Goal: Task Accomplishment & Management: Use online tool/utility

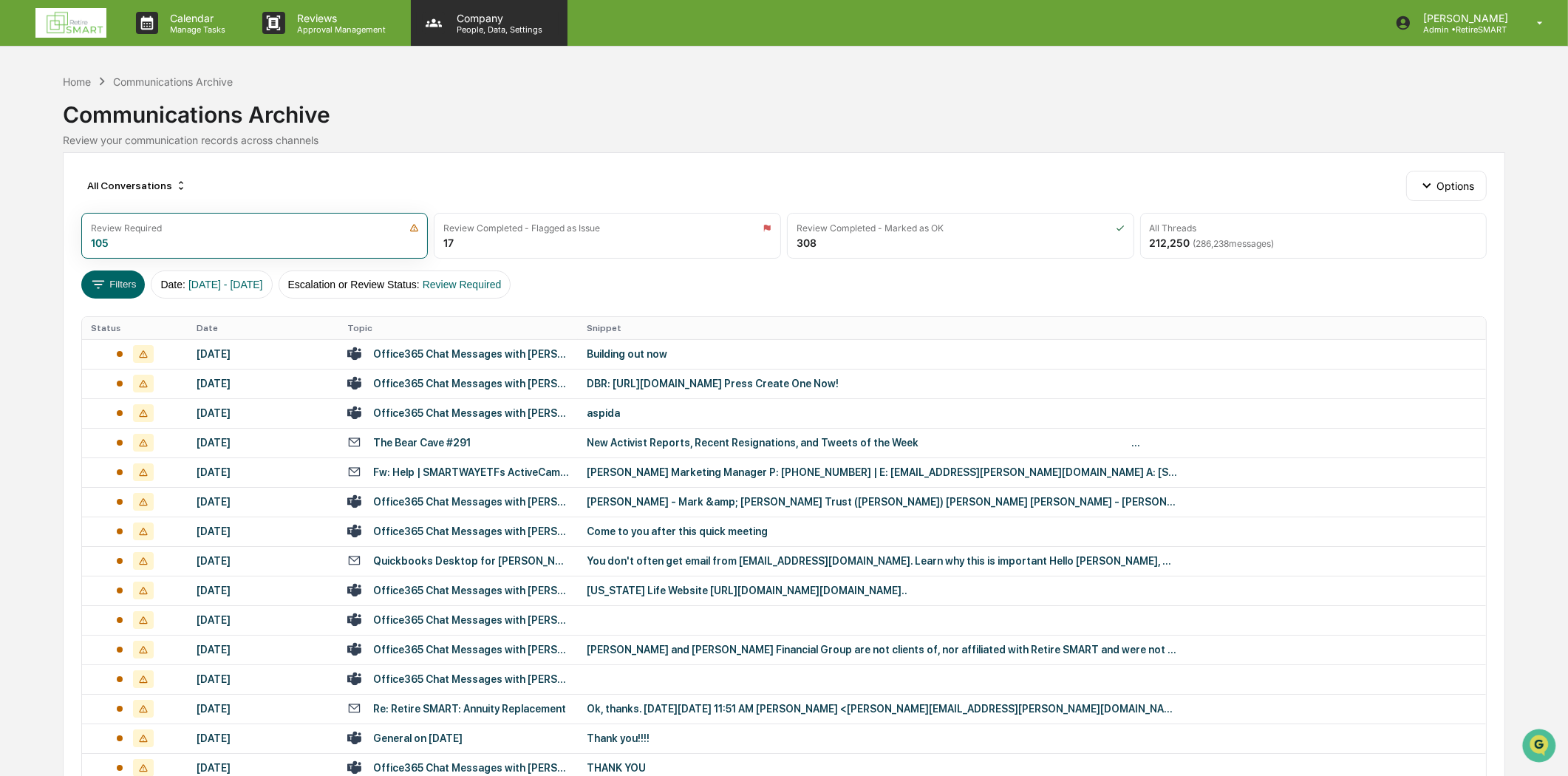
click at [466, 25] on p "People, Data, Settings" at bounding box center [497, 29] width 105 height 10
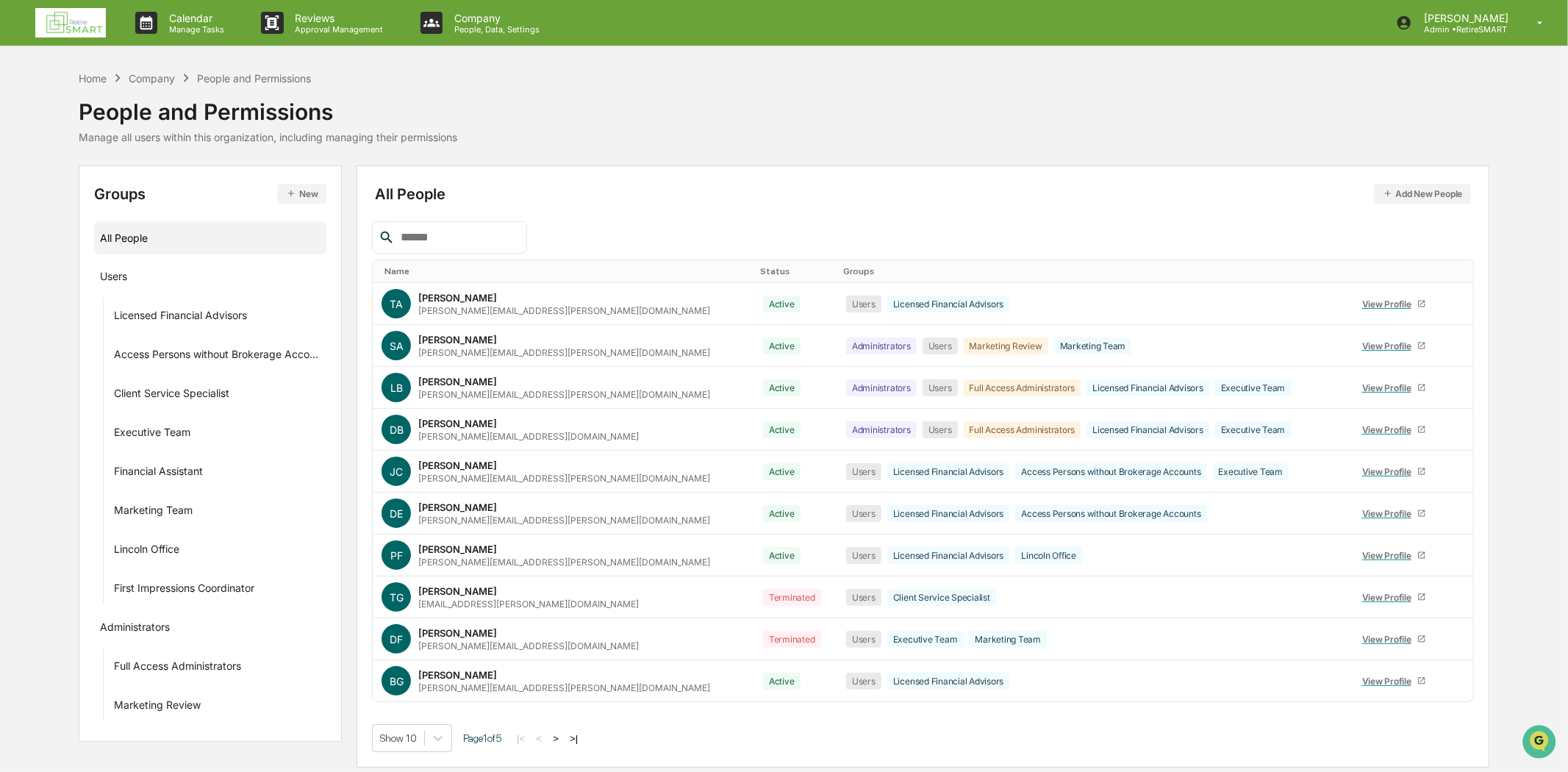
click at [458, 238] on input "text" at bounding box center [458, 238] width 125 height 19
type input "****"
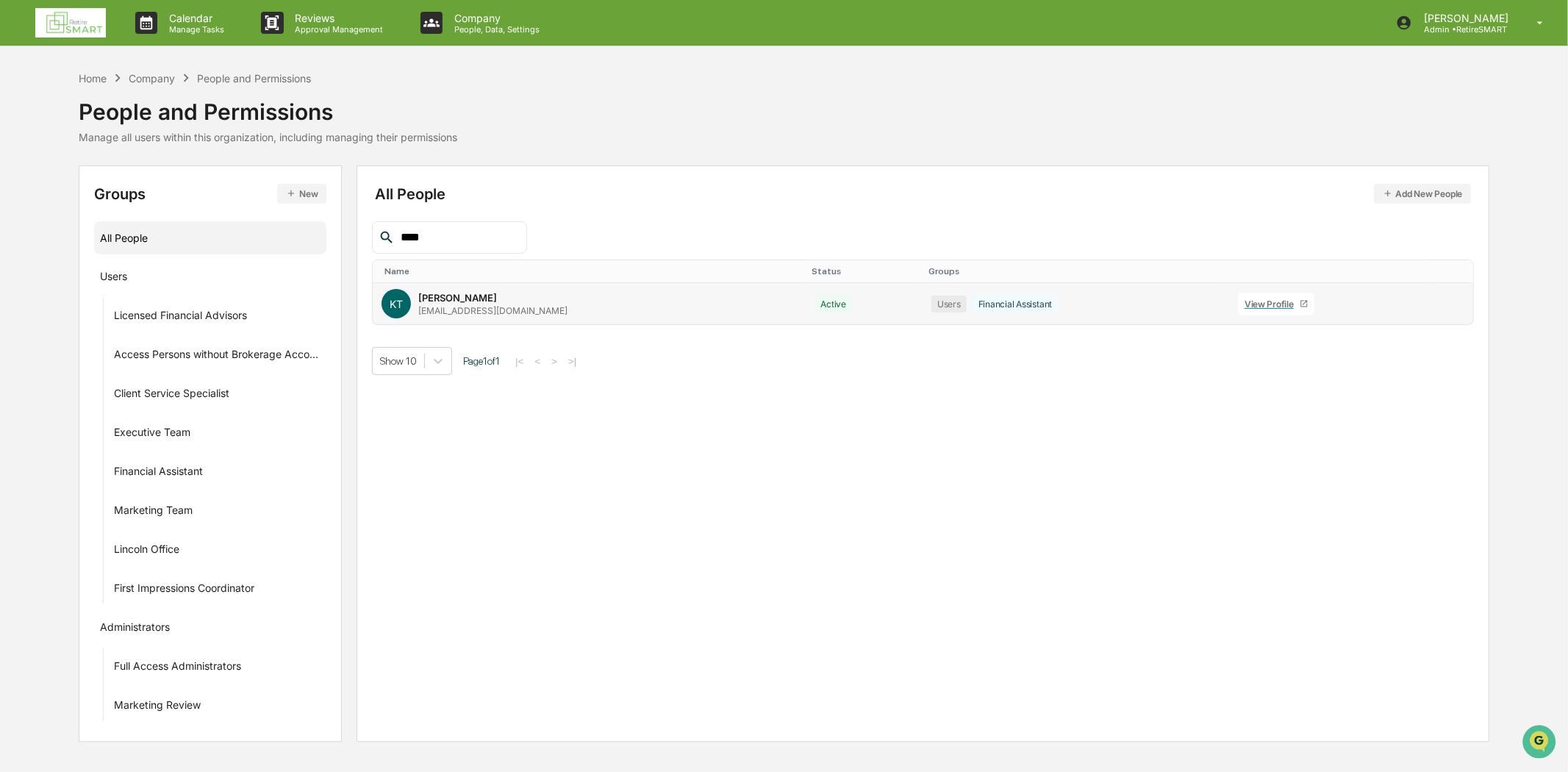
click at [1244, 303] on div "View Profile" at bounding box center [1272, 304] width 55 height 11
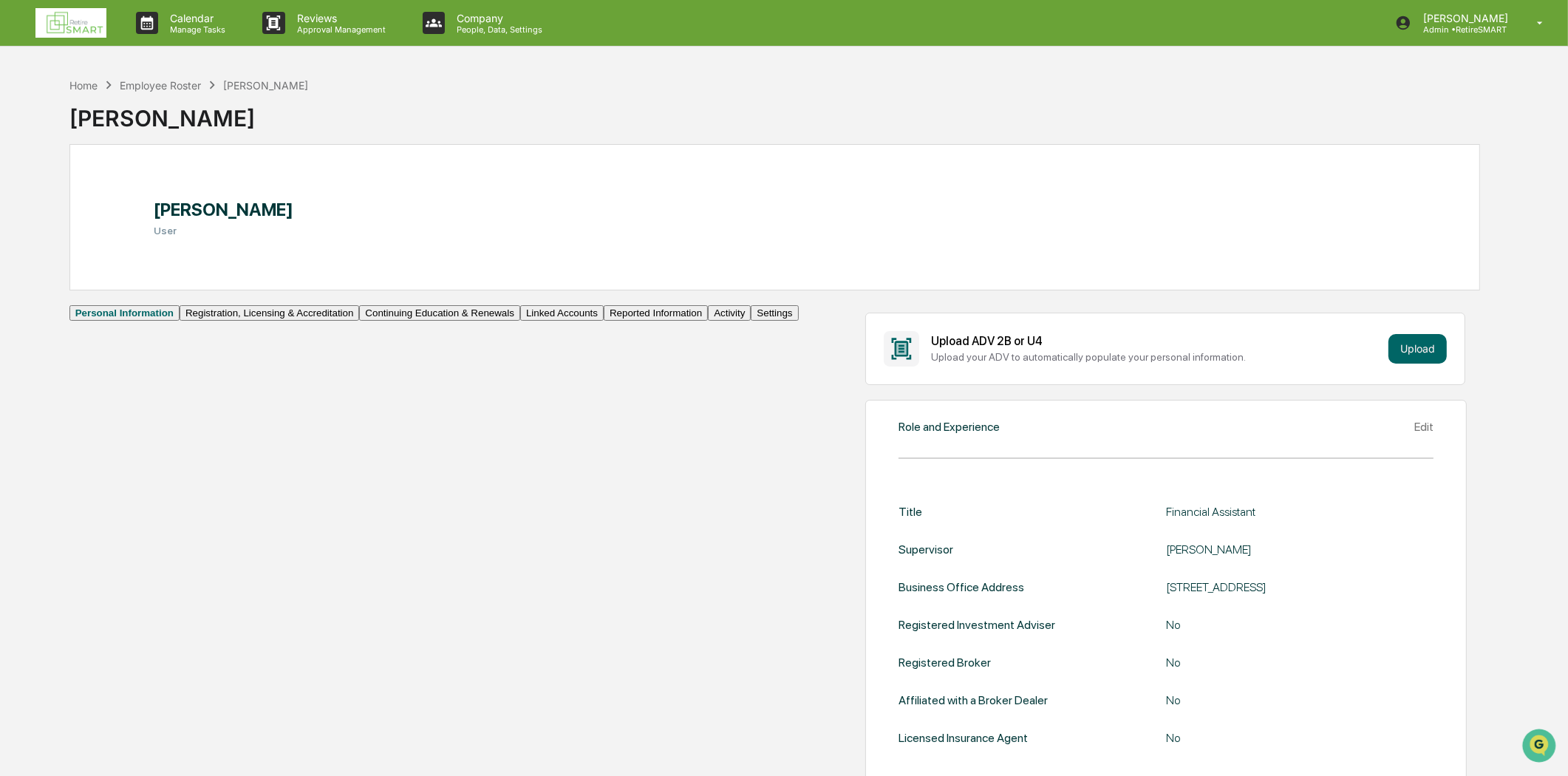
click at [520, 321] on button "Linked Accounts" at bounding box center [562, 313] width 83 height 15
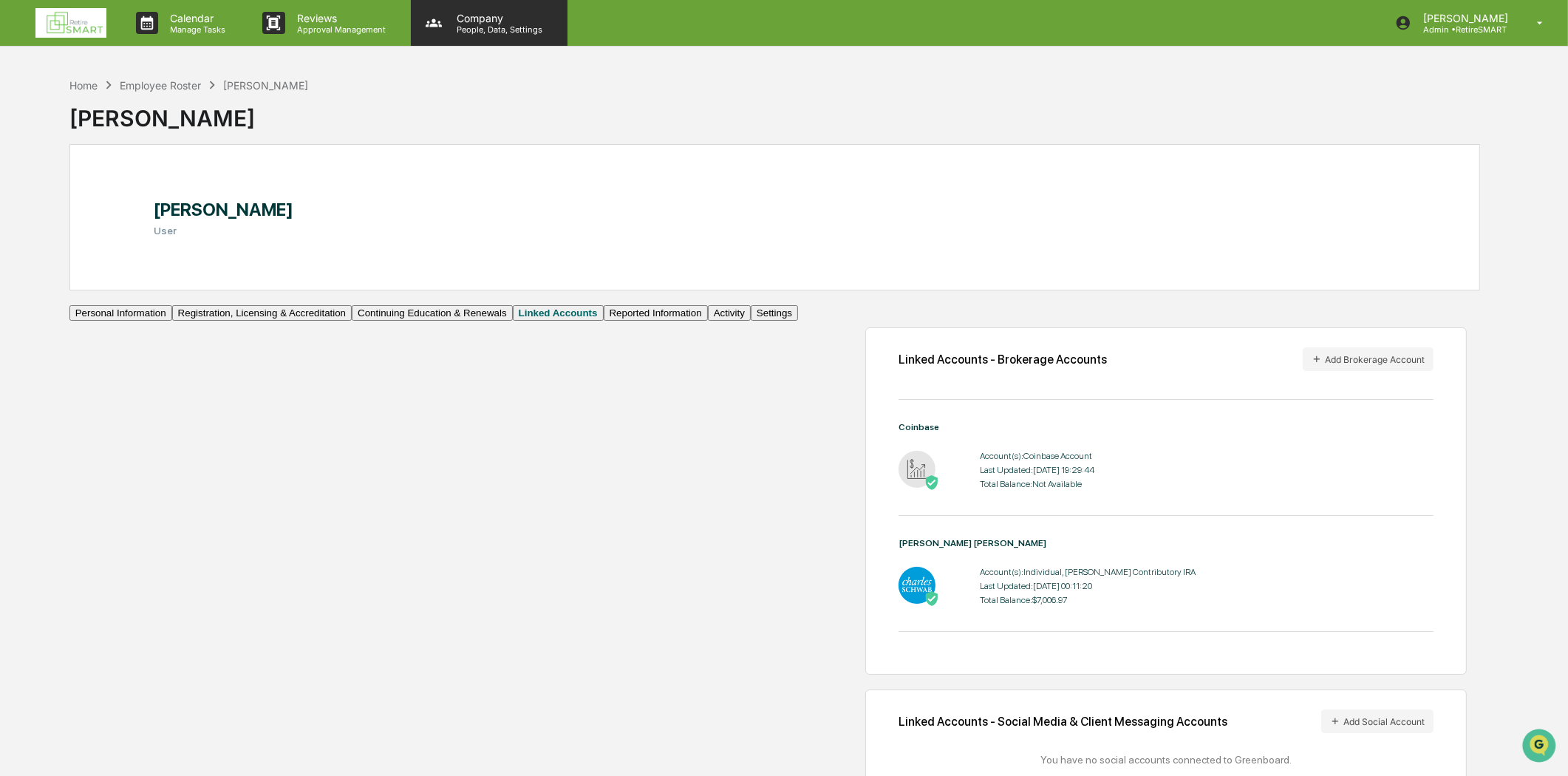
click at [463, 21] on p "Company" at bounding box center [497, 17] width 105 height 12
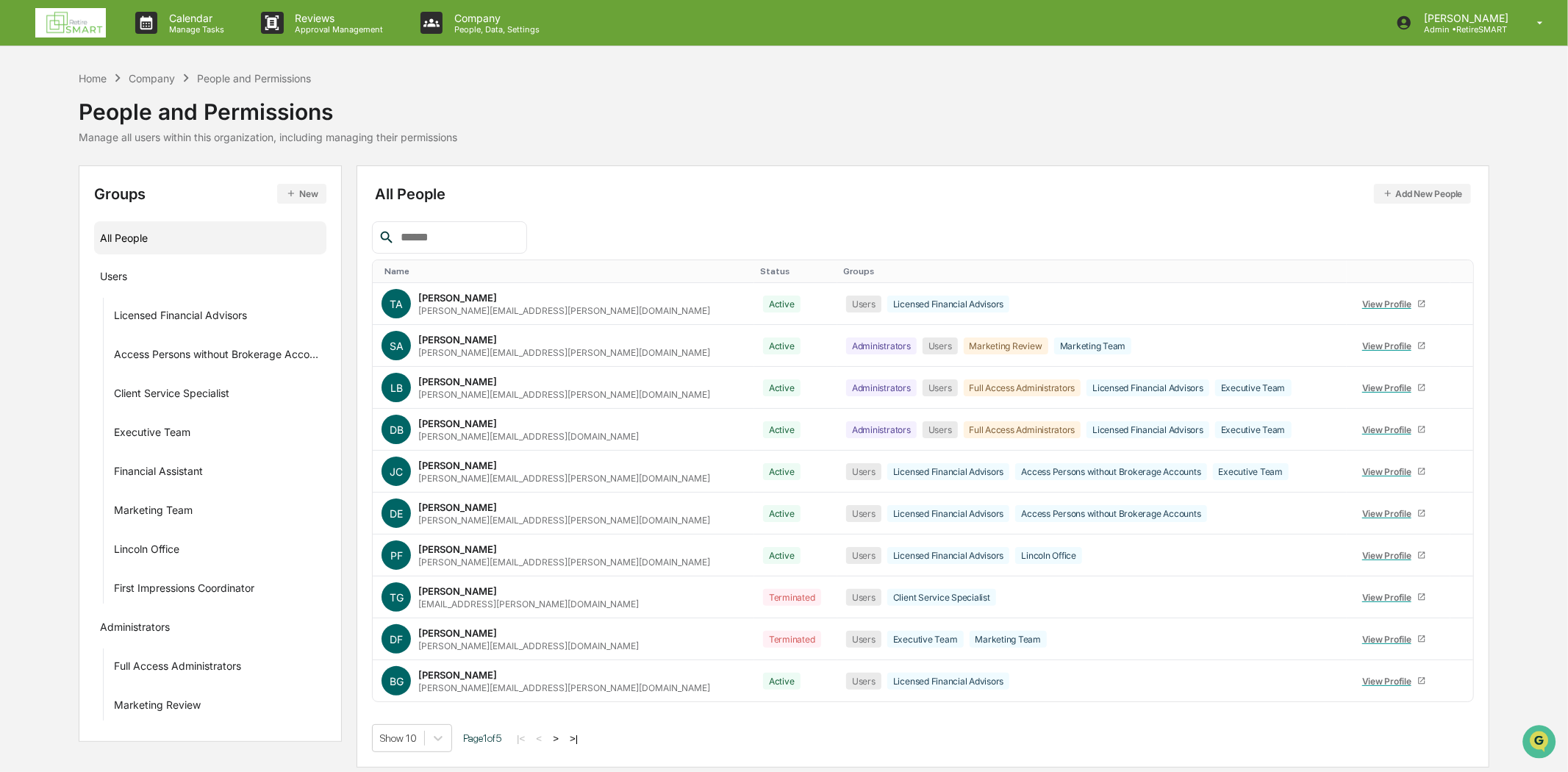
click at [1452, 188] on button "Add New People" at bounding box center [1423, 193] width 98 height 20
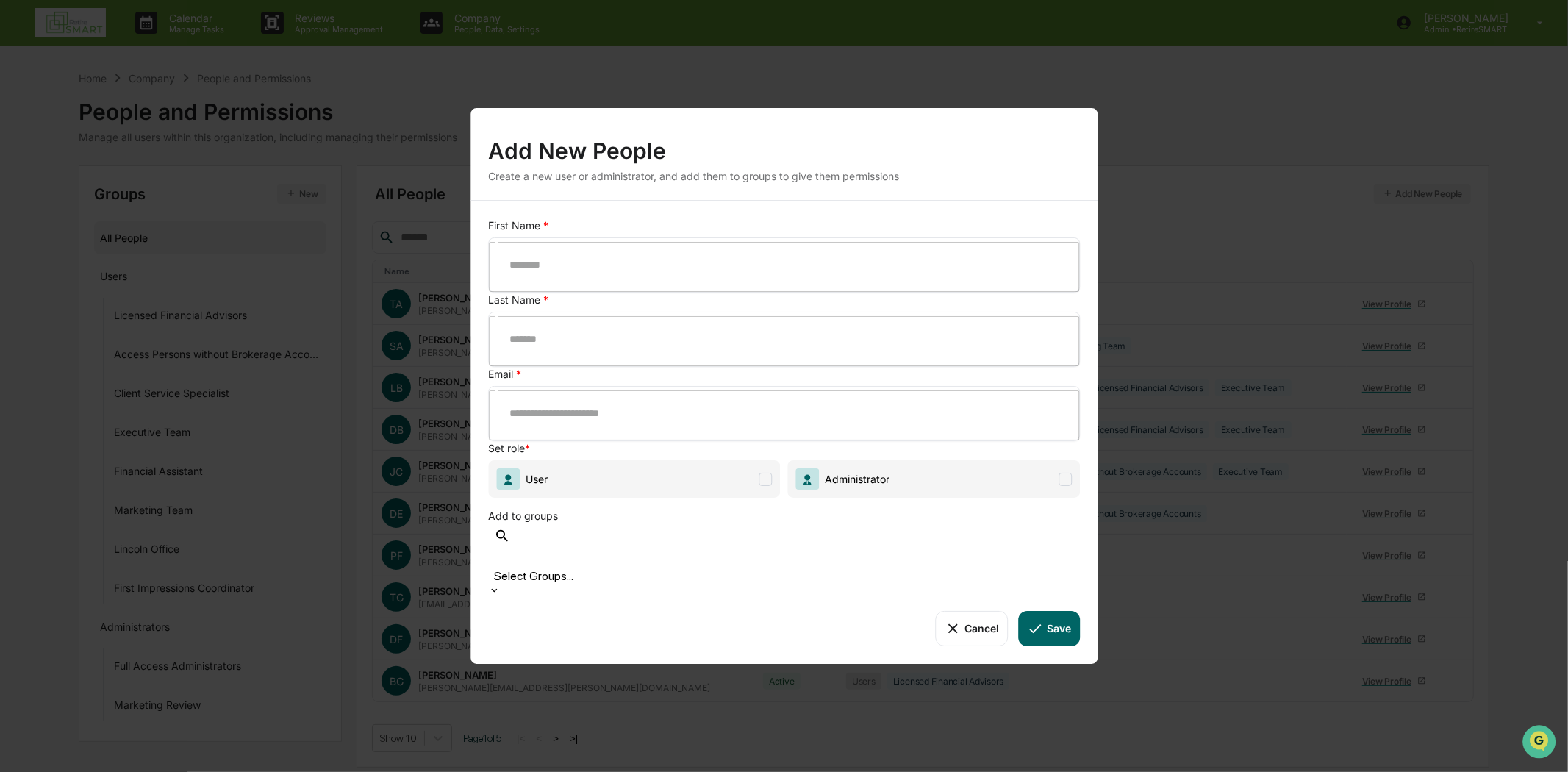
click at [556, 293] on div "​" at bounding box center [783, 265] width 592 height 55
click at [559, 284] on input "text" at bounding box center [794, 264] width 591 height 39
type input "*"
type input "**********"
type input "******"
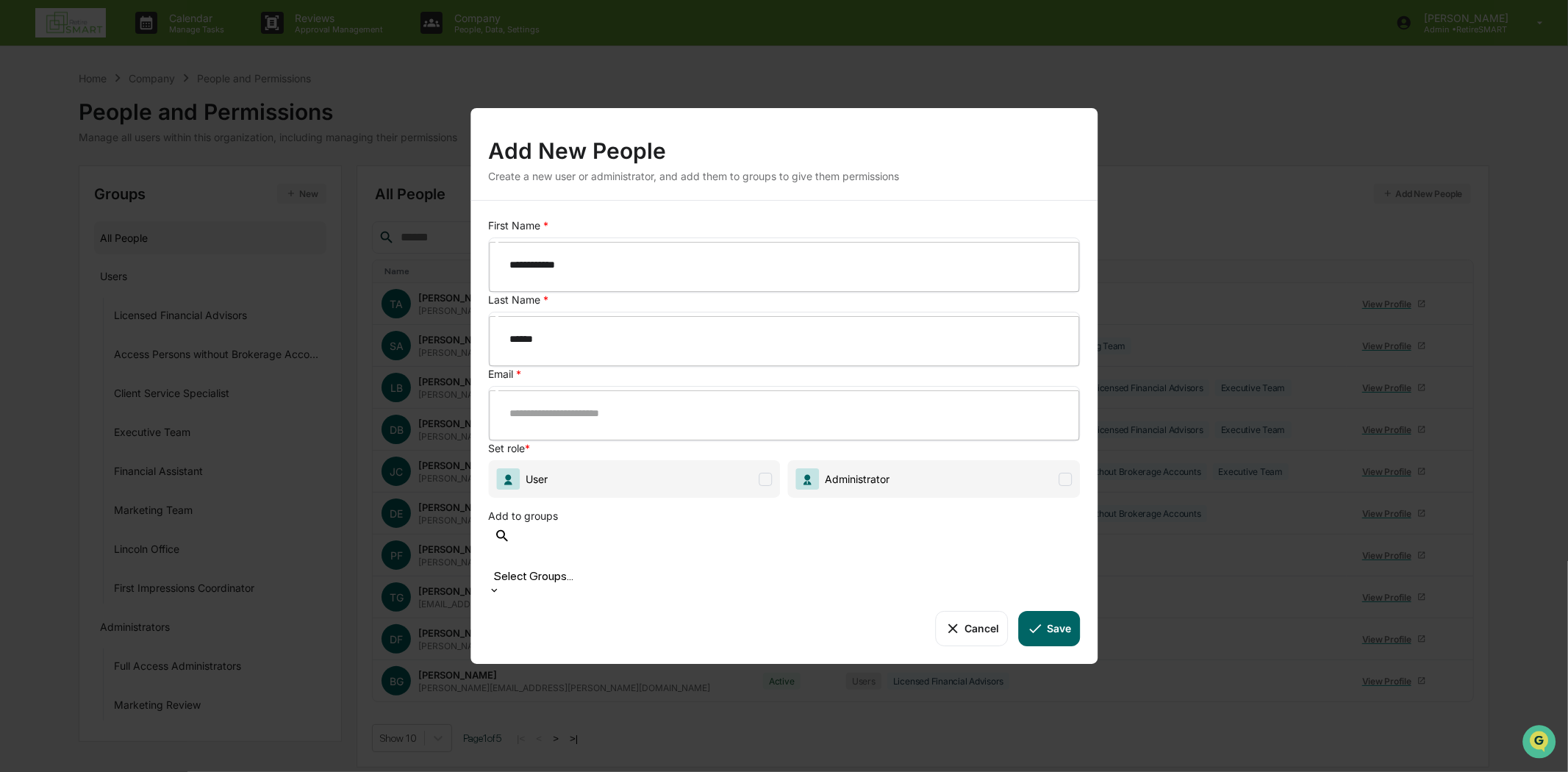
click at [672, 394] on input "text" at bounding box center [794, 413] width 591 height 39
paste input "**********"
type input "**********"
click at [769, 473] on span at bounding box center [766, 479] width 13 height 13
click at [500, 584] on icon at bounding box center [493, 590] width 11 height 11
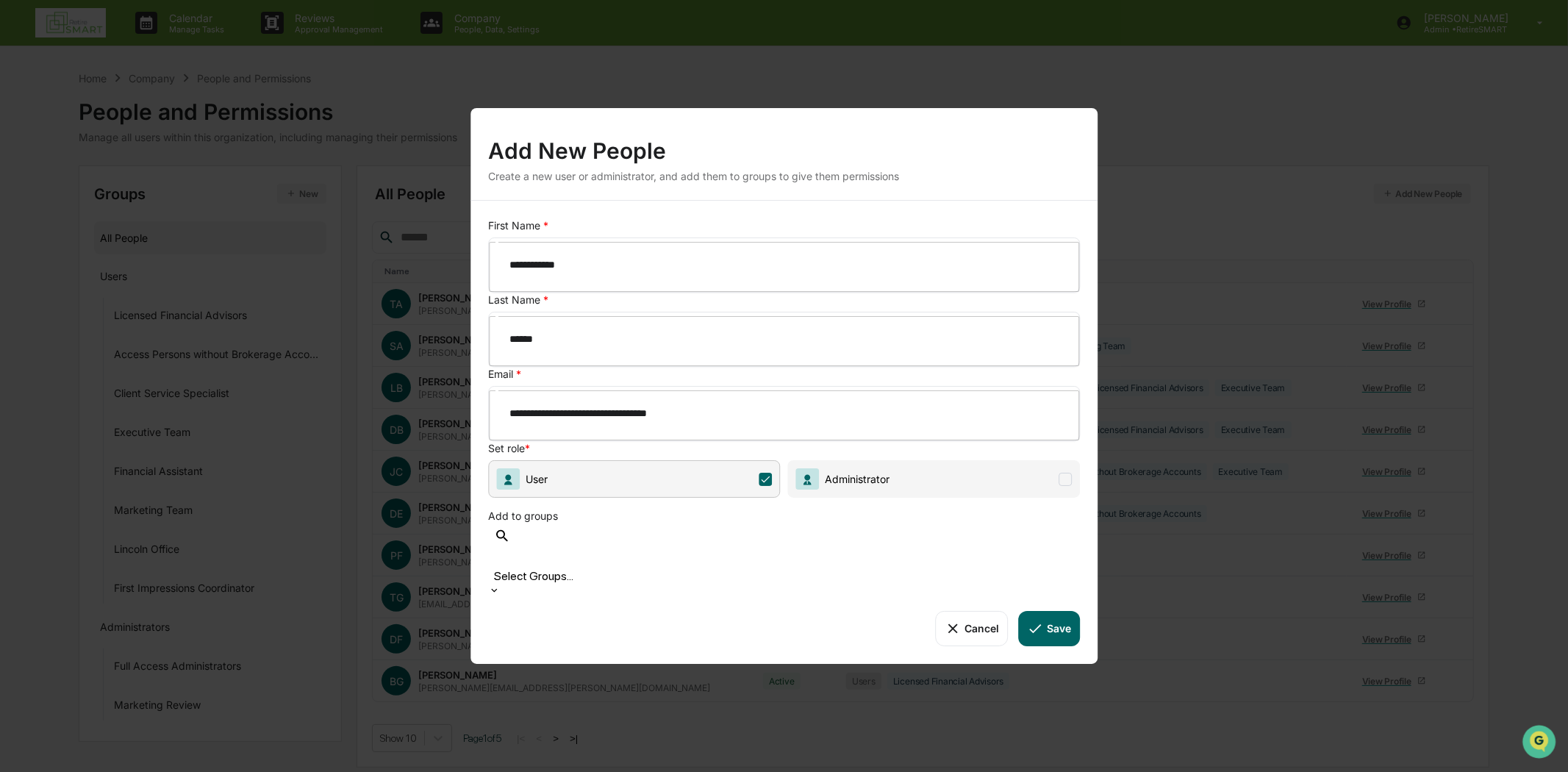
scroll to position [20, 0]
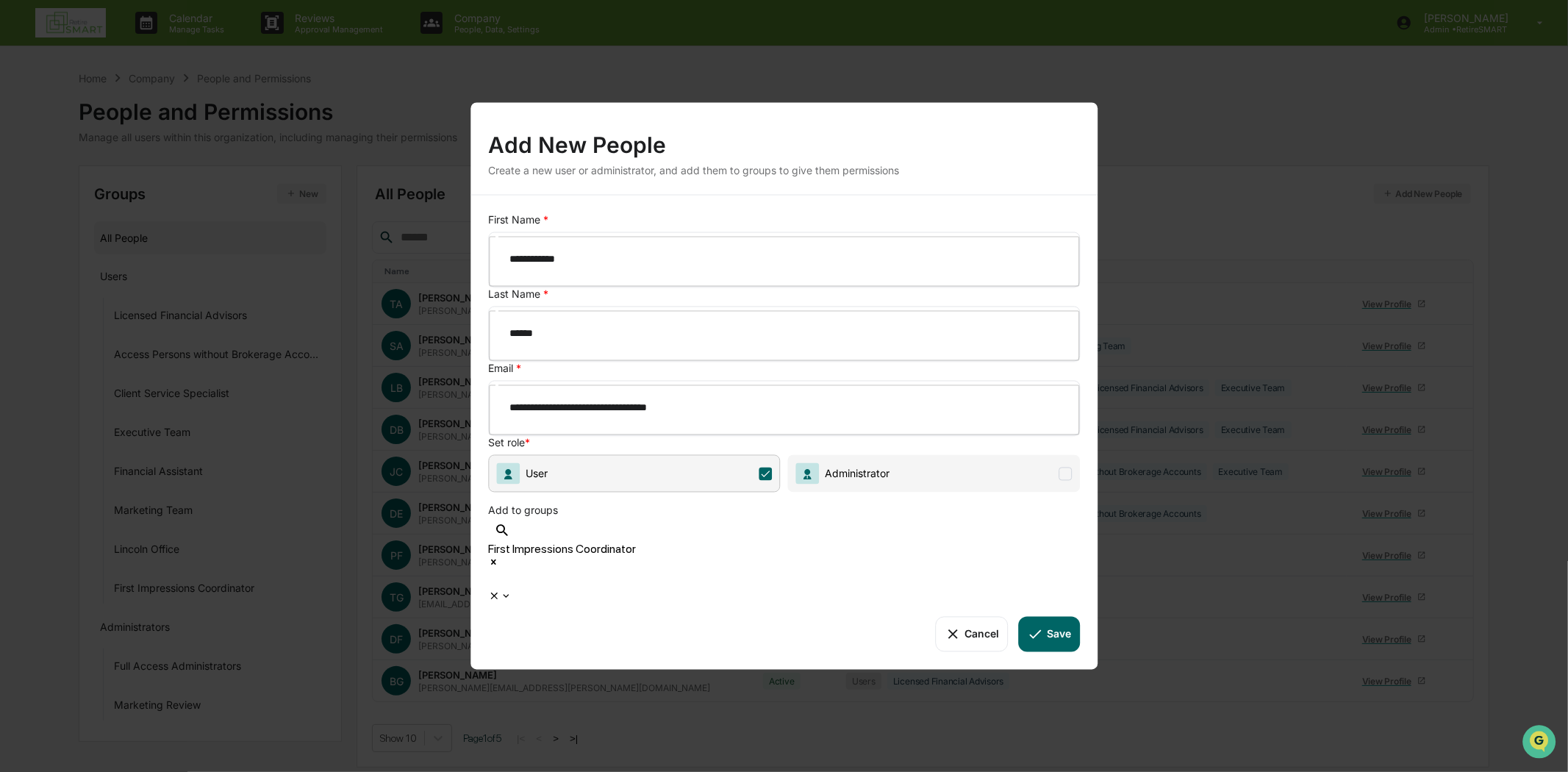
click at [511, 590] on icon at bounding box center [506, 596] width 11 height 11
click at [1059, 616] on button "Save" at bounding box center [1049, 633] width 61 height 35
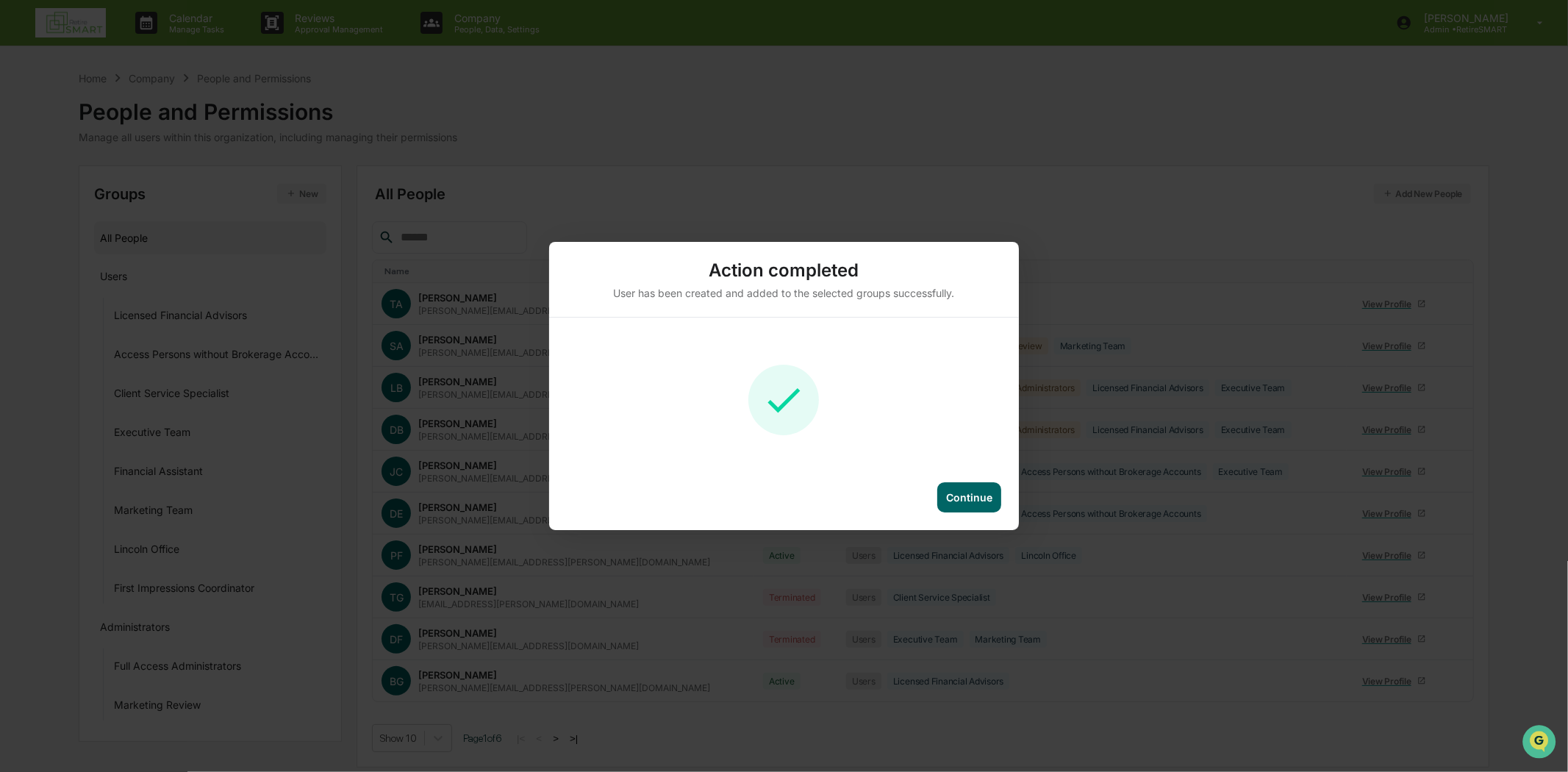
click at [982, 490] on div "Continue" at bounding box center [969, 497] width 64 height 30
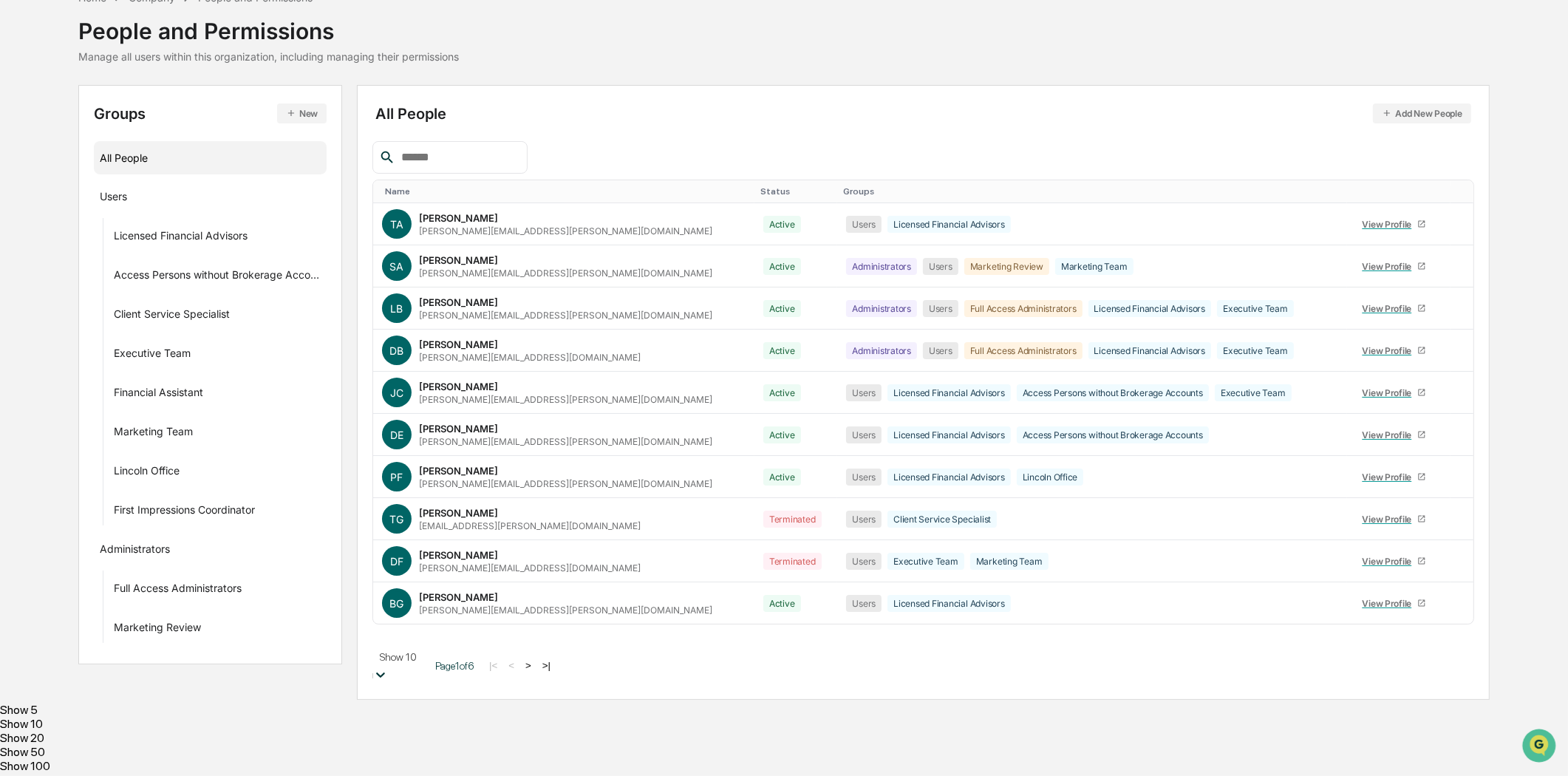
click at [438, 748] on body "Calendar Manage Tasks Reviews Approval Management Company People, Data, Setting…" at bounding box center [784, 347] width 1568 height 858
click at [424, 766] on div "Show 100" at bounding box center [784, 766] width 1568 height 14
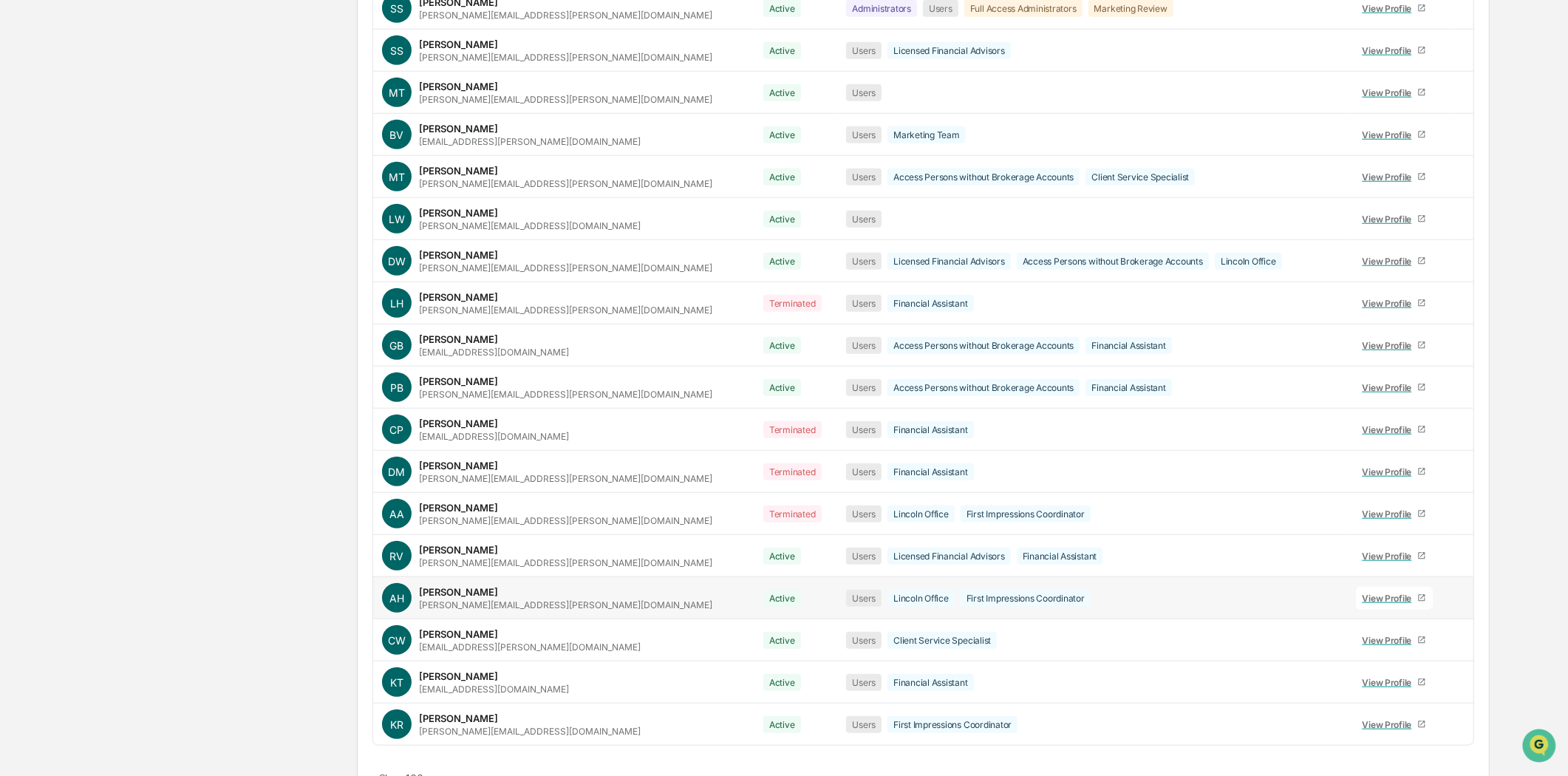
scroll to position [1726, 0]
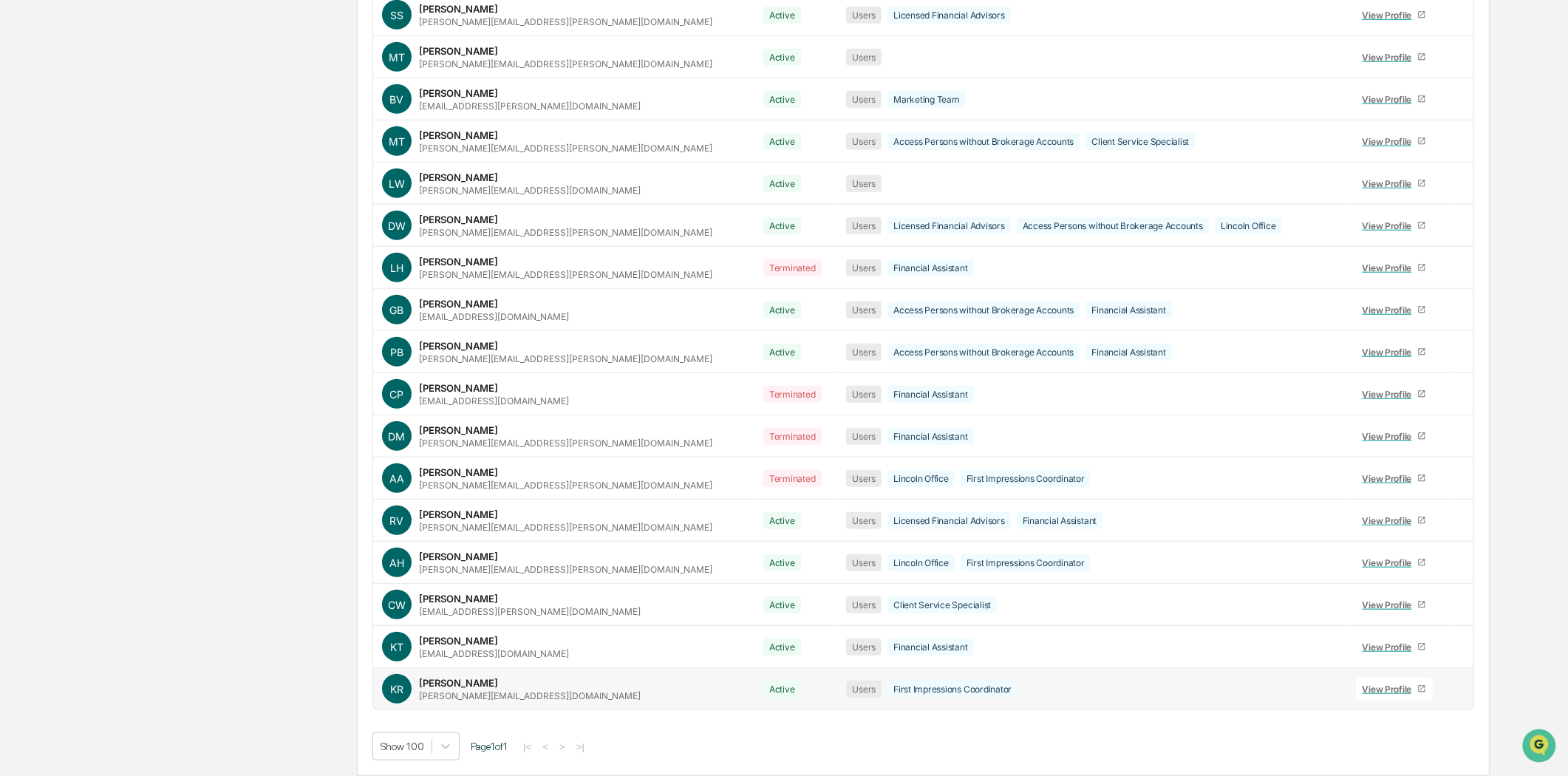
click at [1363, 685] on div "View Profile" at bounding box center [1391, 690] width 55 height 11
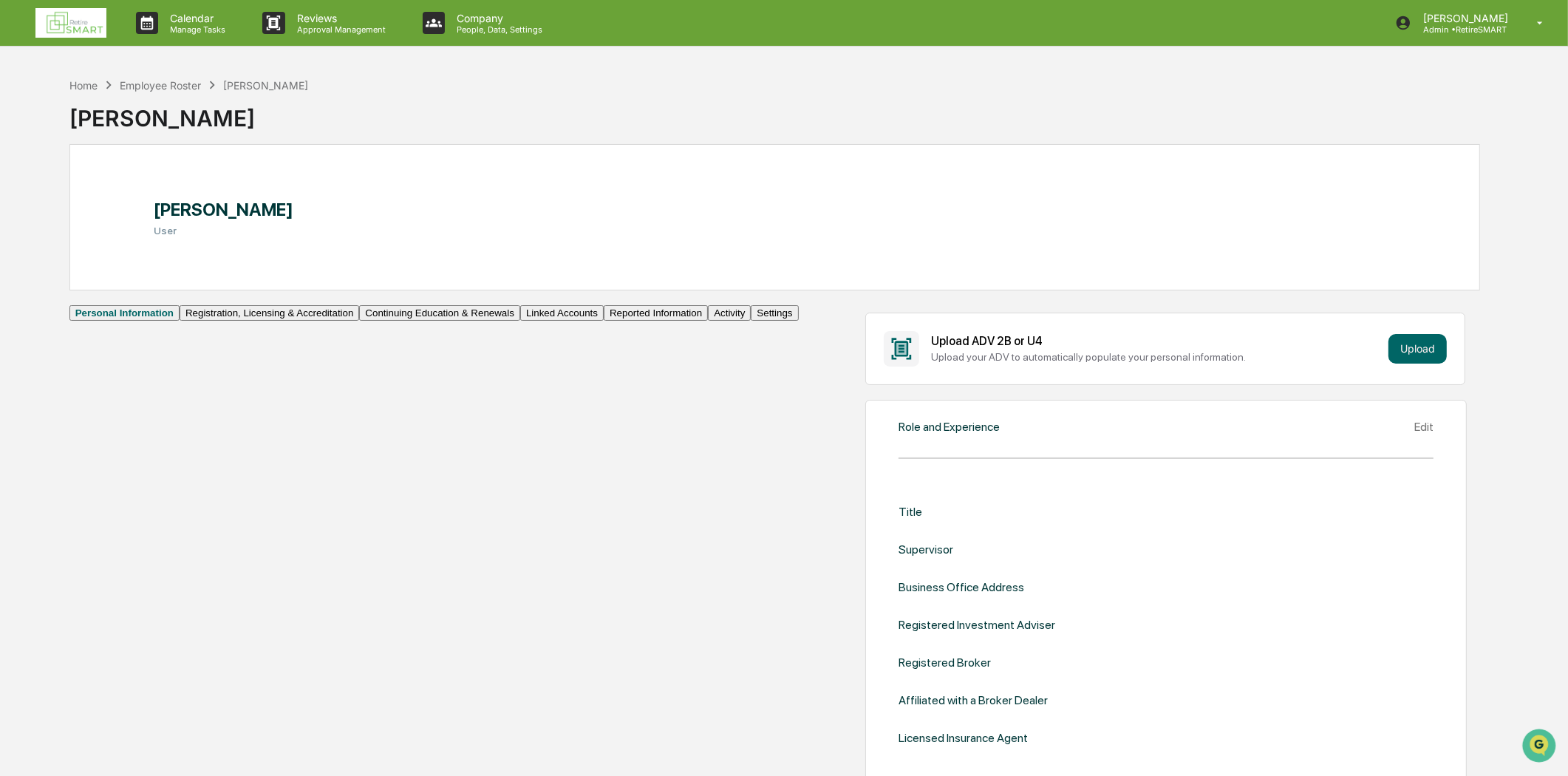
click at [1414, 434] on div "Edit" at bounding box center [1424, 427] width 19 height 14
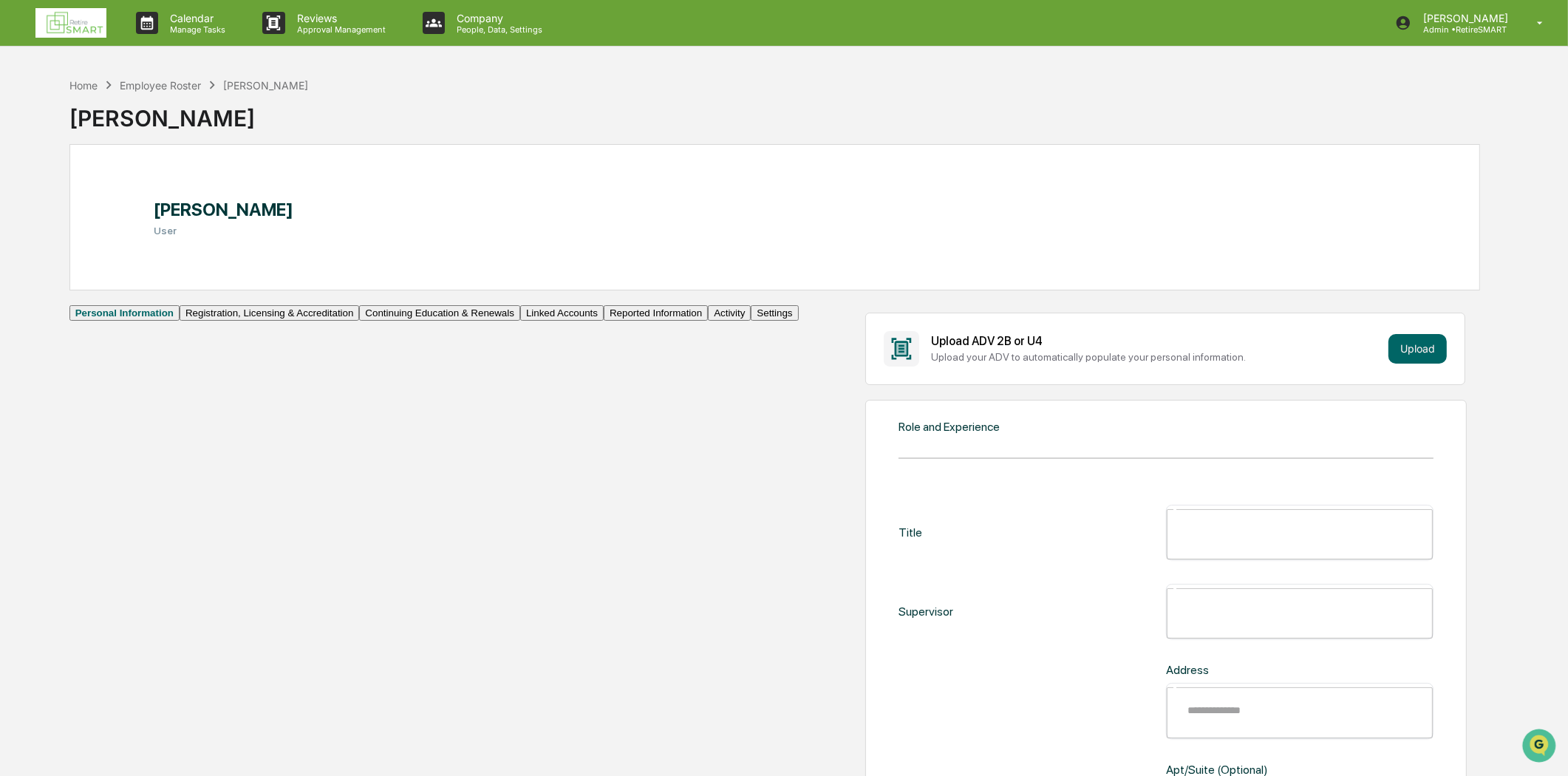
click at [1177, 533] on input "text" at bounding box center [1310, 532] width 266 height 39
type input "**********"
click at [1177, 592] on input "text" at bounding box center [1310, 611] width 266 height 39
type input "*"
type input "**********"
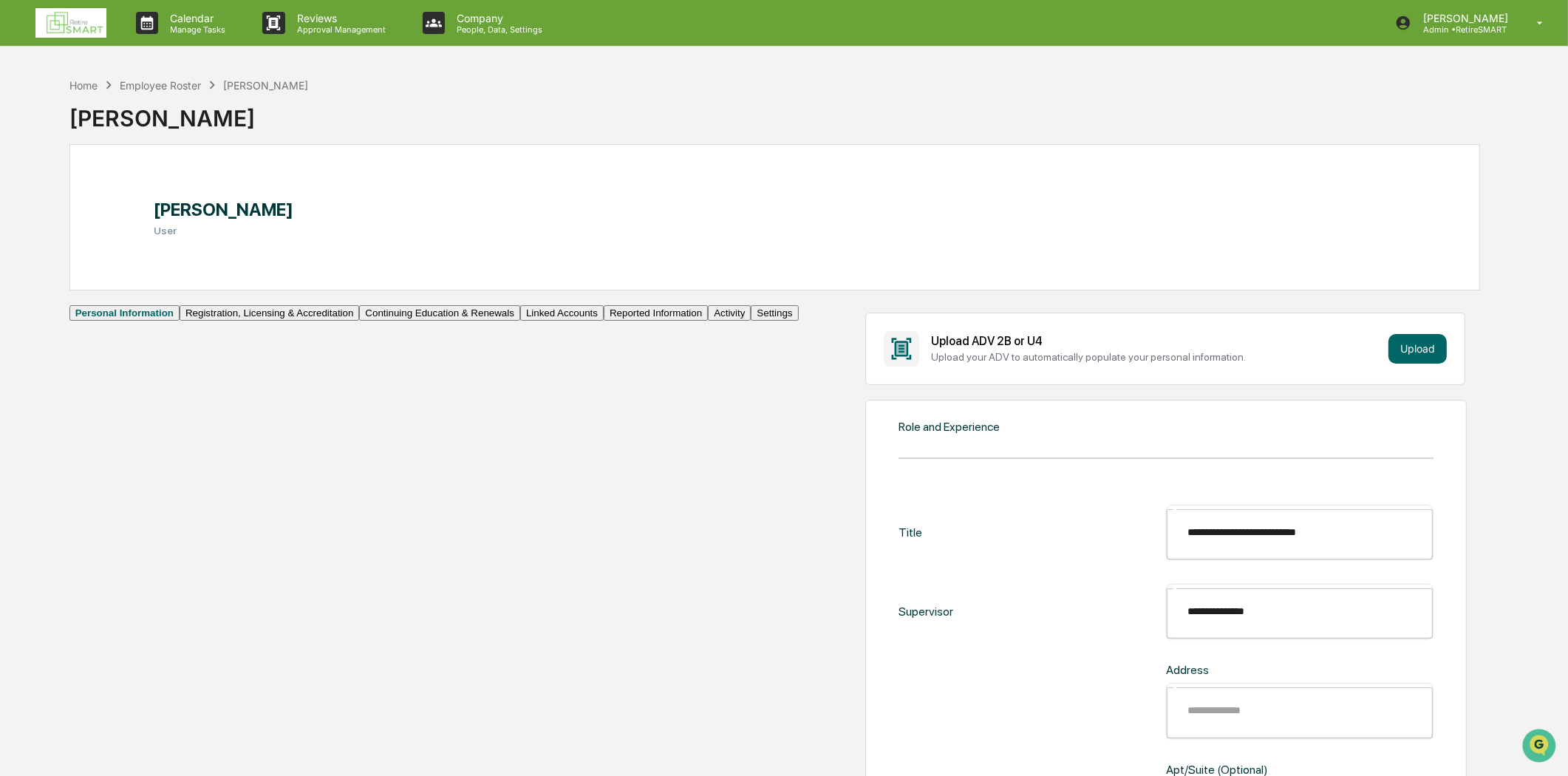
click at [1166, 683] on div "​" at bounding box center [1300, 711] width 267 height 55
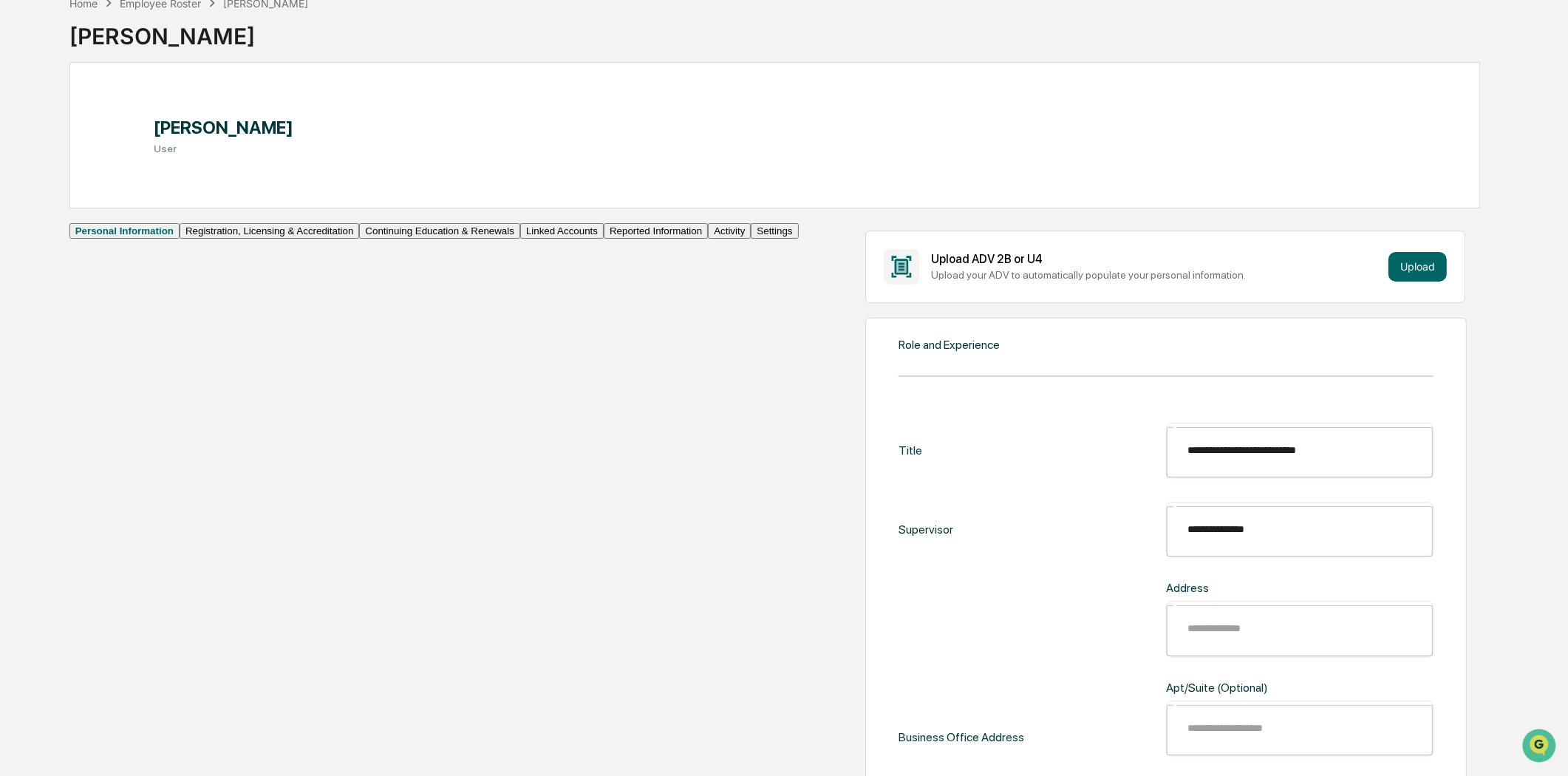
click at [1177, 609] on input "text" at bounding box center [1310, 628] width 266 height 39
type input "**********"
type input "*********"
drag, startPoint x: 996, startPoint y: 748, endPoint x: 1000, endPoint y: 734, distance: 14.6
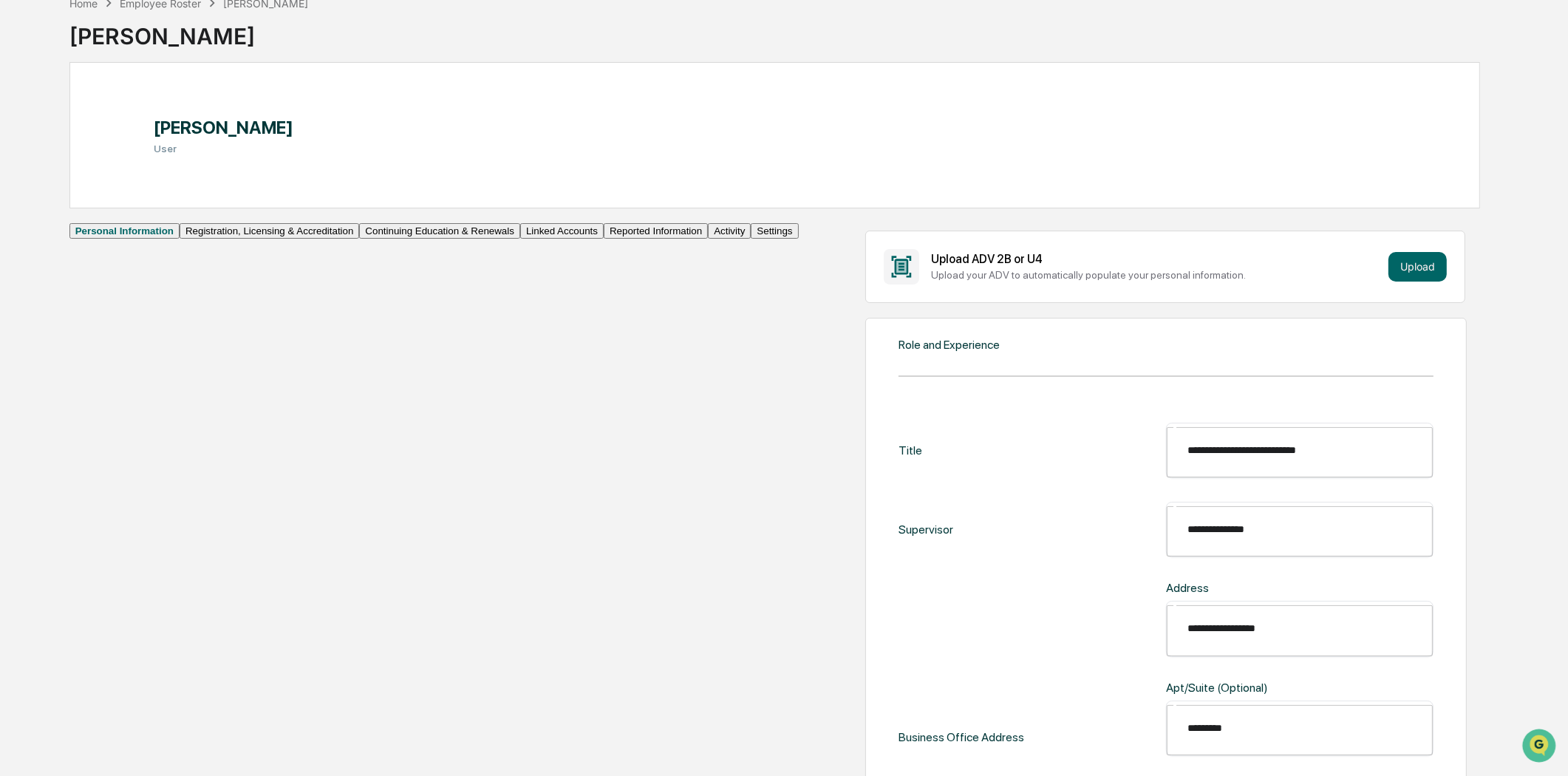
type input "*****"
type input "**"
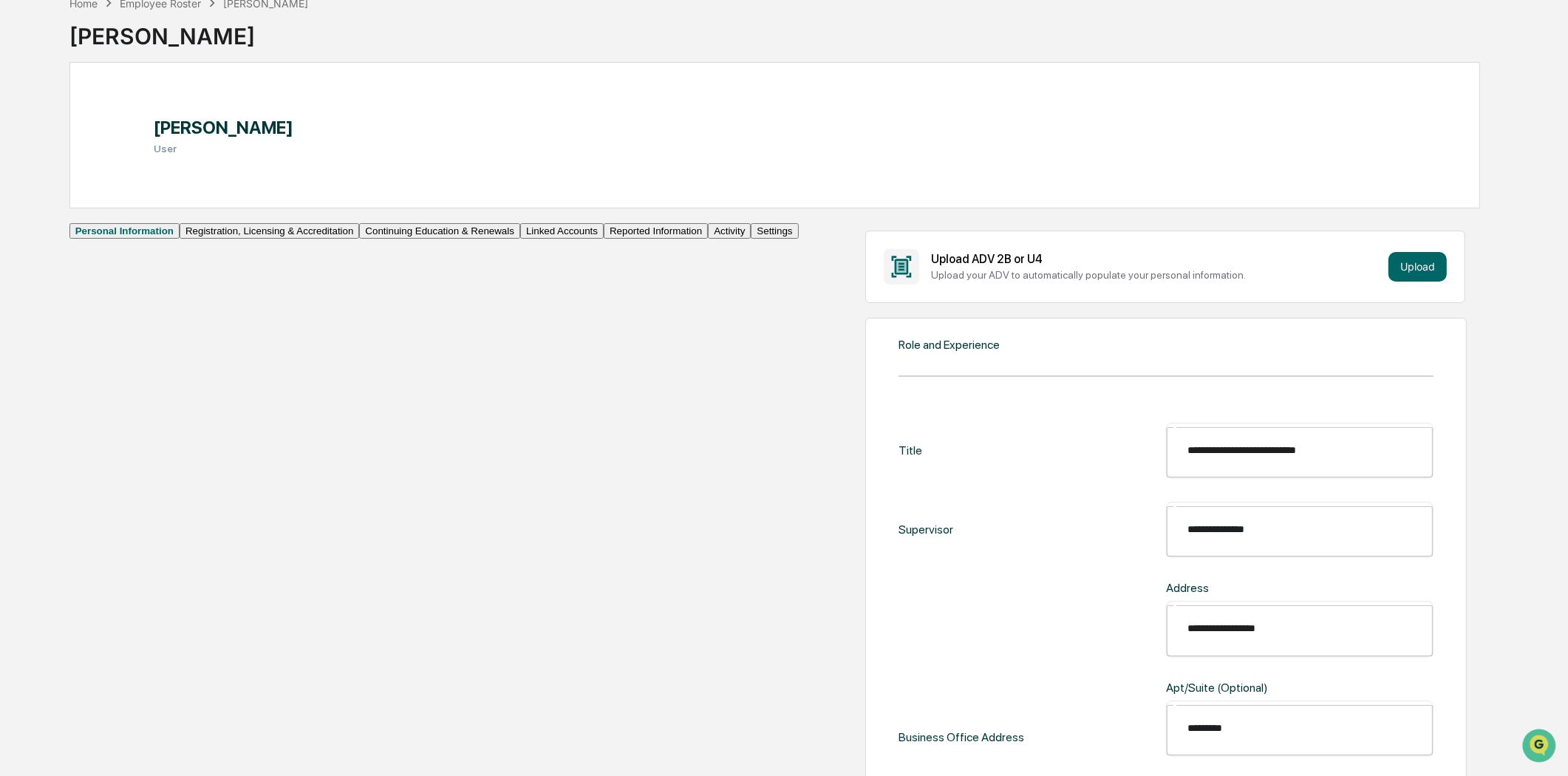
scroll to position [574, 0]
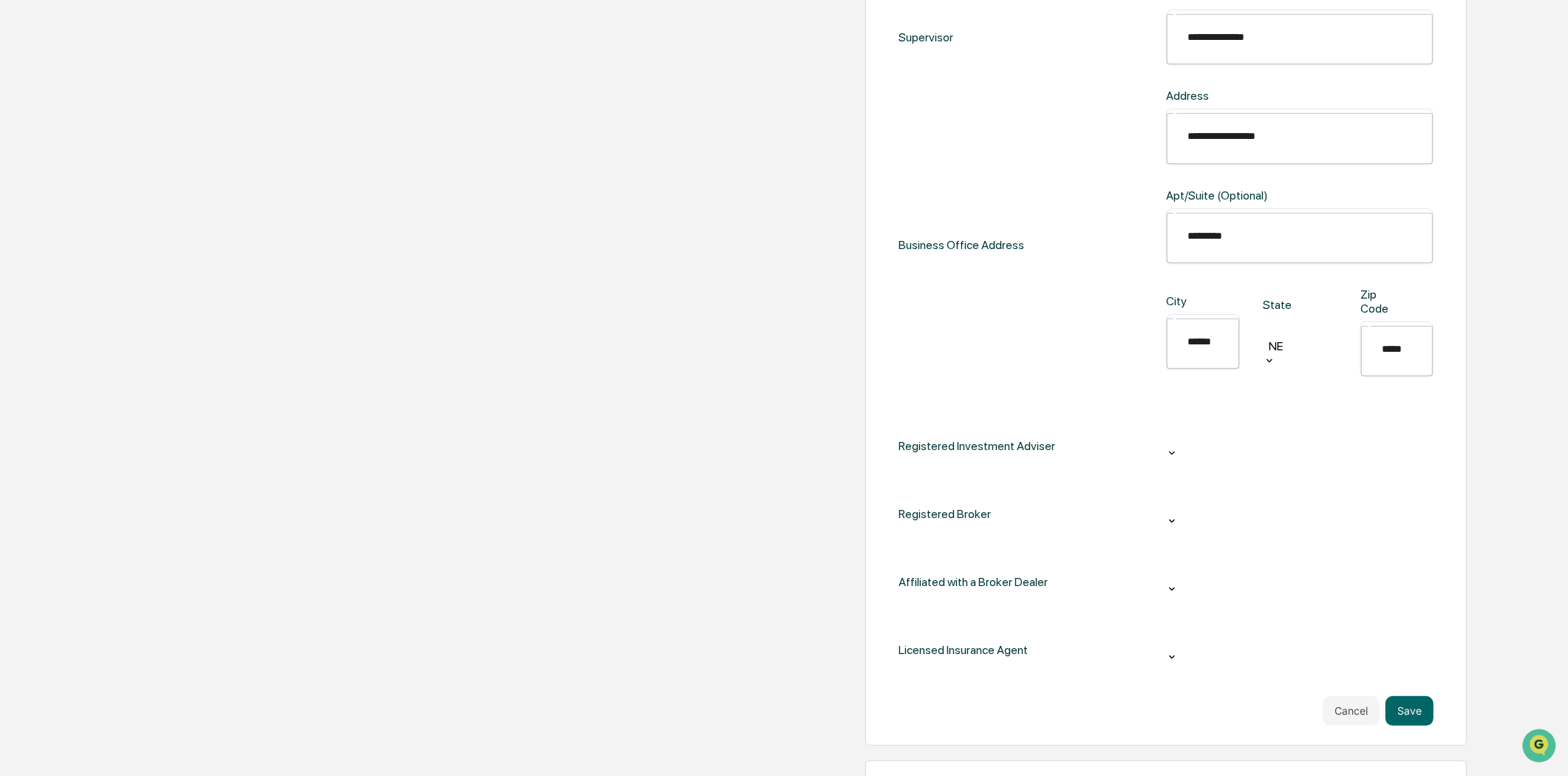
type input "*****"
click at [1166, 424] on div at bounding box center [1300, 435] width 267 height 23
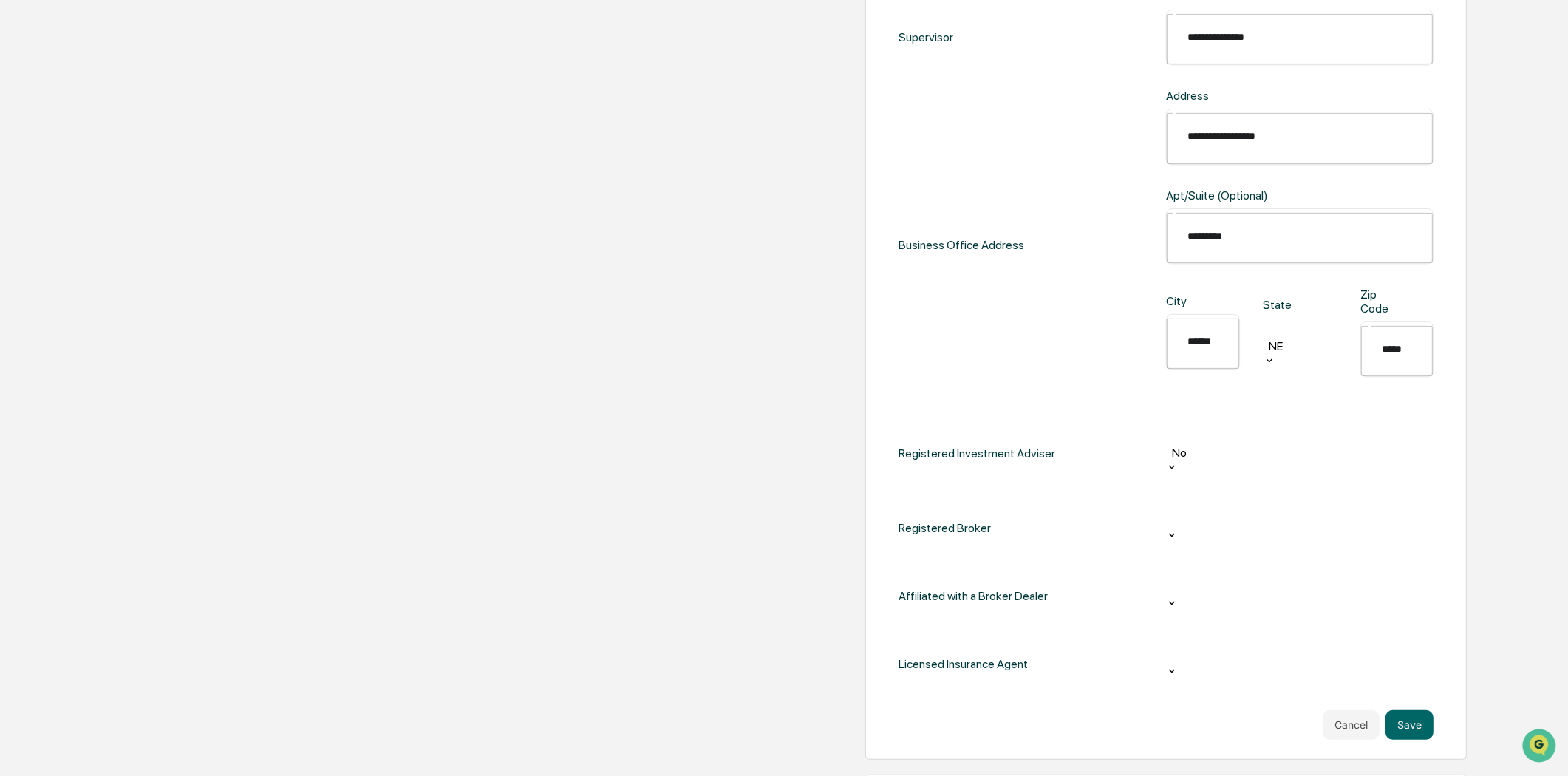
click at [1166, 507] on div at bounding box center [1300, 518] width 267 height 23
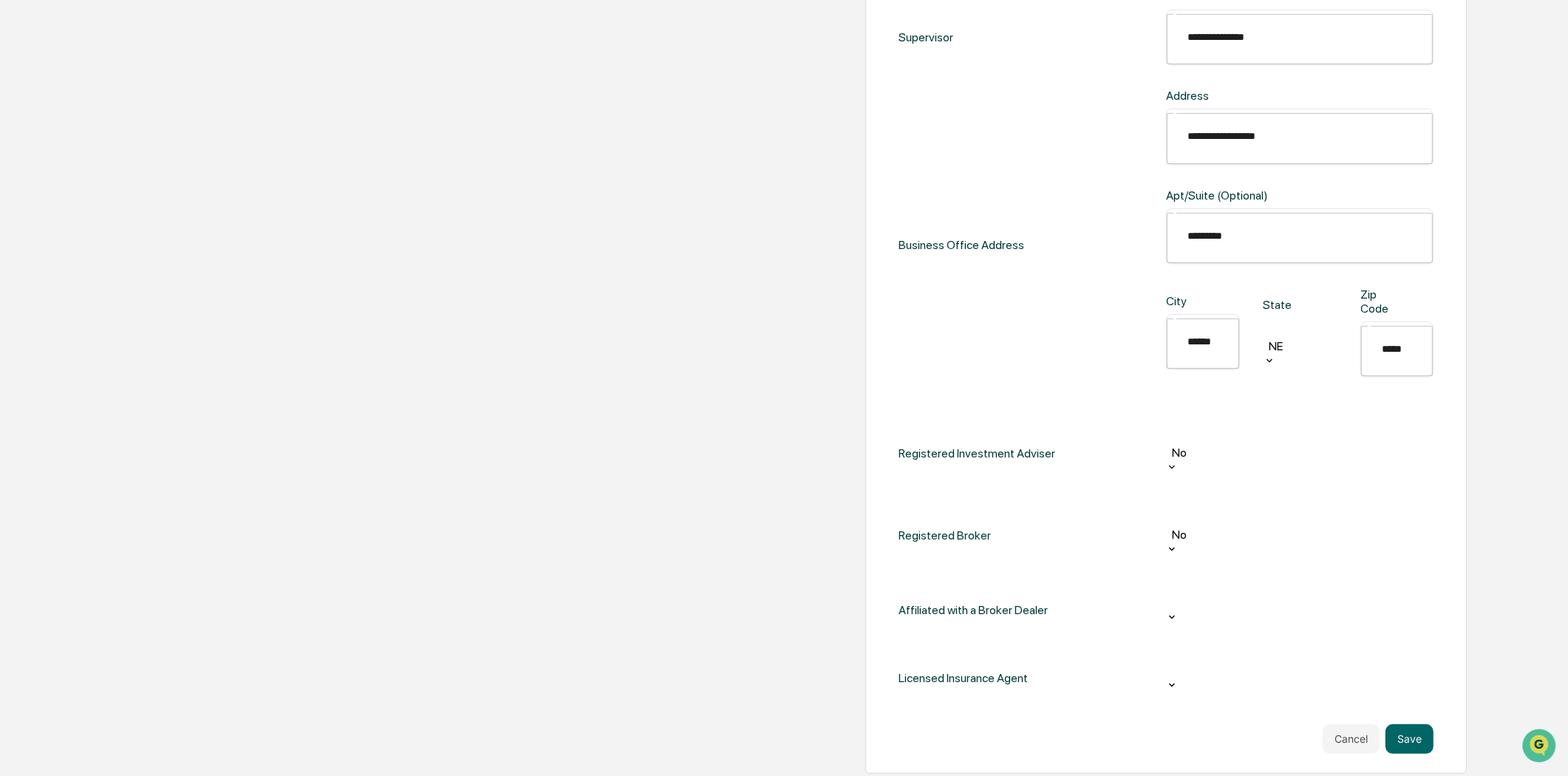
click at [1173, 591] on div at bounding box center [1300, 600] width 252 height 17
click at [1166, 671] on div at bounding box center [1300, 682] width 267 height 23
drag, startPoint x: 994, startPoint y: 544, endPoint x: 1013, endPoint y: 580, distance: 40.7
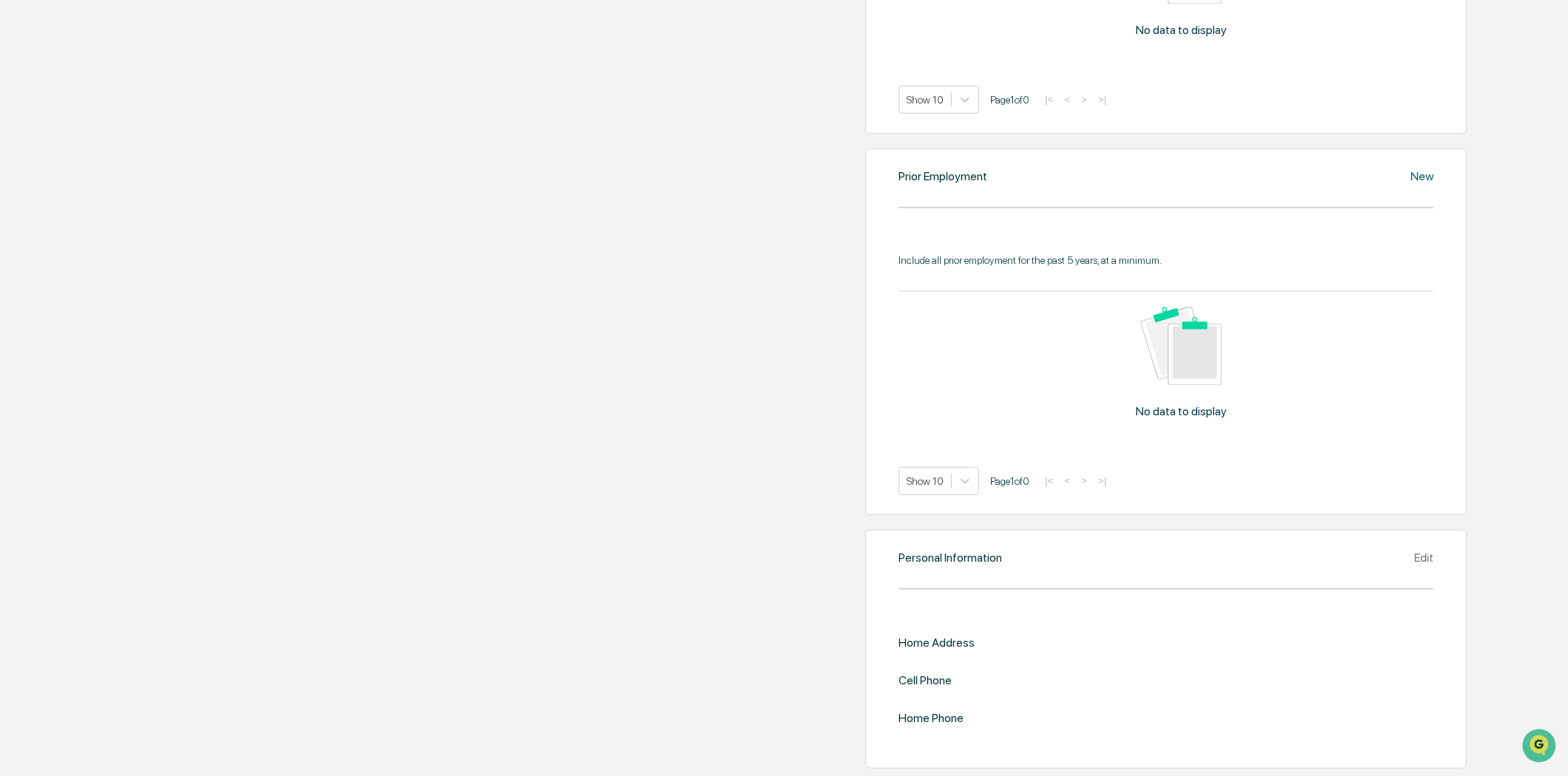
scroll to position [1642, 0]
click at [1414, 550] on div "Edit" at bounding box center [1424, 557] width 19 height 14
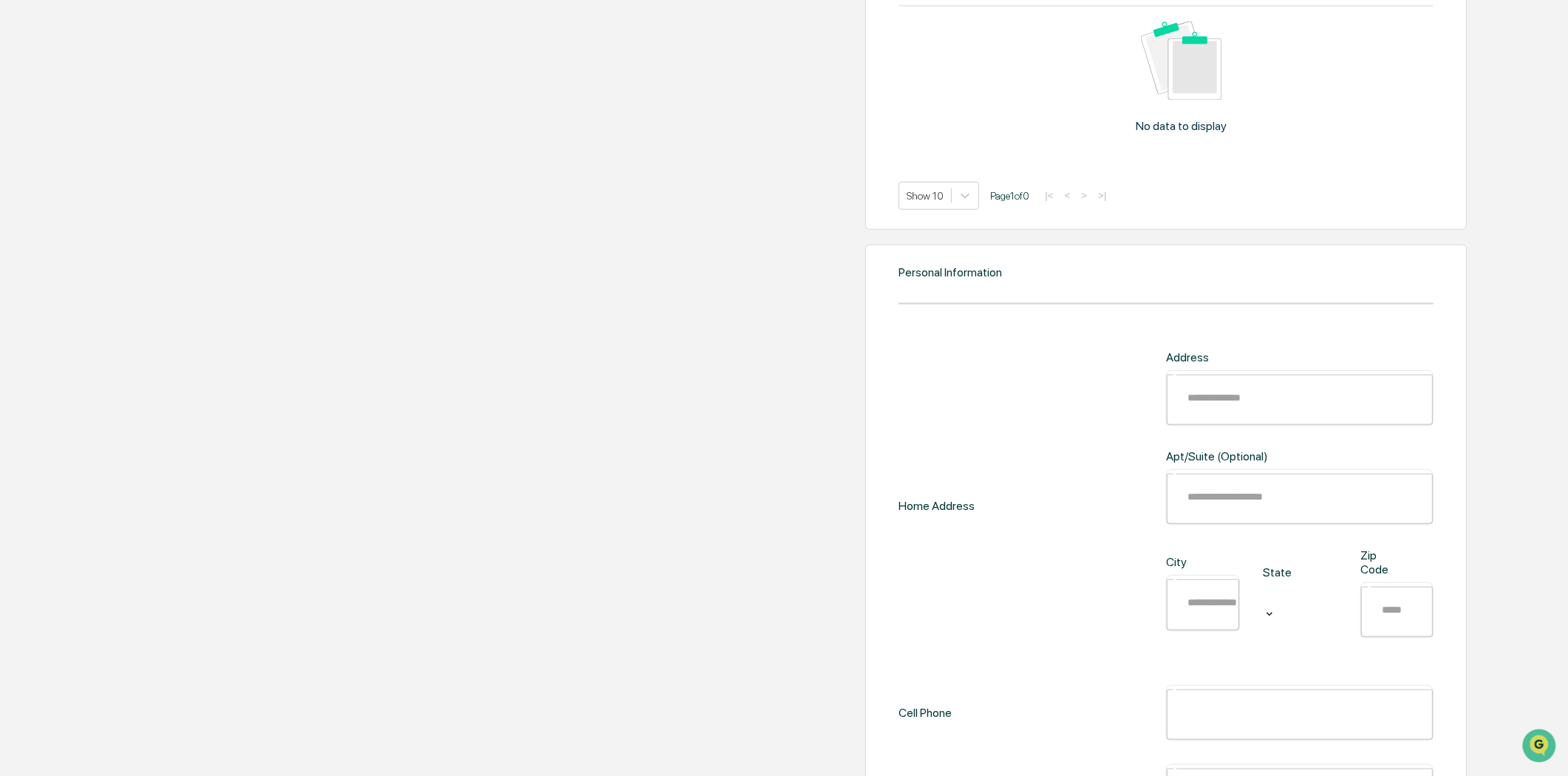
scroll to position [1912, 0]
drag, startPoint x: 1006, startPoint y: 360, endPoint x: 995, endPoint y: 373, distance: 17.0
paste input "**********"
type input "**********"
click at [1177, 581] on input "text" at bounding box center [1213, 600] width 72 height 39
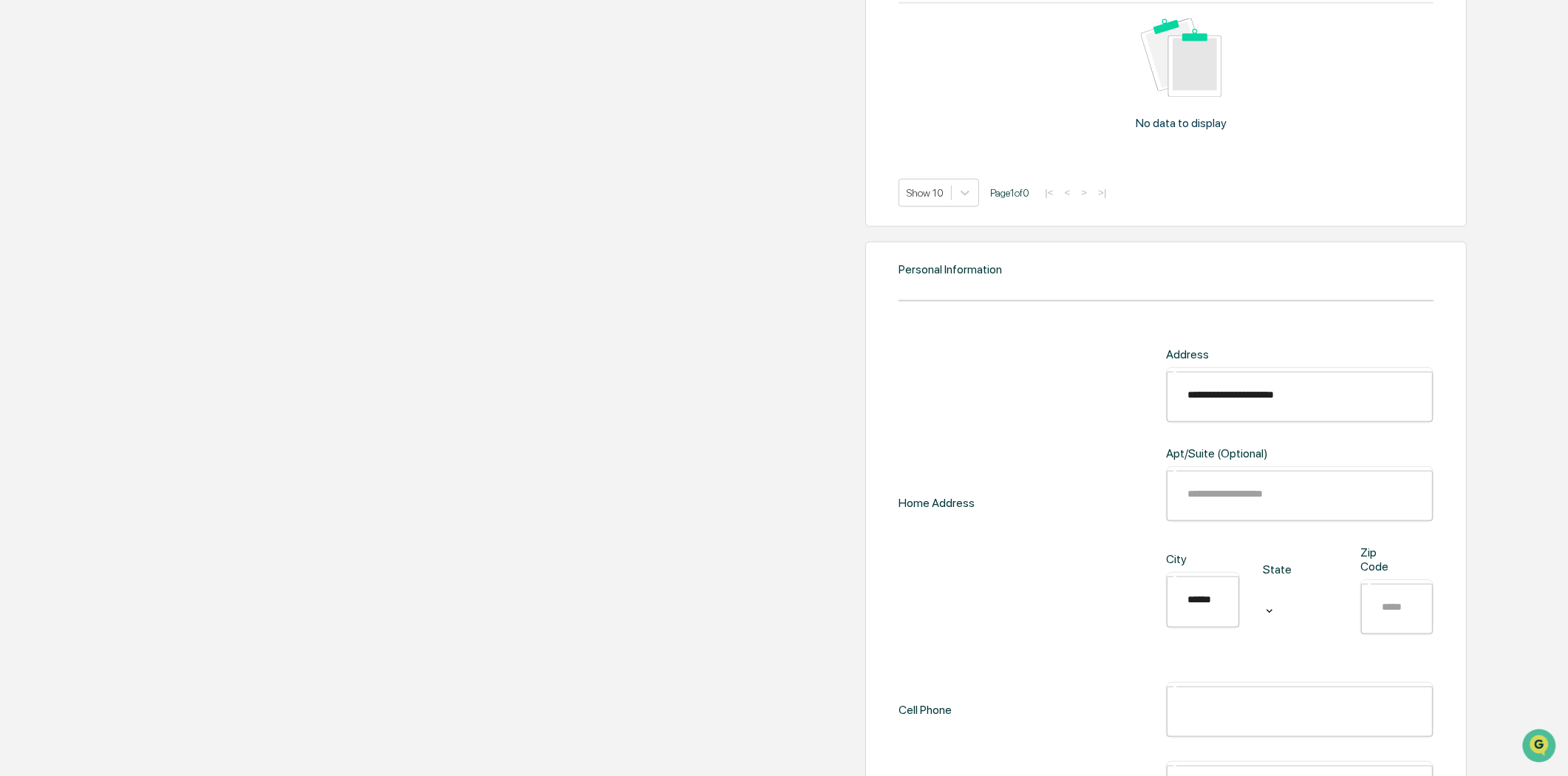
type input "*****"
type input "**"
click at [1264, 582] on div at bounding box center [1300, 600] width 73 height 35
type input "**"
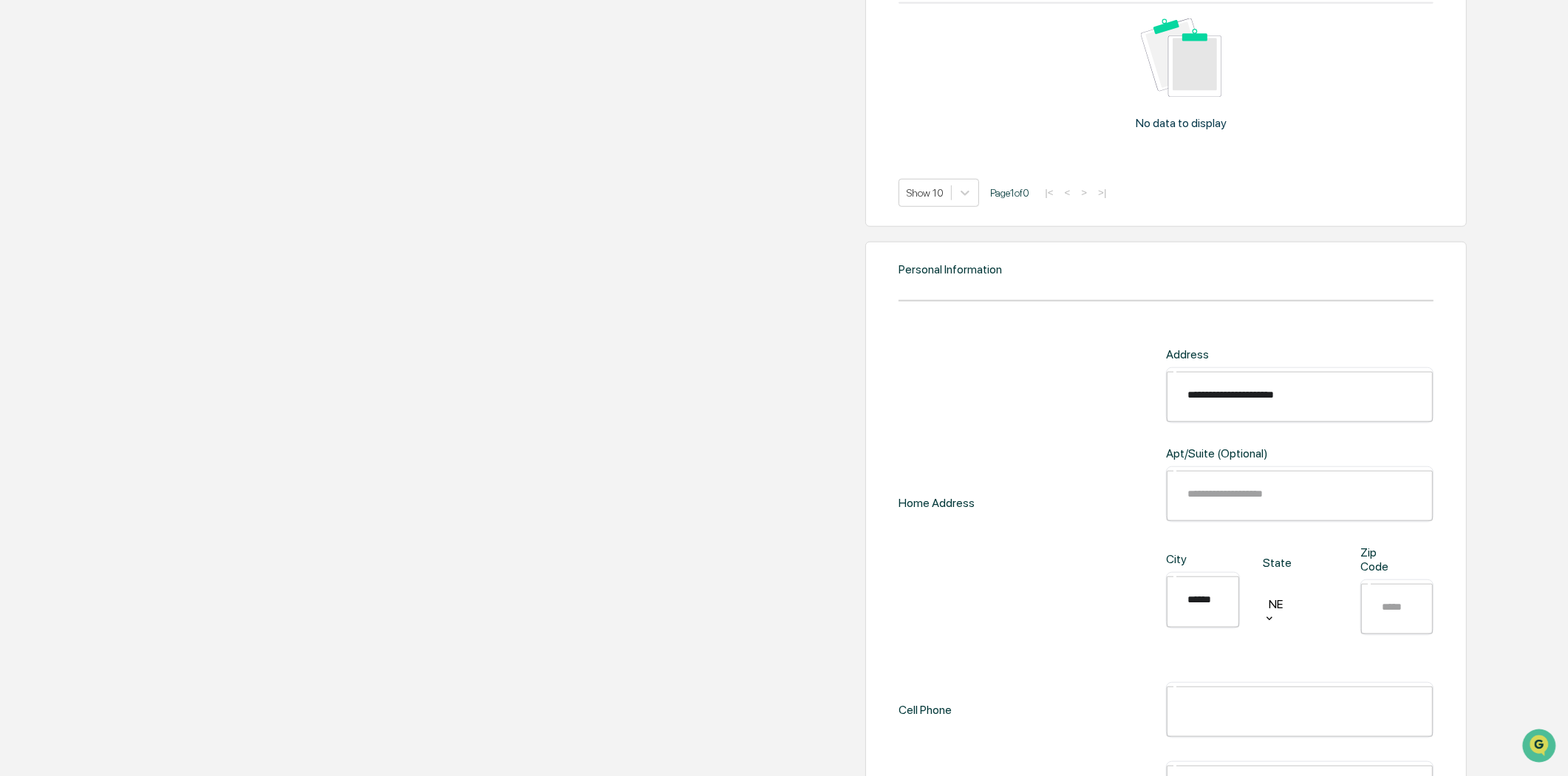
click at [1372, 587] on input "text" at bounding box center [1408, 606] width 72 height 39
type input "*****"
click at [1299, 691] on input "text" at bounding box center [1310, 710] width 266 height 39
click at [1177, 691] on input "*****" at bounding box center [1310, 710] width 266 height 39
type input "**********"
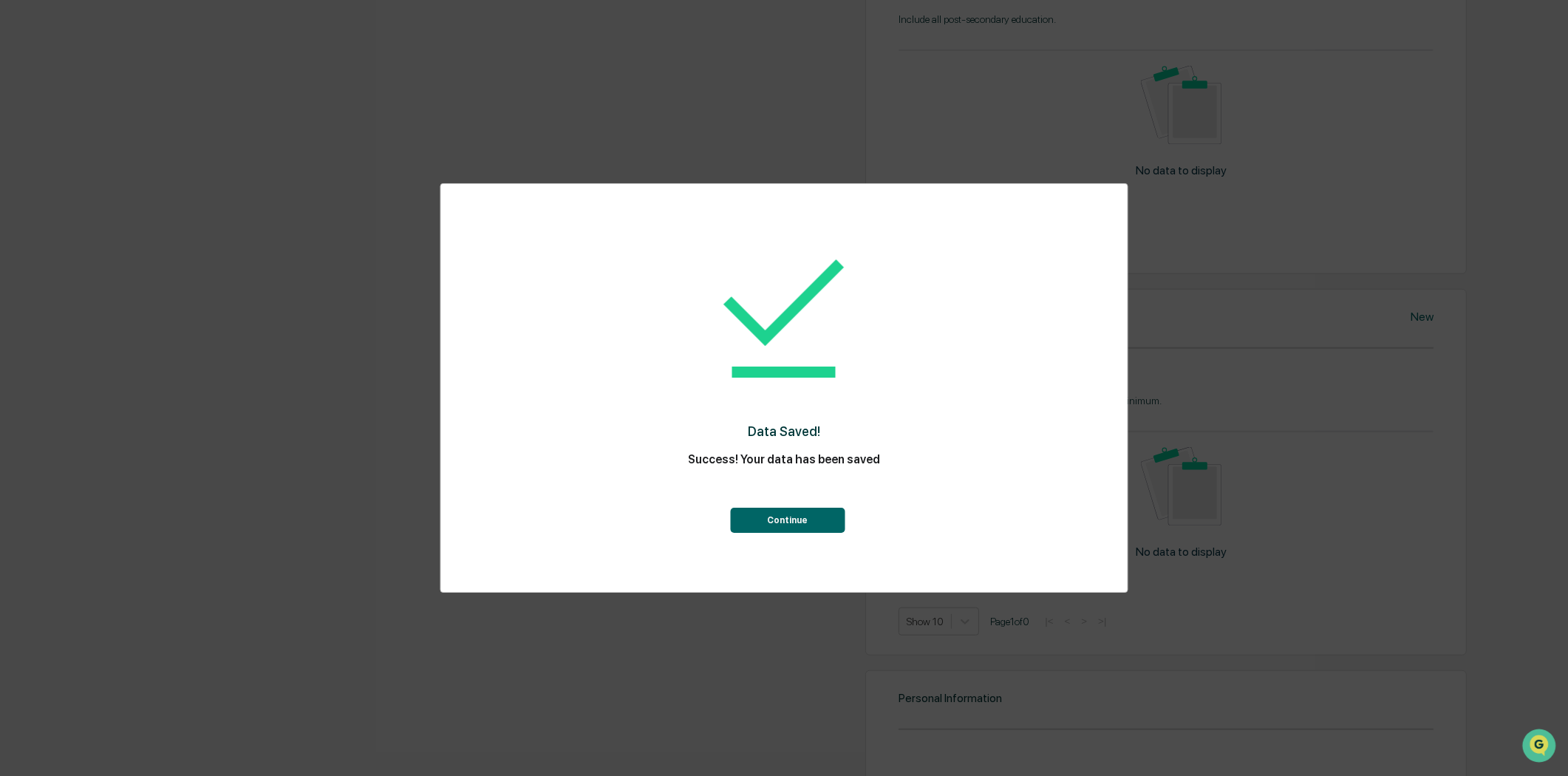
scroll to position [1338, 0]
click at [824, 521] on button "Continue" at bounding box center [787, 520] width 115 height 25
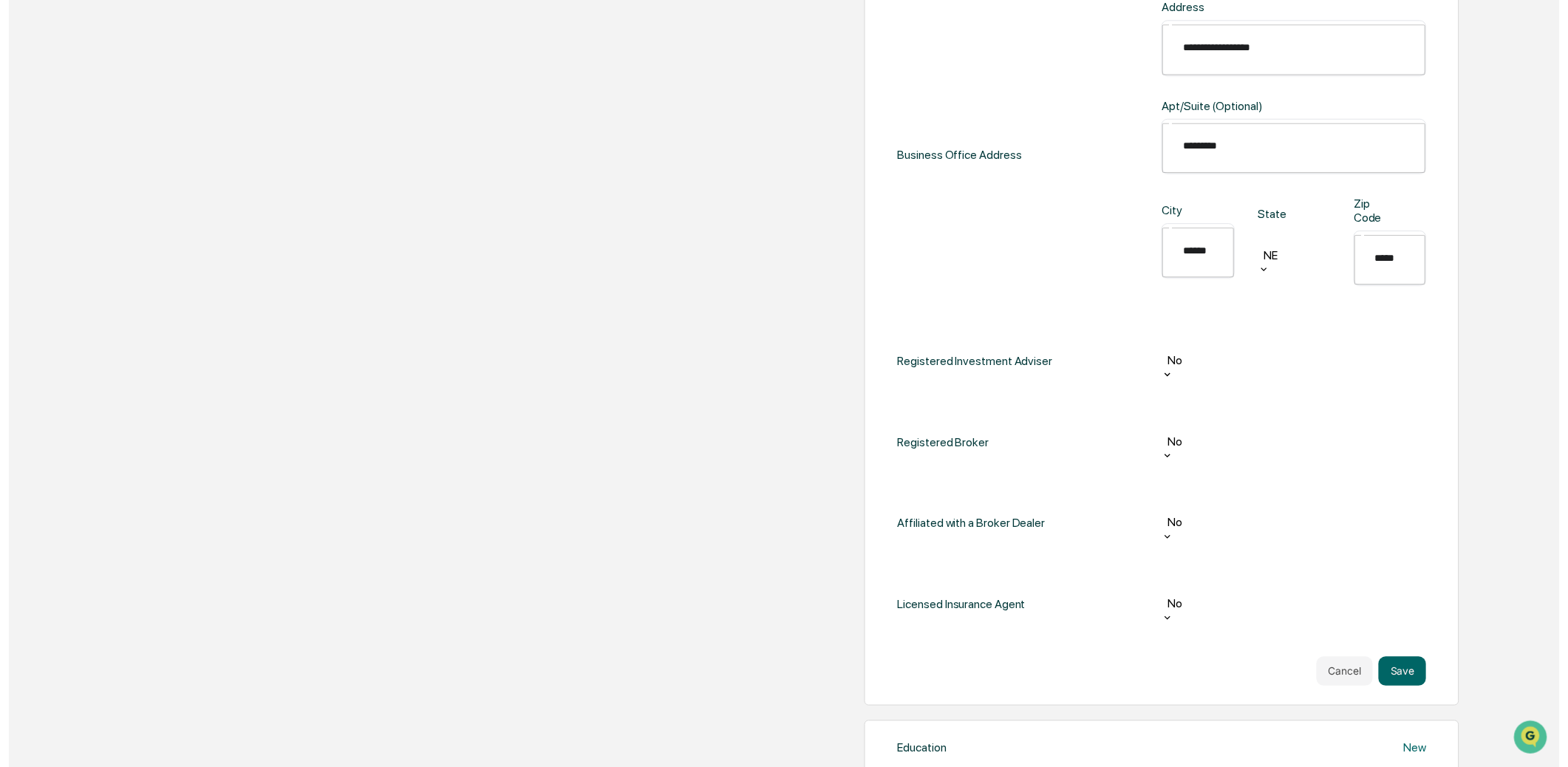
scroll to position [984, 0]
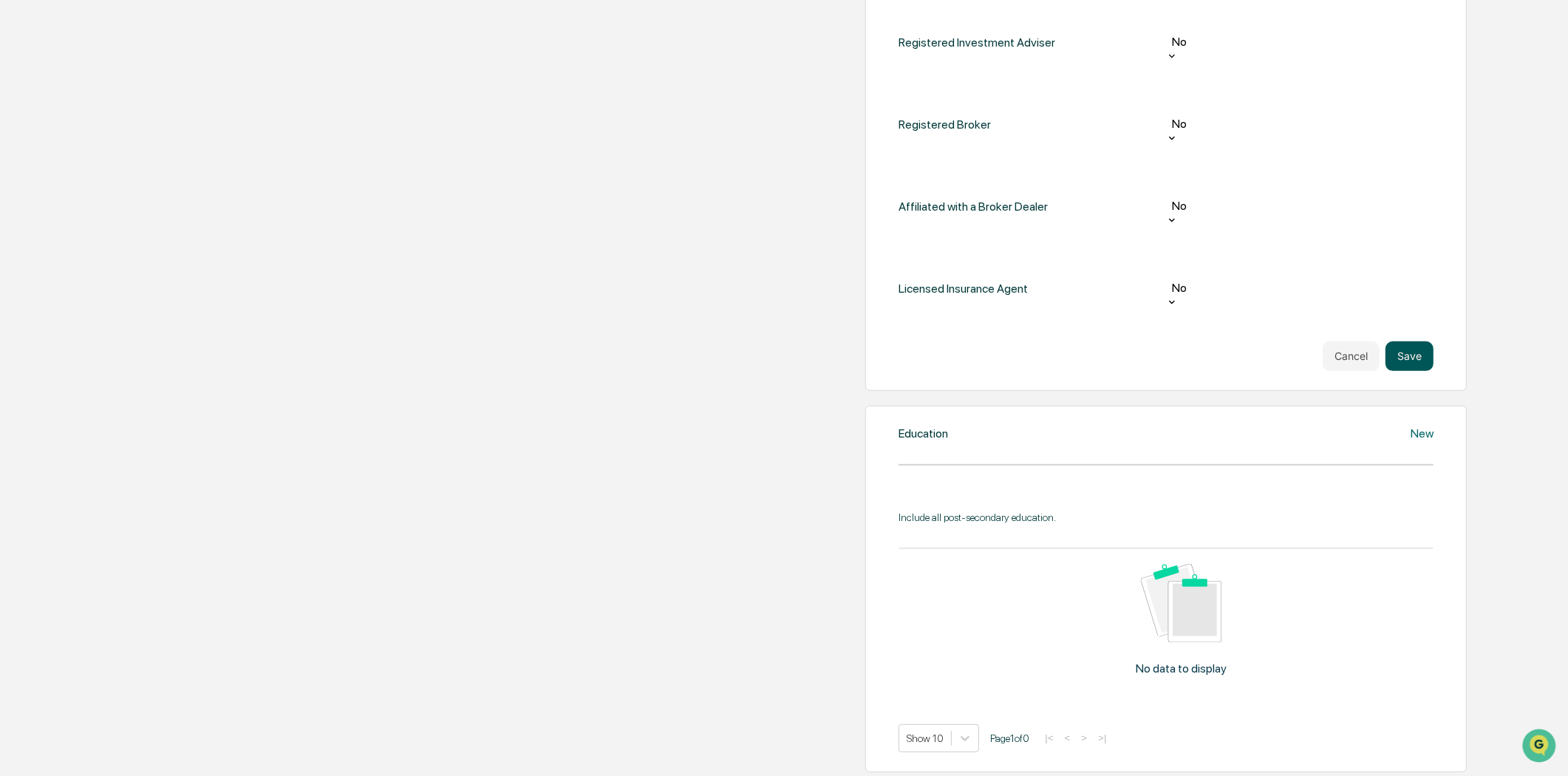
click at [1386, 342] on button "Save" at bounding box center [1410, 356] width 48 height 29
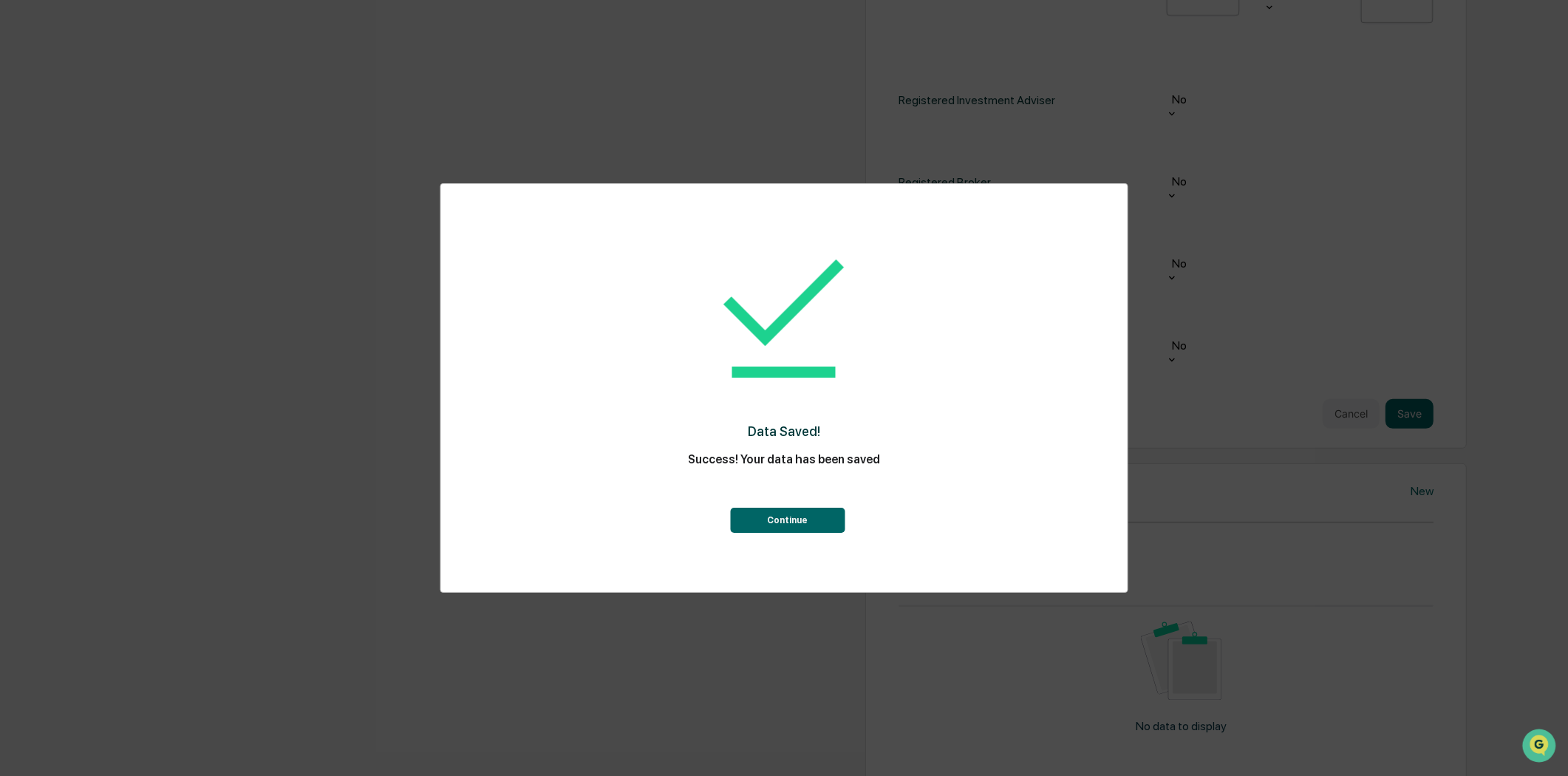
scroll to position [410, 0]
click at [811, 513] on button "Continue" at bounding box center [787, 520] width 115 height 25
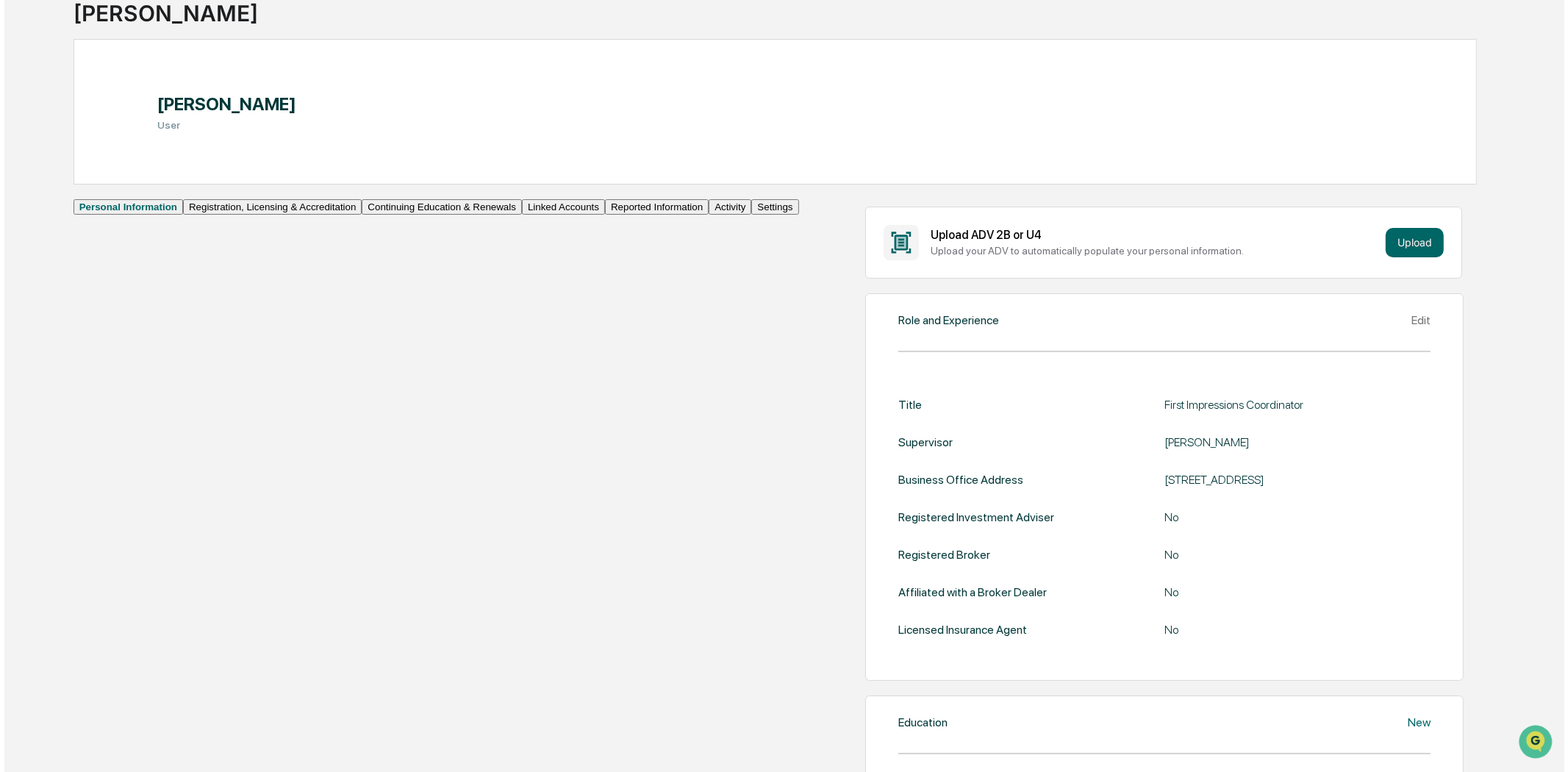
scroll to position [0, 0]
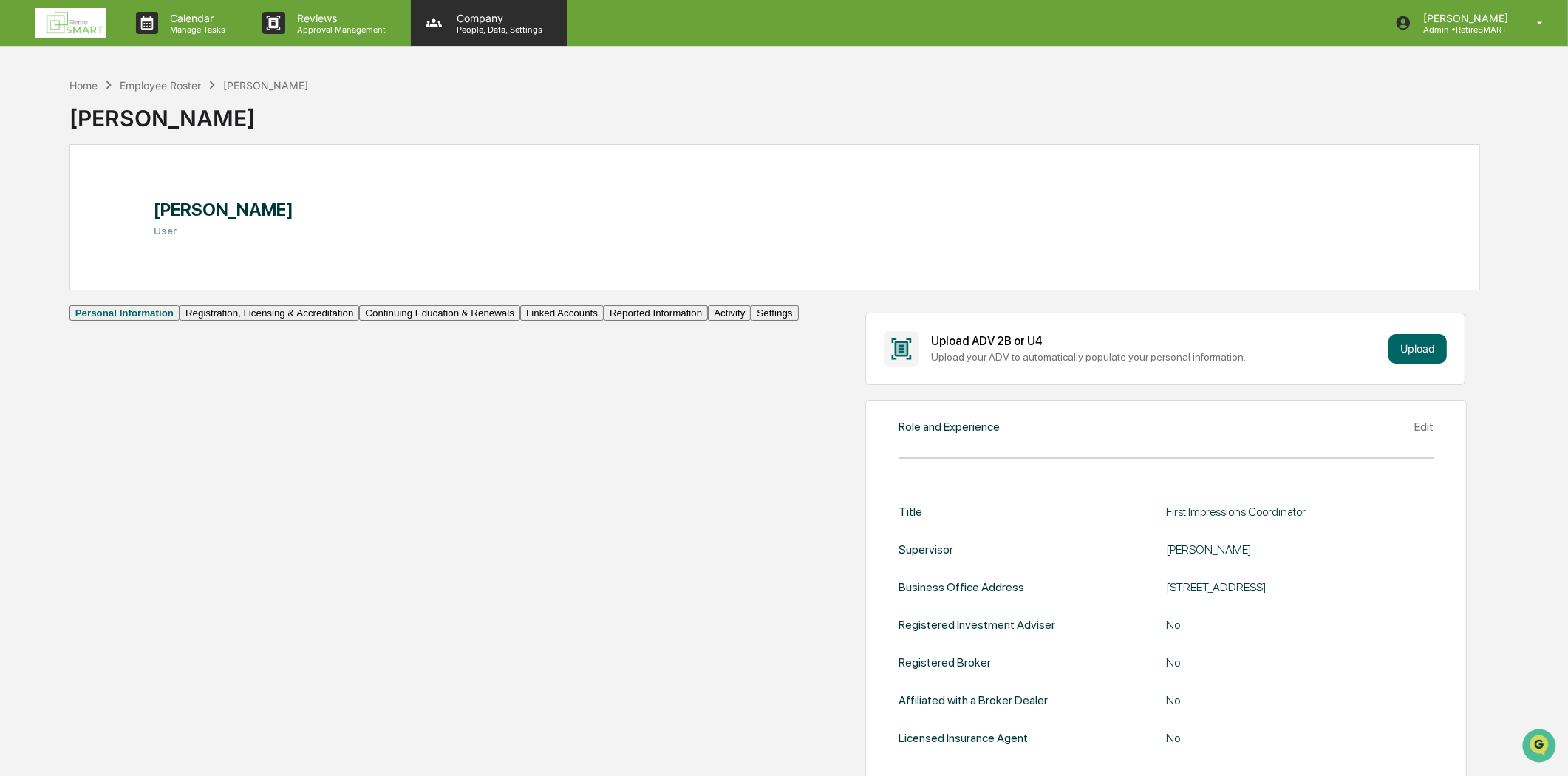
click at [489, 31] on p "People, Data, Settings" at bounding box center [497, 29] width 105 height 10
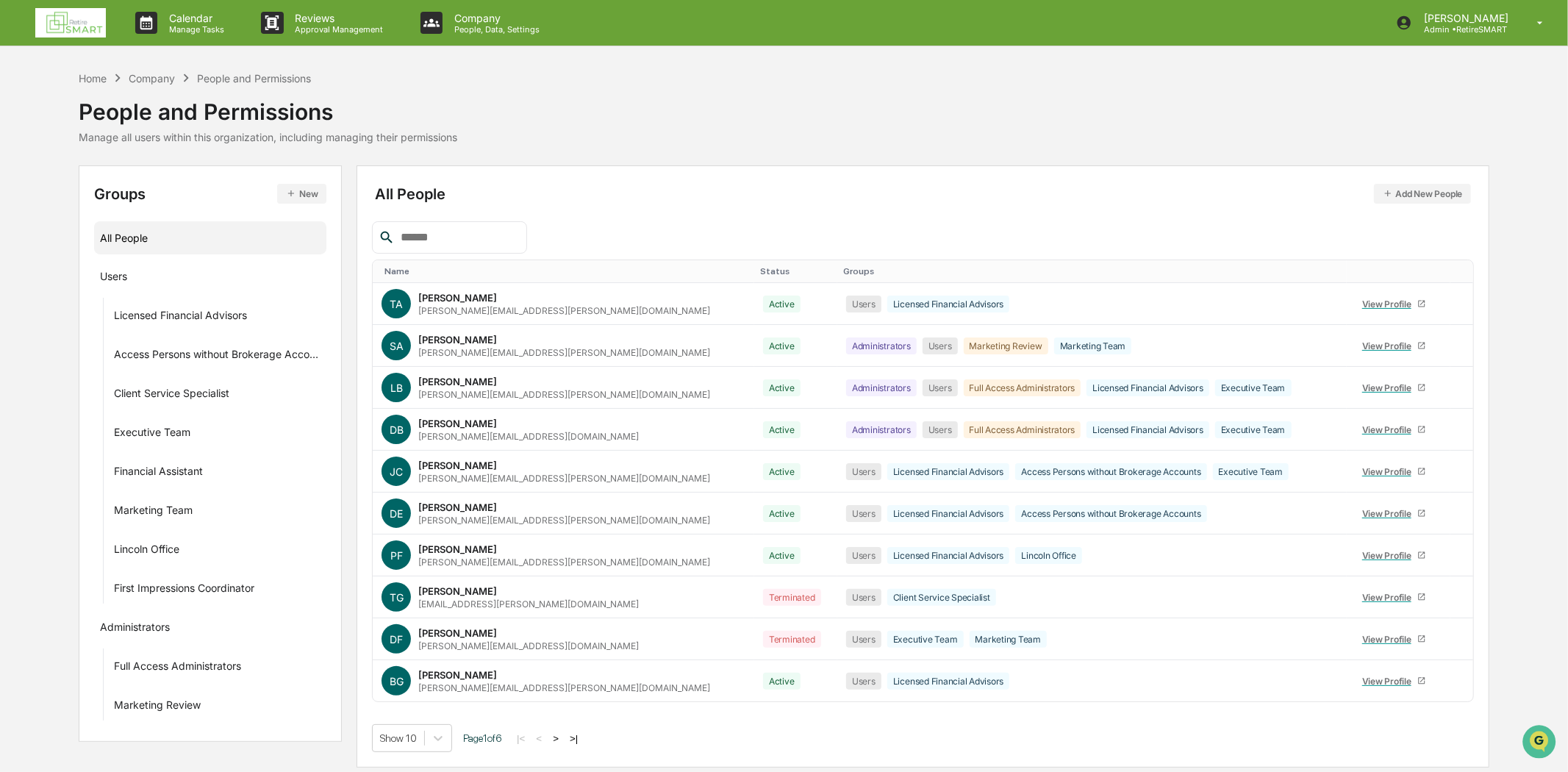
click at [1446, 188] on button "Add New People" at bounding box center [1423, 193] width 98 height 20
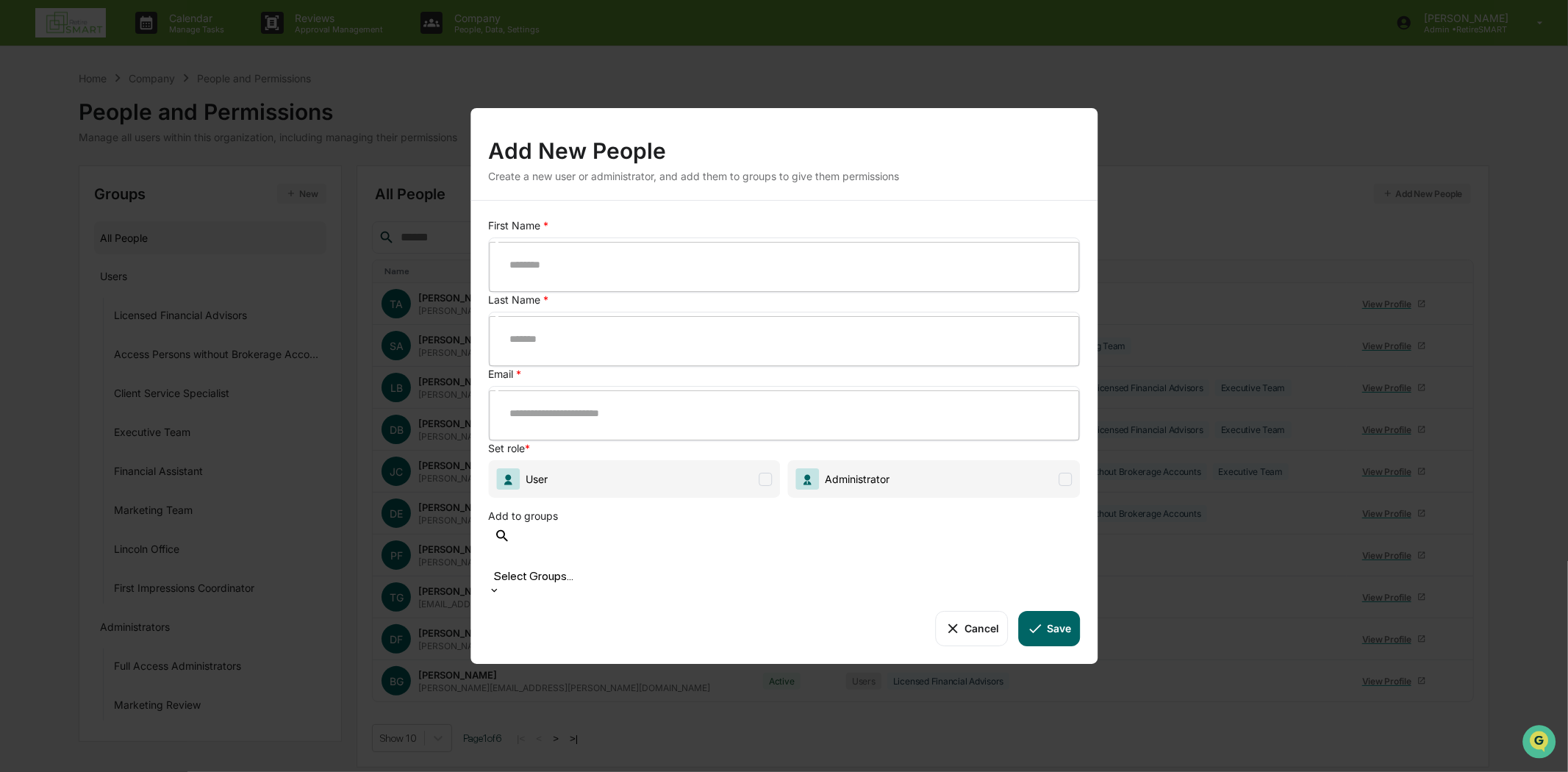
click at [540, 284] on input "text" at bounding box center [794, 264] width 591 height 39
type input "******"
paste input "**********"
type input "**********"
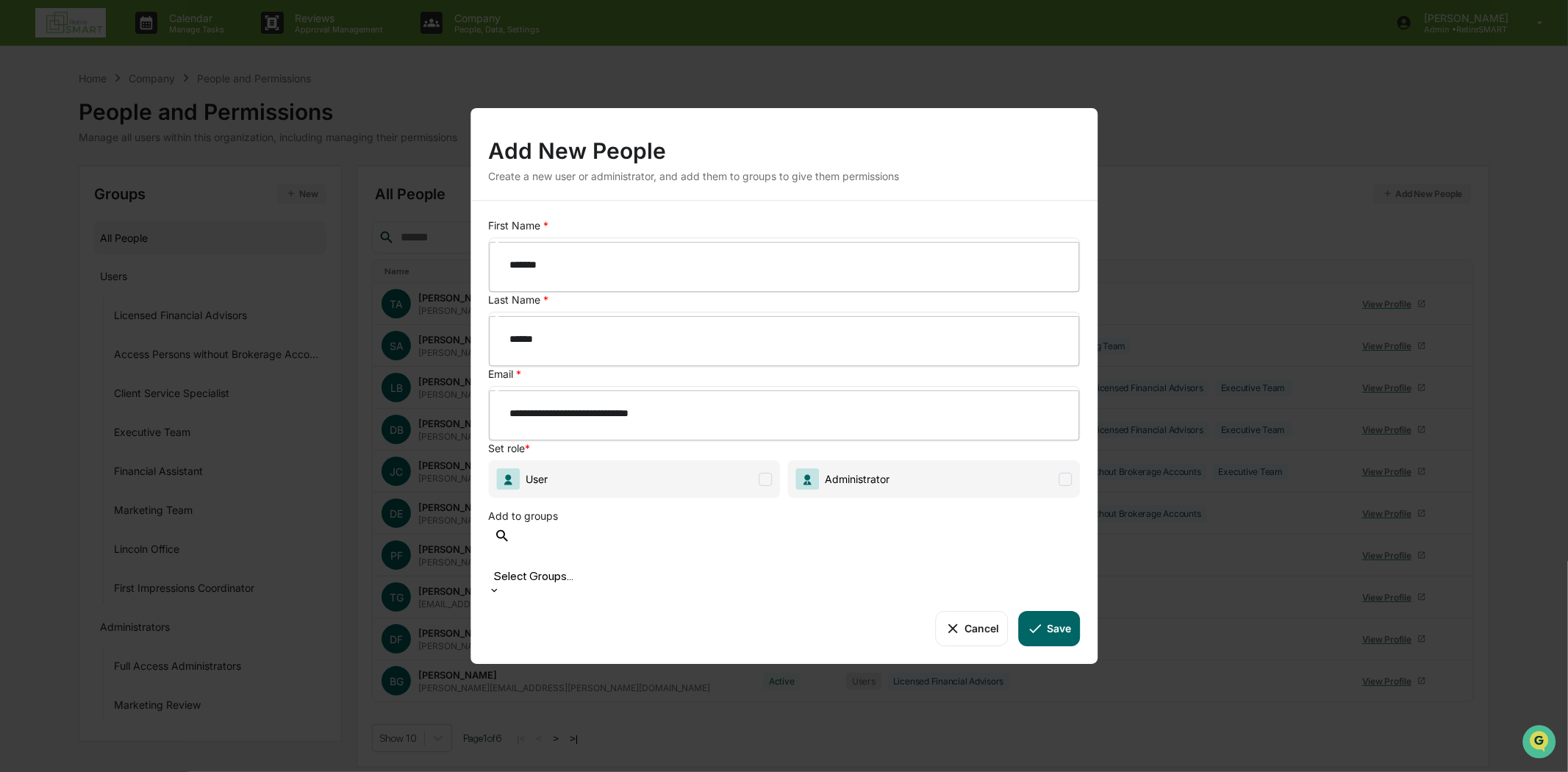
click at [765, 473] on span at bounding box center [766, 479] width 13 height 13
click at [500, 584] on icon at bounding box center [493, 590] width 11 height 11
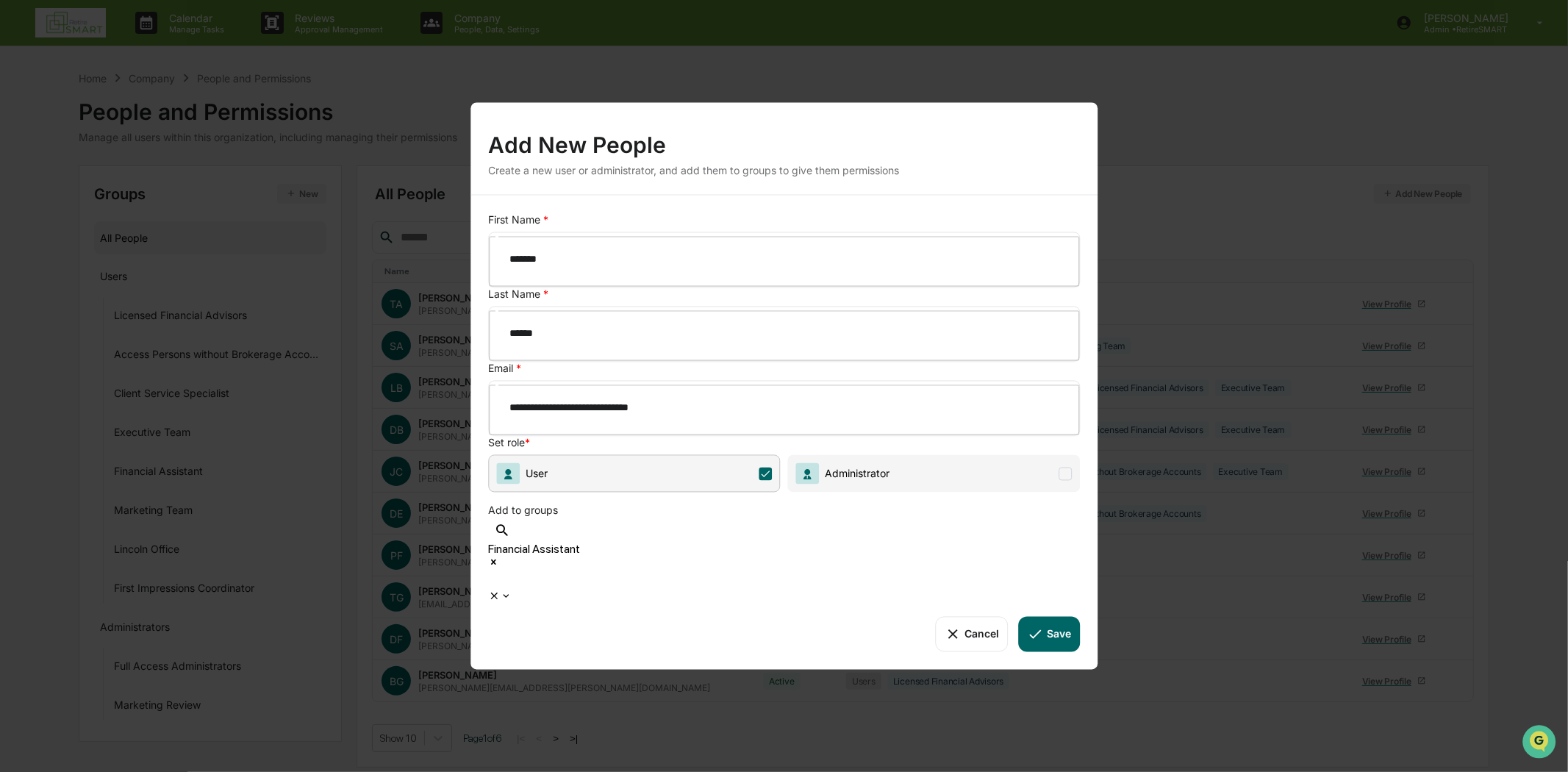
click at [511, 590] on icon at bounding box center [506, 596] width 11 height 11
click at [1056, 616] on button "Save" at bounding box center [1049, 633] width 61 height 35
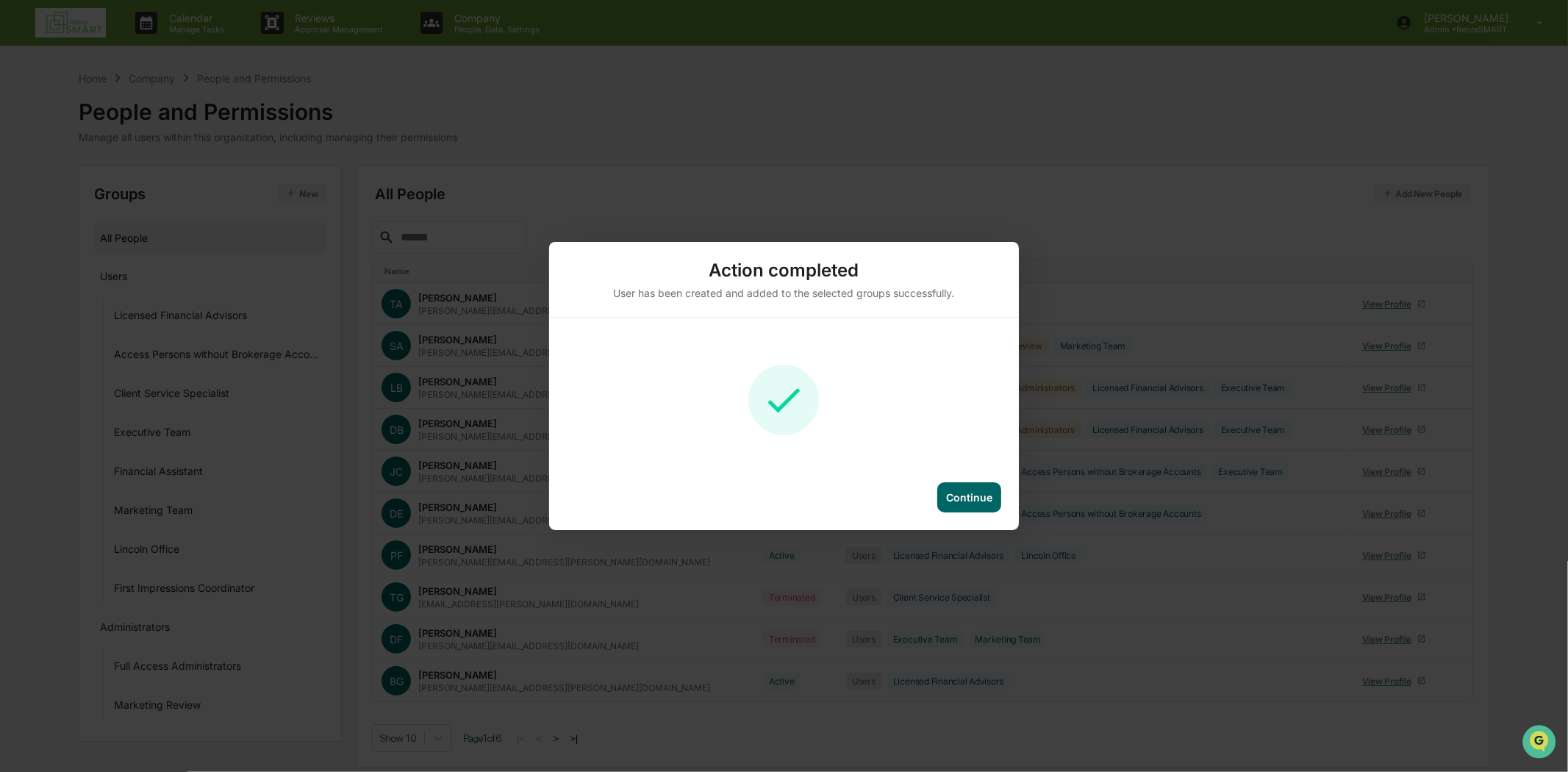
click at [989, 495] on div "Continue" at bounding box center [969, 496] width 46 height 12
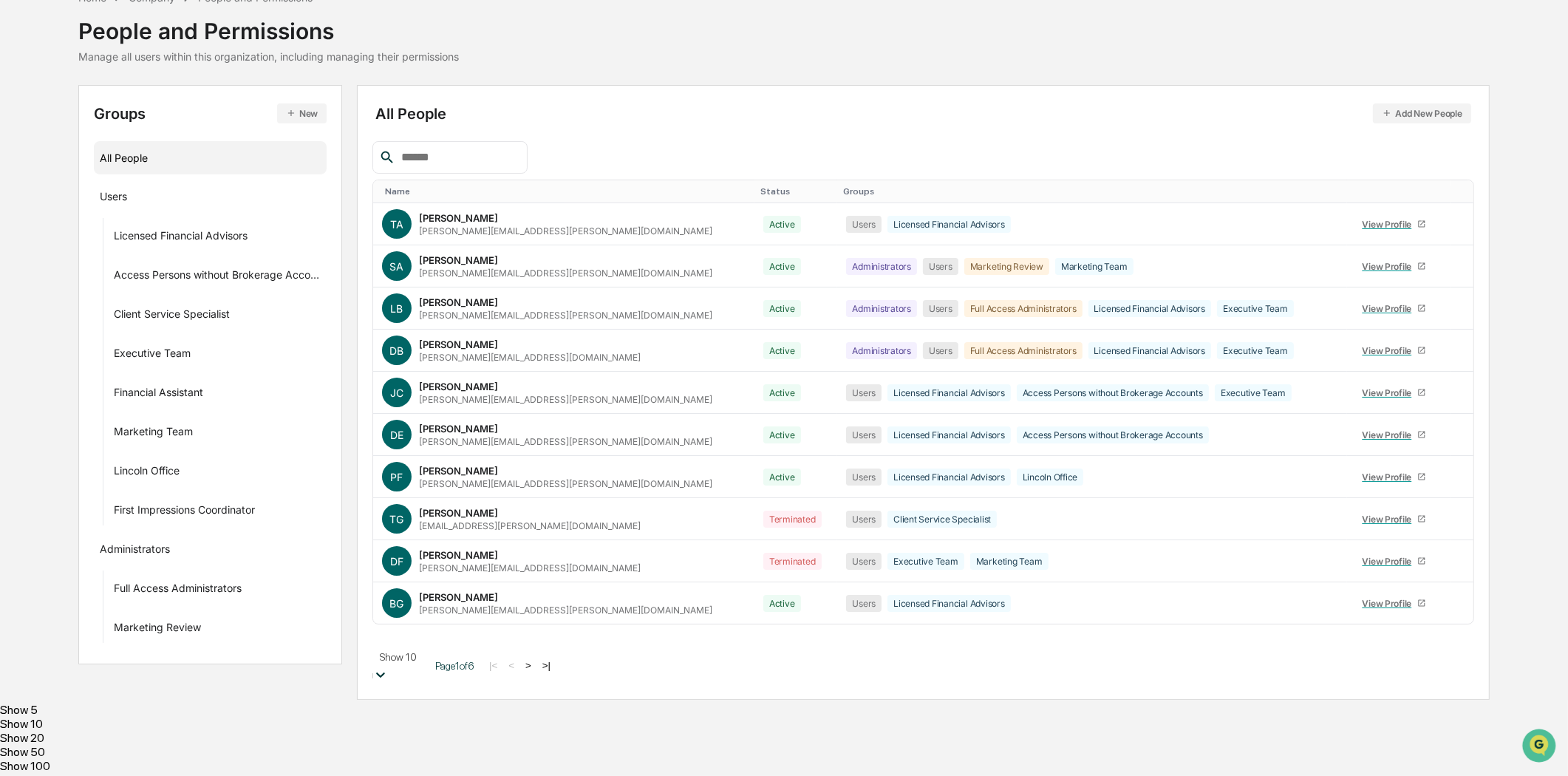
click at [447, 748] on body "Calendar Manage Tasks Reviews Approval Management Company People, Data, Setting…" at bounding box center [784, 347] width 1568 height 858
click at [431, 771] on div "Show 100" at bounding box center [784, 766] width 1568 height 14
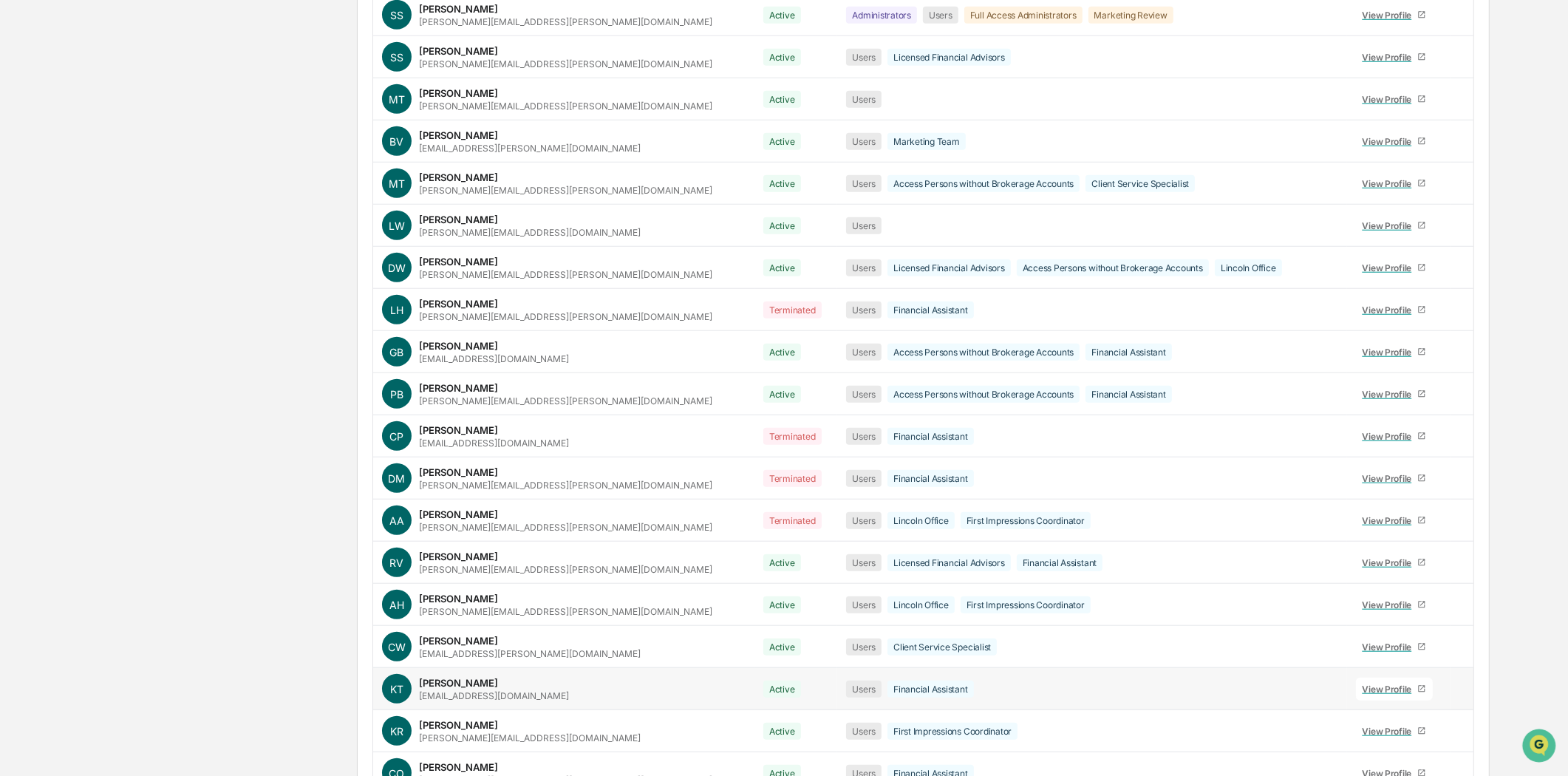
scroll to position [1768, 0]
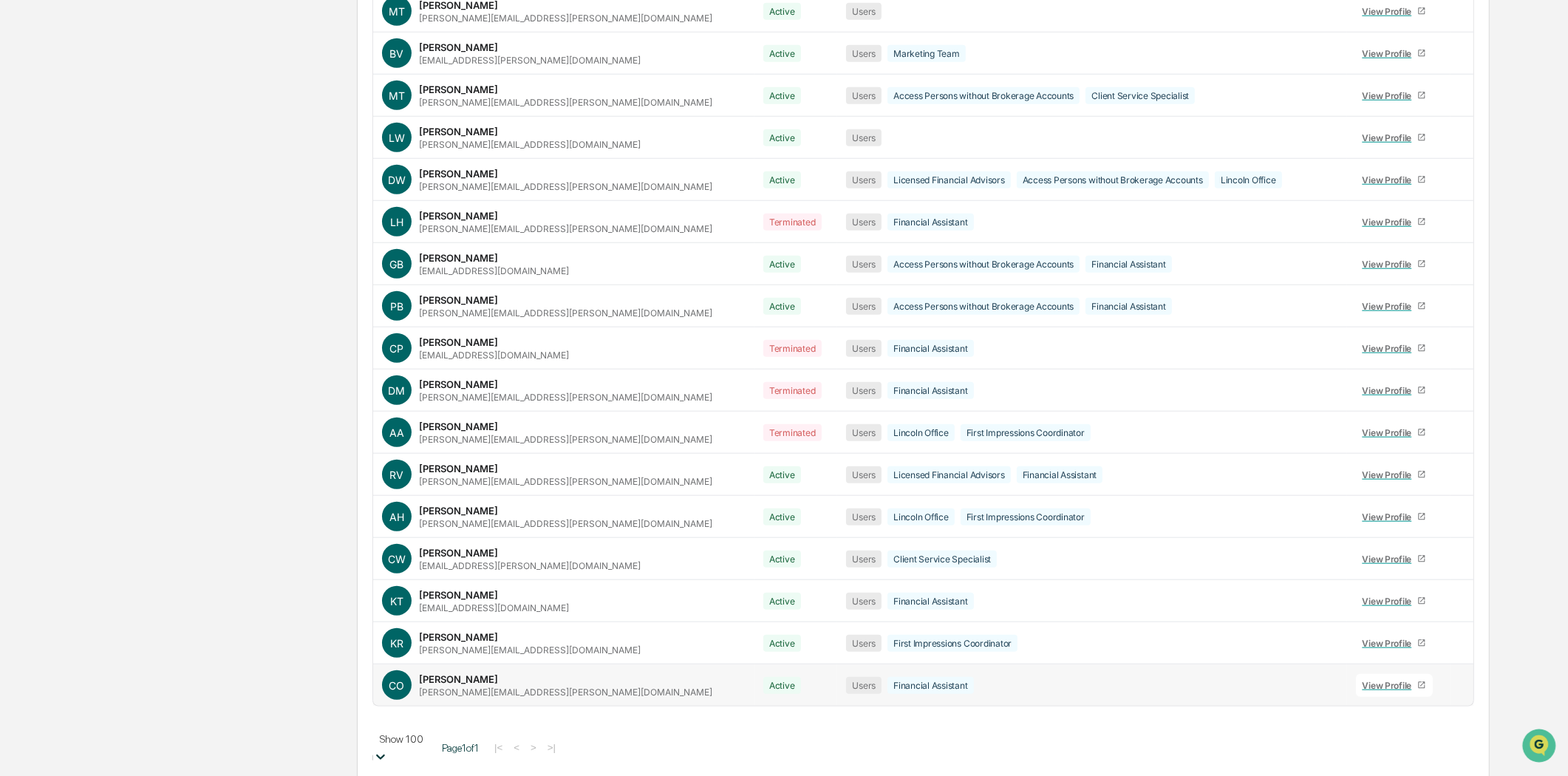
click at [1375, 688] on div "View Profile" at bounding box center [1391, 686] width 55 height 11
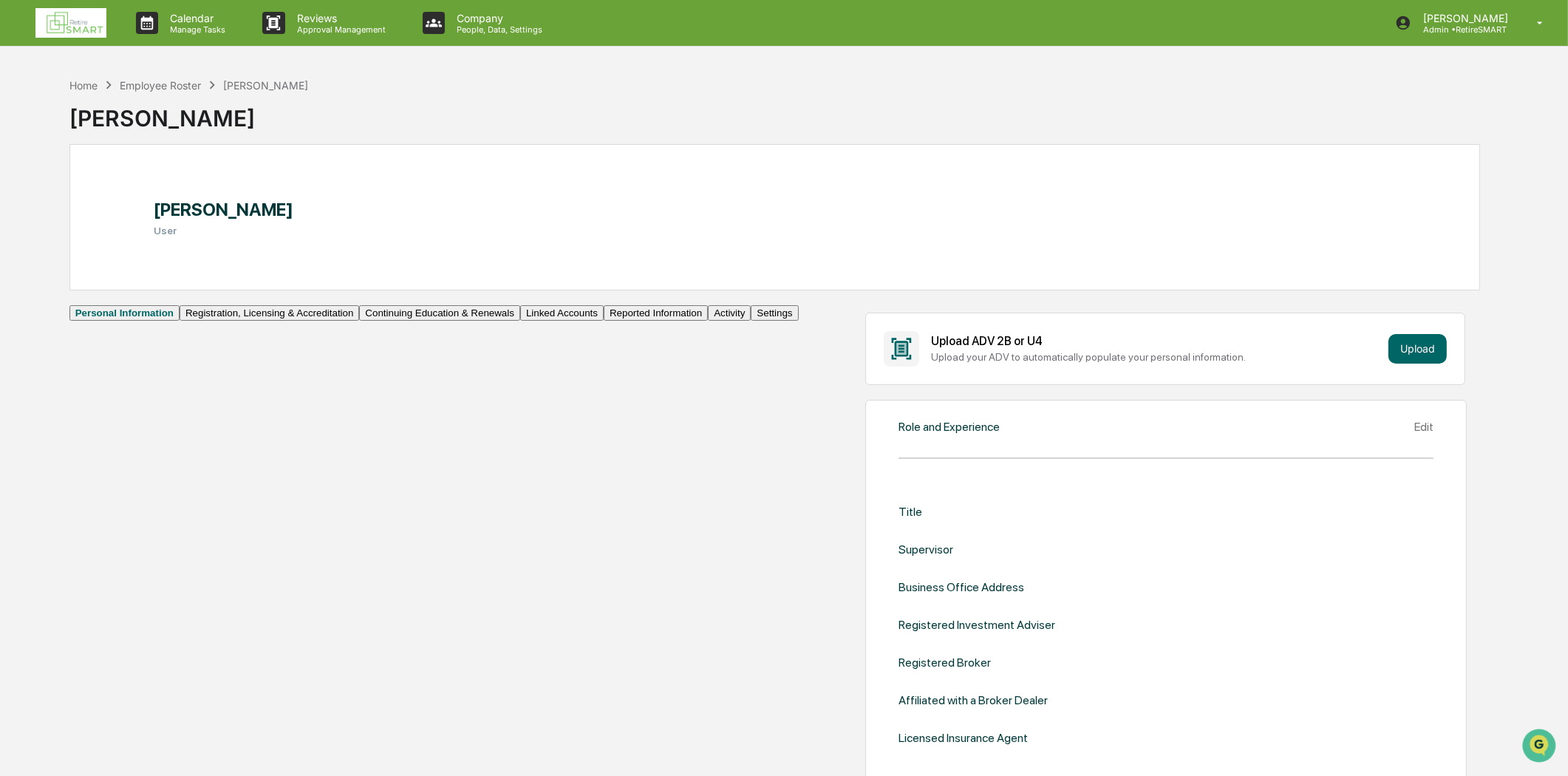
click at [1414, 434] on div "Edit" at bounding box center [1424, 427] width 19 height 14
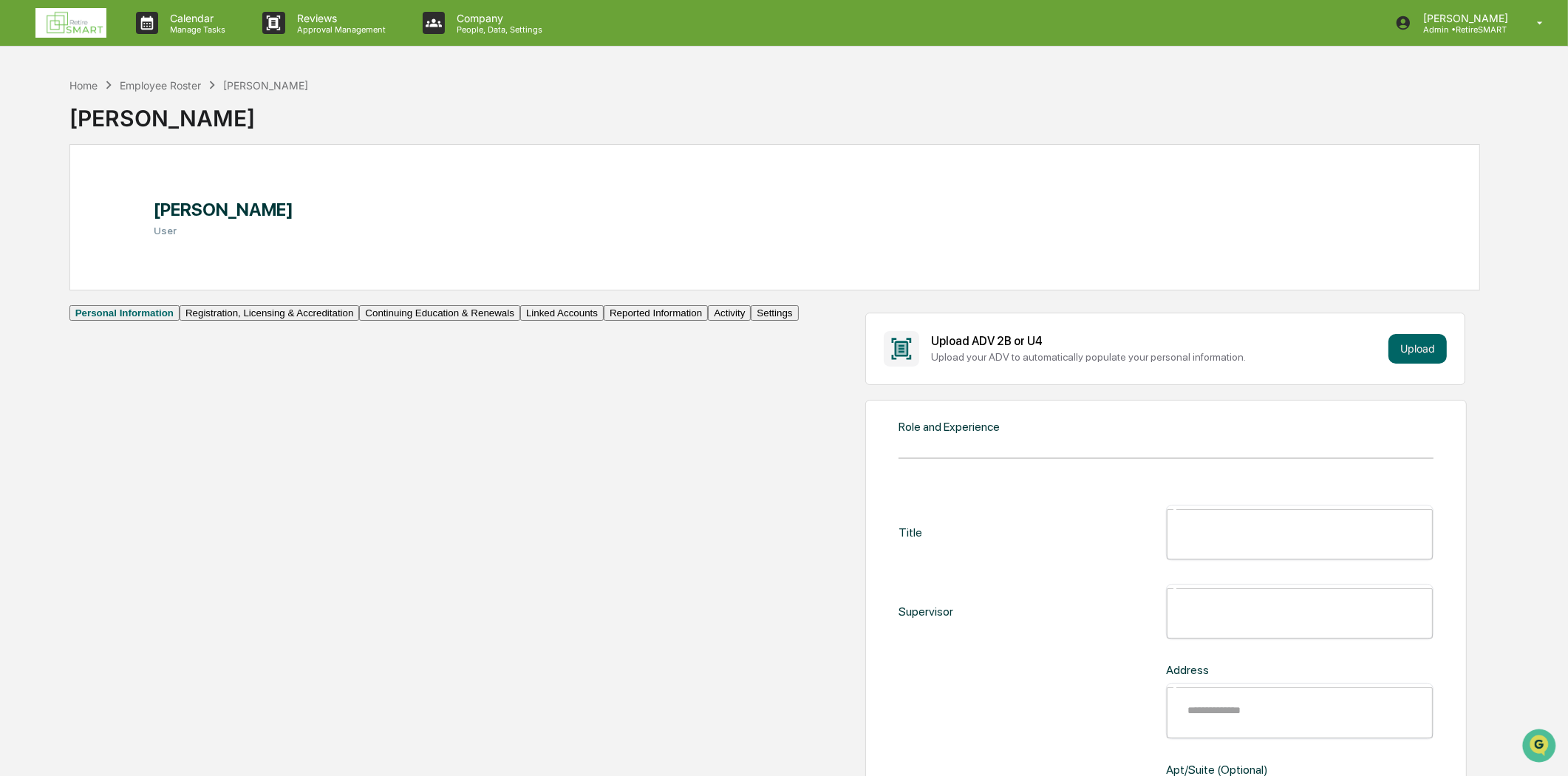
drag, startPoint x: 985, startPoint y: 558, endPoint x: 978, endPoint y: 542, distance: 17.5
click at [1177, 533] on input "text" at bounding box center [1310, 532] width 266 height 39
type input "**********"
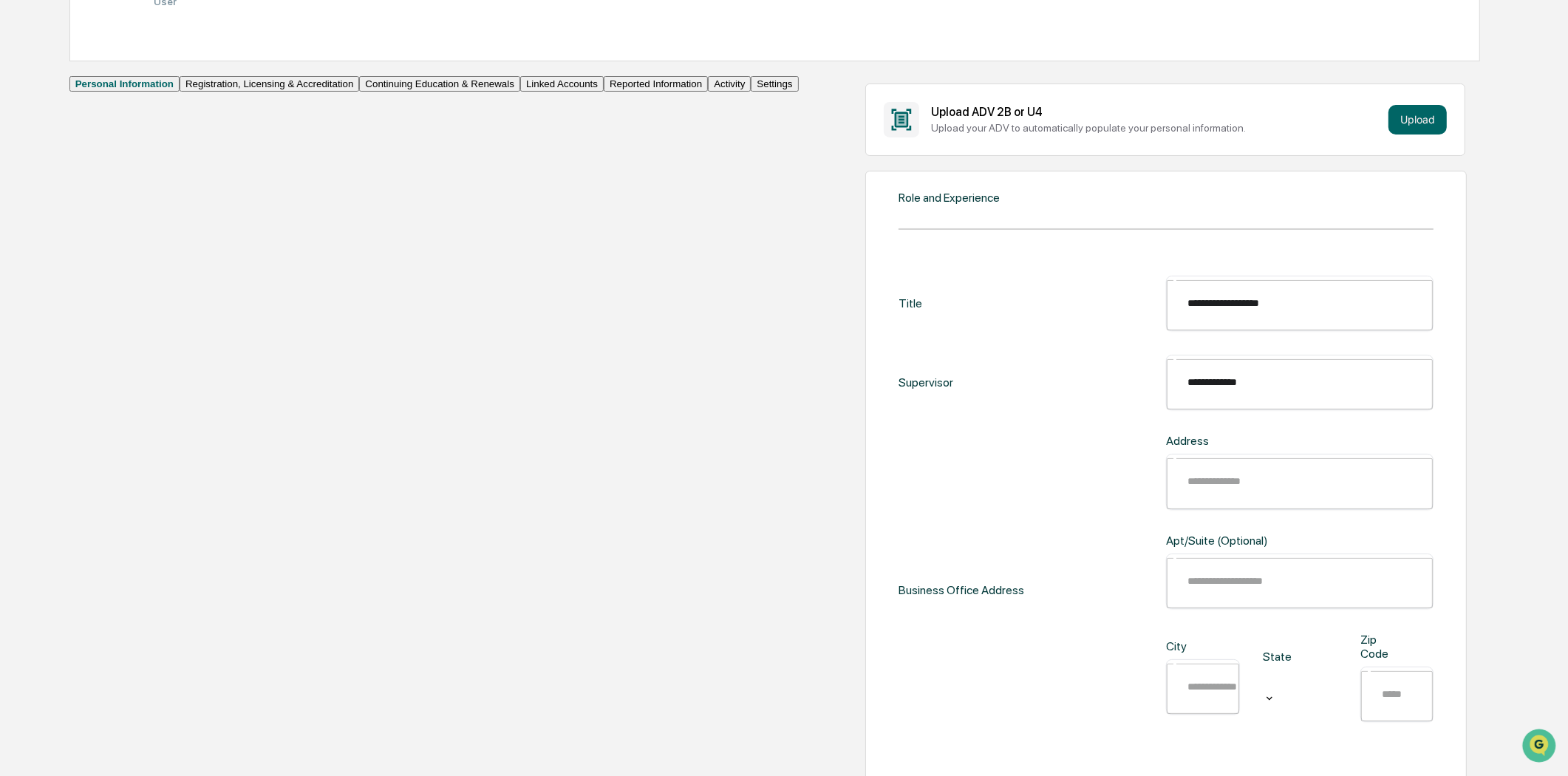
scroll to position [246, 0]
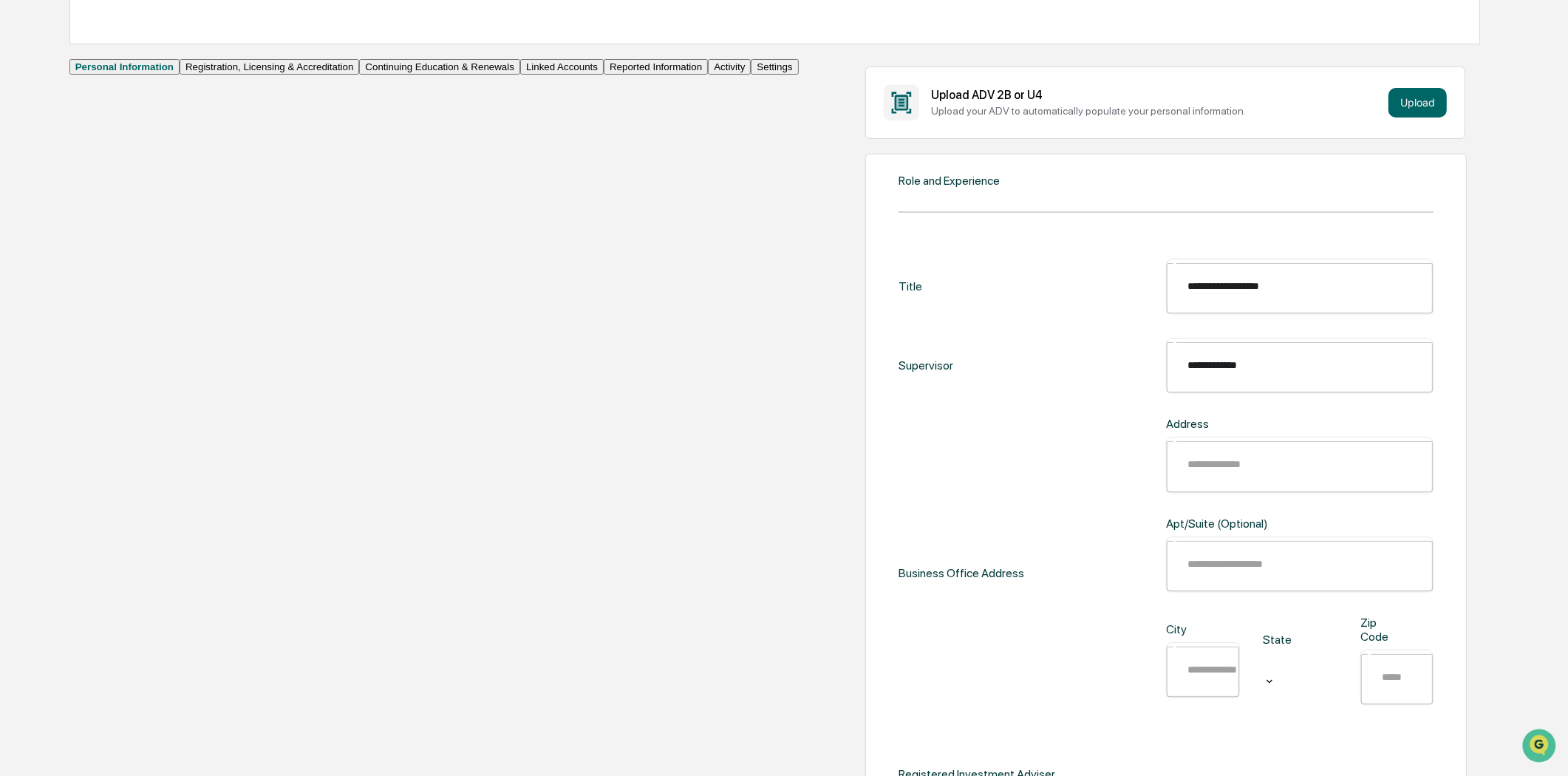
type input "**********"
click at [1177, 445] on input "text" at bounding box center [1310, 464] width 266 height 39
type input "**********"
type input "*********"
type input "*****"
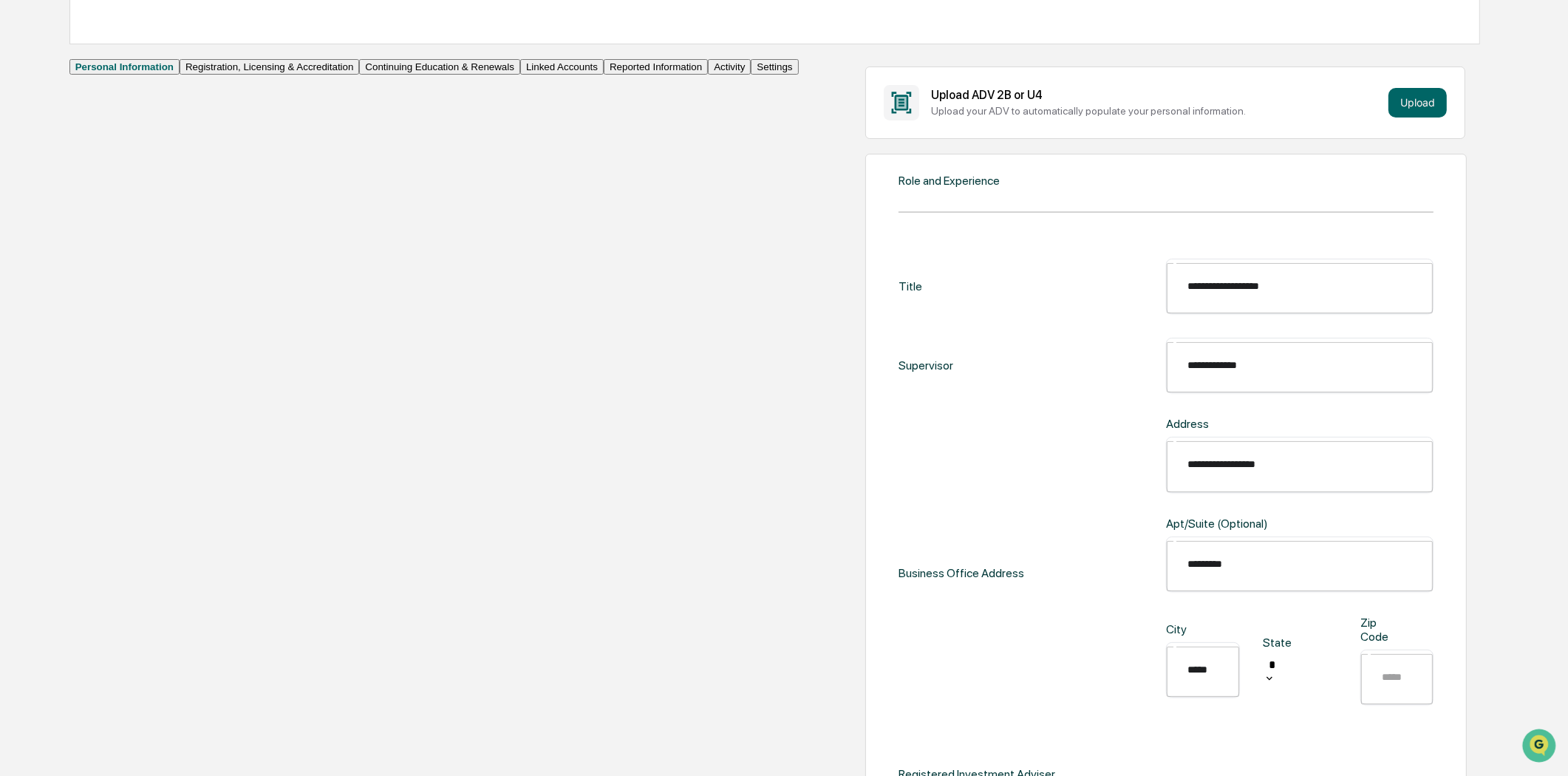
type input "**"
click at [1372, 657] on input "text" at bounding box center [1408, 676] width 72 height 39
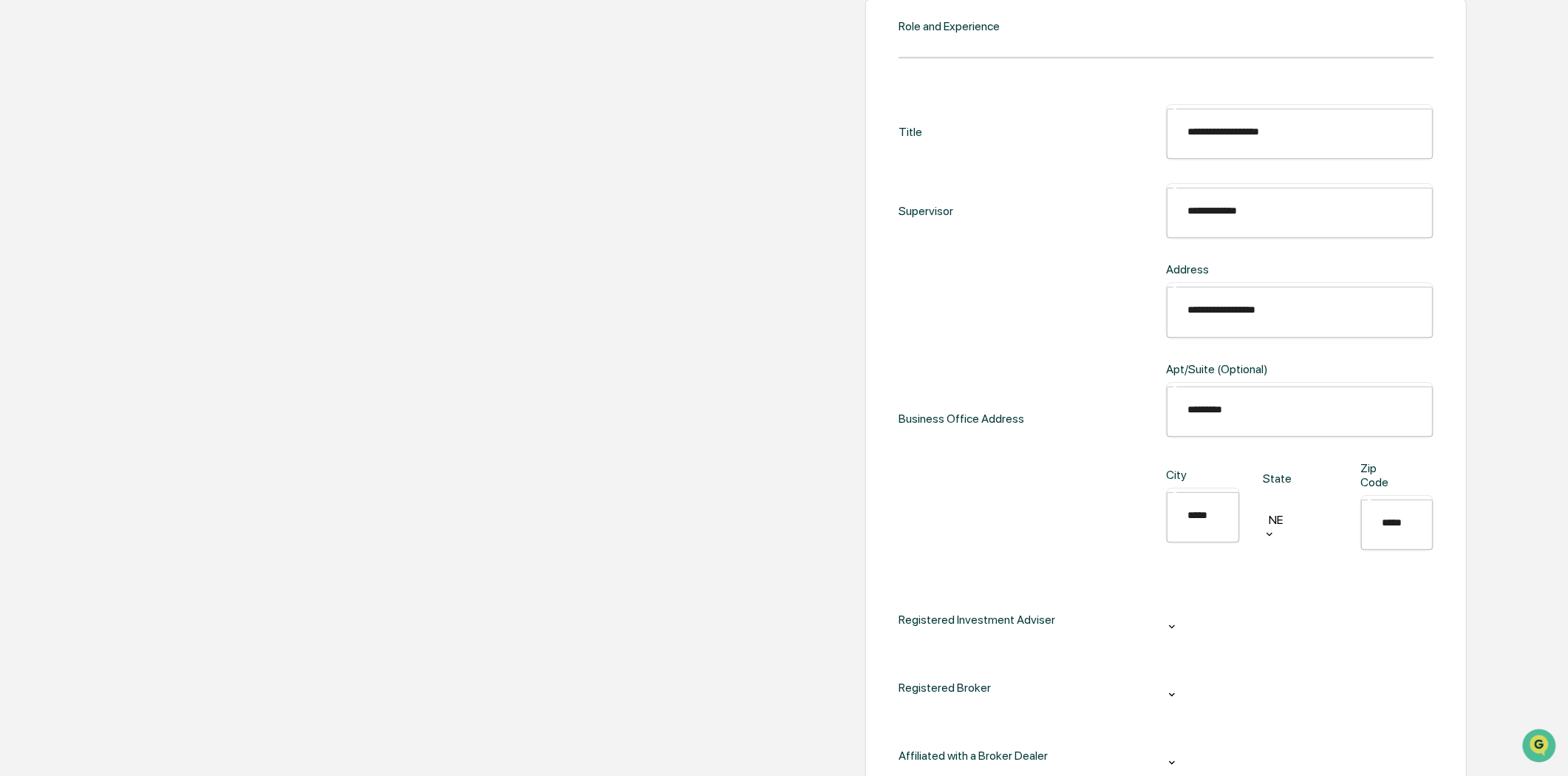
scroll to position [410, 0]
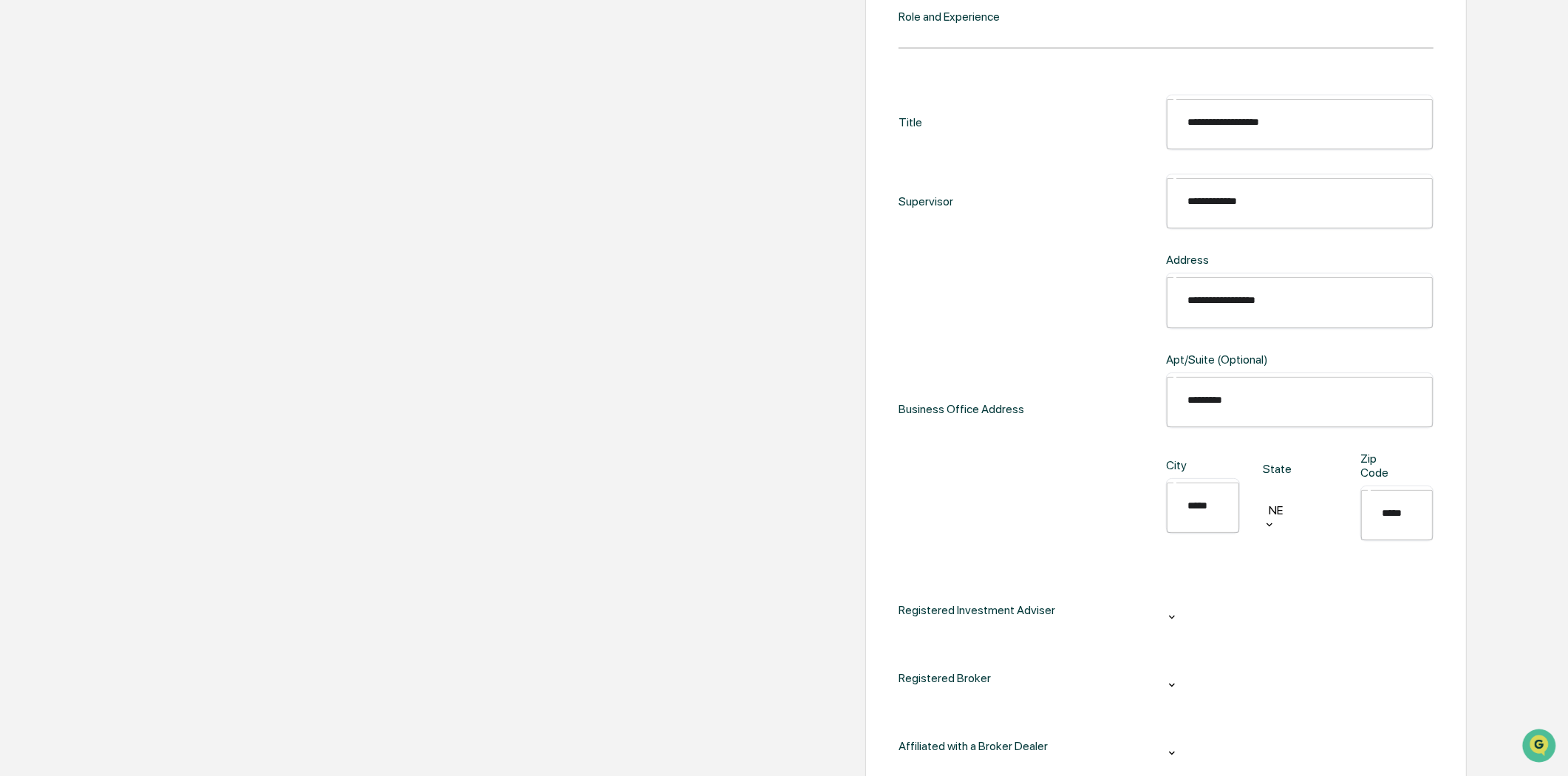
type input "*****"
click at [1206, 591] on div at bounding box center [1300, 600] width 252 height 17
drag, startPoint x: 995, startPoint y: 555, endPoint x: 1070, endPoint y: 540, distance: 76.5
click at [1173, 674] on div at bounding box center [1300, 682] width 252 height 17
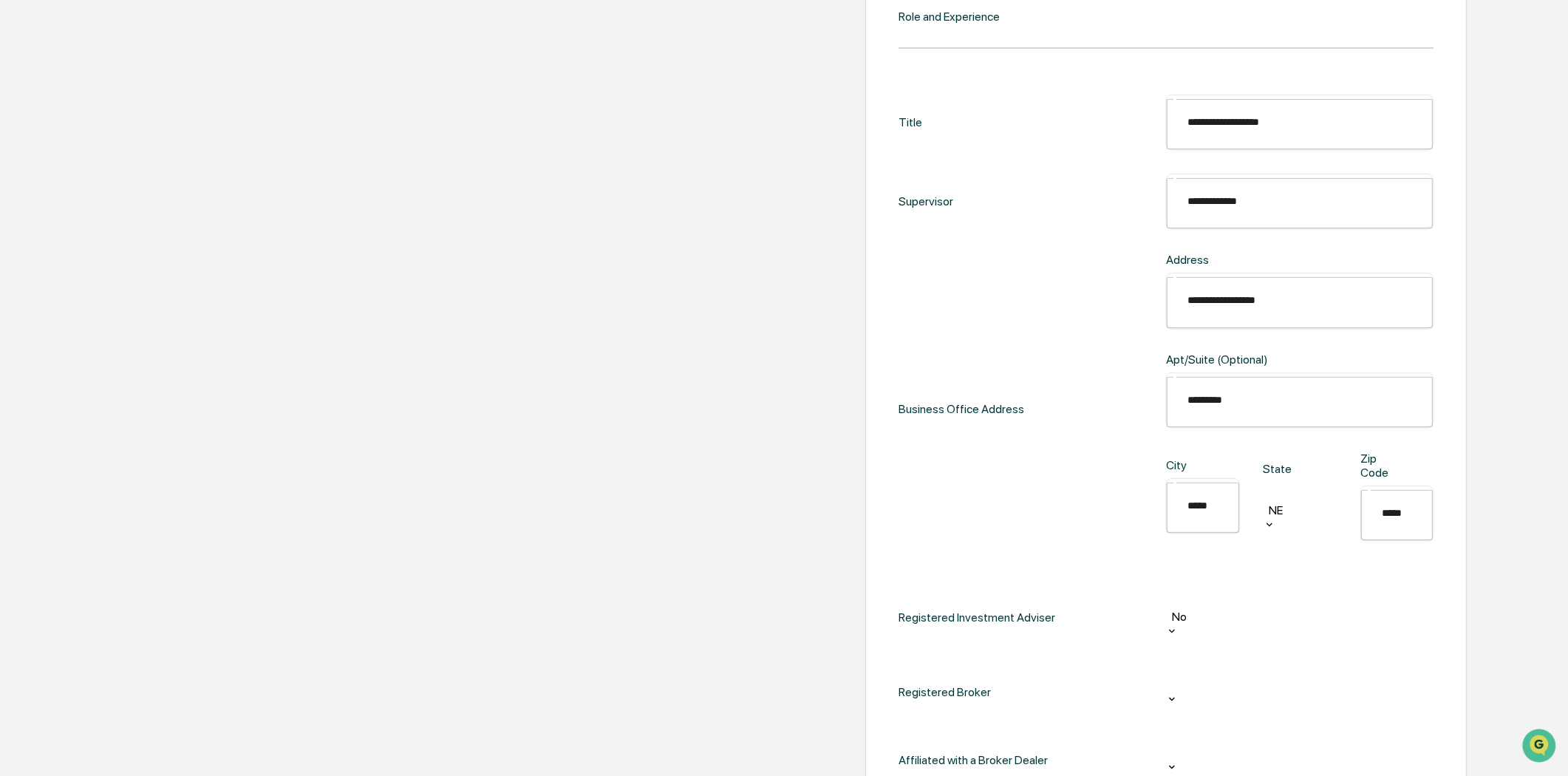
click at [1173, 755] on div at bounding box center [1300, 764] width 252 height 17
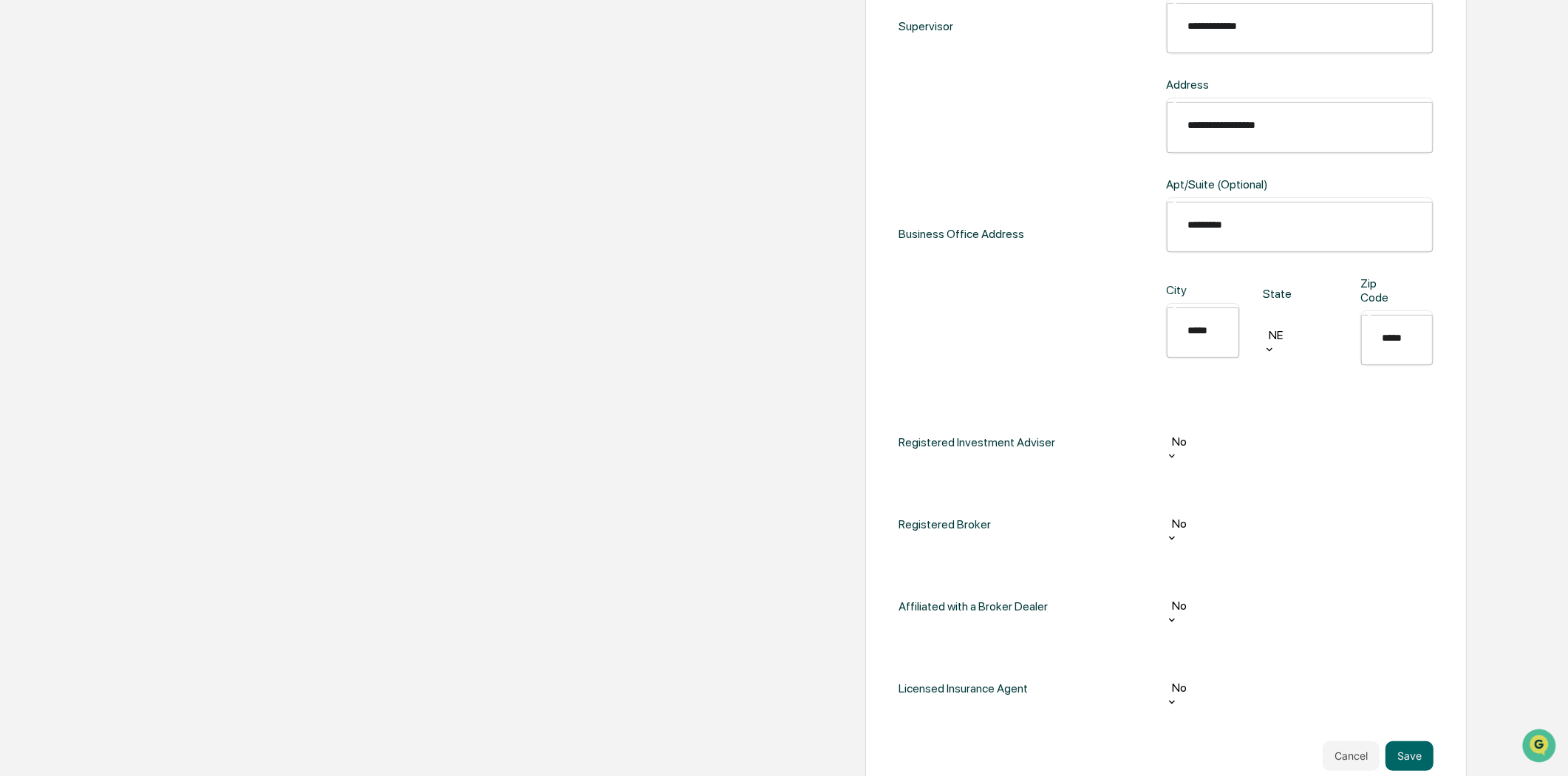
scroll to position [739, 0]
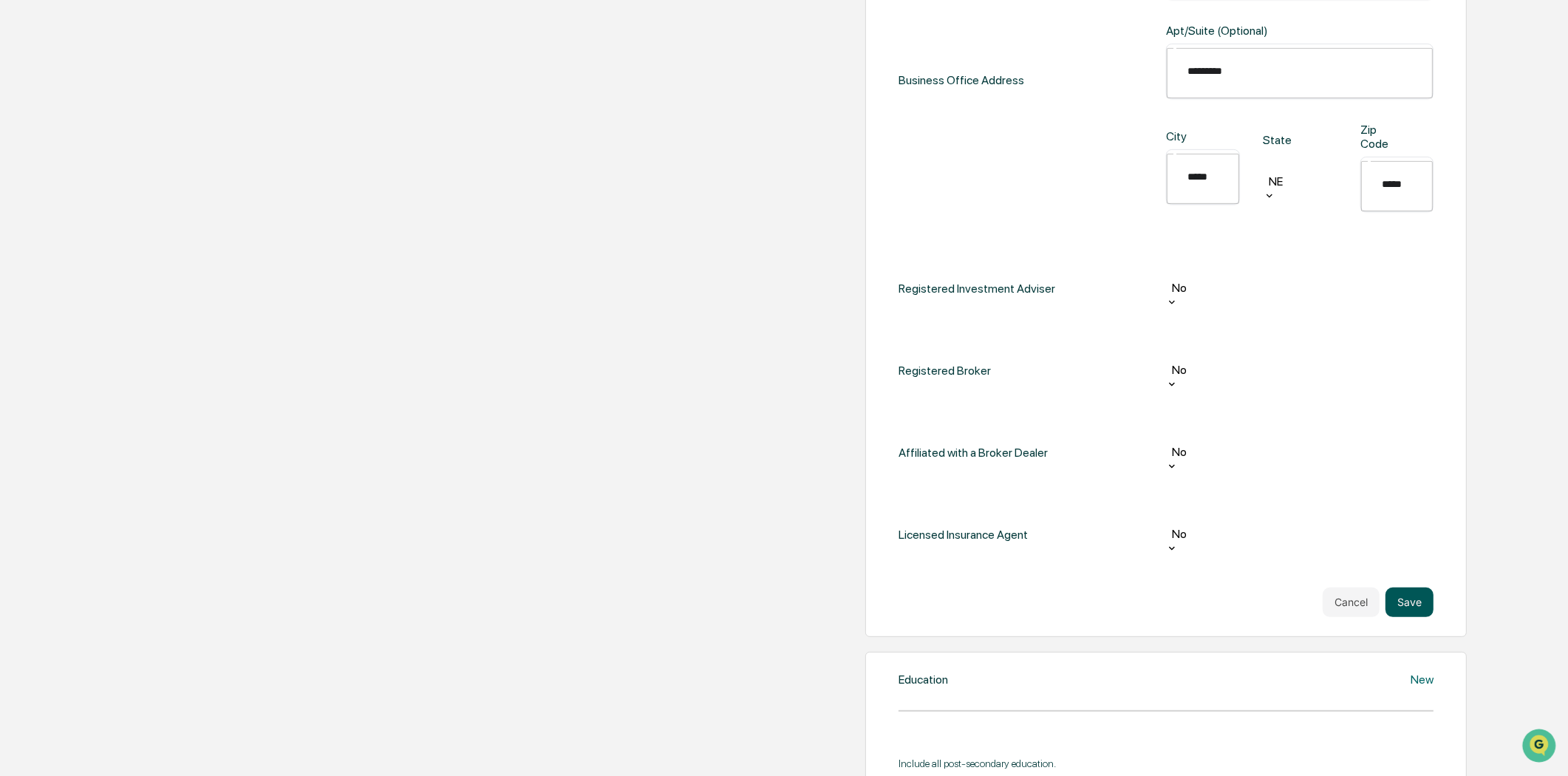
click at [1399, 587] on button "Save" at bounding box center [1410, 601] width 48 height 29
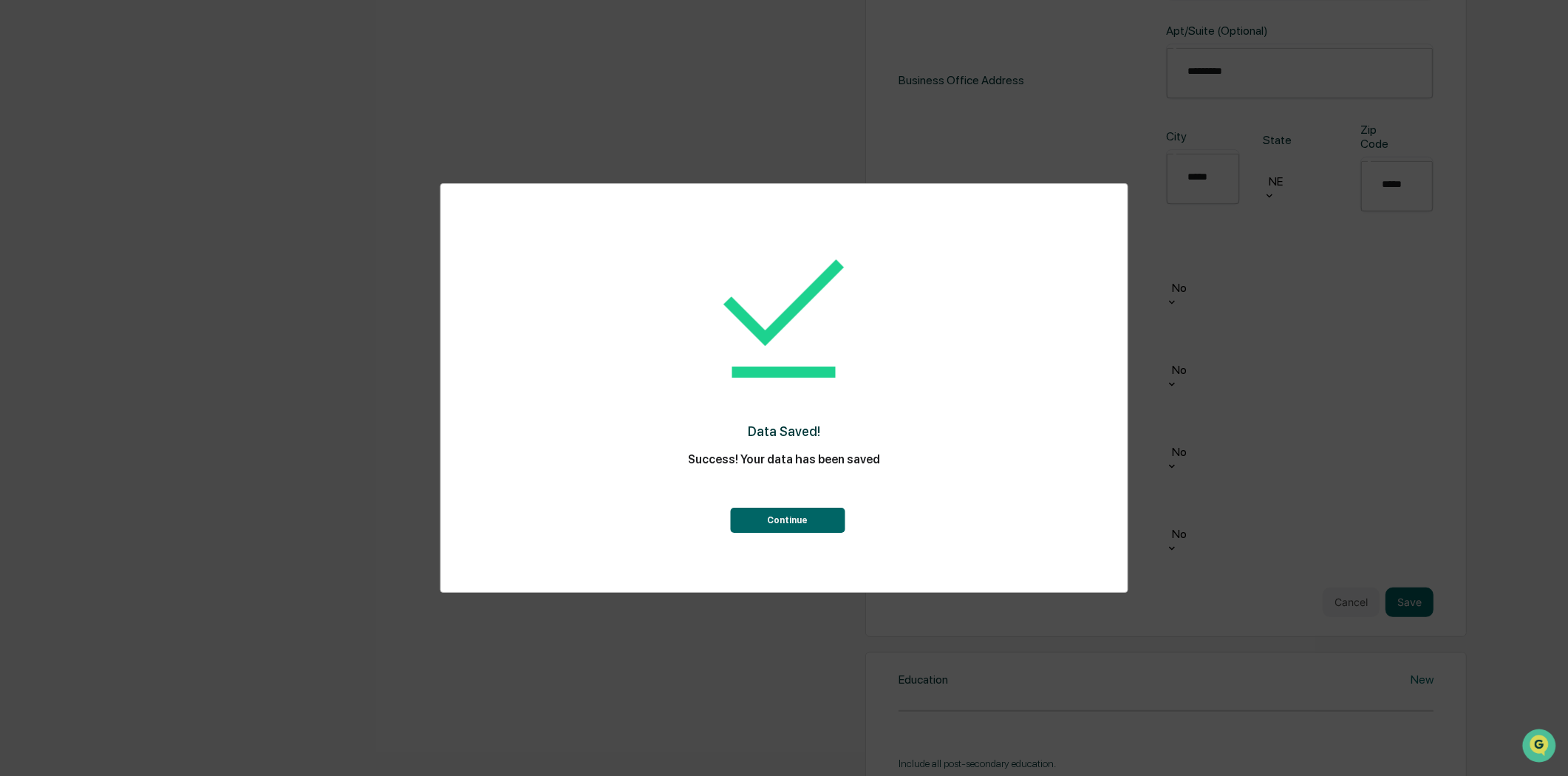
click at [801, 515] on button "Continue" at bounding box center [787, 520] width 115 height 25
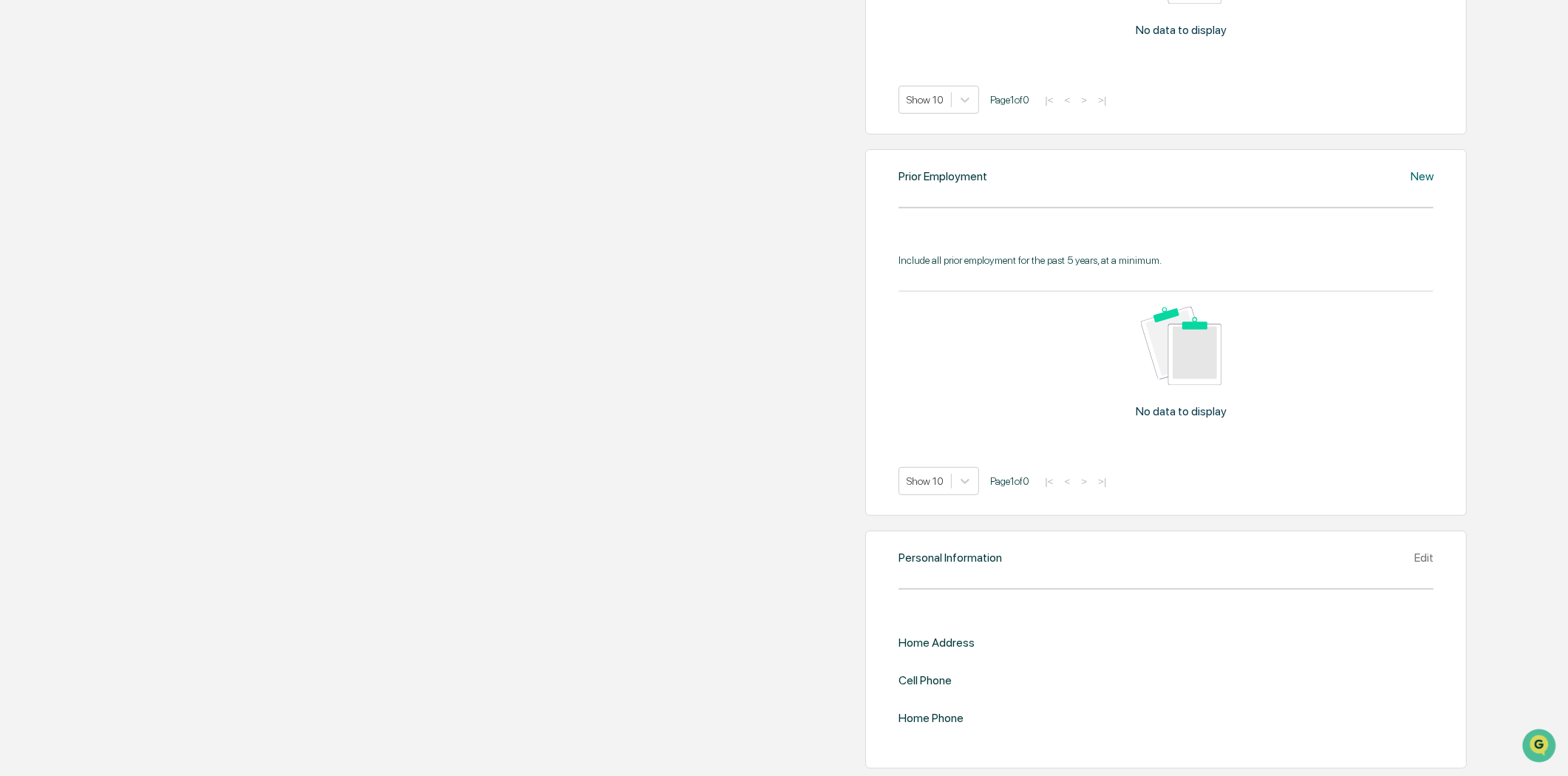
scroll to position [1305, 0]
click at [1414, 550] on div "Edit" at bounding box center [1424, 557] width 19 height 14
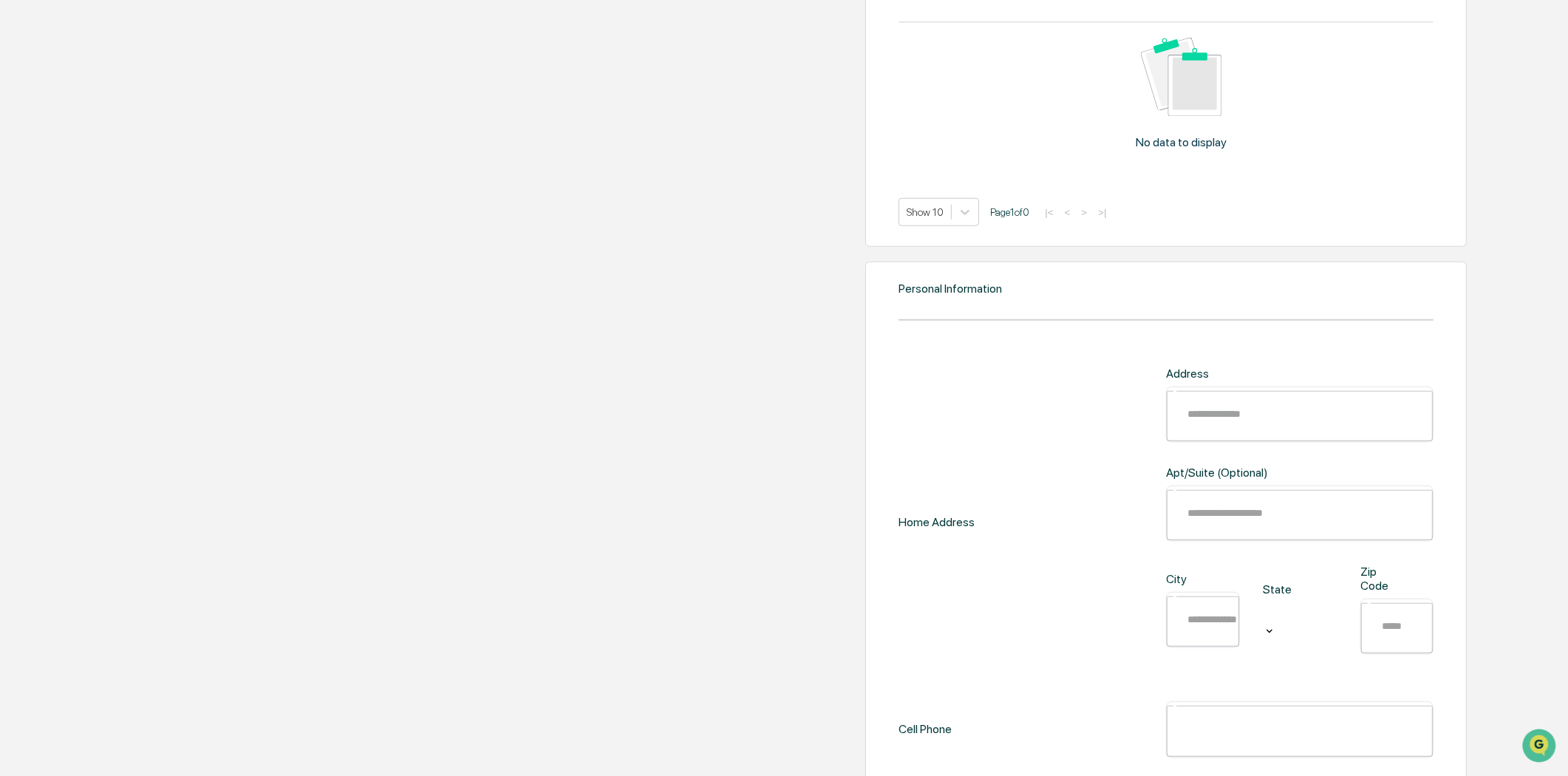
click at [1177, 434] on input "text" at bounding box center [1310, 414] width 266 height 39
paste input "**********"
type input "**********"
click at [1177, 533] on input "text" at bounding box center [1310, 512] width 266 height 39
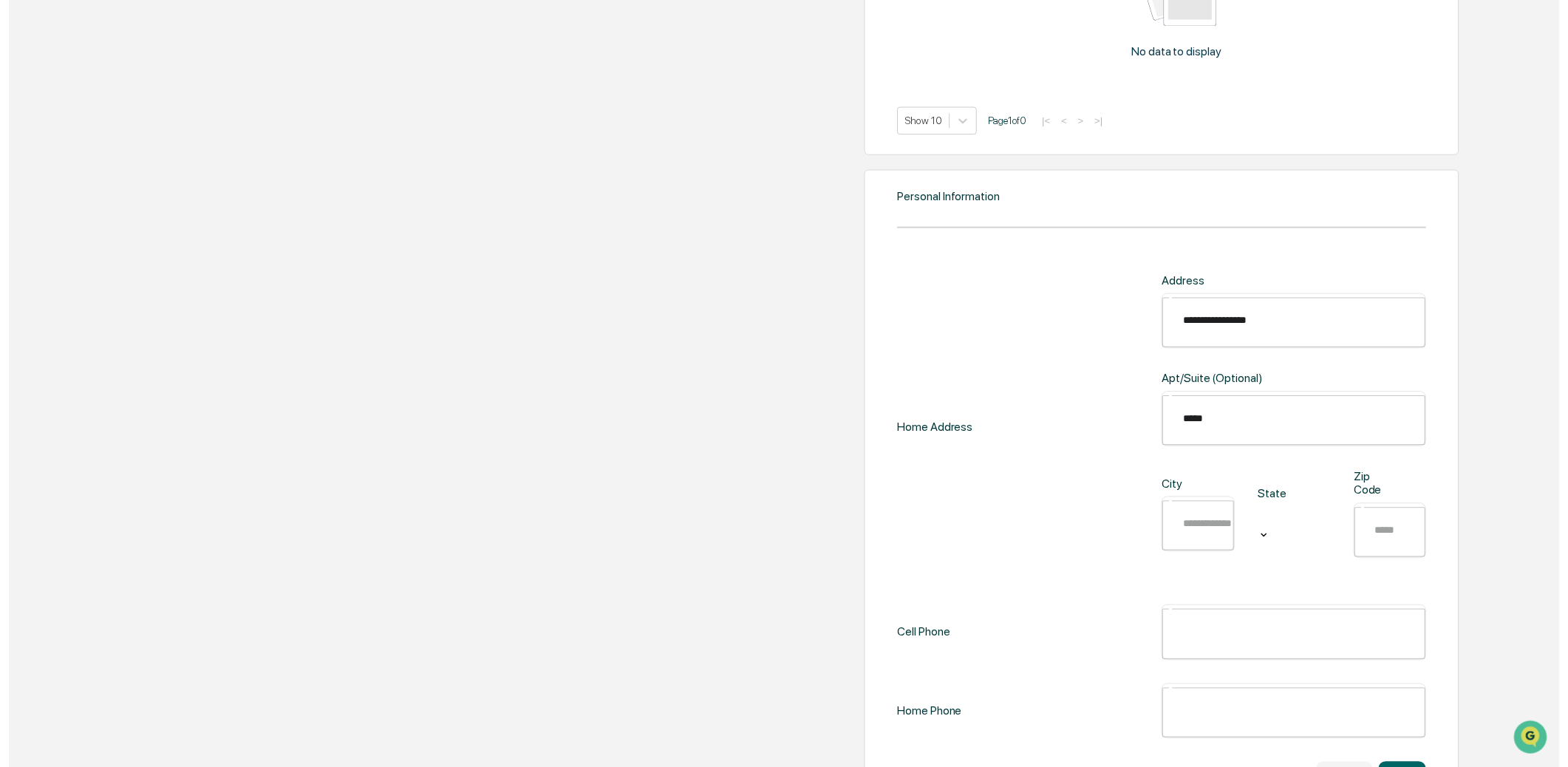
scroll to position [1576, 0]
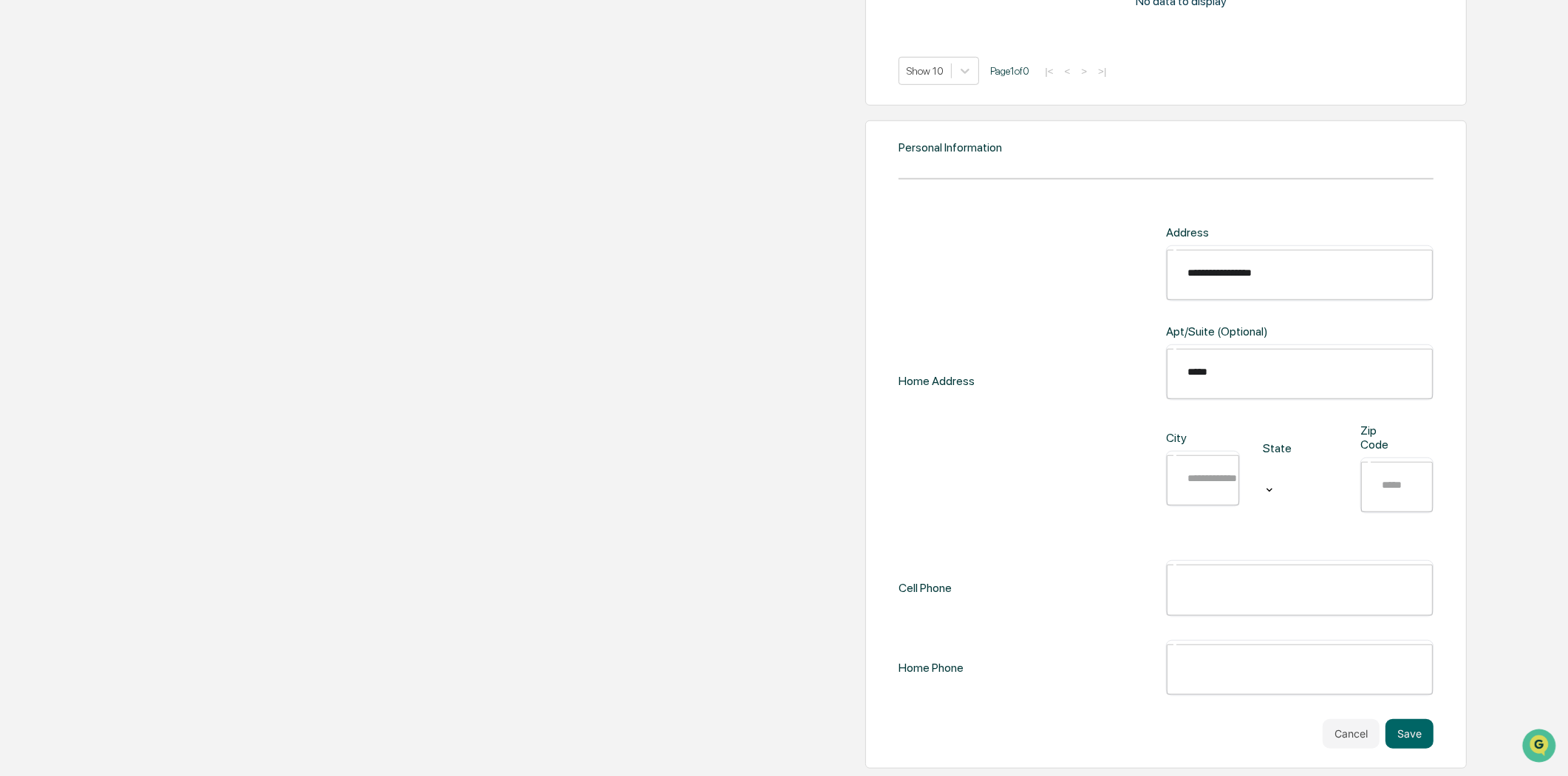
type input "*****"
drag, startPoint x: 951, startPoint y: 510, endPoint x: 953, endPoint y: 527, distance: 17.1
click at [1166, 507] on div "City ​" at bounding box center [1202, 468] width 73 height 75
click at [1177, 498] on input "text" at bounding box center [1213, 478] width 72 height 39
type input "*****"
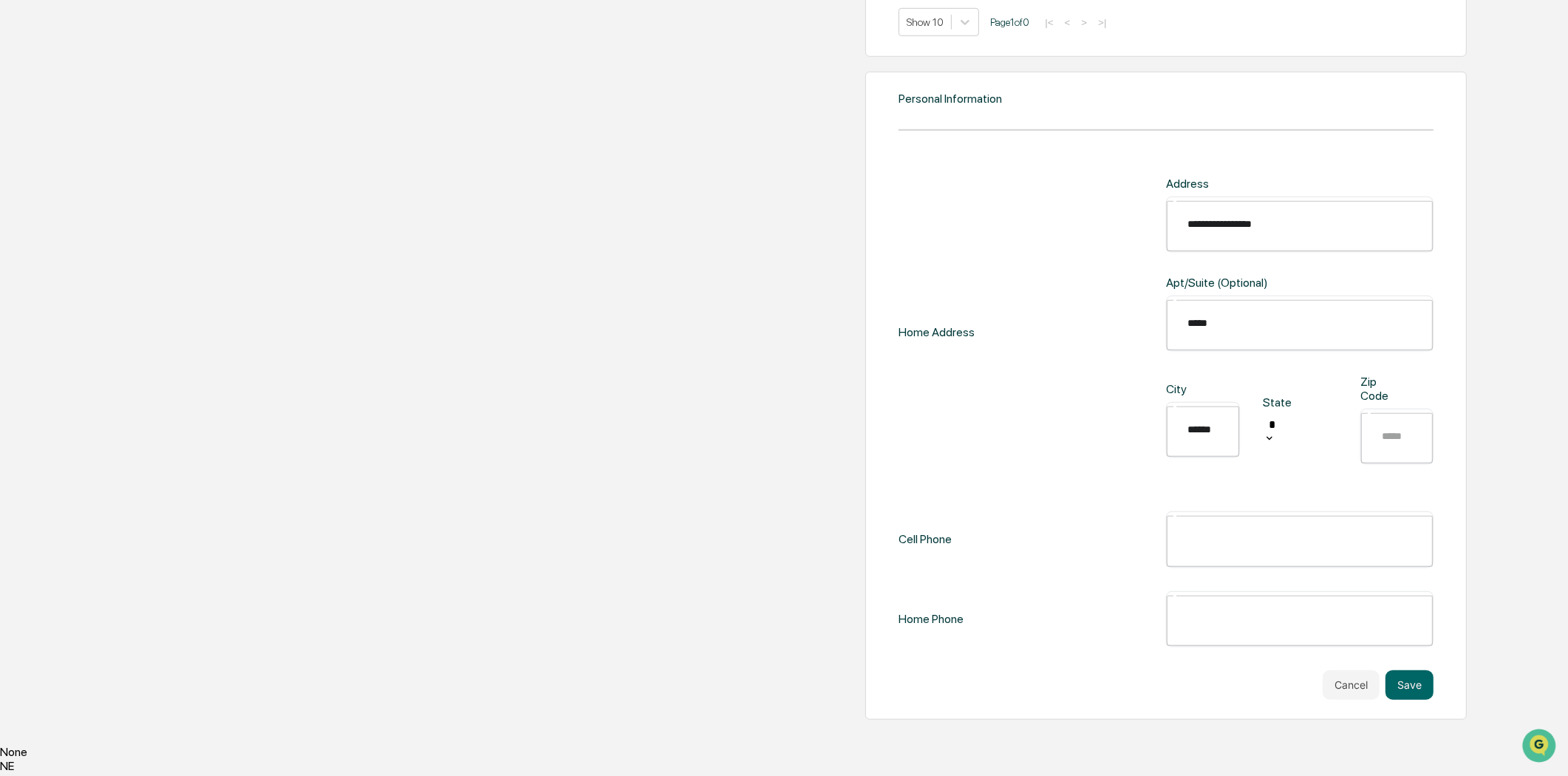
type input "**"
click at [1139, 759] on div "NE" at bounding box center [784, 766] width 1568 height 14
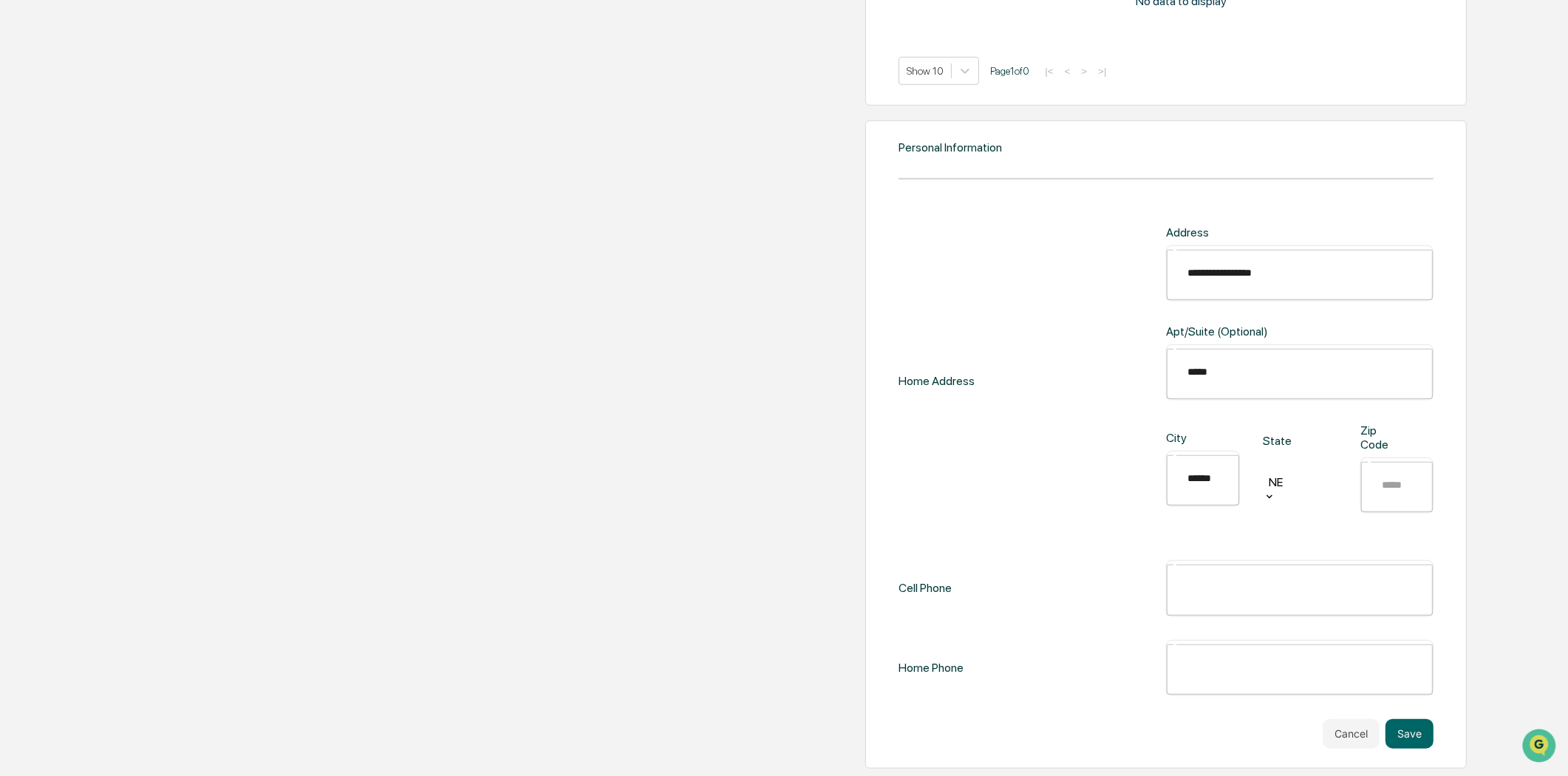
click at [1372, 505] on input "text" at bounding box center [1408, 485] width 72 height 39
type input "*****"
click at [1310, 603] on input "text" at bounding box center [1310, 587] width 266 height 39
click at [1166, 600] on div "​" at bounding box center [1300, 588] width 267 height 55
click at [1177, 607] on input "text" at bounding box center [1310, 587] width 266 height 39
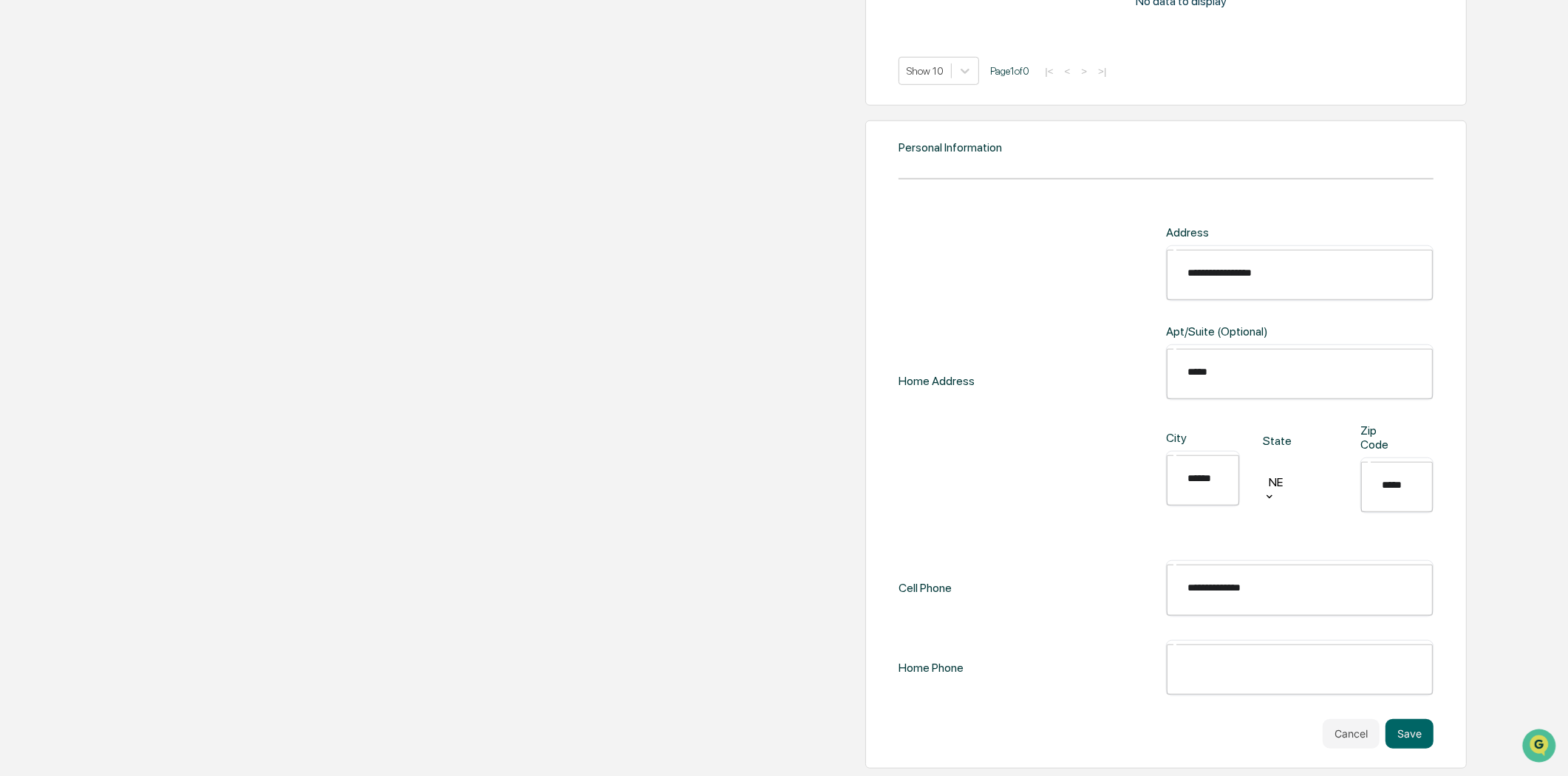
type input "**********"
click at [1177, 656] on input "text" at bounding box center [1310, 667] width 266 height 39
type input "*********"
drag, startPoint x: 1007, startPoint y: 659, endPoint x: 896, endPoint y: 658, distance: 111.0
click at [898, 658] on div "Home Phone ********* ​" at bounding box center [1166, 668] width 535 height 55
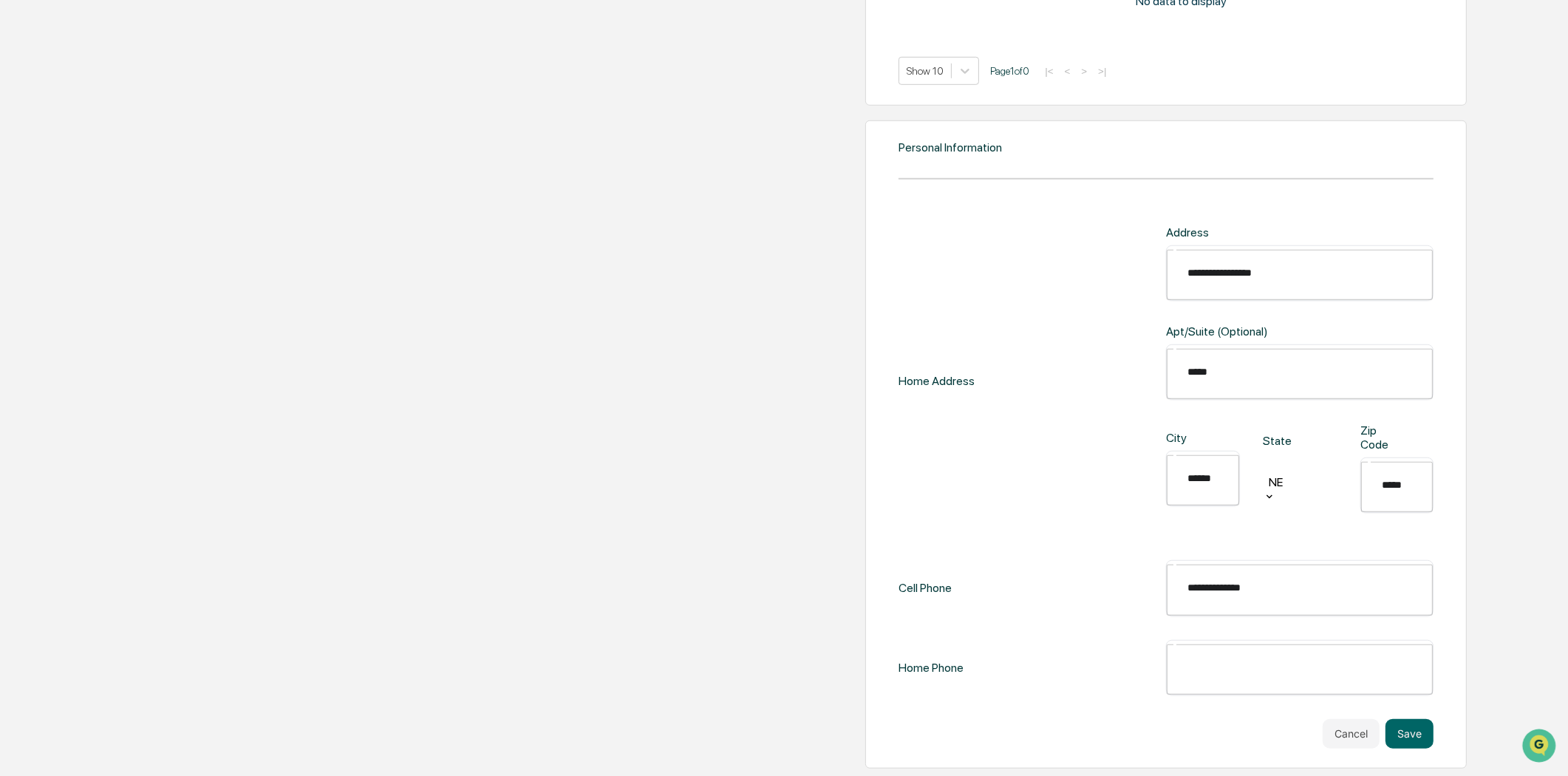
click at [1386, 719] on button "Save" at bounding box center [1410, 733] width 48 height 29
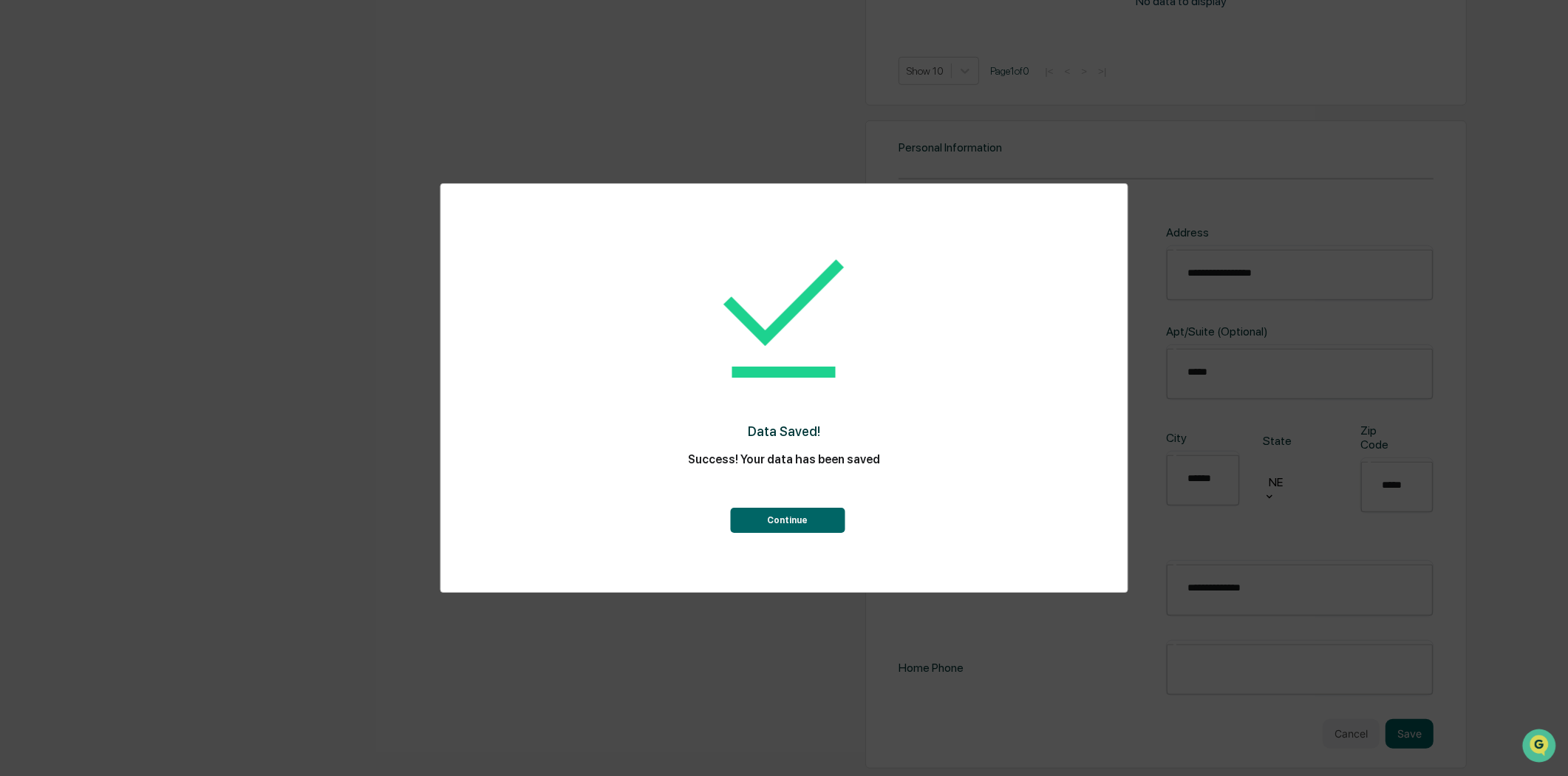
click at [811, 523] on button "Continue" at bounding box center [787, 520] width 115 height 25
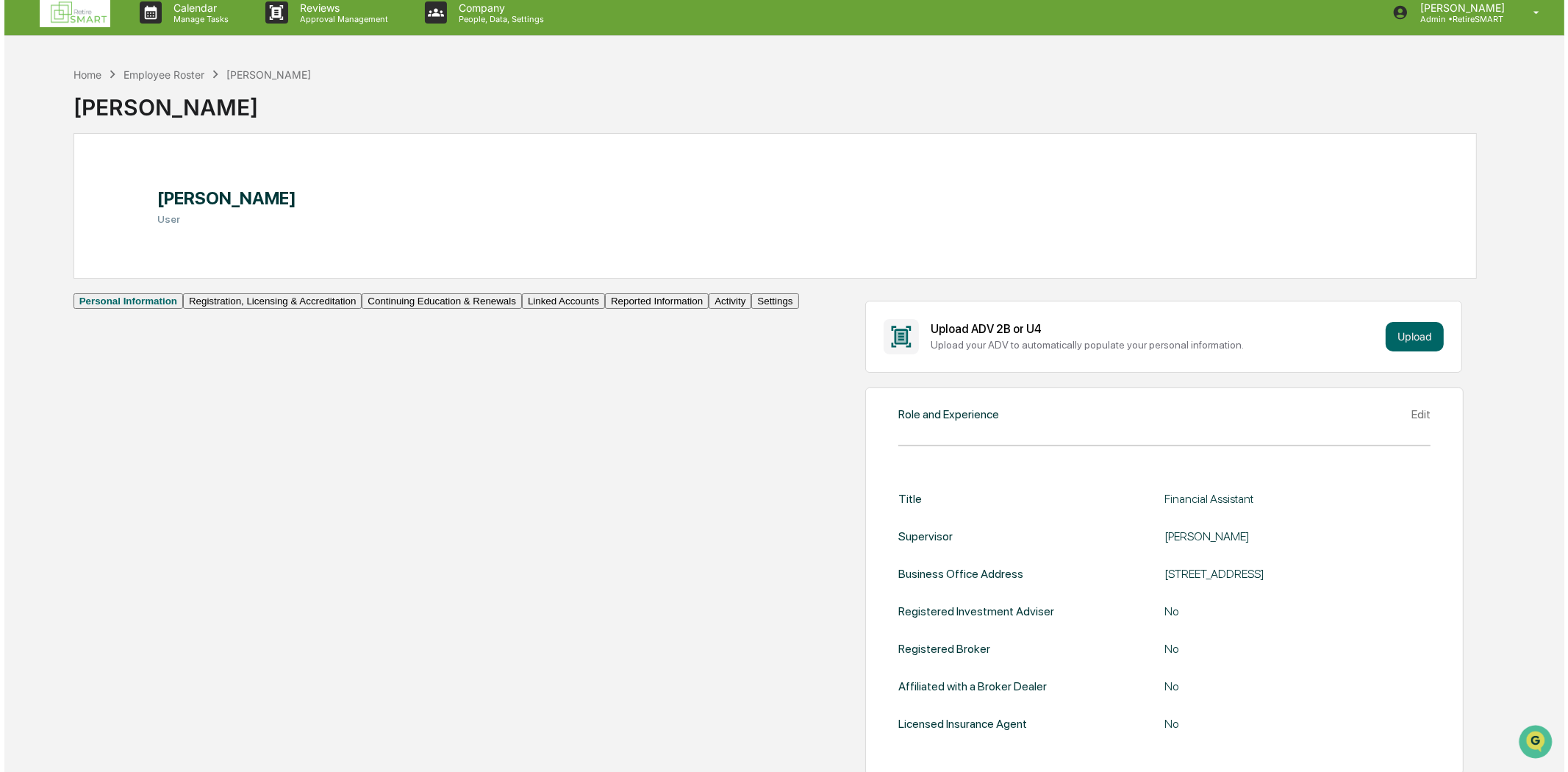
scroll to position [0, 0]
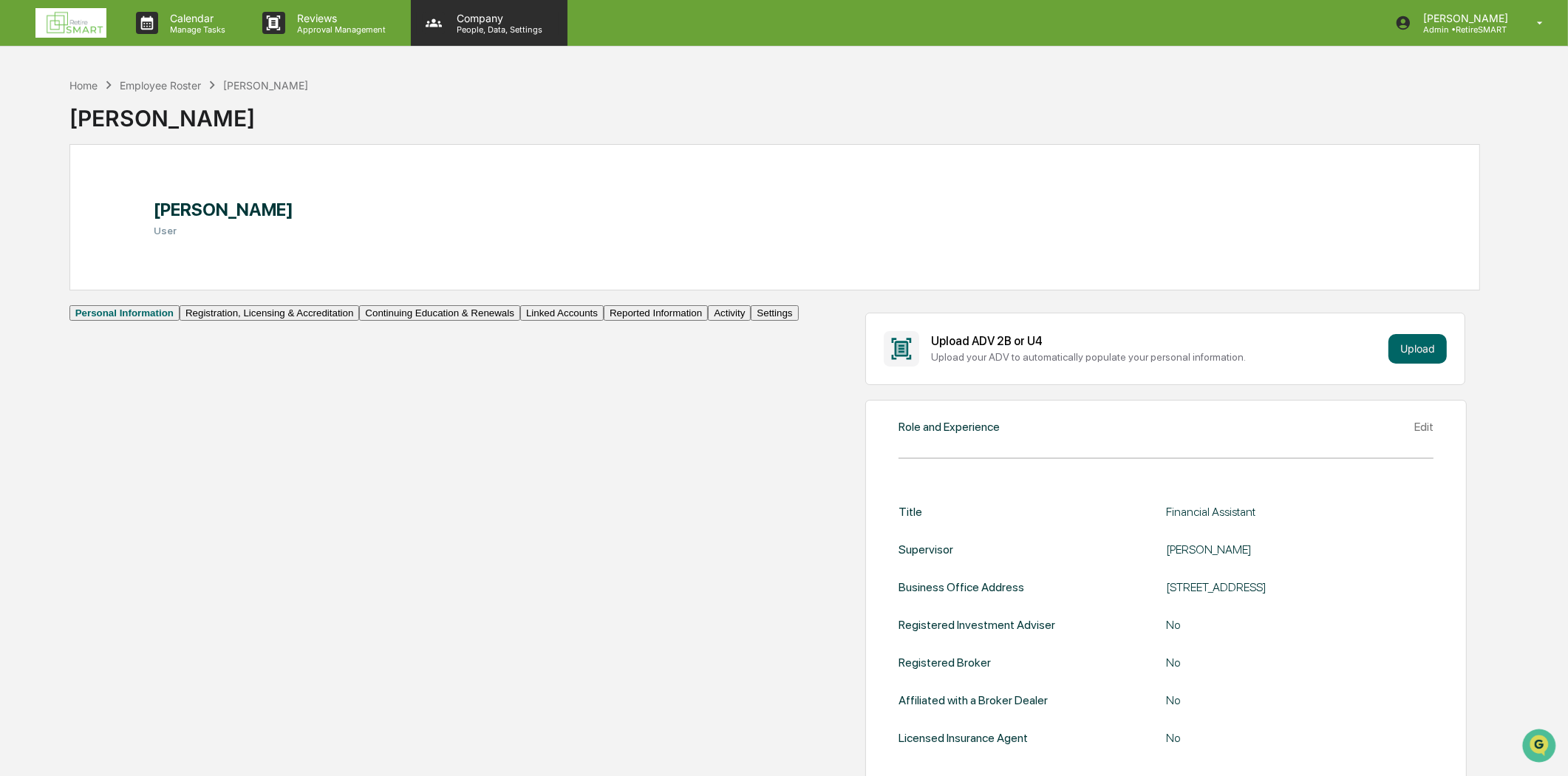
click at [505, 33] on div "Company People, Data, Settings" at bounding box center [489, 23] width 157 height 46
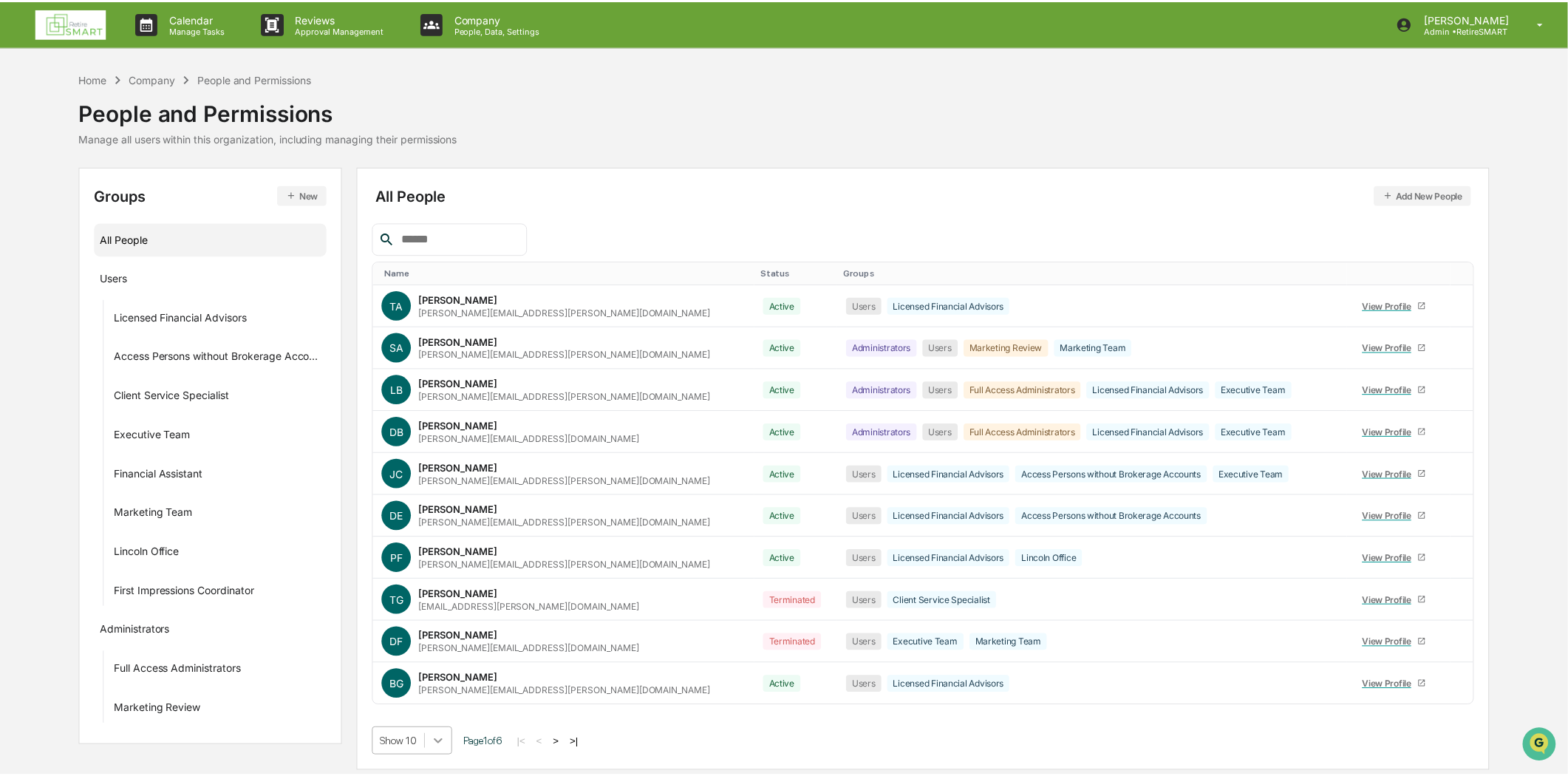
scroll to position [113, 0]
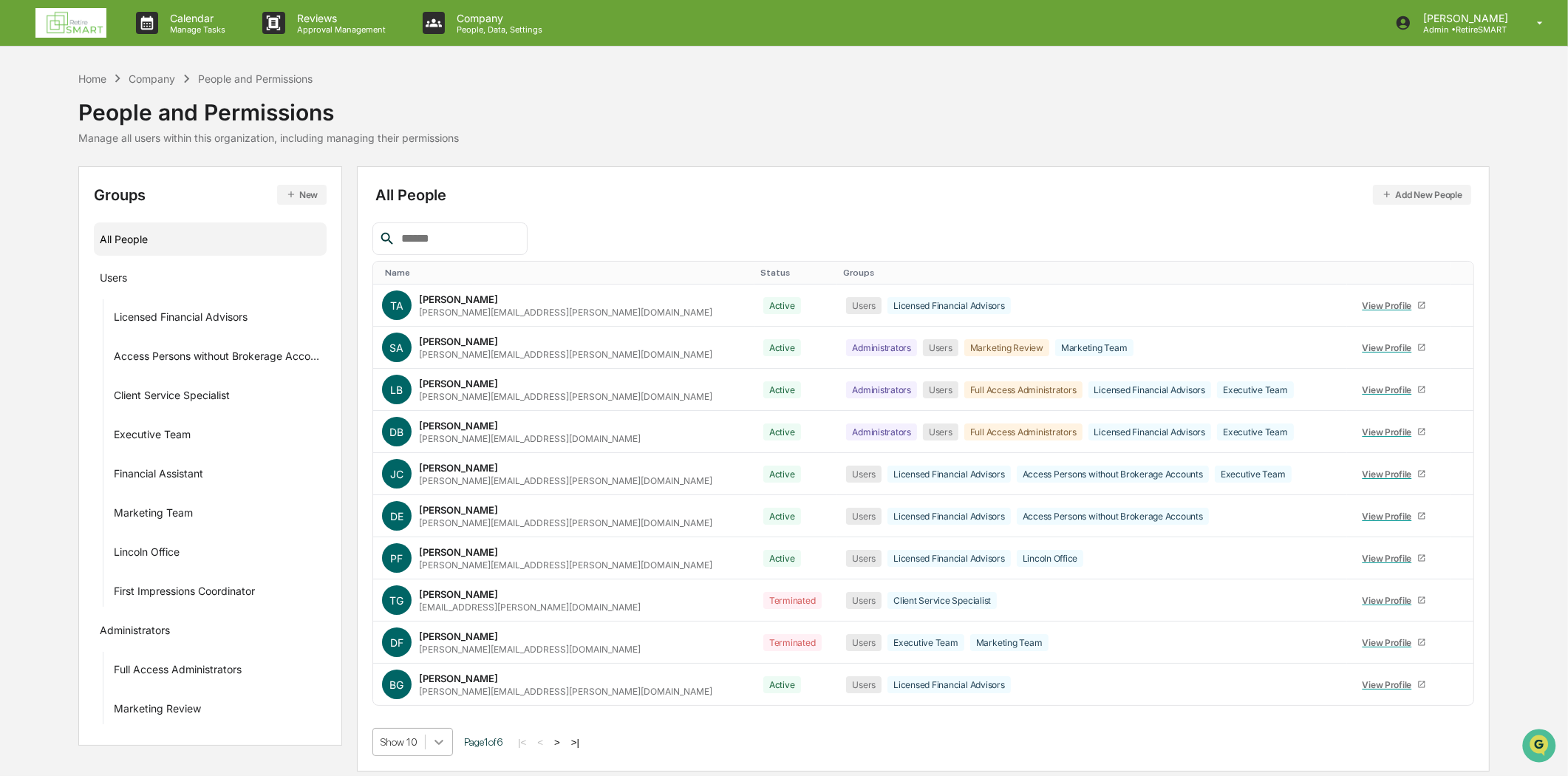
click at [444, 741] on body "Calendar Manage Tasks Reviews Approval Management Company People, Data, Setting…" at bounding box center [784, 388] width 1568 height 776
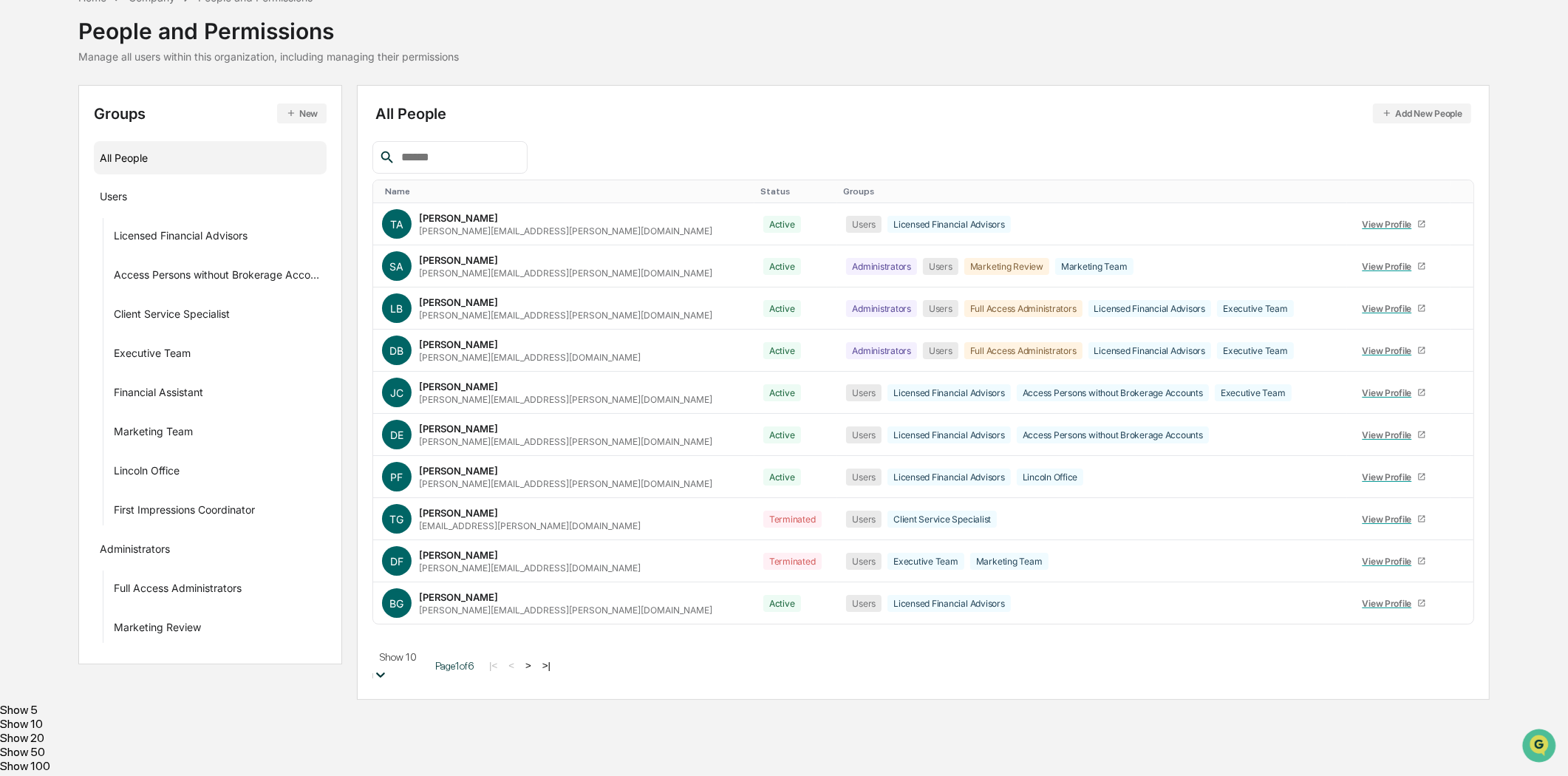
click at [418, 762] on div "Show 100" at bounding box center [784, 766] width 1568 height 14
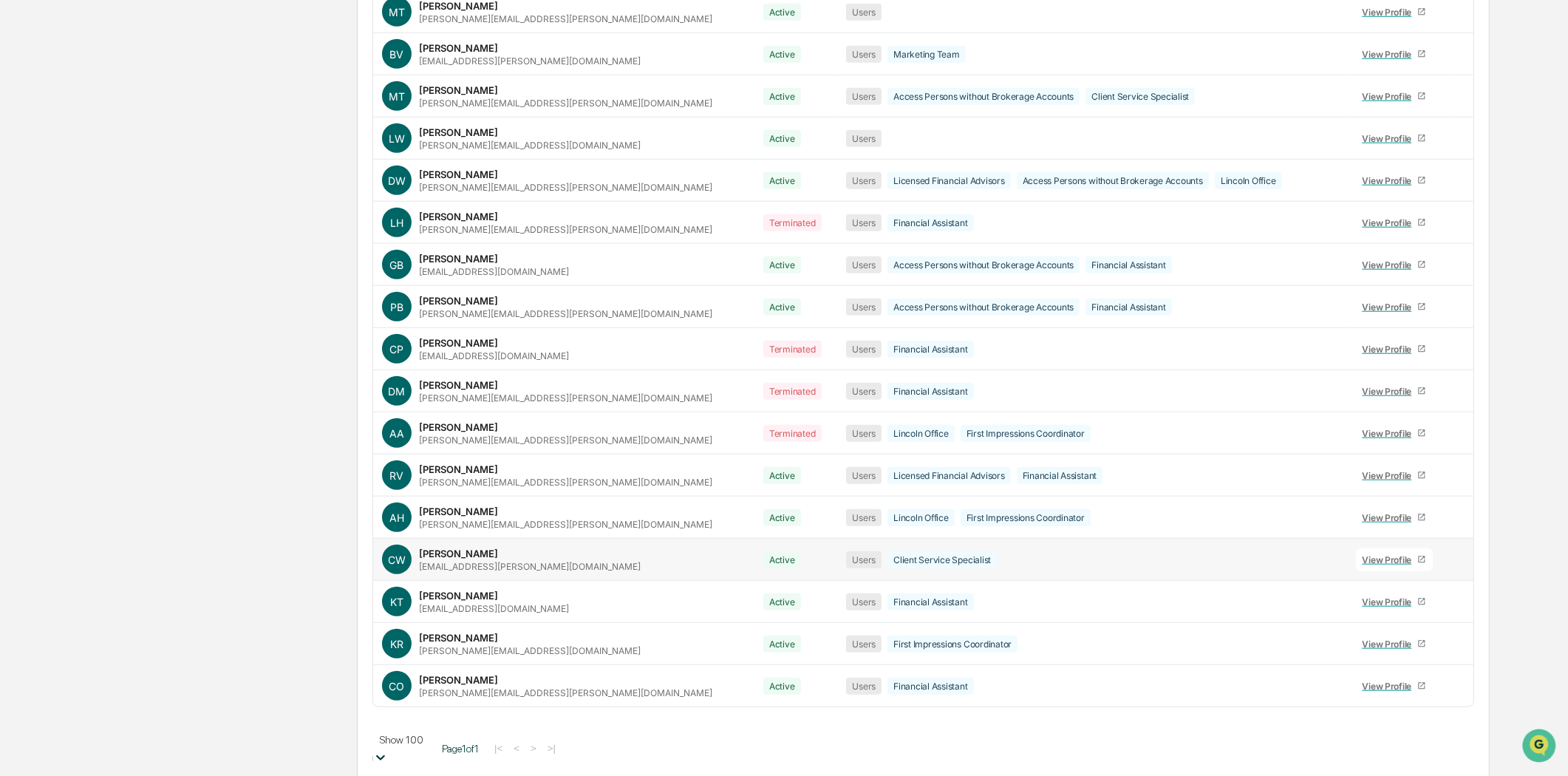
scroll to position [1768, 0]
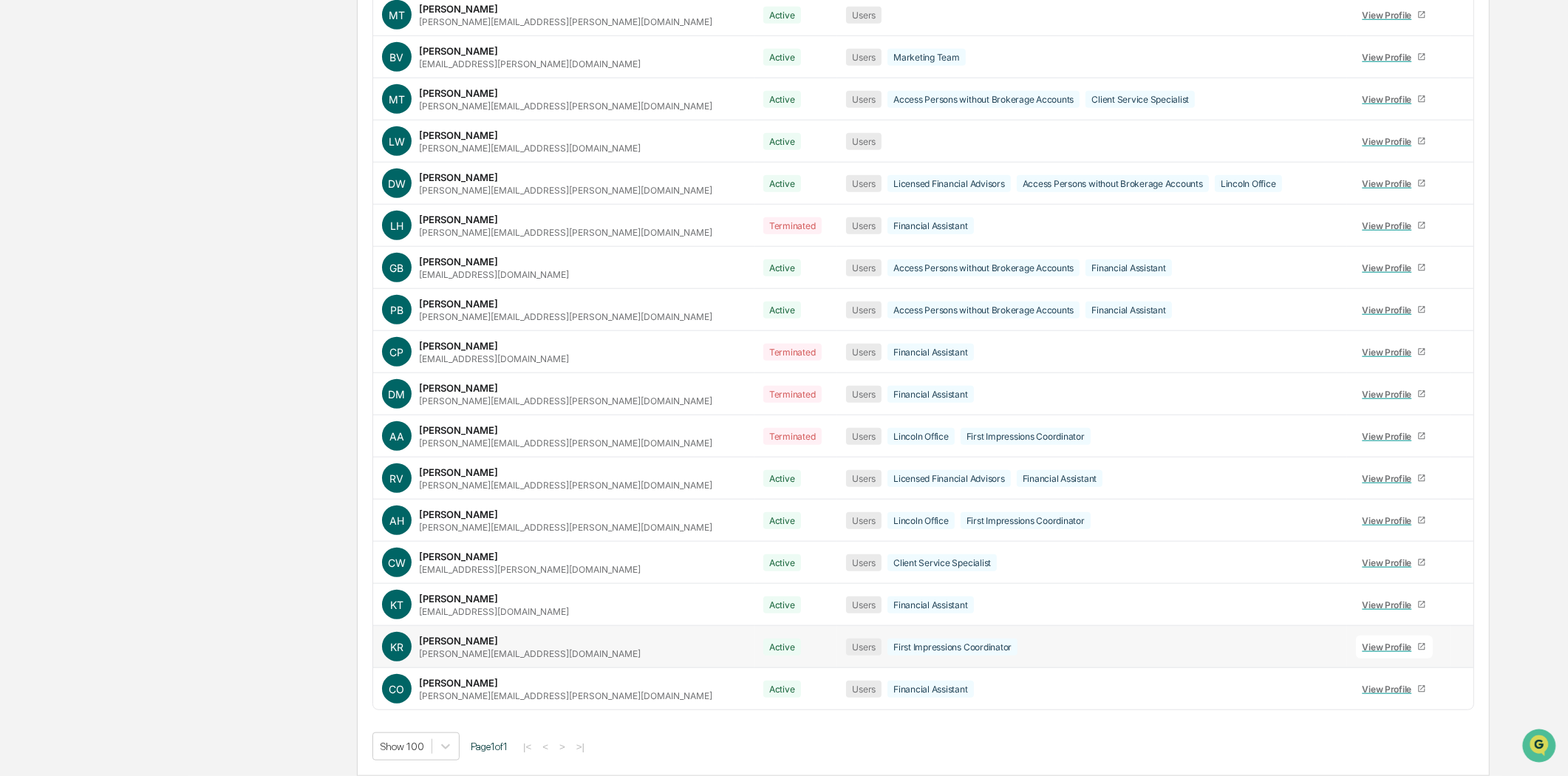
click at [552, 638] on div "[PERSON_NAME] [PERSON_NAME][EMAIL_ADDRESS][DOMAIN_NAME]" at bounding box center [530, 647] width 222 height 25
click at [1363, 641] on div "View Profile" at bounding box center [1391, 647] width 55 height 11
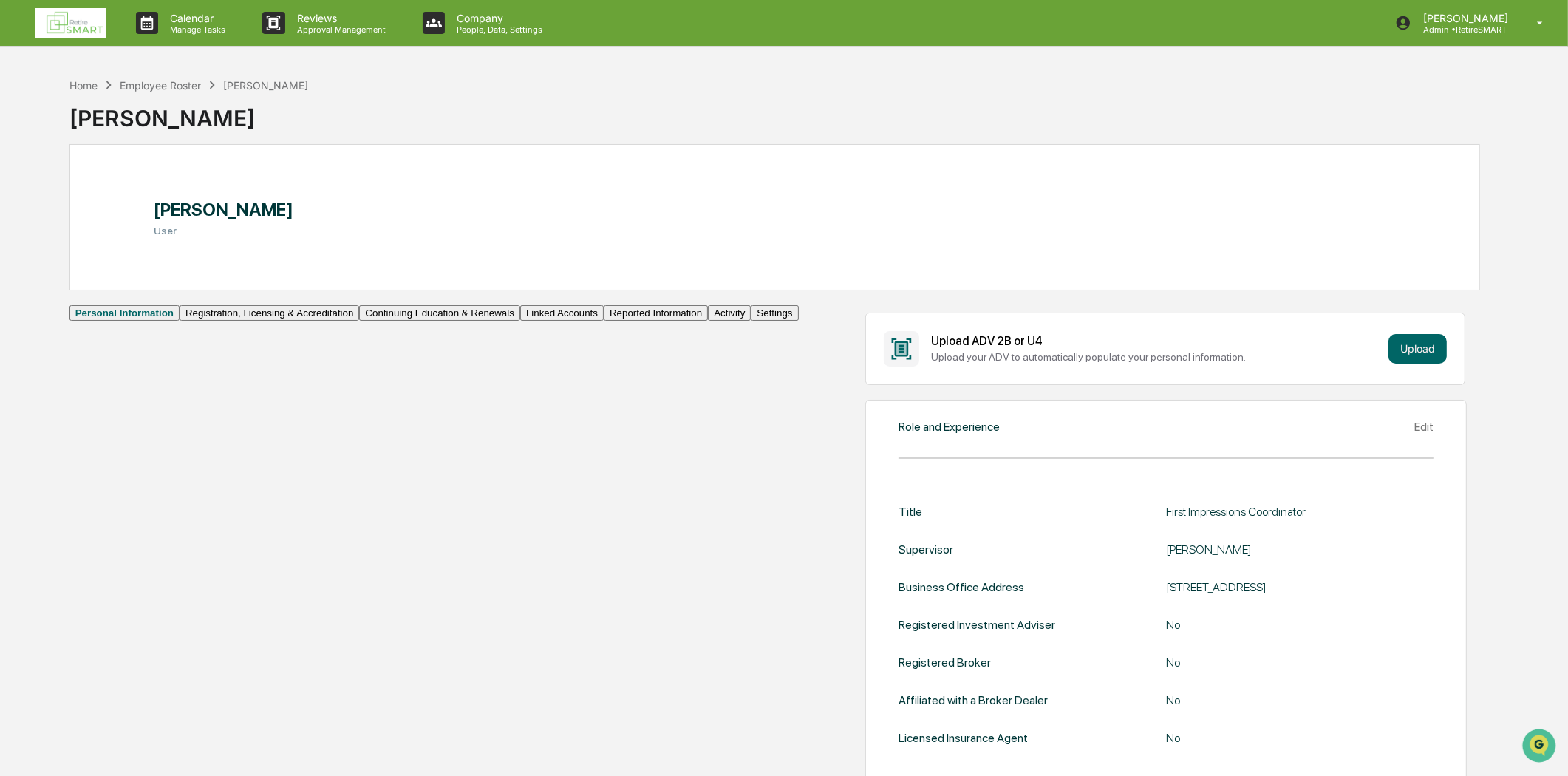
click at [84, 12] on img at bounding box center [70, 23] width 71 height 29
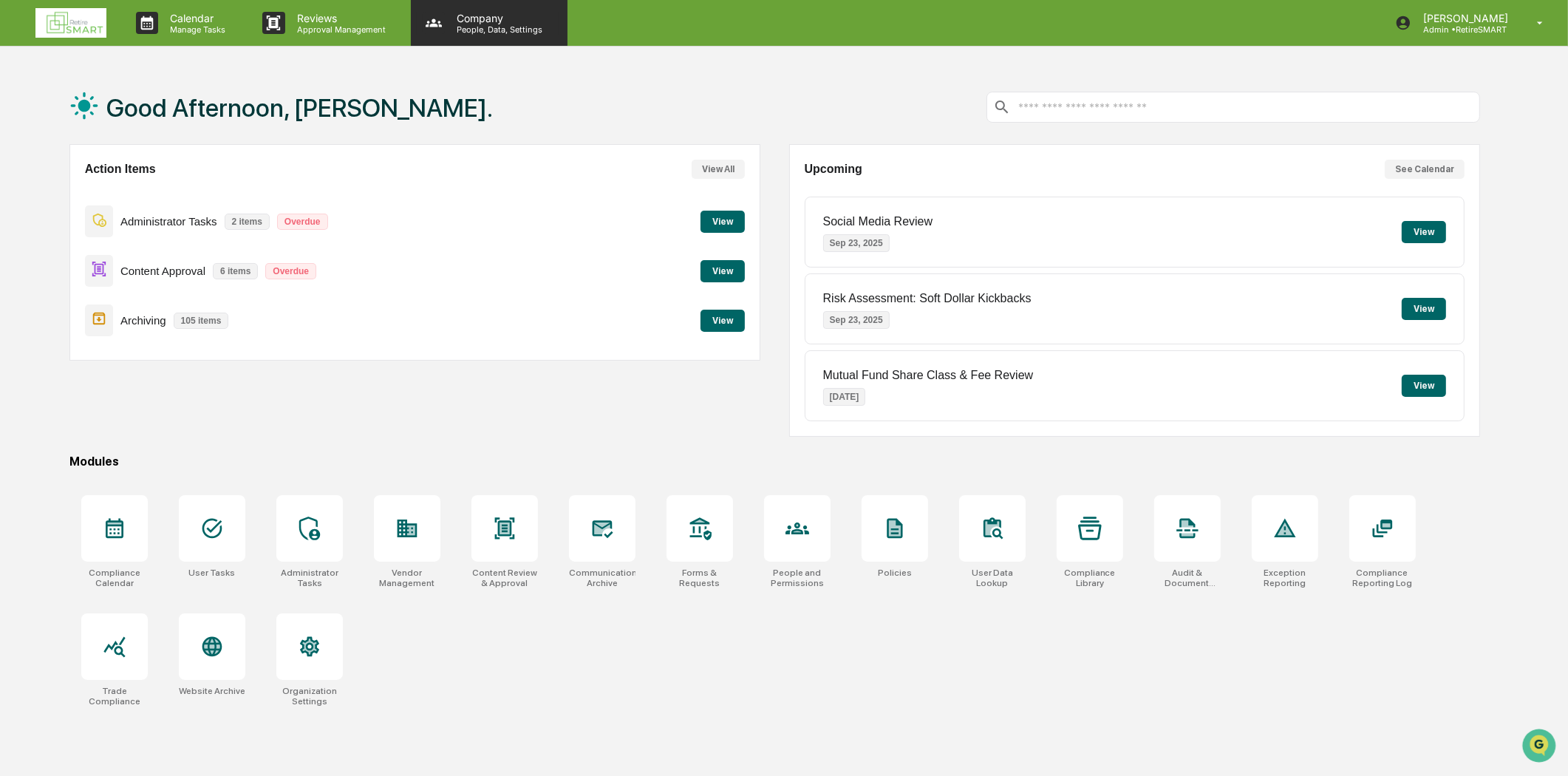
click at [511, 31] on p "People, Data, Settings" at bounding box center [497, 29] width 105 height 10
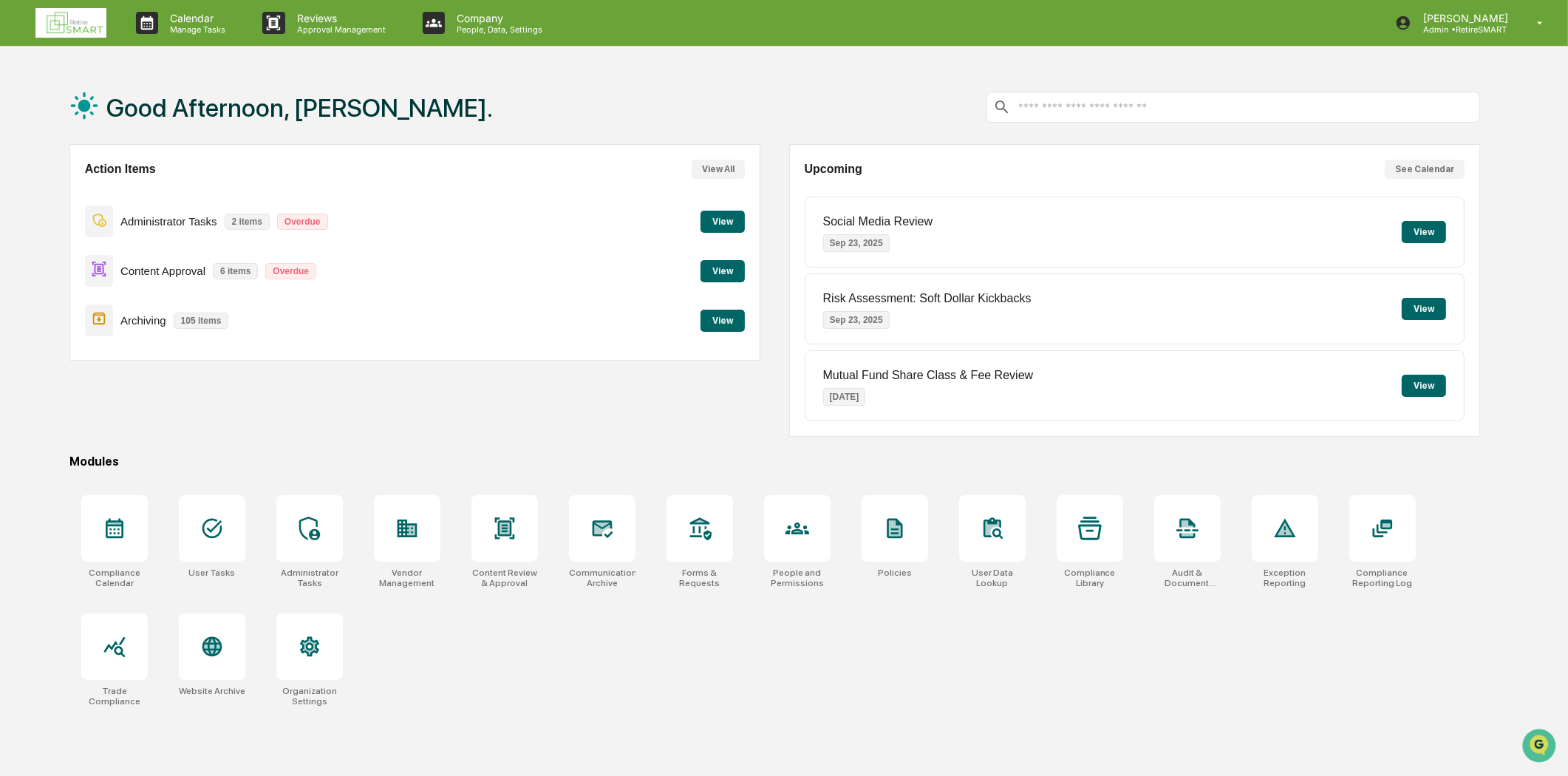
click at [714, 268] on button "View" at bounding box center [723, 270] width 45 height 22
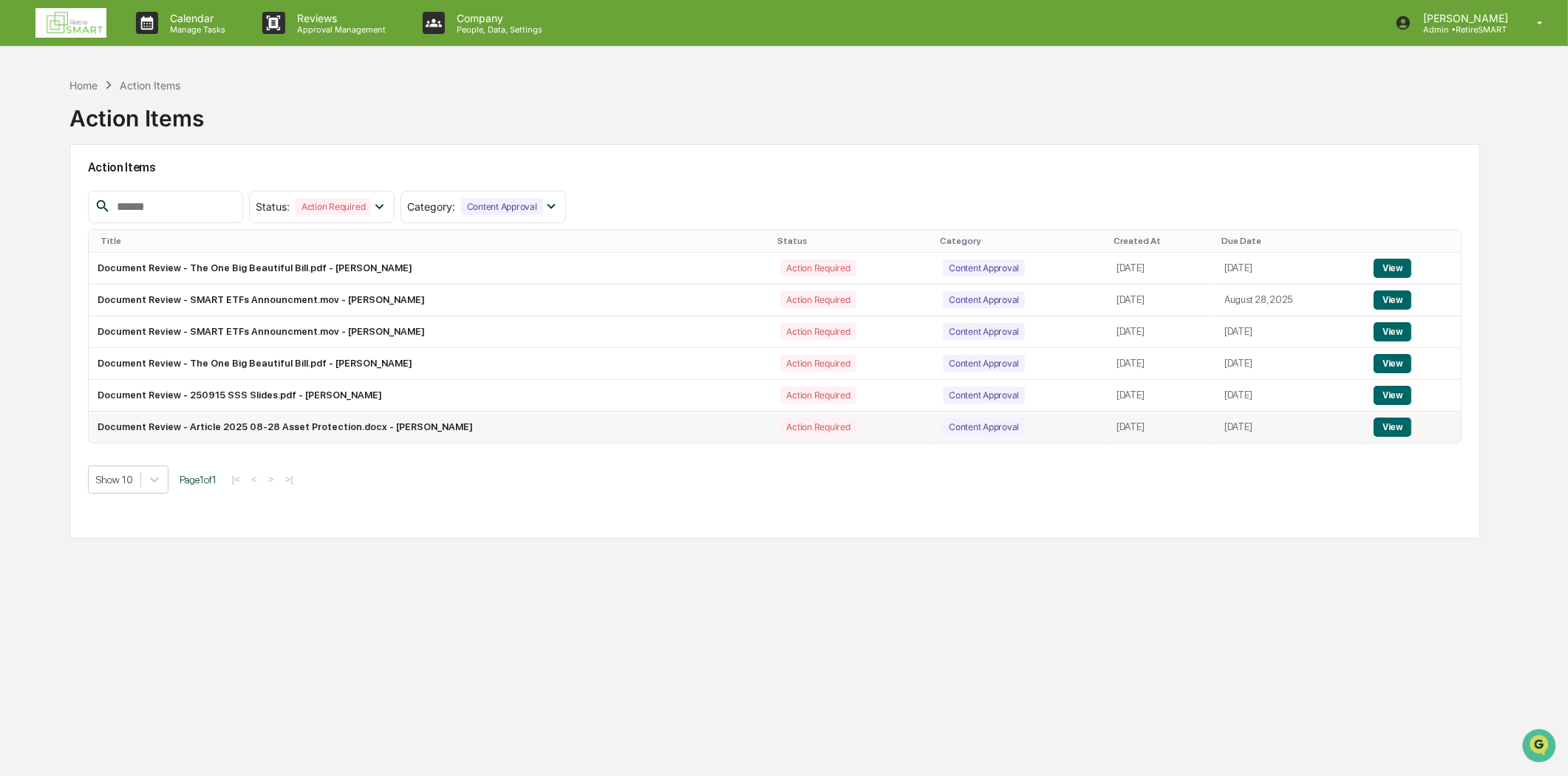
click at [1400, 430] on button "View" at bounding box center [1393, 427] width 38 height 19
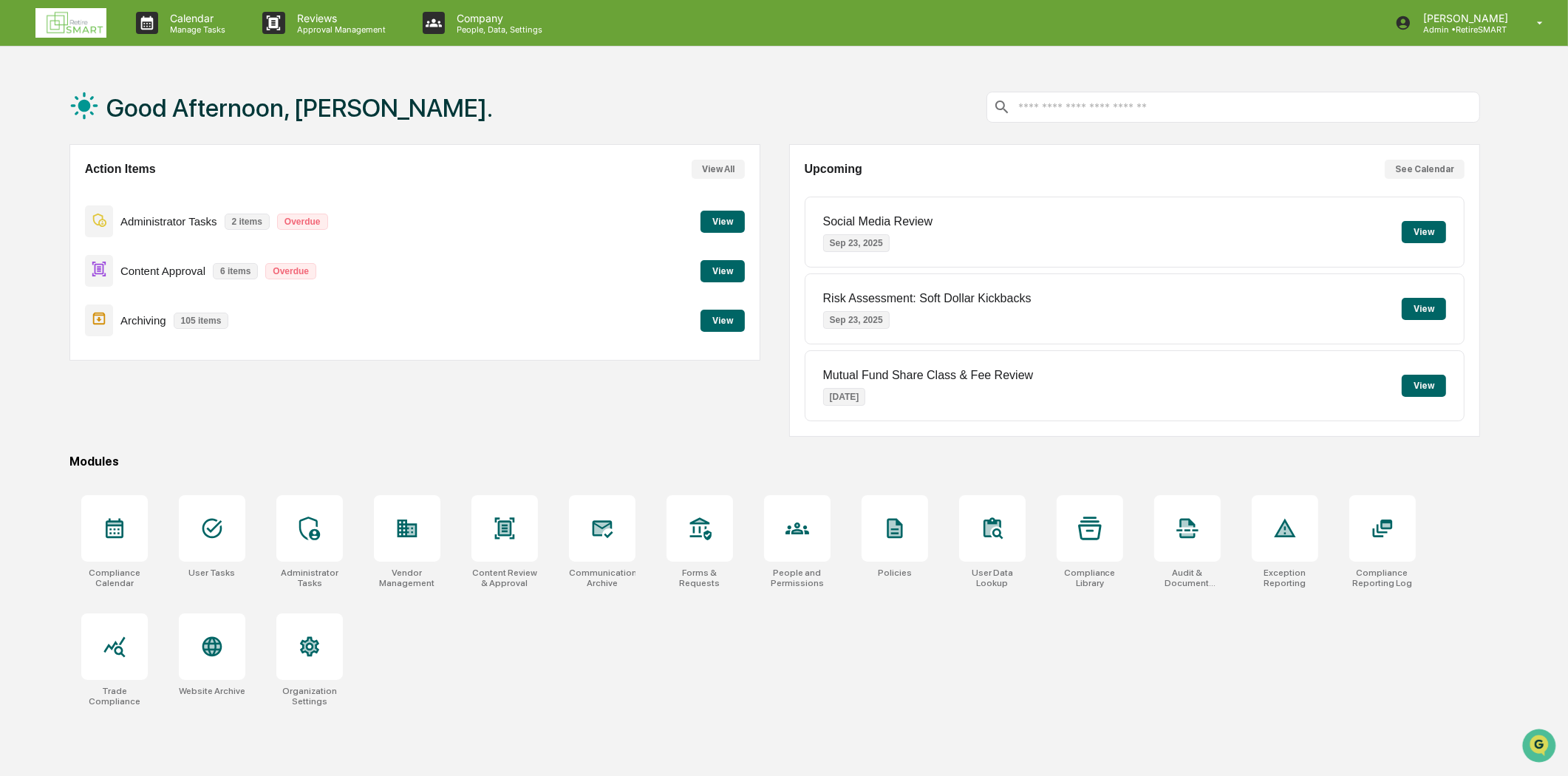
click at [727, 321] on button "View" at bounding box center [723, 320] width 45 height 22
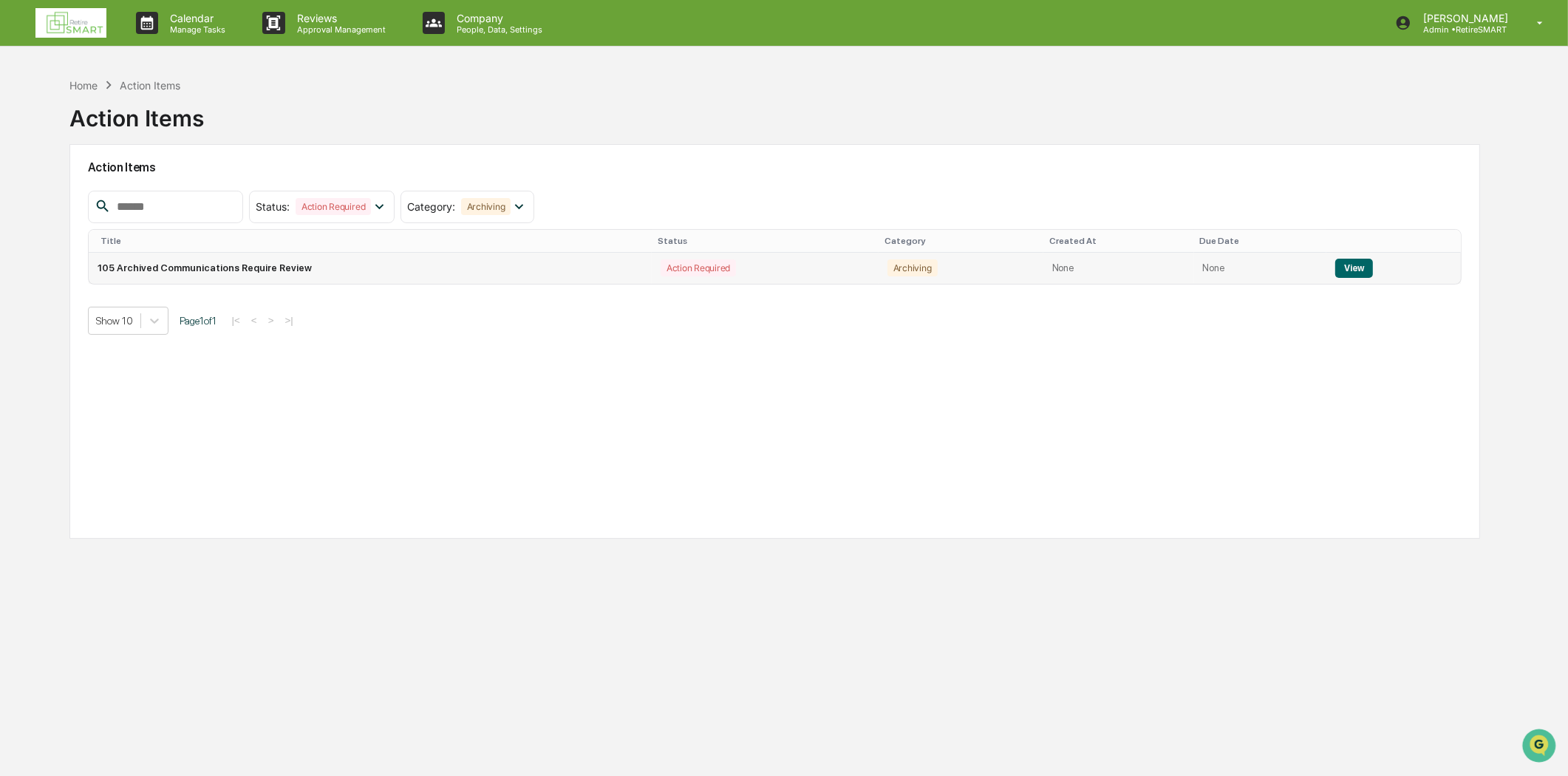
click at [1338, 263] on button "View" at bounding box center [1355, 268] width 38 height 19
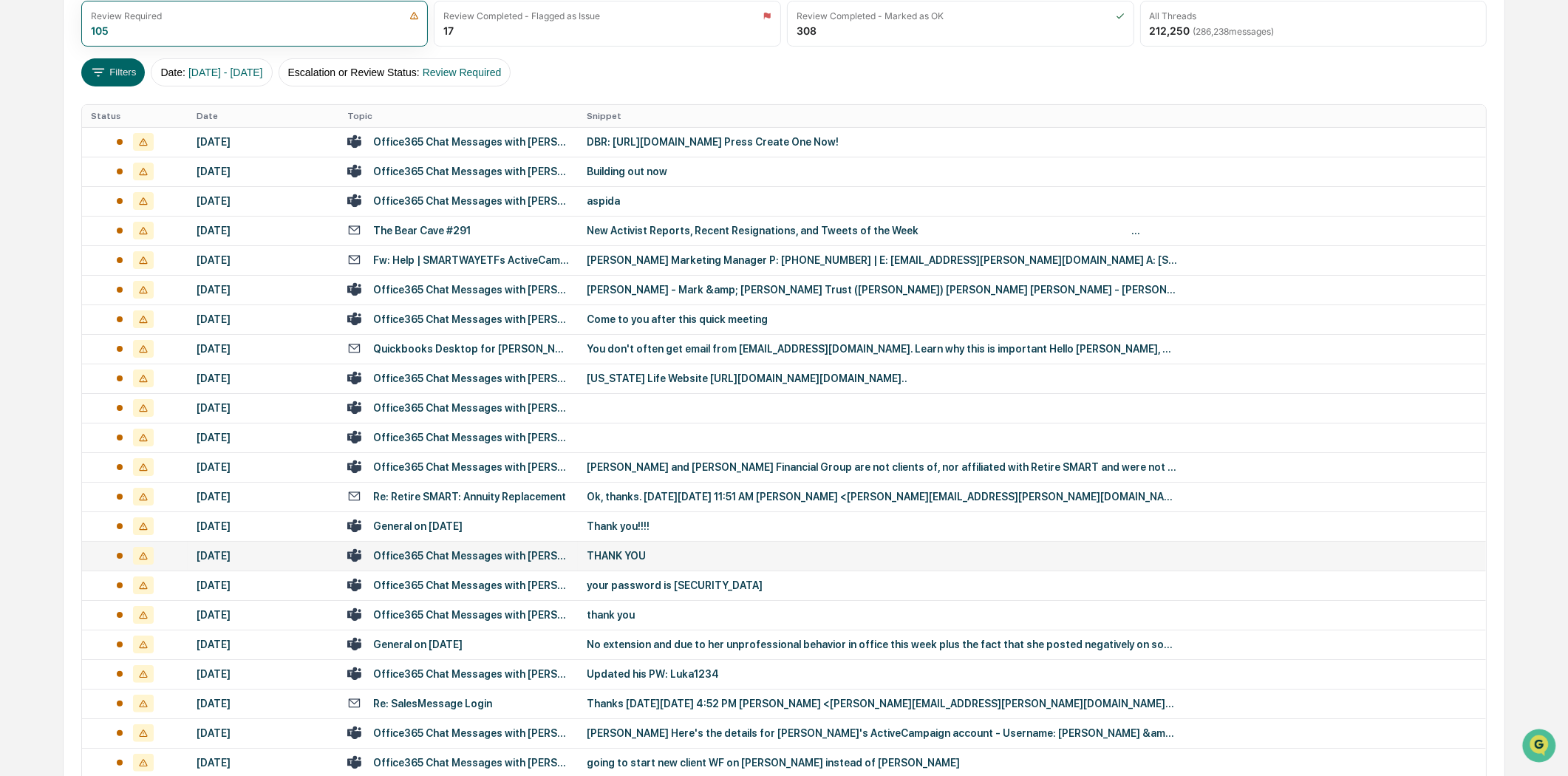
scroll to position [386, 0]
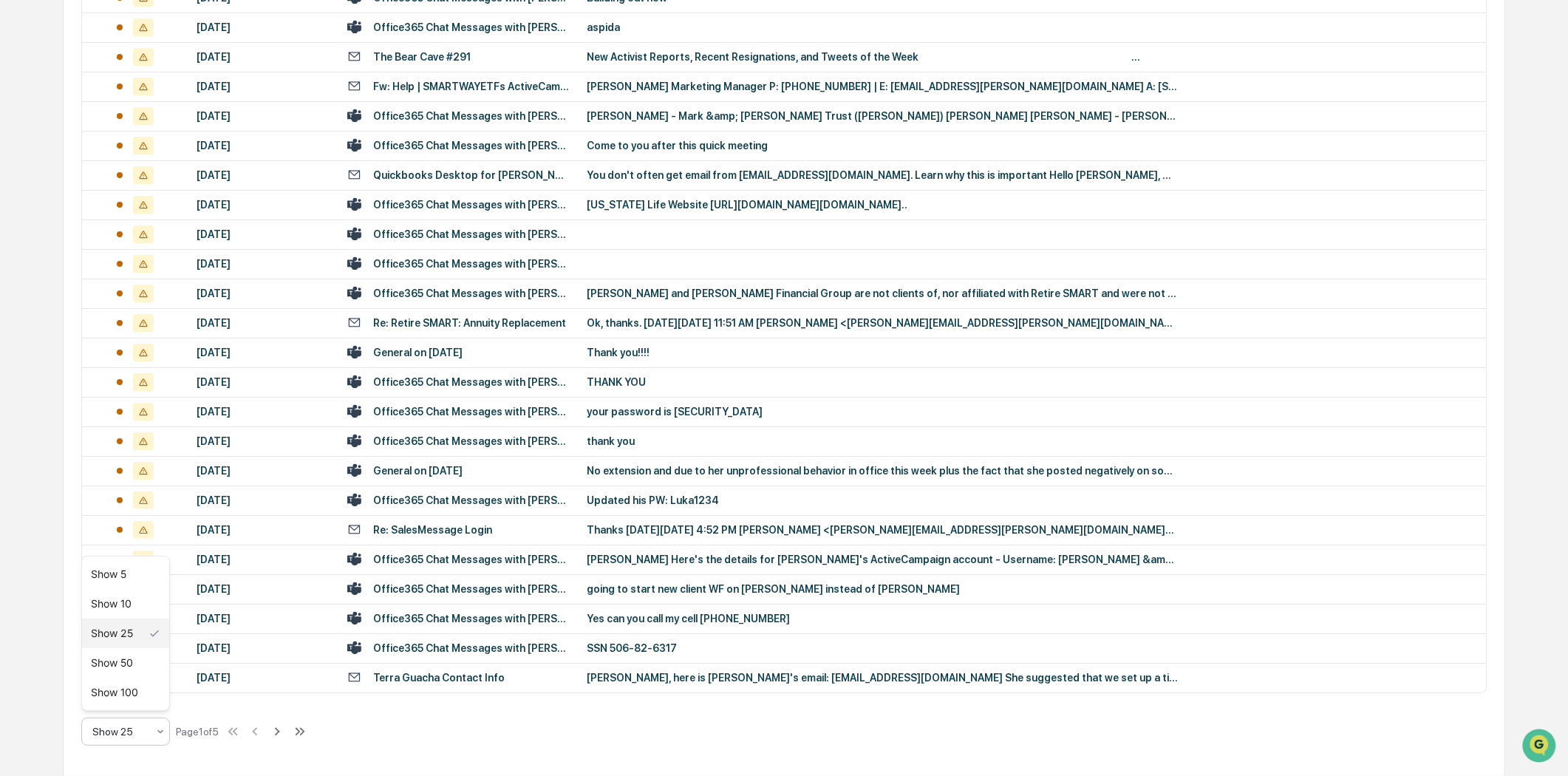
click at [150, 729] on div "Show 25" at bounding box center [120, 731] width 69 height 21
click at [136, 695] on div "Show 100" at bounding box center [125, 692] width 87 height 29
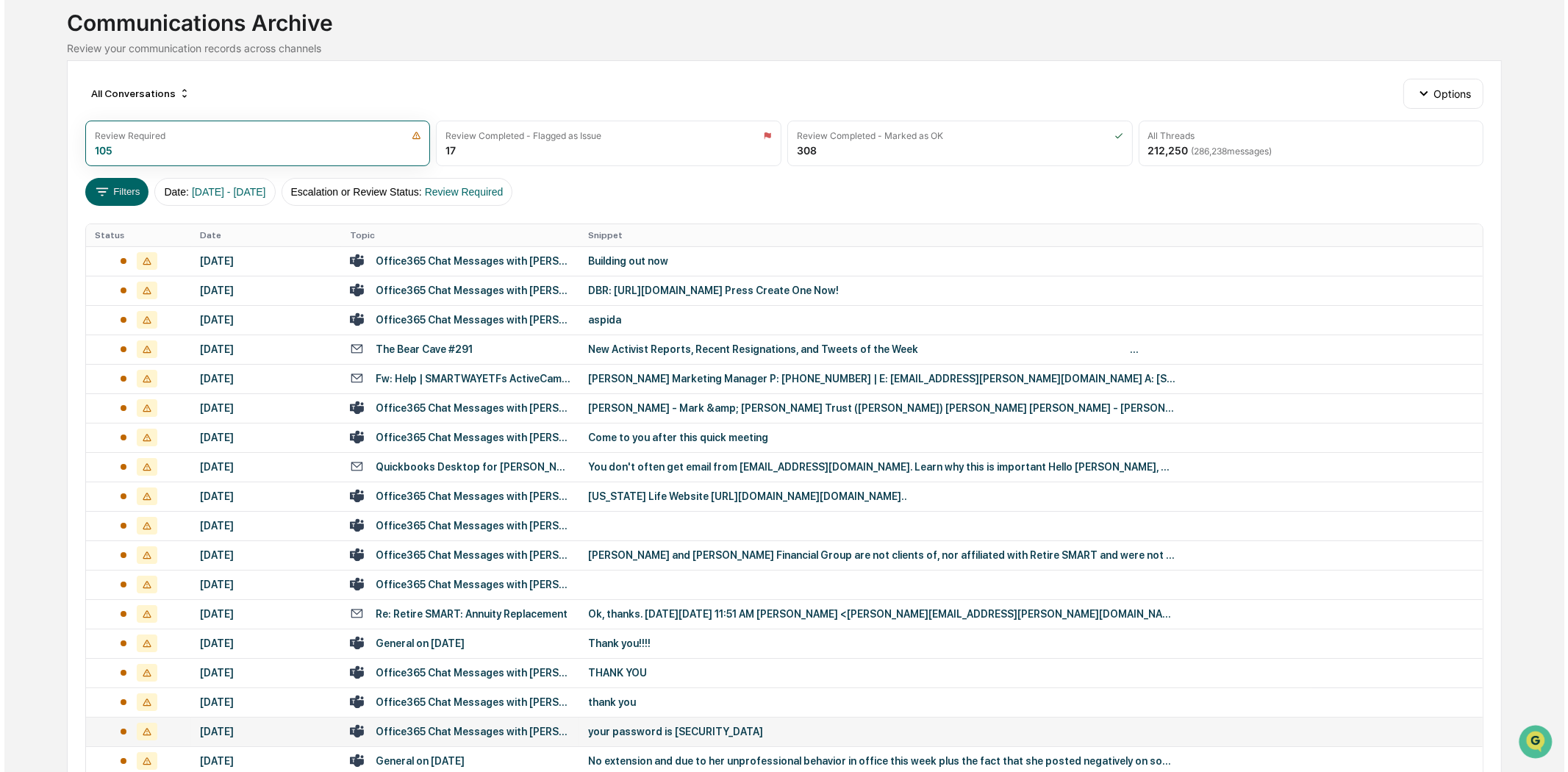
scroll to position [0, 0]
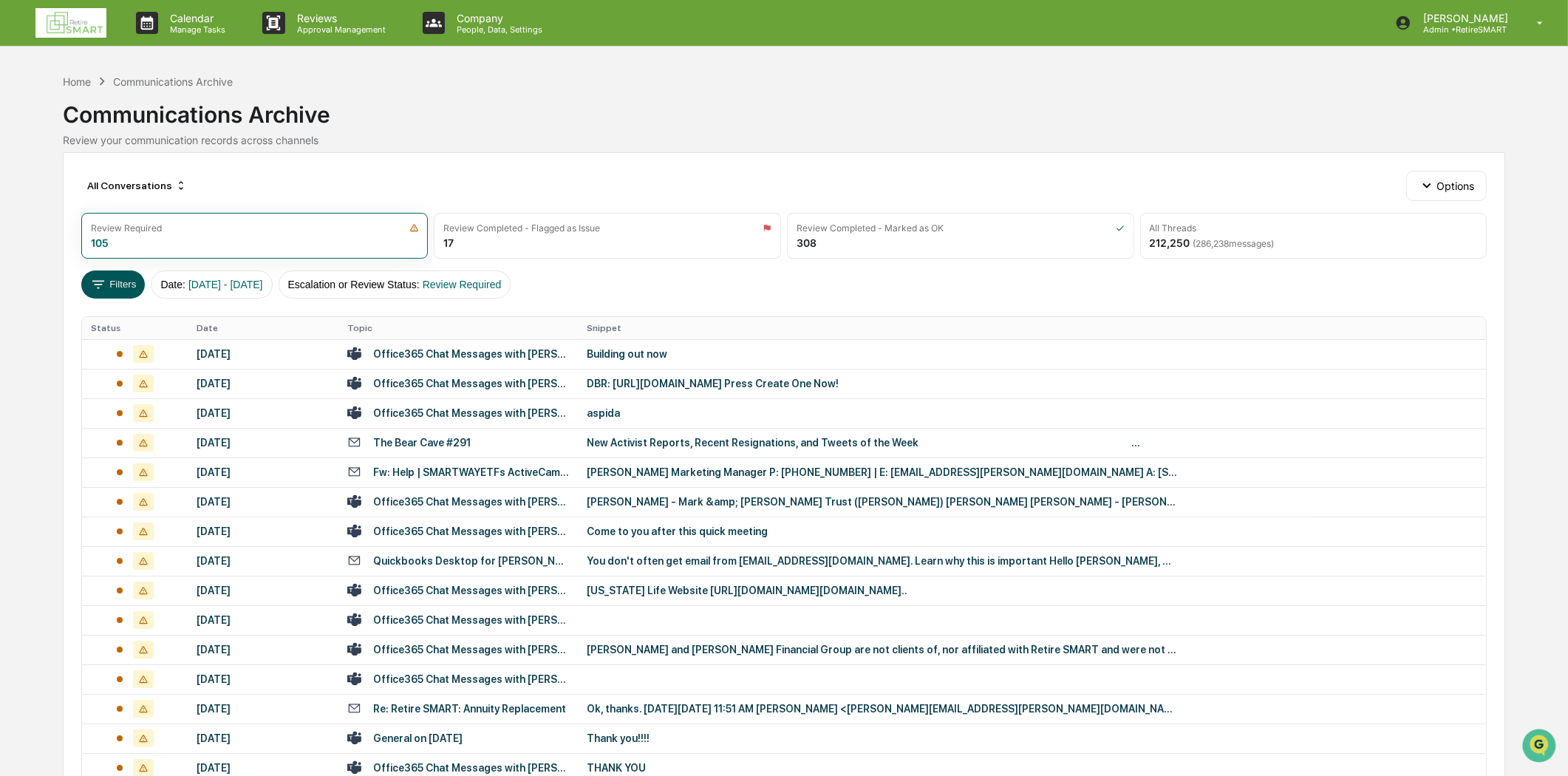
click at [116, 281] on button "Filters" at bounding box center [114, 285] width 65 height 28
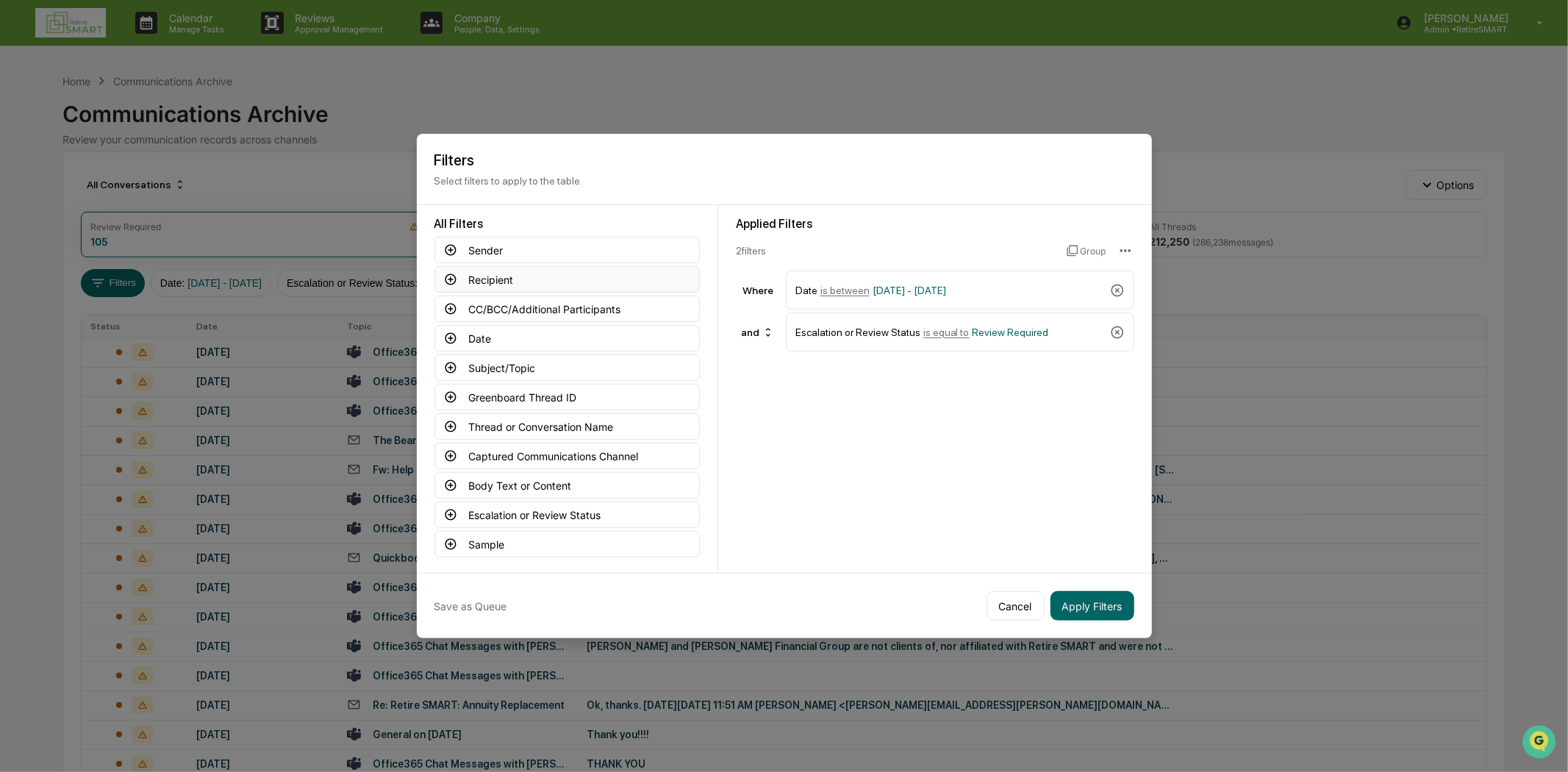
click at [538, 277] on button "Recipient" at bounding box center [566, 279] width 265 height 26
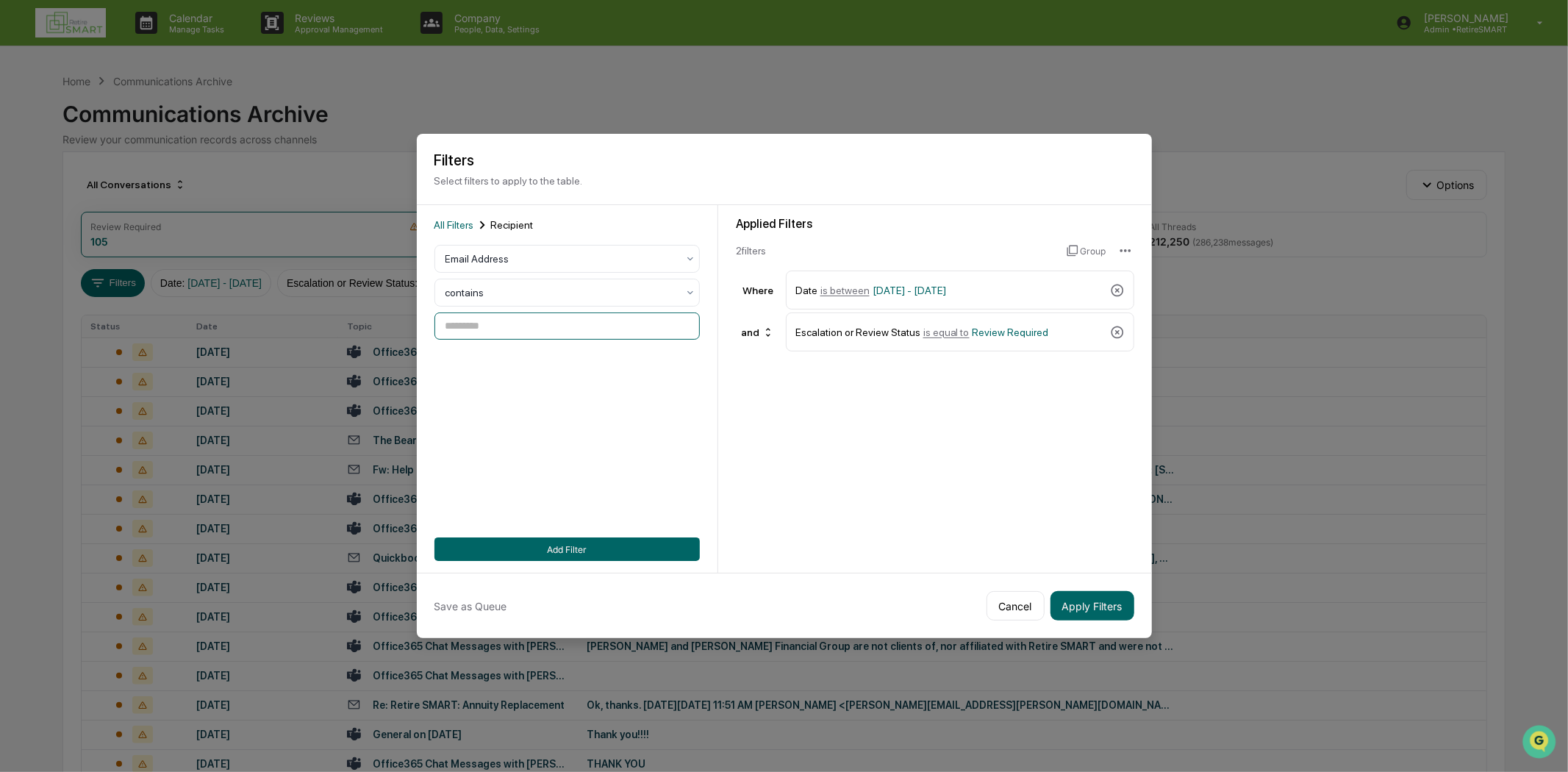
paste input "**********"
drag, startPoint x: 530, startPoint y: 321, endPoint x: 411, endPoint y: 303, distance: 120.4
click at [623, 325] on input "**********" at bounding box center [566, 326] width 265 height 27
type input "**********"
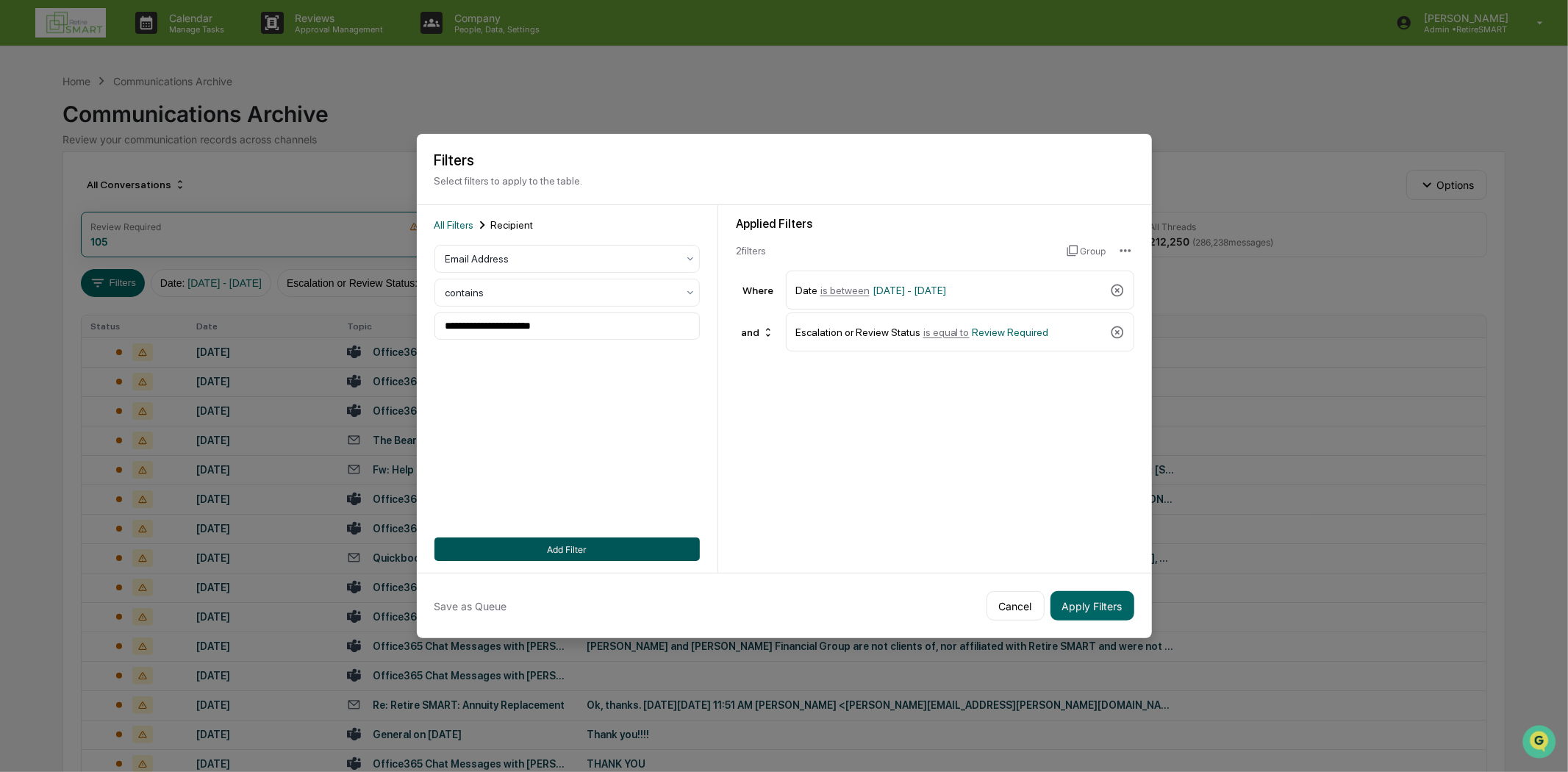
click at [674, 547] on button "Add Filter" at bounding box center [566, 548] width 265 height 24
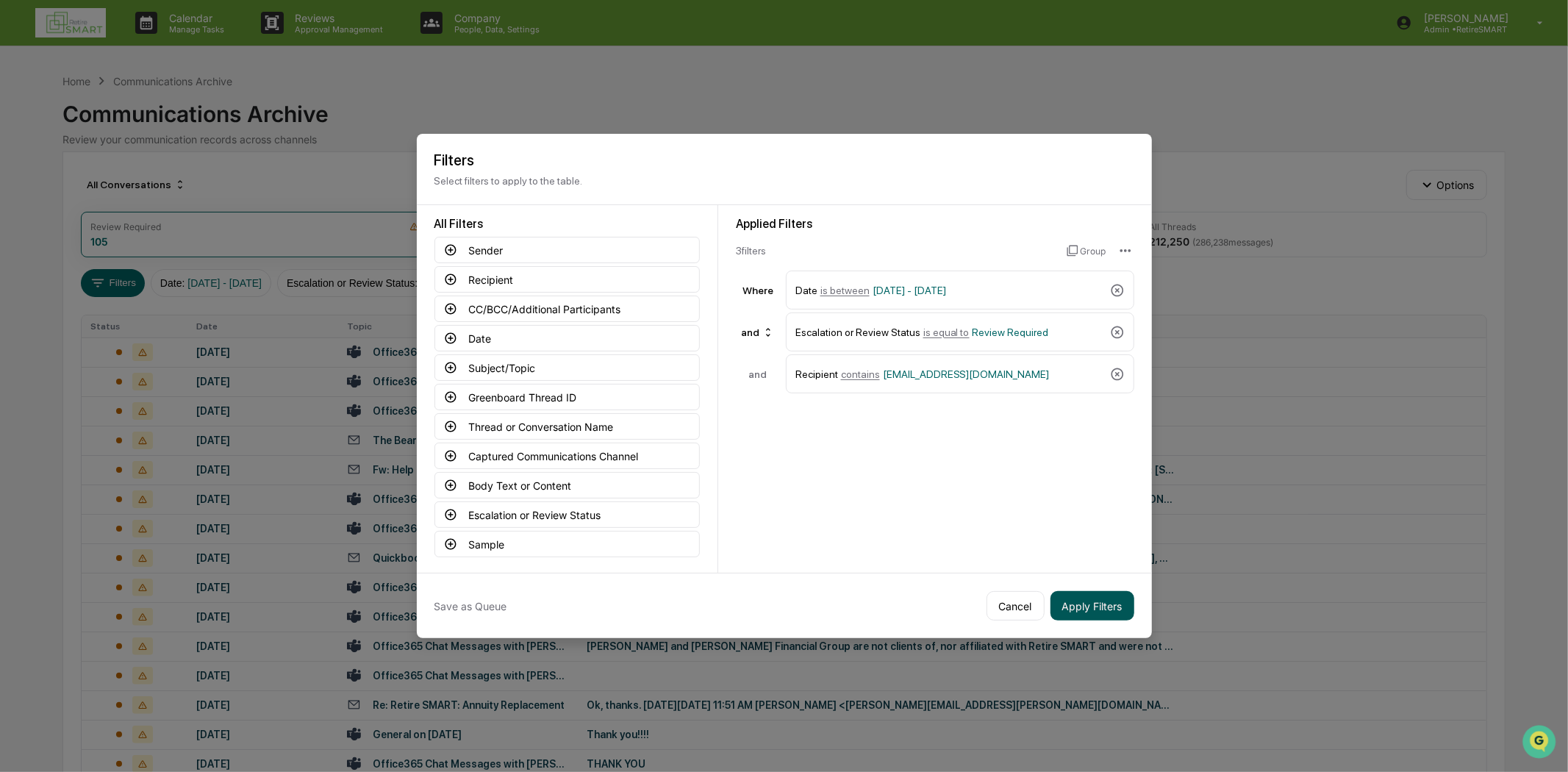
click at [1108, 604] on button "Apply Filters" at bounding box center [1092, 605] width 84 height 29
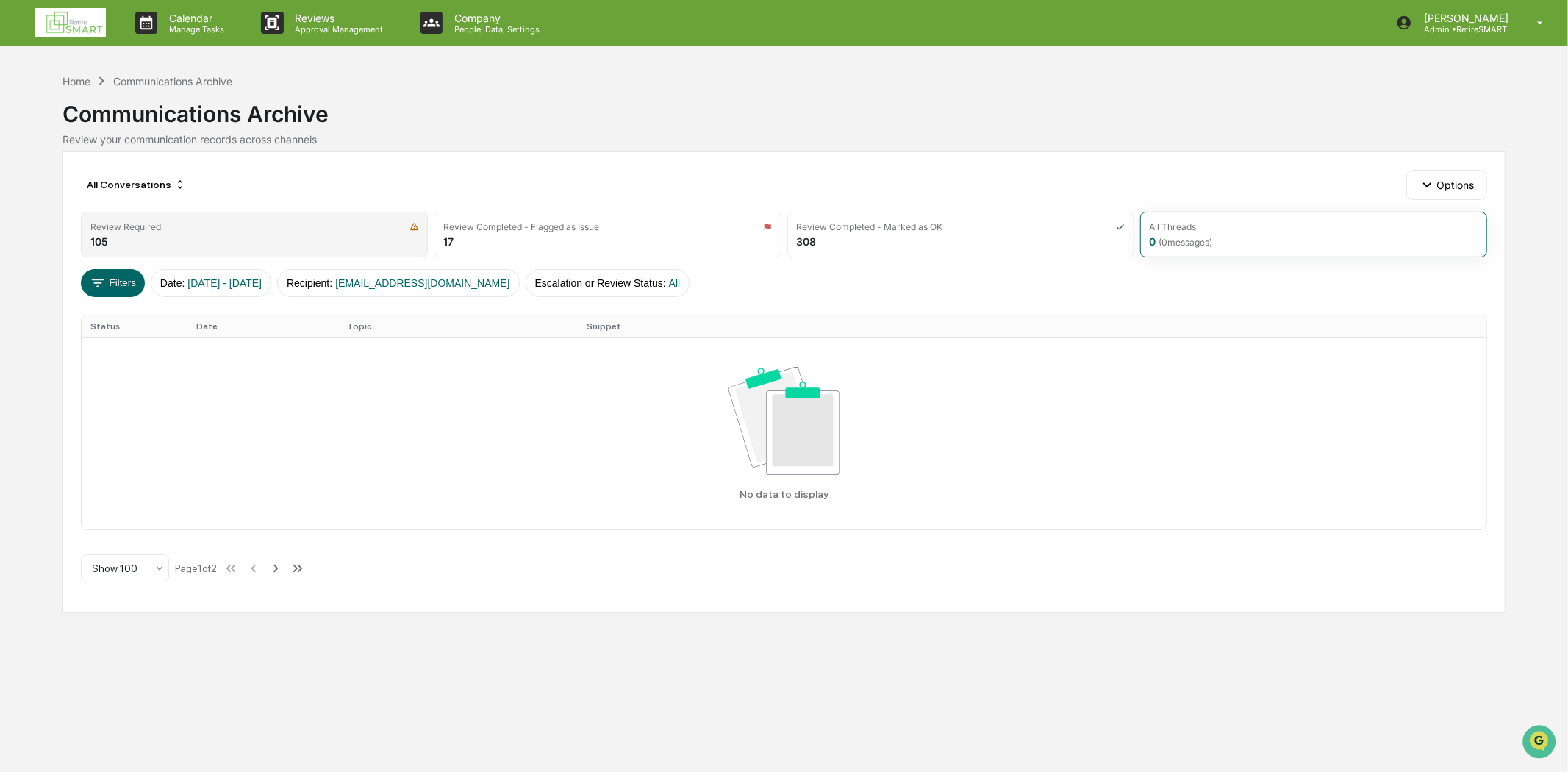
click at [166, 245] on div "Review Required 105" at bounding box center [255, 234] width 347 height 45
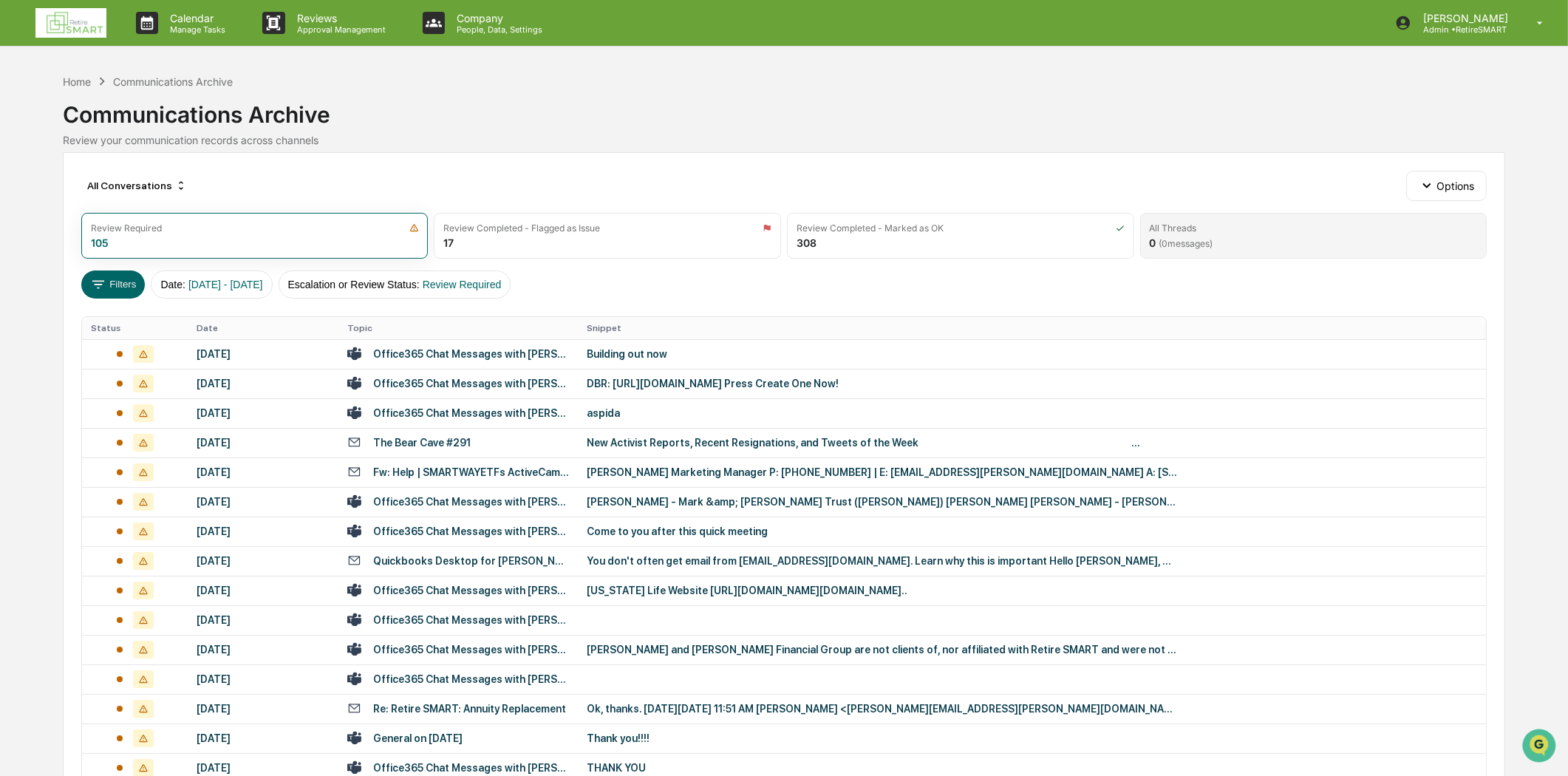
click at [1296, 237] on div "All Threads 0 ( 0 messages)" at bounding box center [1314, 235] width 347 height 46
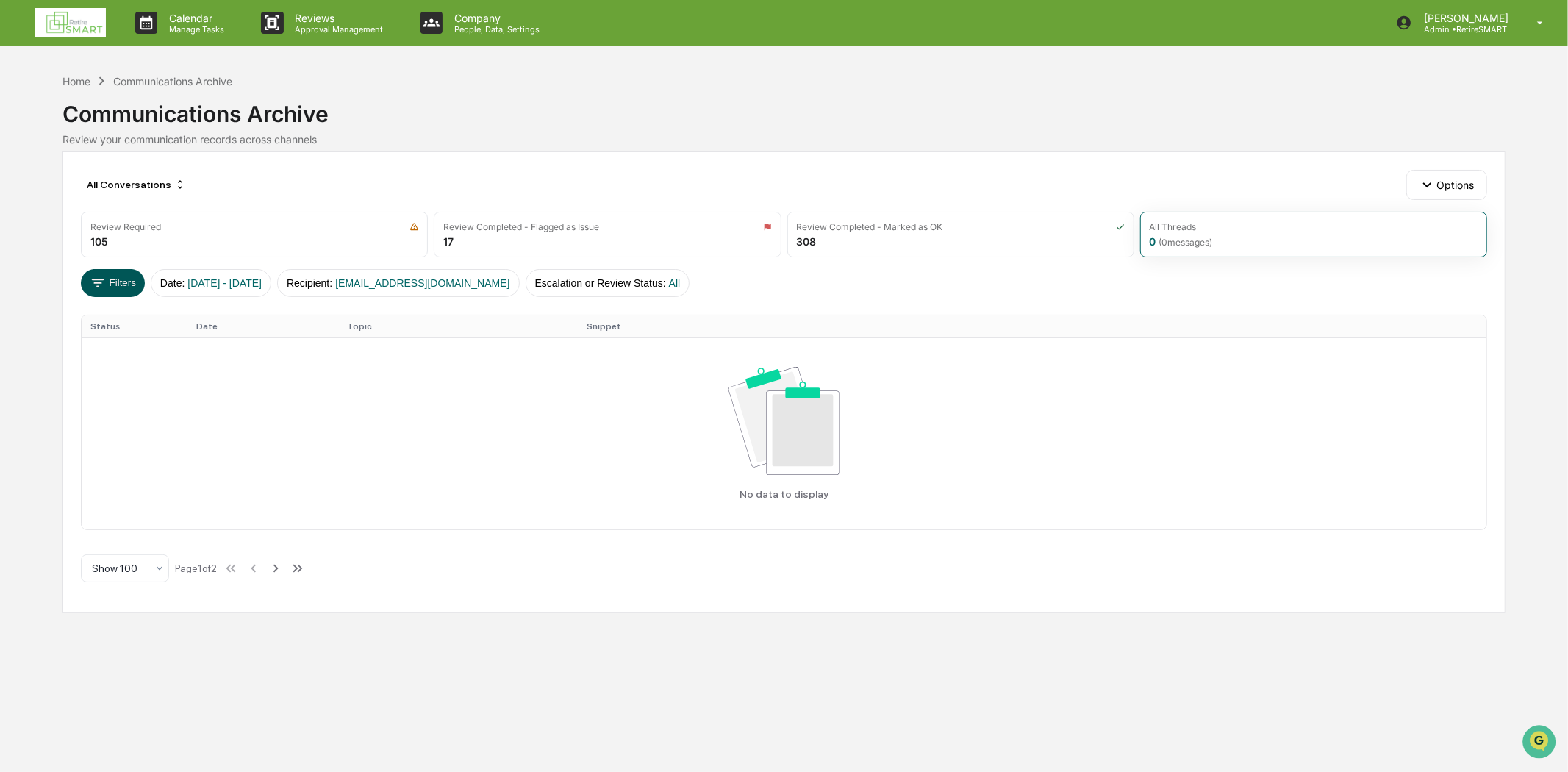
click at [121, 281] on button "Filters" at bounding box center [113, 283] width 64 height 28
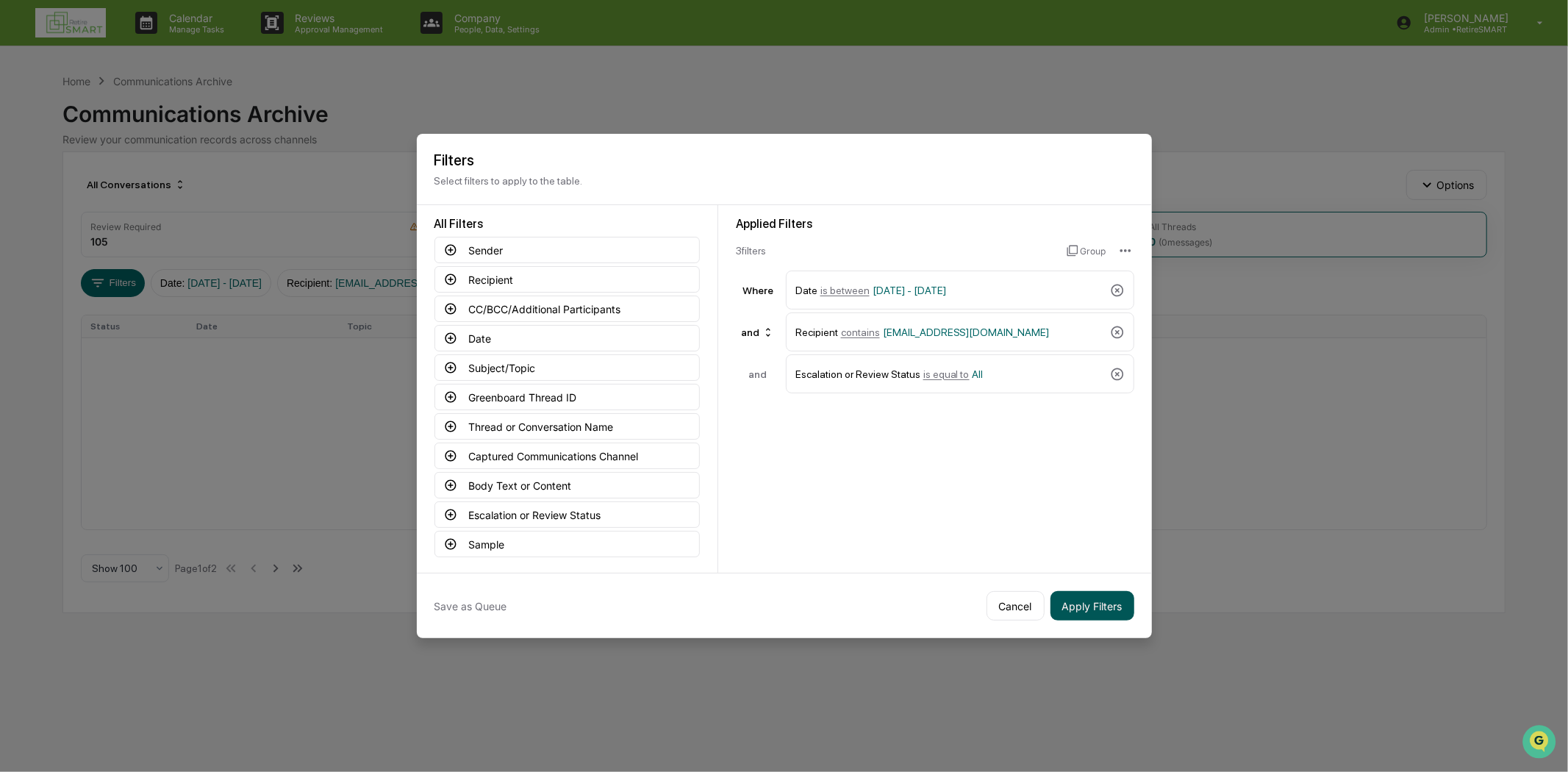
click at [1083, 611] on button "Apply Filters" at bounding box center [1092, 605] width 84 height 29
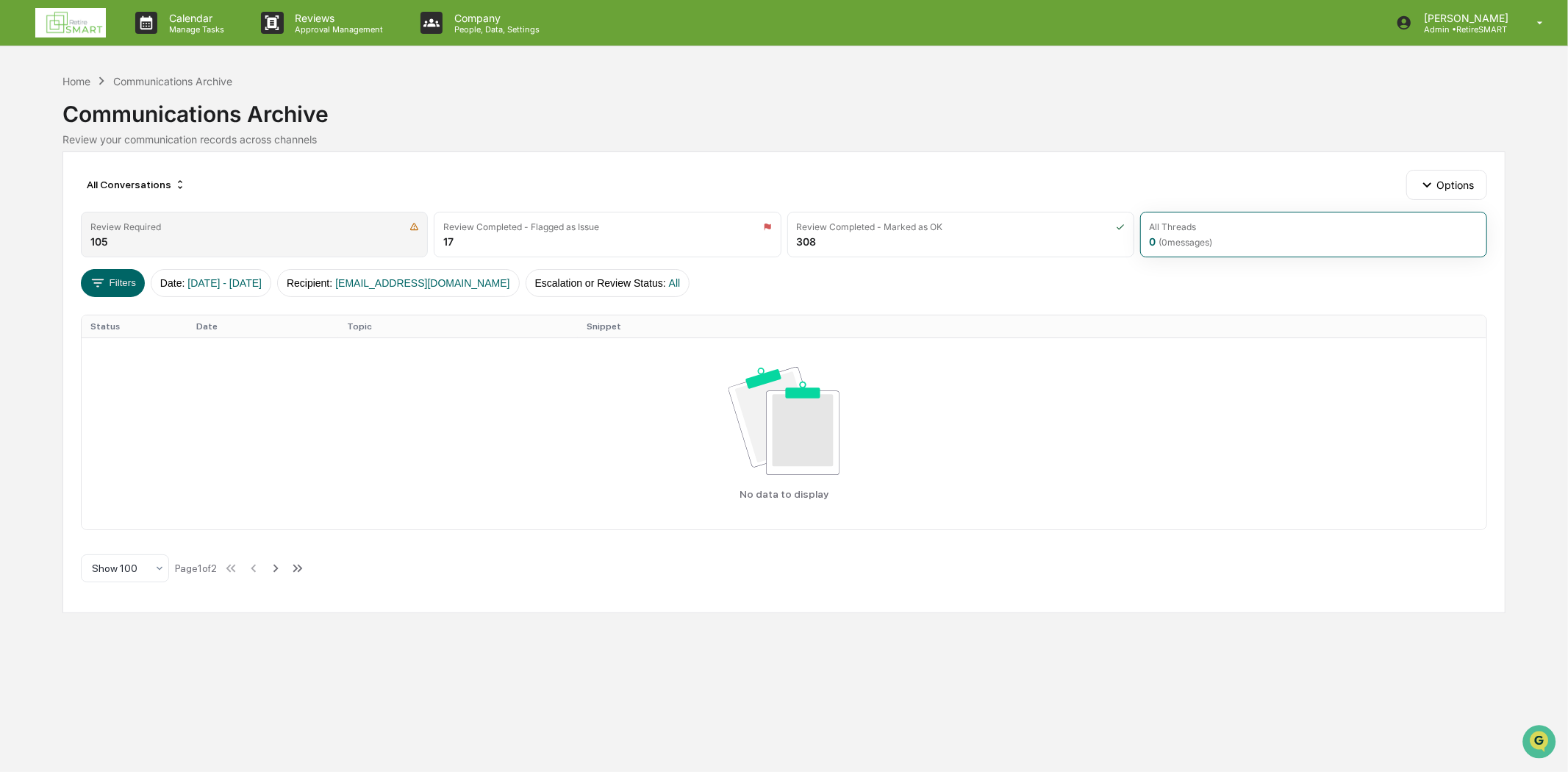
click at [175, 236] on div "Review Required 105" at bounding box center [255, 234] width 347 height 45
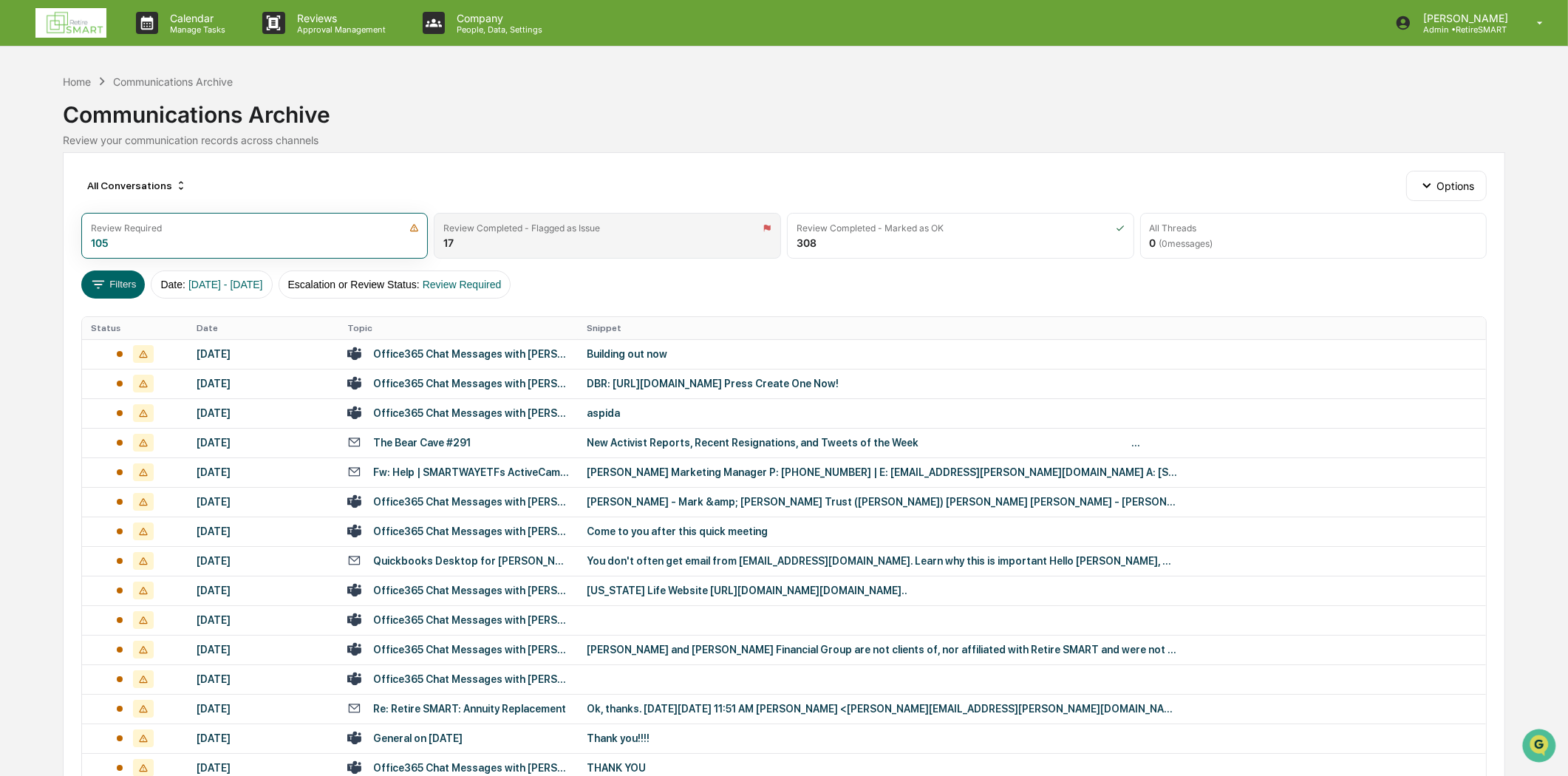
click at [622, 240] on div "Review Completed - Flagged as Issue 17" at bounding box center [607, 235] width 347 height 46
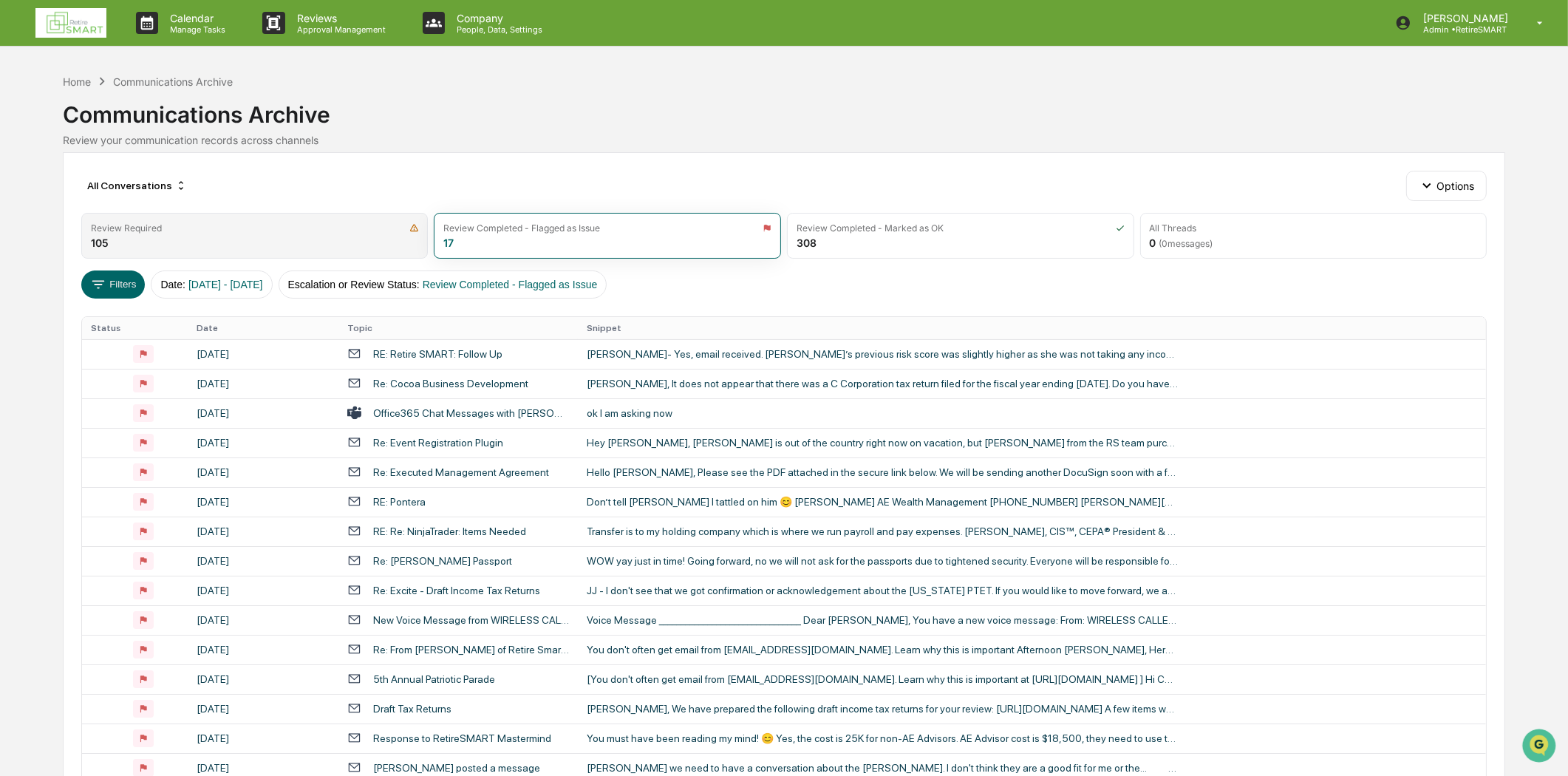
click at [219, 244] on div "Review Required 105" at bounding box center [255, 235] width 347 height 46
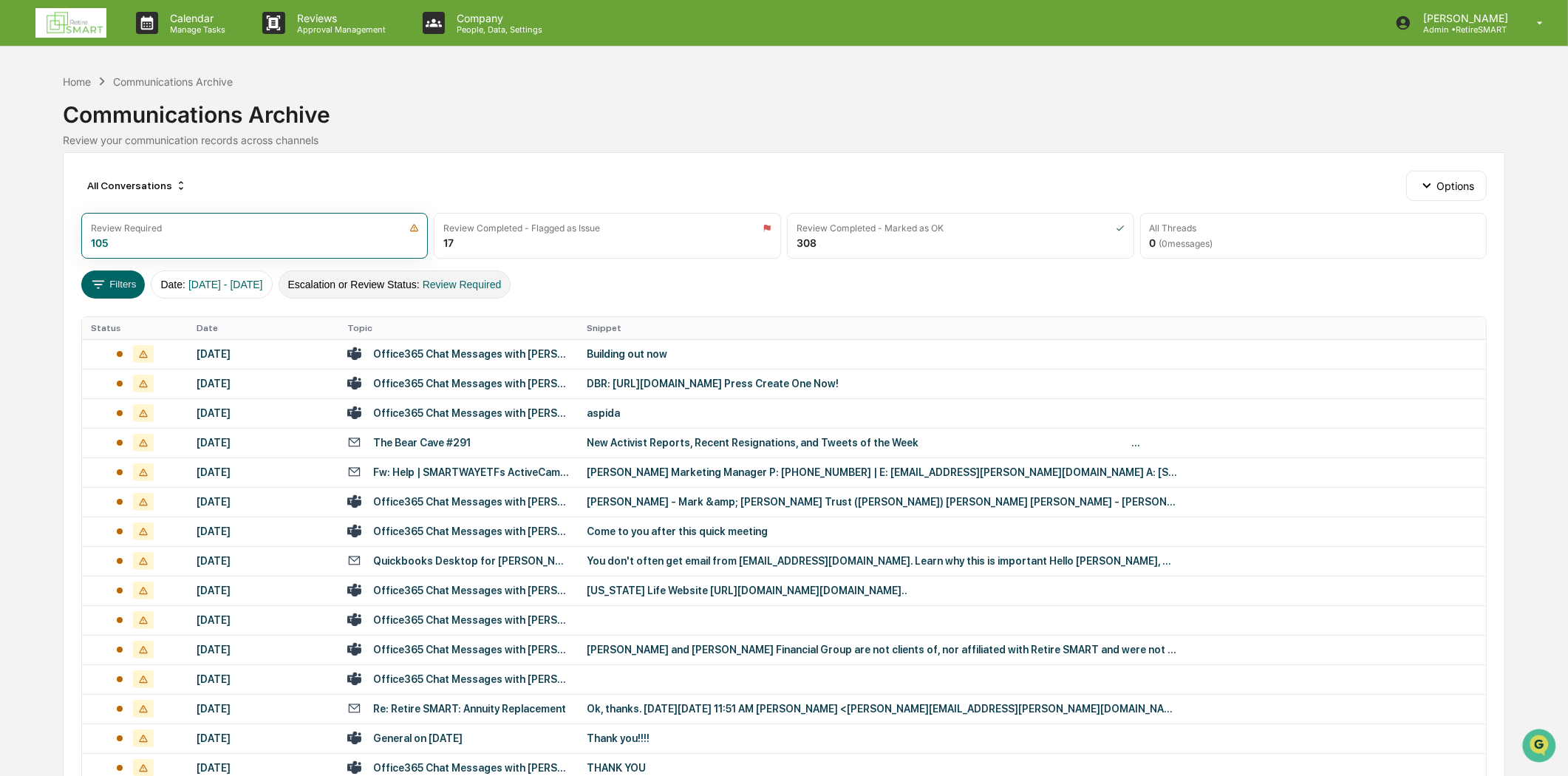
click at [502, 283] on span "Review Required" at bounding box center [462, 285] width 79 height 11
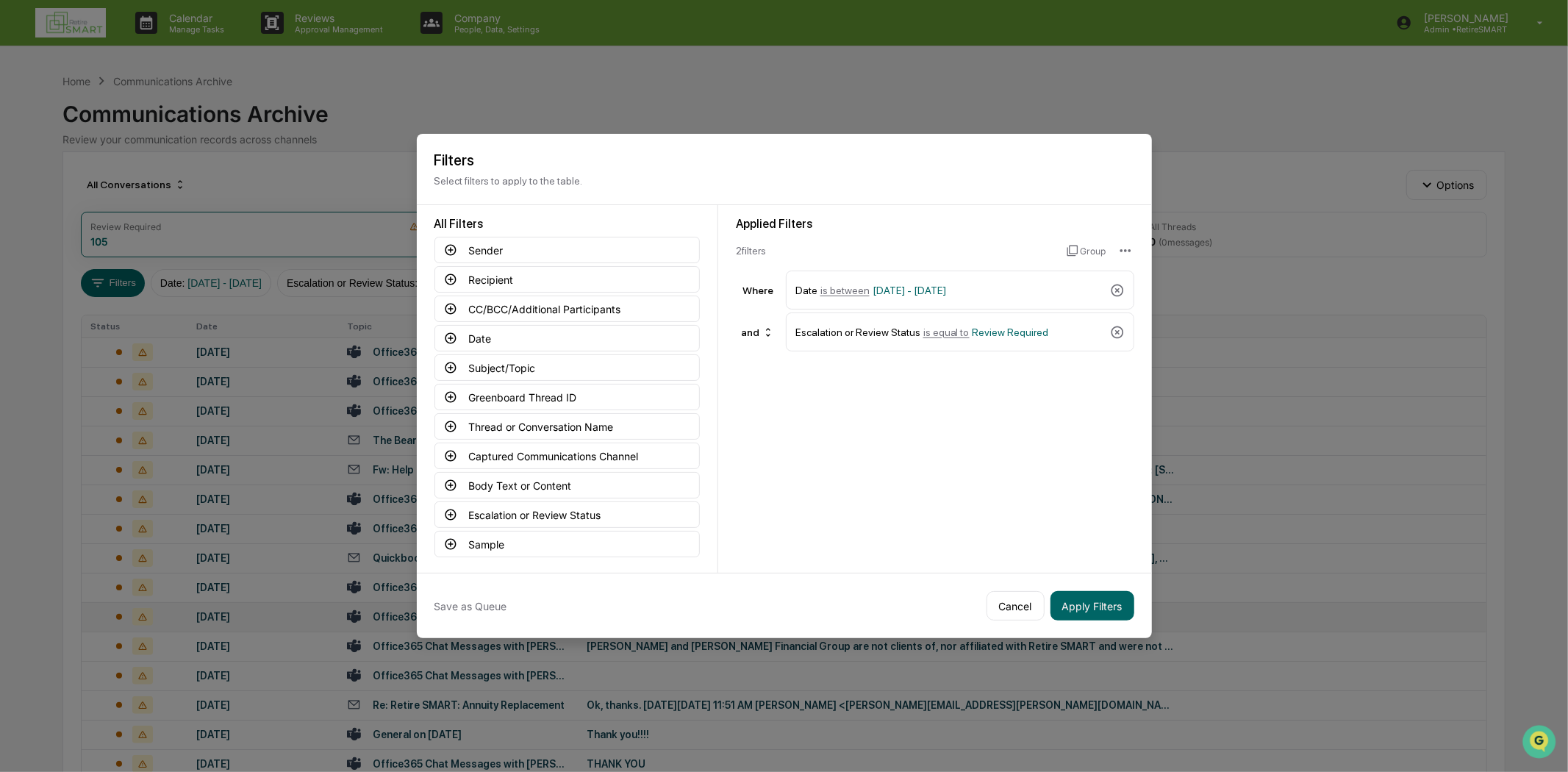
click at [1019, 609] on button "Cancel" at bounding box center [1016, 605] width 58 height 29
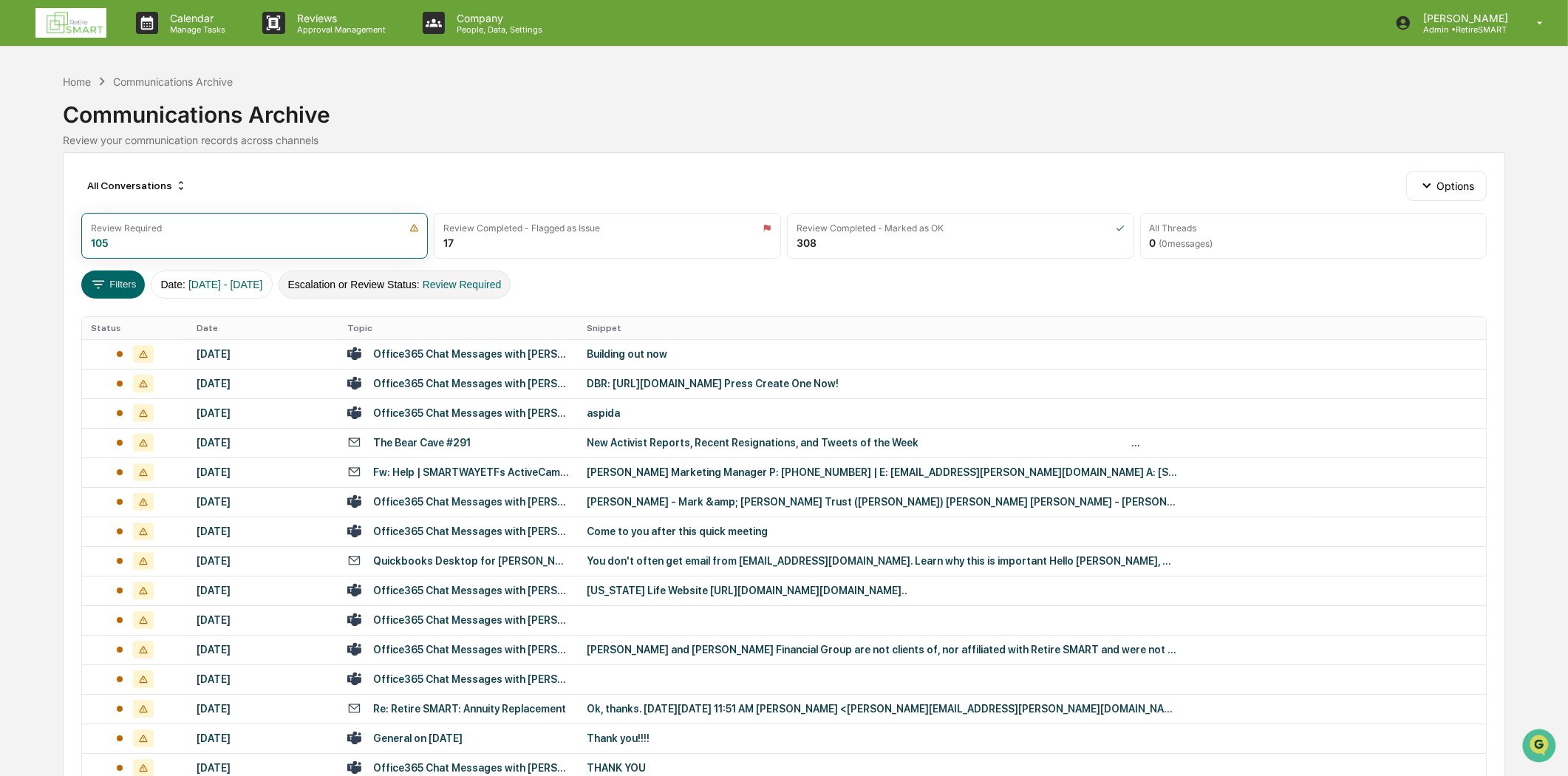
click at [360, 278] on button "Escalation or Review Status : Review Required" at bounding box center [395, 285] width 232 height 28
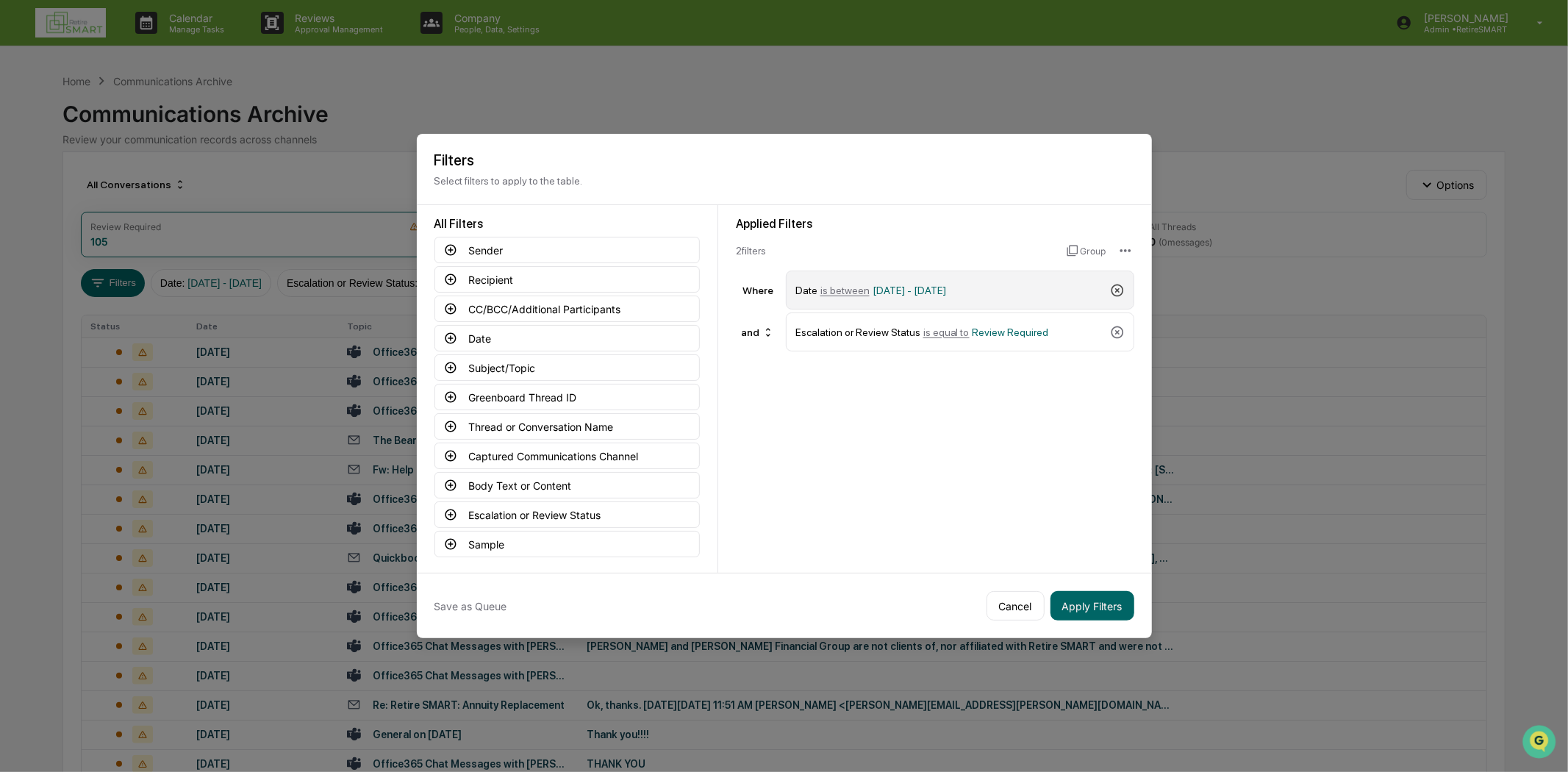
click at [1113, 295] on icon at bounding box center [1117, 291] width 15 height 15
click at [1120, 288] on icon at bounding box center [1117, 291] width 15 height 15
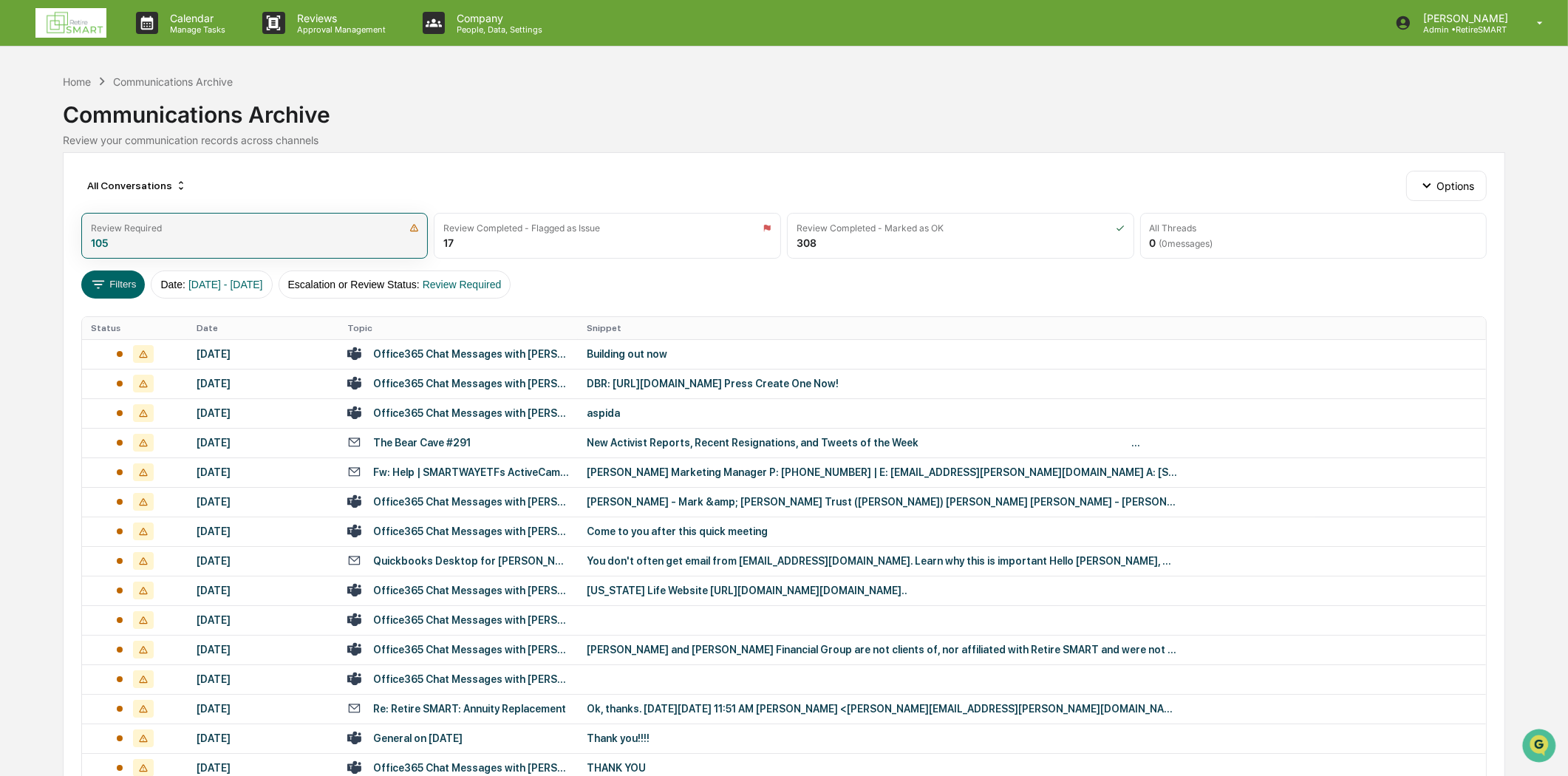
click at [203, 232] on div "Review Required" at bounding box center [255, 228] width 328 height 11
click at [463, 279] on span "Review Required" at bounding box center [462, 285] width 79 height 11
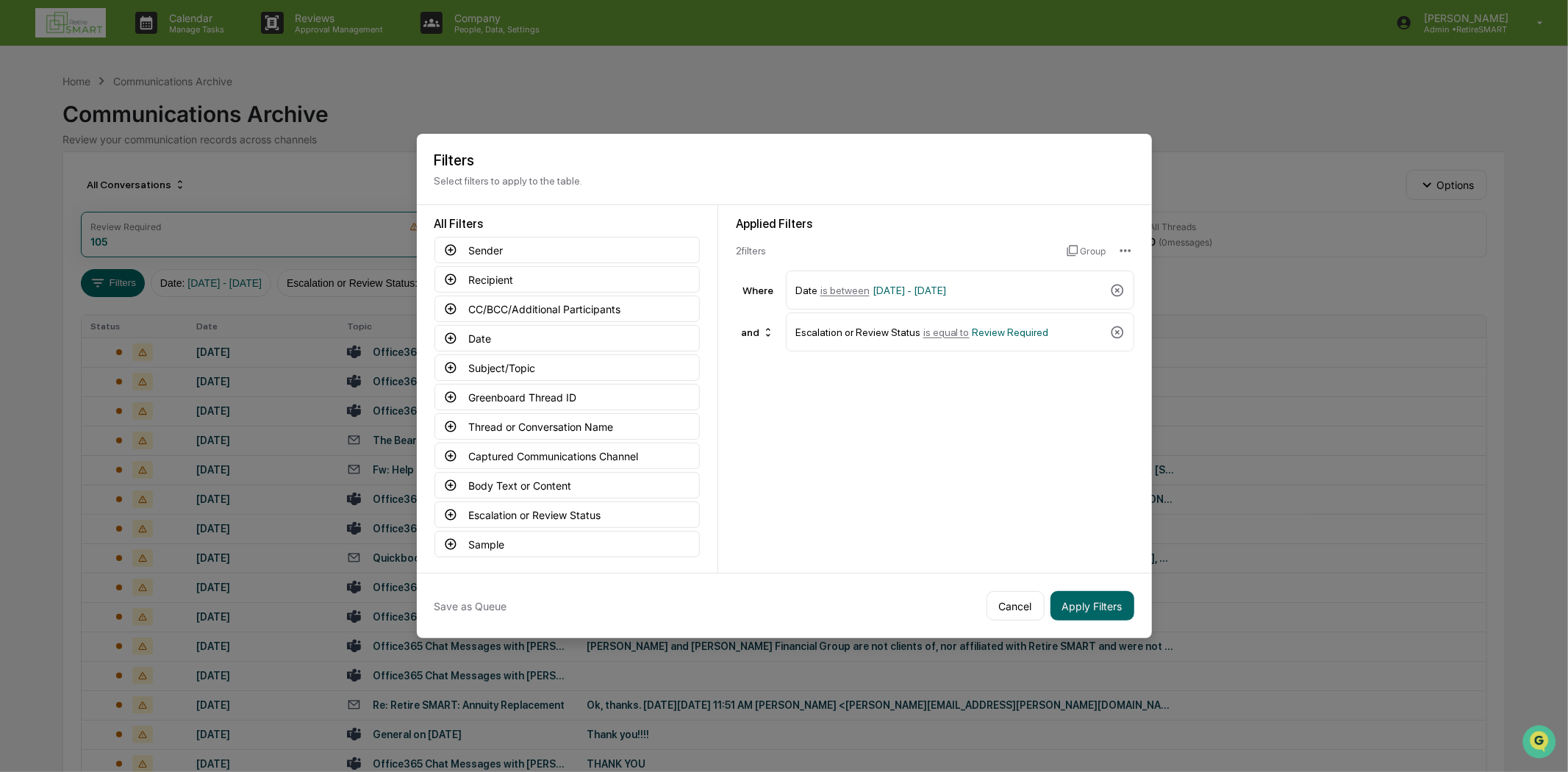
drag, startPoint x: 1119, startPoint y: 291, endPoint x: 1043, endPoint y: 162, distance: 149.7
click at [1045, 160] on div "Filters Select filters to apply to the table. All Filters Sender Recipient CC/B…" at bounding box center [784, 386] width 735 height 504
click at [1043, 162] on h2 "Filters" at bounding box center [784, 159] width 700 height 18
click at [1033, 597] on button "Cancel" at bounding box center [1016, 605] width 58 height 29
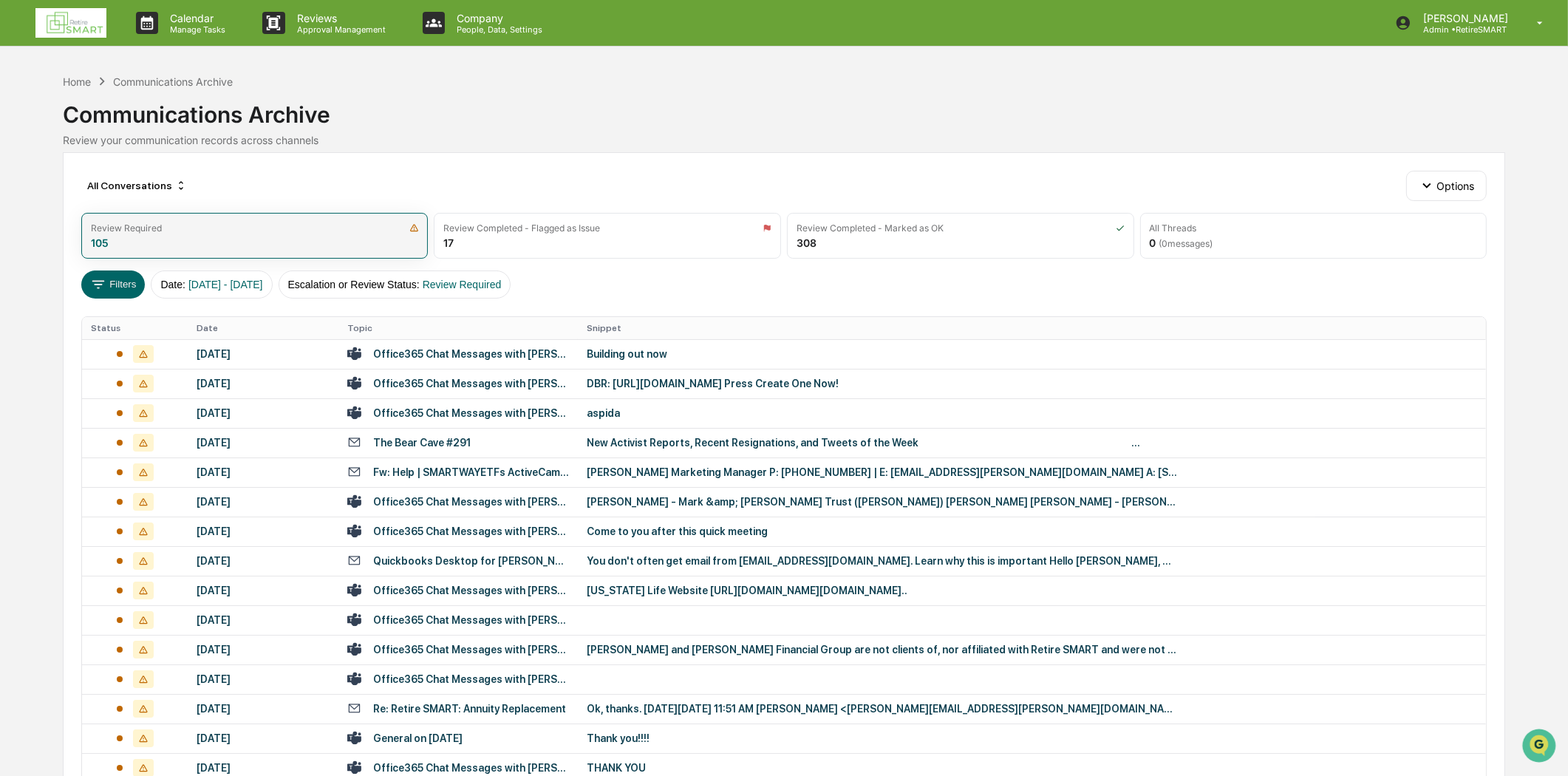
click at [143, 244] on div "Review Required 105" at bounding box center [255, 235] width 347 height 46
click at [511, 225] on div "Review Completed - Flagged as Issue" at bounding box center [521, 228] width 157 height 11
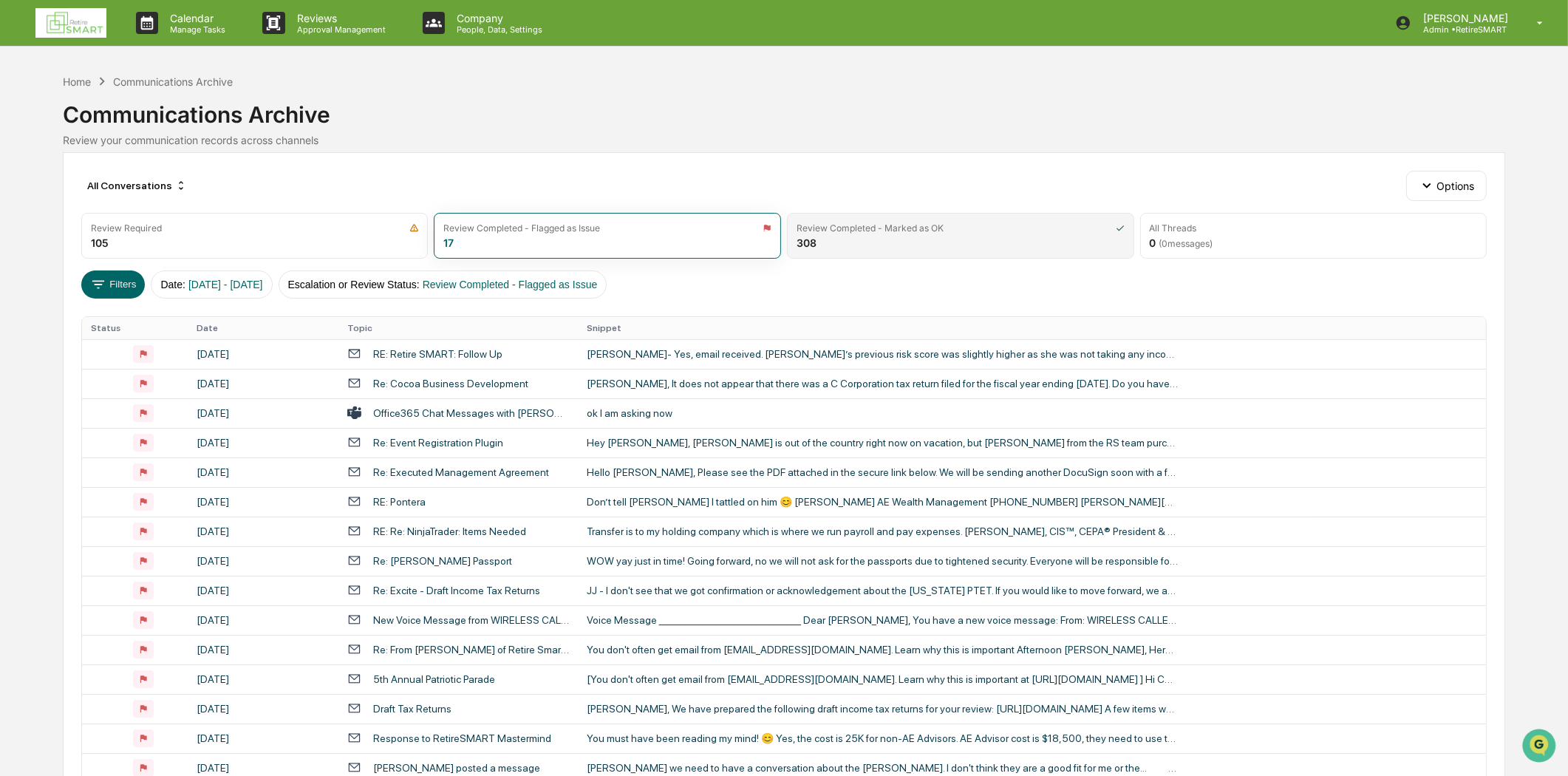
click at [880, 243] on div "Review Completed - Marked as OK 308" at bounding box center [961, 235] width 347 height 46
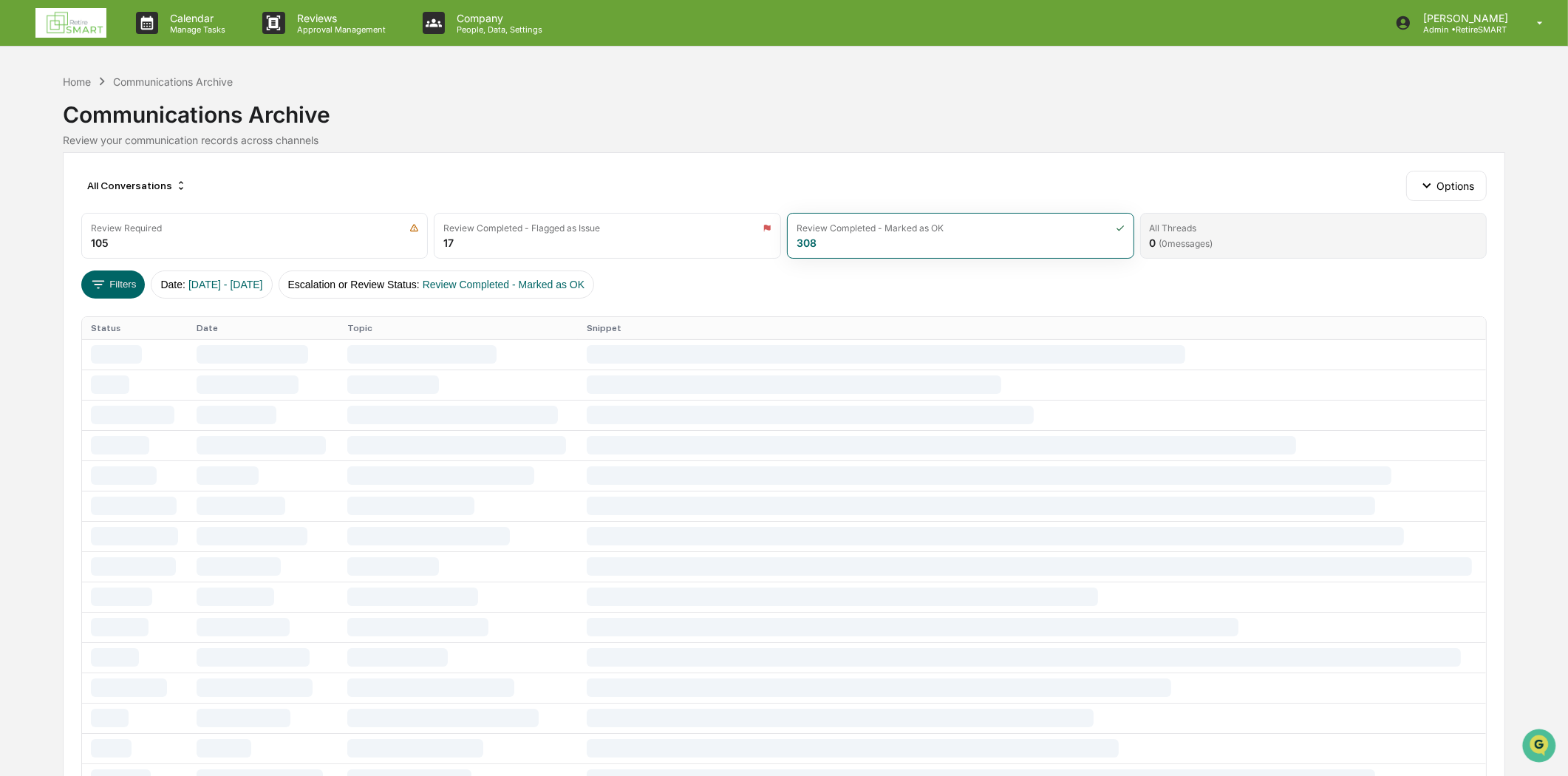
click at [1311, 227] on div "All Threads" at bounding box center [1314, 228] width 328 height 11
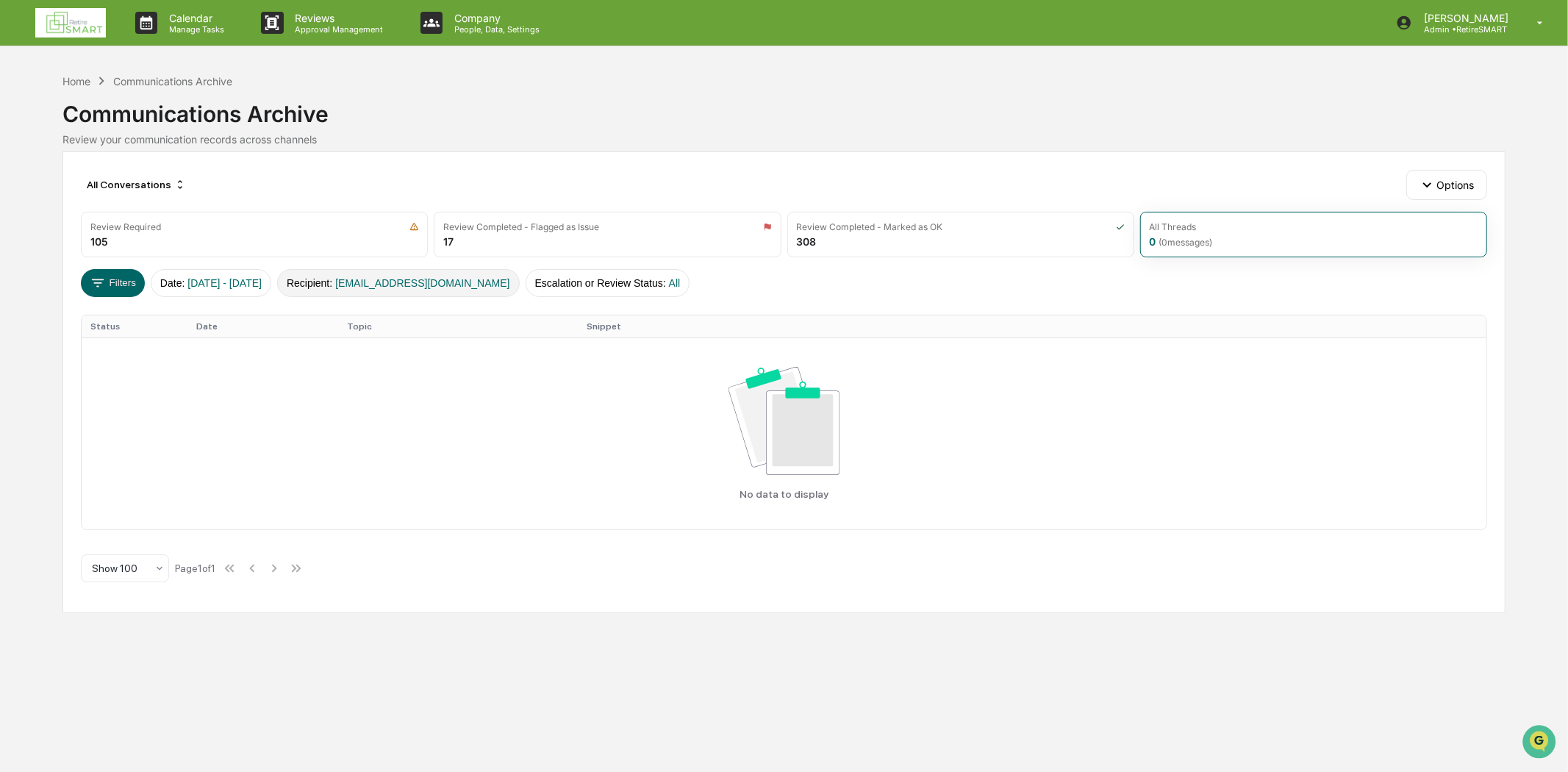
click at [471, 277] on span "[EMAIL_ADDRESS][DOMAIN_NAME]" at bounding box center [422, 283] width 175 height 11
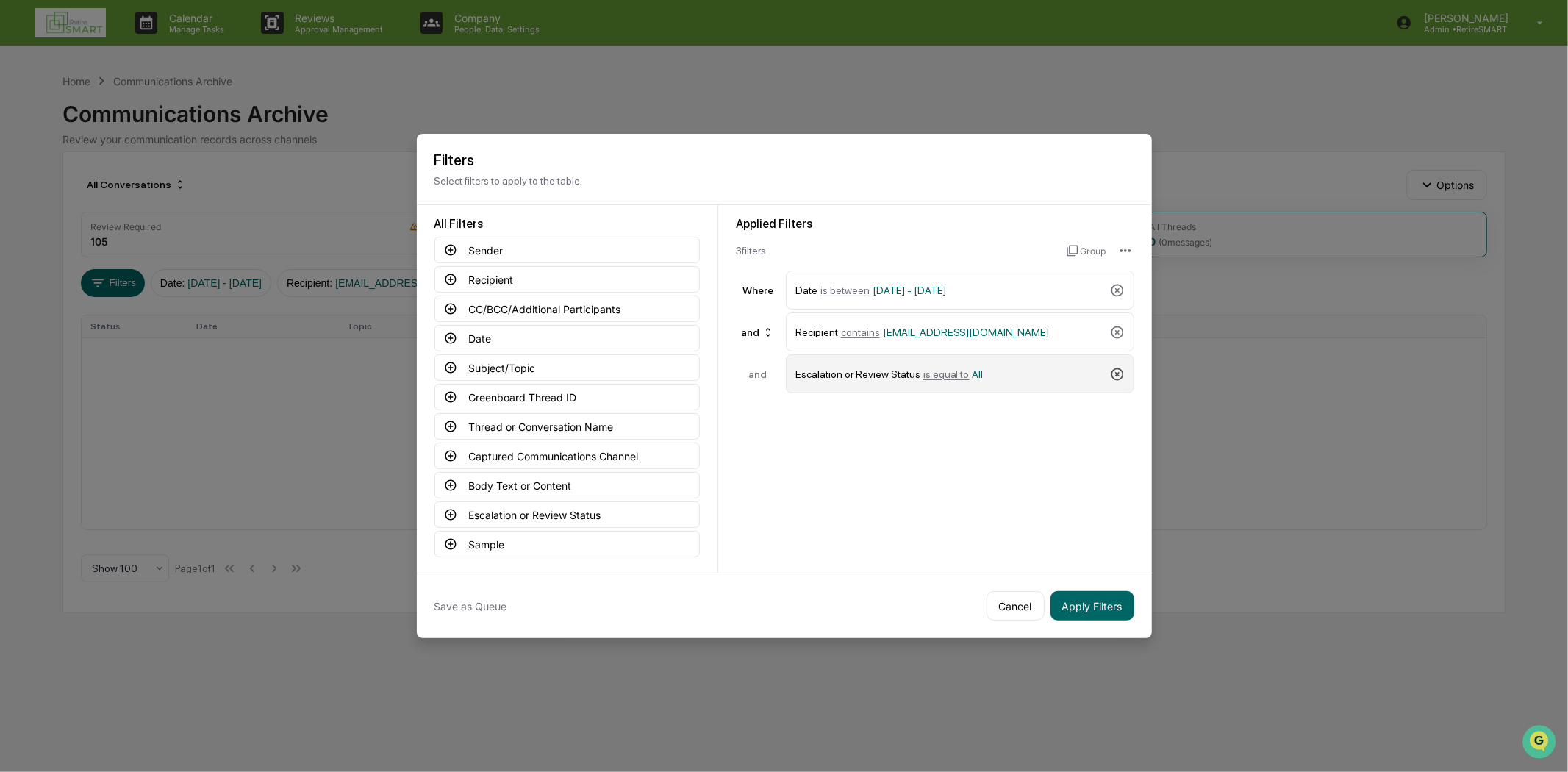
click at [1117, 372] on icon at bounding box center [1117, 375] width 15 height 15
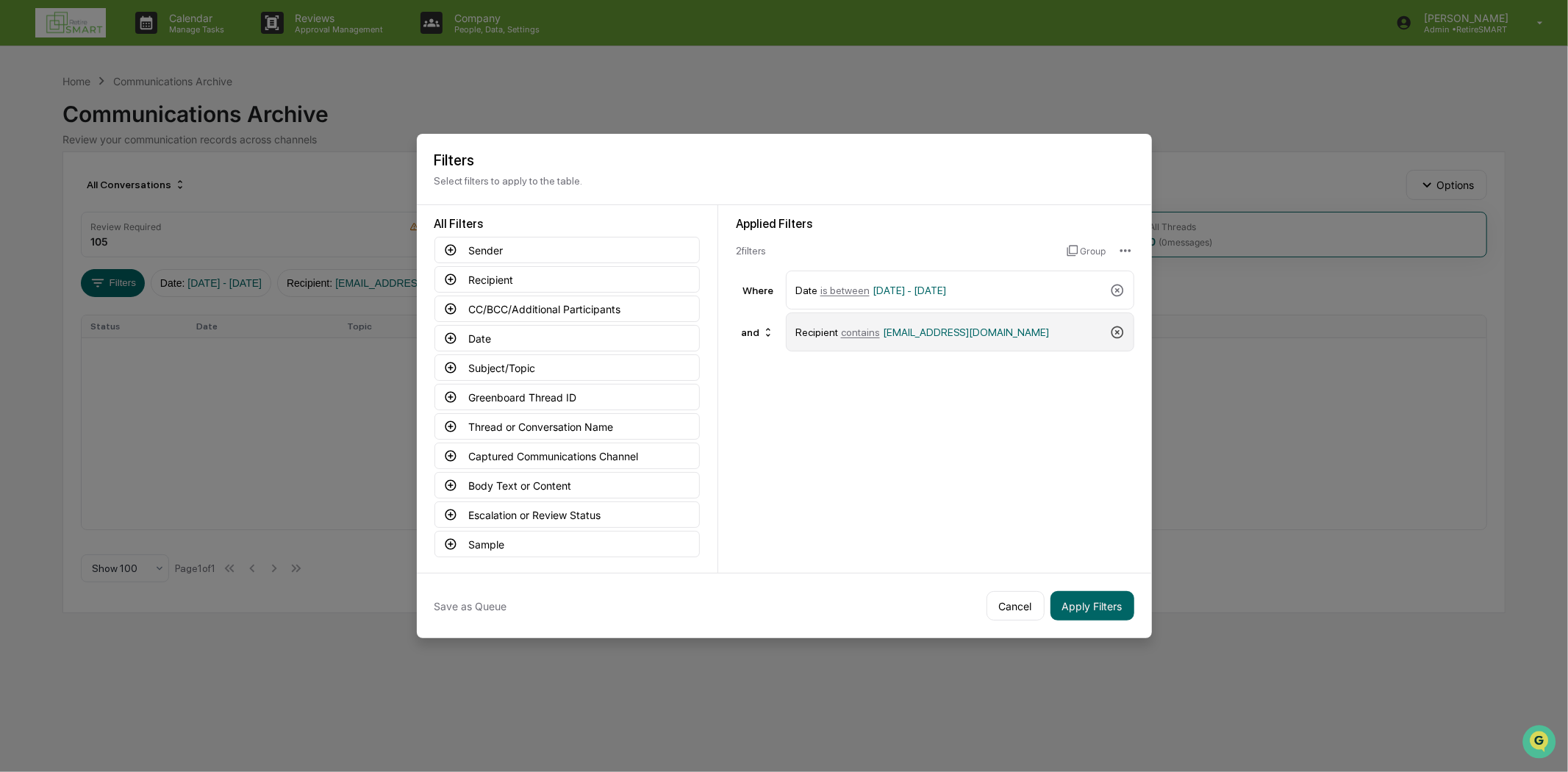
drag, startPoint x: 1117, startPoint y: 346, endPoint x: 1117, endPoint y: 331, distance: 15.0
click at [1115, 337] on div "Recipient contains [EMAIL_ADDRESS][DOMAIN_NAME]" at bounding box center [959, 331] width 348 height 39
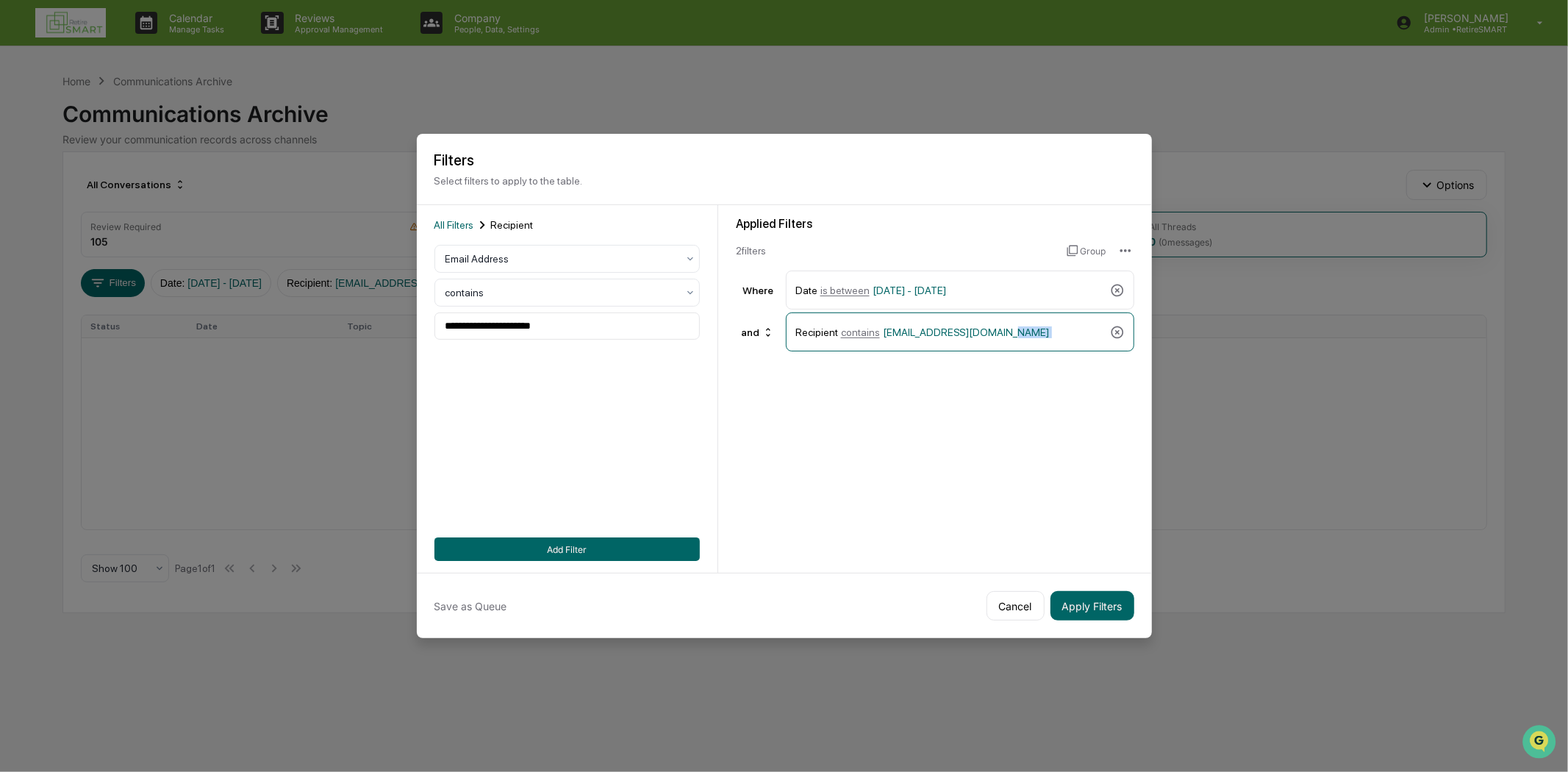
click at [1120, 327] on icon at bounding box center [1117, 332] width 15 height 15
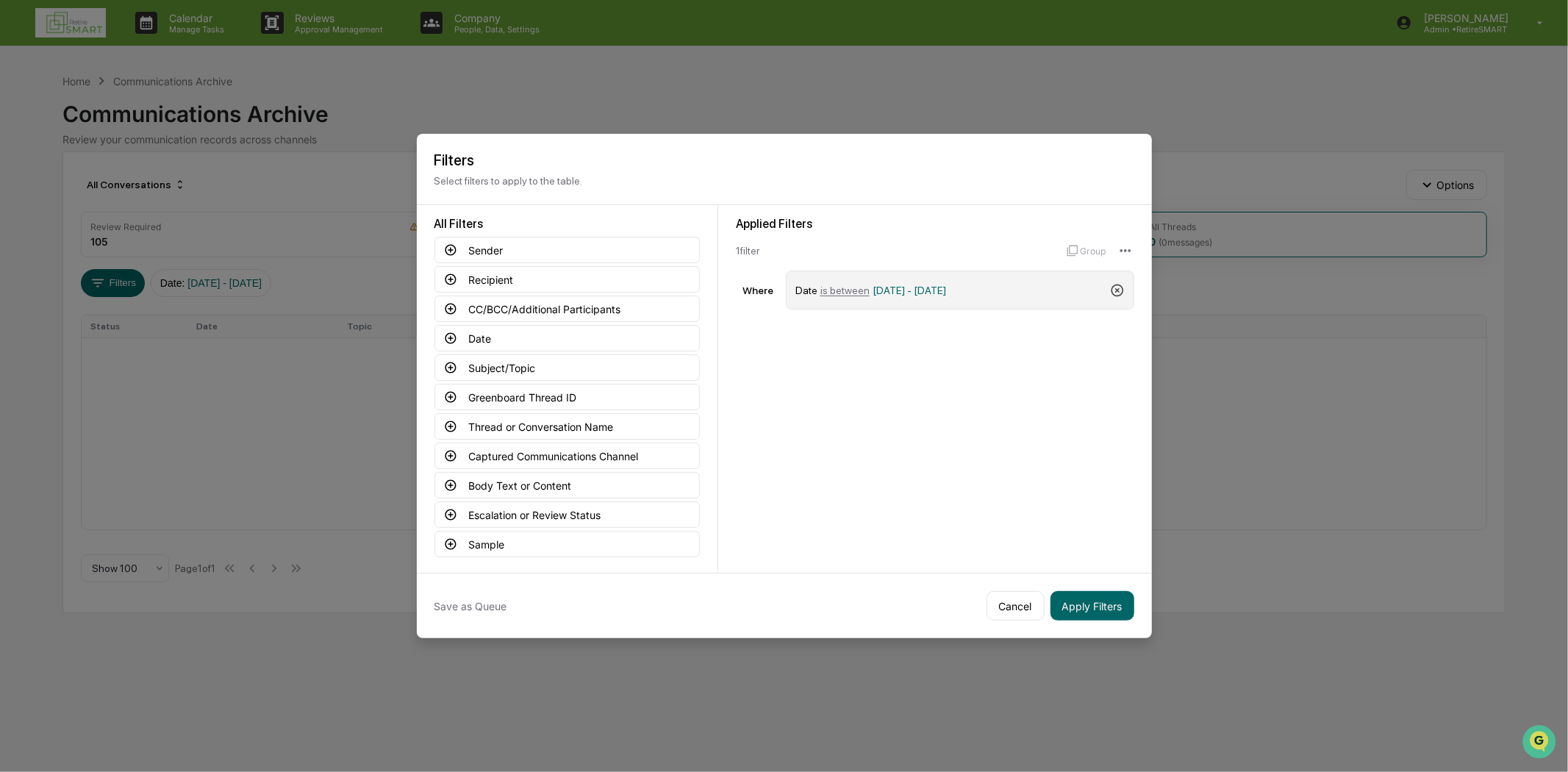
drag, startPoint x: 1118, startPoint y: 281, endPoint x: 1118, endPoint y: 291, distance: 10.0
click at [1118, 283] on icon at bounding box center [1117, 291] width 15 height 15
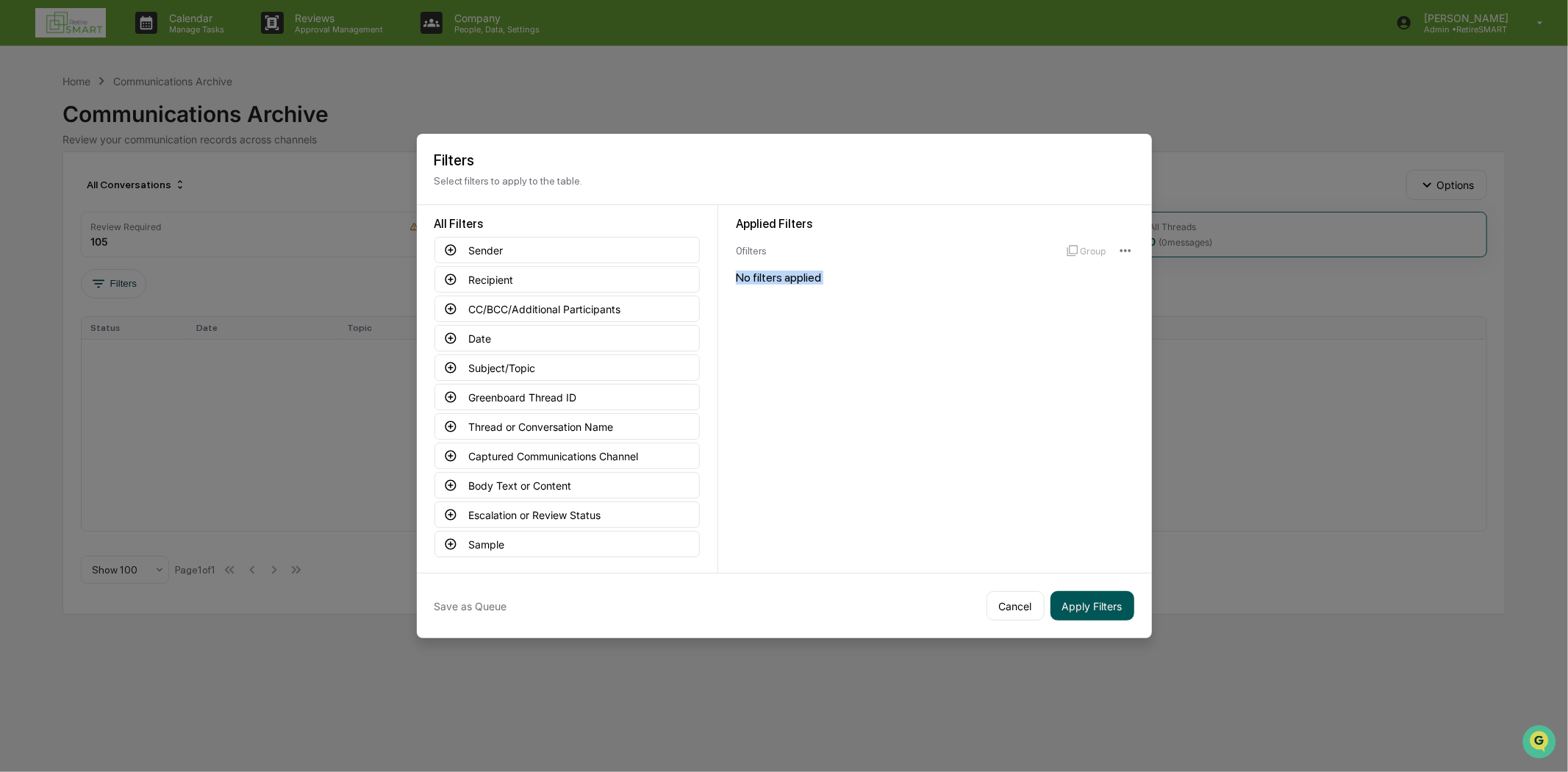
drag, startPoint x: 994, startPoint y: 603, endPoint x: 1117, endPoint y: 611, distance: 123.3
click at [1119, 611] on div "Save as Queue Cancel Apply Filters" at bounding box center [784, 605] width 735 height 65
click at [1103, 606] on button "Apply Filters" at bounding box center [1092, 605] width 84 height 29
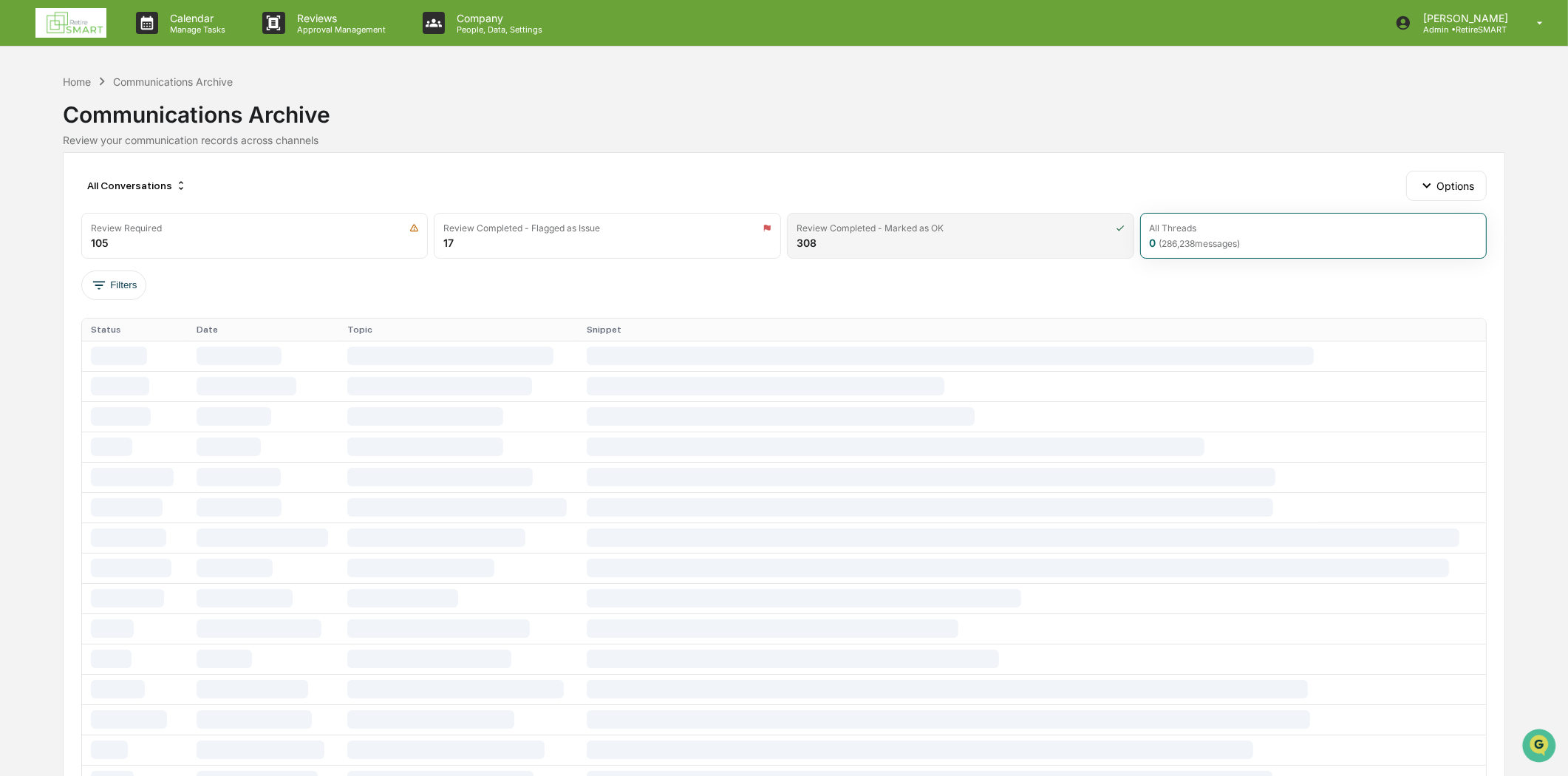
click at [1030, 239] on div "Review Completed - Marked as OK 308" at bounding box center [961, 235] width 347 height 46
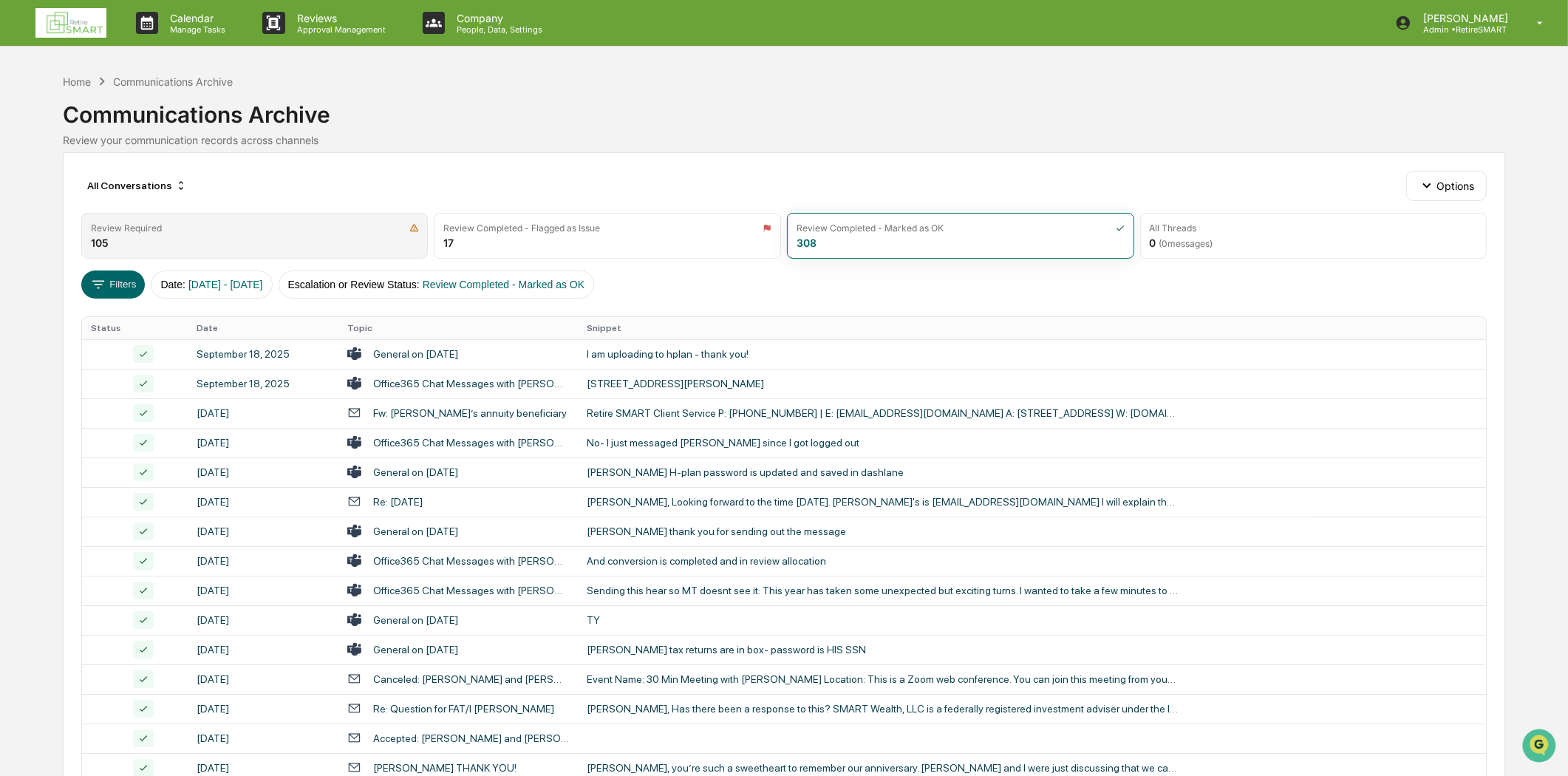
click at [240, 219] on div "Review Required 105" at bounding box center [255, 235] width 347 height 46
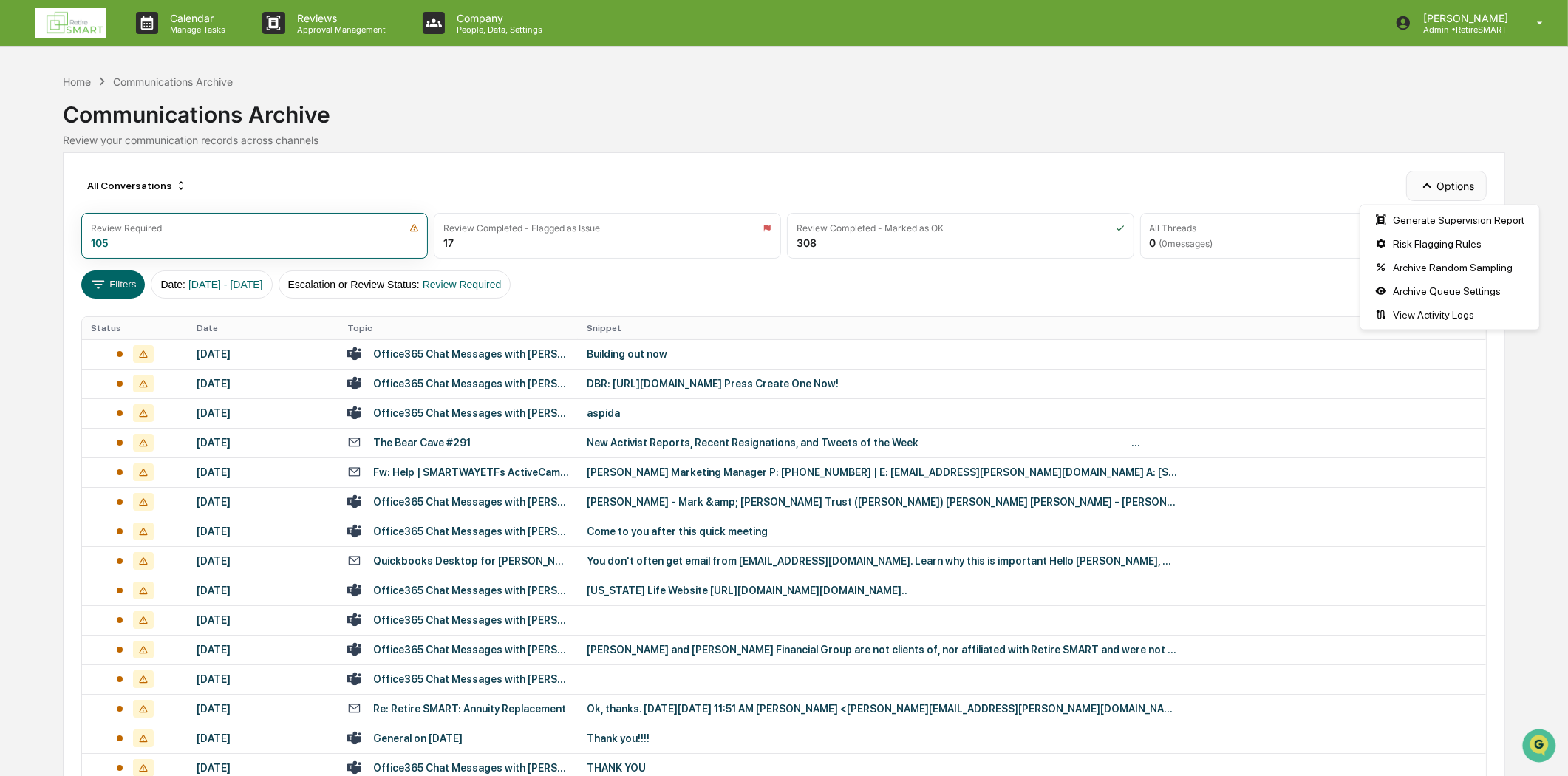
click at [1423, 181] on icon "button" at bounding box center [1427, 185] width 16 height 16
click at [1302, 187] on div "All Conversations Options" at bounding box center [784, 185] width 1406 height 29
click at [161, 190] on div "All Conversations" at bounding box center [138, 185] width 112 height 24
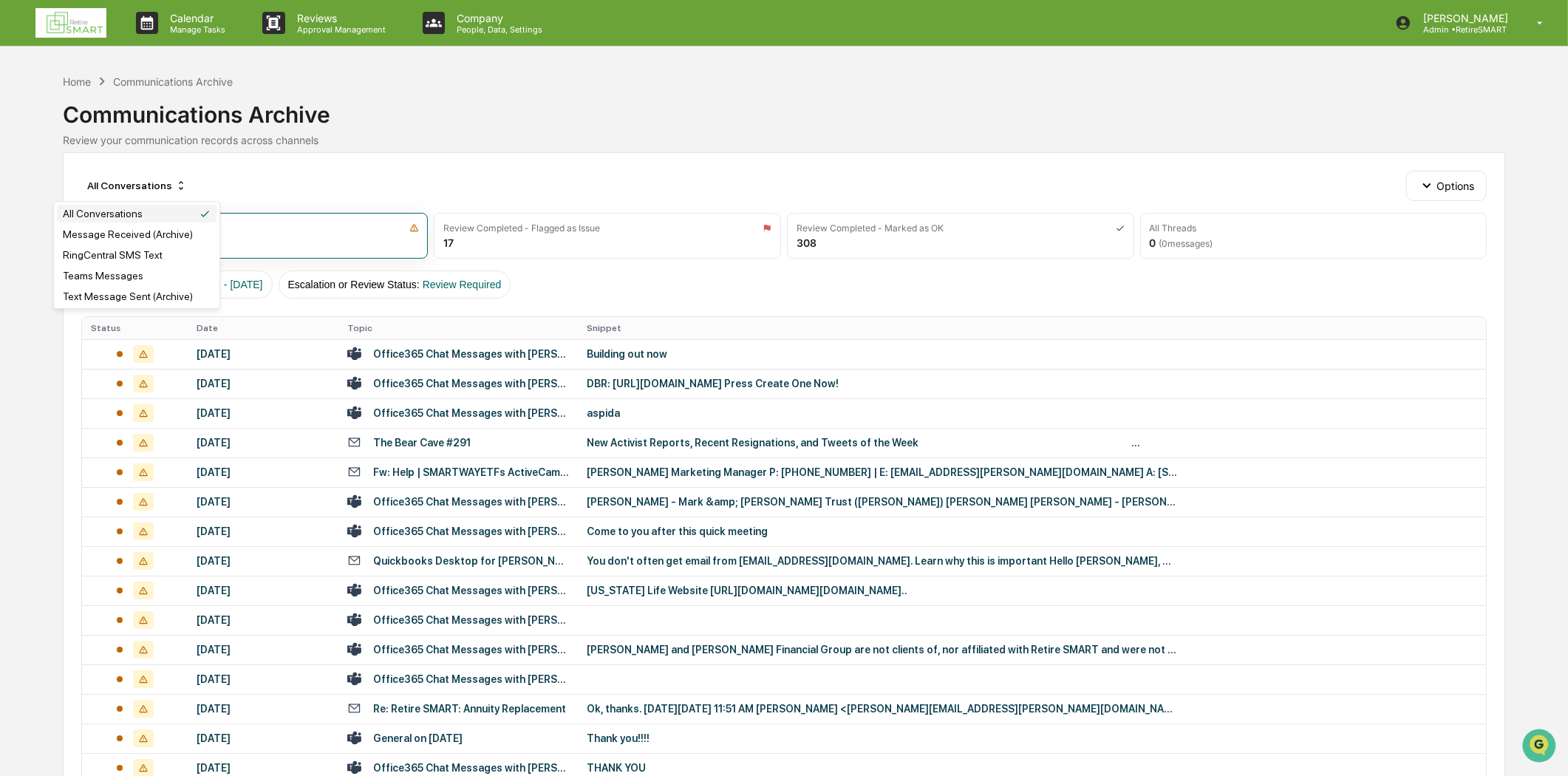
click at [151, 207] on div "All Conversations" at bounding box center [137, 213] width 159 height 18
click at [1246, 225] on div "All Threads" at bounding box center [1314, 228] width 328 height 11
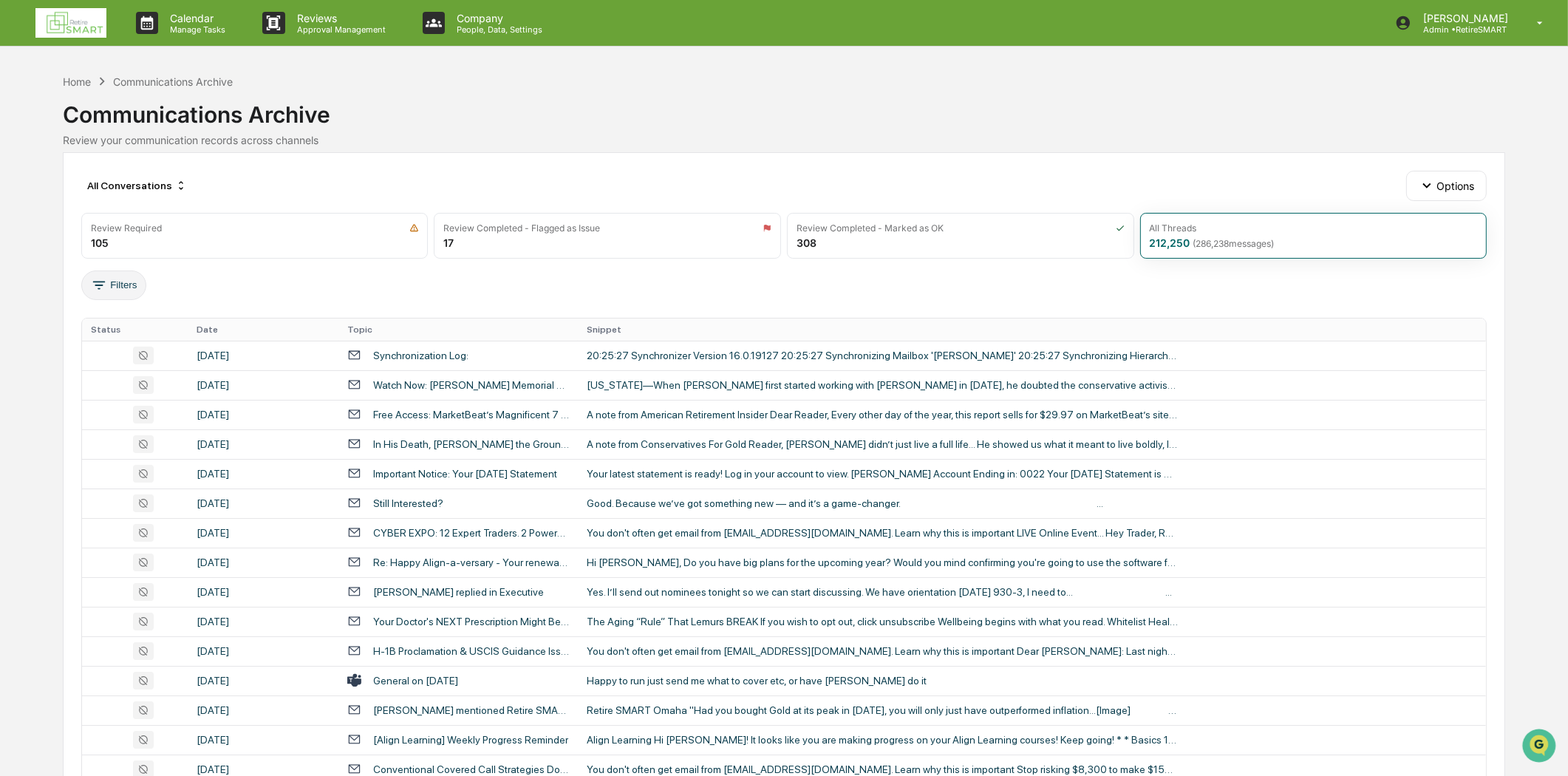
click at [122, 289] on button "Filters" at bounding box center [114, 285] width 65 height 29
click at [1239, 240] on span "( 286,238 messages)" at bounding box center [1234, 244] width 82 height 11
click at [141, 276] on button "Filters" at bounding box center [114, 285] width 65 height 29
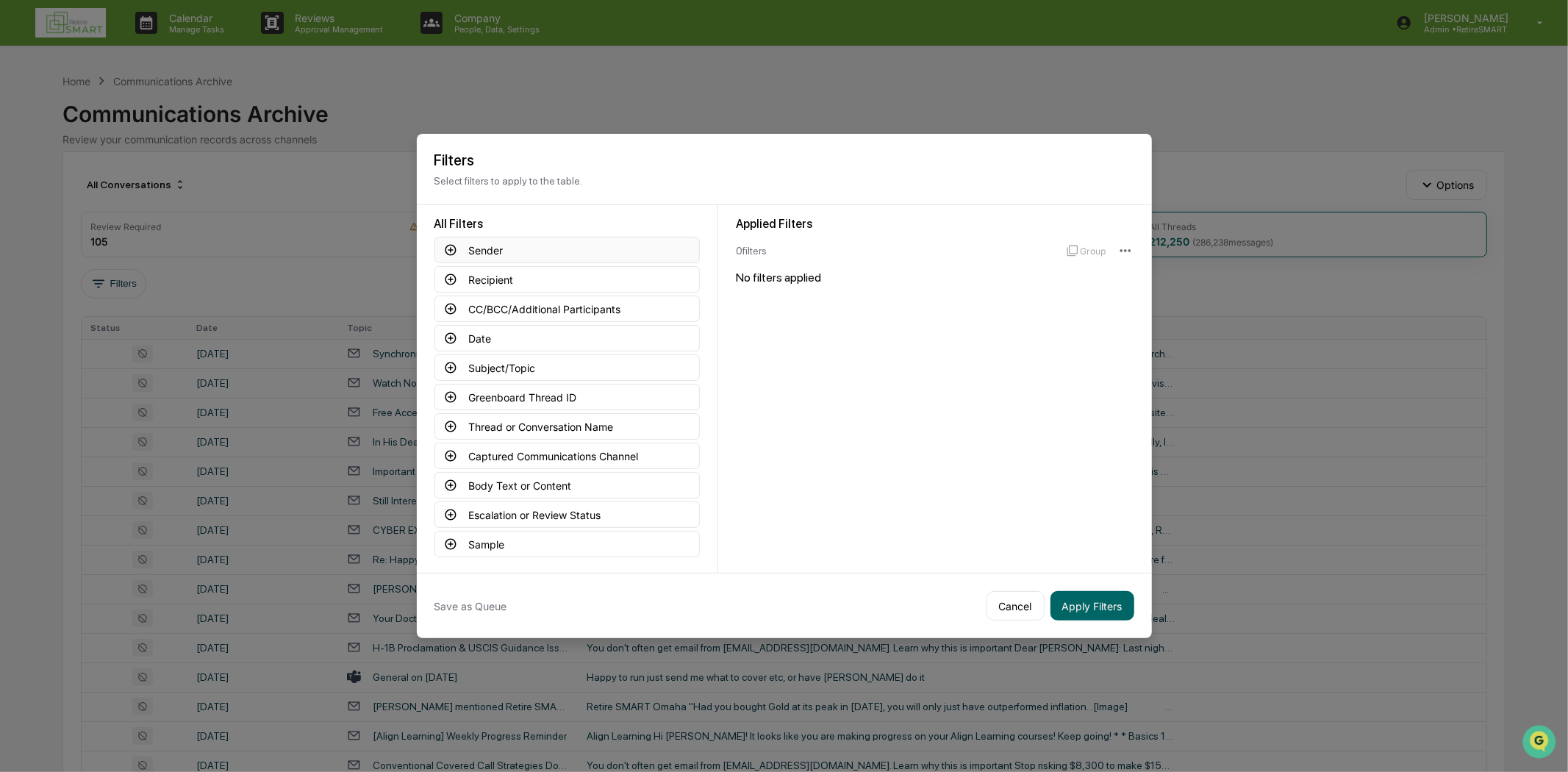
click at [537, 248] on button "Sender" at bounding box center [566, 250] width 265 height 26
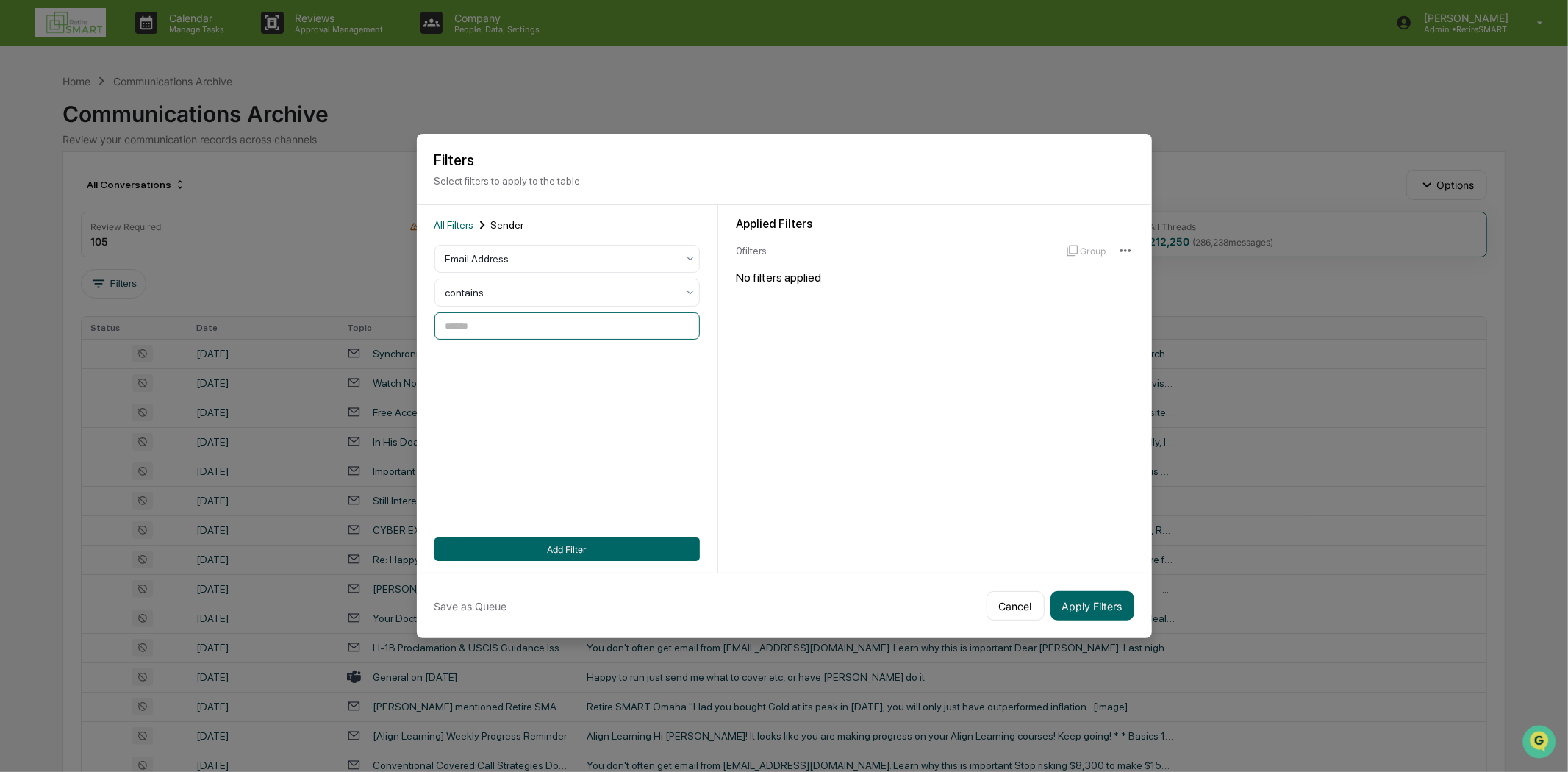
paste input "**********"
type input "**********"
click at [551, 545] on button "Add Filter" at bounding box center [566, 548] width 265 height 24
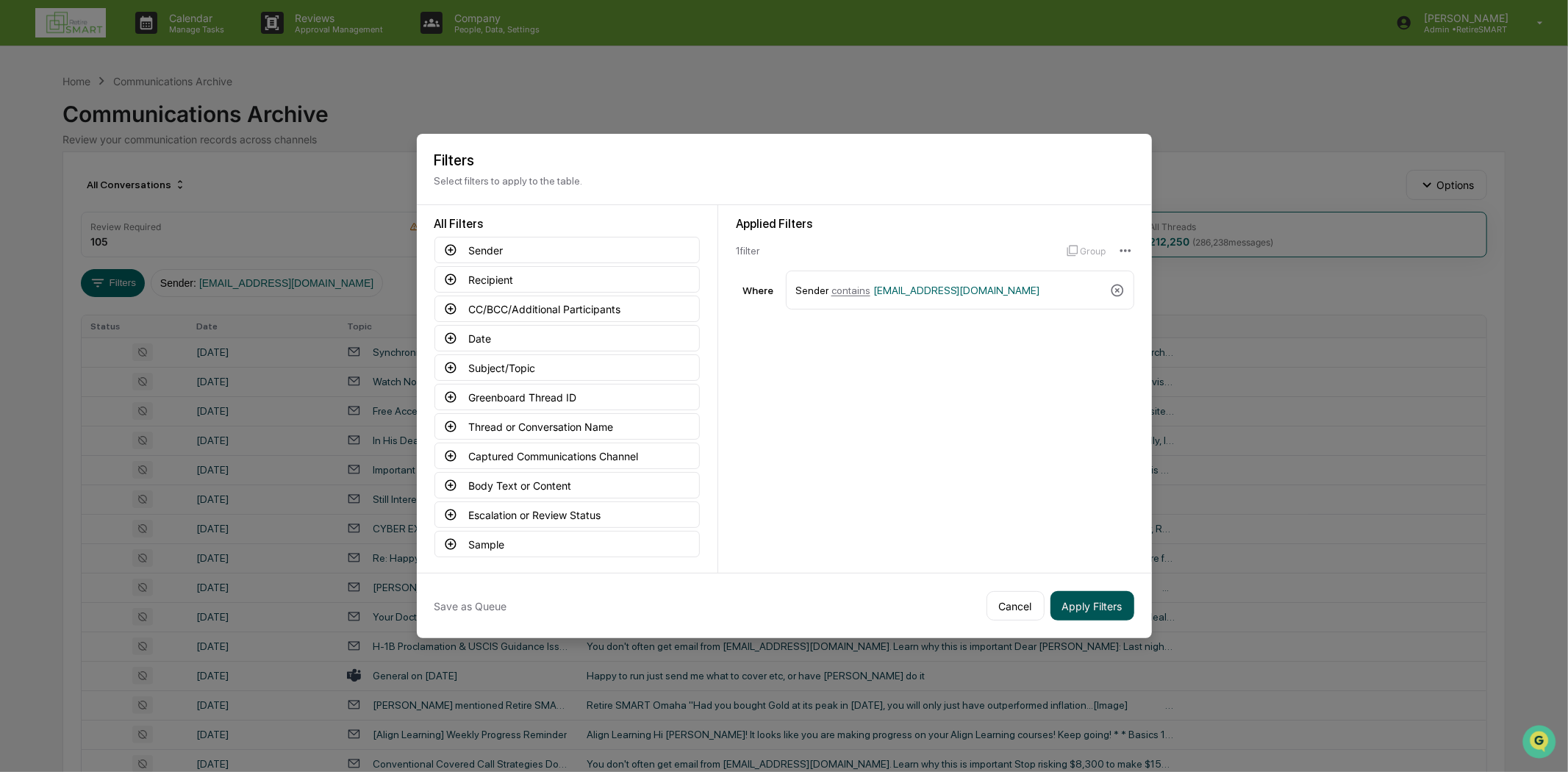
click at [1076, 598] on button "Apply Filters" at bounding box center [1092, 605] width 84 height 29
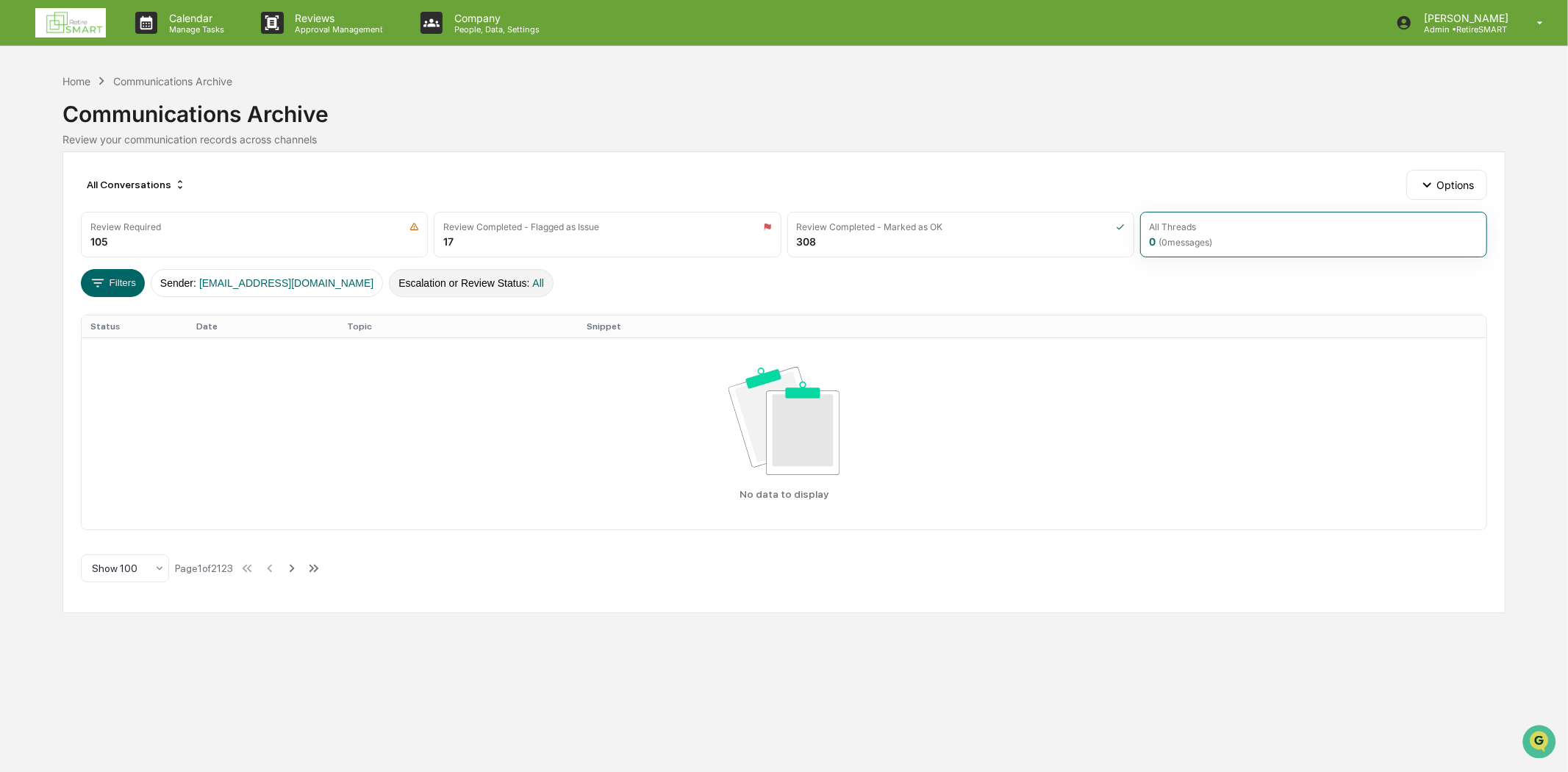
click at [442, 284] on button "Escalation or Review Status : All" at bounding box center [471, 283] width 165 height 28
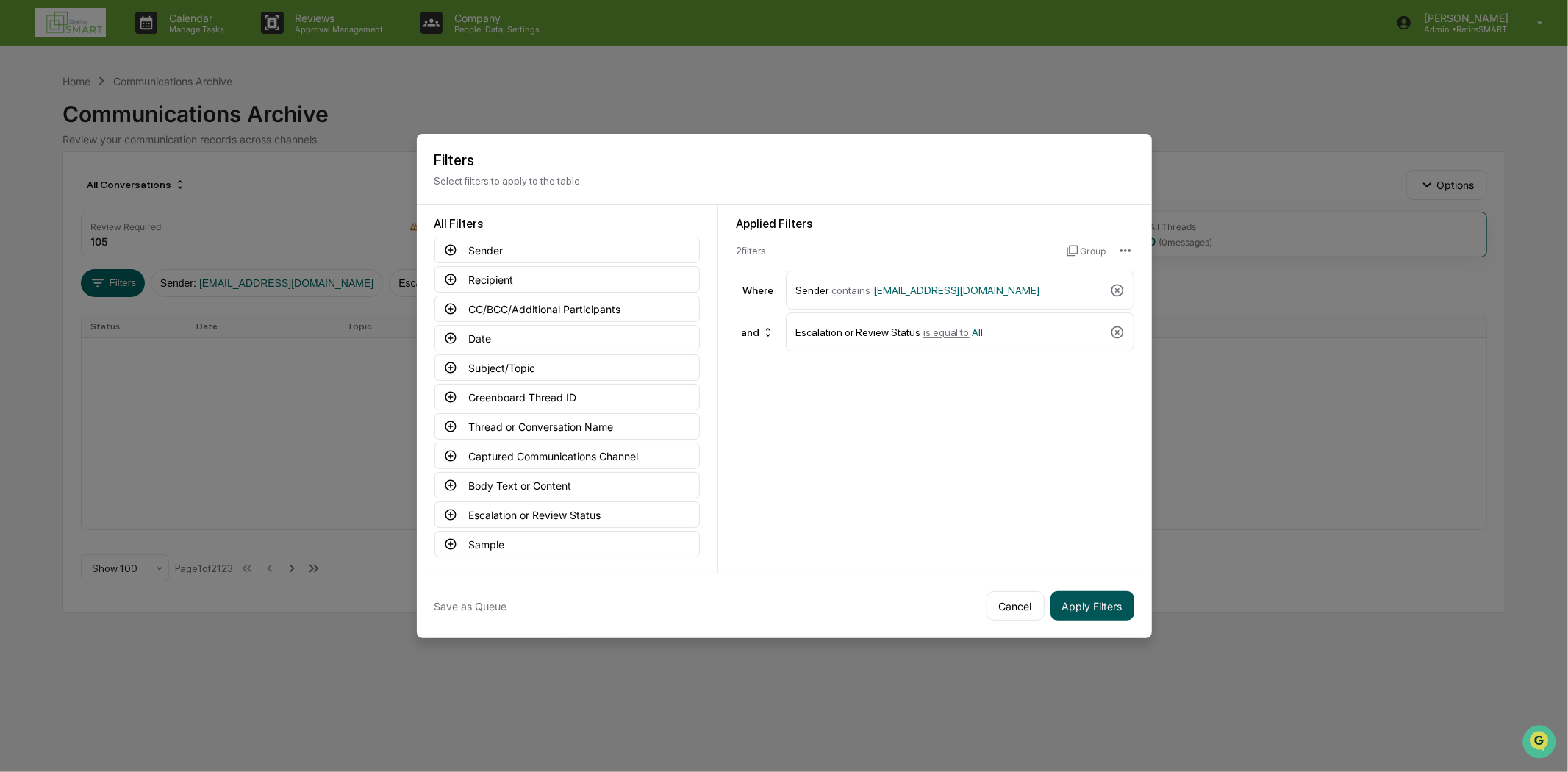
click at [1083, 596] on button "Apply Filters" at bounding box center [1092, 605] width 84 height 29
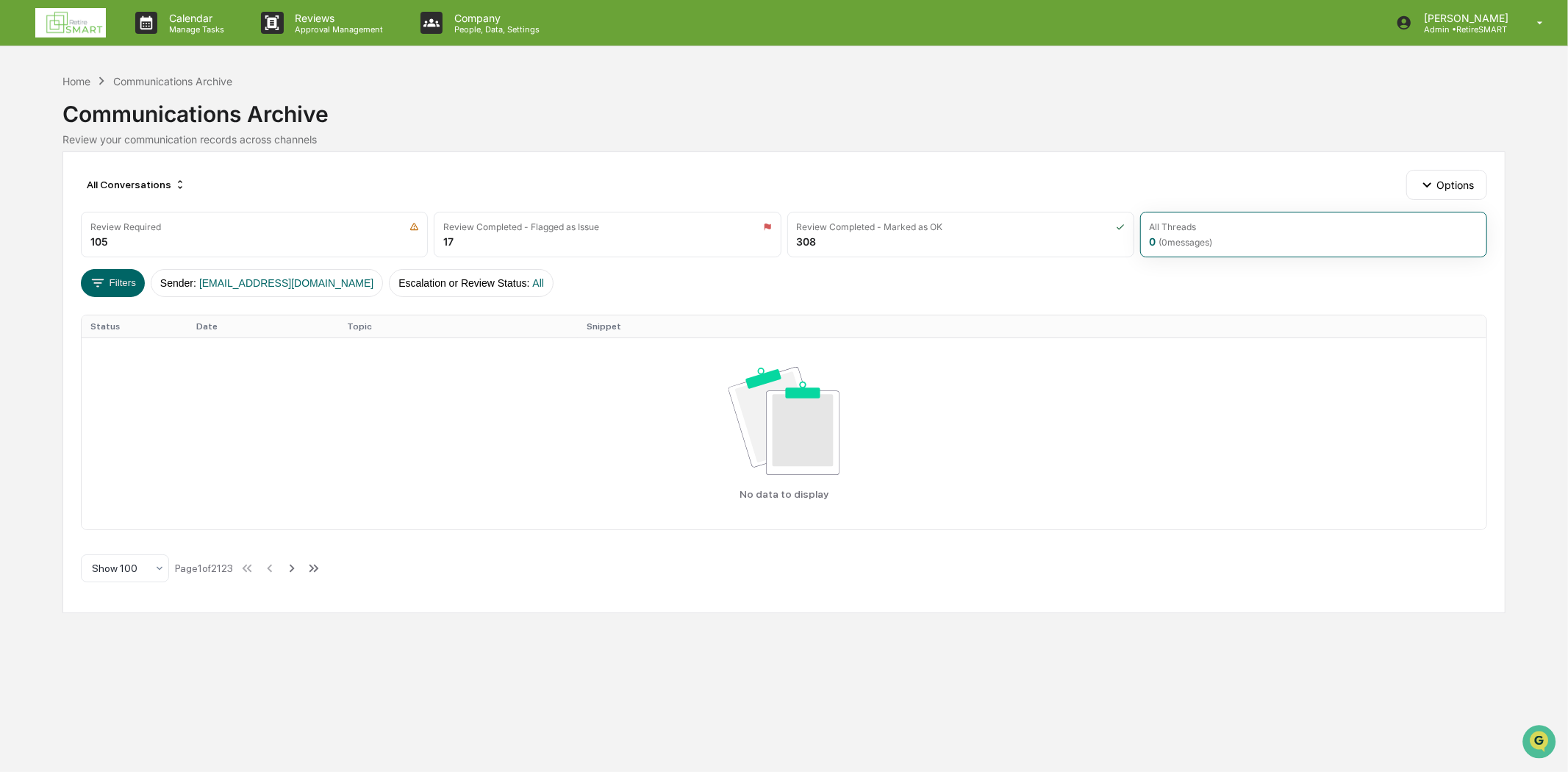
click at [986, 660] on div "Calendar Manage Tasks Reviews Approval Management Company People, Data, Setting…" at bounding box center [784, 386] width 1568 height 772
click at [314, 216] on div "Review Required 105" at bounding box center [255, 234] width 347 height 45
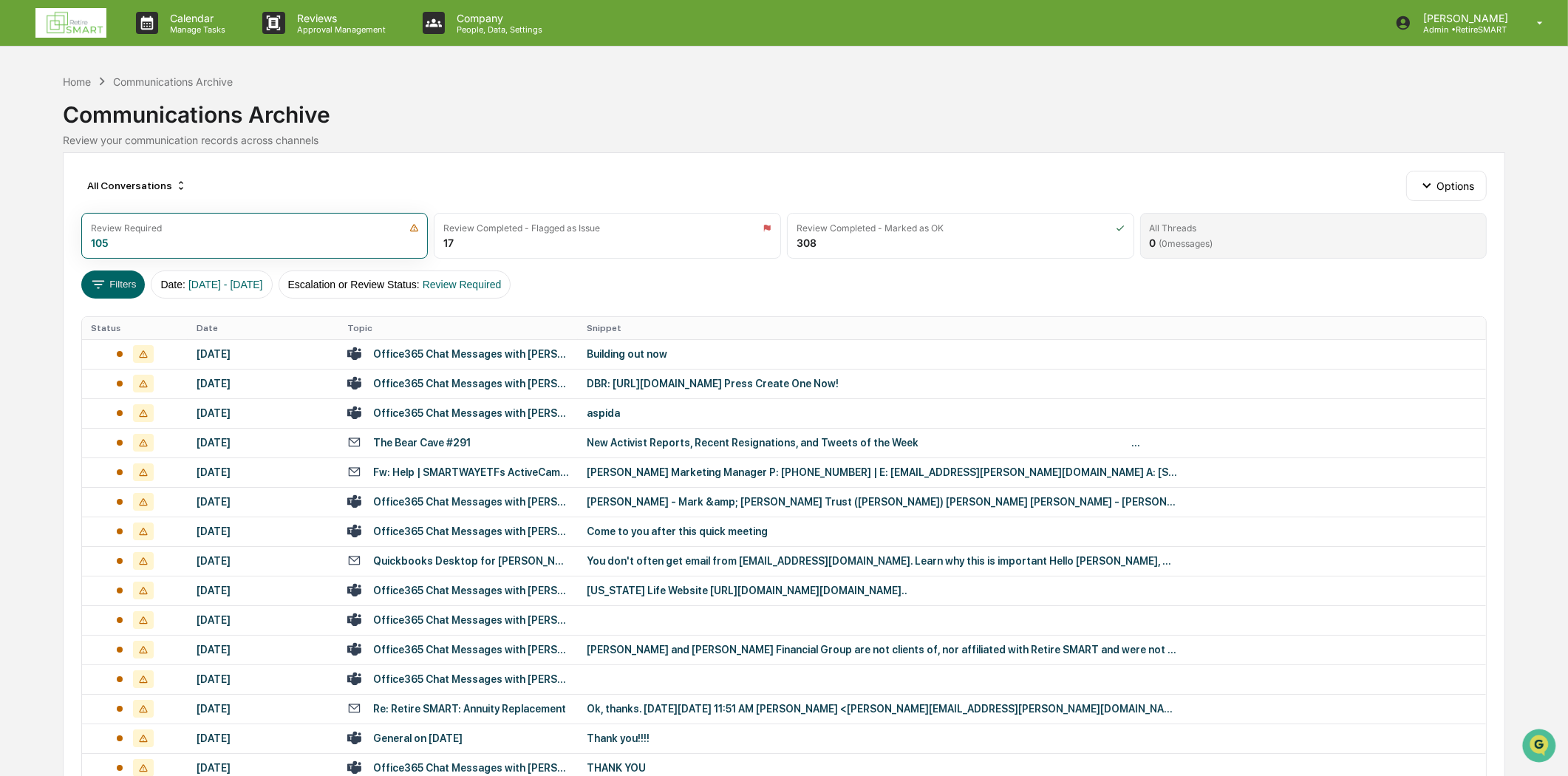
click at [1176, 252] on div "All Threads 0 ( 0 messages)" at bounding box center [1314, 235] width 347 height 46
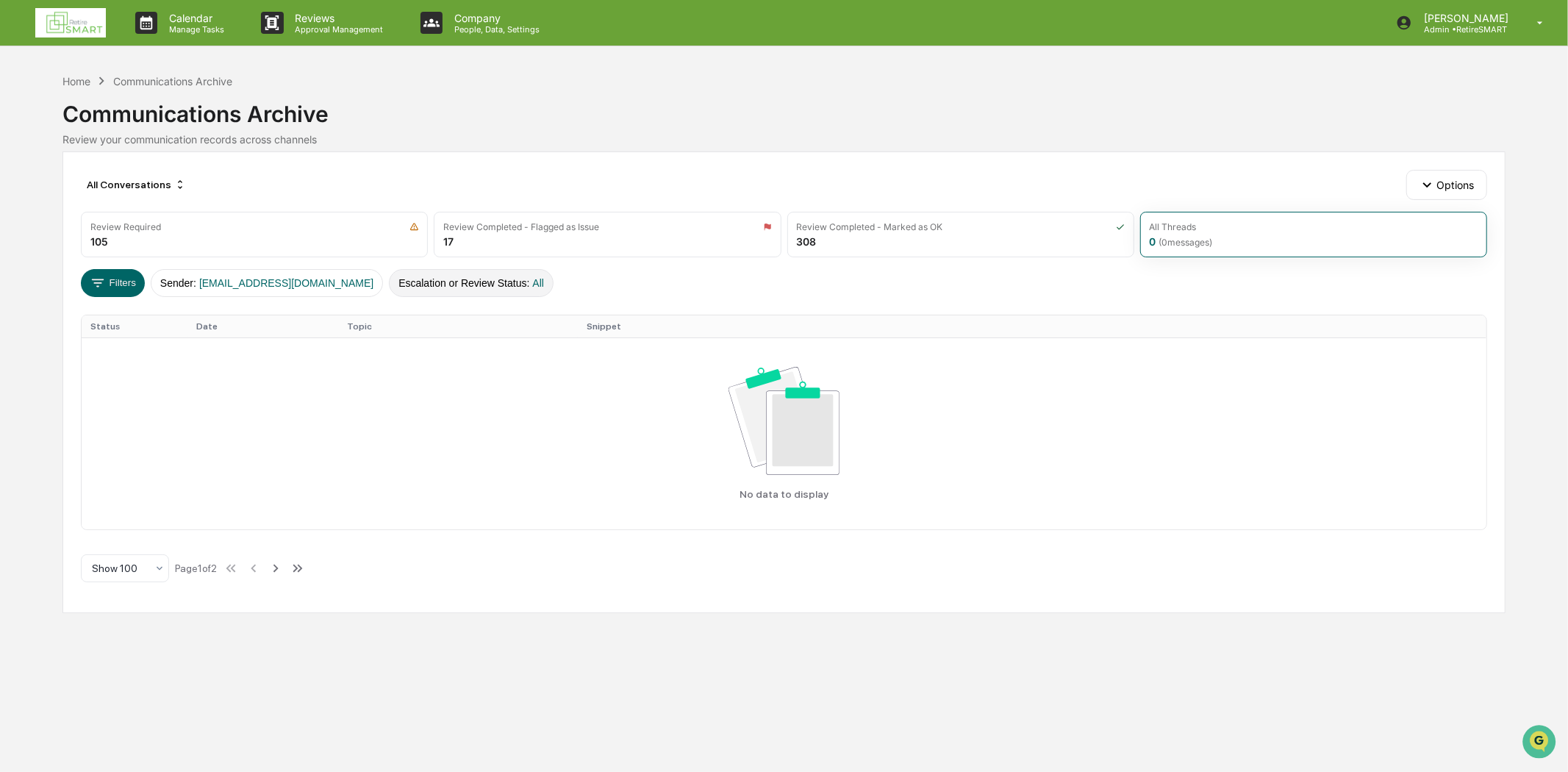
click at [468, 279] on button "Escalation or Review Status : All" at bounding box center [471, 283] width 165 height 28
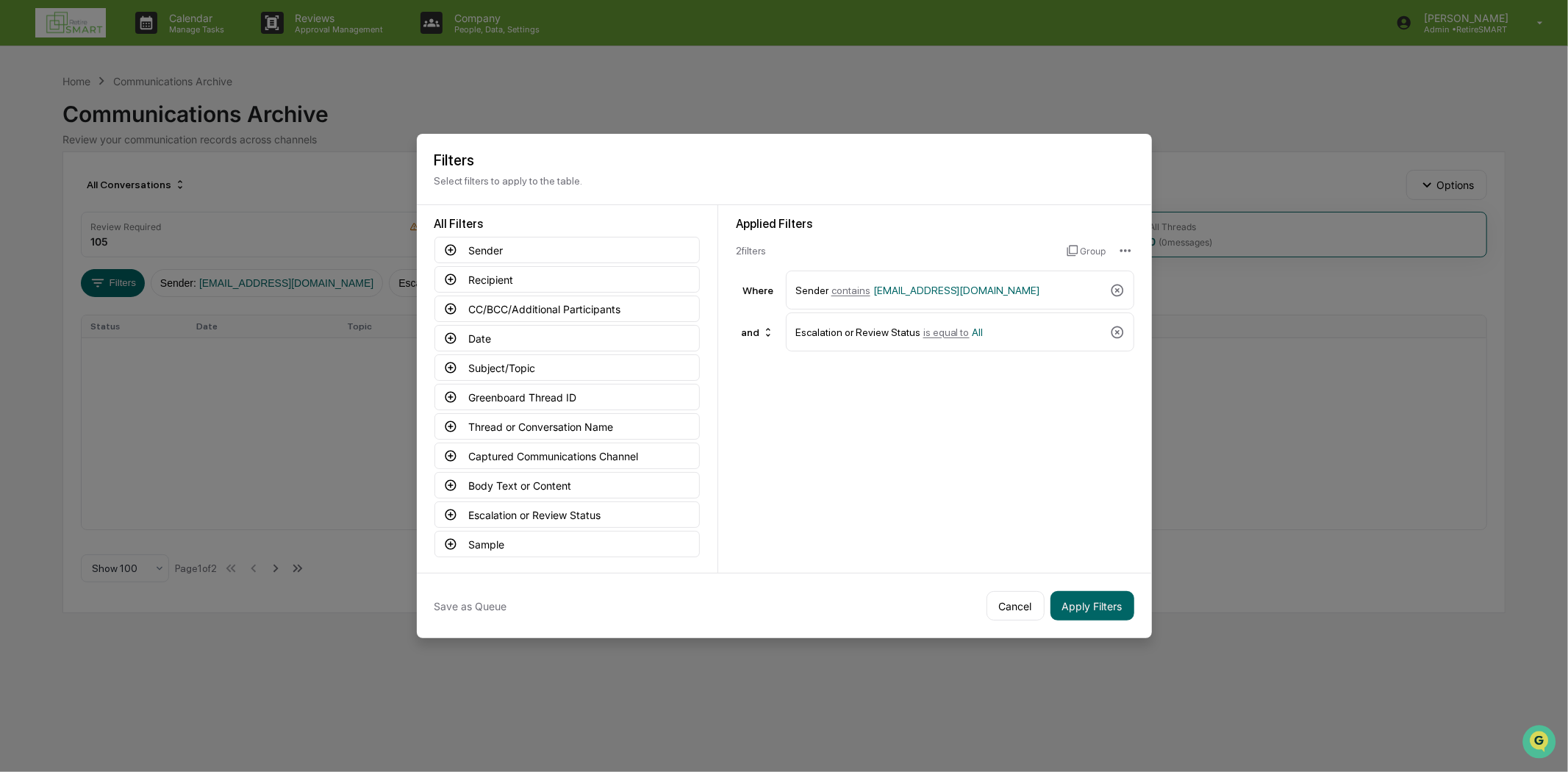
click at [1118, 325] on icon at bounding box center [1117, 332] width 15 height 15
click at [1119, 298] on div "Sender contains [EMAIL_ADDRESS][DOMAIN_NAME]" at bounding box center [959, 290] width 348 height 39
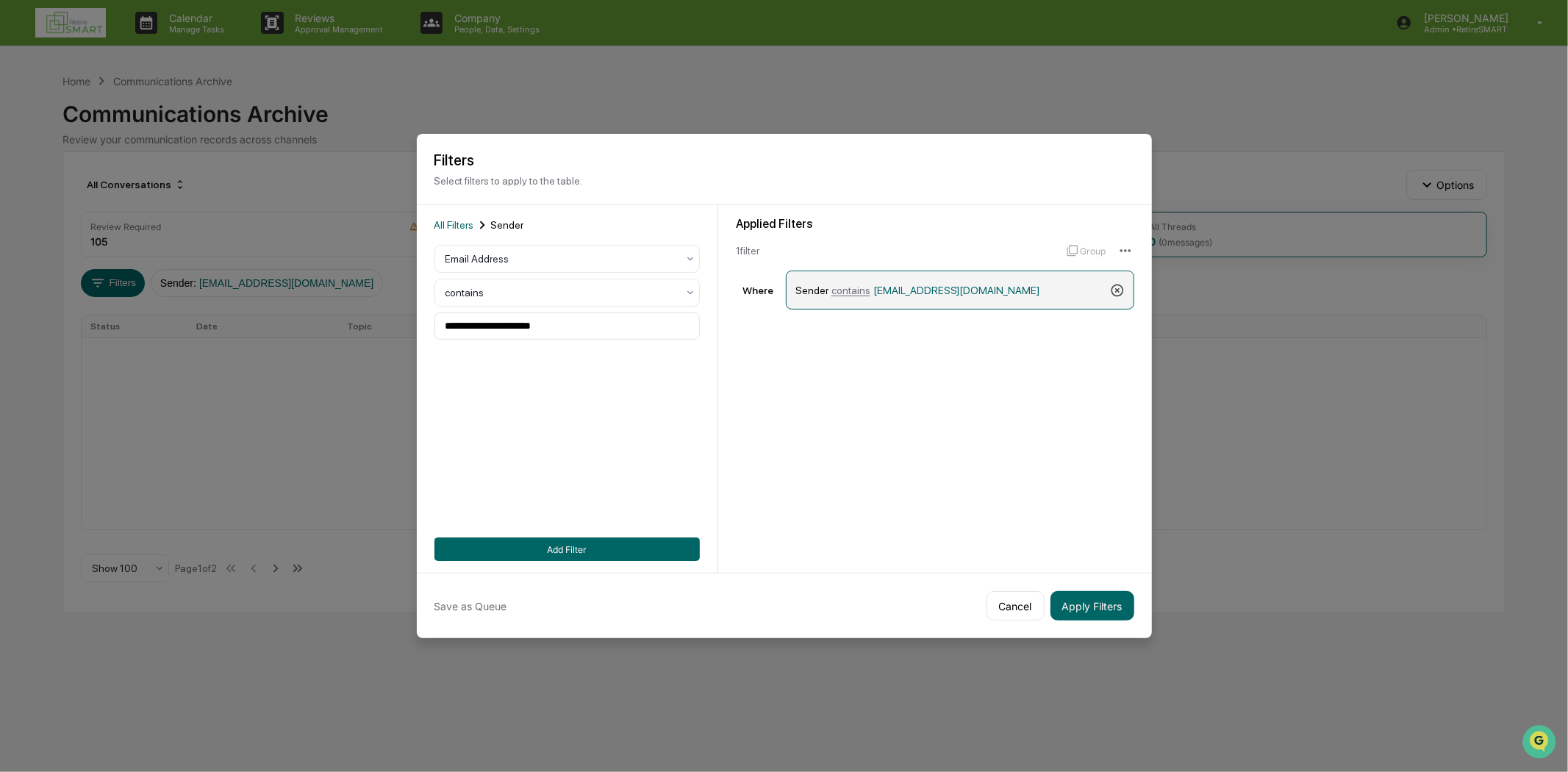
click at [1119, 288] on icon at bounding box center [1116, 290] width 12 height 12
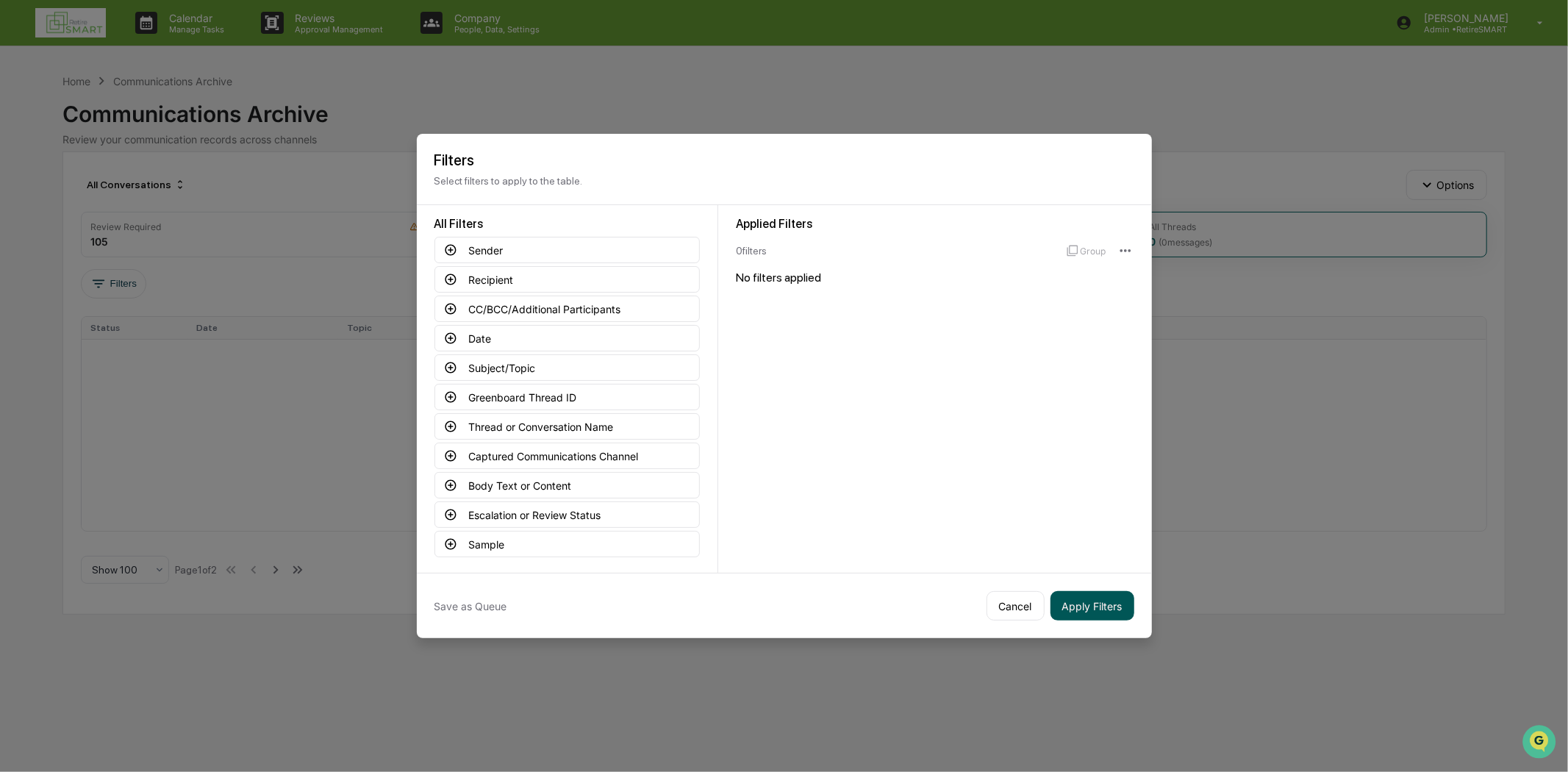
click at [1093, 612] on button "Apply Filters" at bounding box center [1092, 605] width 84 height 29
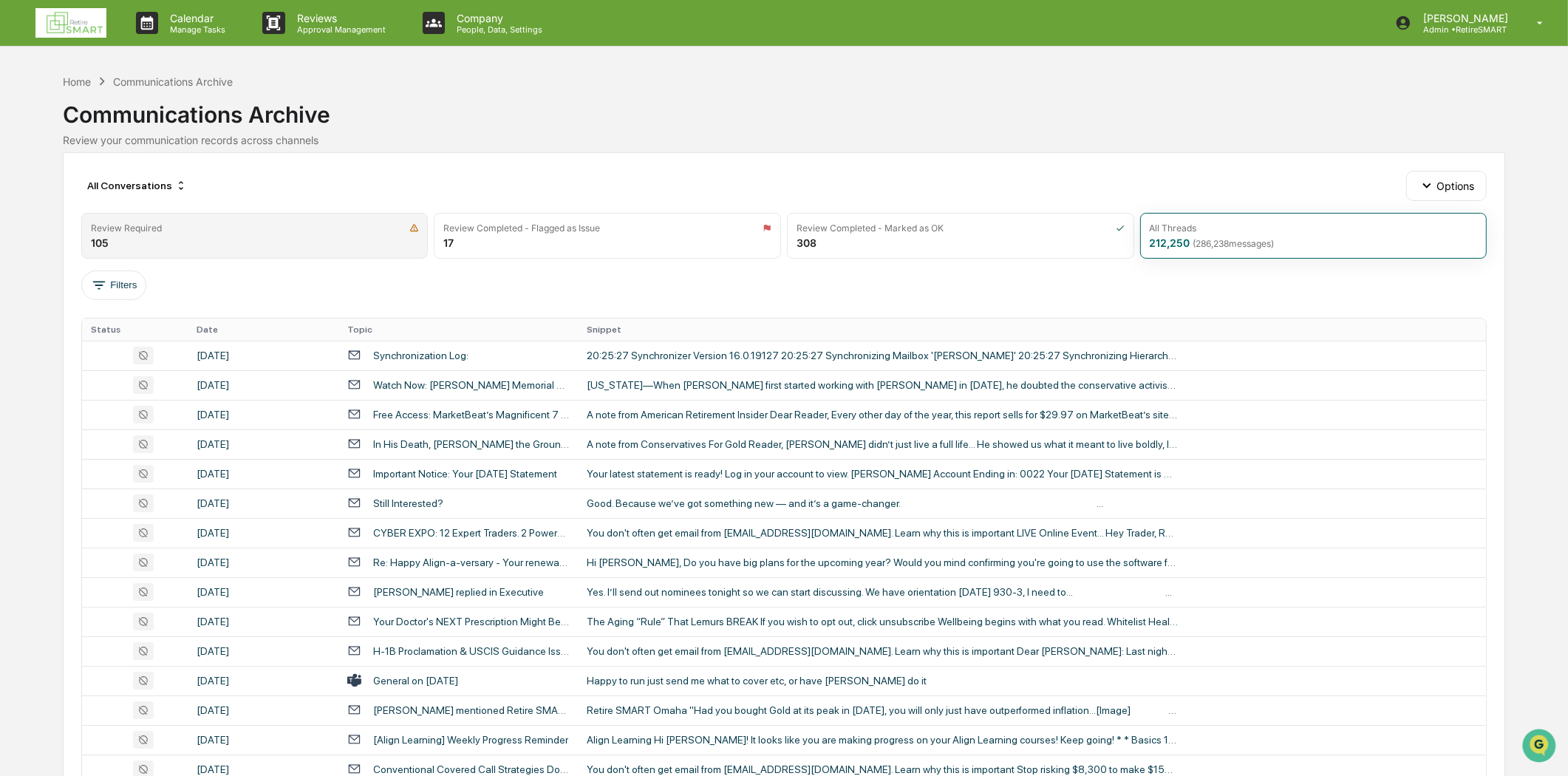
click at [334, 224] on div "Review Required" at bounding box center [255, 228] width 328 height 11
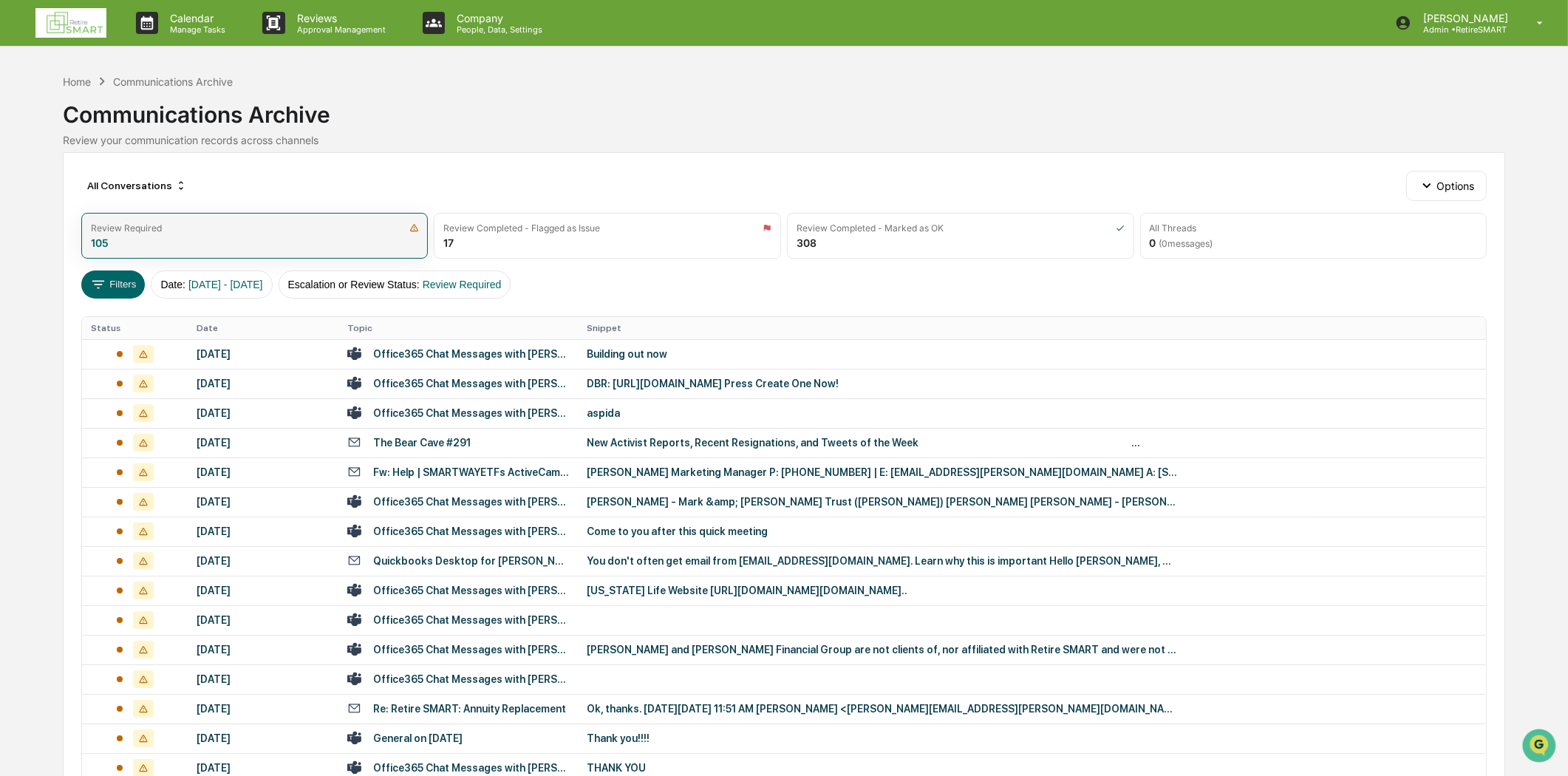
click at [334, 224] on div "Review Required" at bounding box center [255, 228] width 328 height 11
click at [1180, 251] on div "All Threads 0 ( 0 messages)" at bounding box center [1314, 235] width 347 height 46
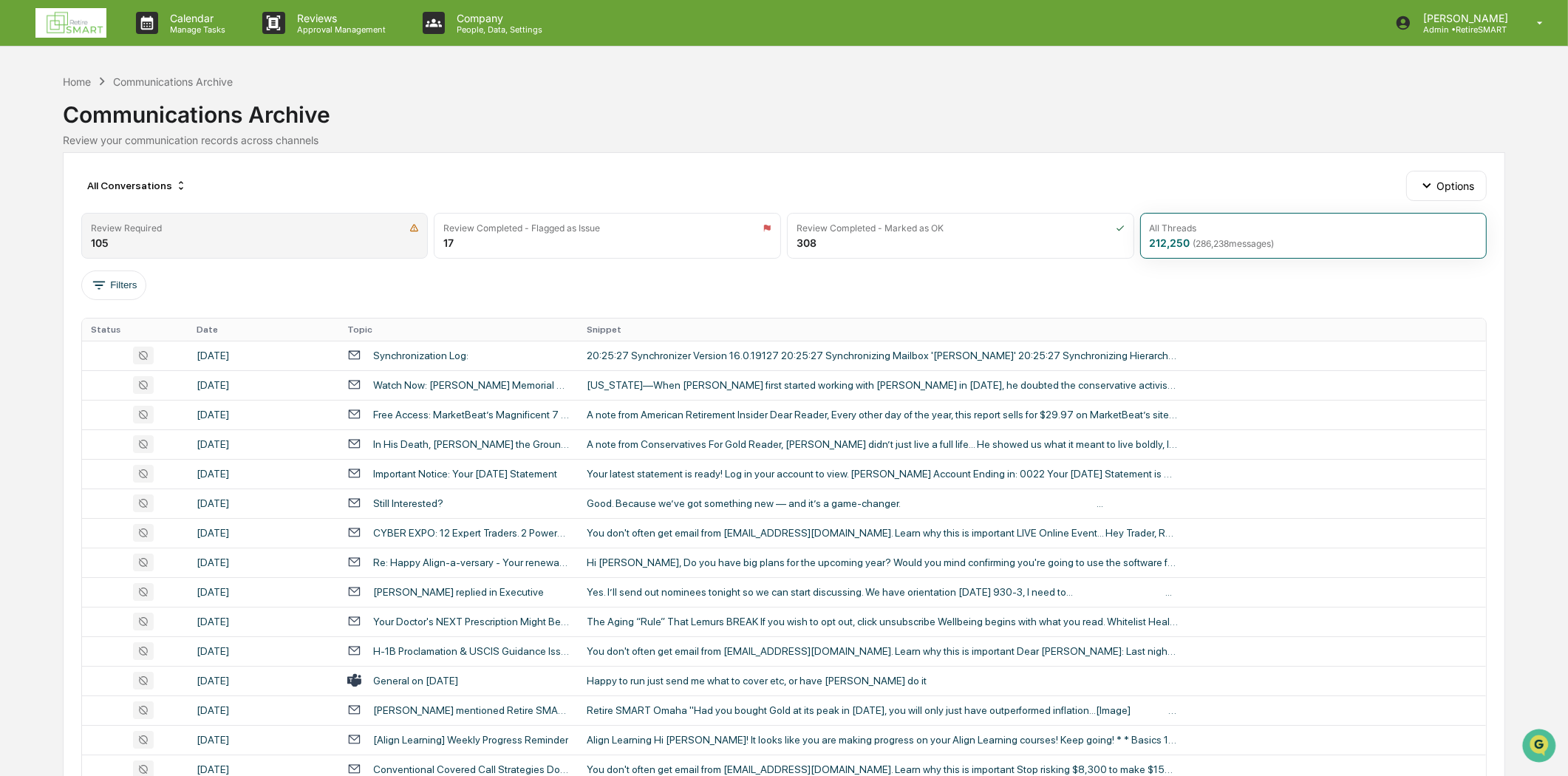
click at [316, 246] on div "Review Required 105" at bounding box center [255, 235] width 347 height 46
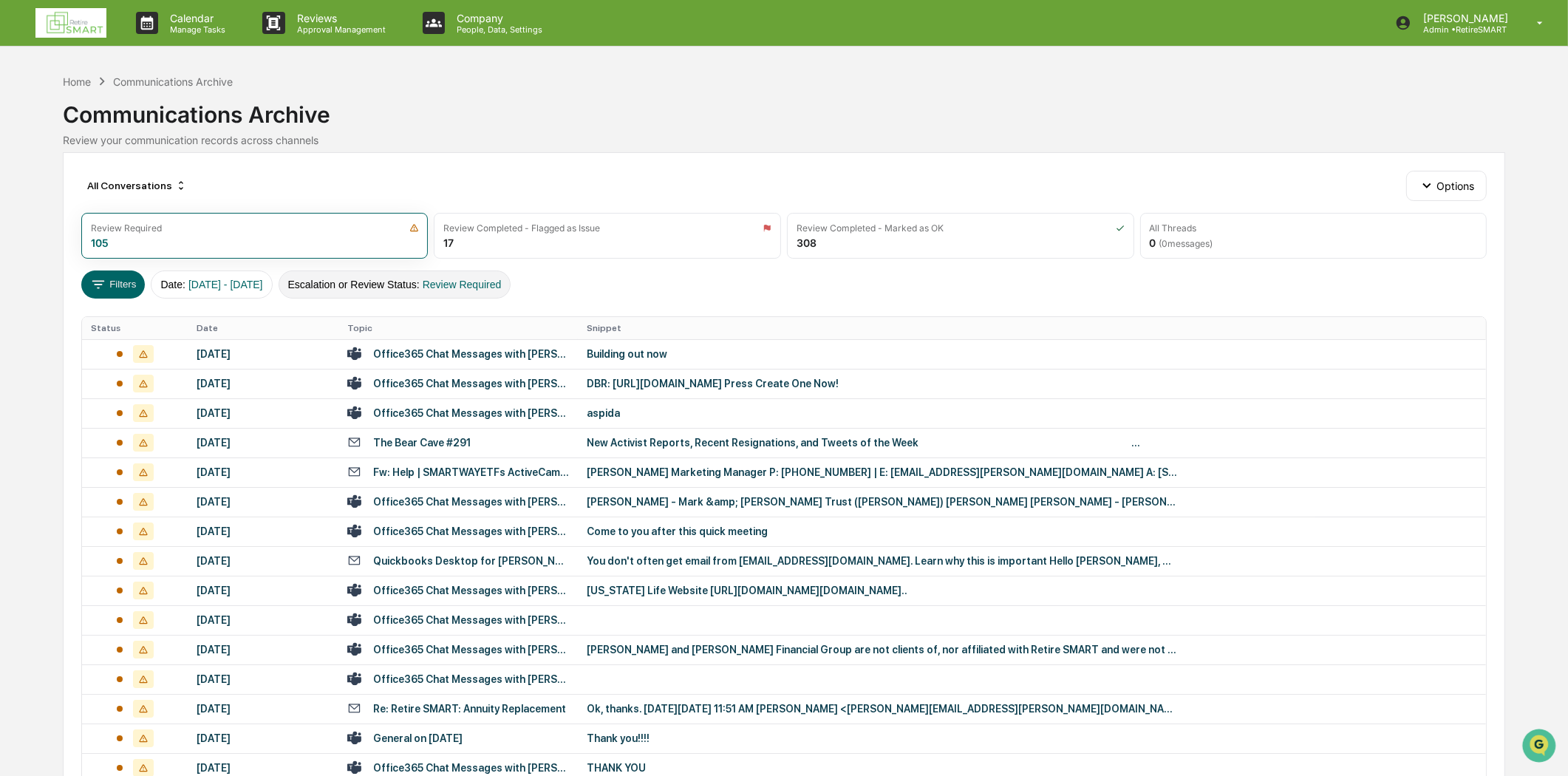
click at [502, 283] on span "Review Required" at bounding box center [462, 285] width 79 height 11
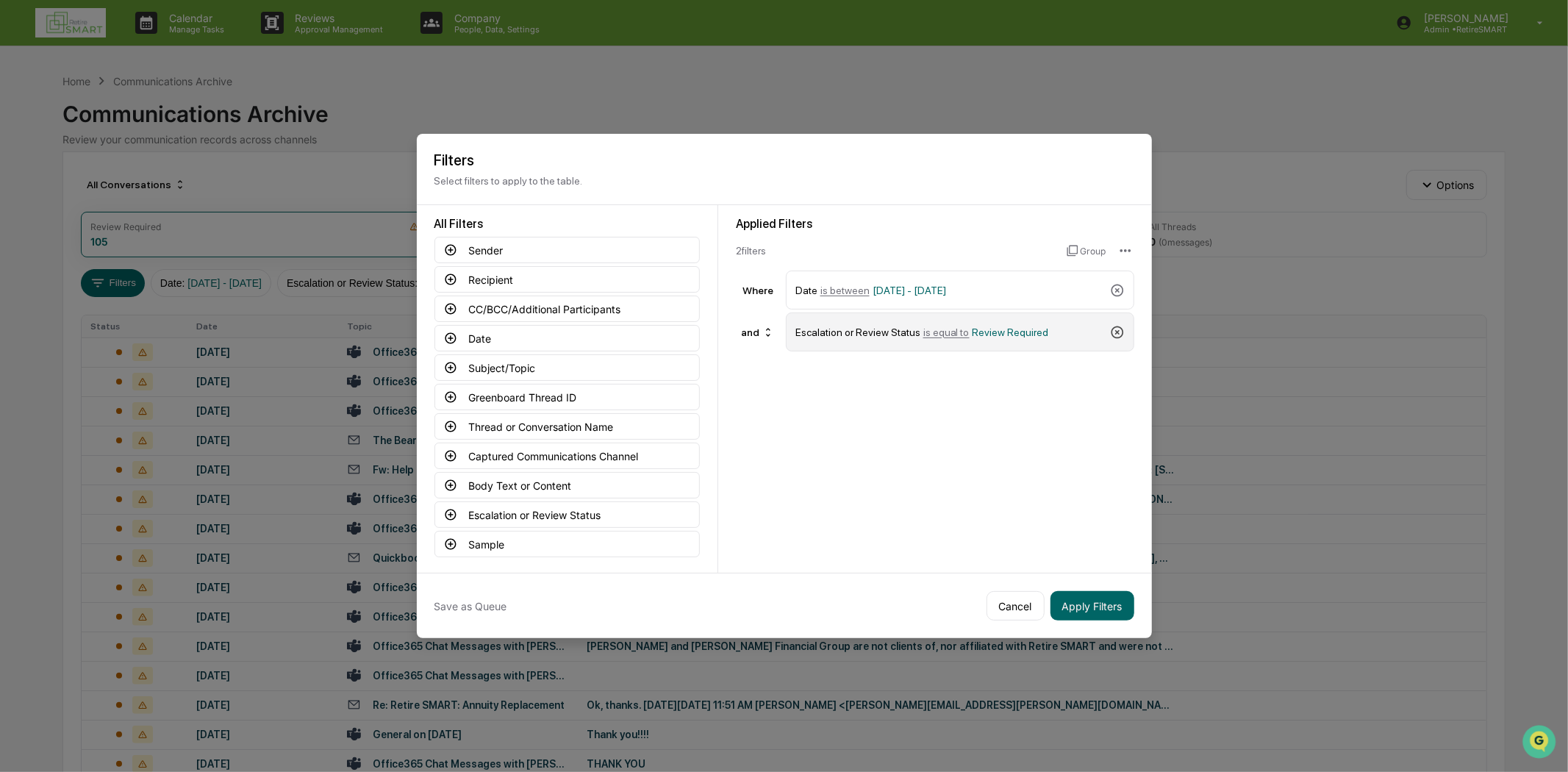
click at [1120, 327] on icon at bounding box center [1116, 331] width 12 height 12
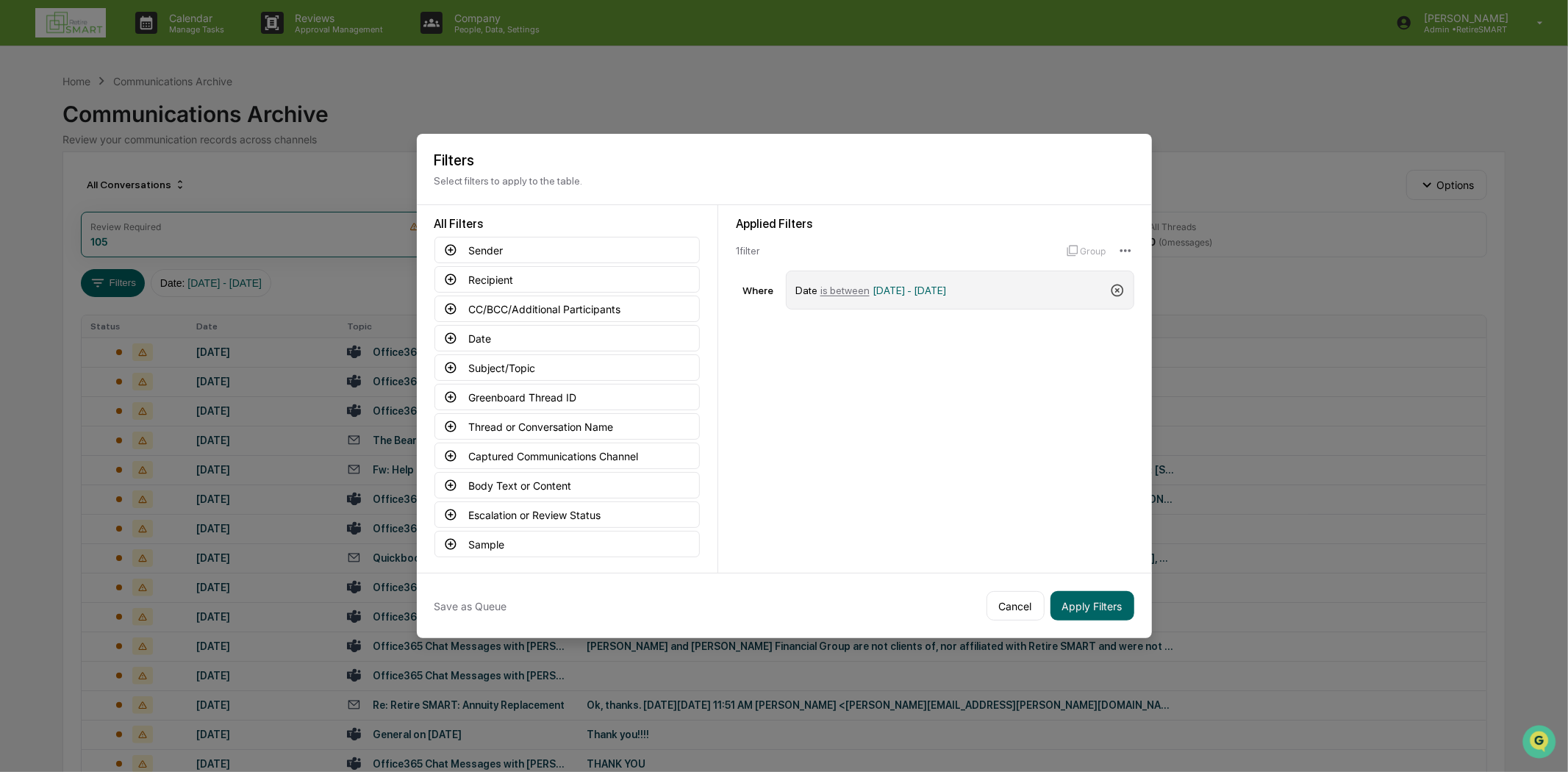
drag, startPoint x: 1119, startPoint y: 288, endPoint x: 1106, endPoint y: 317, distance: 31.8
click at [1119, 289] on icon at bounding box center [1117, 291] width 15 height 15
click at [1066, 600] on button "Apply Filters" at bounding box center [1092, 605] width 84 height 29
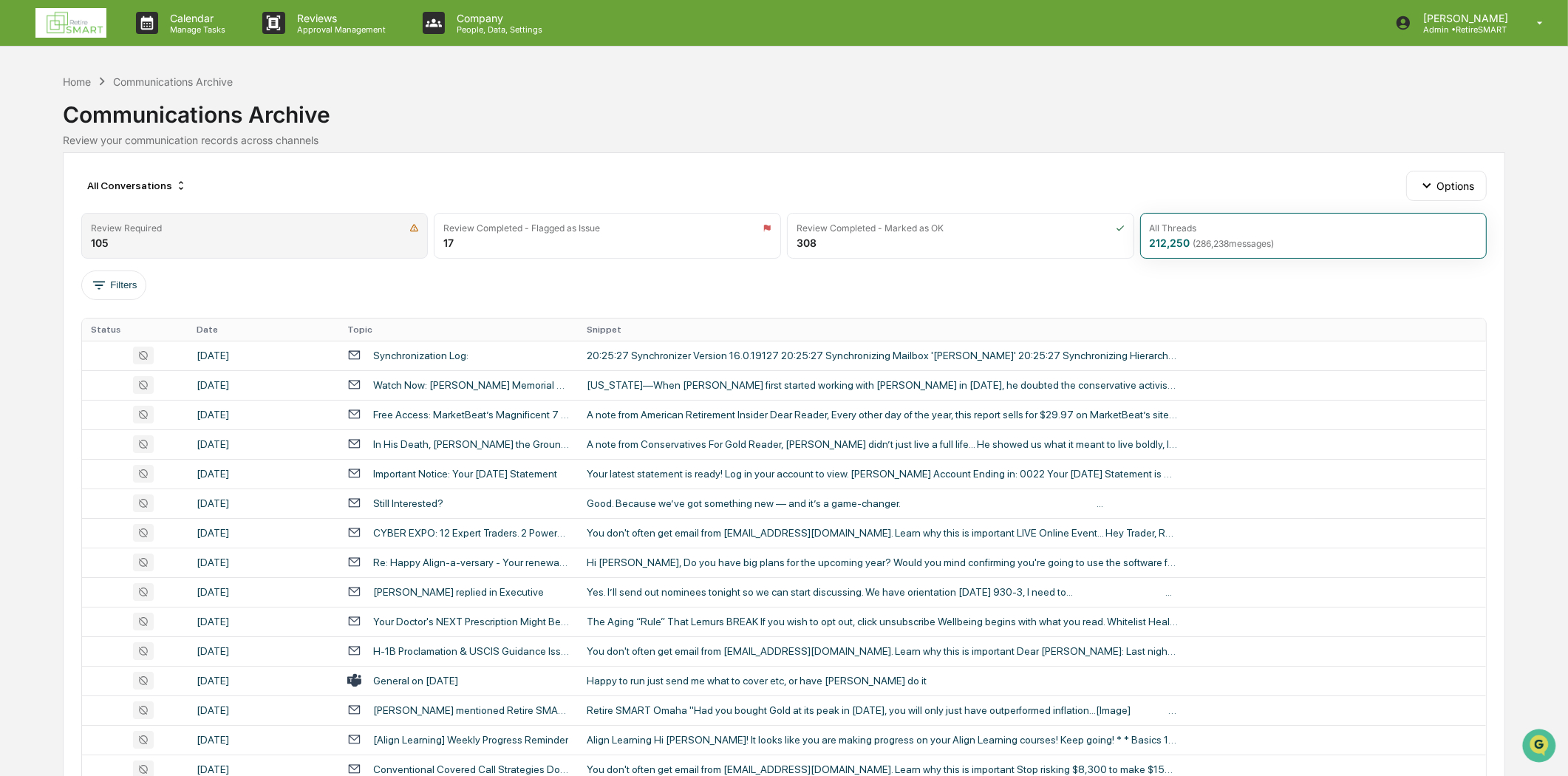
click at [246, 222] on div "Review Required" at bounding box center [255, 228] width 328 height 11
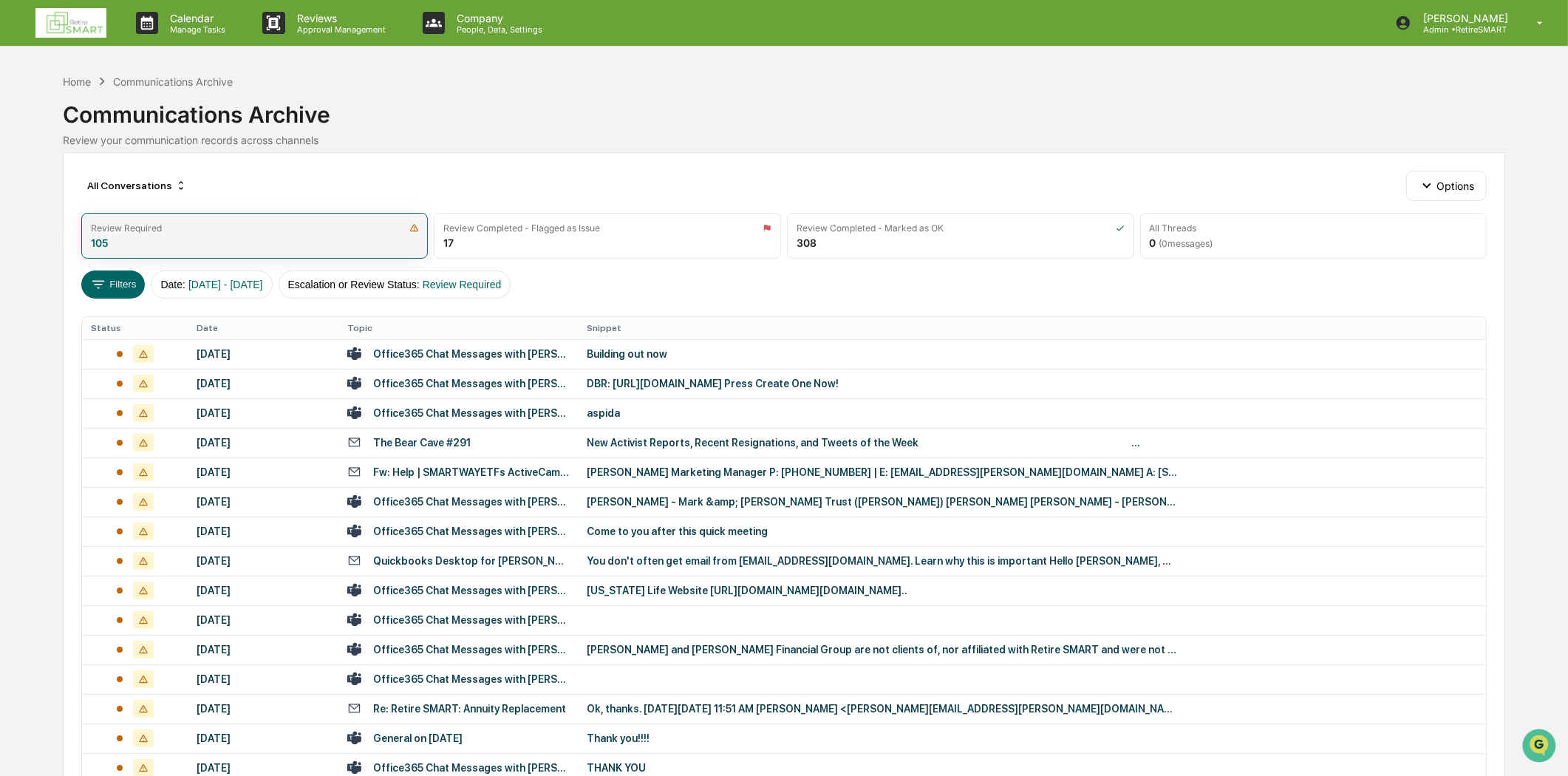
click at [263, 231] on div "Review Required" at bounding box center [255, 228] width 328 height 11
click at [128, 283] on button "Filters" at bounding box center [114, 285] width 65 height 28
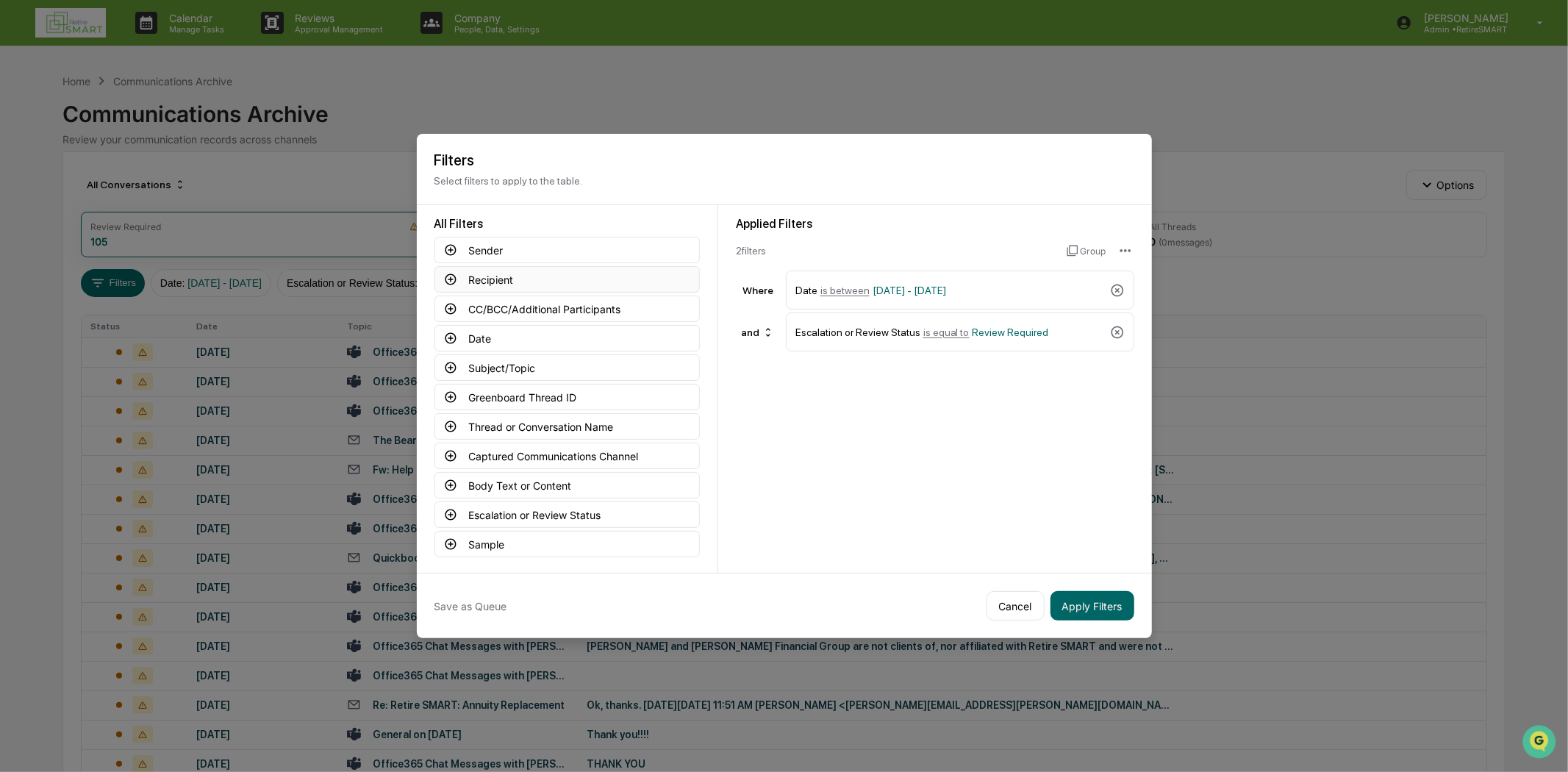
click at [474, 275] on button "Recipient" at bounding box center [566, 279] width 265 height 26
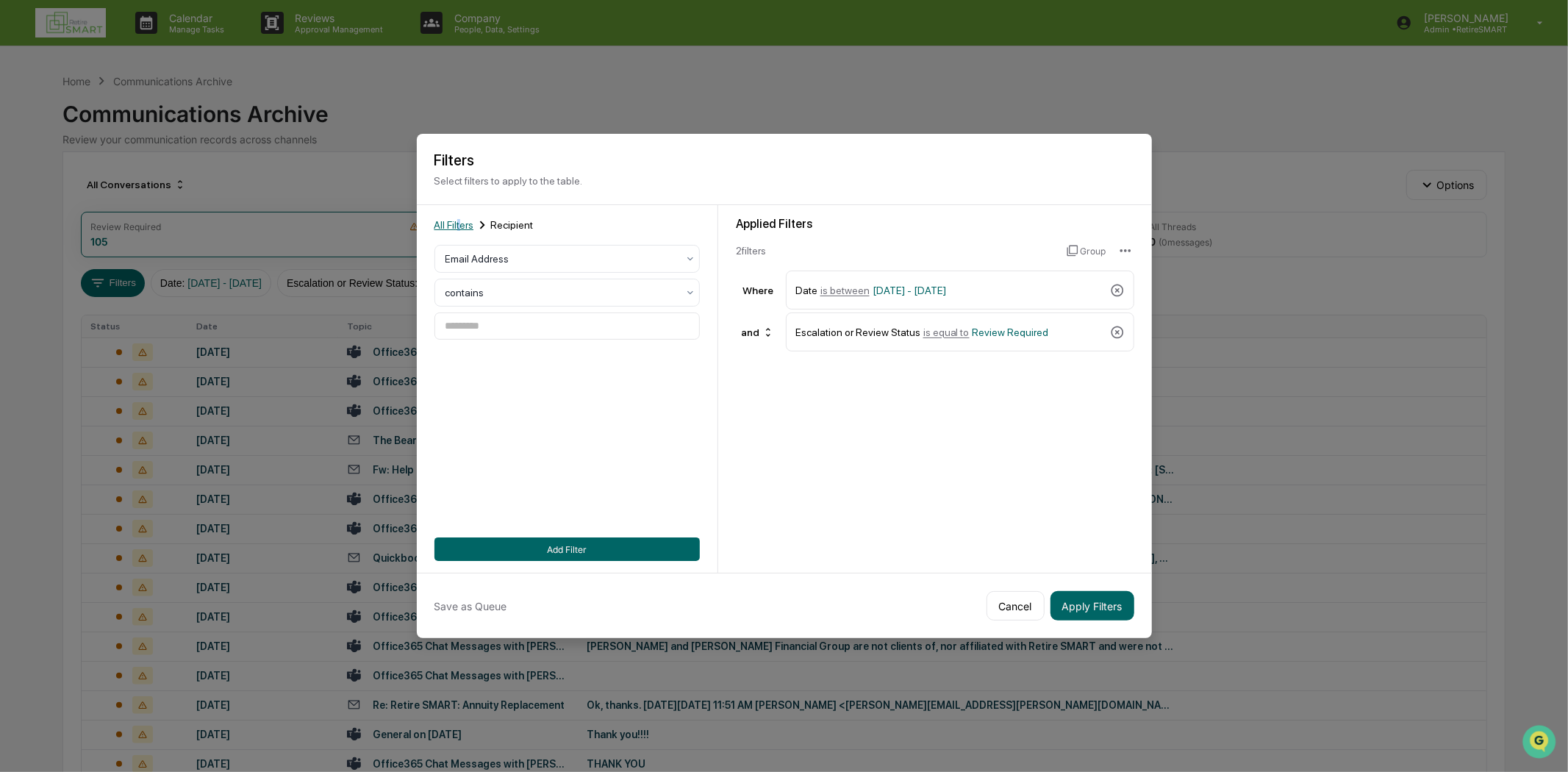
click at [456, 222] on span "All Filters" at bounding box center [454, 225] width 40 height 11
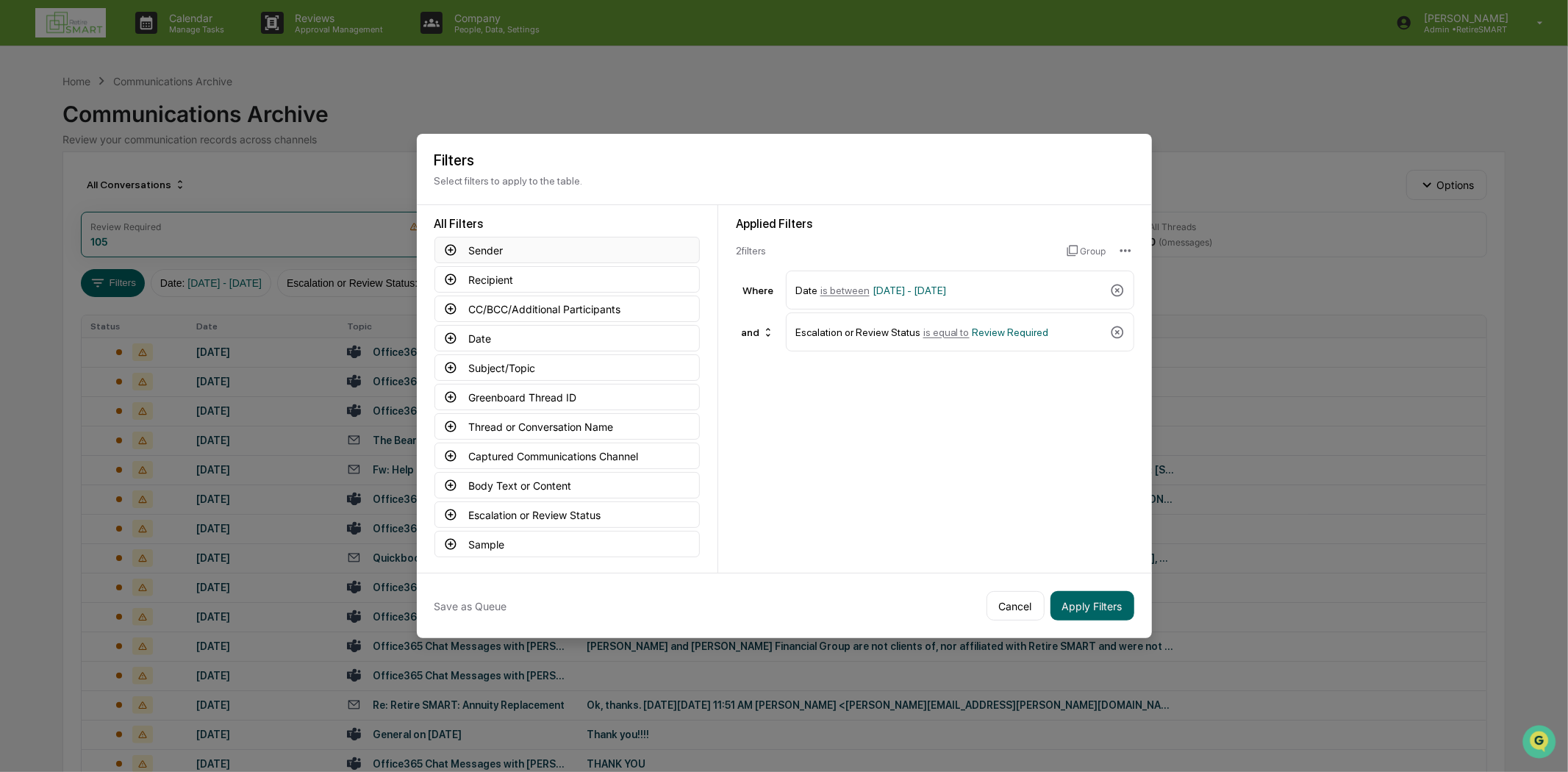
click at [523, 242] on button "Sender" at bounding box center [566, 250] width 265 height 26
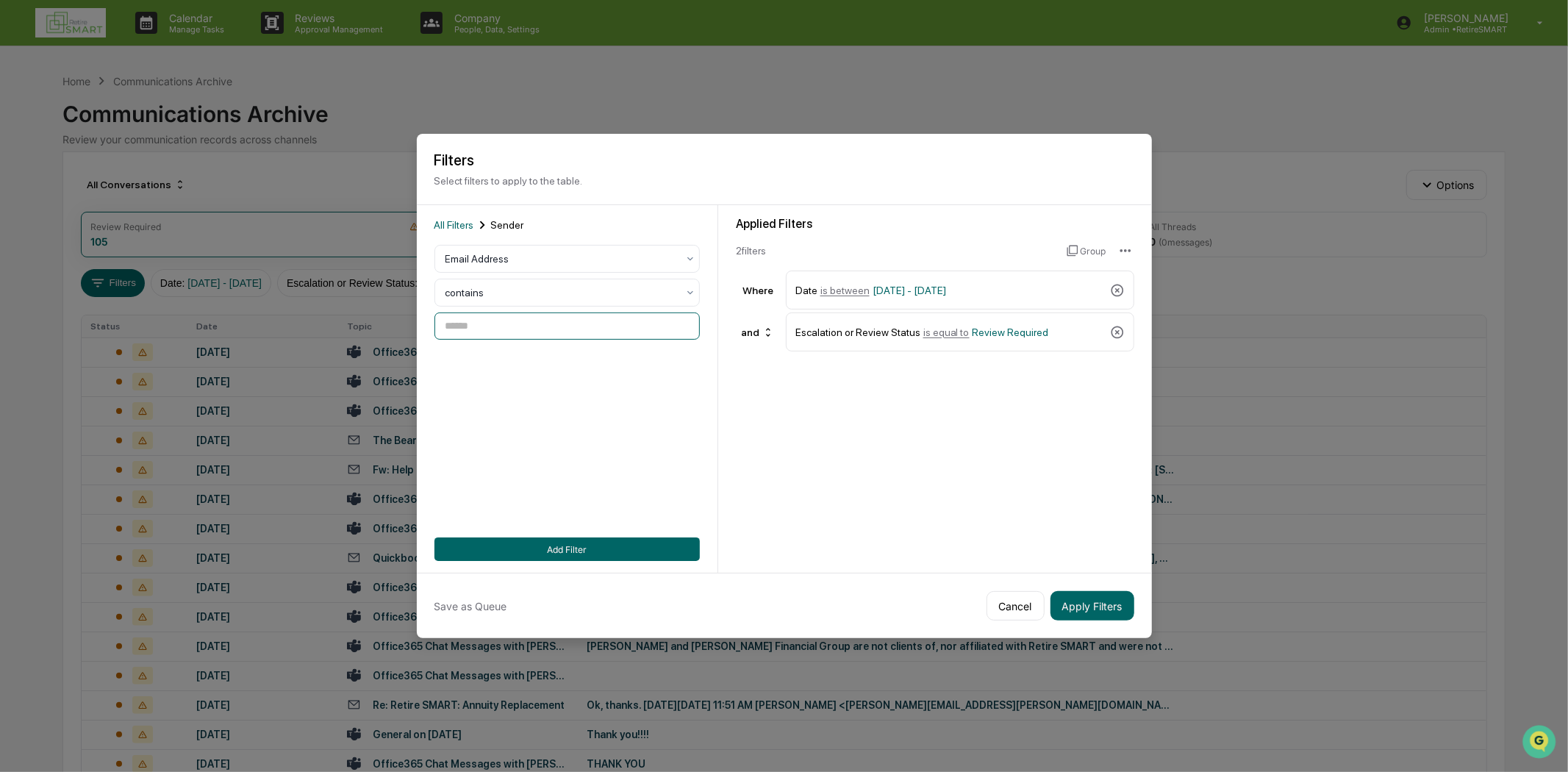
paste input "**********"
type input "**********"
click at [552, 552] on button "Add Filter" at bounding box center [566, 548] width 265 height 24
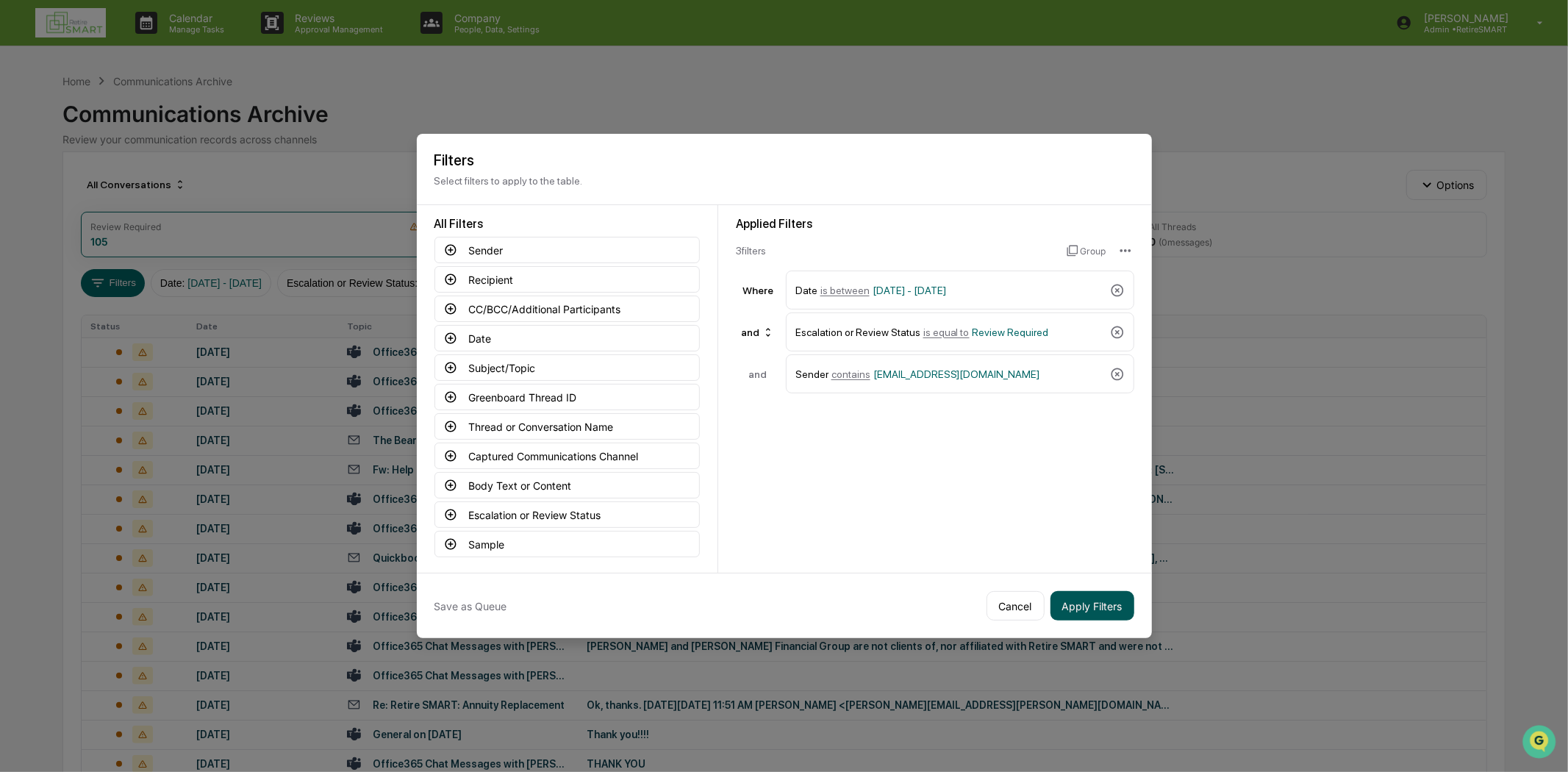
click at [1068, 607] on button "Apply Filters" at bounding box center [1092, 605] width 84 height 29
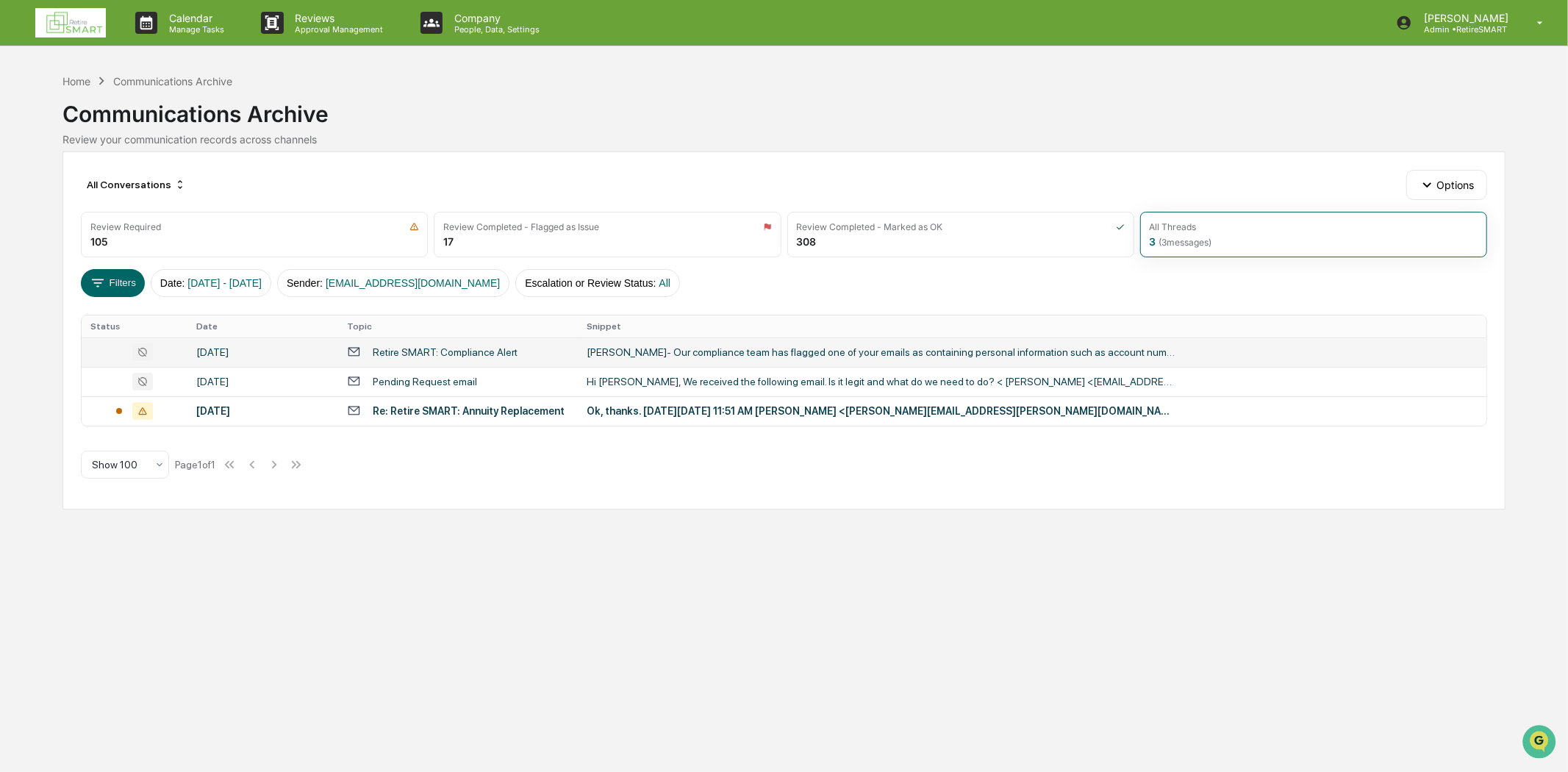
click at [506, 358] on div "Retire SMART: Compliance Alert" at bounding box center [444, 352] width 144 height 11
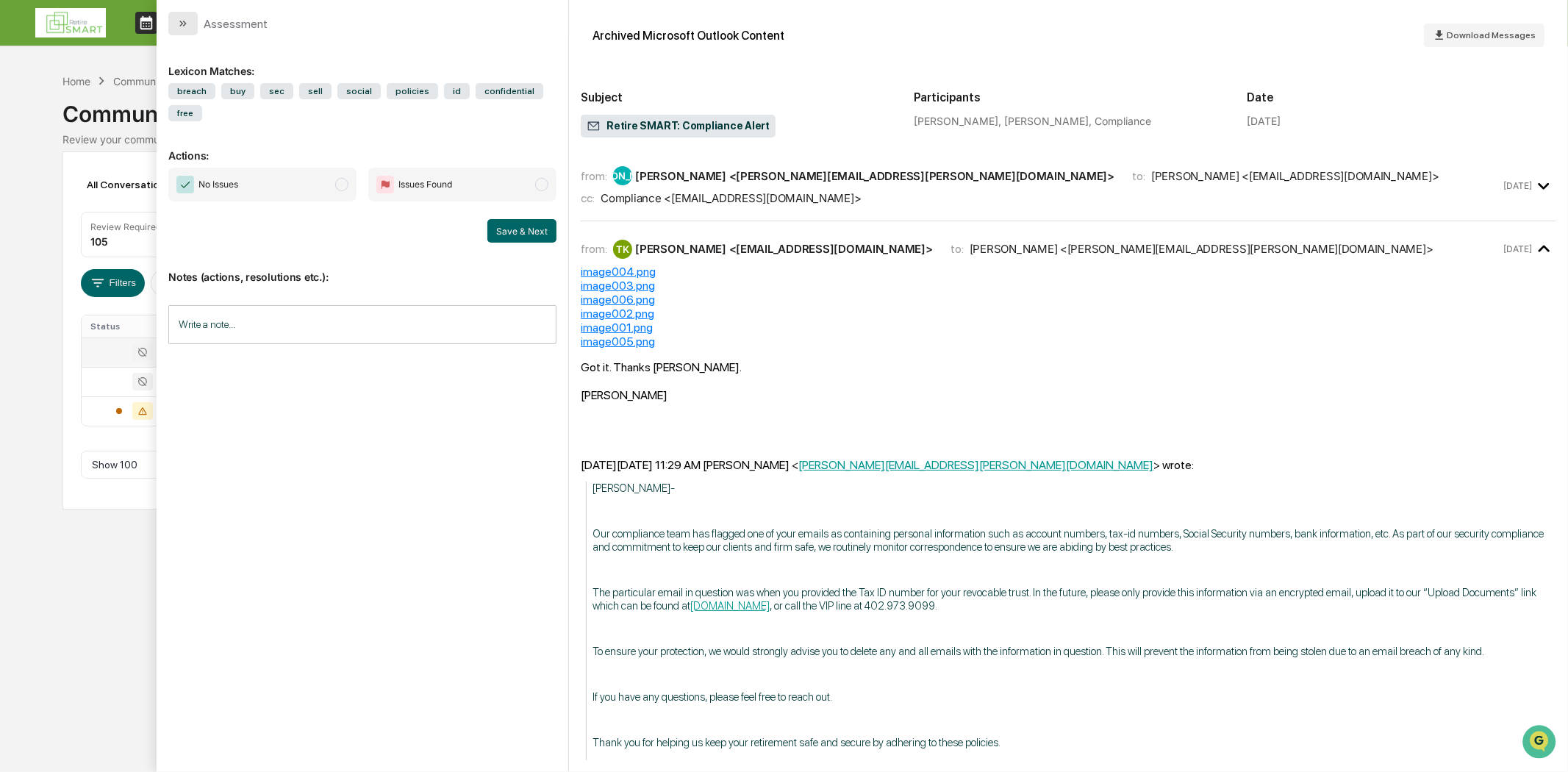
click at [186, 18] on icon "modal" at bounding box center [183, 24] width 11 height 11
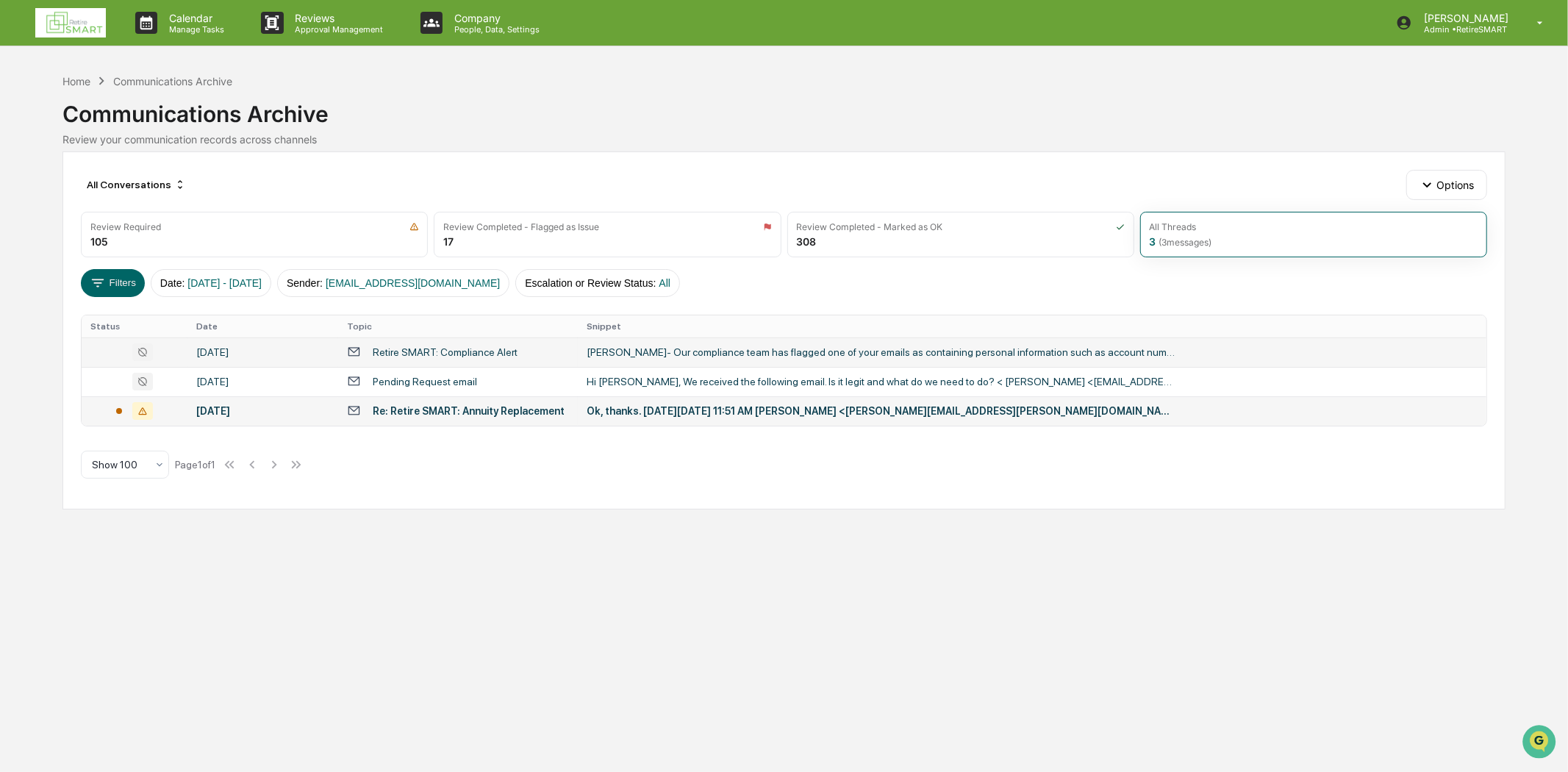
click at [503, 417] on div "Re: Retire SMART: Annuity Replacement" at bounding box center [458, 411] width 222 height 14
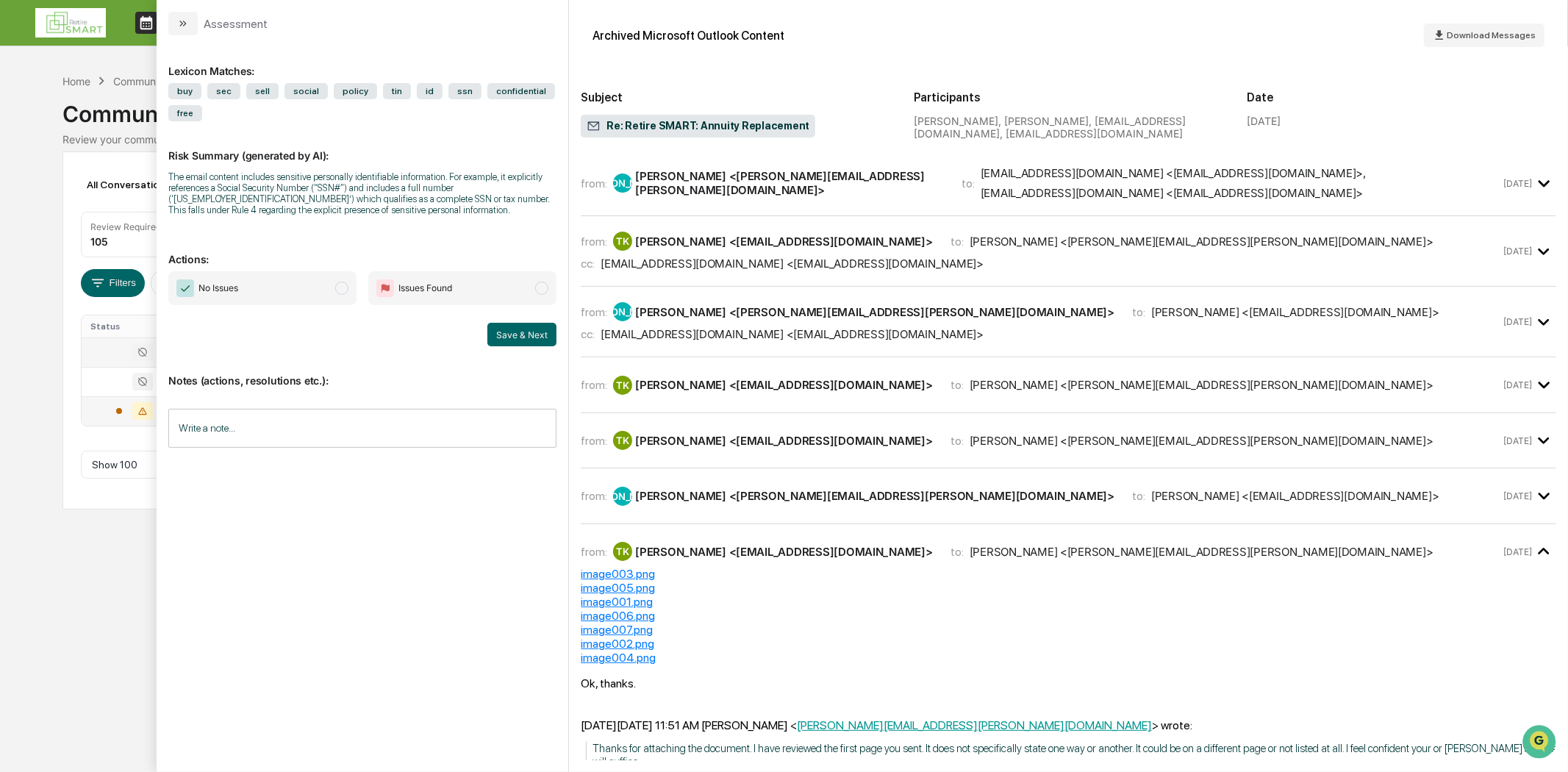
click at [774, 209] on div "from: [PERSON_NAME] <[PERSON_NAME][EMAIL_ADDRESS][PERSON_NAME][DOMAIN_NAME]> to…" at bounding box center [1068, 189] width 976 height 54
click at [784, 186] on div "[PERSON_NAME] <[PERSON_NAME][EMAIL_ADDRESS][PERSON_NAME][DOMAIN_NAME]>" at bounding box center [789, 183] width 309 height 28
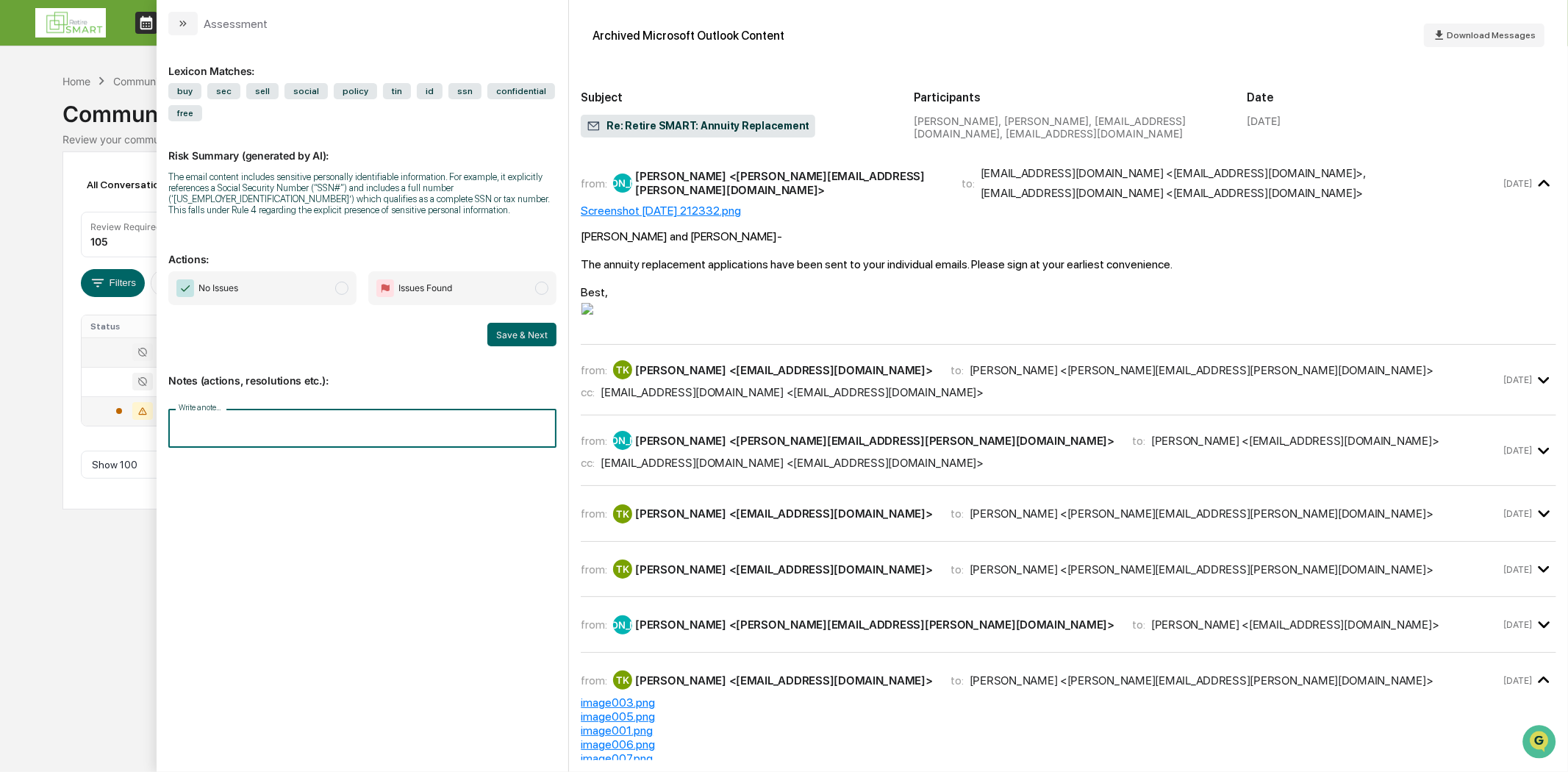
click at [182, 419] on input "Write a note..." at bounding box center [361, 428] width 388 height 39
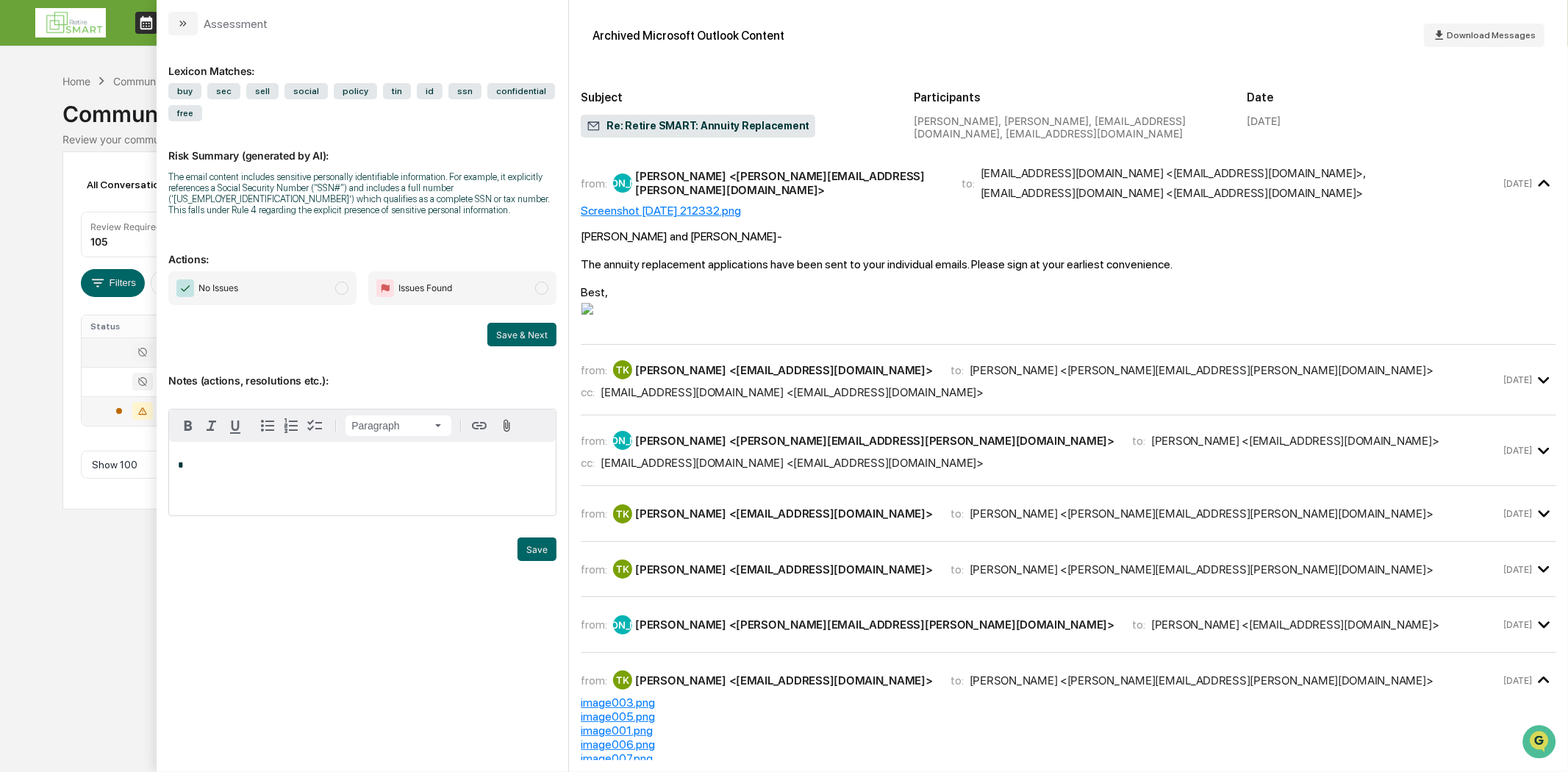
click at [185, 471] on p "*" at bounding box center [362, 465] width 369 height 10
click at [265, 478] on p "**********" at bounding box center [362, 471] width 369 height 21
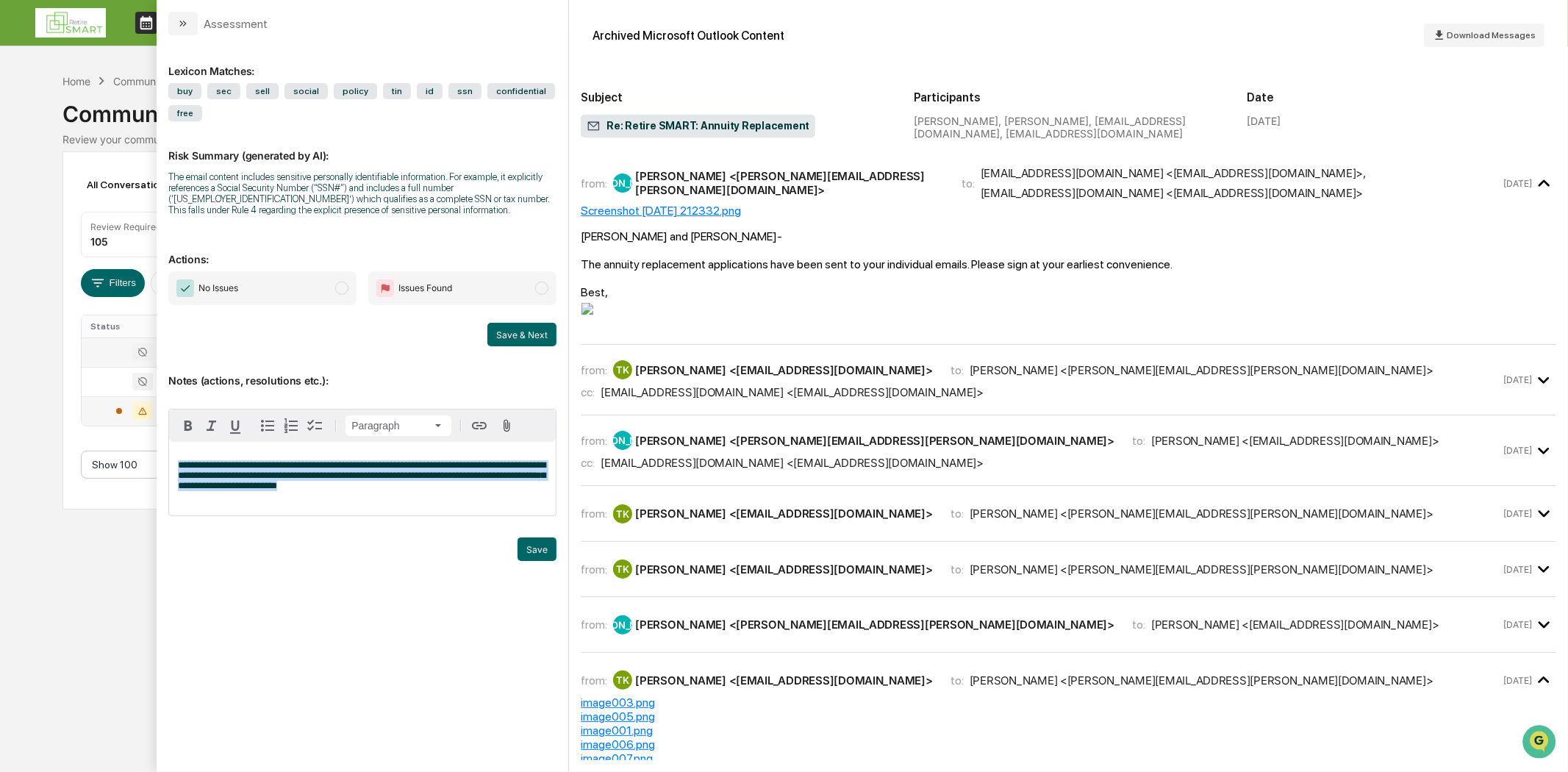
drag, startPoint x: 372, startPoint y: 498, endPoint x: 125, endPoint y: 454, distance: 250.9
click at [125, 454] on body "Calendar Manage Tasks Reviews Approval Management Company People, Data, Setting…" at bounding box center [784, 386] width 1568 height 772
drag, startPoint x: 390, startPoint y: 467, endPoint x: 514, endPoint y: 449, distance: 125.3
click at [390, 467] on span "**********" at bounding box center [362, 476] width 368 height 30
click at [403, 488] on p "**********" at bounding box center [362, 476] width 369 height 31
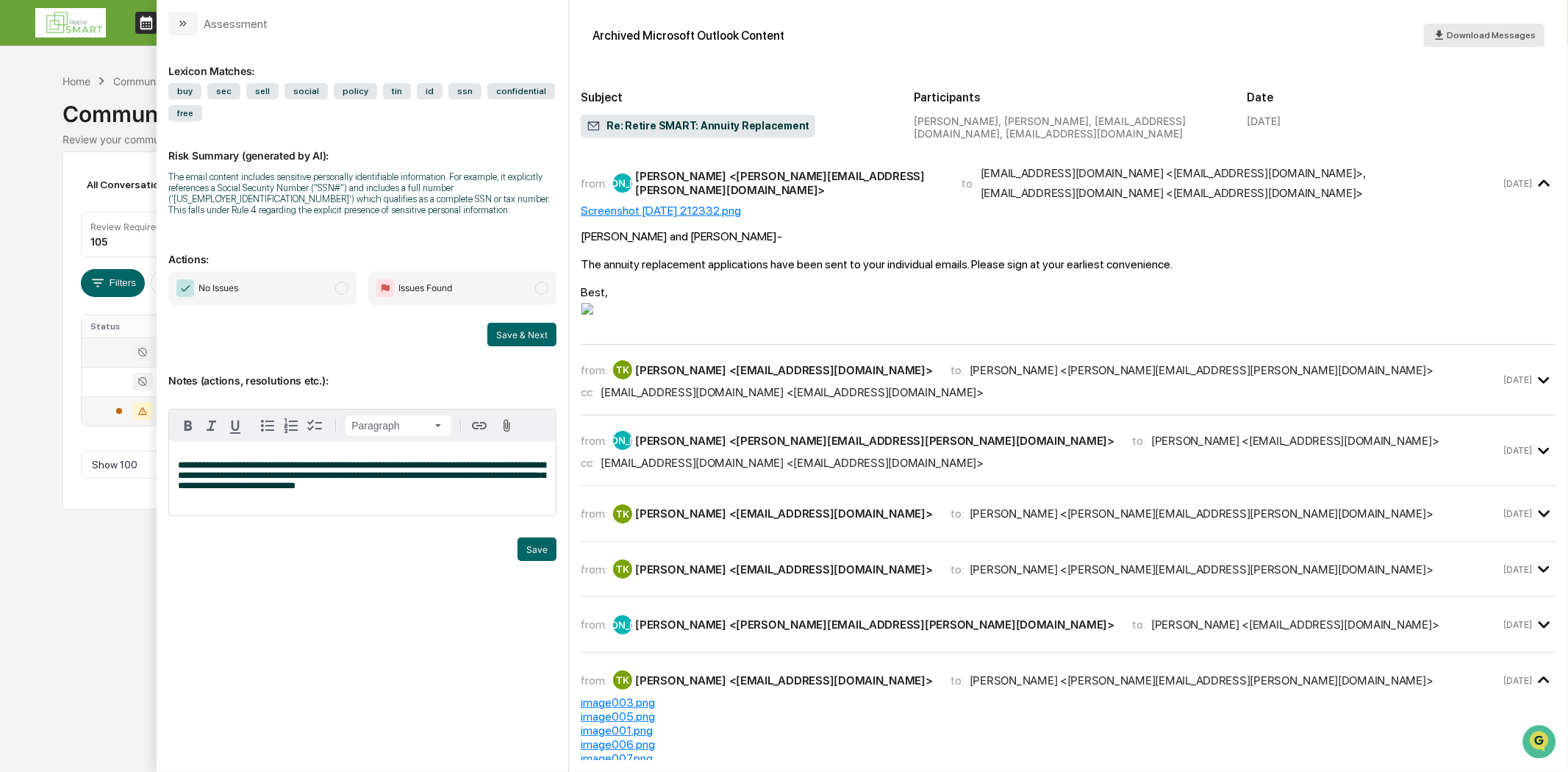
click at [1487, 34] on span "Download Messages" at bounding box center [1491, 35] width 89 height 10
click at [530, 550] on button "Save" at bounding box center [536, 548] width 39 height 24
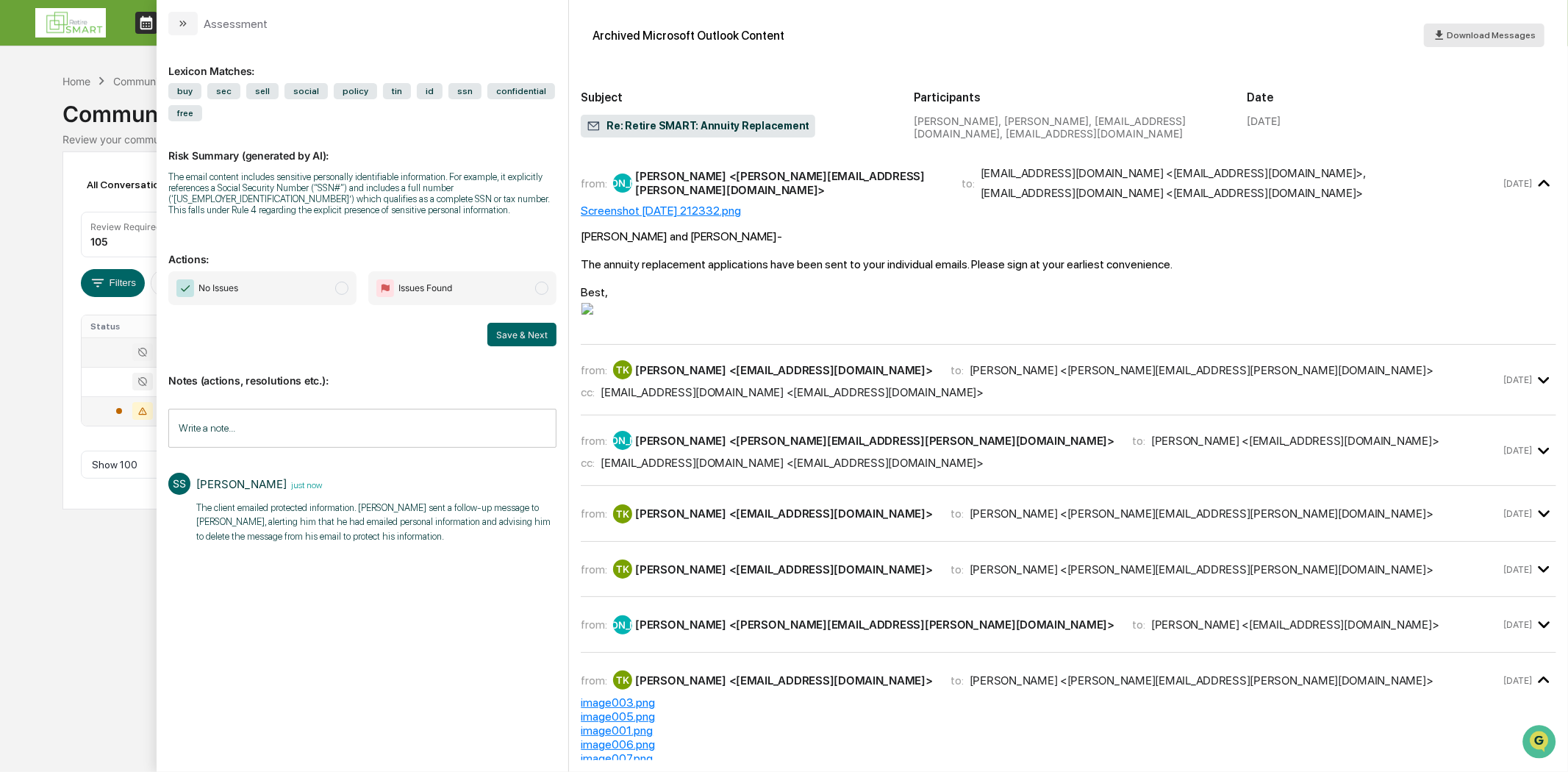
click at [1493, 33] on span "Download Messages" at bounding box center [1491, 35] width 89 height 10
click at [173, 28] on button "modal" at bounding box center [182, 23] width 29 height 24
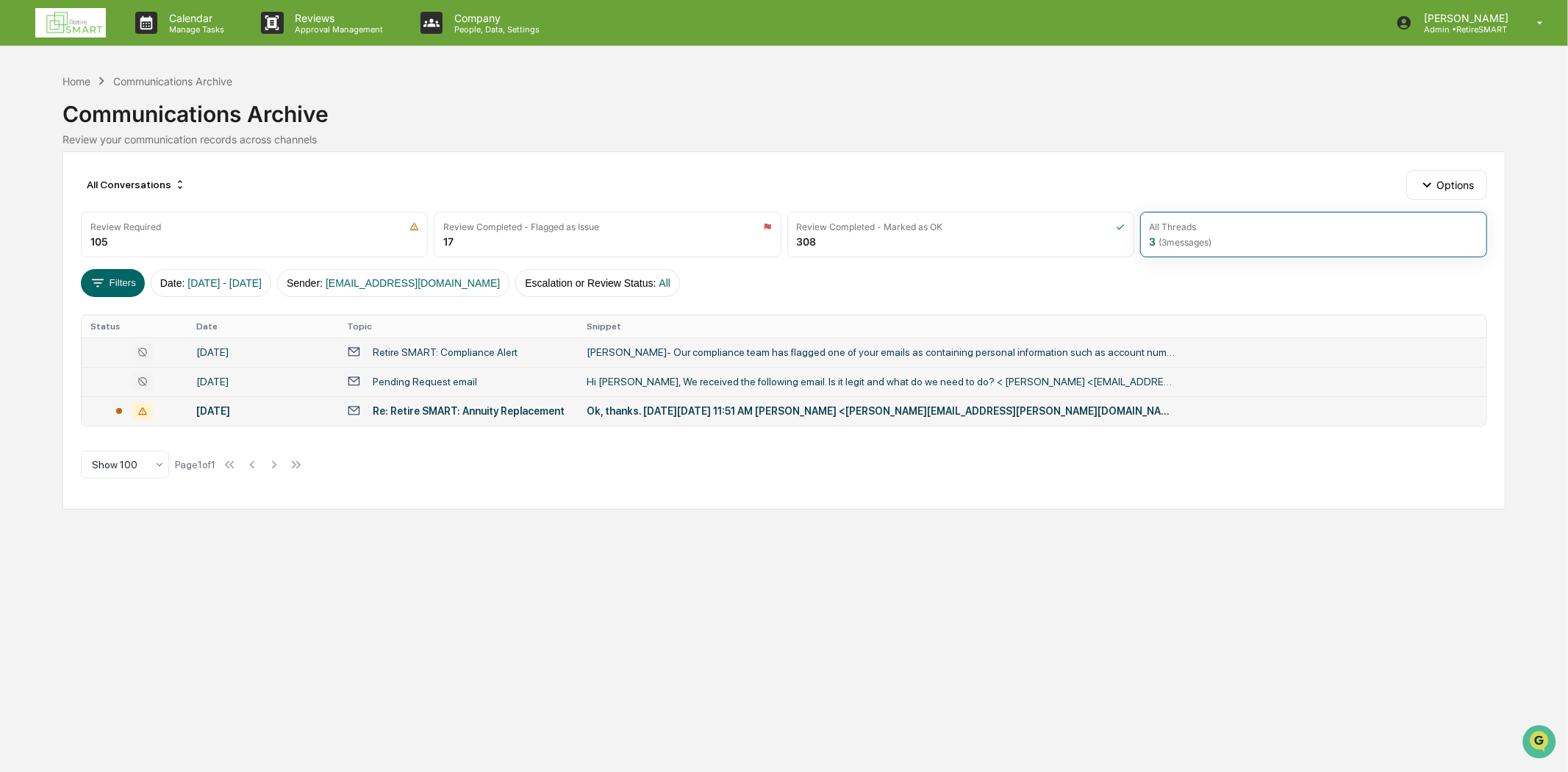
click at [258, 384] on div "[DATE]" at bounding box center [262, 381] width 133 height 11
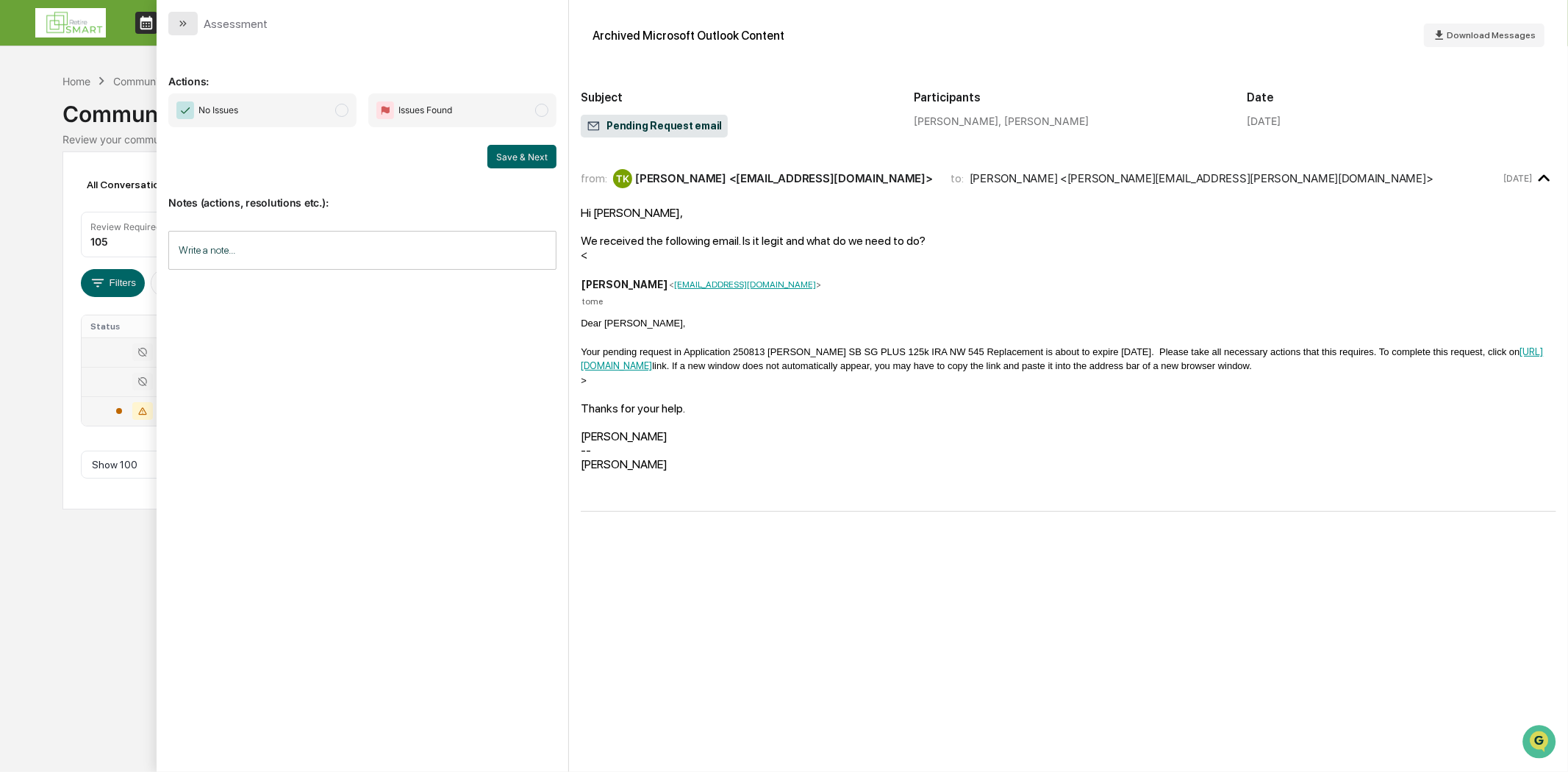
click at [192, 19] on button "modal" at bounding box center [182, 23] width 29 height 24
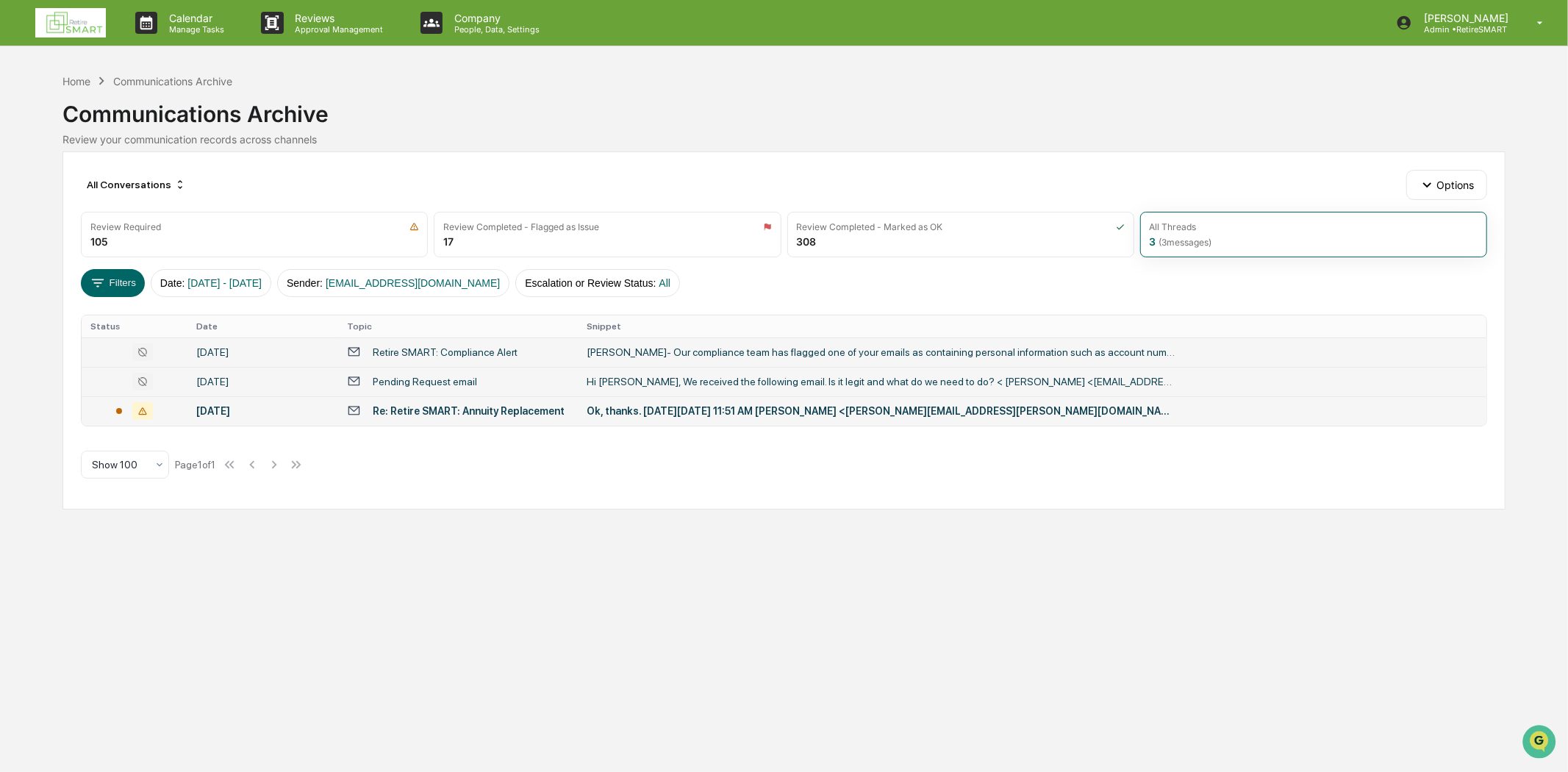
click at [534, 411] on div "Re: Retire SMART: Annuity Replacement" at bounding box center [468, 411] width 192 height 11
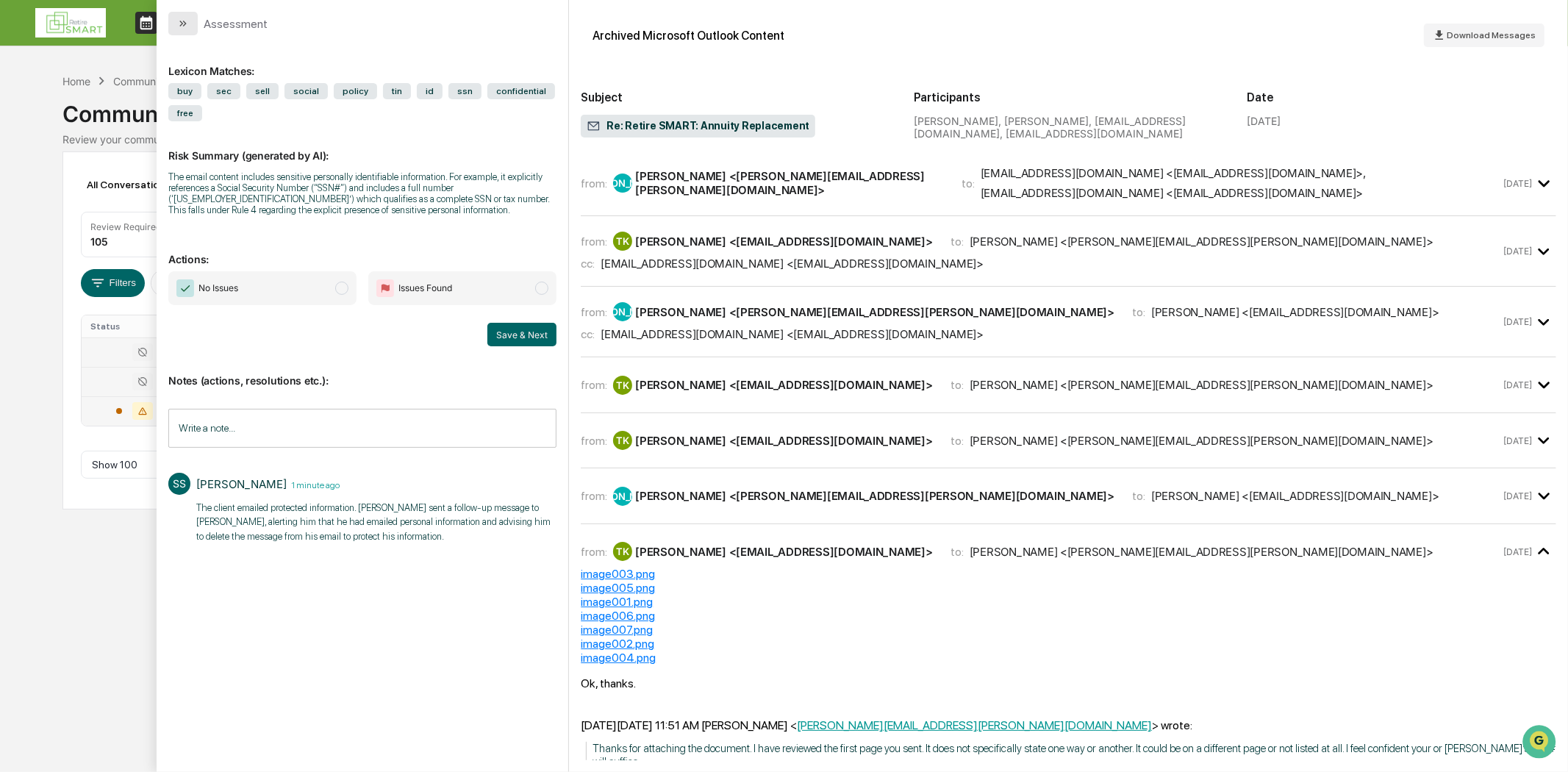
click at [182, 19] on icon "modal" at bounding box center [183, 24] width 11 height 11
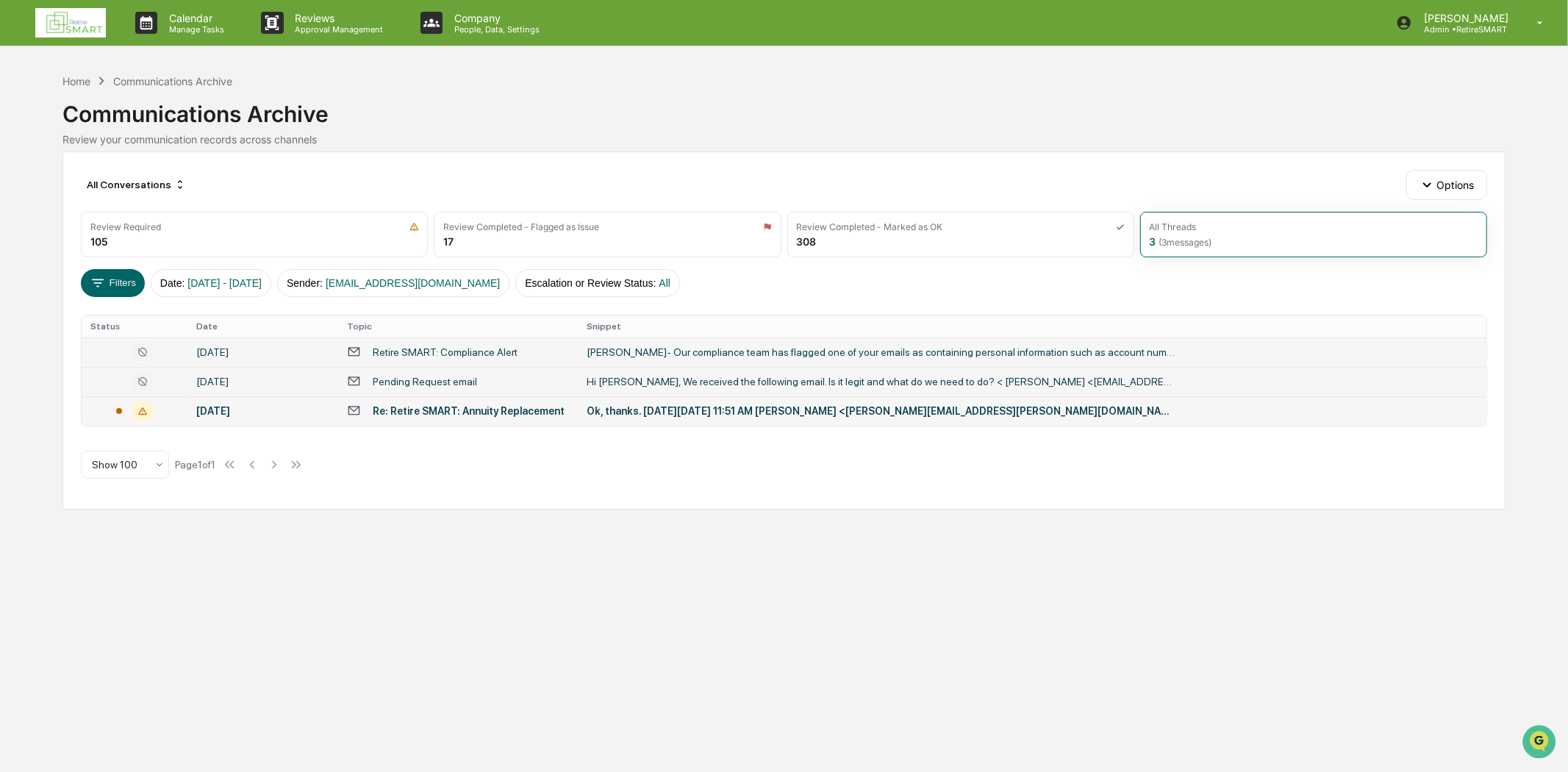
click at [435, 343] on td "Retire SMART: Compliance Alert" at bounding box center [458, 352] width 240 height 29
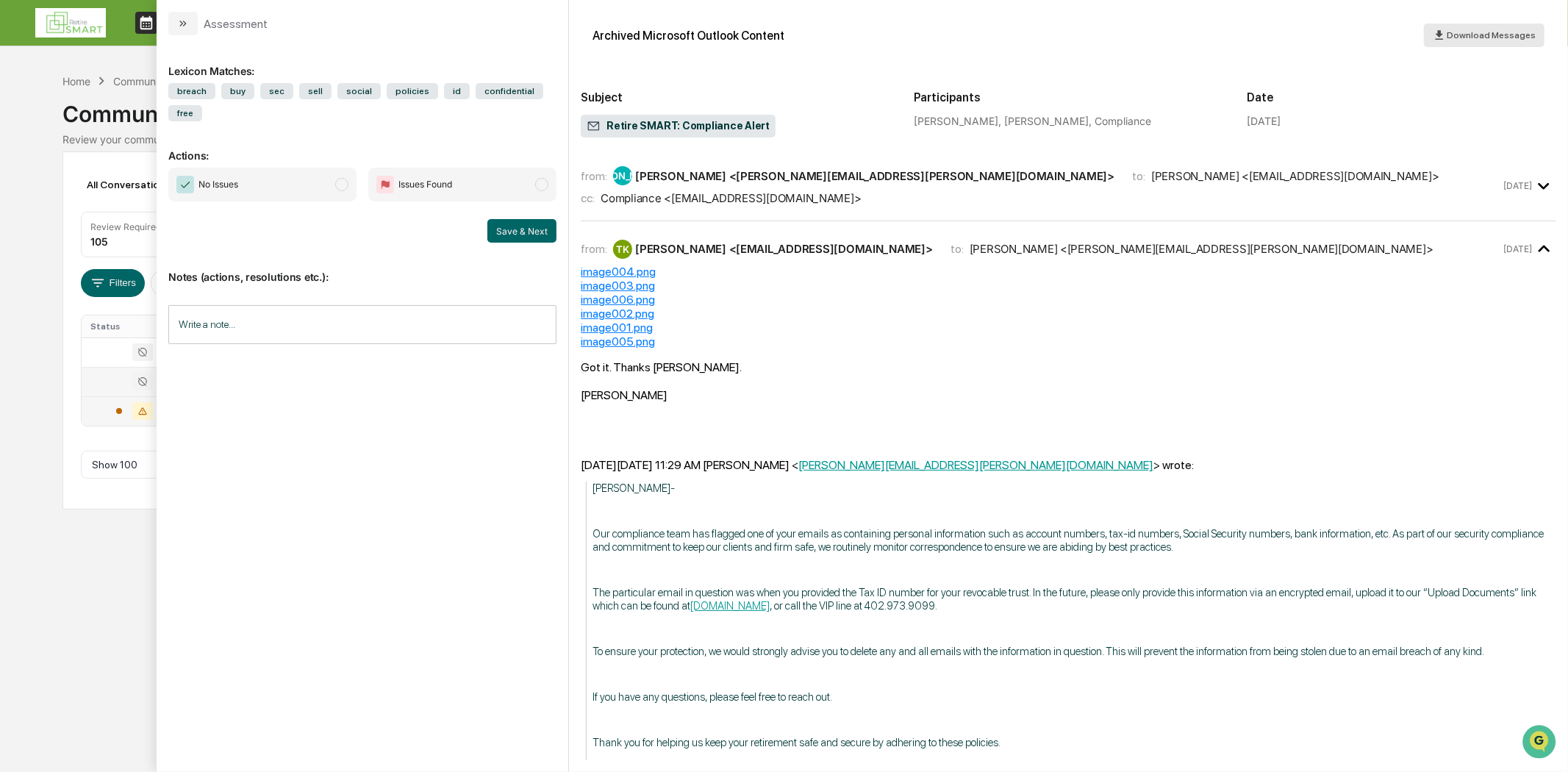
click at [1489, 28] on div "Download Messages" at bounding box center [1483, 35] width 103 height 14
click at [179, 30] on button "modal" at bounding box center [182, 23] width 29 height 24
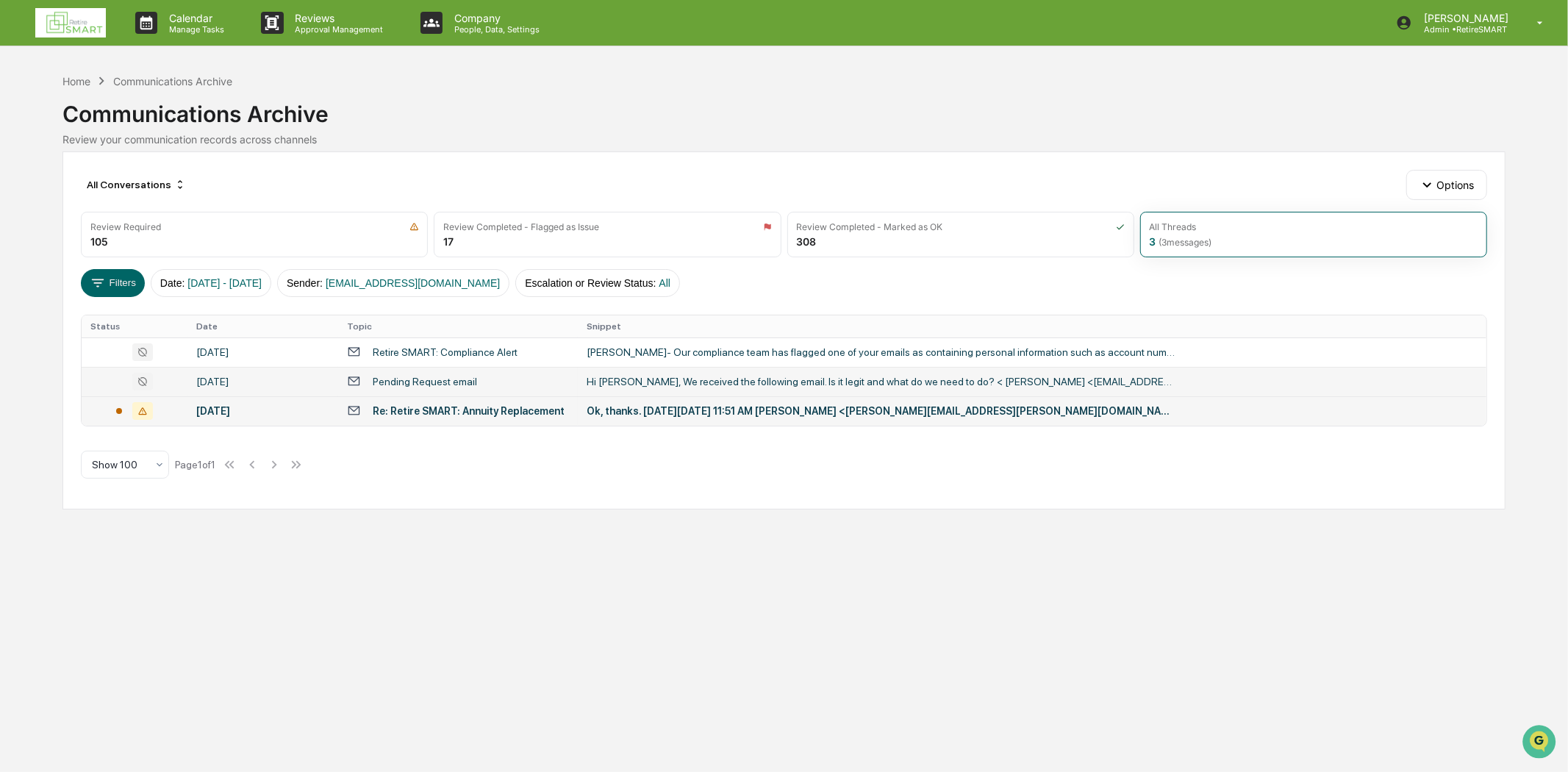
click at [534, 413] on div "Re: Retire SMART: Annuity Replacement" at bounding box center [468, 411] width 192 height 11
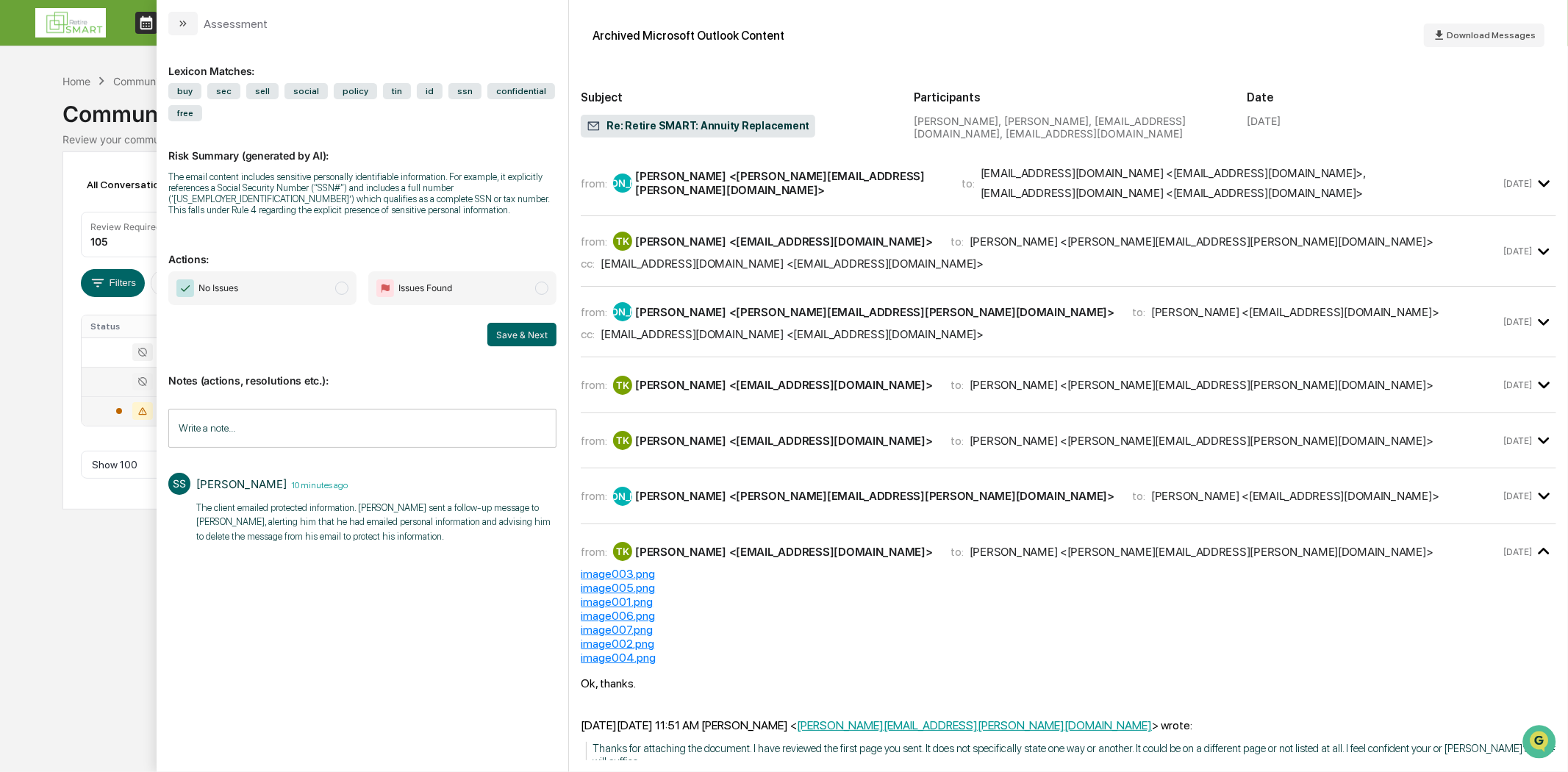
click at [232, 425] on input "Write a note..." at bounding box center [361, 428] width 388 height 39
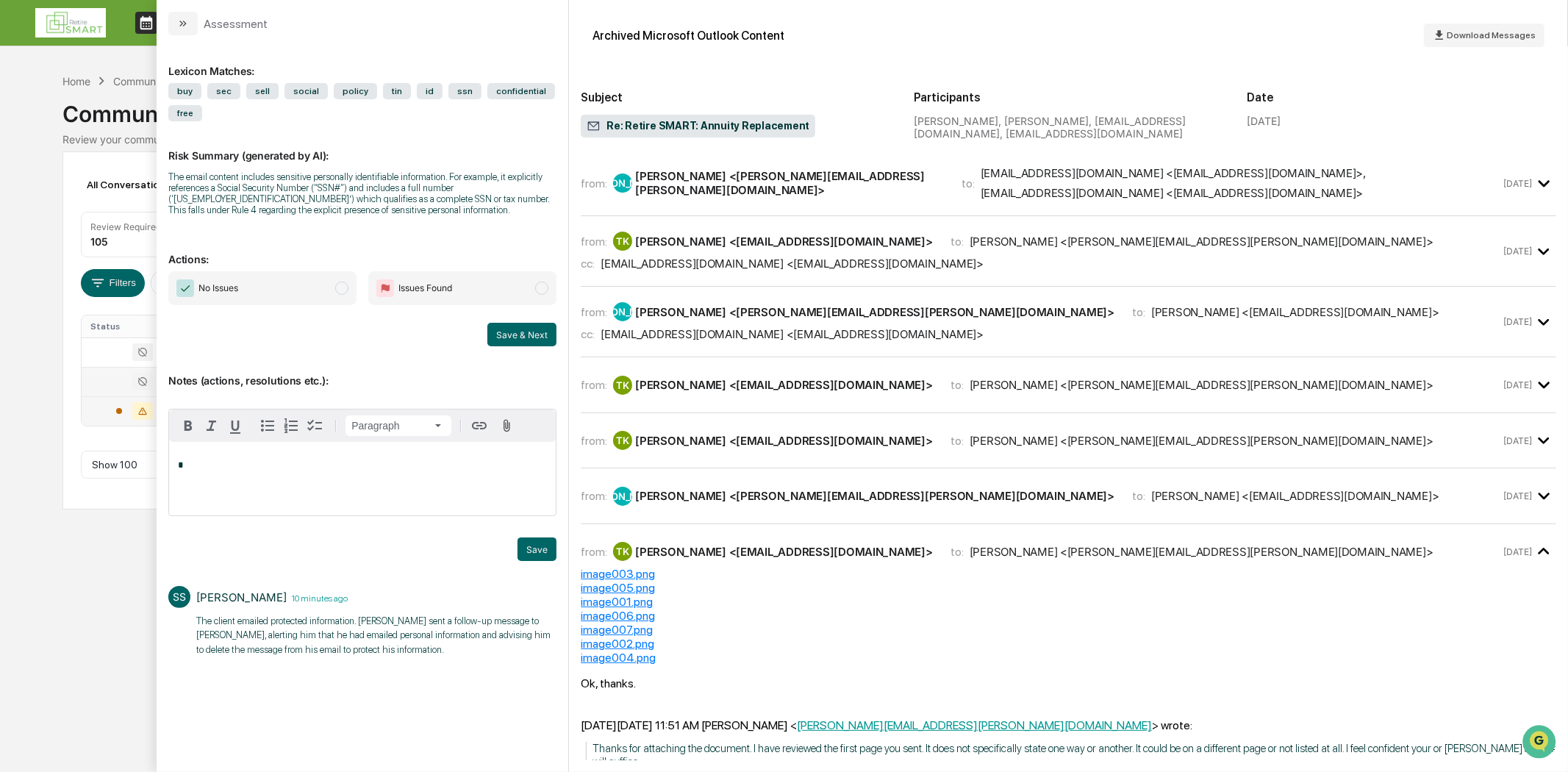
click at [342, 285] on span "modal" at bounding box center [342, 288] width 13 height 13
drag, startPoint x: 214, startPoint y: 442, endPoint x: 204, endPoint y: 447, distance: 11.2
click at [213, 439] on div "Paragraph" at bounding box center [362, 426] width 387 height 32
click at [197, 456] on div "*" at bounding box center [362, 478] width 387 height 74
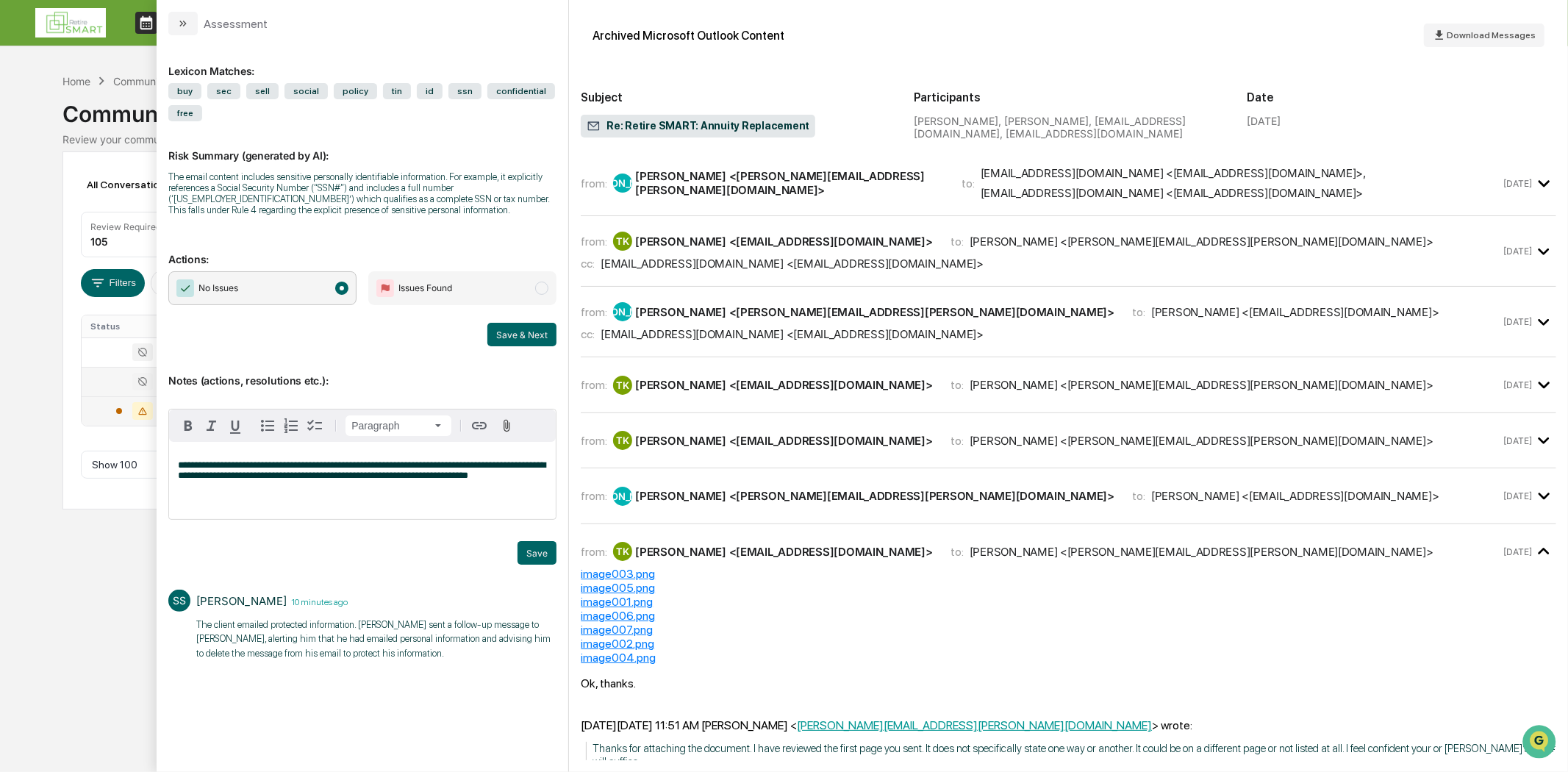
click at [336, 508] on div "**********" at bounding box center [362, 480] width 387 height 77
drag, startPoint x: 272, startPoint y: 458, endPoint x: 81, endPoint y: 445, distance: 191.4
click at [81, 445] on body "Calendar Manage Tasks Reviews Approval Management Company People, Data, Setting…" at bounding box center [784, 386] width 1568 height 772
click at [524, 560] on button "Save" at bounding box center [536, 552] width 39 height 24
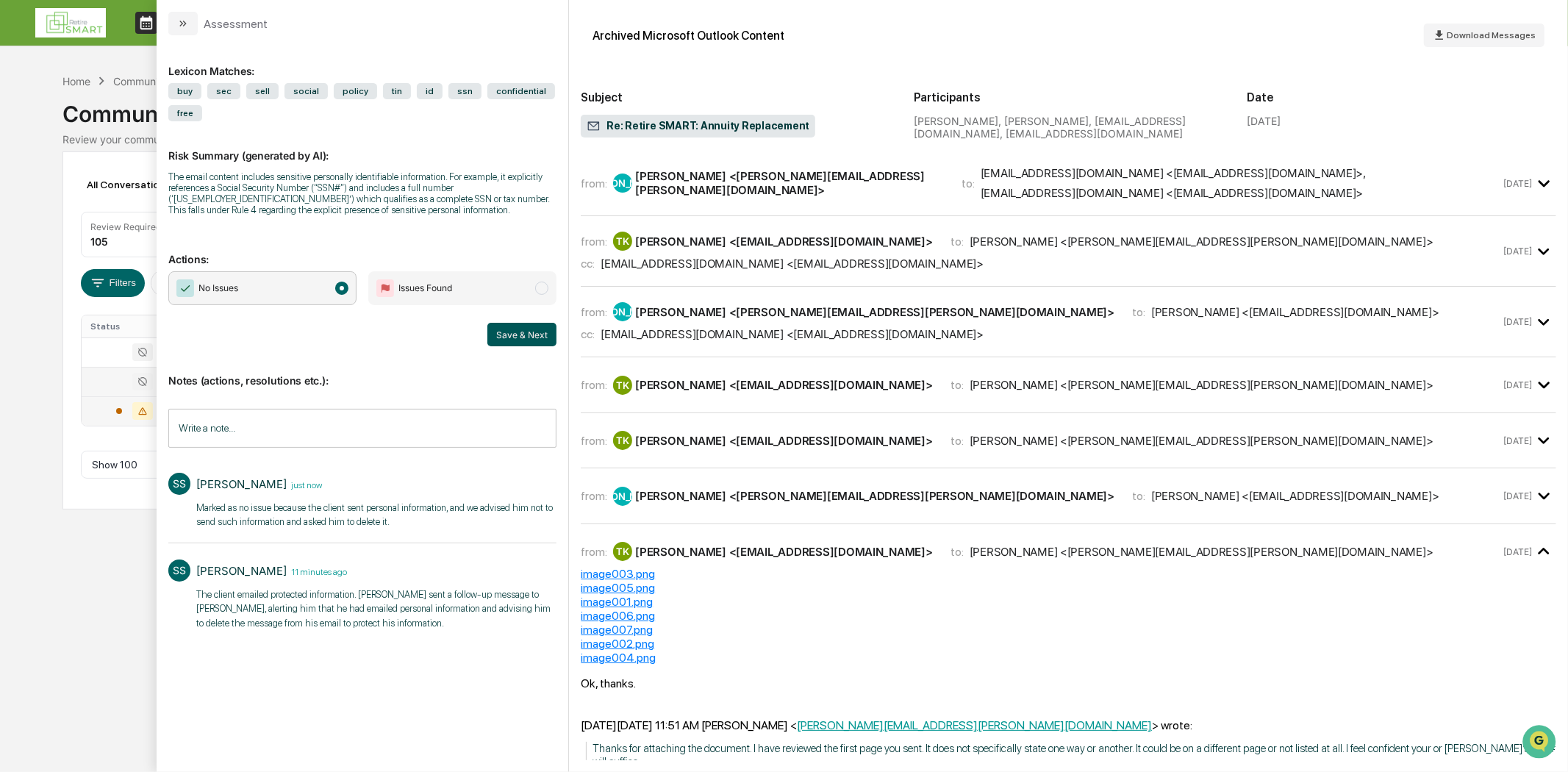
click at [526, 331] on button "Save & Next" at bounding box center [522, 334] width 69 height 24
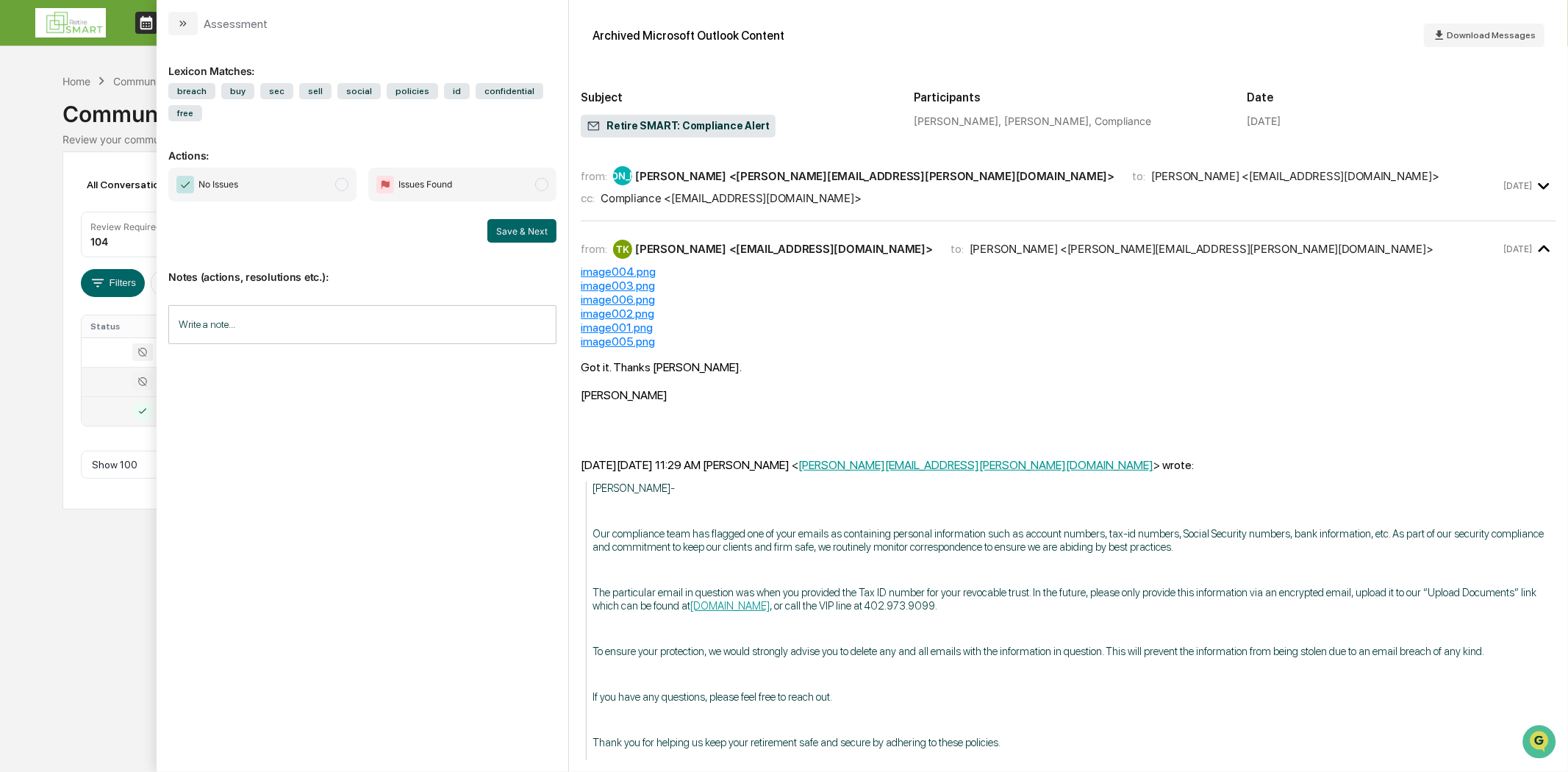
click at [238, 331] on input "Write a note..." at bounding box center [361, 324] width 388 height 39
click at [188, 15] on button "modal" at bounding box center [182, 23] width 29 height 24
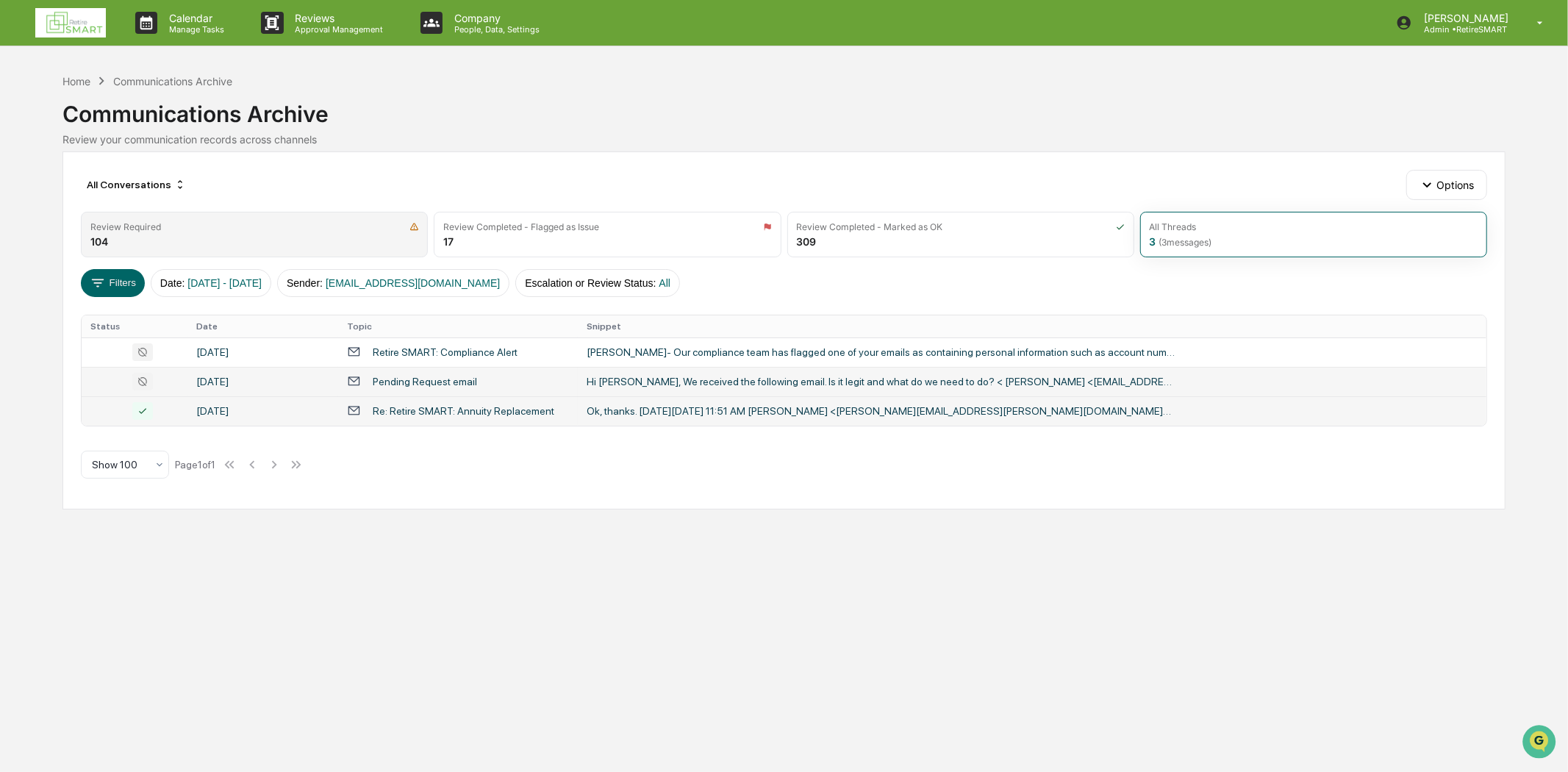
click at [135, 231] on div "Review Required 104" at bounding box center [255, 234] width 347 height 45
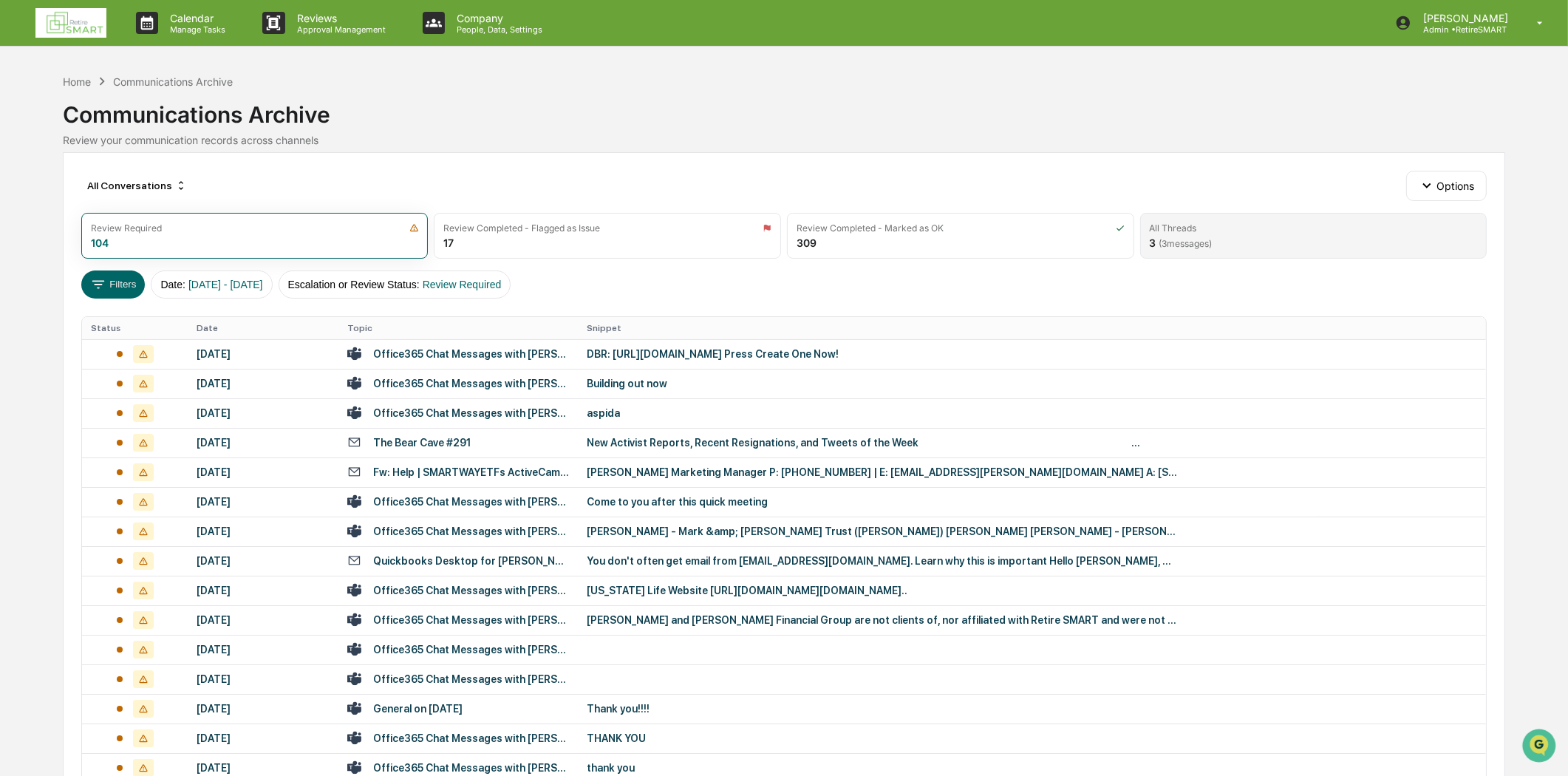
click at [1299, 233] on div "All Threads 3 ( 3 messages)" at bounding box center [1314, 235] width 347 height 46
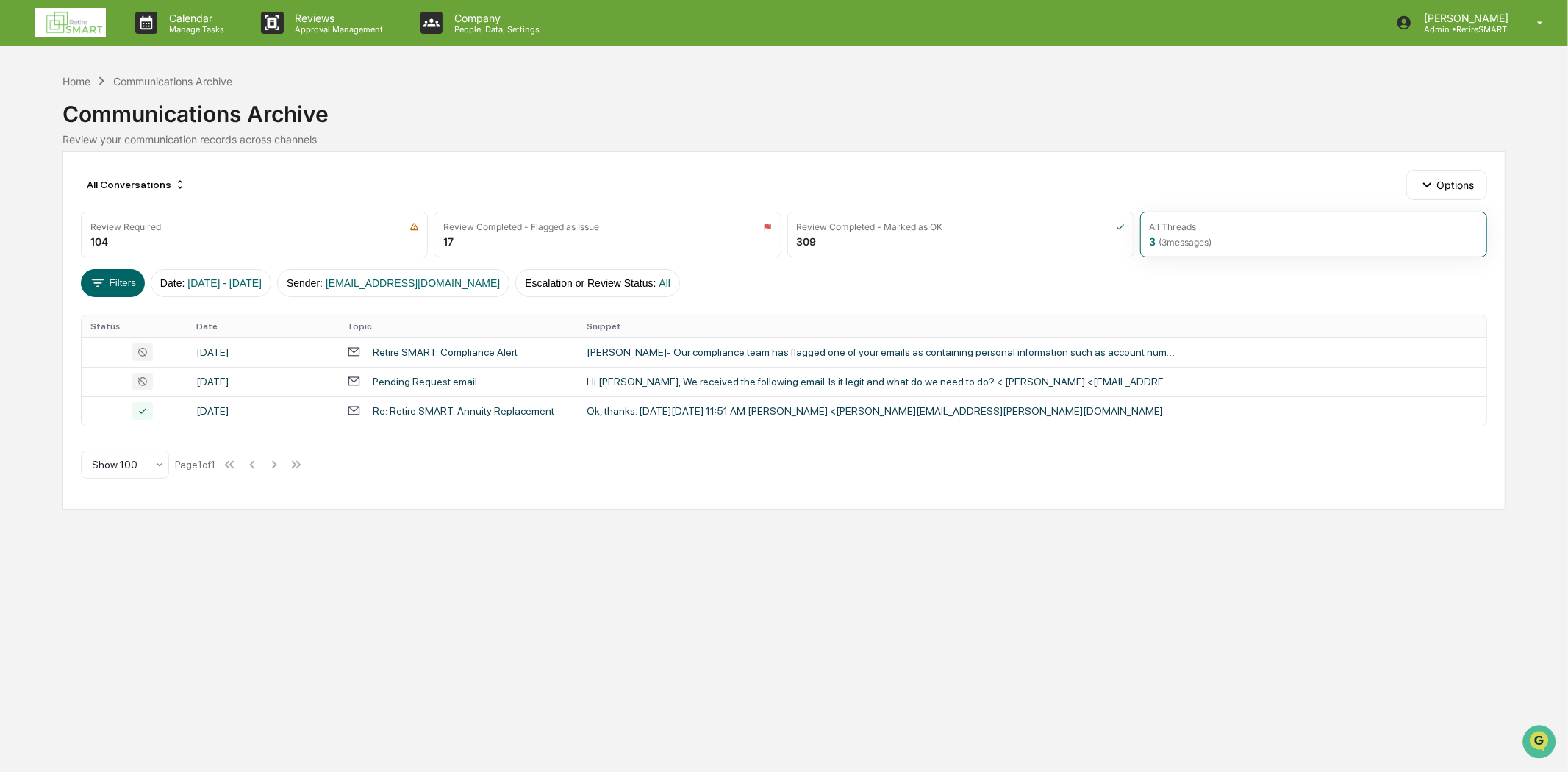
click at [294, 231] on div "Review Required" at bounding box center [254, 227] width 327 height 11
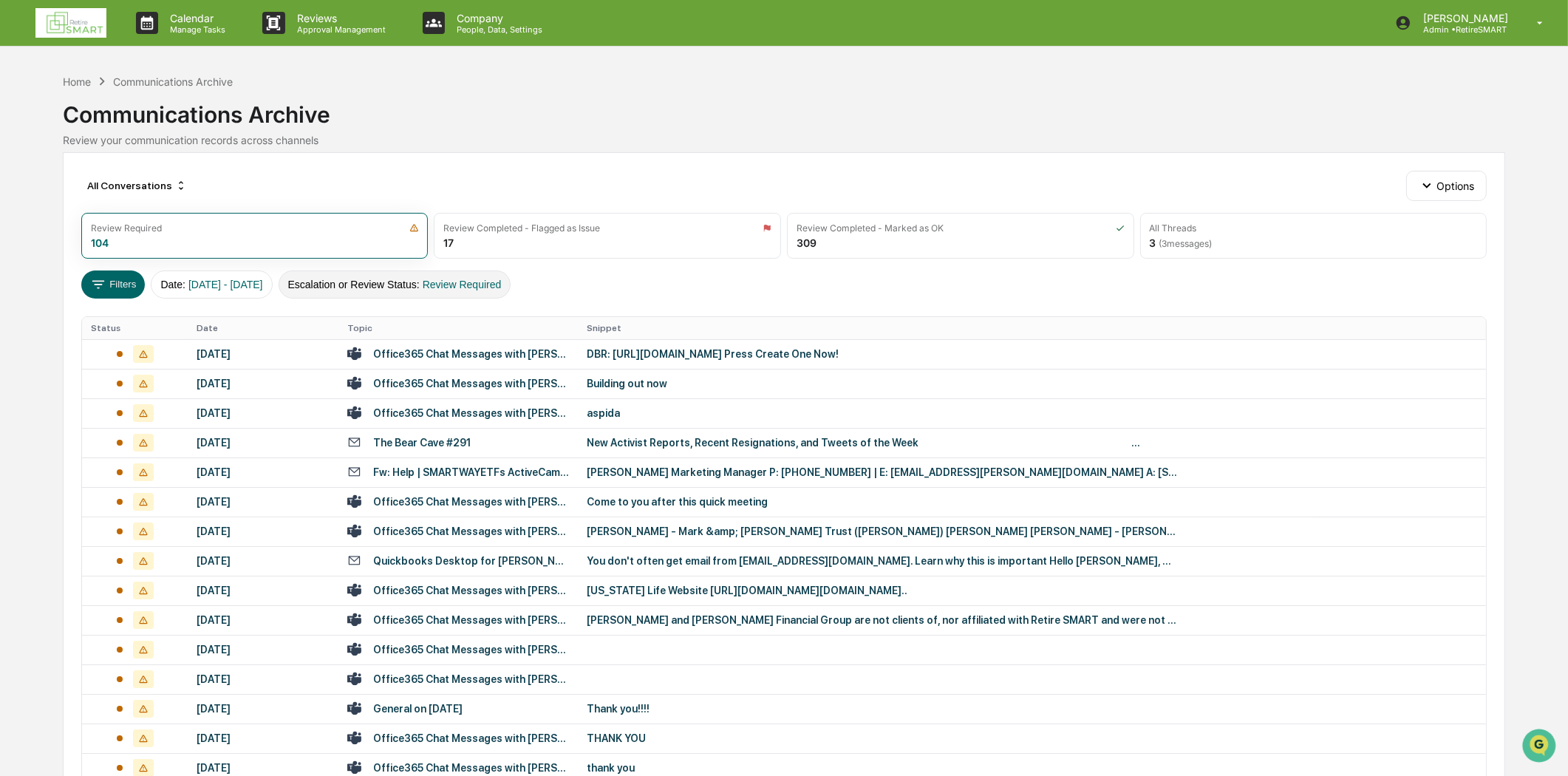
click at [502, 284] on span "Review Required" at bounding box center [462, 285] width 79 height 11
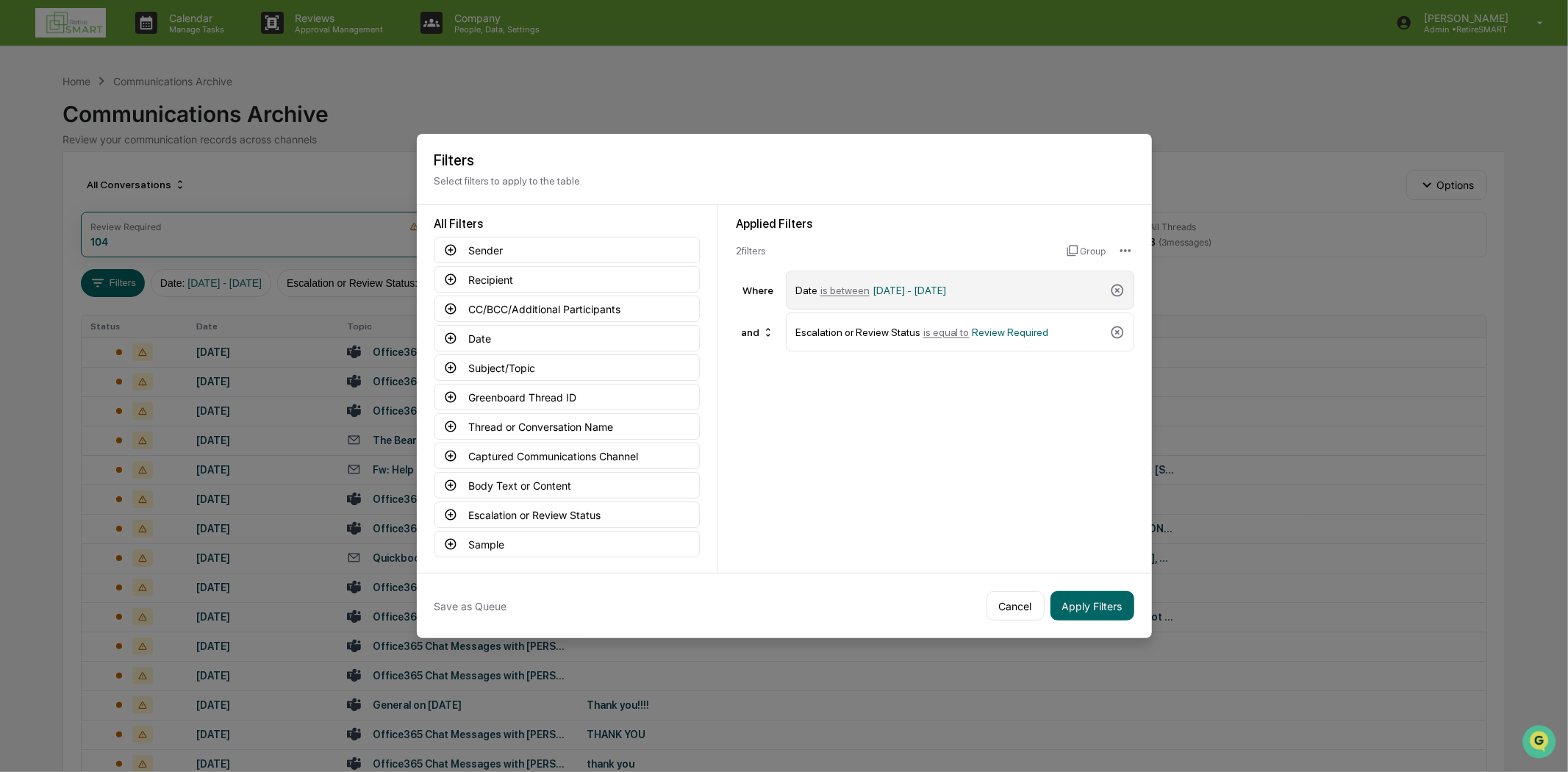
drag, startPoint x: 1109, startPoint y: 333, endPoint x: 1120, endPoint y: 302, distance: 32.9
click at [1112, 327] on icon at bounding box center [1117, 332] width 15 height 15
click at [1120, 288] on icon at bounding box center [1117, 291] width 15 height 15
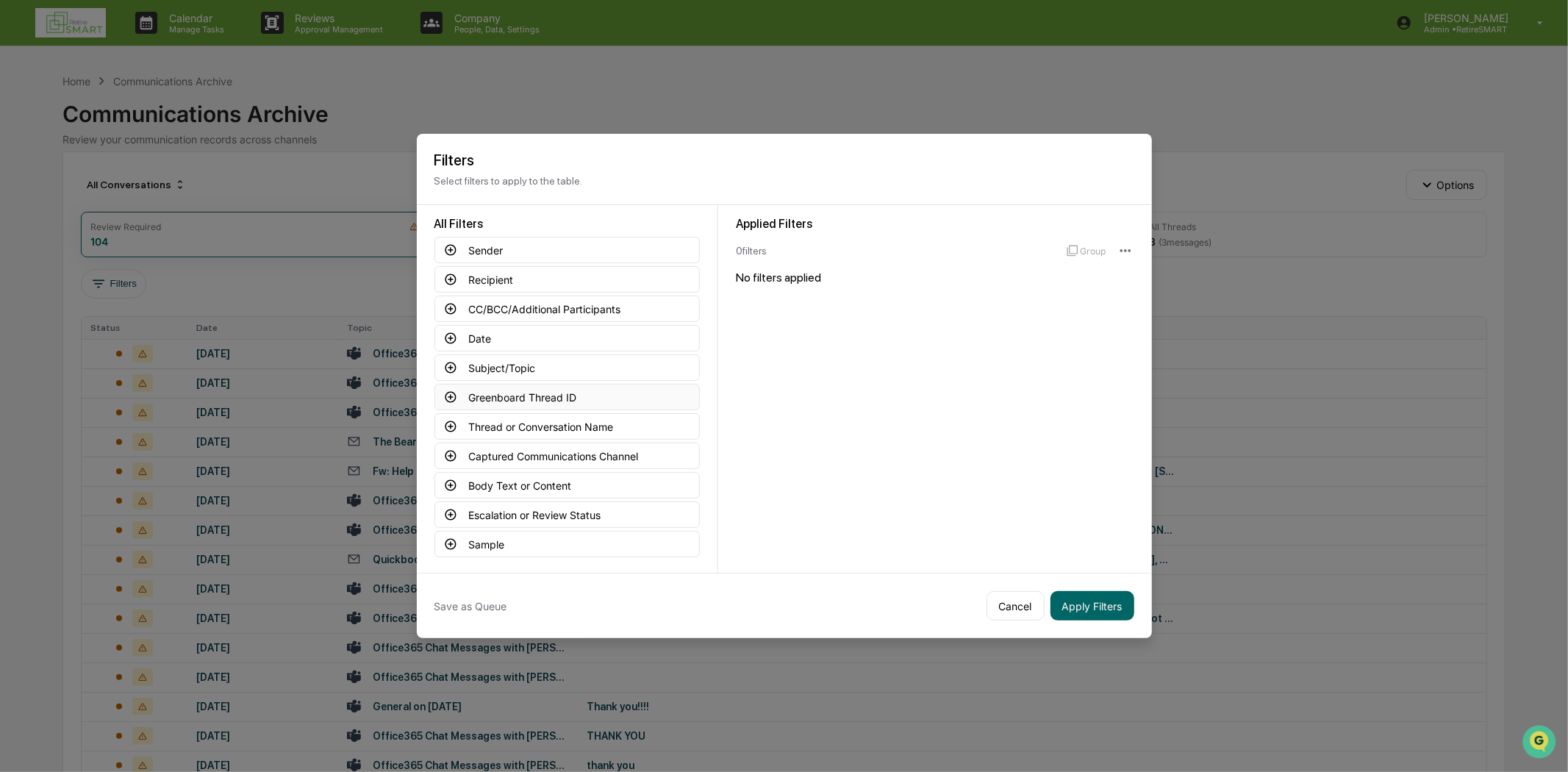
drag, startPoint x: 1112, startPoint y: 596, endPoint x: 678, endPoint y: 394, distance: 478.7
click at [1109, 590] on div "Save as Queue Cancel Apply Filters" at bounding box center [784, 605] width 735 height 65
click at [1091, 604] on button "Apply Filters" at bounding box center [1092, 605] width 84 height 29
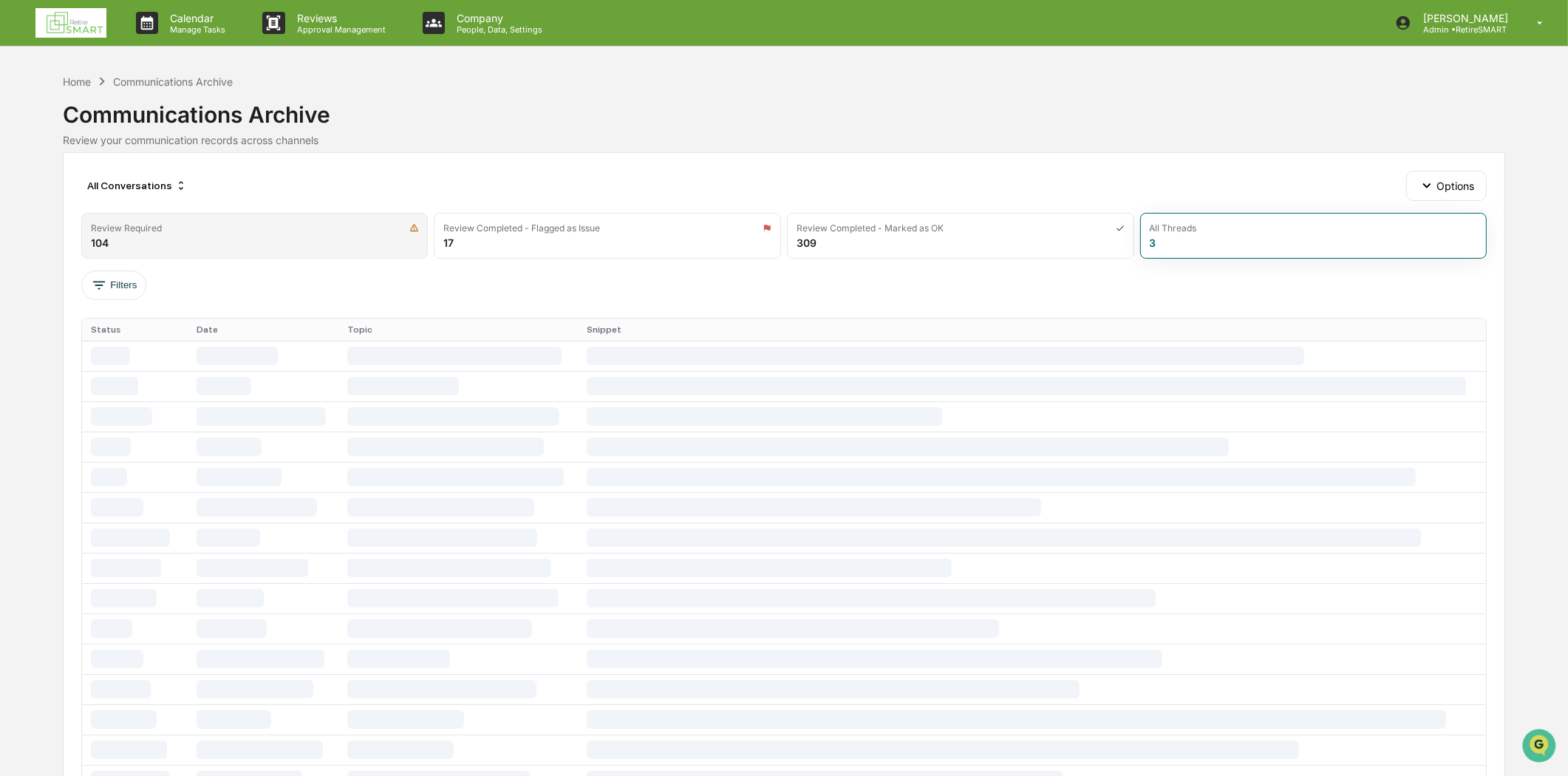
click at [206, 223] on div "Review Required" at bounding box center [255, 228] width 328 height 11
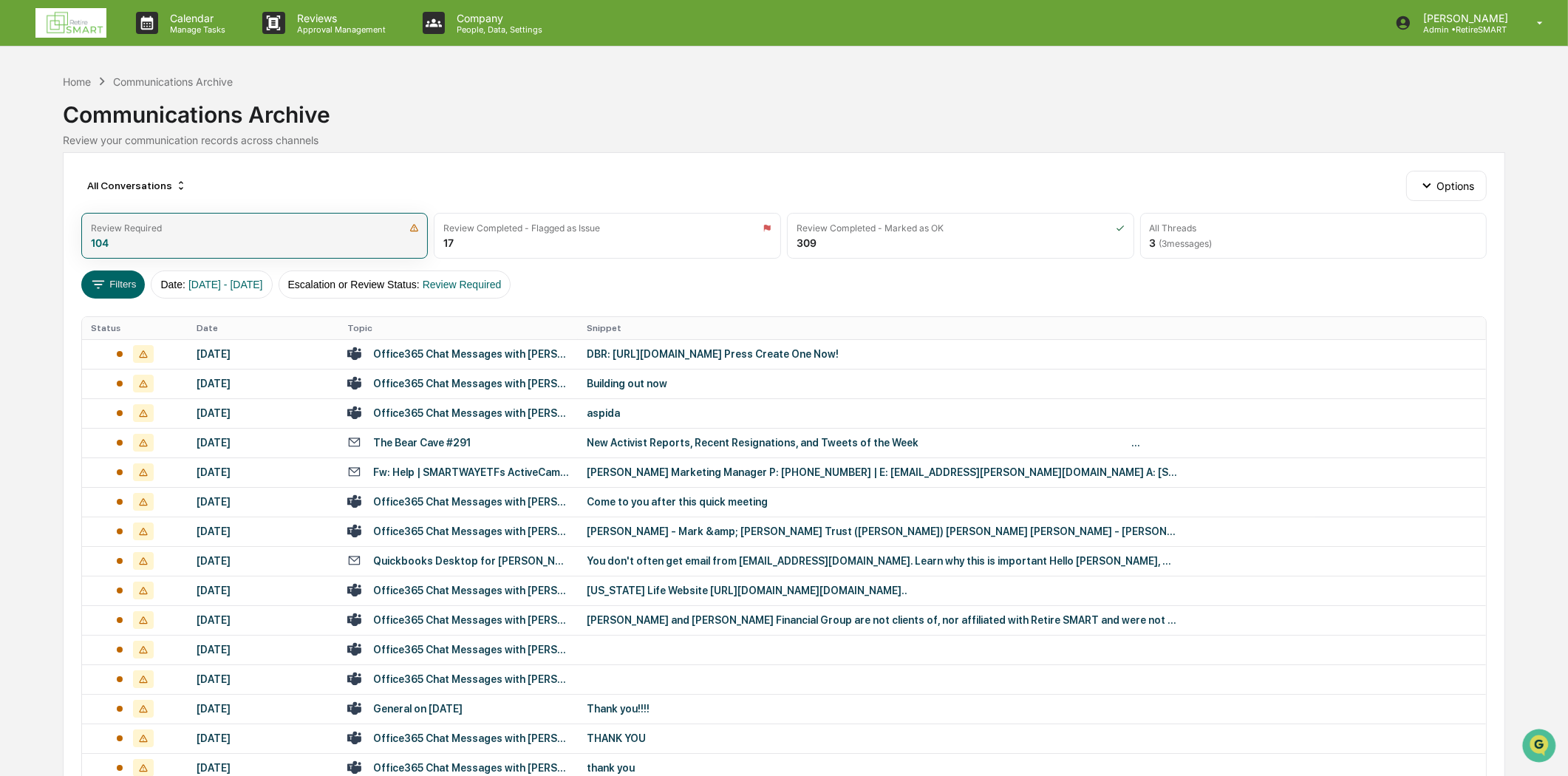
click at [206, 223] on div "Review Required" at bounding box center [255, 228] width 328 height 11
click at [1257, 232] on div "All Threads" at bounding box center [1314, 228] width 328 height 11
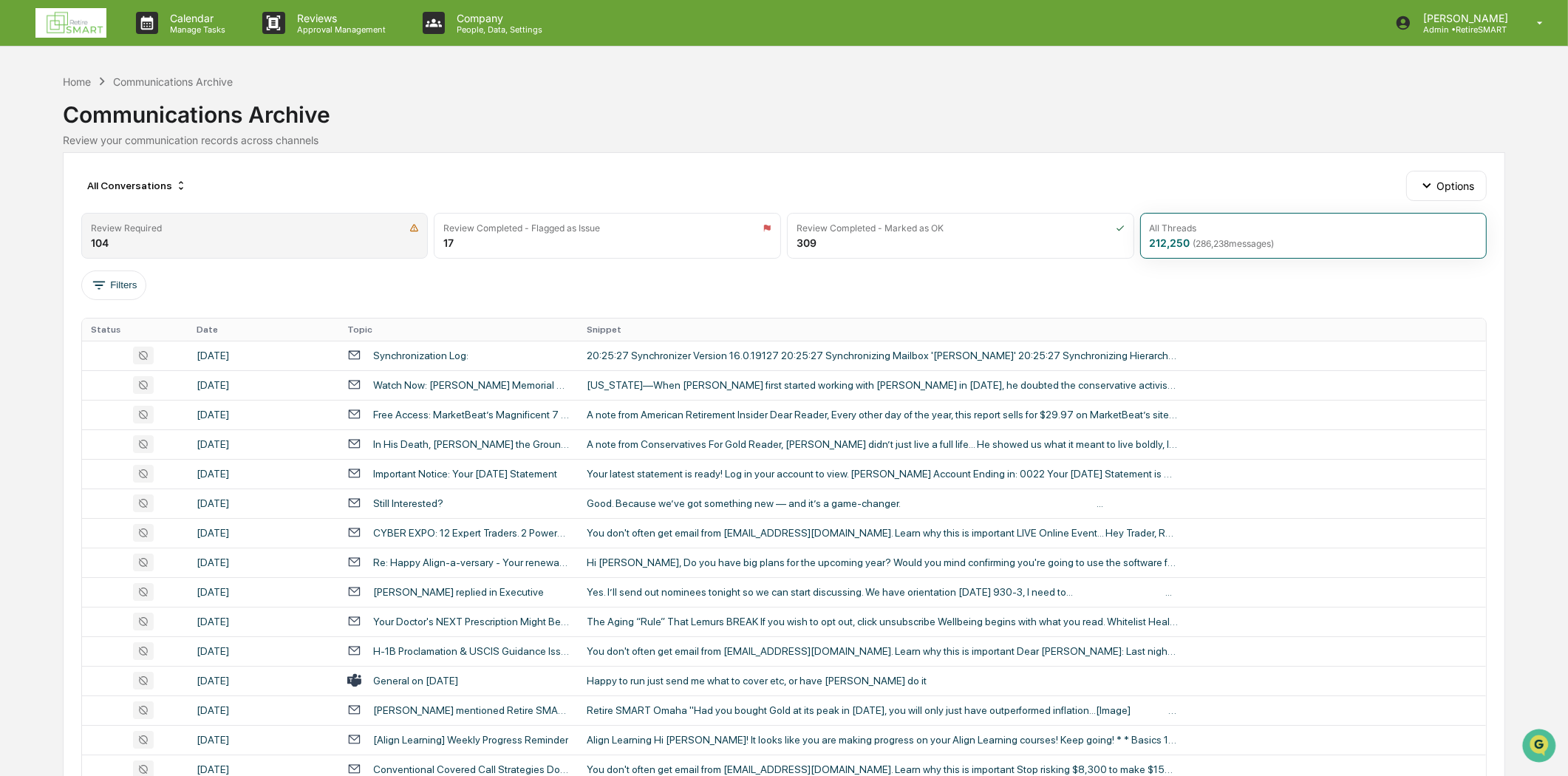
click at [249, 217] on div "Review Required 104" at bounding box center [255, 235] width 347 height 46
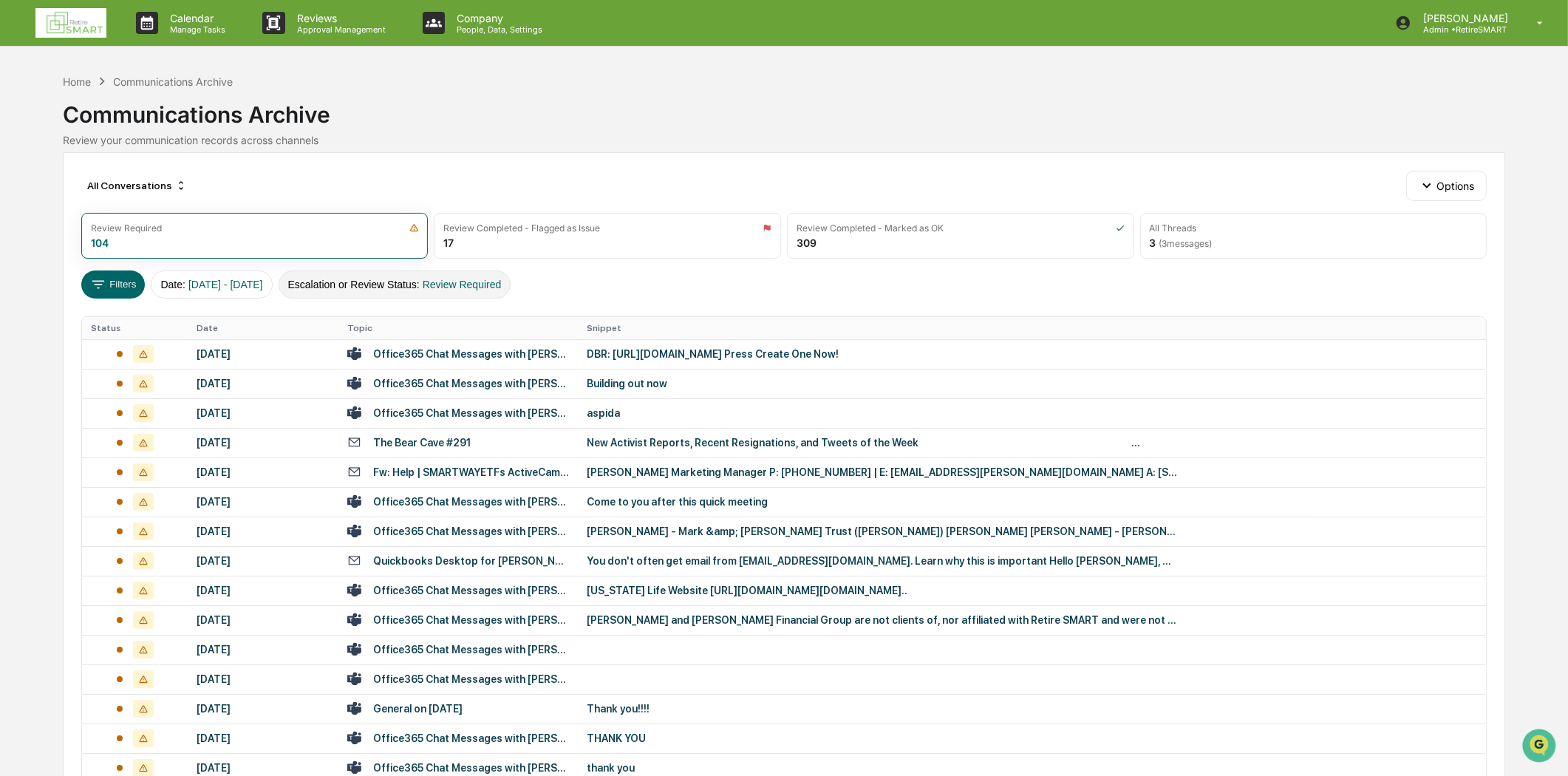
click at [502, 279] on span "Review Required" at bounding box center [462, 285] width 79 height 11
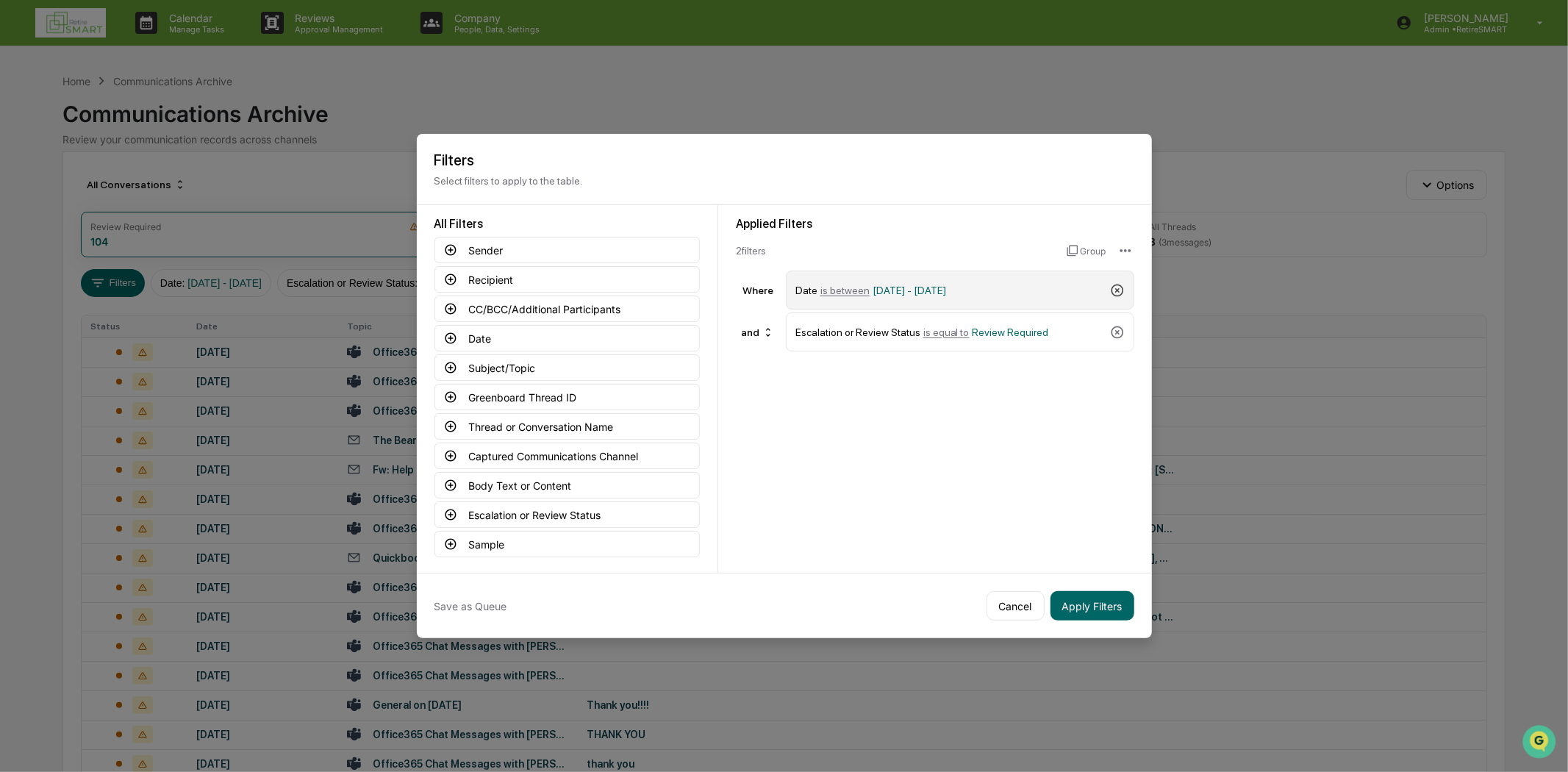
click at [1113, 289] on icon at bounding box center [1117, 291] width 15 height 15
click at [1126, 288] on div "Escalation or Review Status is equal to Review Required" at bounding box center [959, 290] width 348 height 39
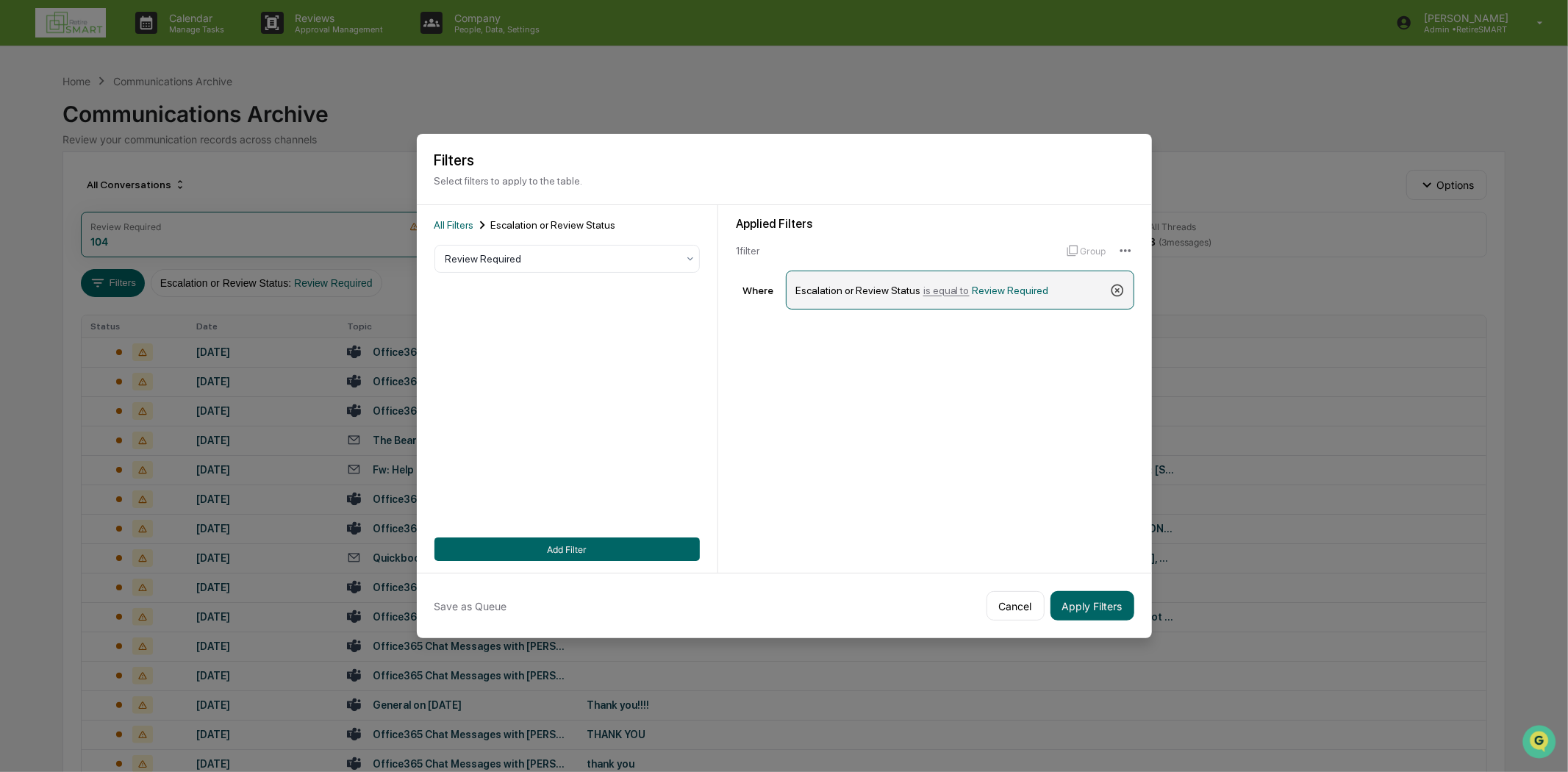
click at [1110, 287] on div "Escalation or Review Status is equal to Review Required" at bounding box center [959, 290] width 348 height 39
click at [1123, 288] on icon at bounding box center [1117, 291] width 15 height 15
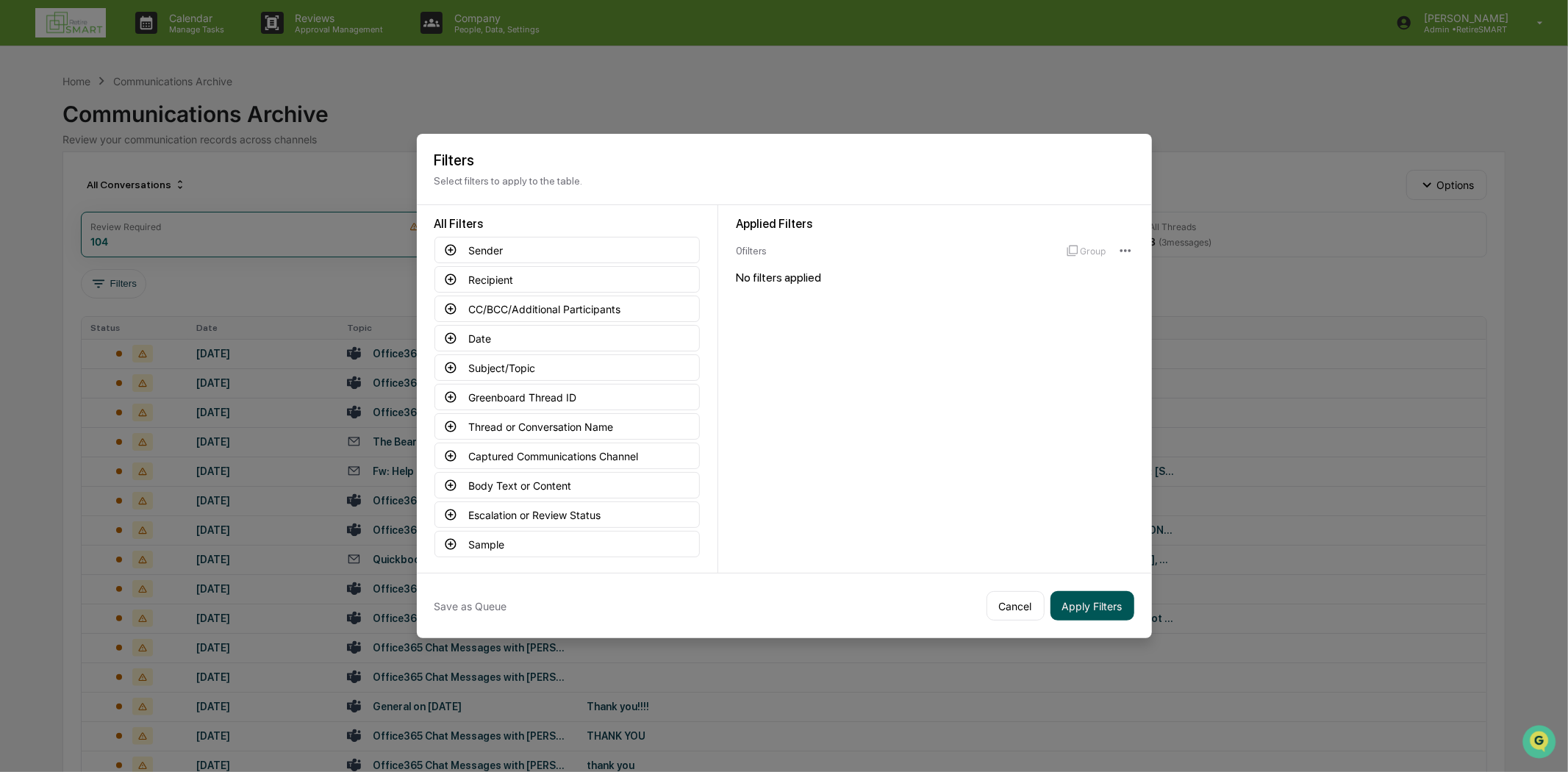
click at [1103, 608] on button "Apply Filters" at bounding box center [1092, 605] width 84 height 29
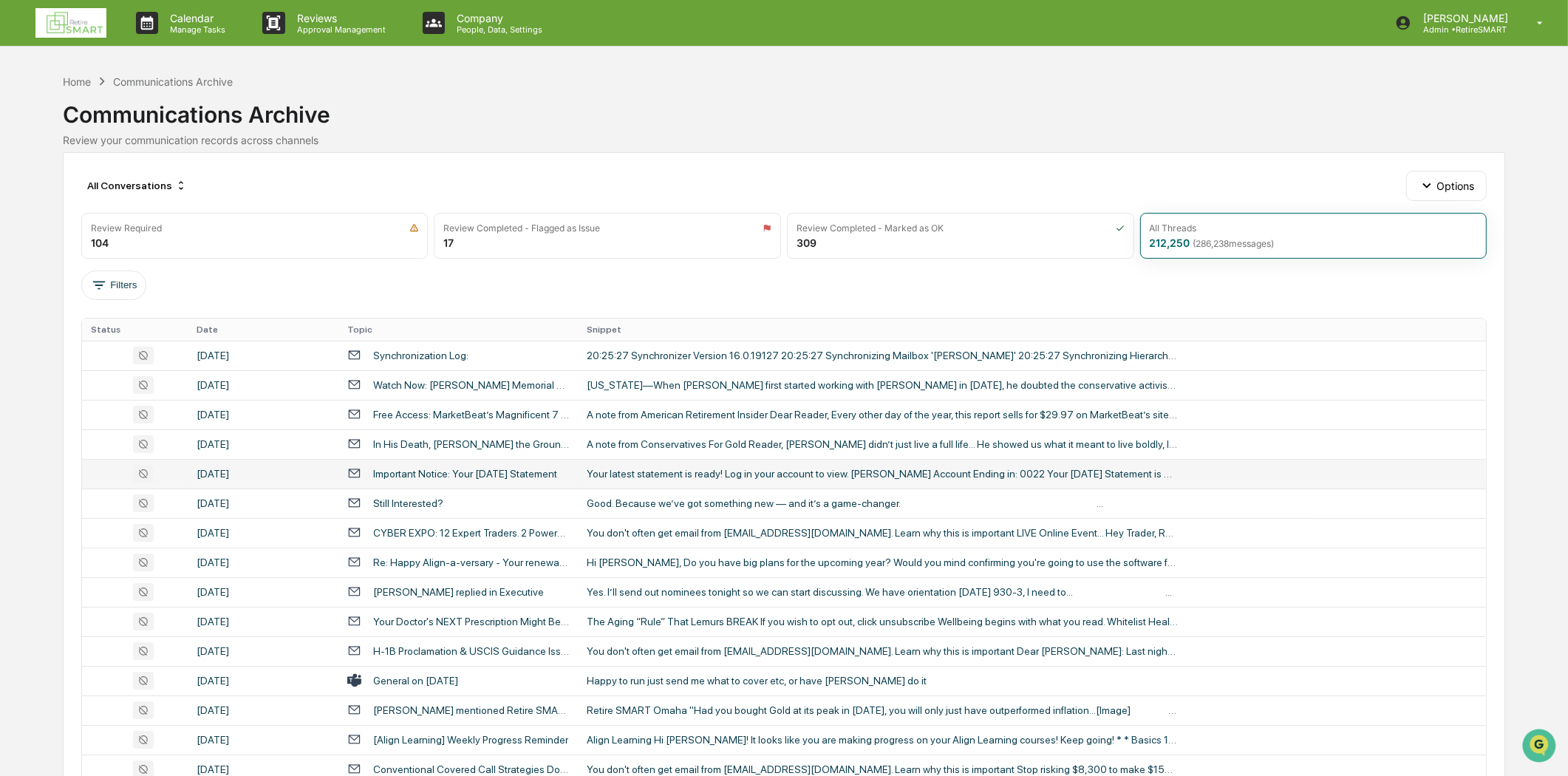
drag, startPoint x: 1222, startPoint y: 543, endPoint x: 1168, endPoint y: 467, distance: 93.2
click at [1223, 543] on td "You don't often get email from [EMAIL_ADDRESS][DOMAIN_NAME]. Learn why this is …" at bounding box center [1031, 532] width 908 height 29
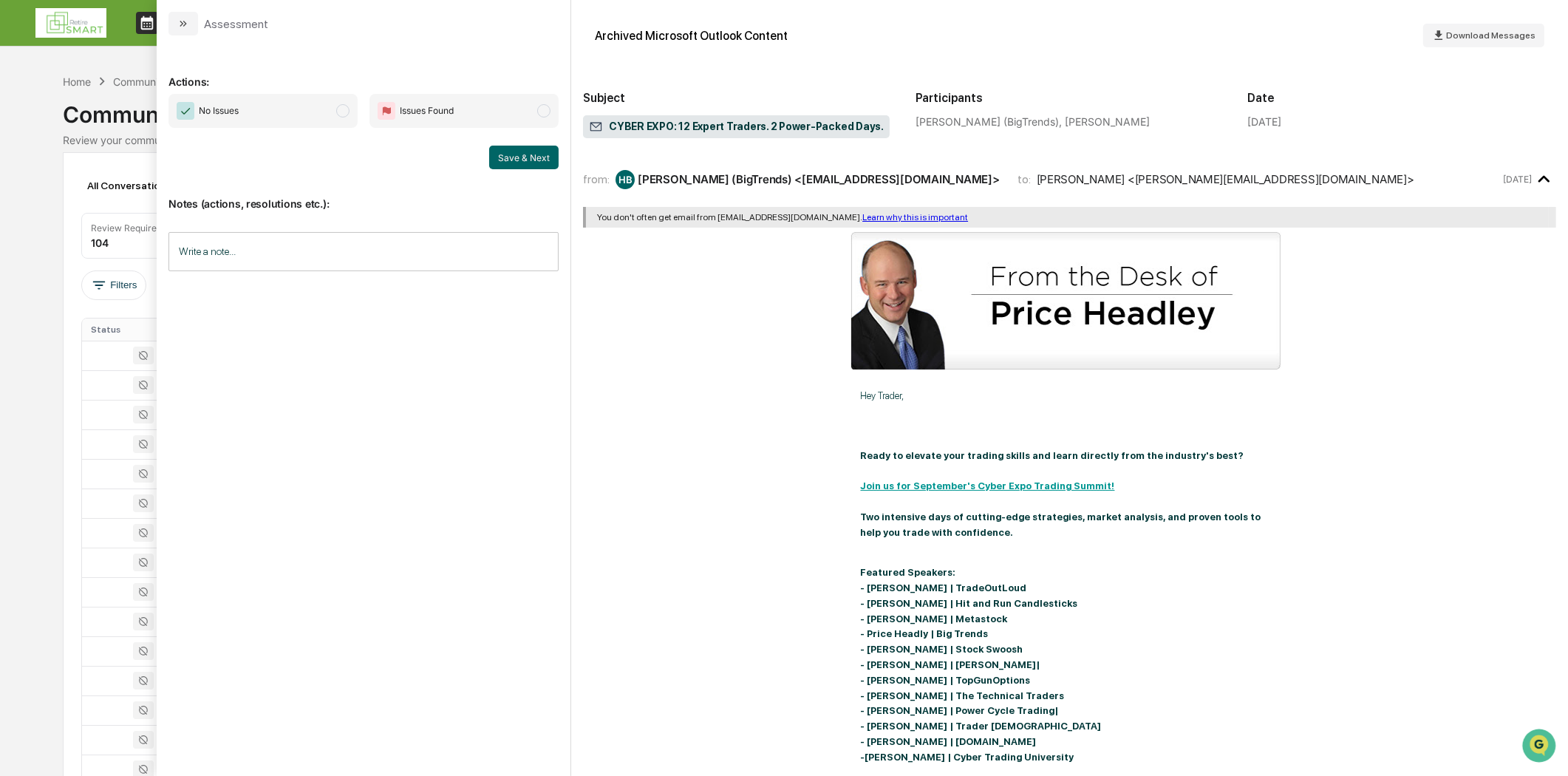
drag, startPoint x: 194, startPoint y: 22, endPoint x: 249, endPoint y: 30, distance: 55.6
click at [194, 23] on button "modal" at bounding box center [183, 23] width 29 height 24
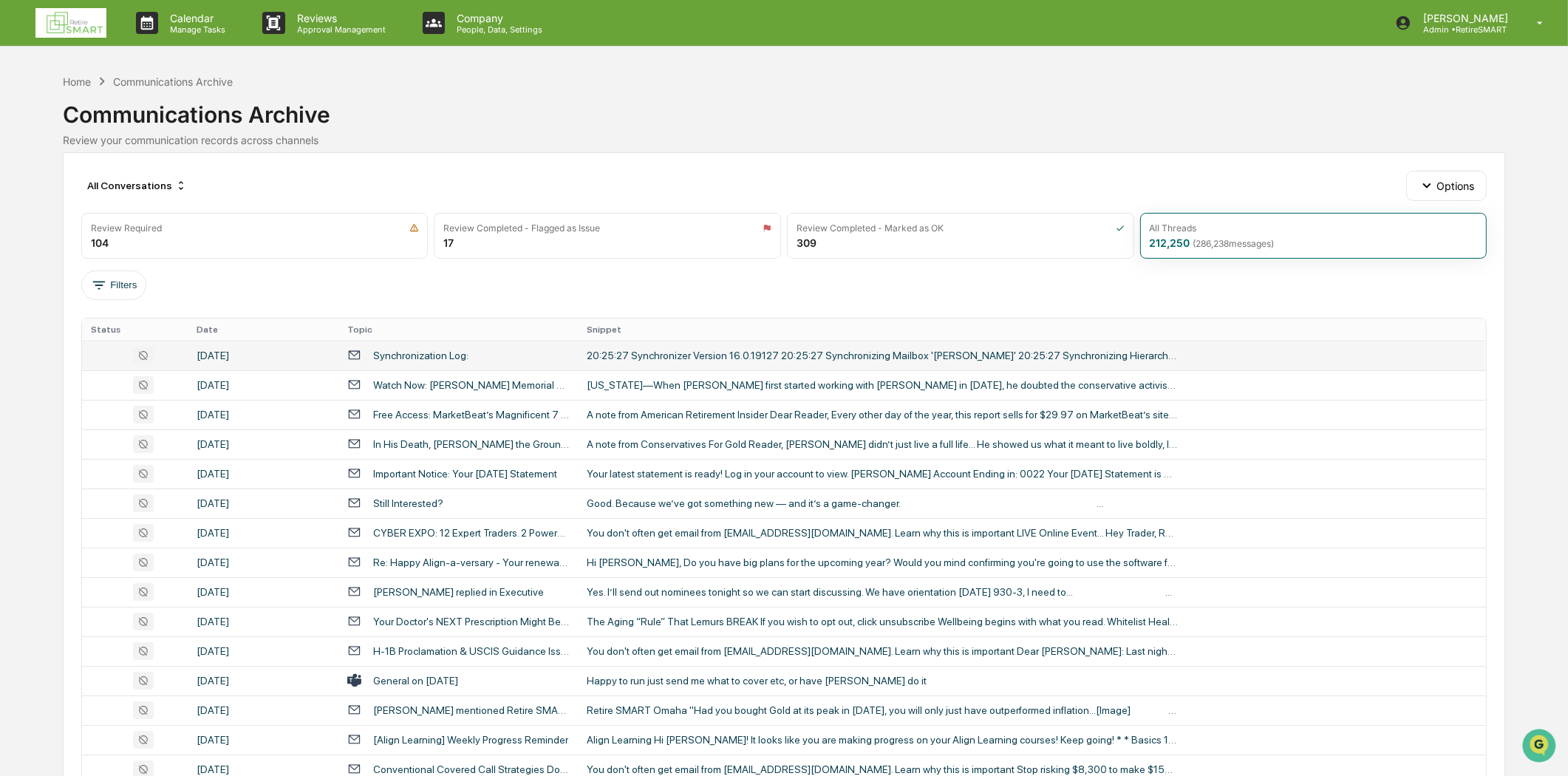
click at [259, 349] on div "[DATE]" at bounding box center [263, 355] width 133 height 11
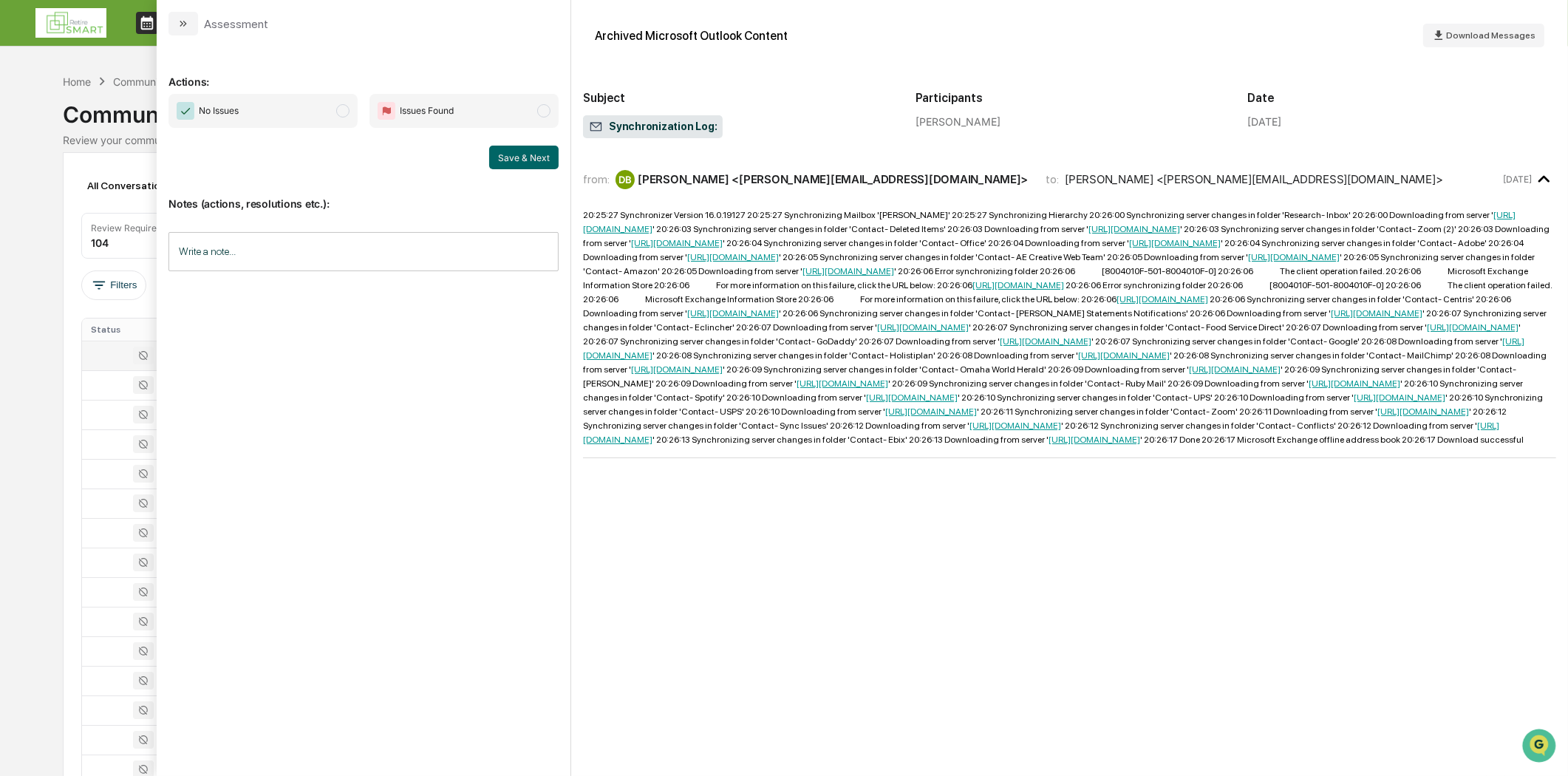
drag, startPoint x: 186, startPoint y: 31, endPoint x: 187, endPoint y: 56, distance: 25.0
click at [186, 31] on button "modal" at bounding box center [183, 23] width 29 height 24
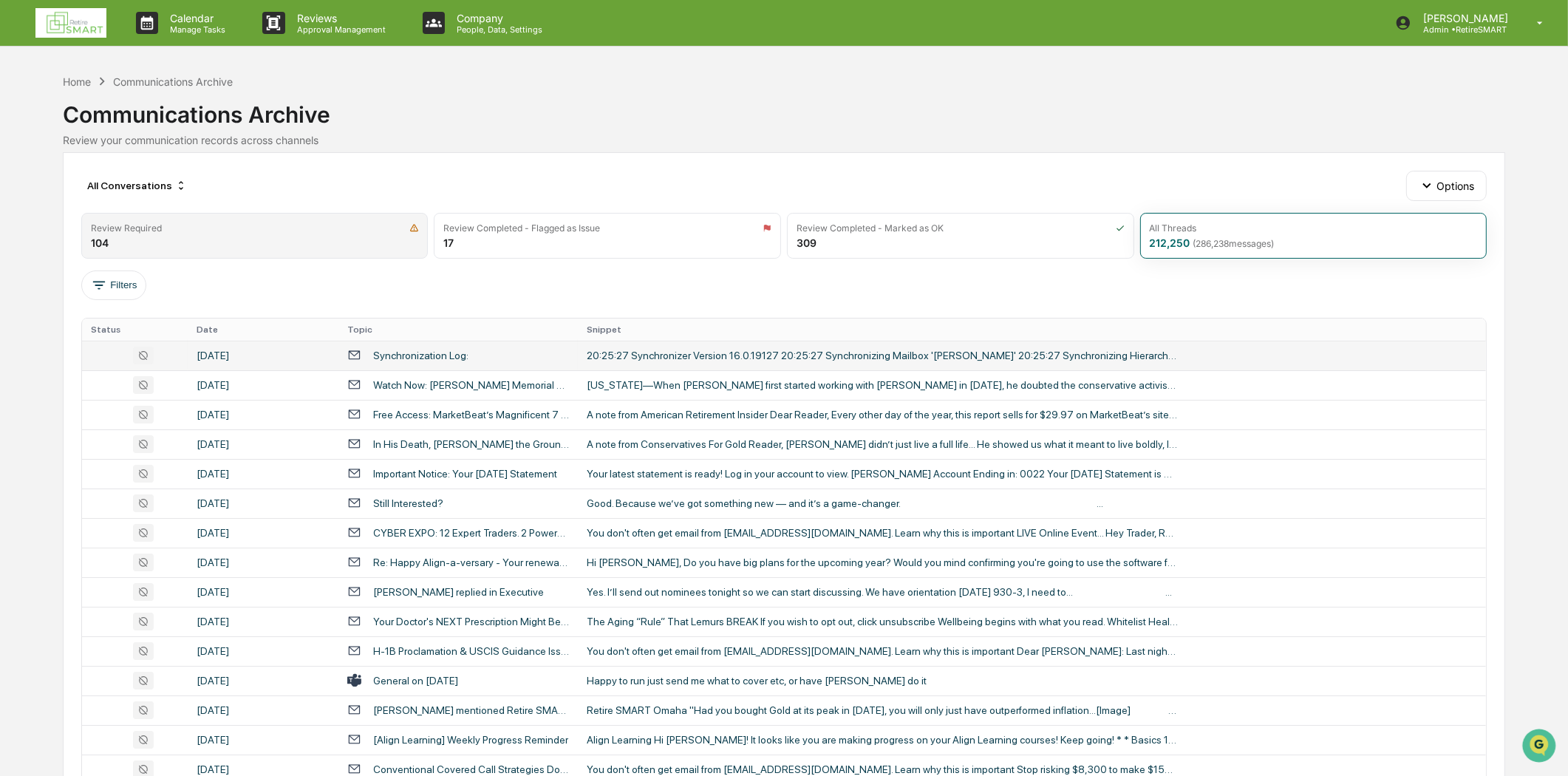
click at [207, 223] on div "Review Required" at bounding box center [255, 228] width 328 height 11
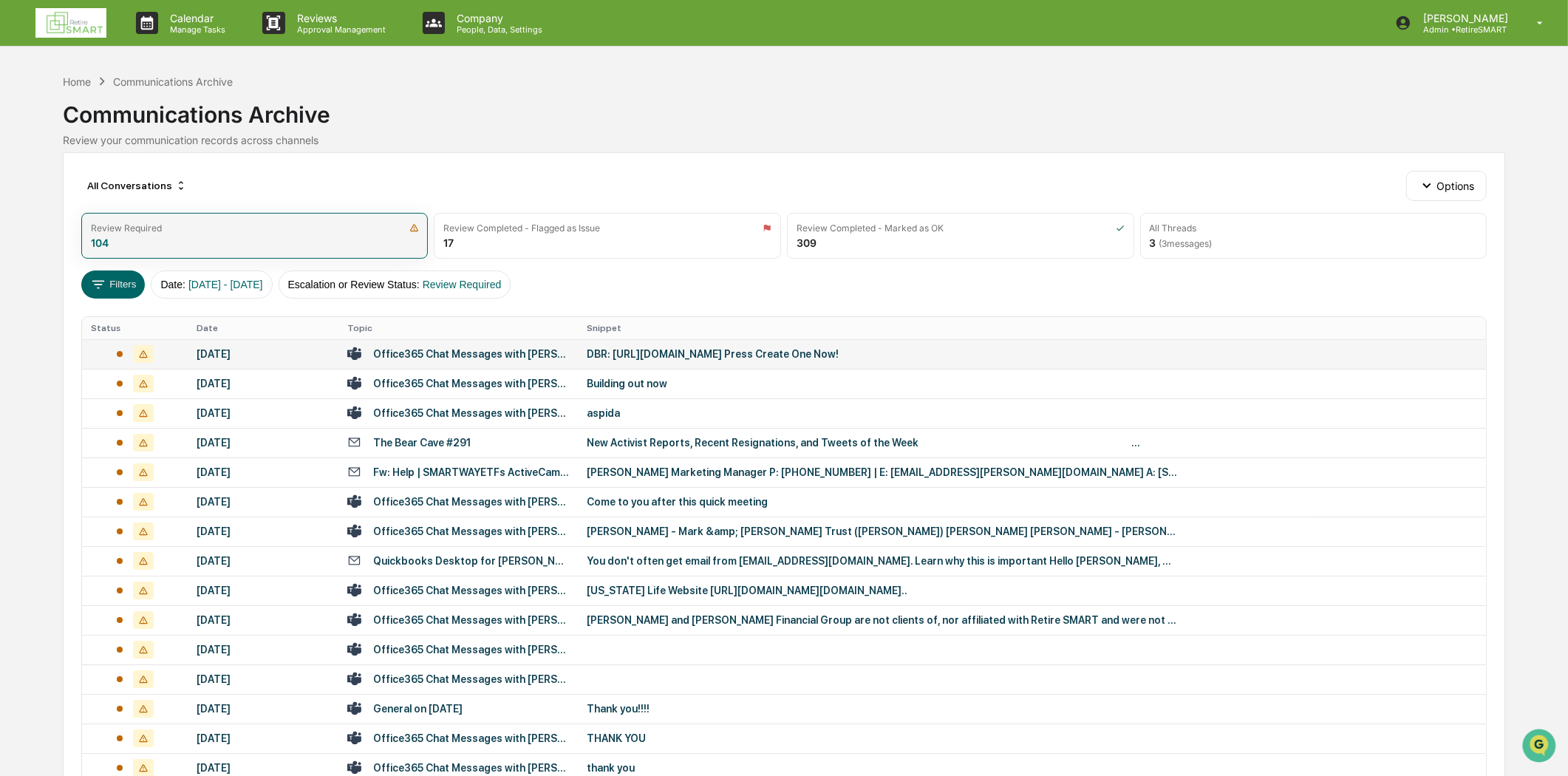
click at [227, 248] on div "Review Required 104" at bounding box center [255, 235] width 347 height 46
click at [484, 284] on span "Review Required" at bounding box center [462, 285] width 79 height 11
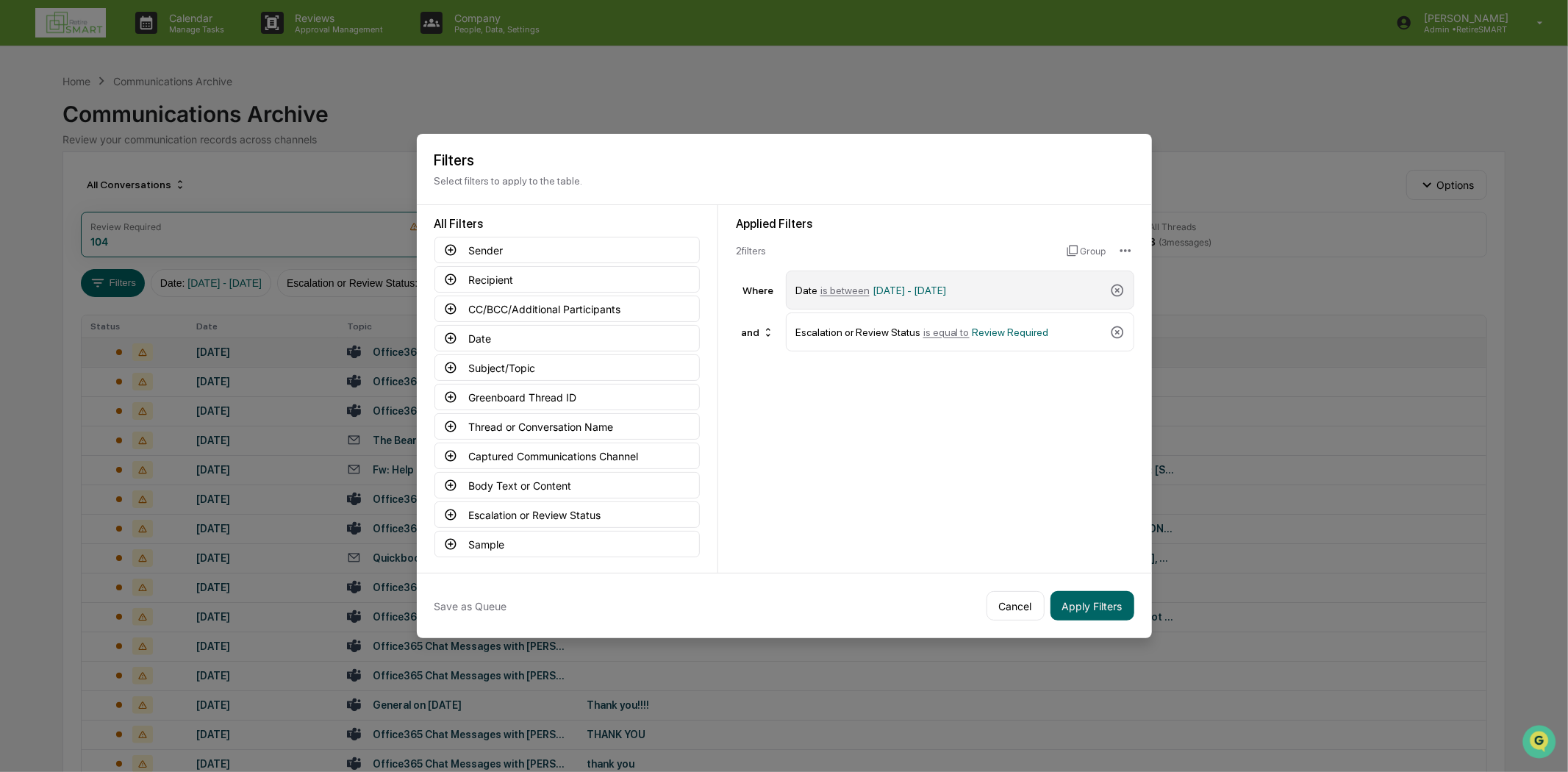
drag, startPoint x: 1121, startPoint y: 282, endPoint x: 1118, endPoint y: 303, distance: 21.2
click at [1120, 283] on icon at bounding box center [1117, 291] width 15 height 15
click at [1118, 290] on icon at bounding box center [1117, 291] width 15 height 15
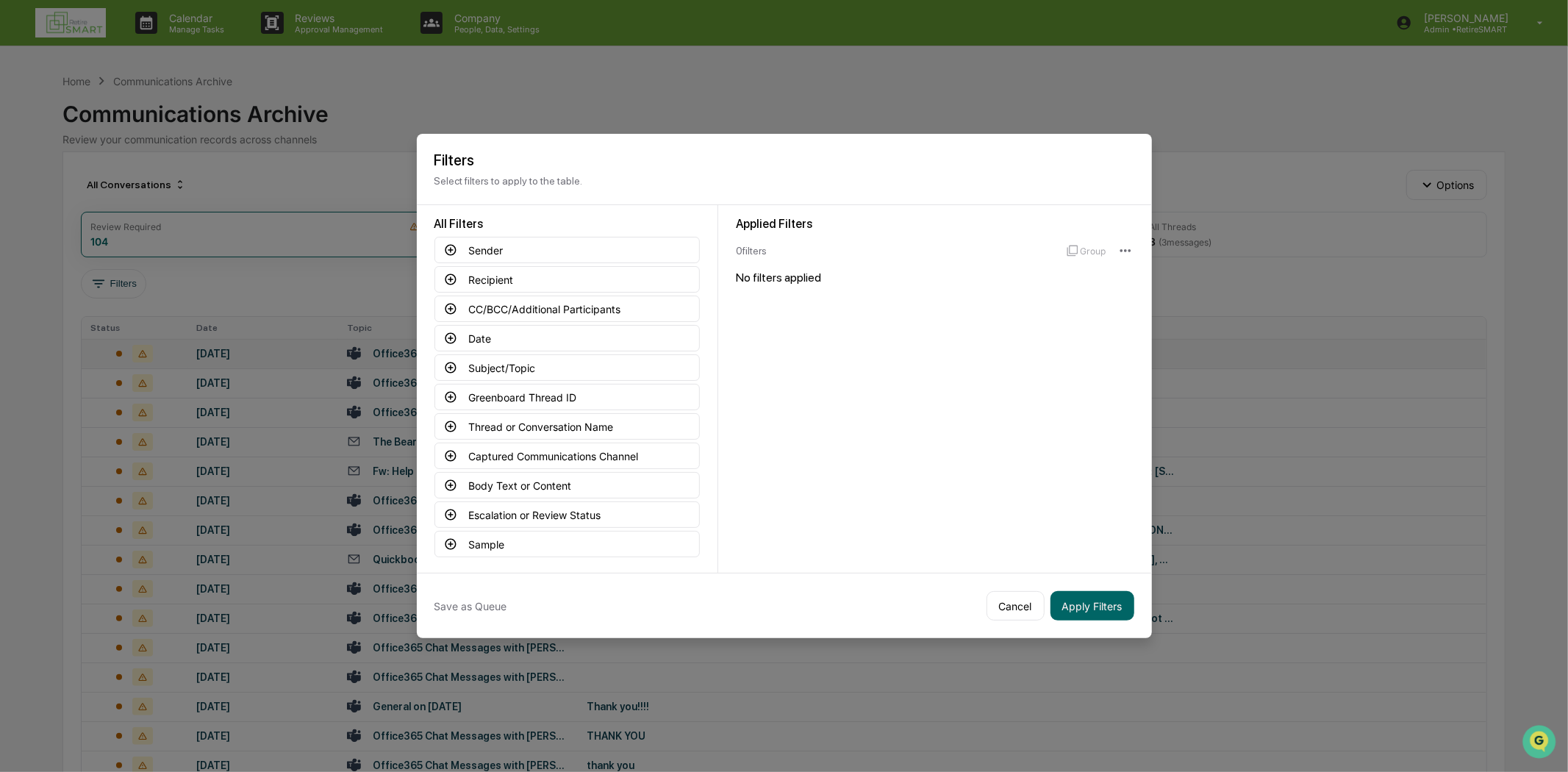
drag, startPoint x: 1096, startPoint y: 597, endPoint x: 652, endPoint y: 250, distance: 563.5
click at [1095, 597] on button "Apply Filters" at bounding box center [1092, 605] width 84 height 29
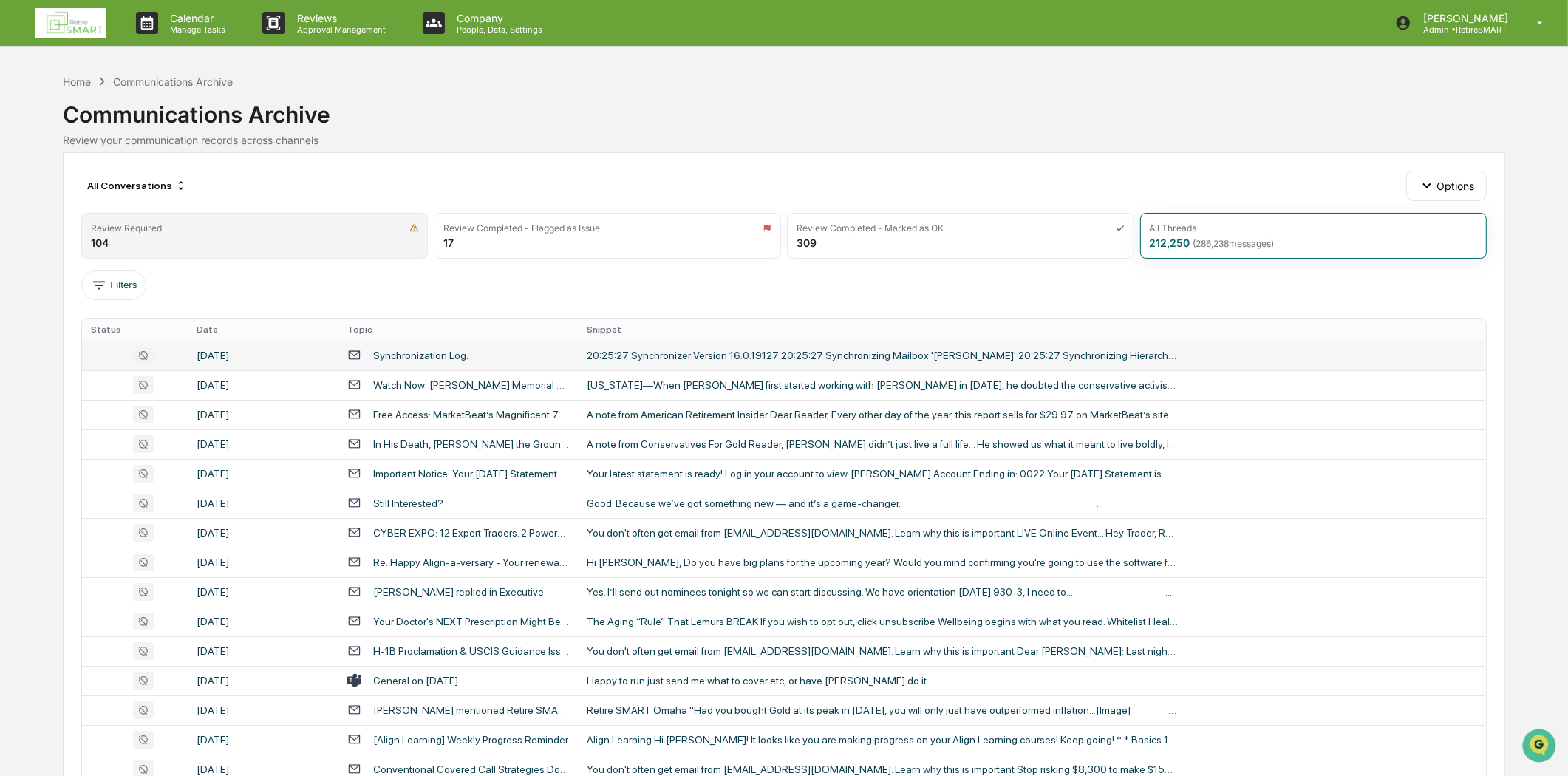
click at [168, 246] on div "Review Required 104" at bounding box center [255, 235] width 347 height 46
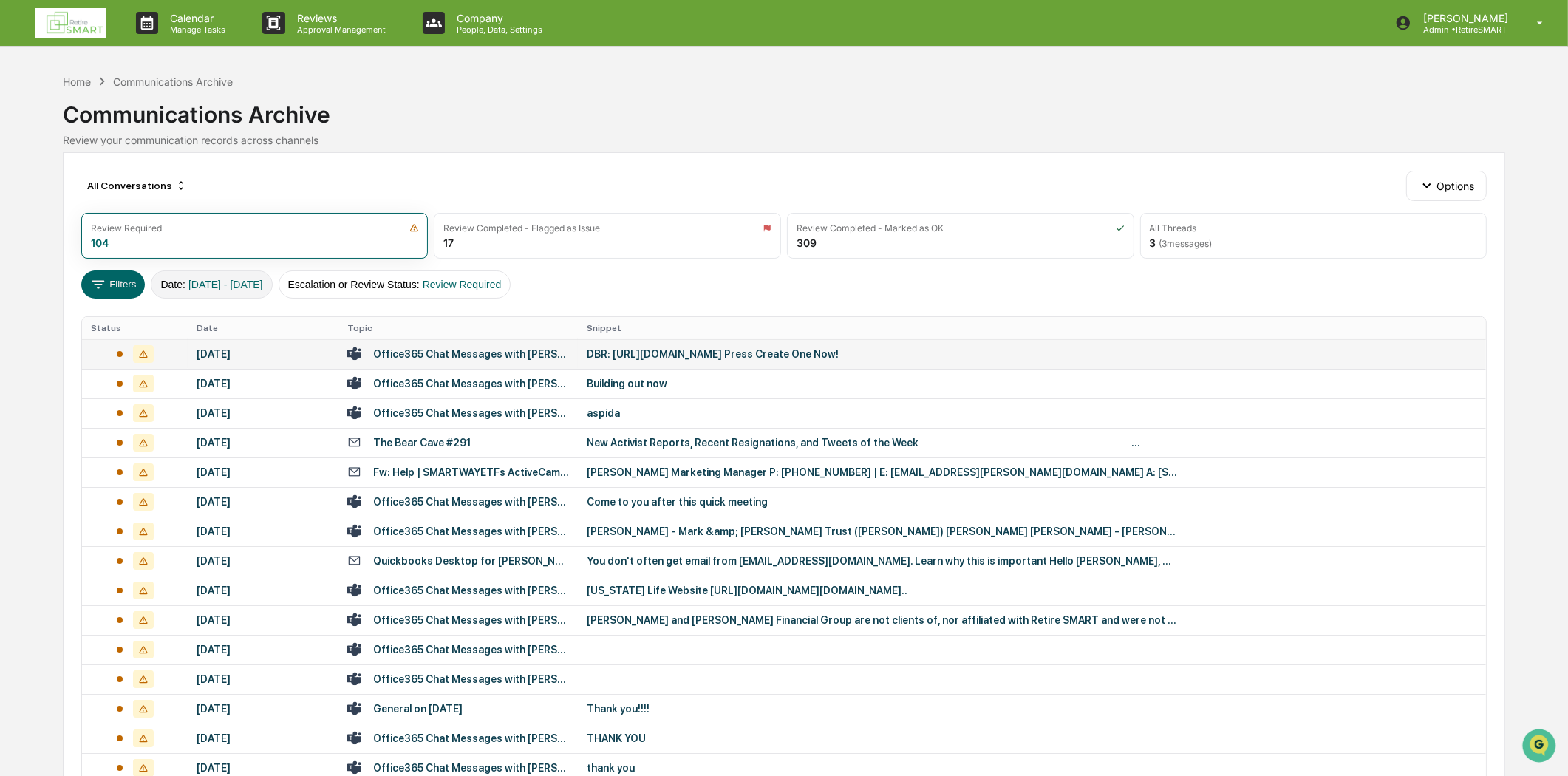
click at [272, 271] on button "Date : [DATE] - [DATE]" at bounding box center [212, 285] width 121 height 28
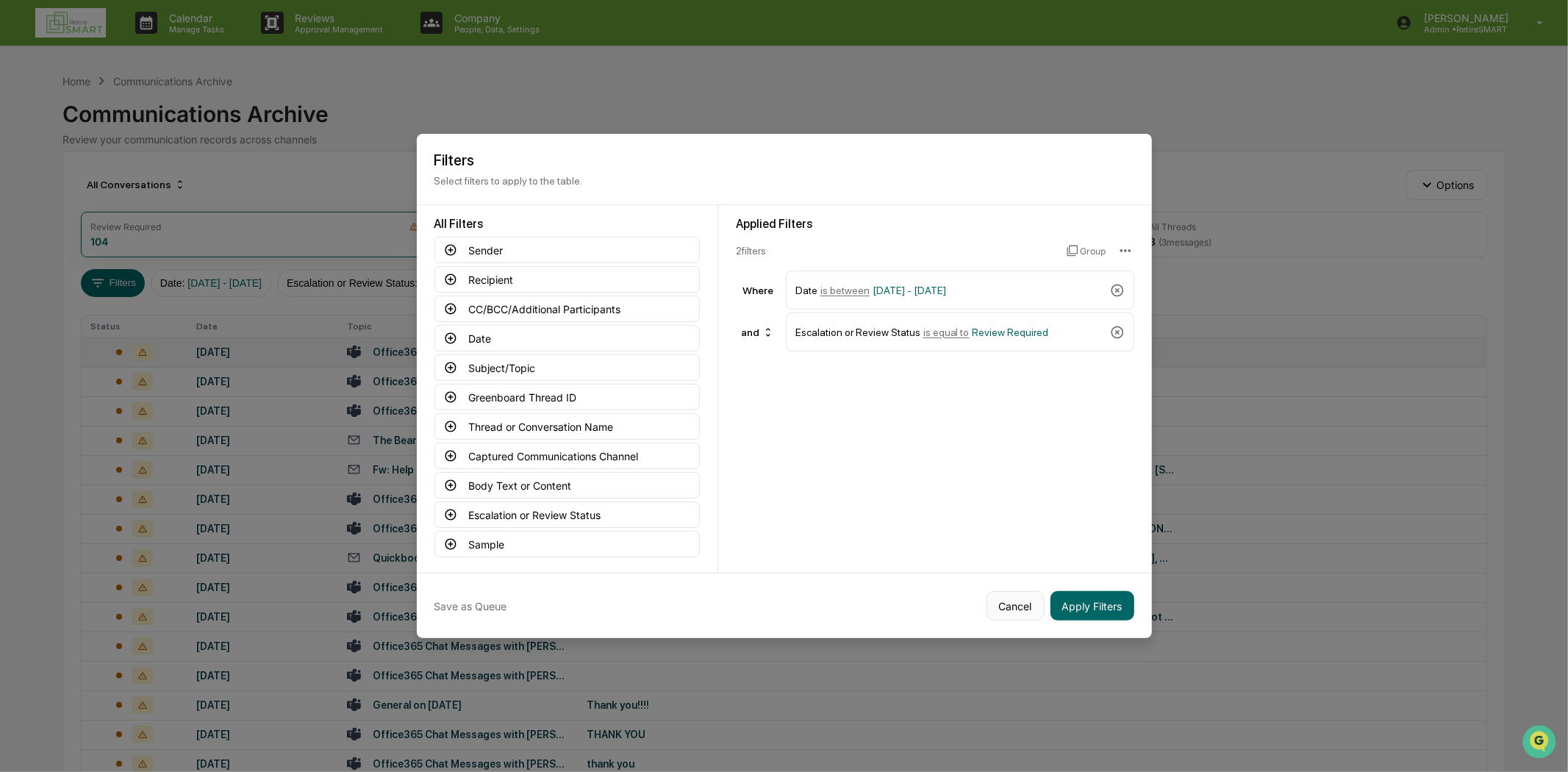
click at [1006, 604] on button "Cancel" at bounding box center [1016, 605] width 58 height 29
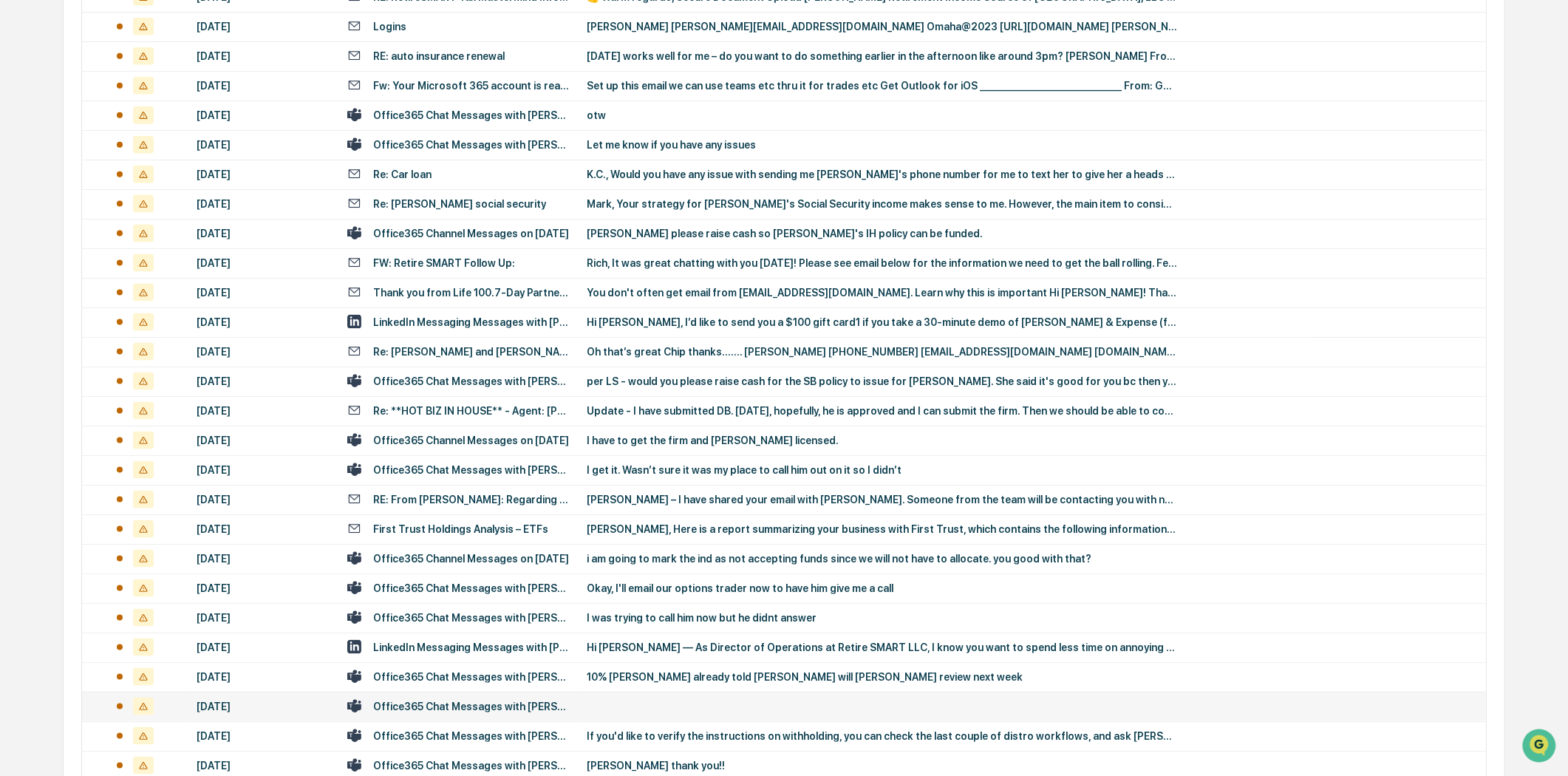
scroll to position [2601, 0]
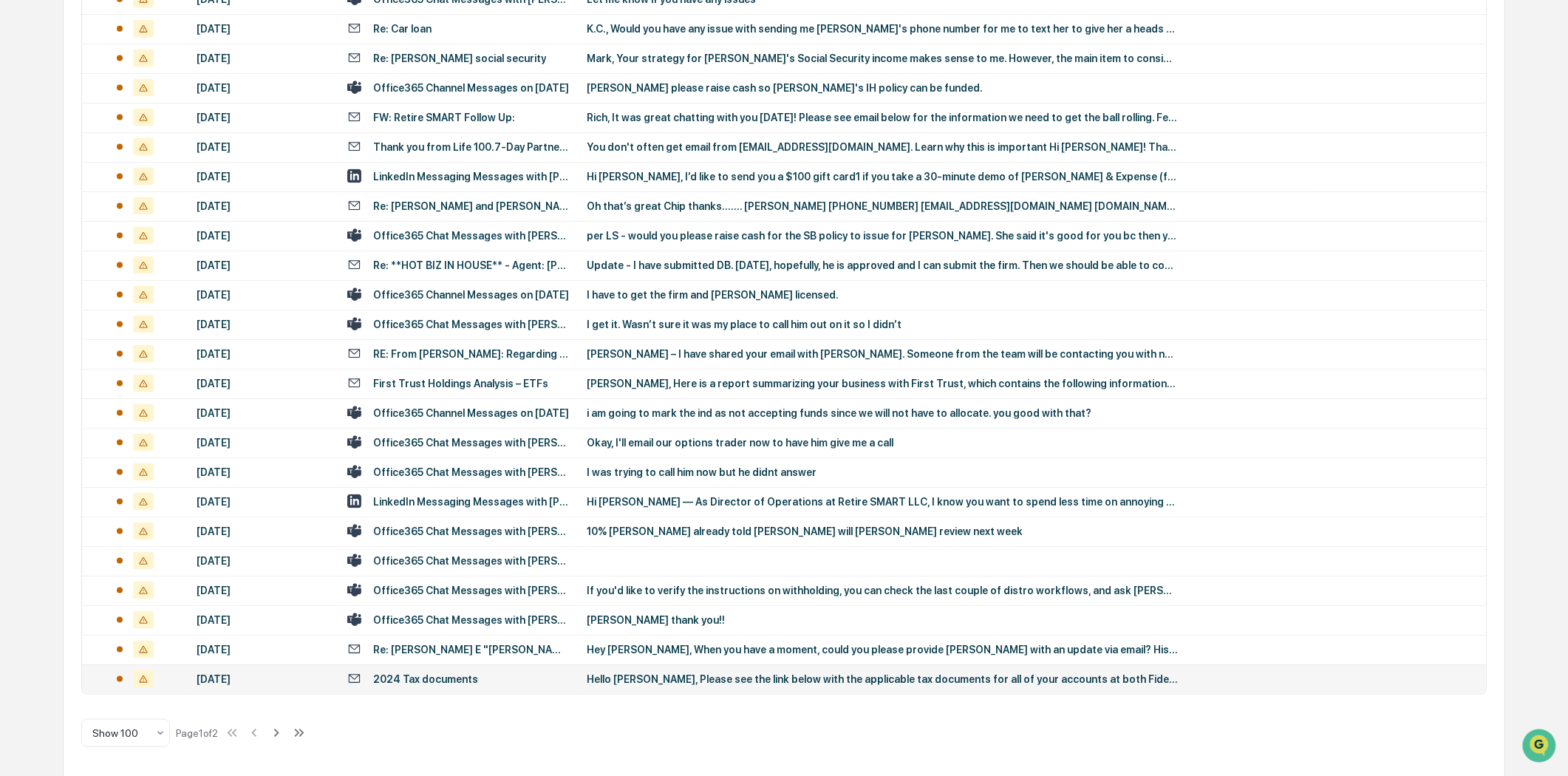
click at [527, 672] on div "2024 Tax documents" at bounding box center [458, 678] width 222 height 14
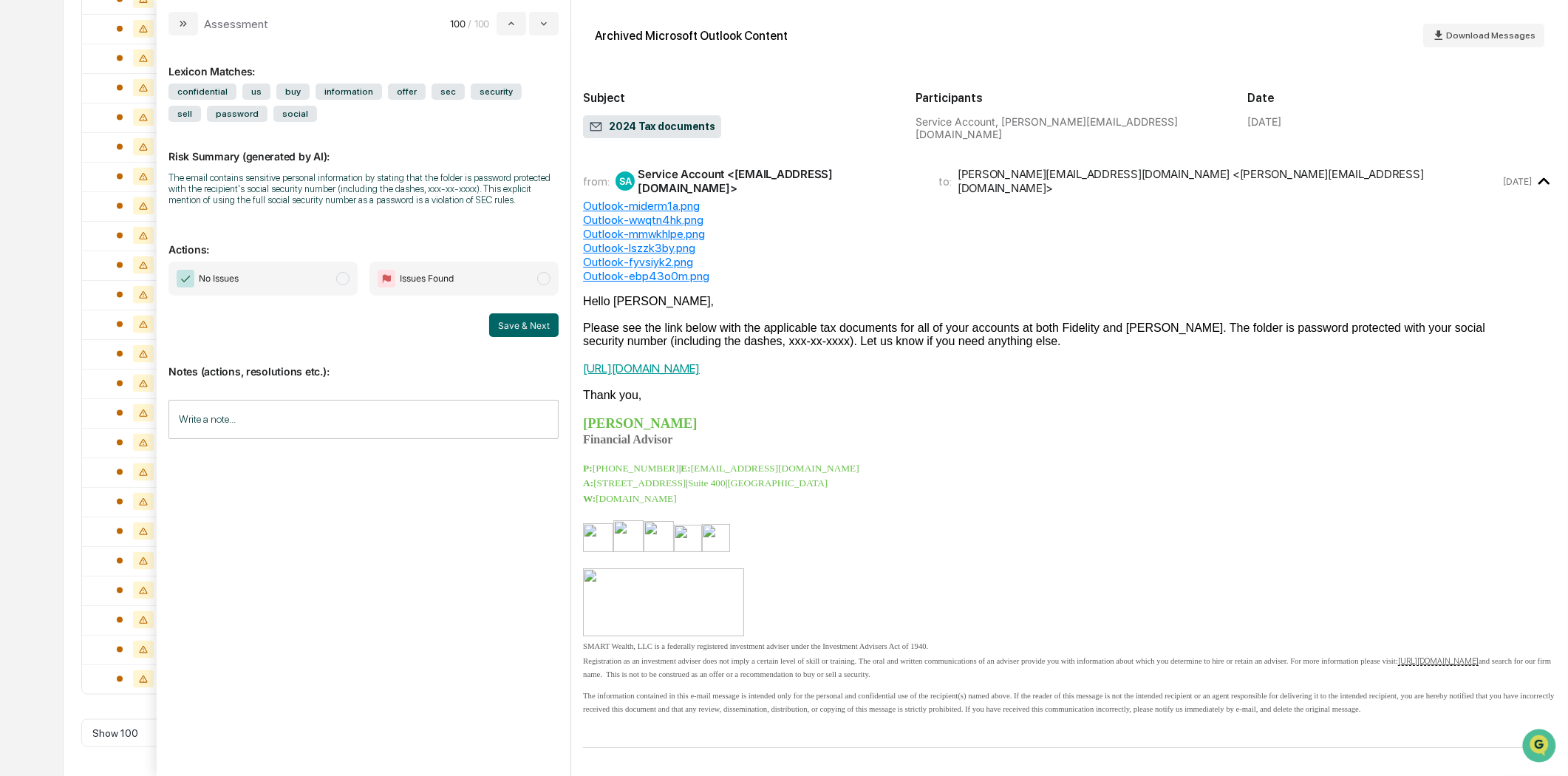
click at [1027, 461] on p "modal" at bounding box center [1077, 453] width 960 height 14
click at [359, 496] on div "Lexicon Matches: confidential us buy information offer sec security sell passwo…" at bounding box center [363, 398] width 390 height 703
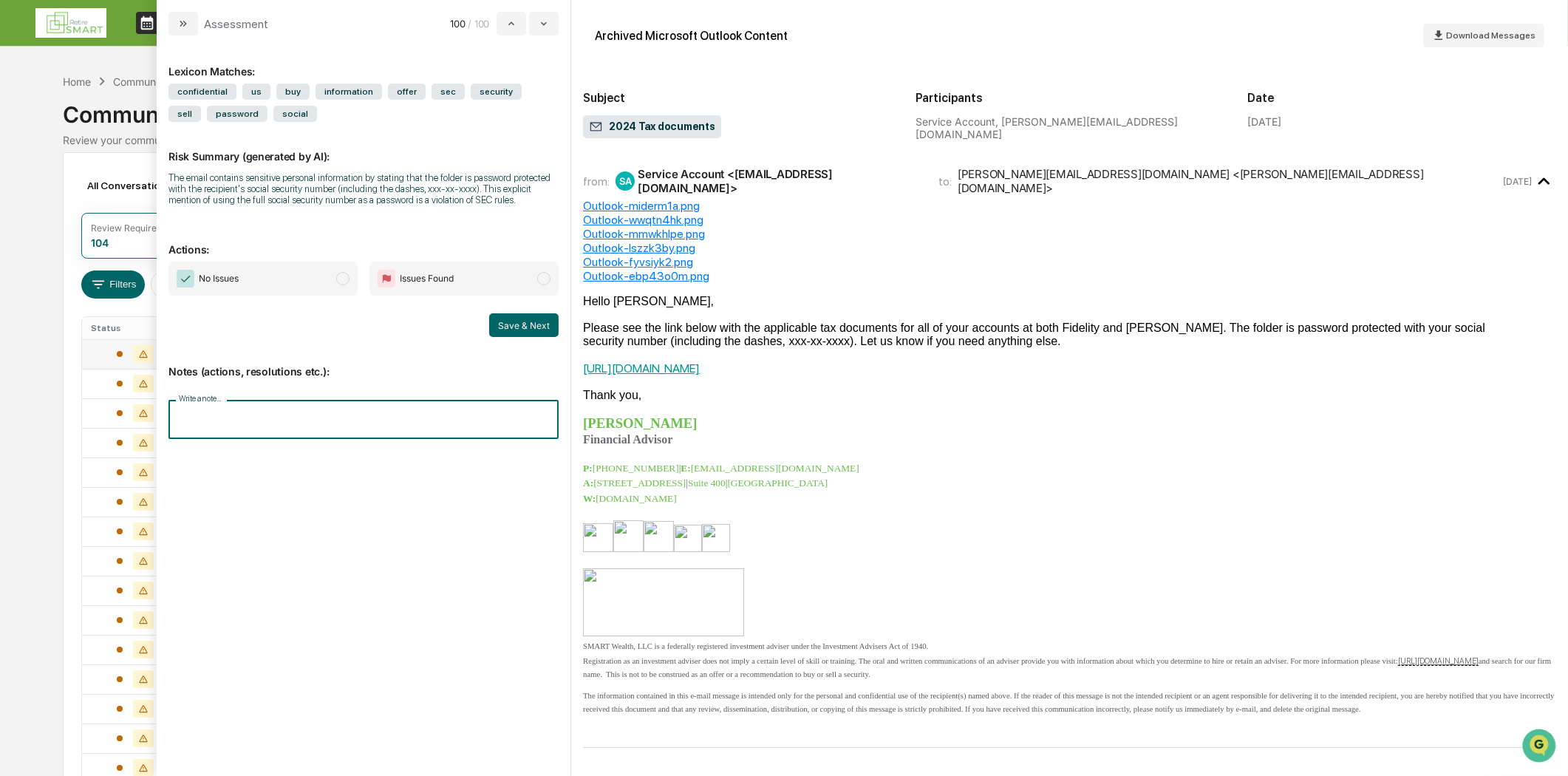
click at [215, 424] on input "Write a note..." at bounding box center [363, 418] width 390 height 39
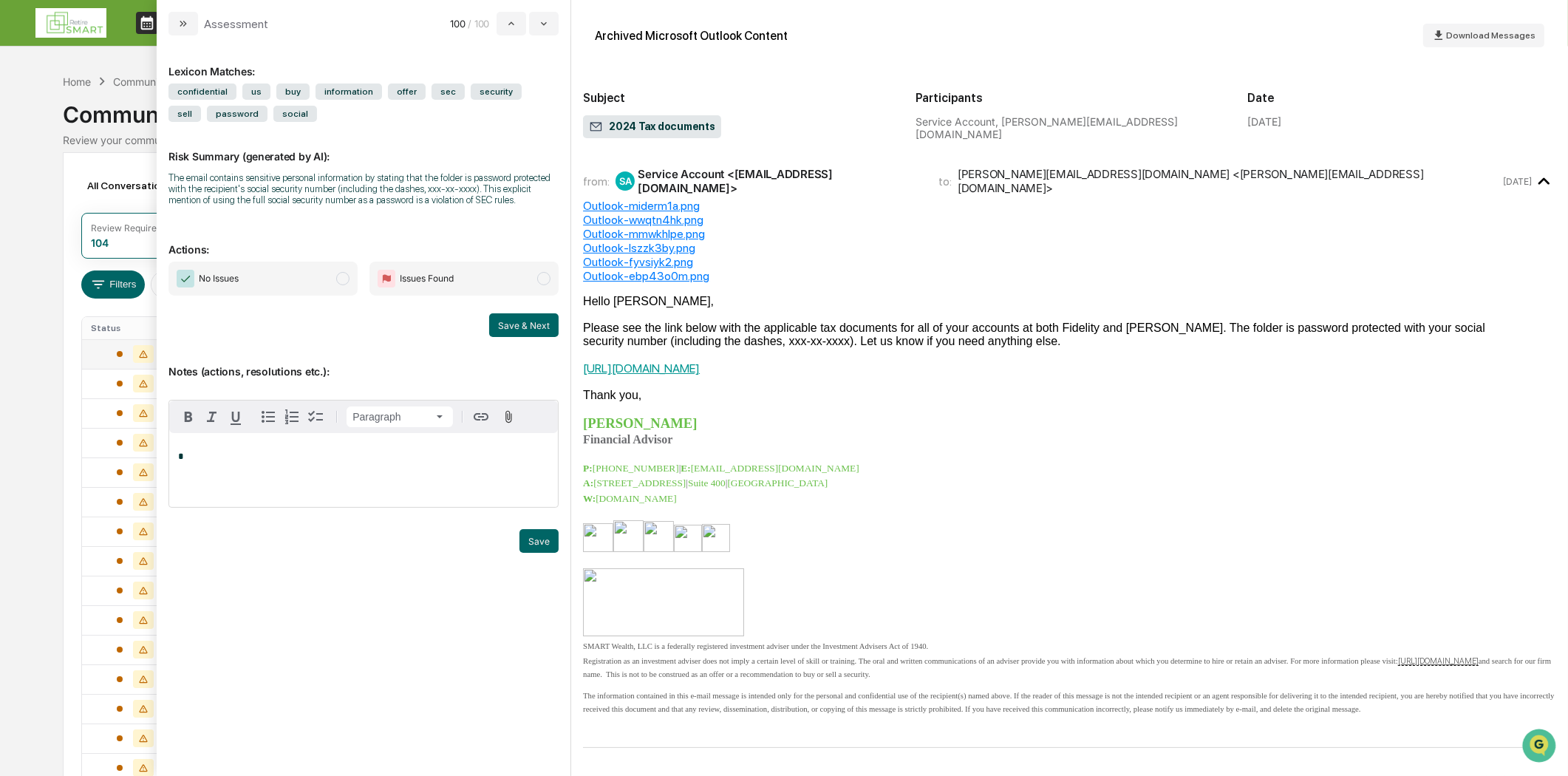
click at [210, 453] on p "*" at bounding box center [363, 456] width 371 height 10
click at [186, 25] on icon "modal" at bounding box center [183, 24] width 11 height 11
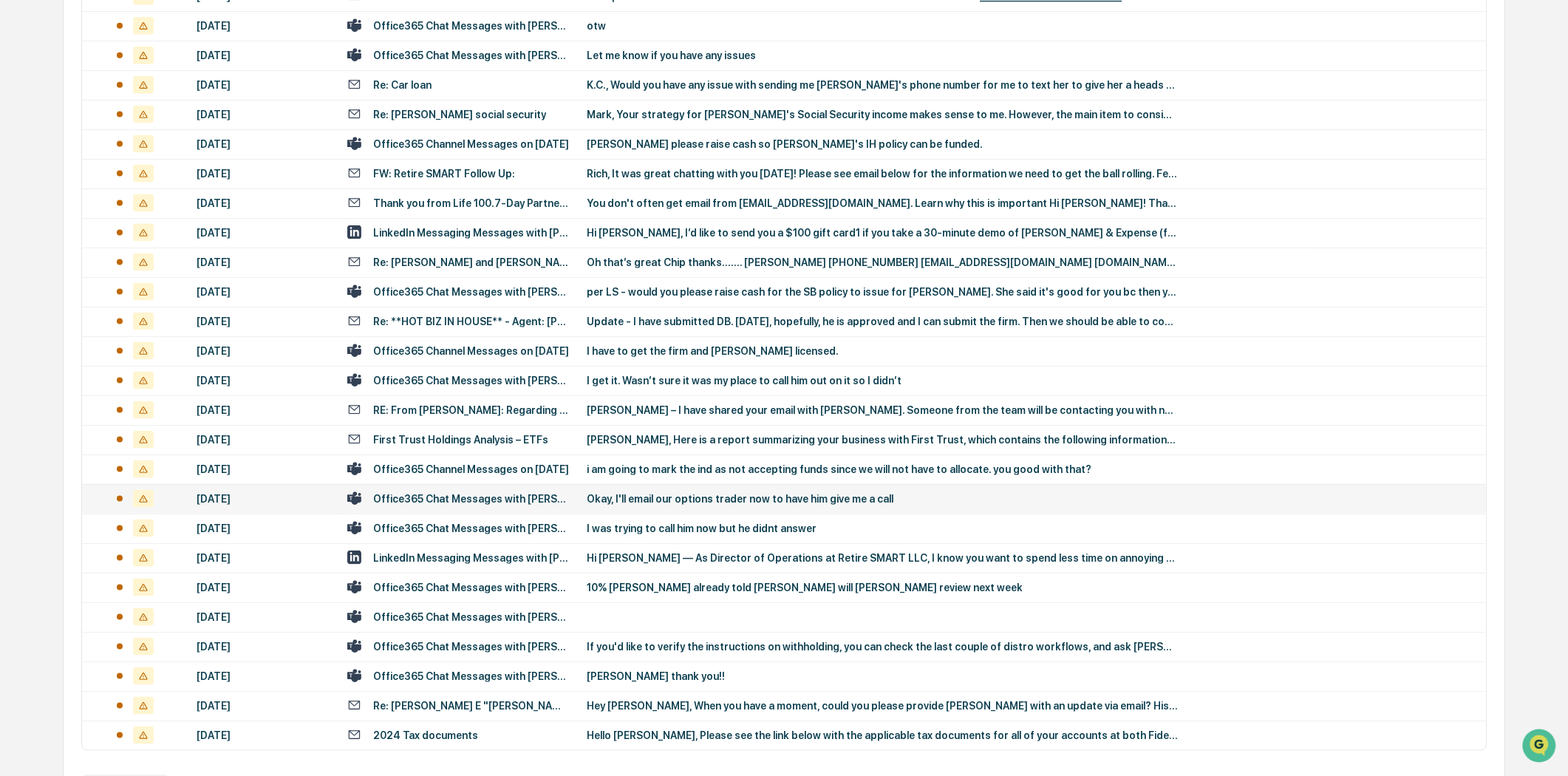
scroll to position [2601, 0]
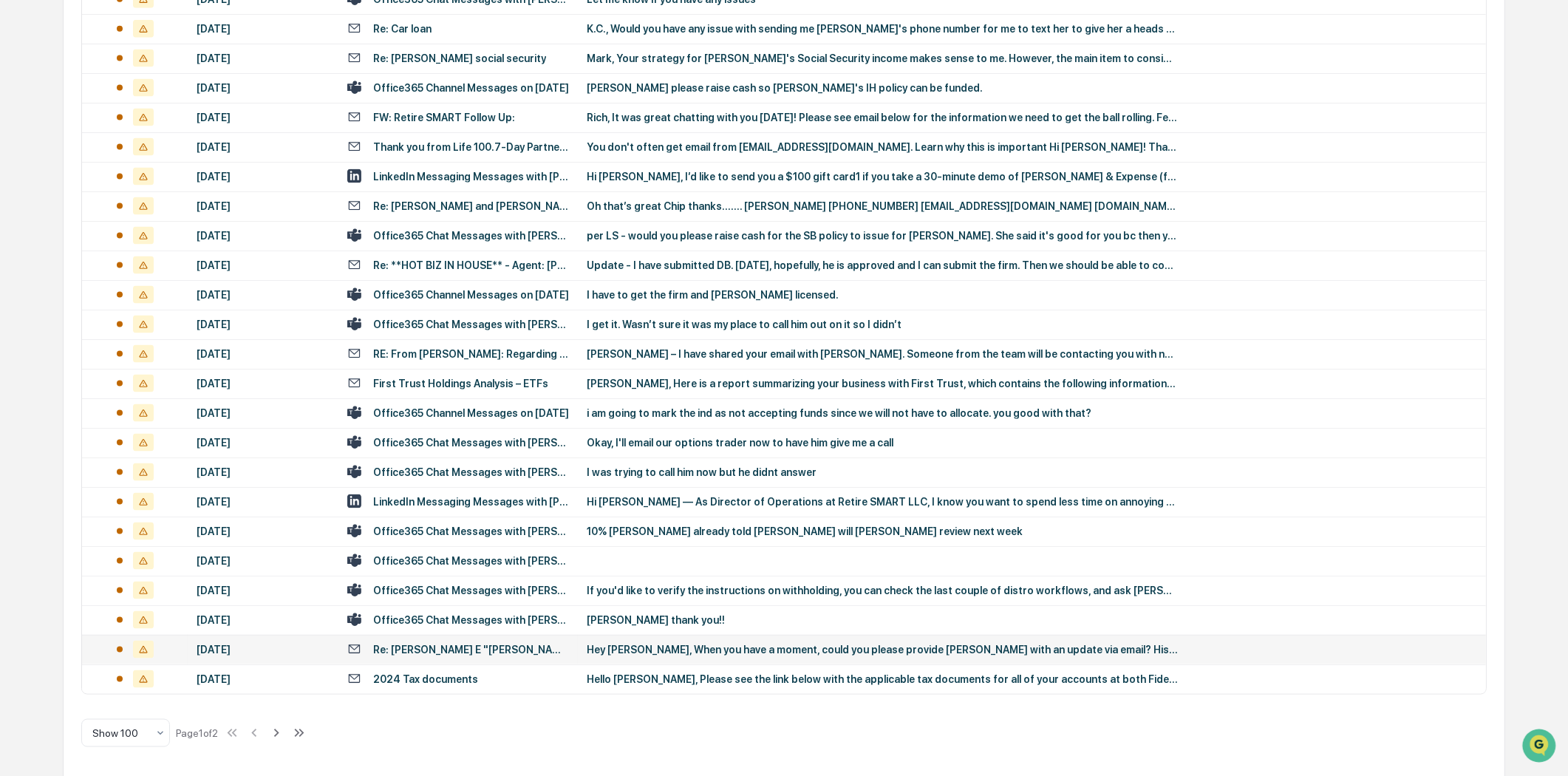
click at [463, 644] on div "Re: [PERSON_NAME] E "[PERSON_NAME]" [PERSON_NAME]" at bounding box center [470, 650] width 195 height 11
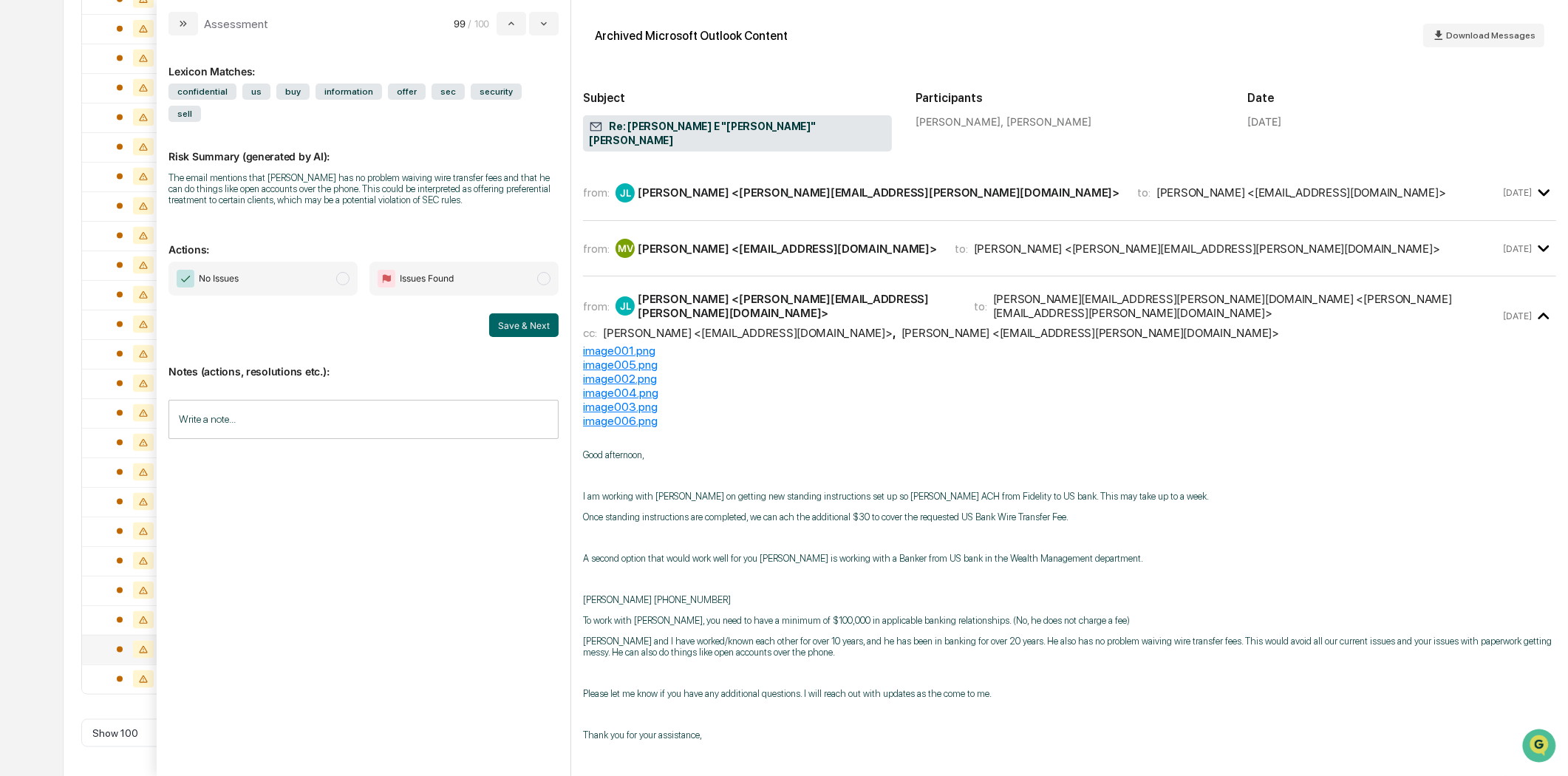
click at [714, 190] on div "from: [PERSON_NAME] <[PERSON_NAME][EMAIL_ADDRESS][PERSON_NAME][DOMAIN_NAME]> to…" at bounding box center [1070, 192] width 973 height 31
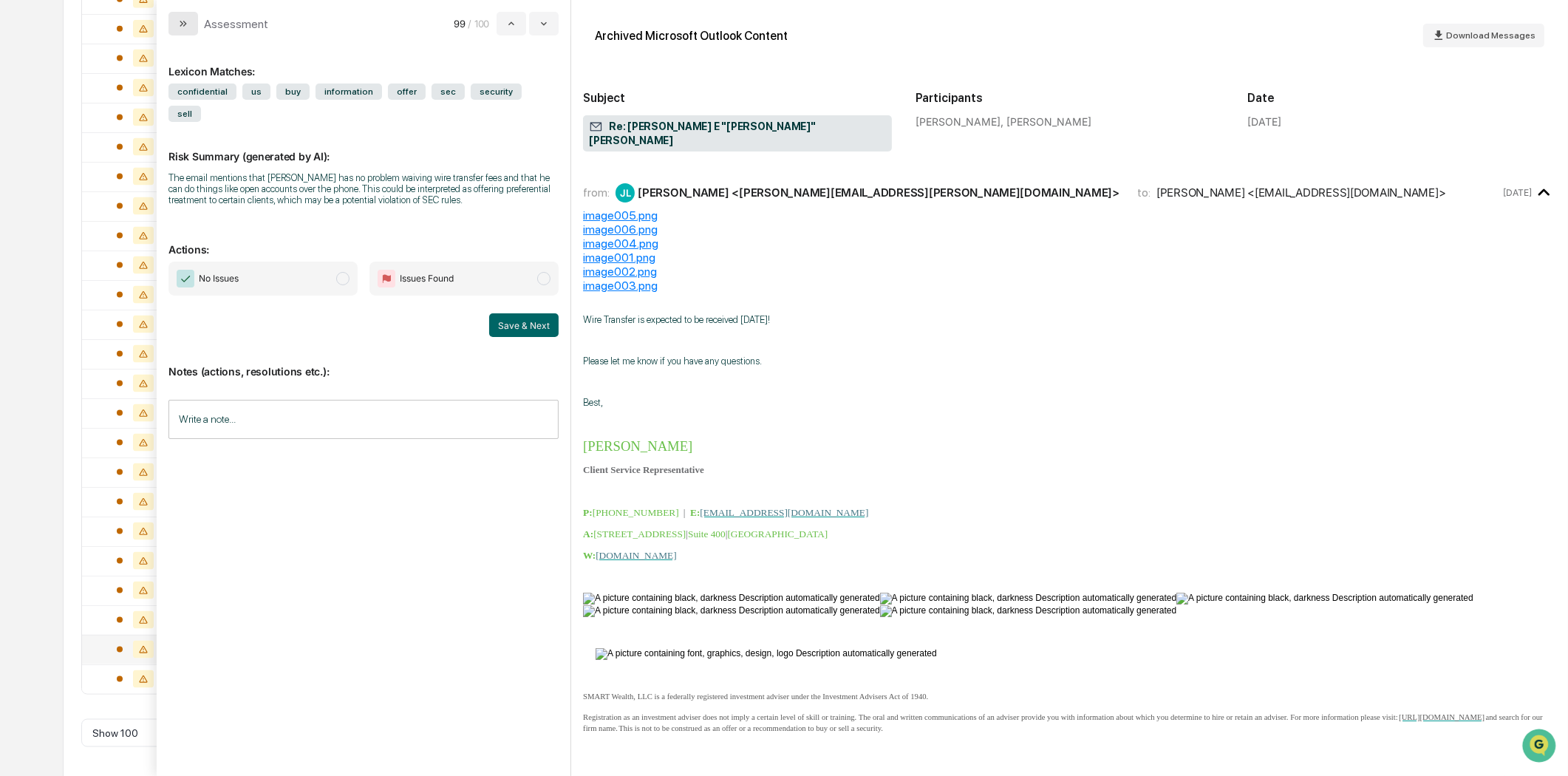
click at [183, 34] on button "modal" at bounding box center [183, 23] width 29 height 24
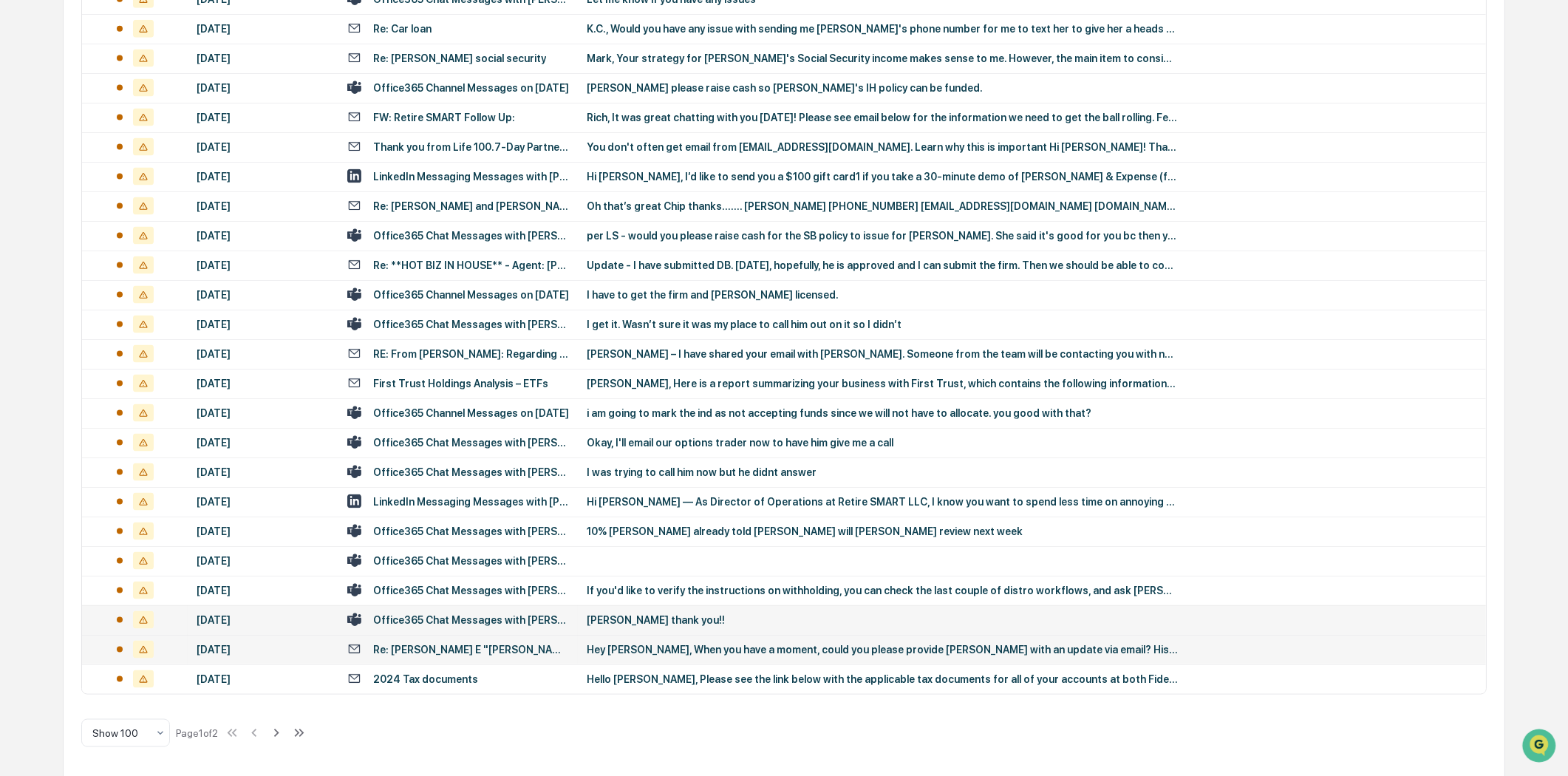
click at [500, 618] on div "Office365 Chat Messages with [PERSON_NAME], [PERSON_NAME] on [DATE]" at bounding box center [470, 619] width 195 height 11
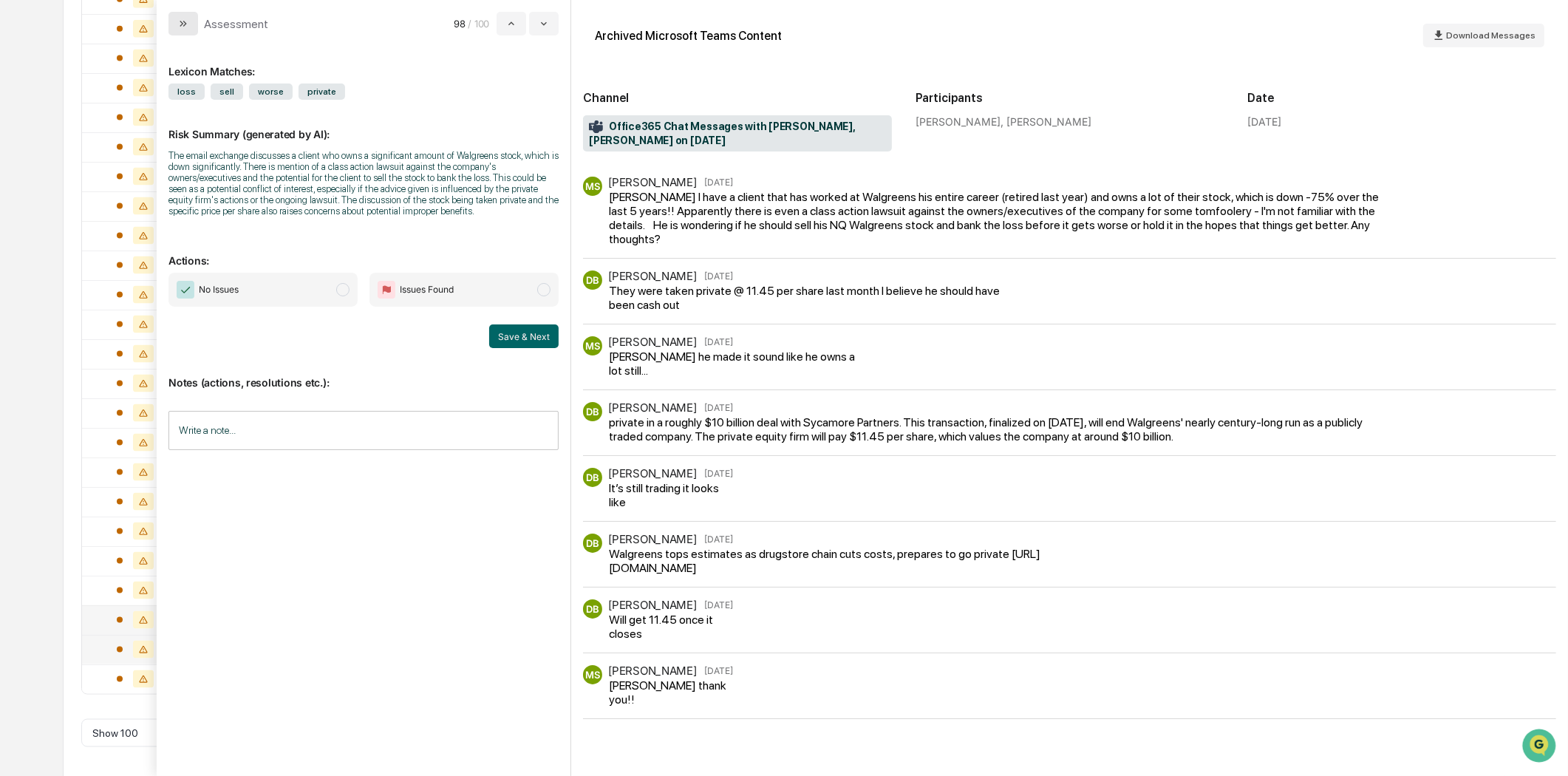
click at [173, 28] on button "modal" at bounding box center [183, 23] width 29 height 24
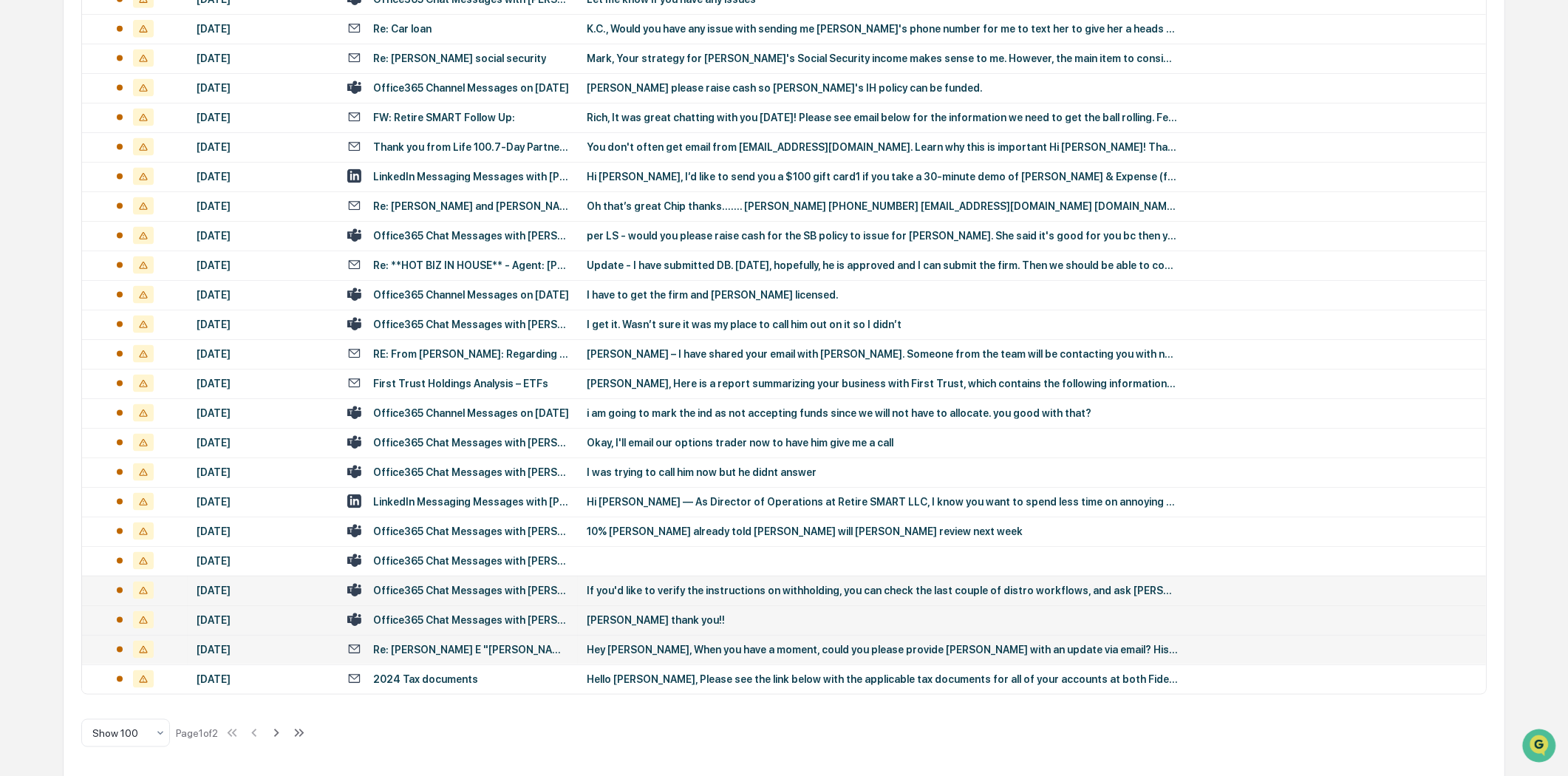
click at [504, 589] on div "Office365 Chat Messages with [PERSON_NAME], [PERSON_NAME] on [DATE]" at bounding box center [470, 590] width 195 height 11
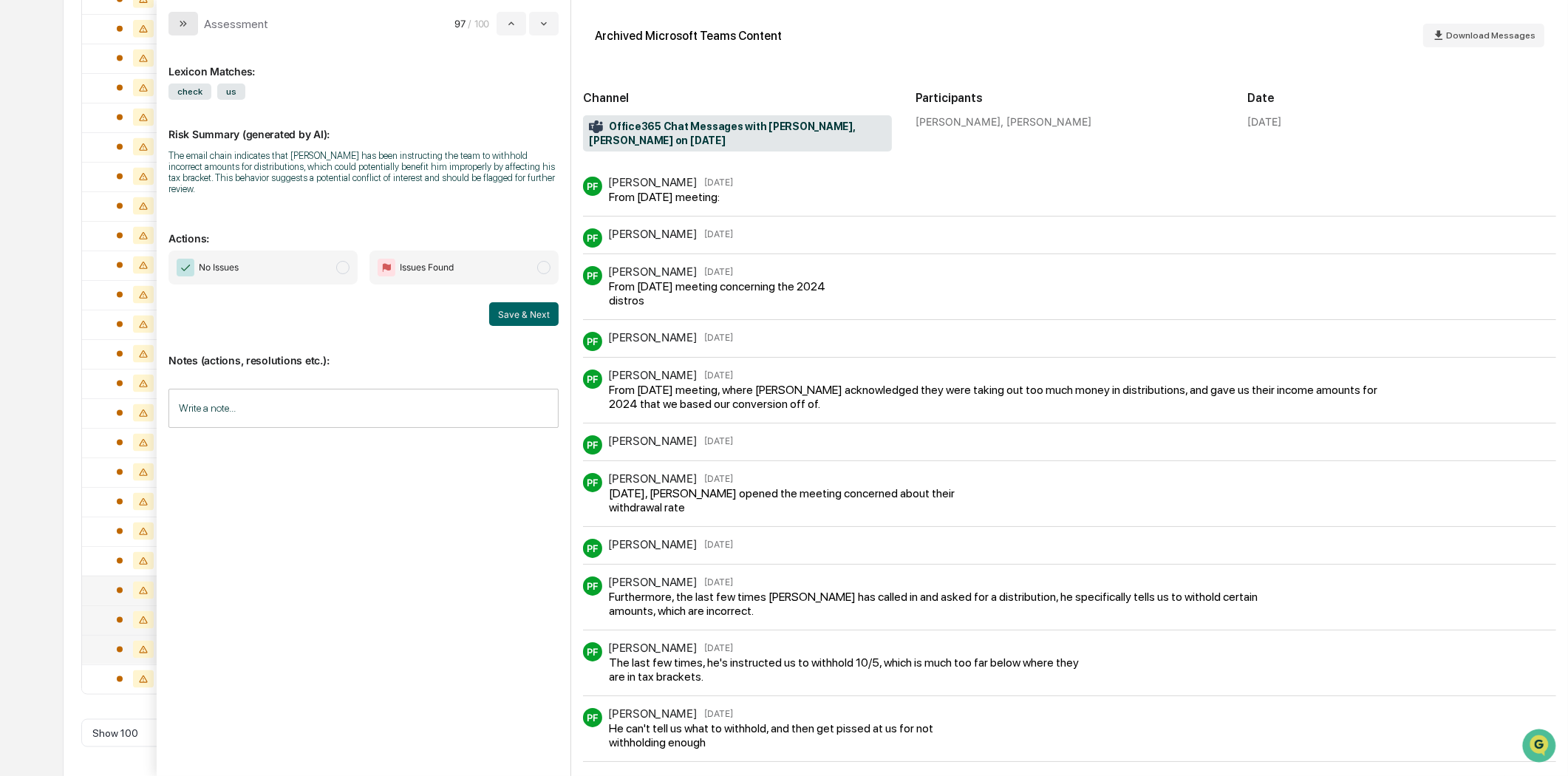
click at [185, 24] on icon "modal" at bounding box center [183, 24] width 11 height 11
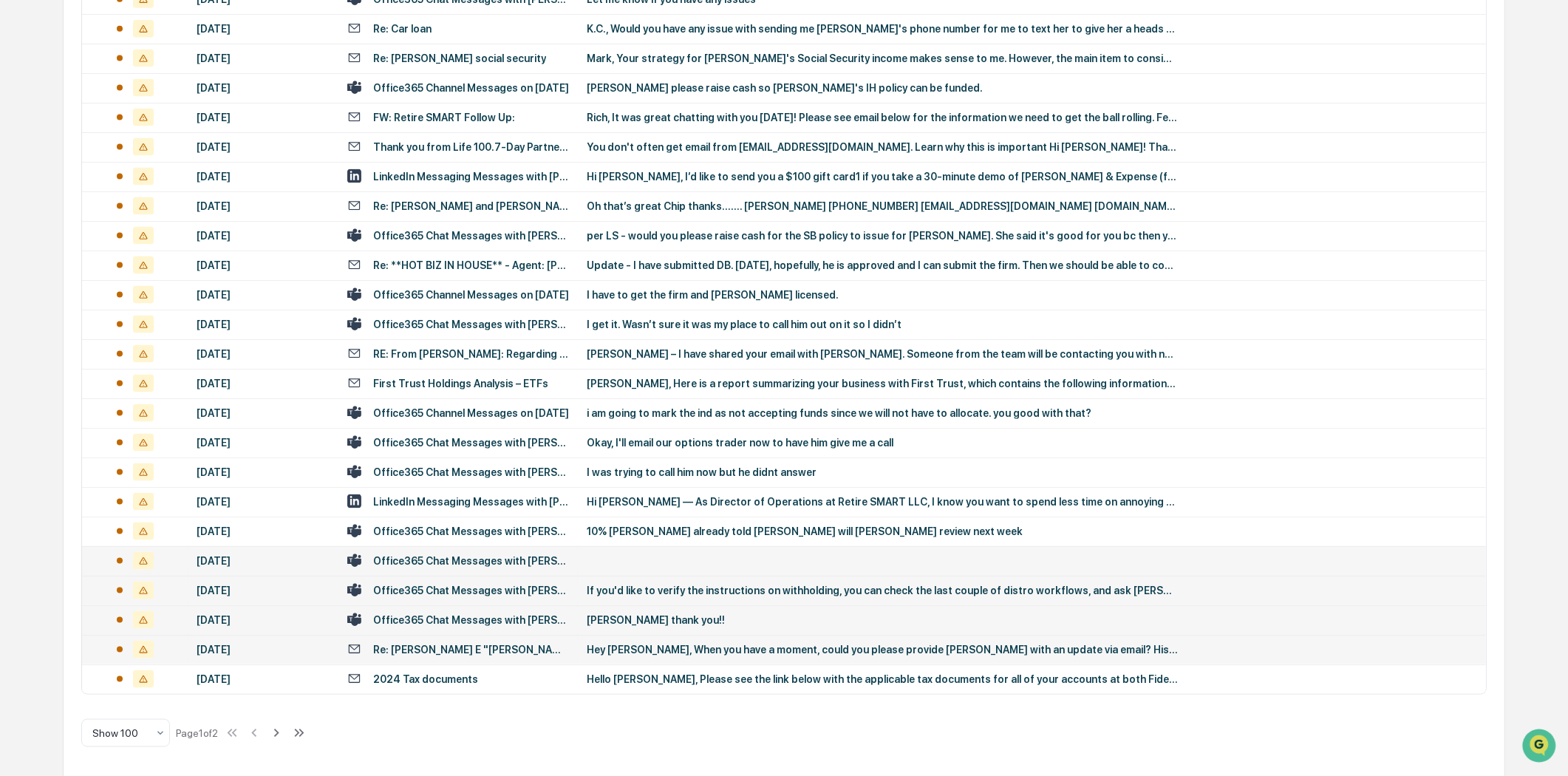
click at [503, 554] on div "Office365 Chat Messages with [PERSON_NAME], [PERSON_NAME] on [DATE]" at bounding box center [458, 561] width 222 height 14
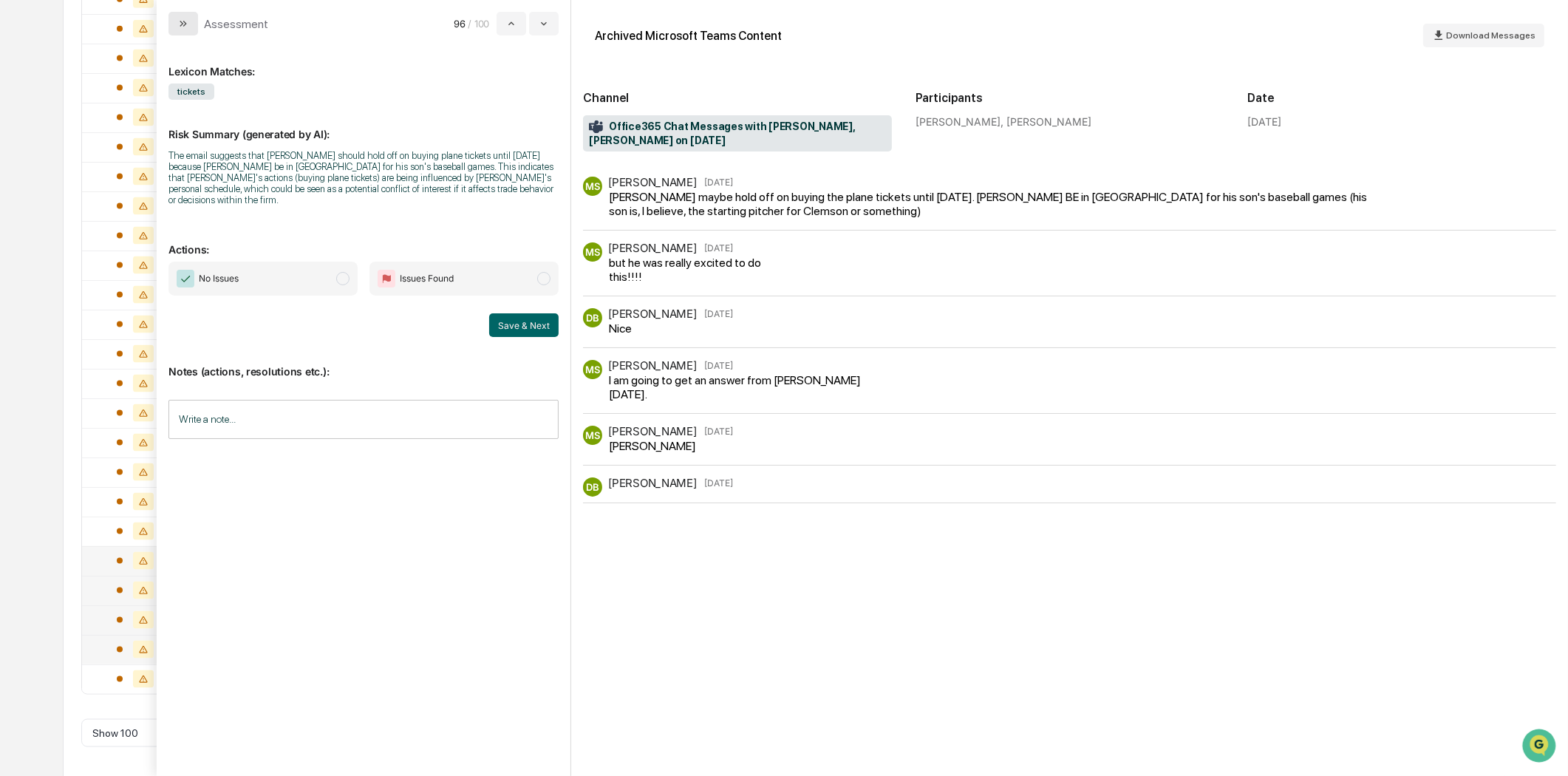
click at [180, 13] on button "modal" at bounding box center [183, 23] width 29 height 24
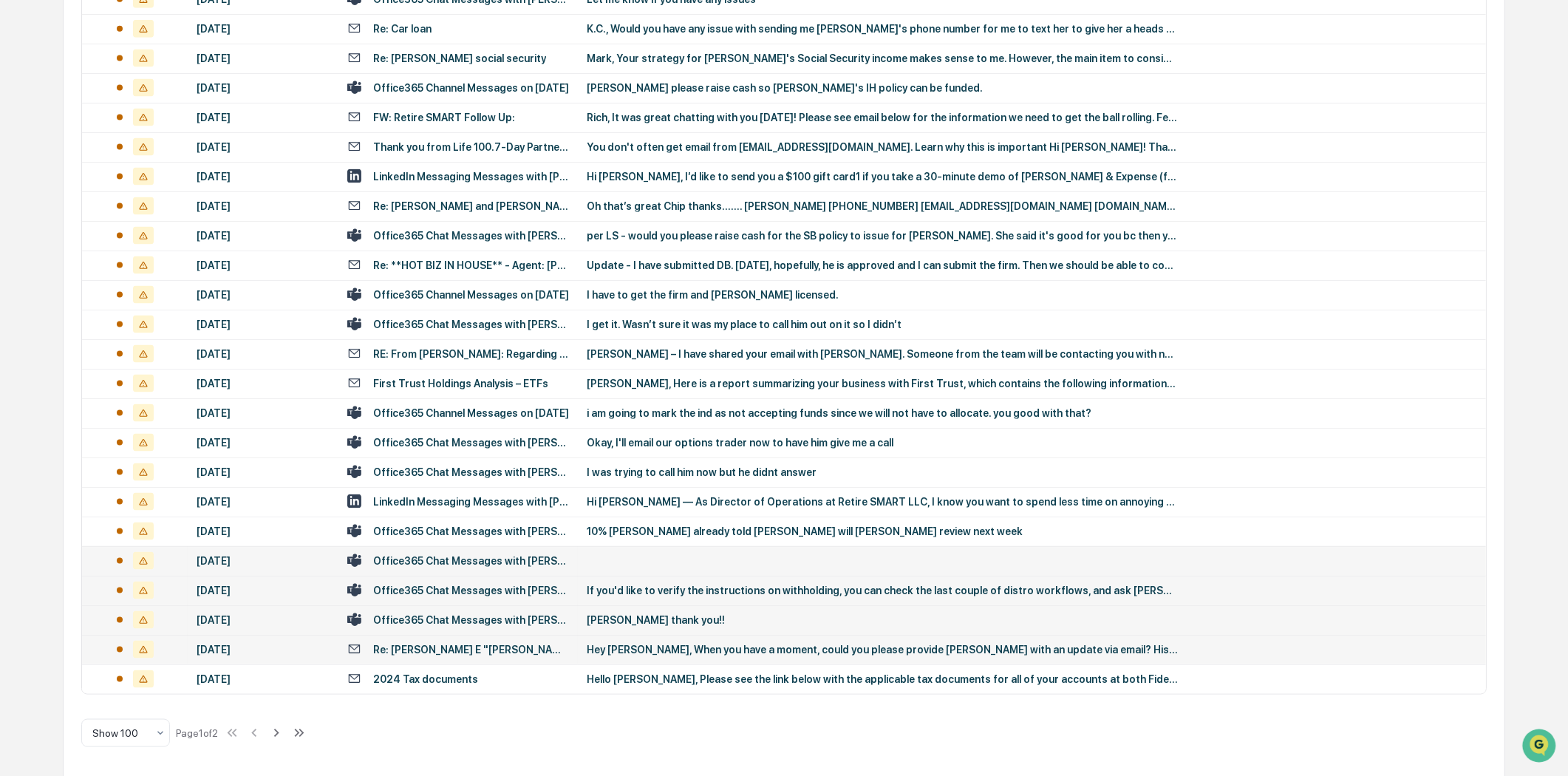
click at [477, 576] on td "Office365 Chat Messages with [PERSON_NAME], [PERSON_NAME] on [DATE]" at bounding box center [458, 590] width 239 height 29
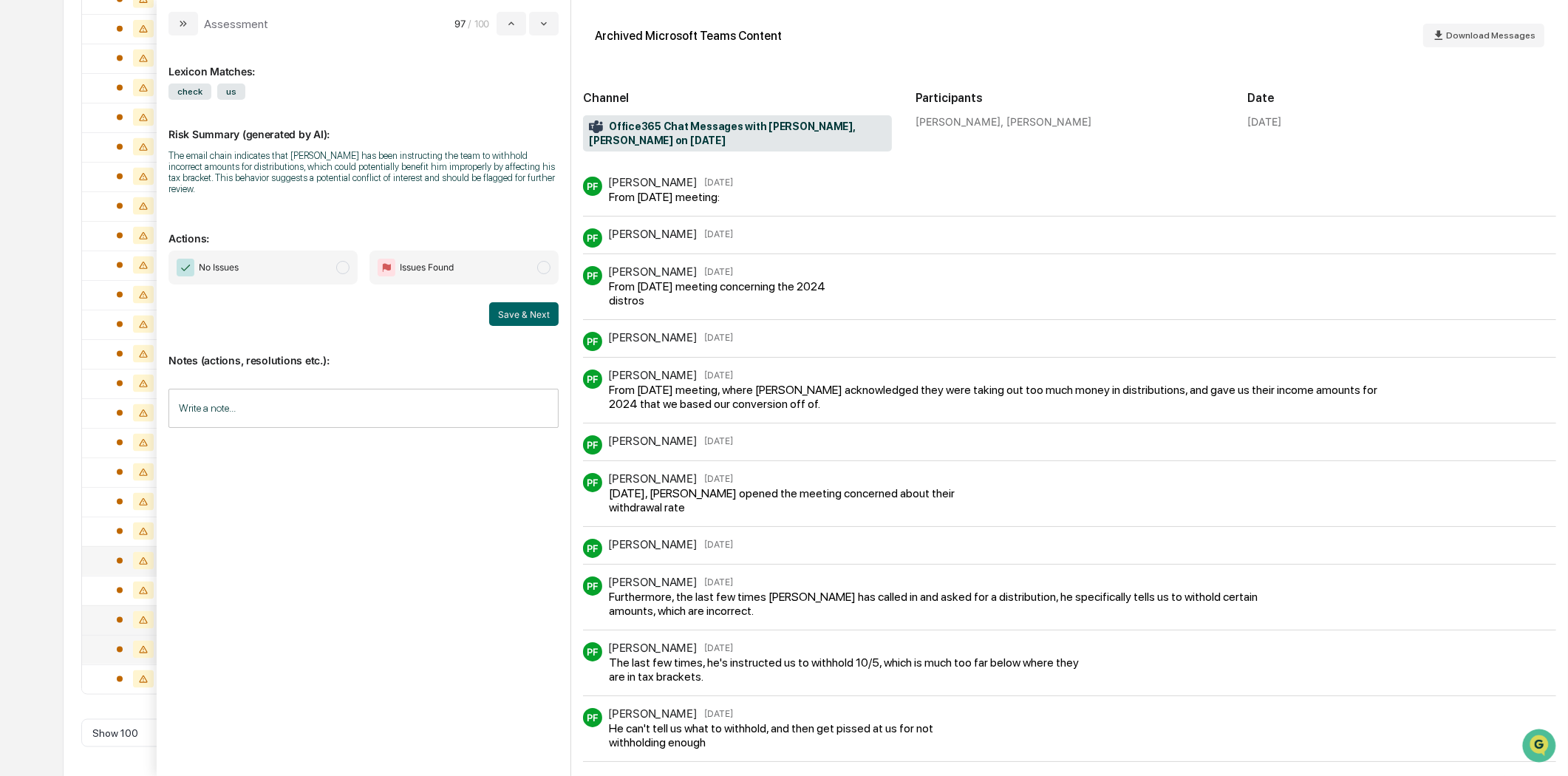
drag, startPoint x: 179, startPoint y: 23, endPoint x: 536, endPoint y: 212, distance: 403.9
click at [183, 21] on icon "modal" at bounding box center [183, 24] width 11 height 11
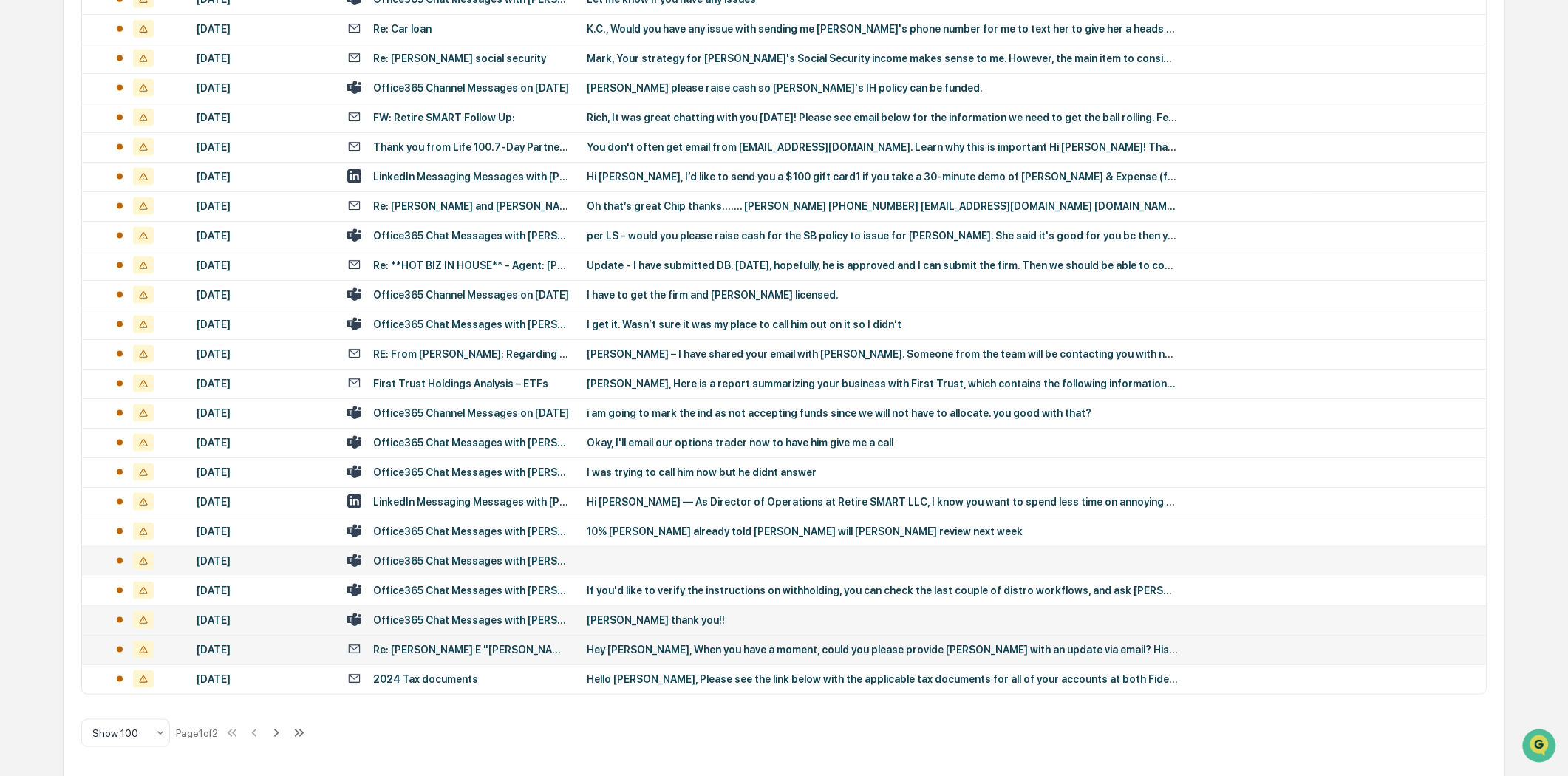
click at [446, 555] on div "Office365 Chat Messages with [PERSON_NAME], [PERSON_NAME] on [DATE]" at bounding box center [470, 561] width 195 height 11
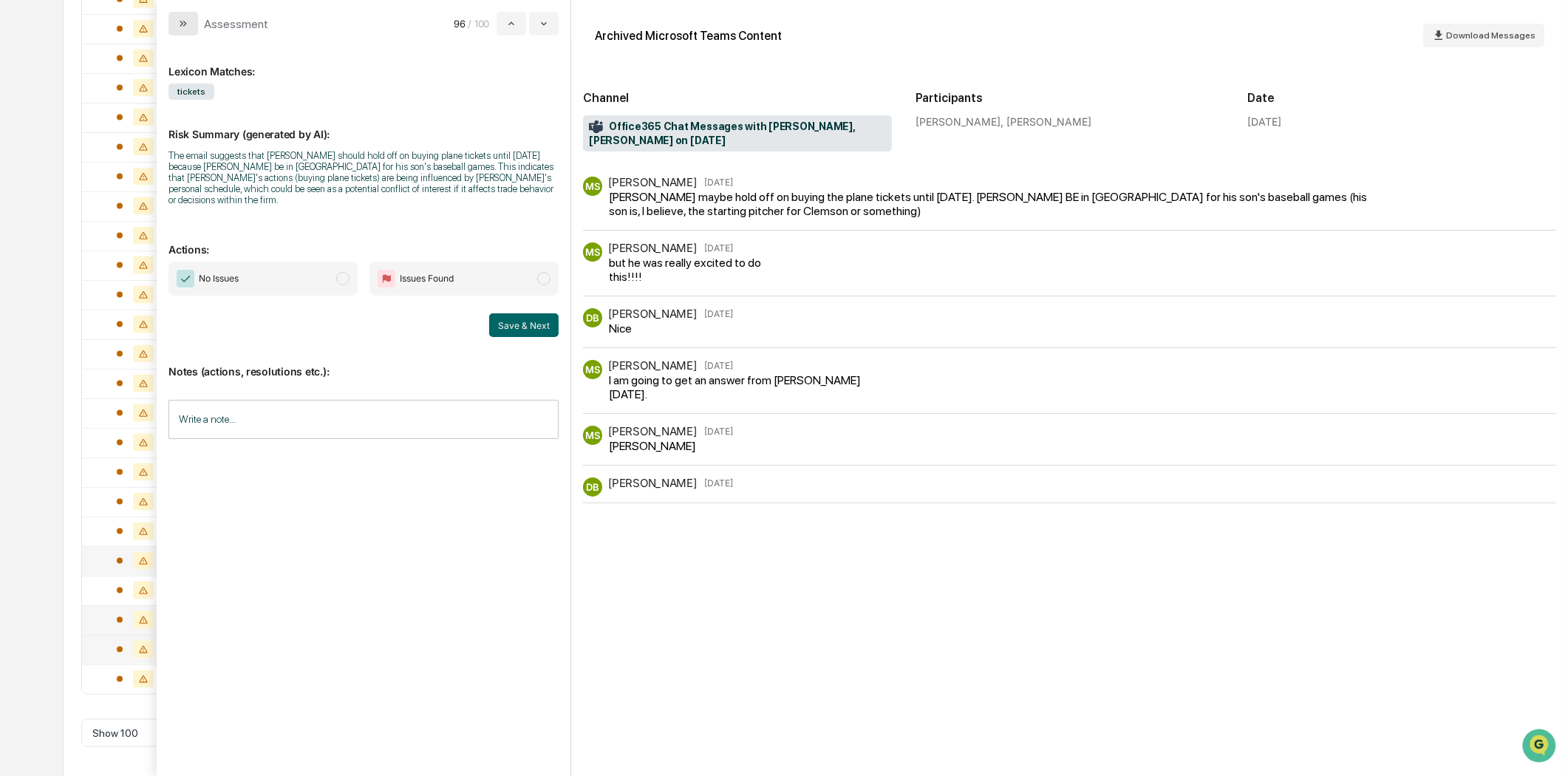
click at [182, 31] on button "modal" at bounding box center [183, 23] width 29 height 24
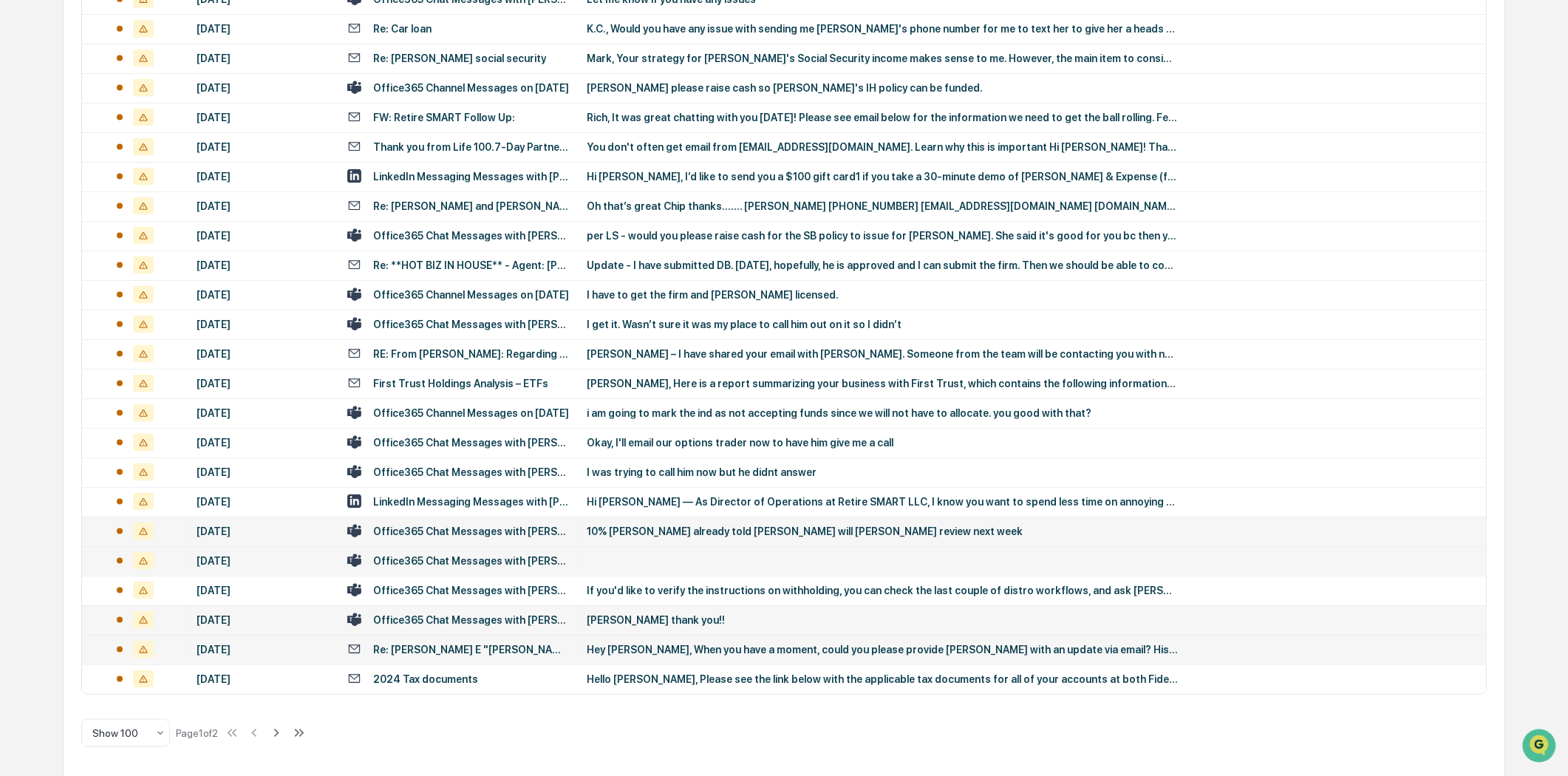
click at [497, 526] on div "Office365 Chat Messages with [PERSON_NAME], [PERSON_NAME], [PERSON_NAME] on [DA…" at bounding box center [470, 531] width 195 height 11
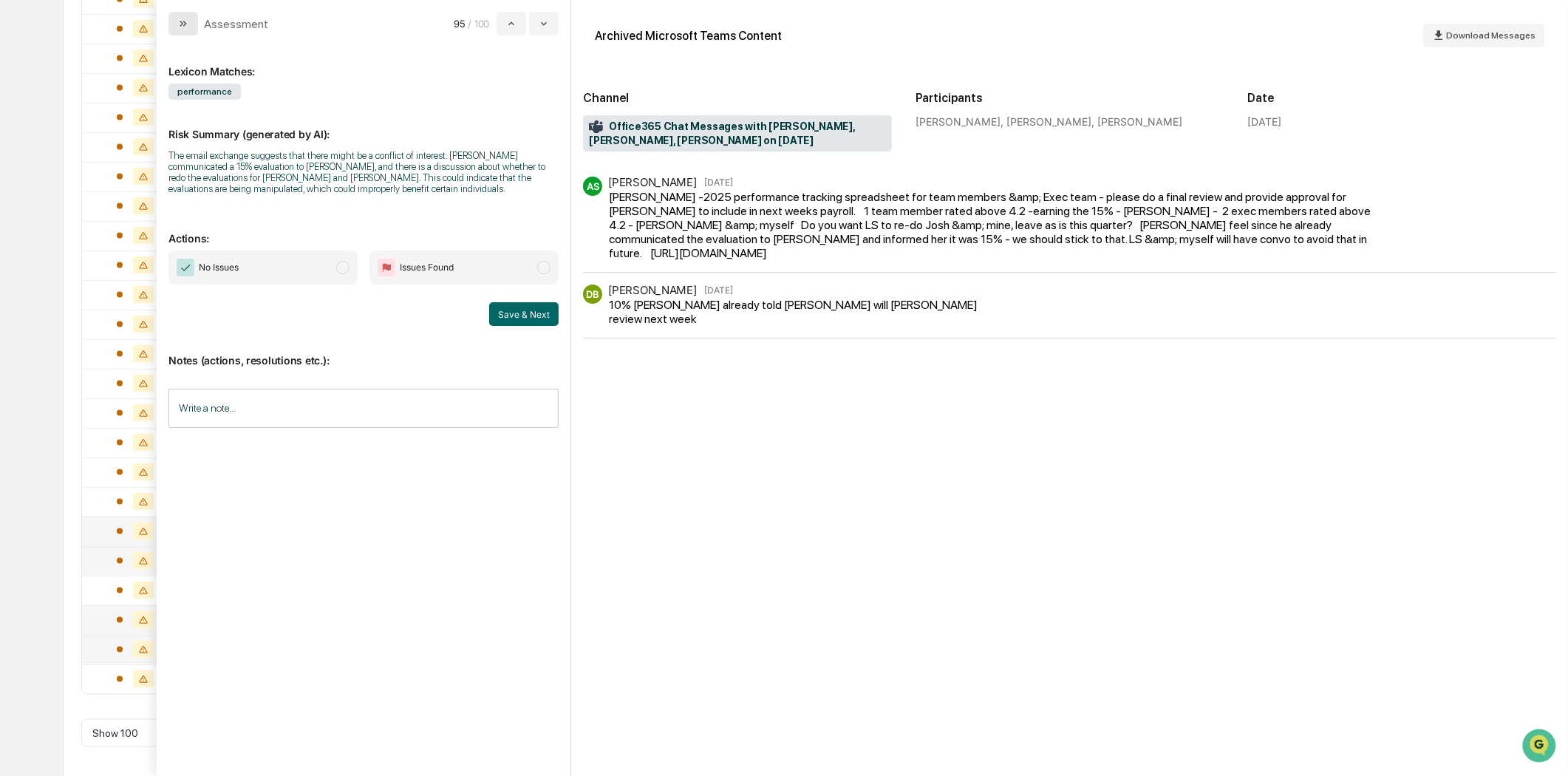
drag, startPoint x: 183, startPoint y: 29, endPoint x: 227, endPoint y: 21, distance: 44.7
click at [185, 28] on button "modal" at bounding box center [183, 23] width 29 height 24
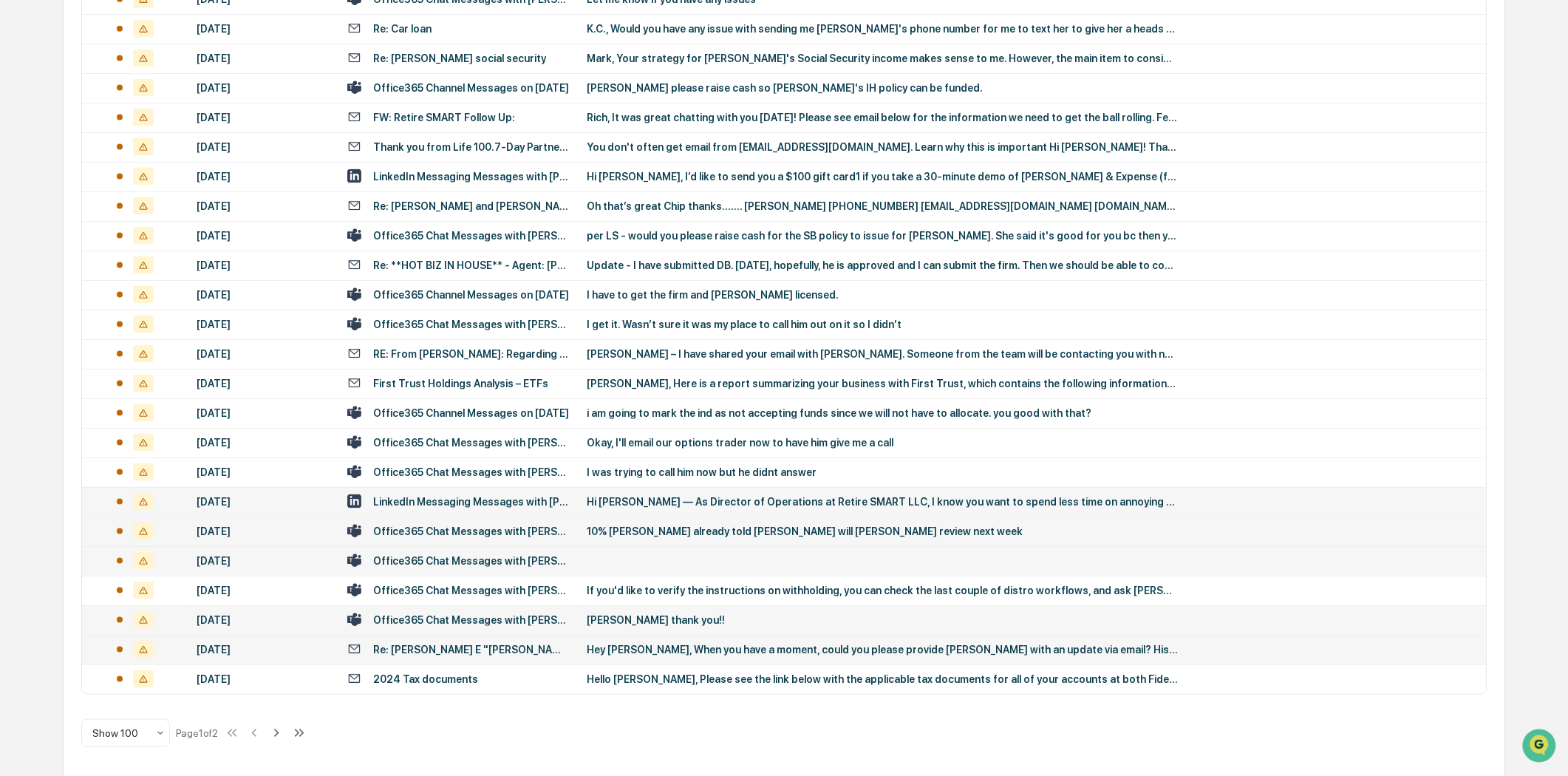
click at [594, 496] on div "Hi [PERSON_NAME] — As Director of Operations at Retire SMART LLC, I know you wa…" at bounding box center [882, 502] width 591 height 11
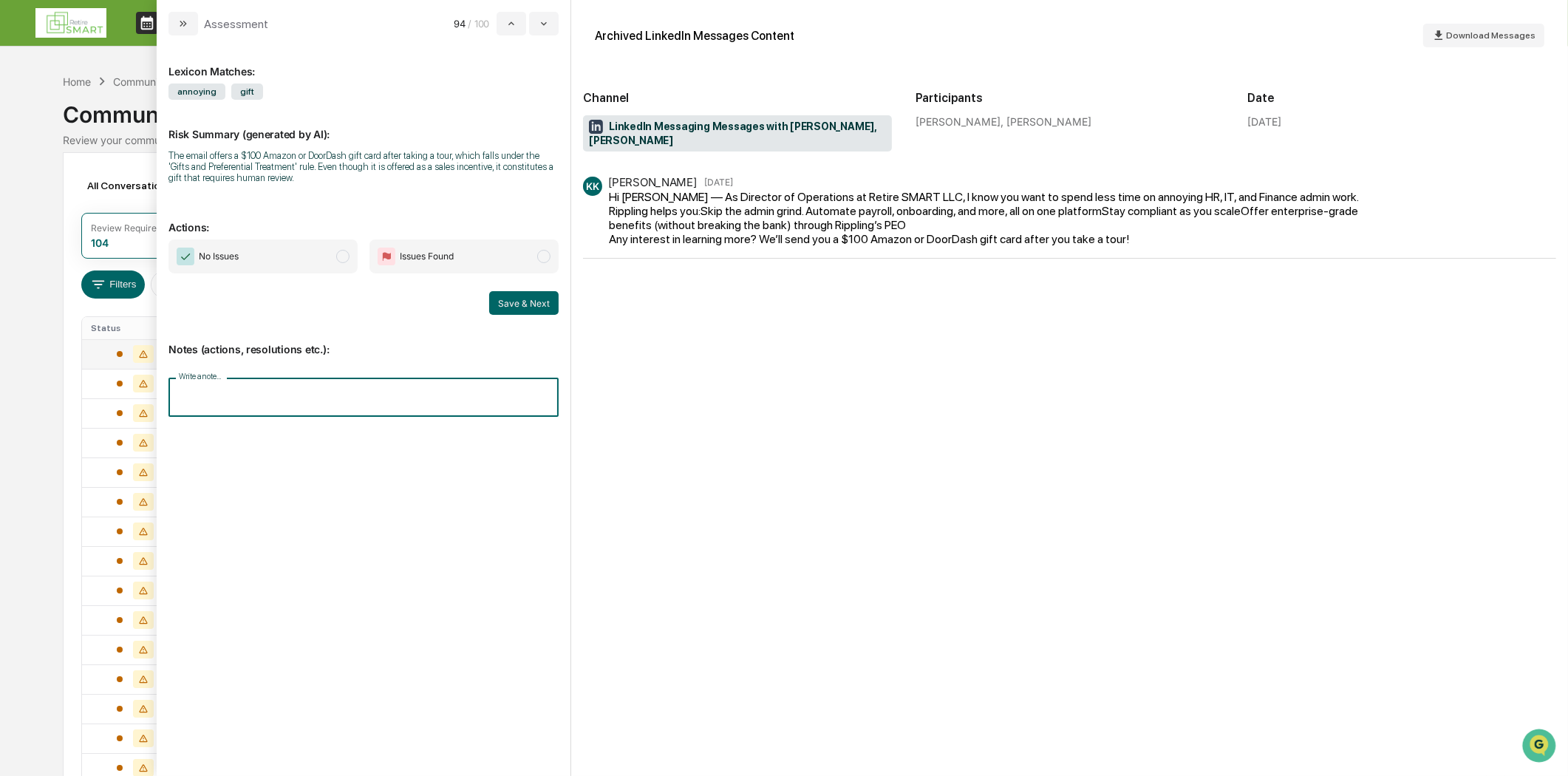
click at [202, 397] on input "Write a note..." at bounding box center [363, 397] width 390 height 39
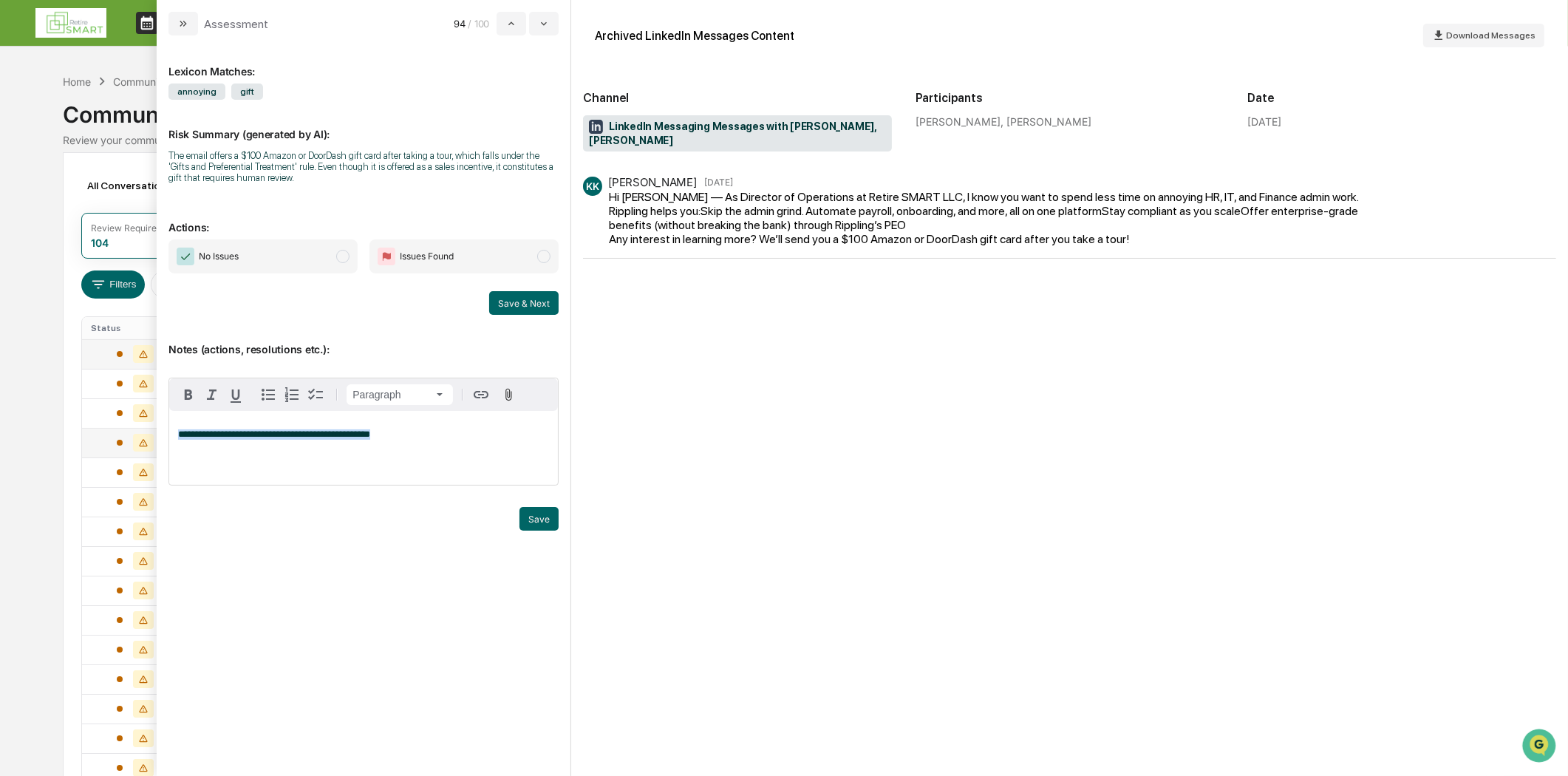
drag, startPoint x: 323, startPoint y: 439, endPoint x: 132, endPoint y: 436, distance: 191.0
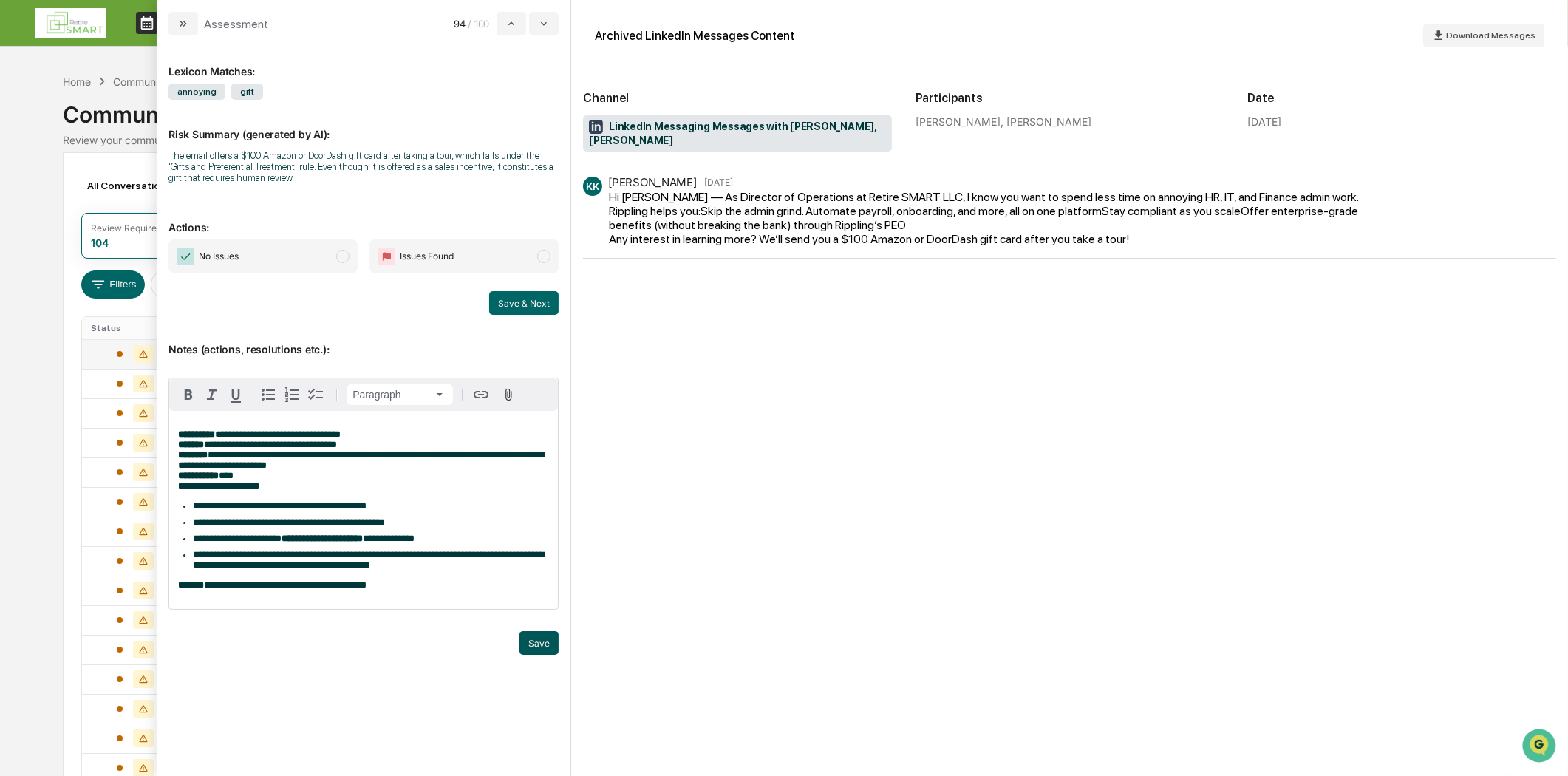
click at [538, 655] on button "Save" at bounding box center [539, 642] width 39 height 24
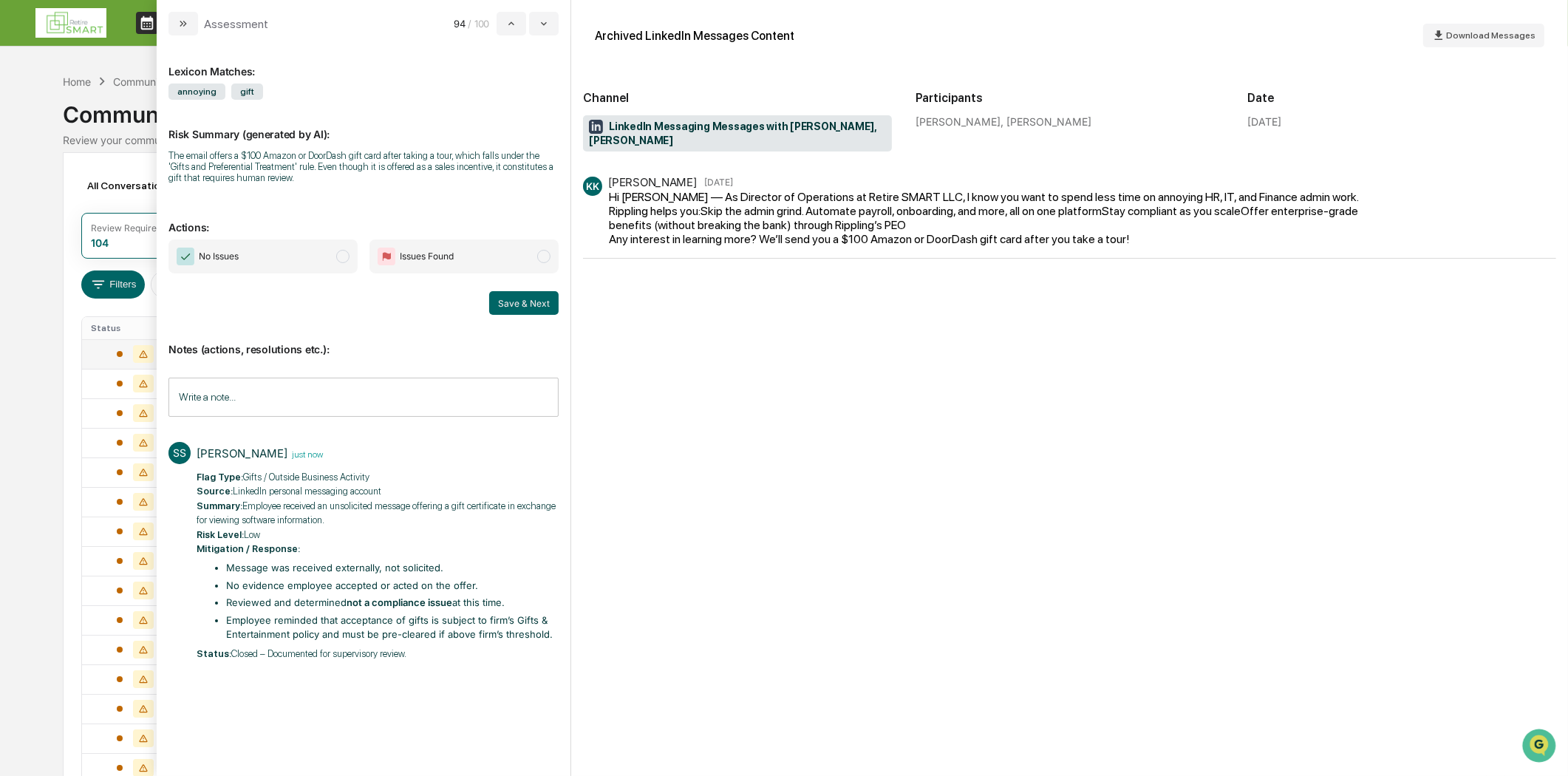
drag, startPoint x: 337, startPoint y: 244, endPoint x: 340, endPoint y: 252, distance: 8.5
click at [338, 247] on span "No Issues" at bounding box center [263, 256] width 189 height 34
click at [530, 300] on button "Save & Next" at bounding box center [524, 303] width 69 height 24
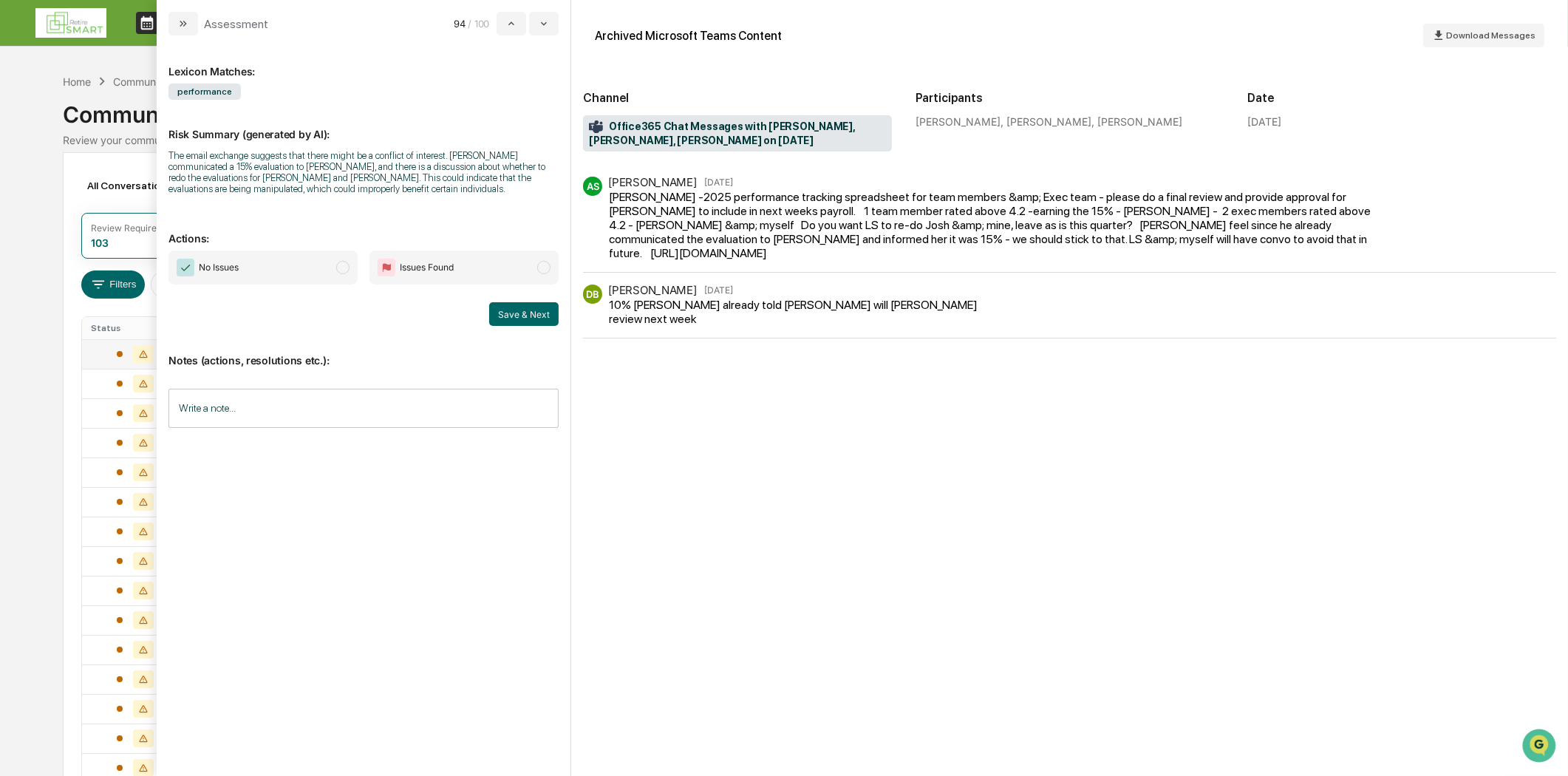
click at [181, 23] on icon "modal" at bounding box center [183, 24] width 11 height 11
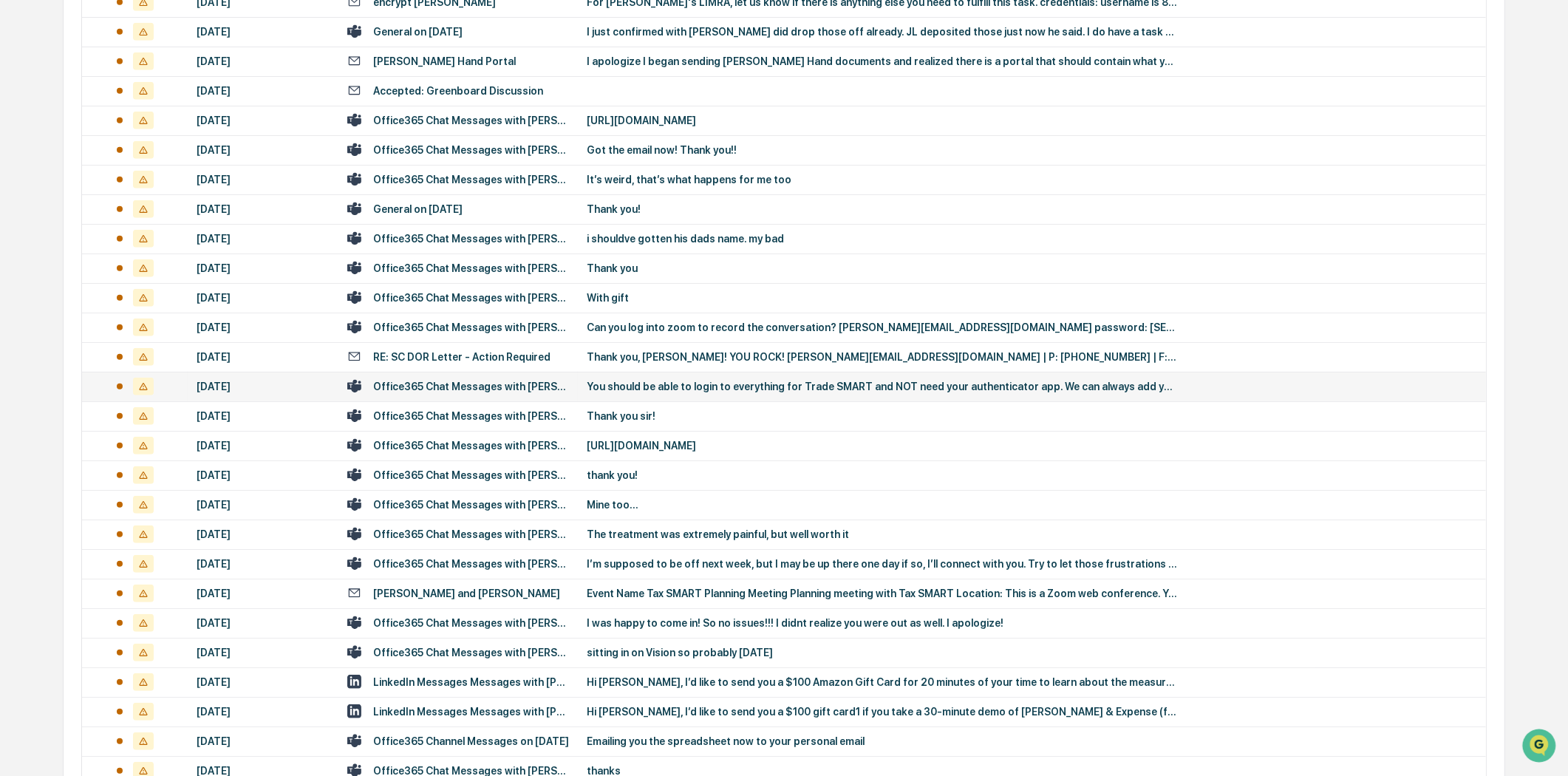
scroll to position [1395, 0]
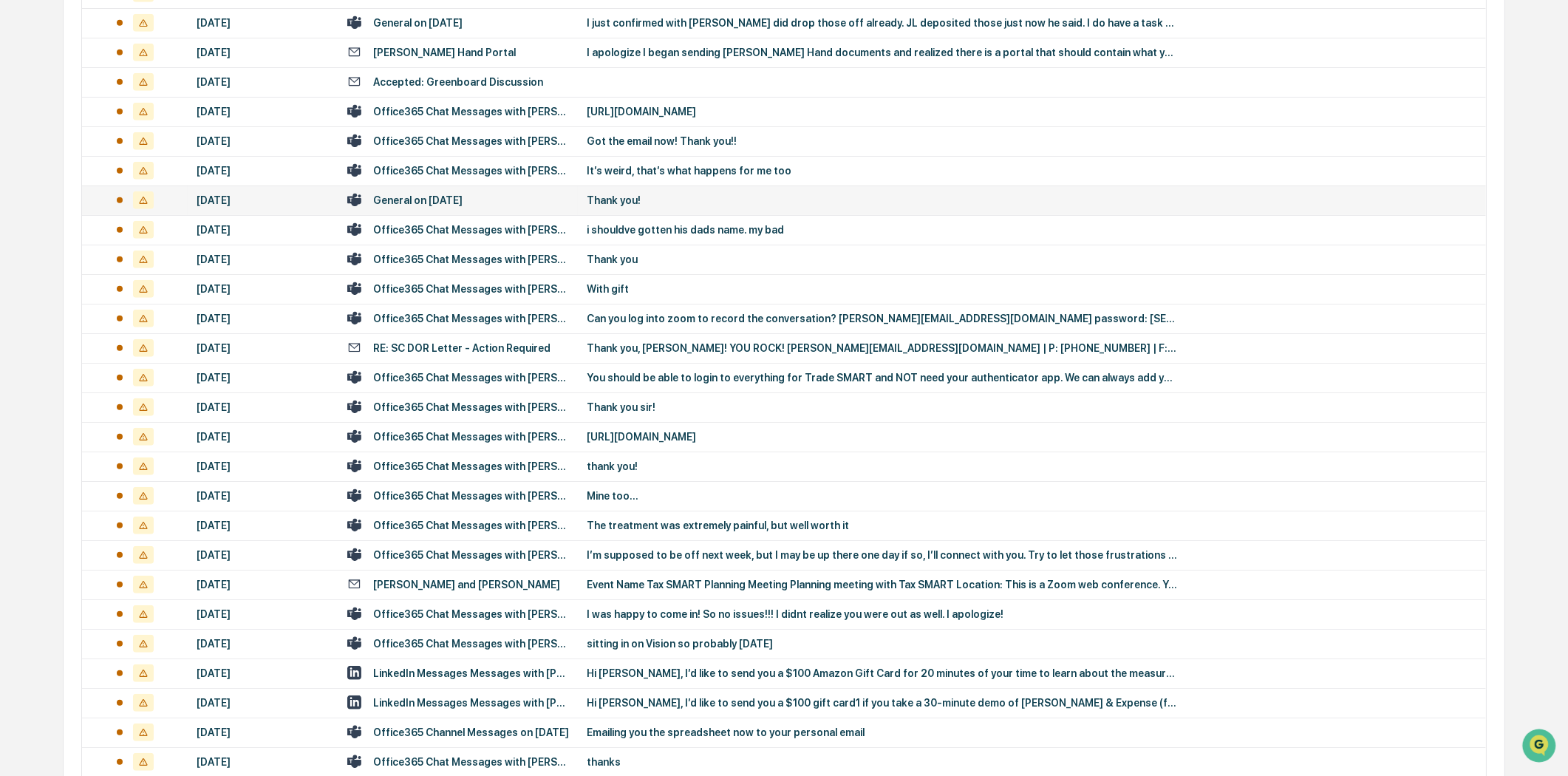
click at [473, 208] on td "General on [DATE]" at bounding box center [458, 200] width 239 height 29
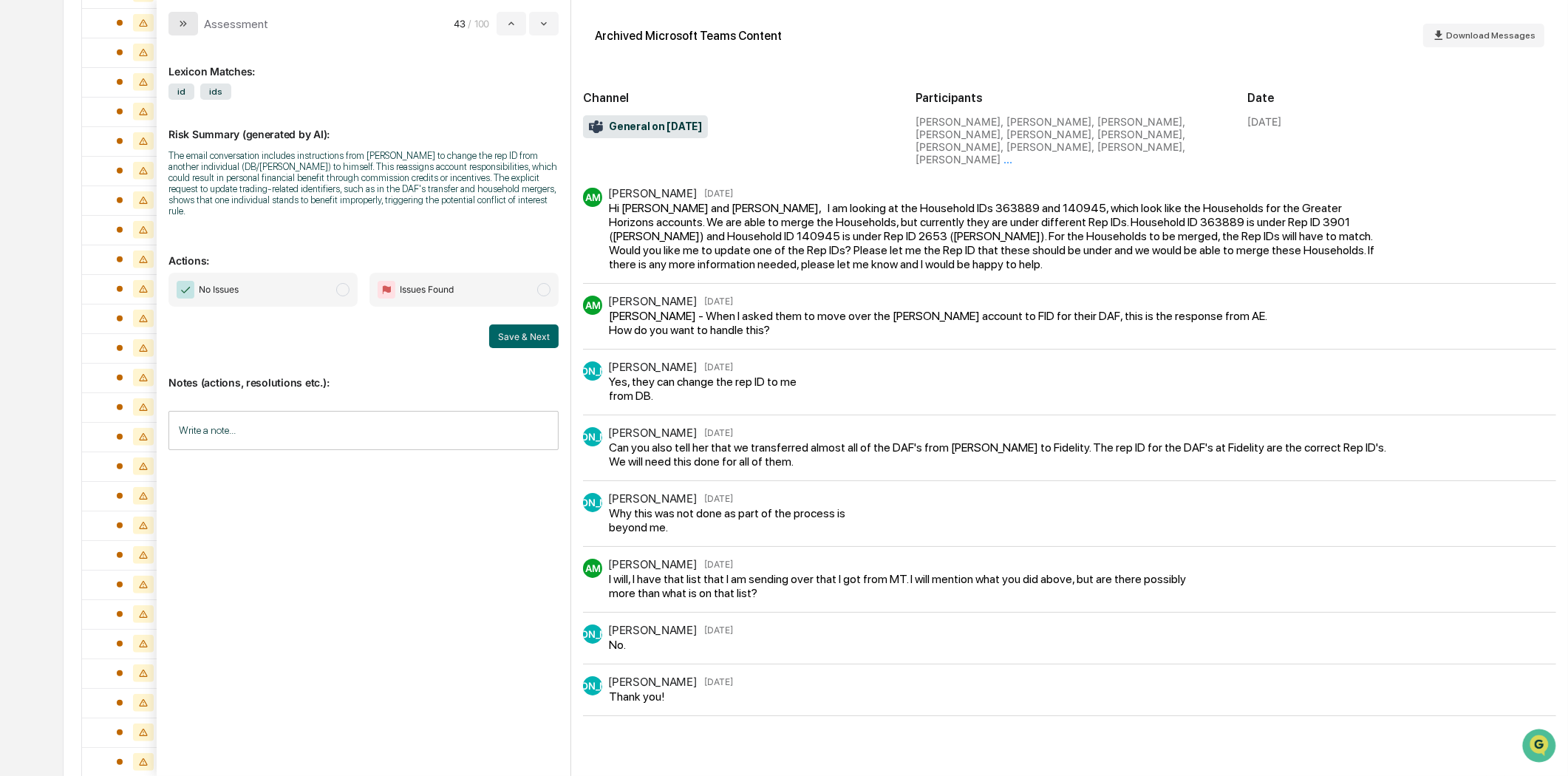
click at [182, 20] on icon "modal" at bounding box center [183, 24] width 11 height 11
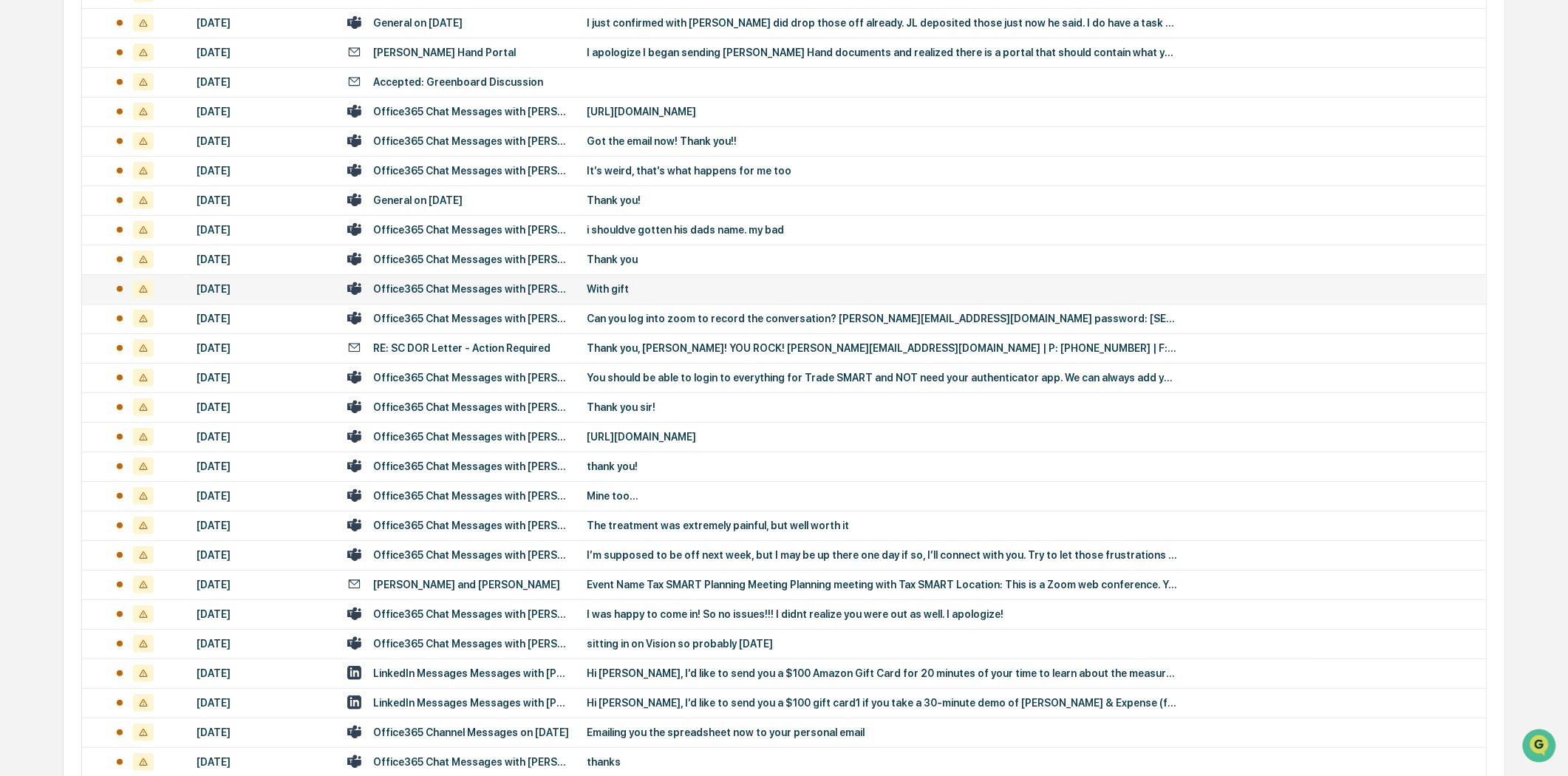
click at [488, 298] on td "Office365 Chat Messages with [PERSON_NAME], [PERSON_NAME] on [DATE]" at bounding box center [458, 288] width 239 height 29
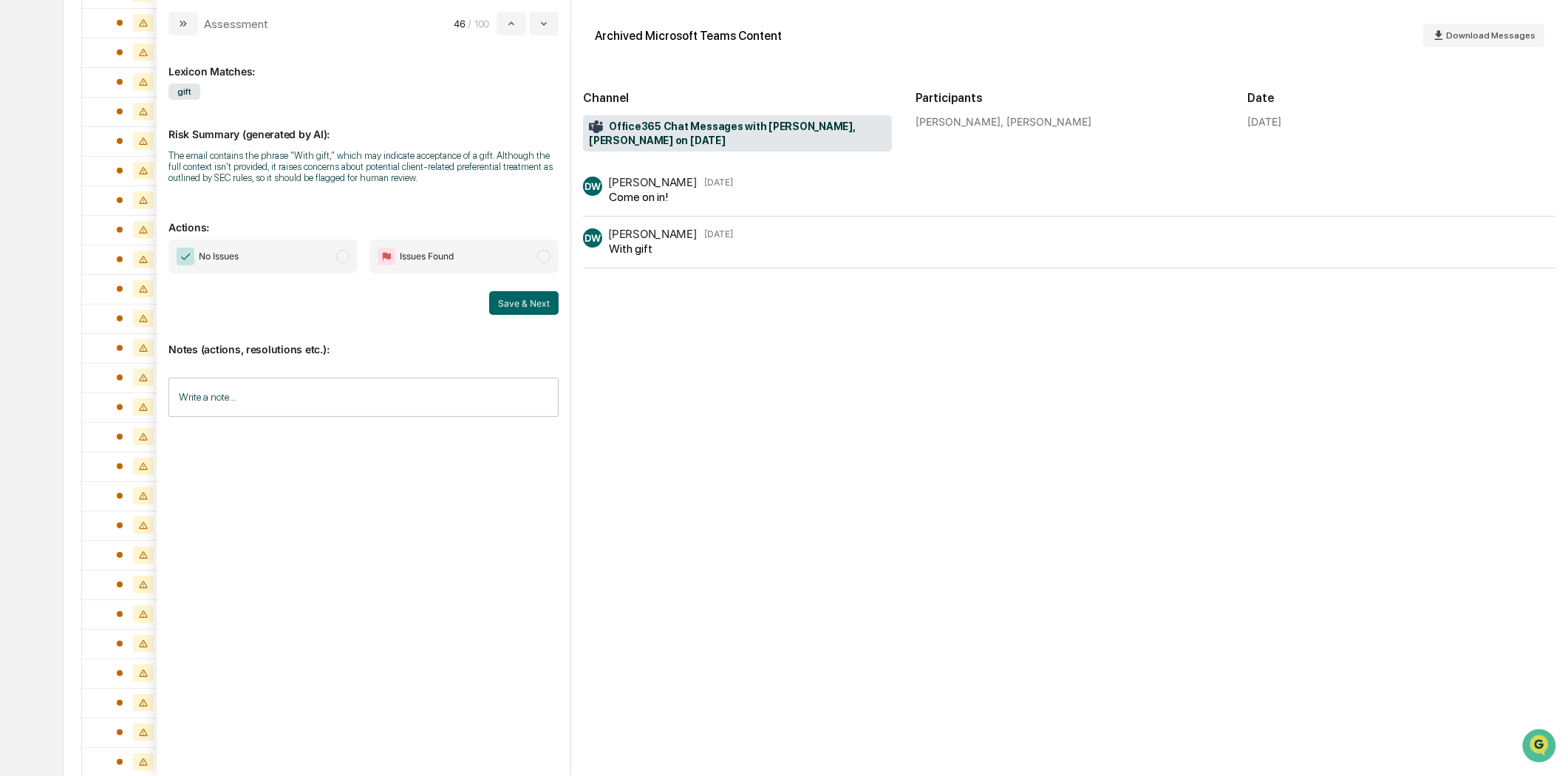
drag, startPoint x: 189, startPoint y: 17, endPoint x: 240, endPoint y: 9, distance: 51.6
click at [189, 18] on icon "modal" at bounding box center [183, 24] width 11 height 11
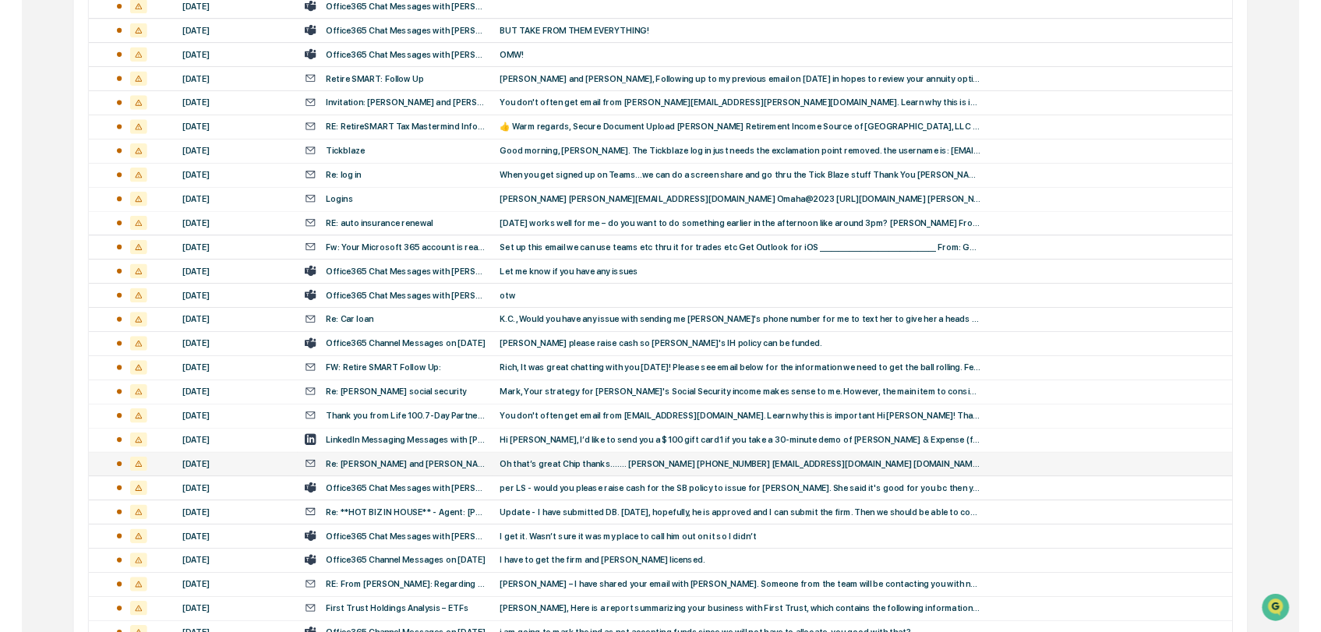
scroll to position [2337, 0]
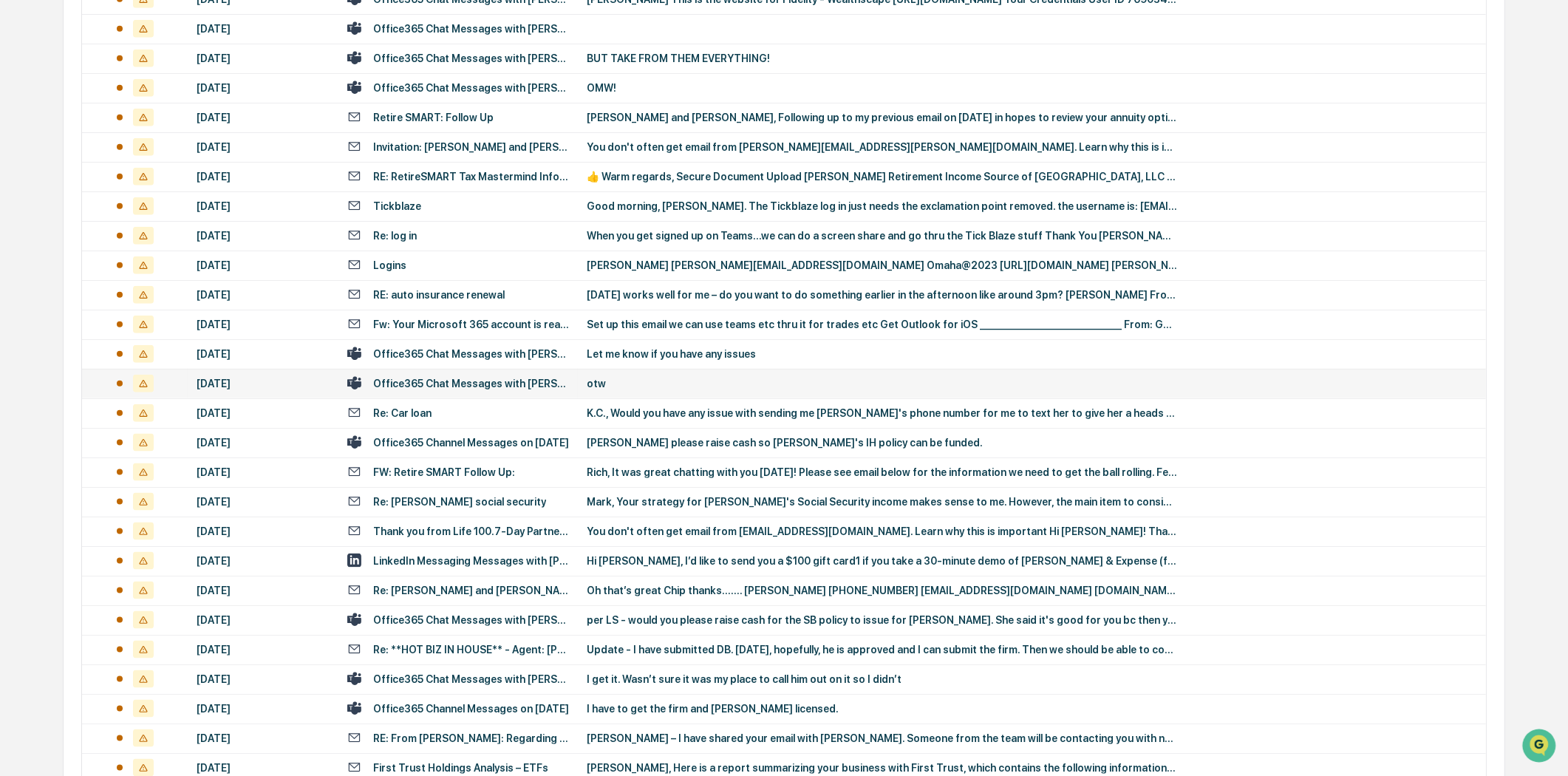
click at [492, 379] on div "Office365 Chat Messages with [PERSON_NAME], [PERSON_NAME] on [DATE]" at bounding box center [470, 383] width 195 height 11
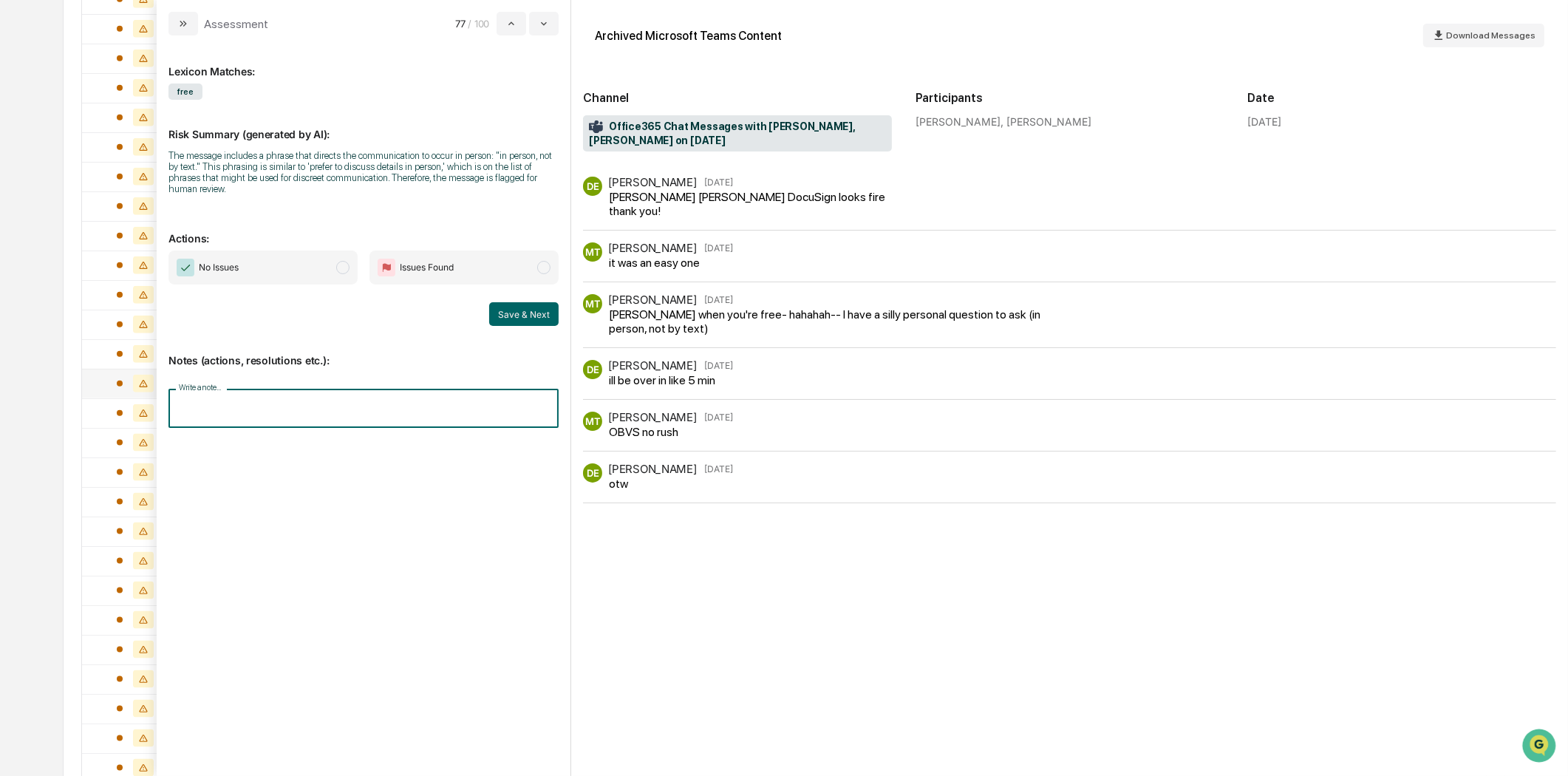
click at [252, 397] on input "Write a note..." at bounding box center [363, 408] width 390 height 39
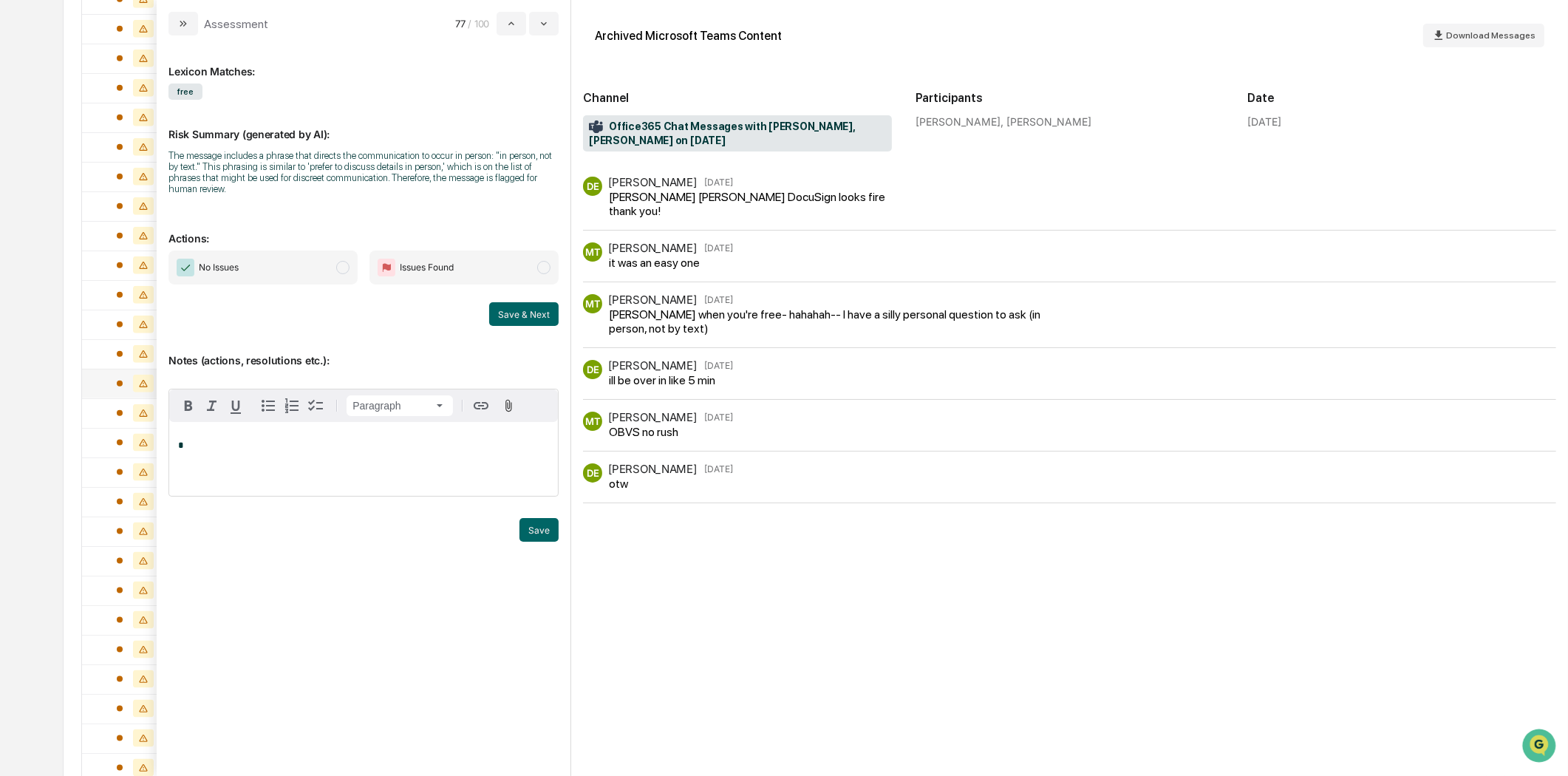
click at [223, 427] on div "*" at bounding box center [363, 459] width 389 height 74
click at [223, 429] on div "*" at bounding box center [363, 459] width 389 height 74
click at [177, 430] on div "*" at bounding box center [363, 459] width 389 height 74
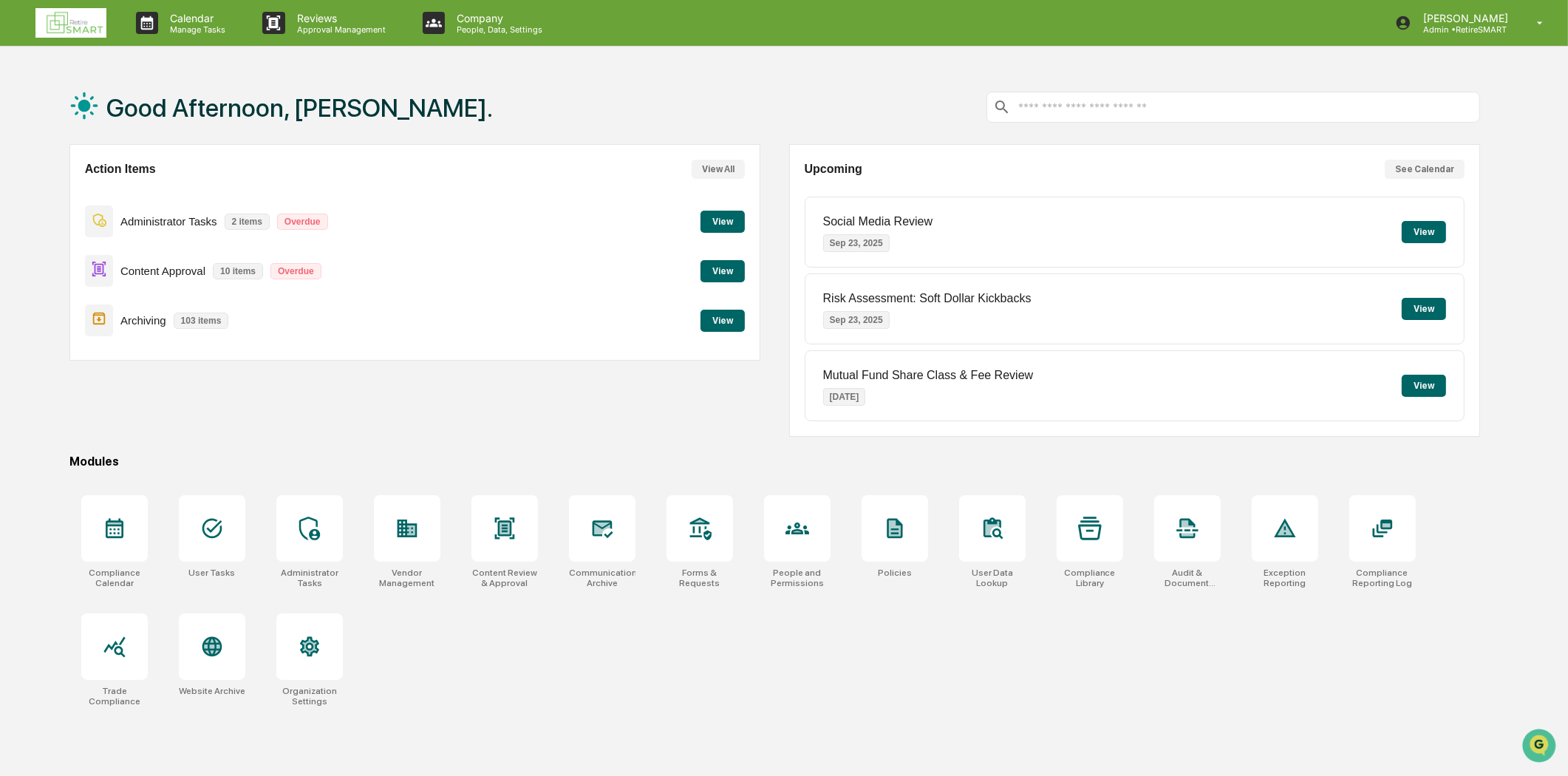
click at [736, 275] on button "View" at bounding box center [723, 270] width 45 height 22
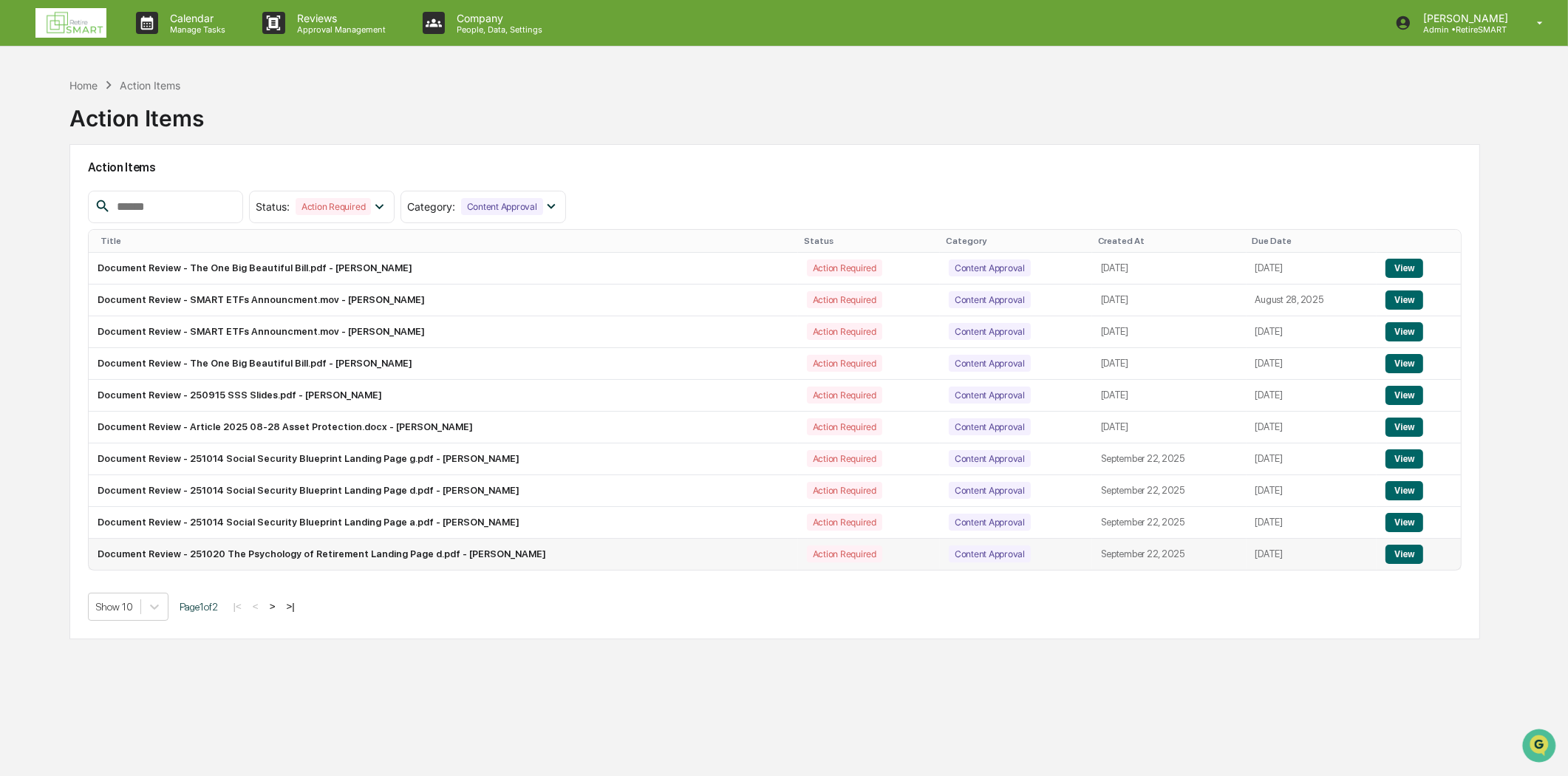
click at [1396, 557] on button "View" at bounding box center [1405, 554] width 38 height 19
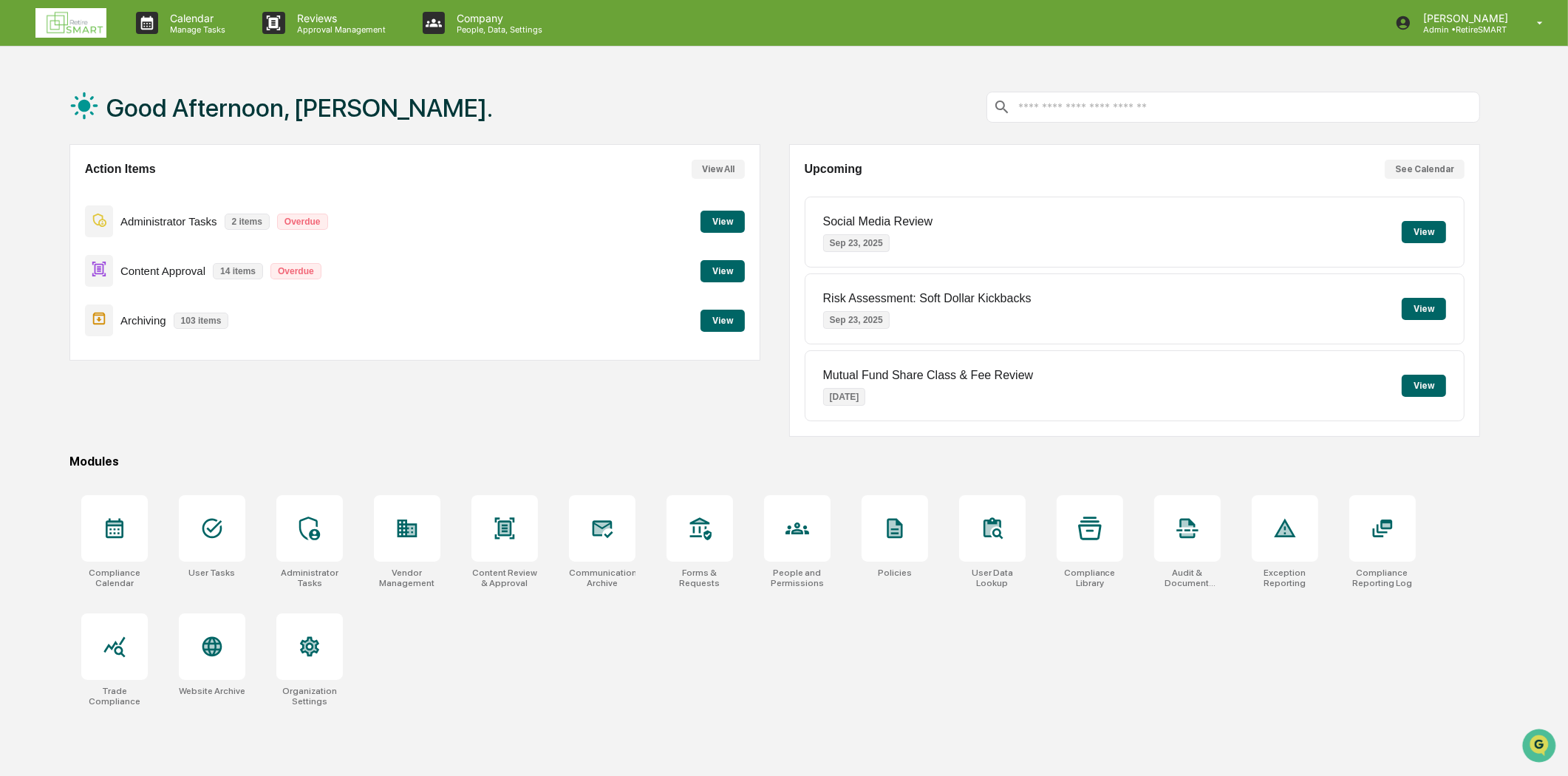
click at [734, 276] on button "View" at bounding box center [723, 270] width 45 height 22
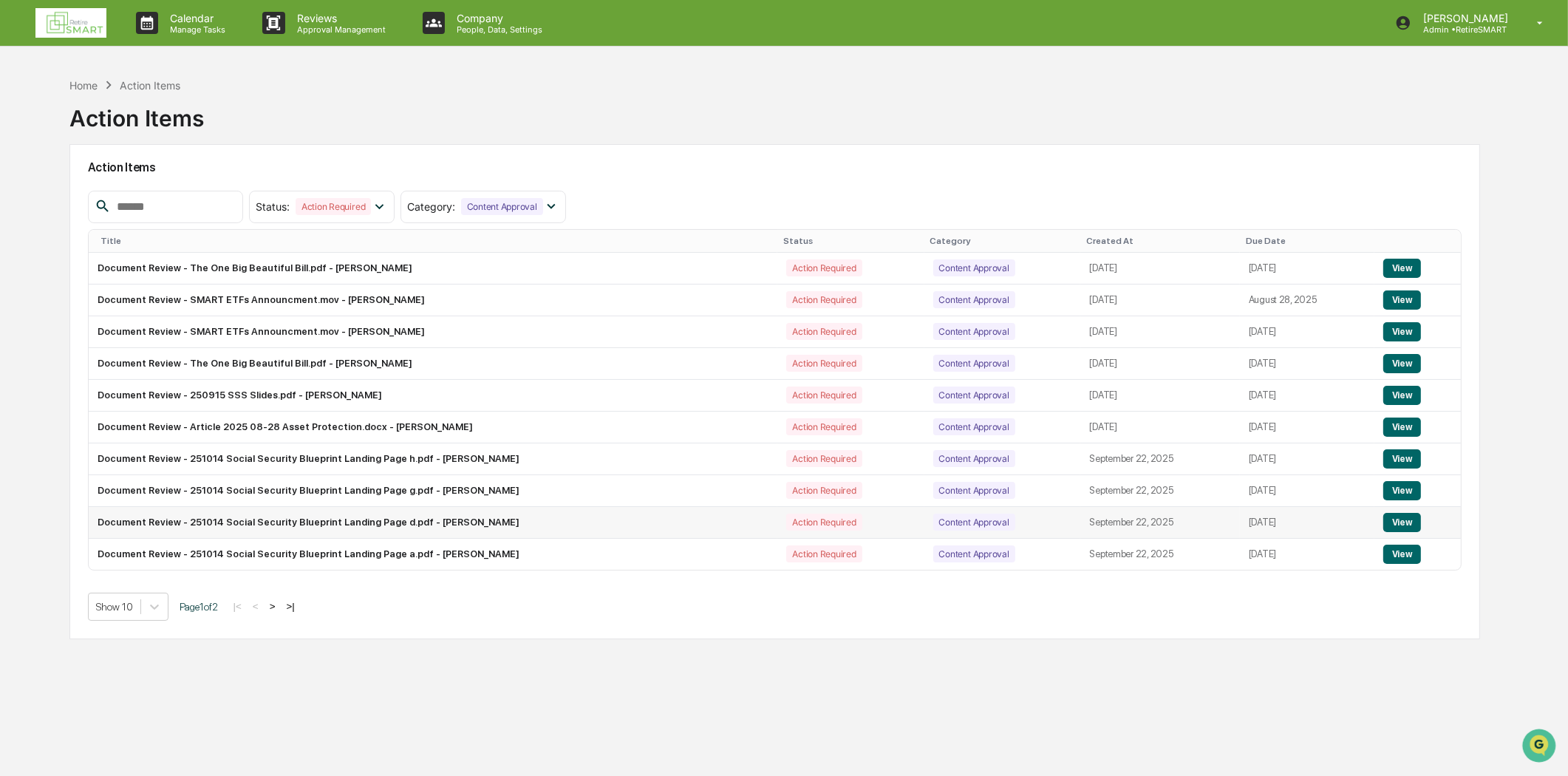
click at [1406, 527] on button "View" at bounding box center [1402, 523] width 38 height 19
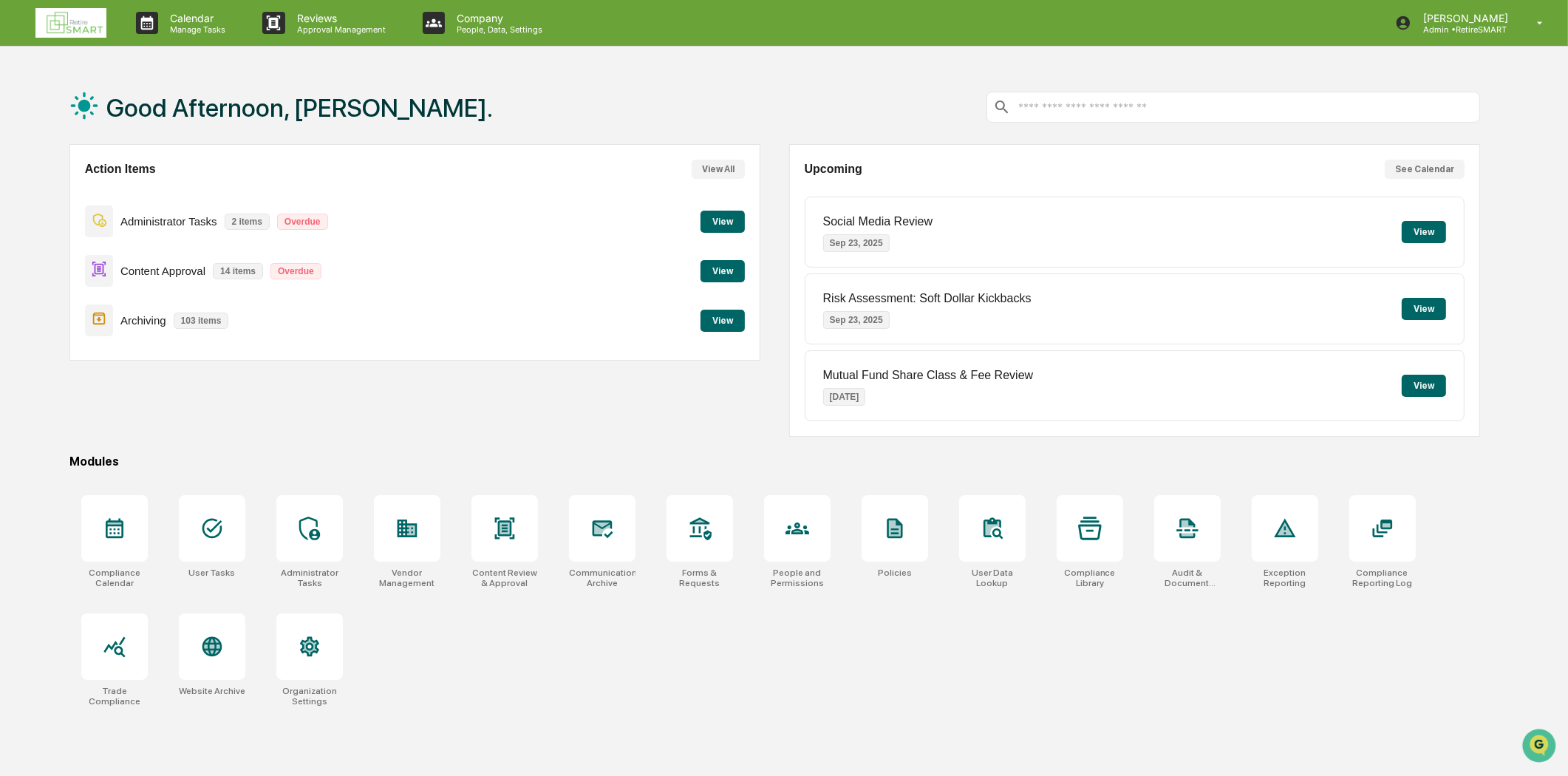
click at [726, 269] on button "View" at bounding box center [723, 270] width 45 height 22
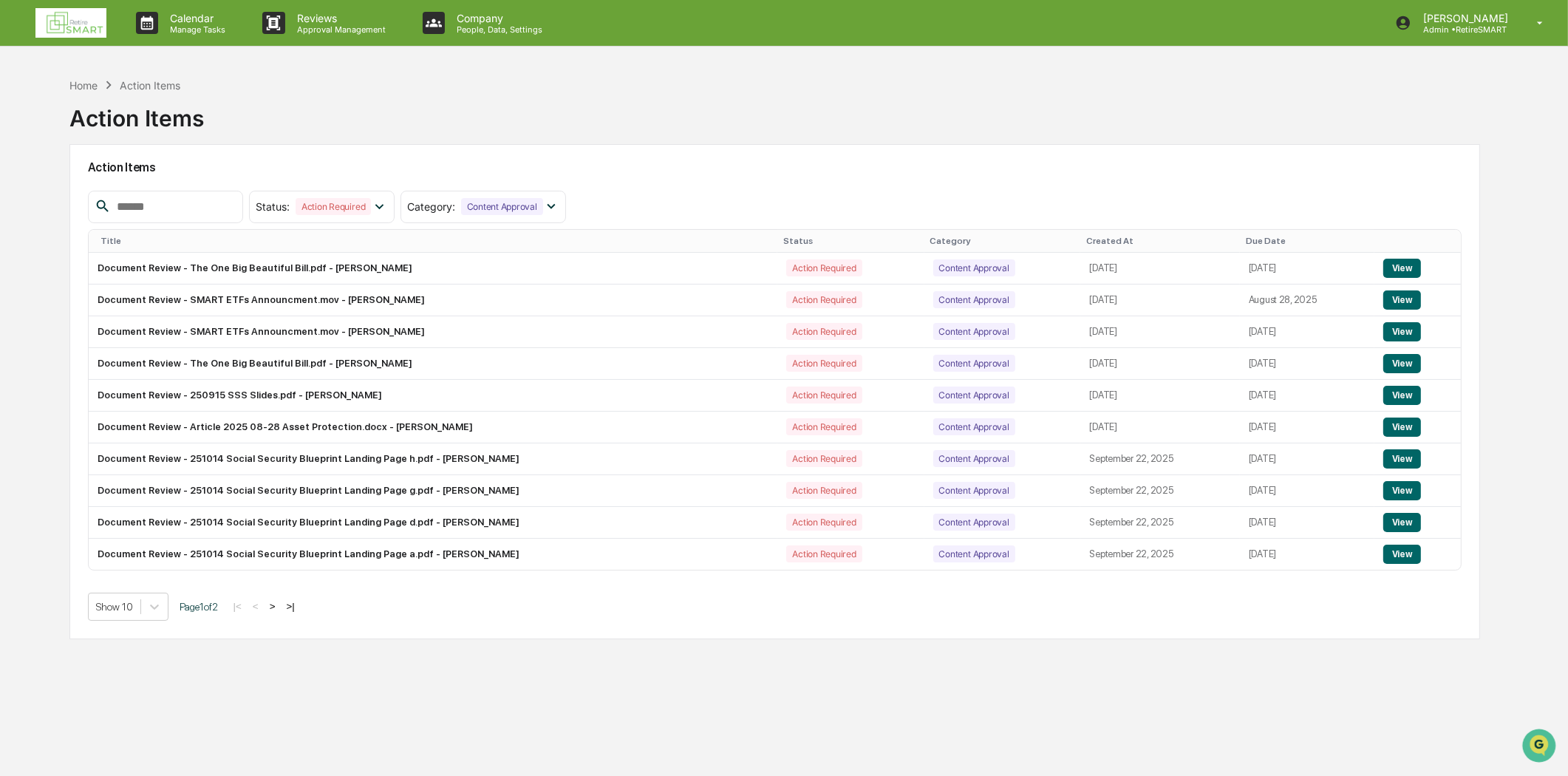
click at [1394, 487] on button "View" at bounding box center [1402, 490] width 38 height 19
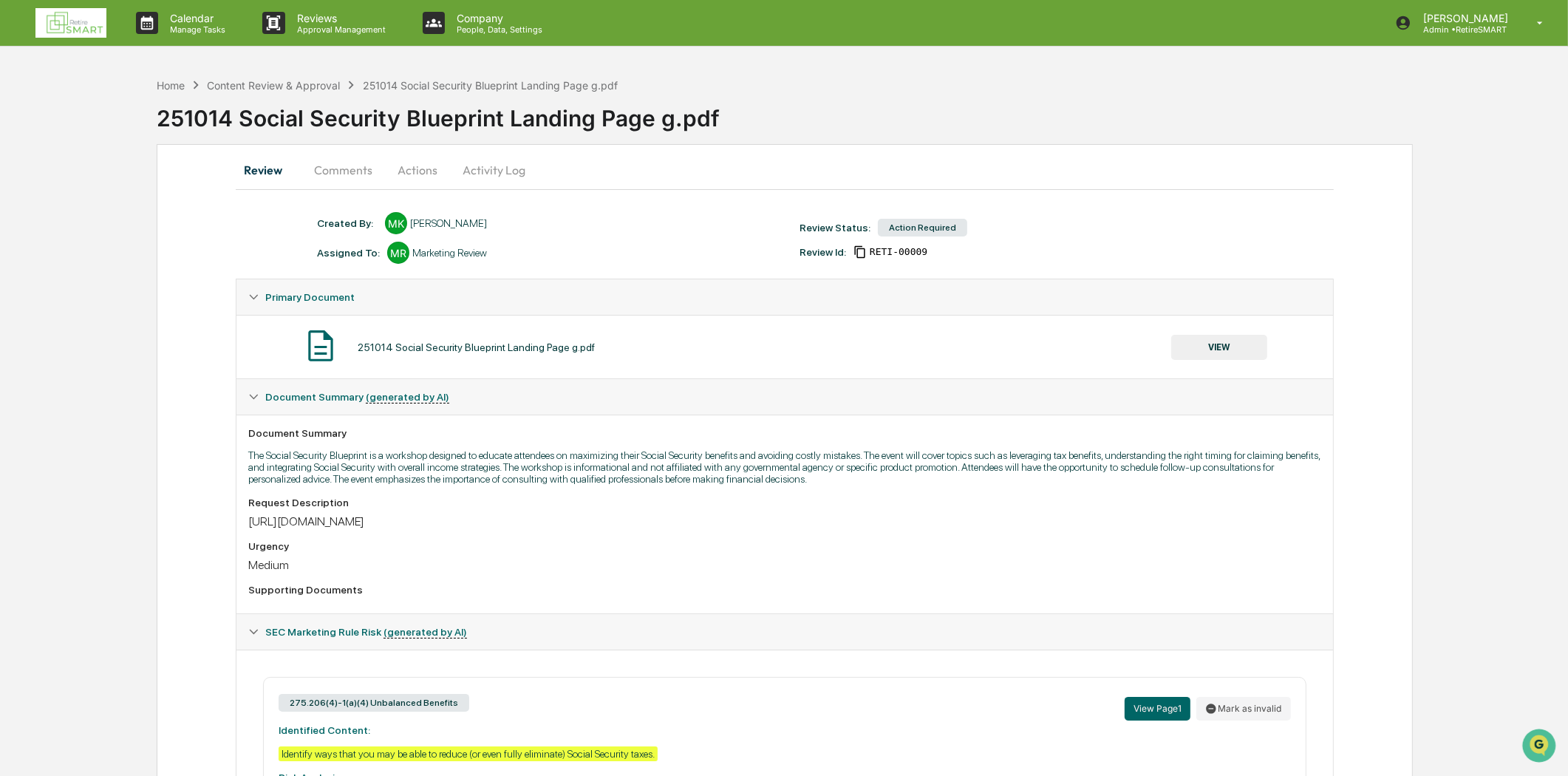
click at [1194, 342] on button "VIEW" at bounding box center [1219, 347] width 96 height 25
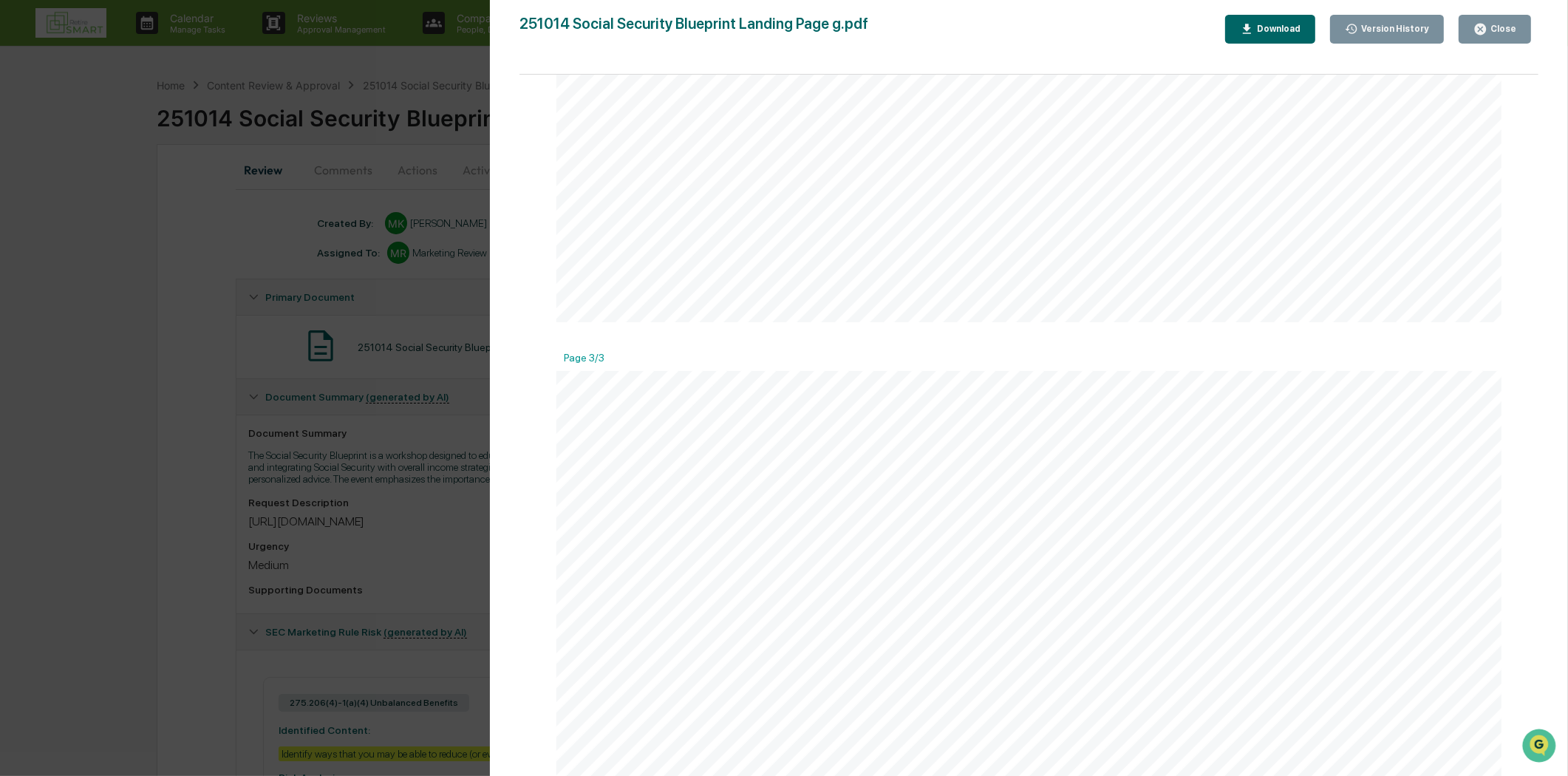
scroll to position [2545, 0]
click at [832, 381] on div "This is not a part of the Facebook website and is not endorsed by Facebook, Inc…" at bounding box center [1029, 719] width 945 height 1224
click at [719, 370] on span "https://www.newsweek.com/social-security-filing-mistakes-cost-americans-hundred…" at bounding box center [665, 375] width 108 height 9
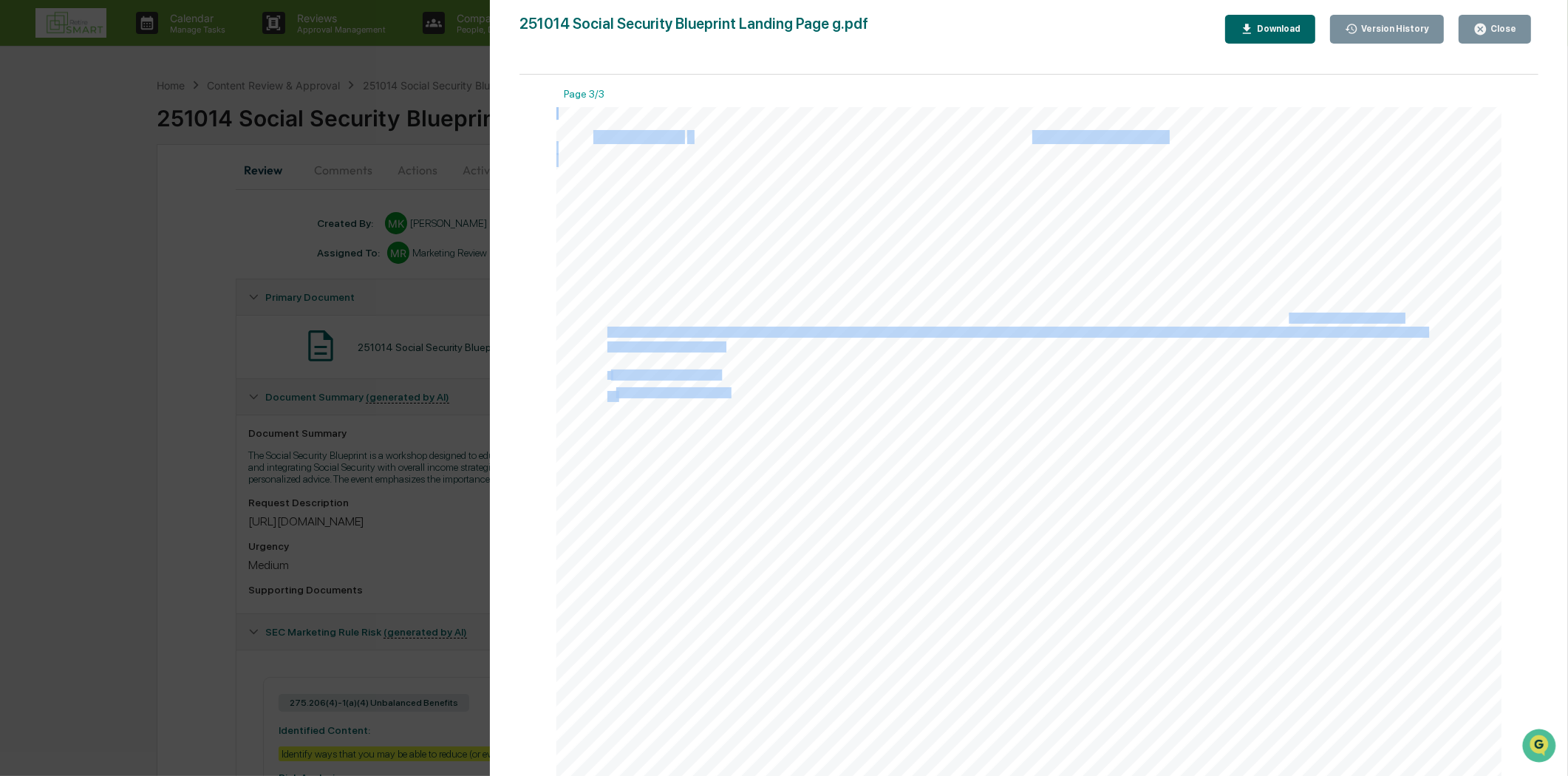
drag, startPoint x: 1095, startPoint y: 366, endPoint x: 1188, endPoint y: 385, distance: 94.9
click at [1280, 318] on div "This is not a part of the Facebook website and is not endorsed by Facebook, Inc…" at bounding box center [1029, 719] width 945 height 1224
click at [1281, 447] on div at bounding box center [1029, 719] width 945 height 1224
click at [1149, 490] on div "This is not a part of the Facebook website and is not endorsed by Facebook, Inc…" at bounding box center [1029, 719] width 945 height 1224
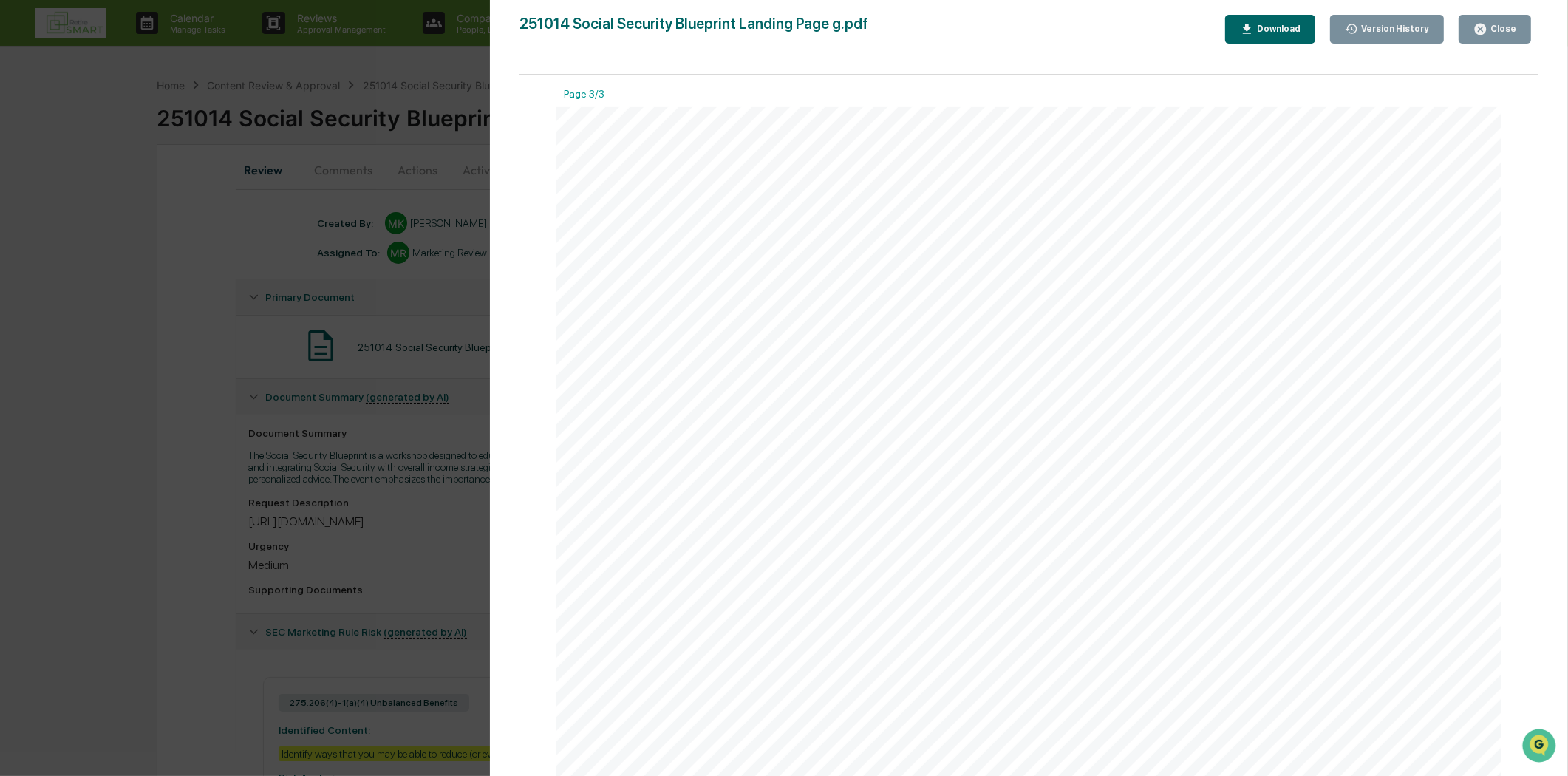
drag, startPoint x: 609, startPoint y: 371, endPoint x: 1080, endPoint y: 376, distance: 471.0
click at [719, 376] on span "https://www.newsweek.com/social-security-filing-mistakes-cost-americans-hundred…" at bounding box center [665, 375] width 108 height 9
copy span "https://www.newsweek.com/social-security-filing-mistakes-cost-americans-hundred…"
drag, startPoint x: 941, startPoint y: 487, endPoint x: 943, endPoint y: 476, distance: 11.2
click at [941, 484] on div "This is not a part of the Facebook website and is not endorsed by Facebook, Inc…" at bounding box center [1029, 719] width 945 height 1224
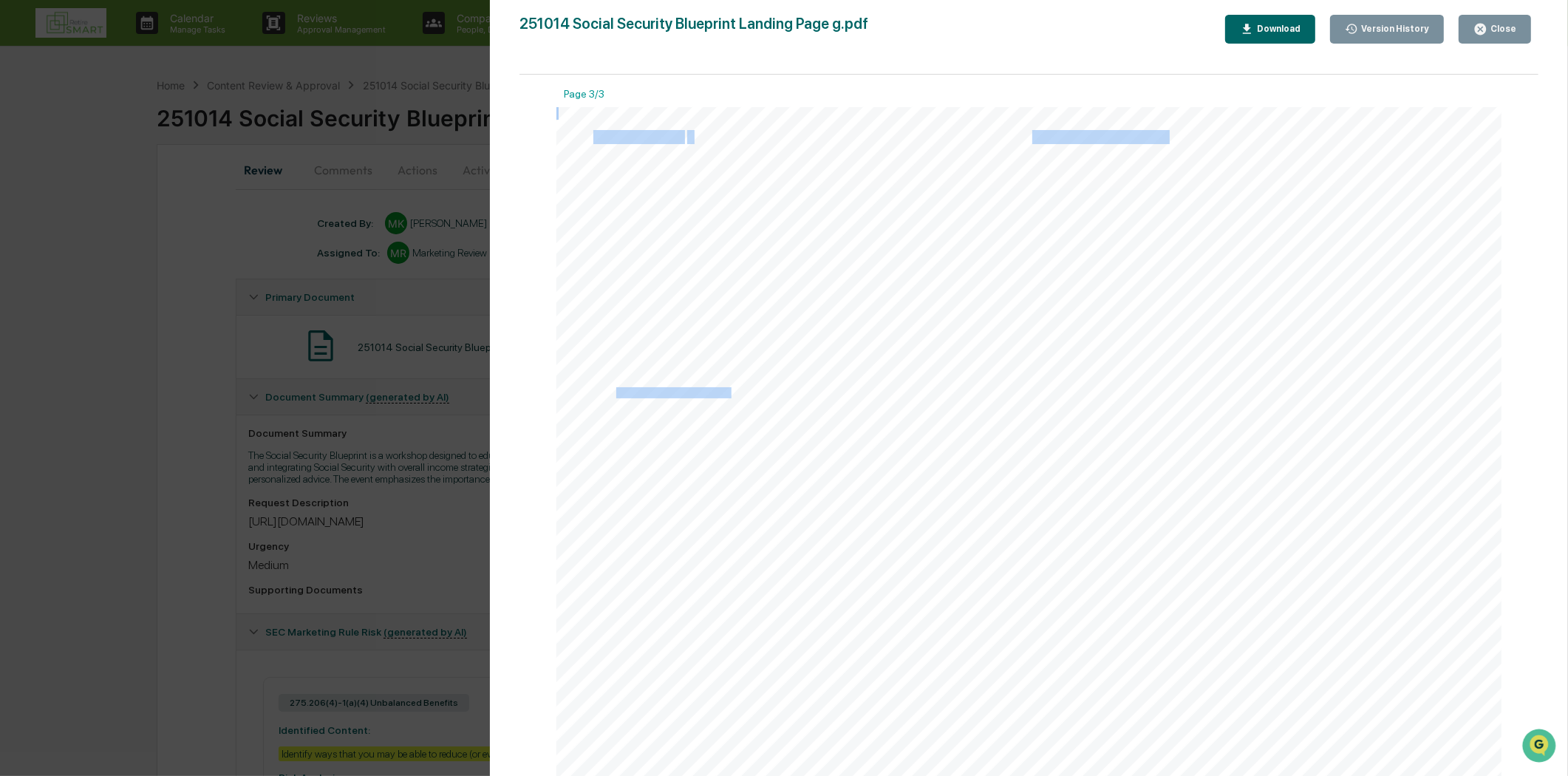
drag, startPoint x: 996, startPoint y: 392, endPoint x: 611, endPoint y: 396, distance: 385.0
click at [611, 396] on div "This is not a part of the Facebook website and is not endorsed by Facebook, Inc…" at bounding box center [1029, 719] width 945 height 1224
copy div "https://www.considerable.com/money/mistakes/claiming-social-security-too-early/…"
click at [1076, 424] on div "This is not a part of the Facebook website and is not endorsed by Facebook, Inc…" at bounding box center [1029, 719] width 945 height 1224
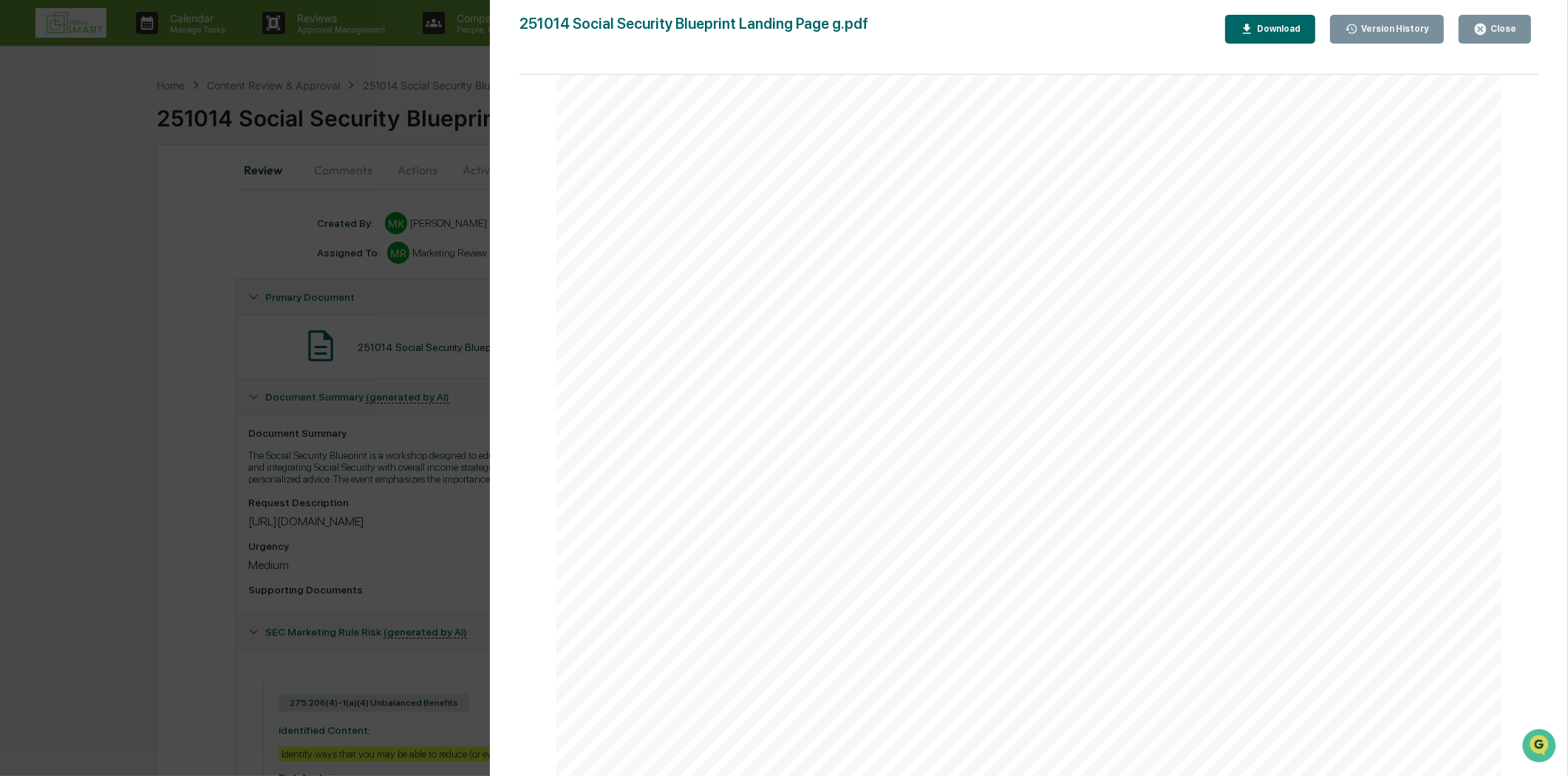
drag, startPoint x: 1469, startPoint y: 40, endPoint x: 1469, endPoint y: 31, distance: 9.0
click at [1468, 35] on button "Close" at bounding box center [1495, 29] width 72 height 28
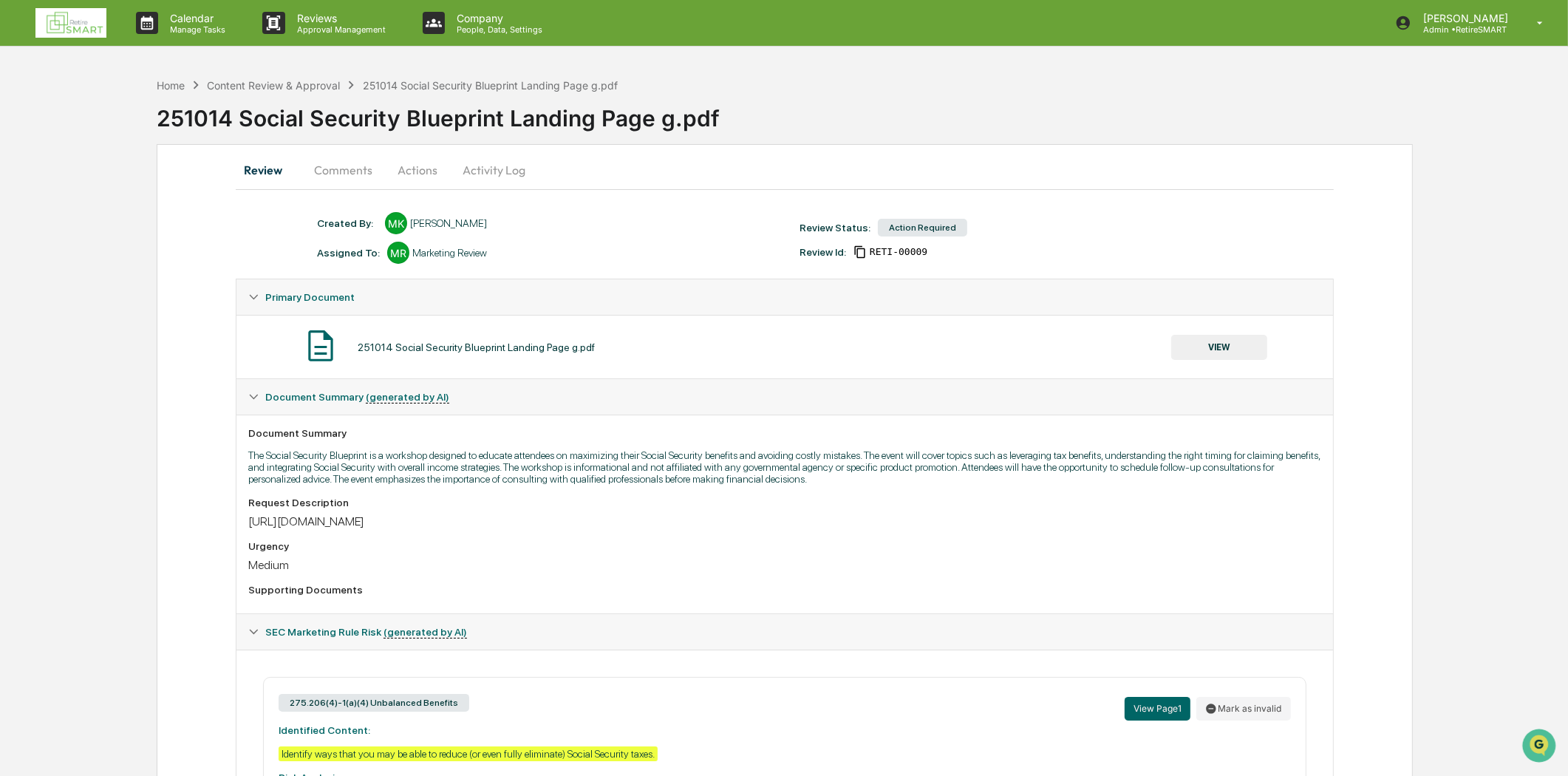
click at [1469, 31] on div "Version History 09/22/2025, 09:28 PM Mariah Kramer 251014 Social Security Bluep…" at bounding box center [784, 388] width 1568 height 776
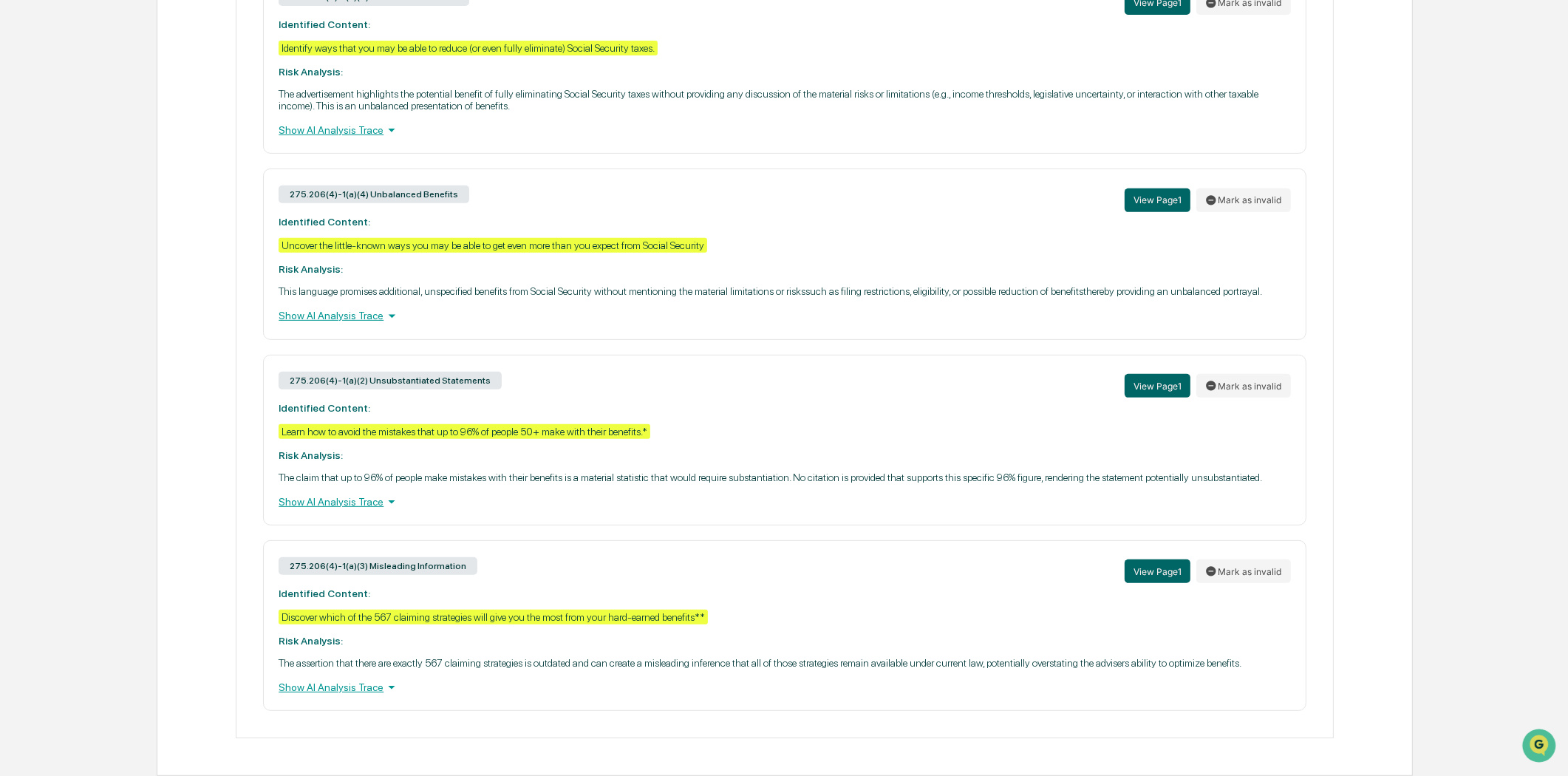
scroll to position [724, 0]
click at [392, 603] on div "275.206(4)-1(a)(3) Misleading Information View Page 1 Mark as invalid Identifie…" at bounding box center [784, 625] width 1042 height 171
click at [424, 636] on div "275.206(4)-1(a)(3) Misleading Information View Page 1 Mark as invalid Identifie…" at bounding box center [784, 625] width 1042 height 171
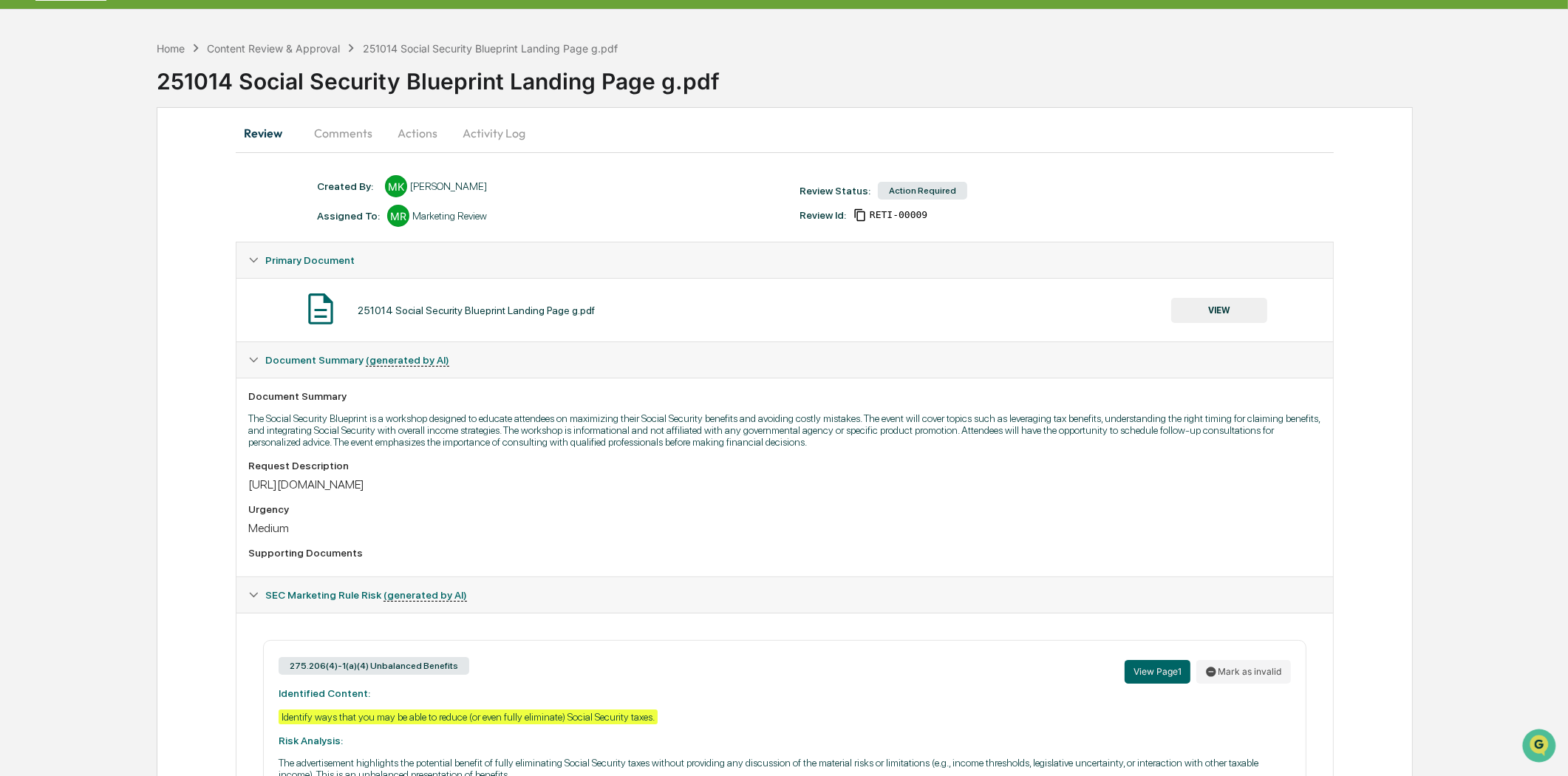
scroll to position [0, 0]
